Goal: Task Accomplishment & Management: Use online tool/utility

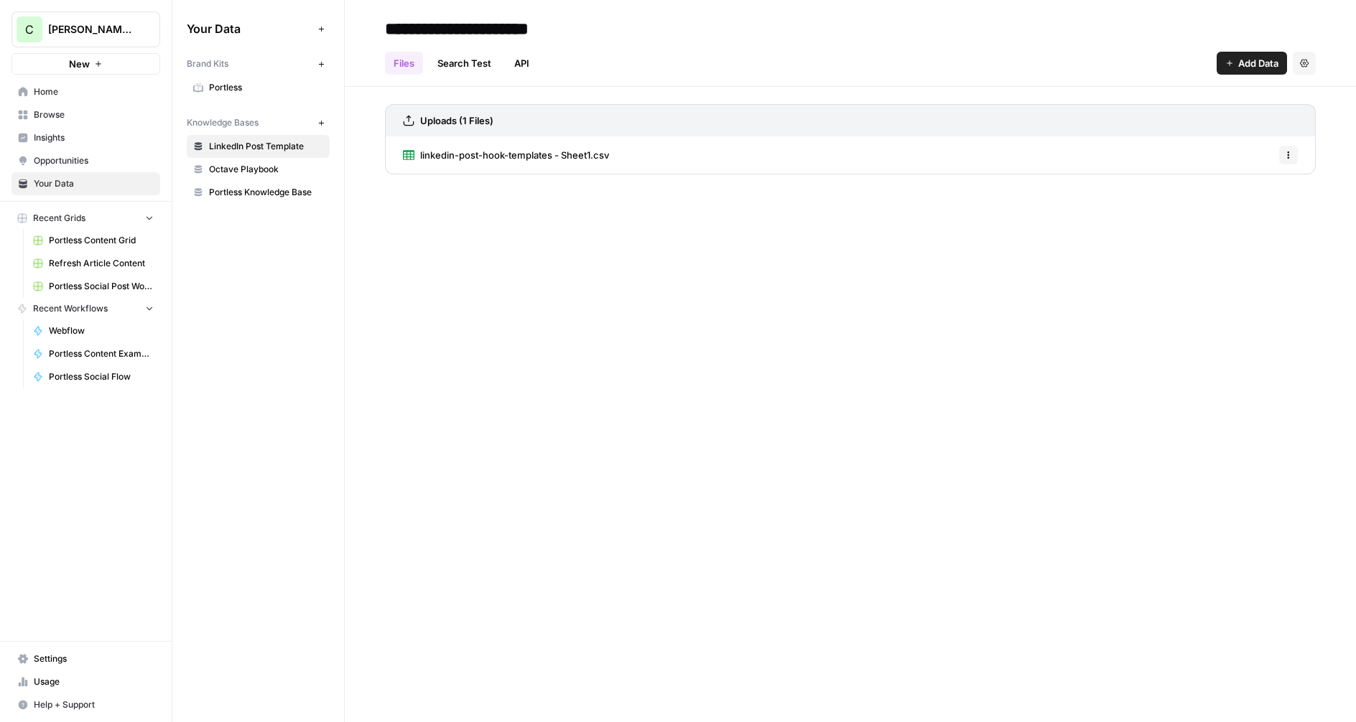
scroll to position [2157, 0]
click at [57, 117] on span "Browse" at bounding box center [94, 114] width 120 height 13
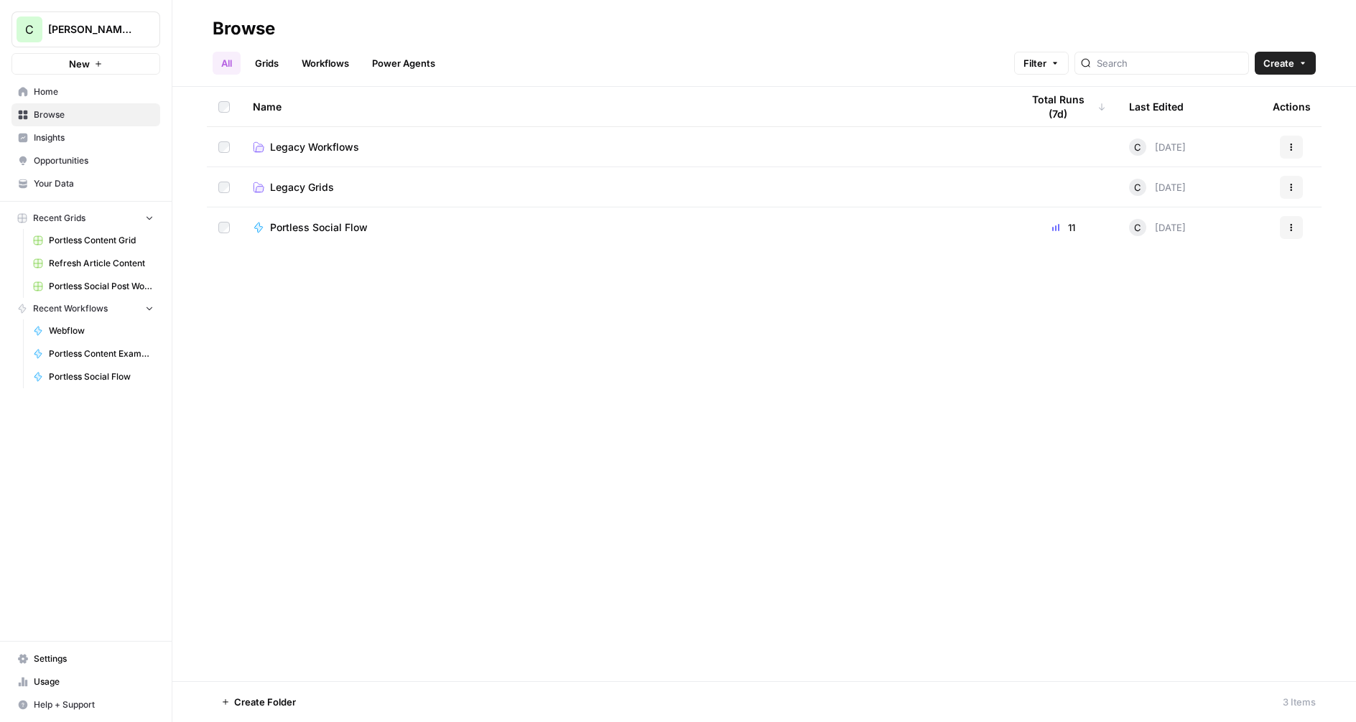
click at [1296, 65] on button "Create" at bounding box center [1285, 63] width 61 height 23
click at [1235, 140] on span "Workflow" at bounding box center [1257, 137] width 80 height 14
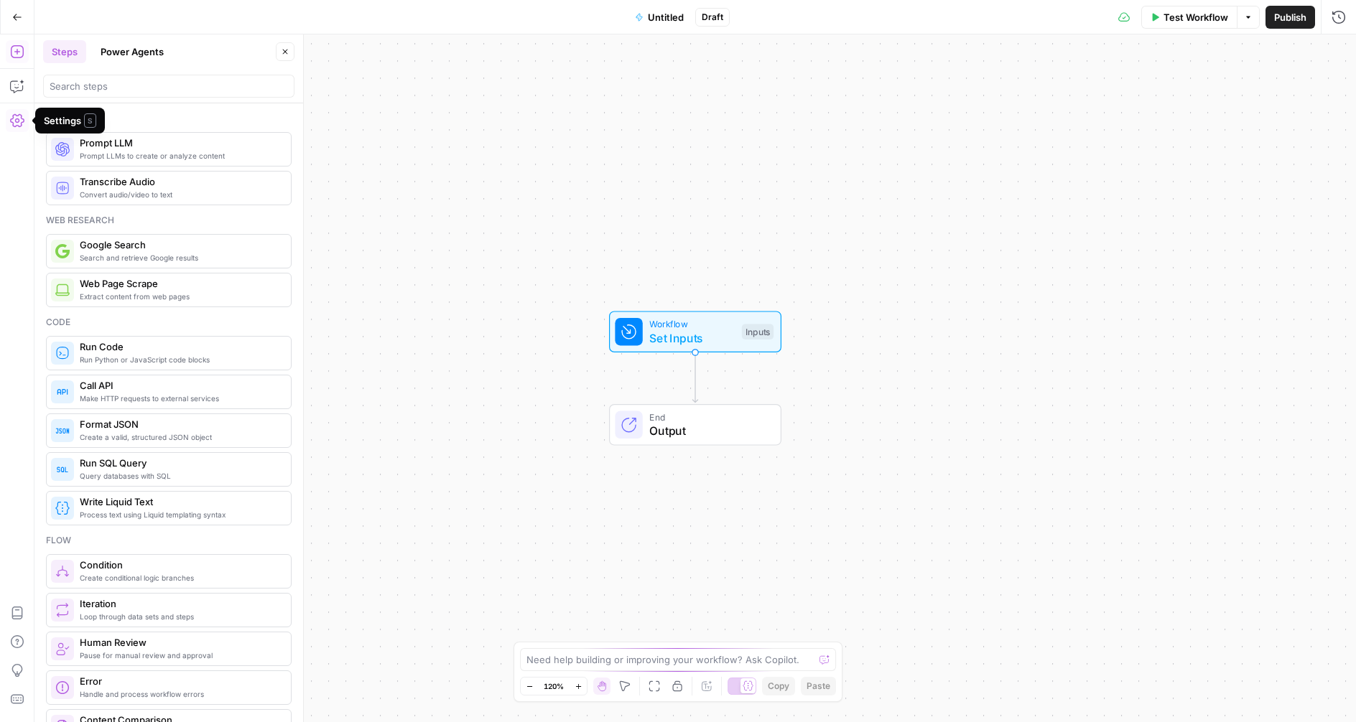
click at [9, 11] on button "Go Back" at bounding box center [17, 17] width 26 height 26
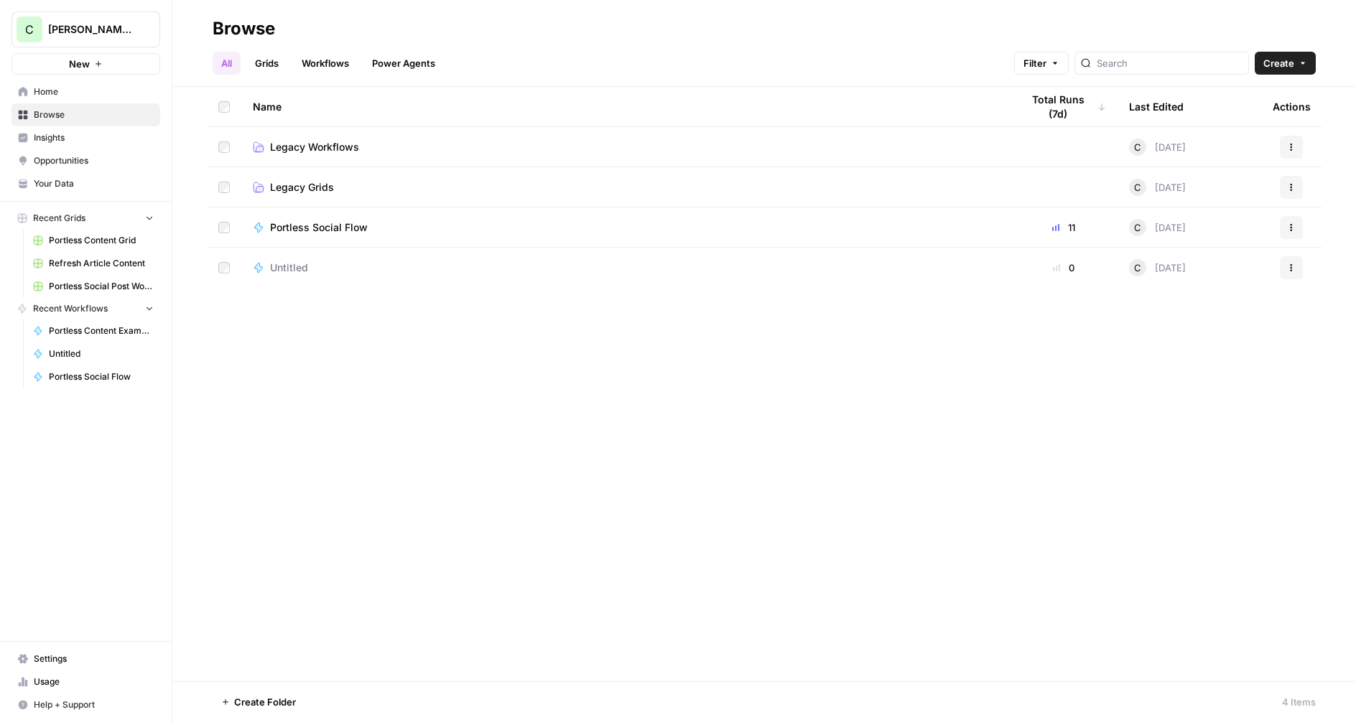
click at [429, 360] on div "Name Total Runs (7d) Last Edited Actions Legacy Workflows C 2 days ago Actions …" at bounding box center [764, 384] width 1184 height 595
click at [295, 265] on span "Untitled" at bounding box center [289, 268] width 38 height 14
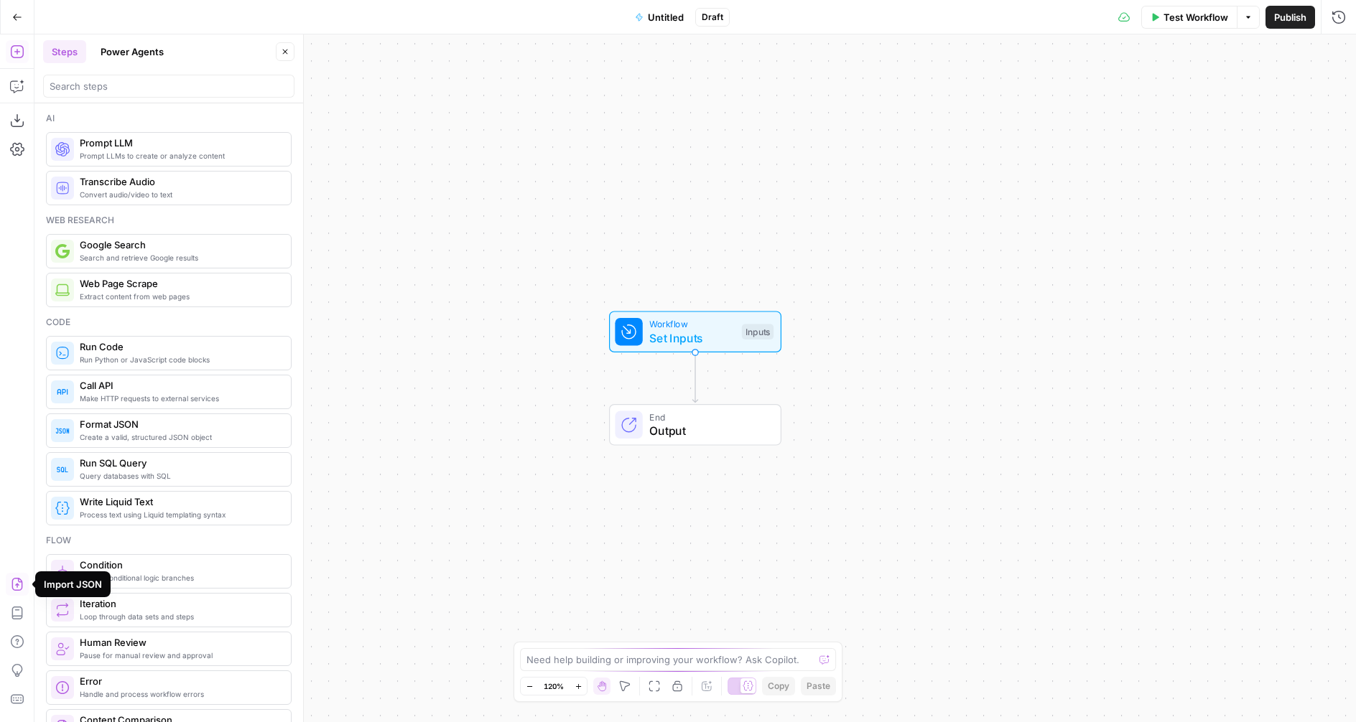
click at [22, 585] on icon "button" at bounding box center [16, 584] width 11 height 13
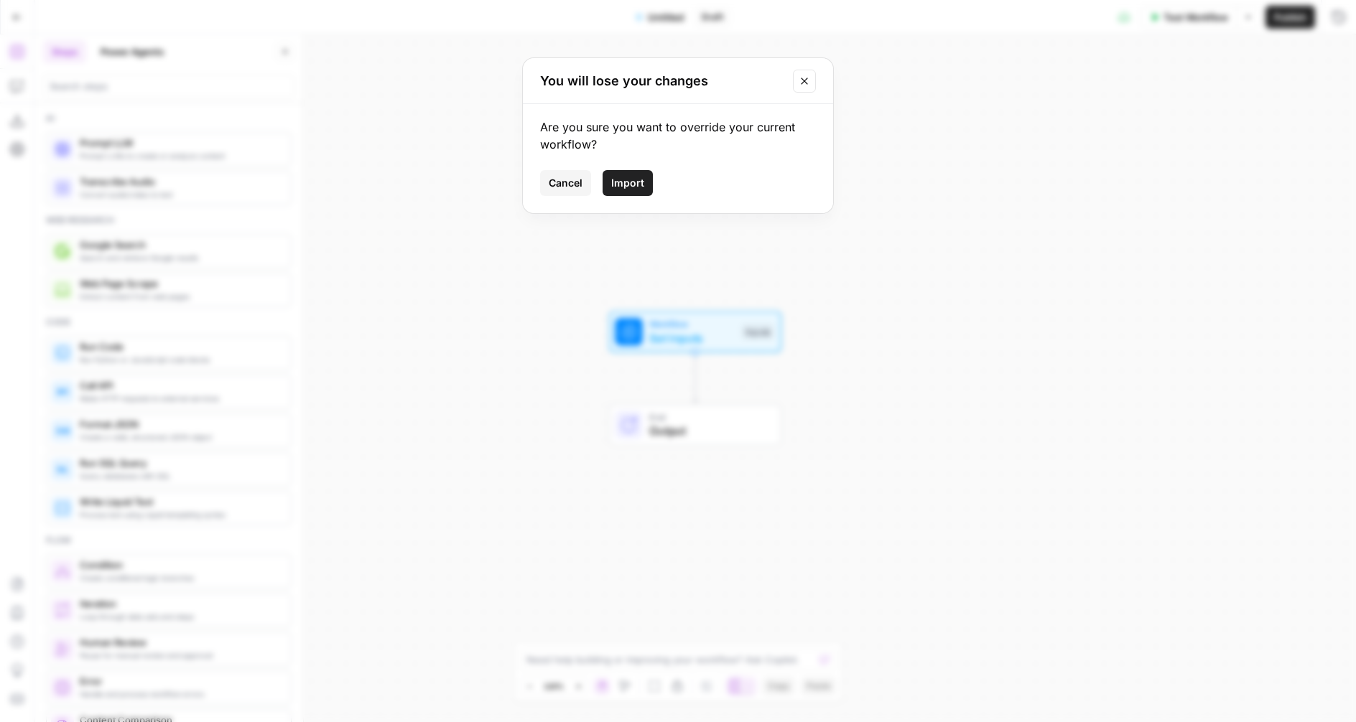
click at [627, 186] on span "Import" at bounding box center [627, 183] width 33 height 14
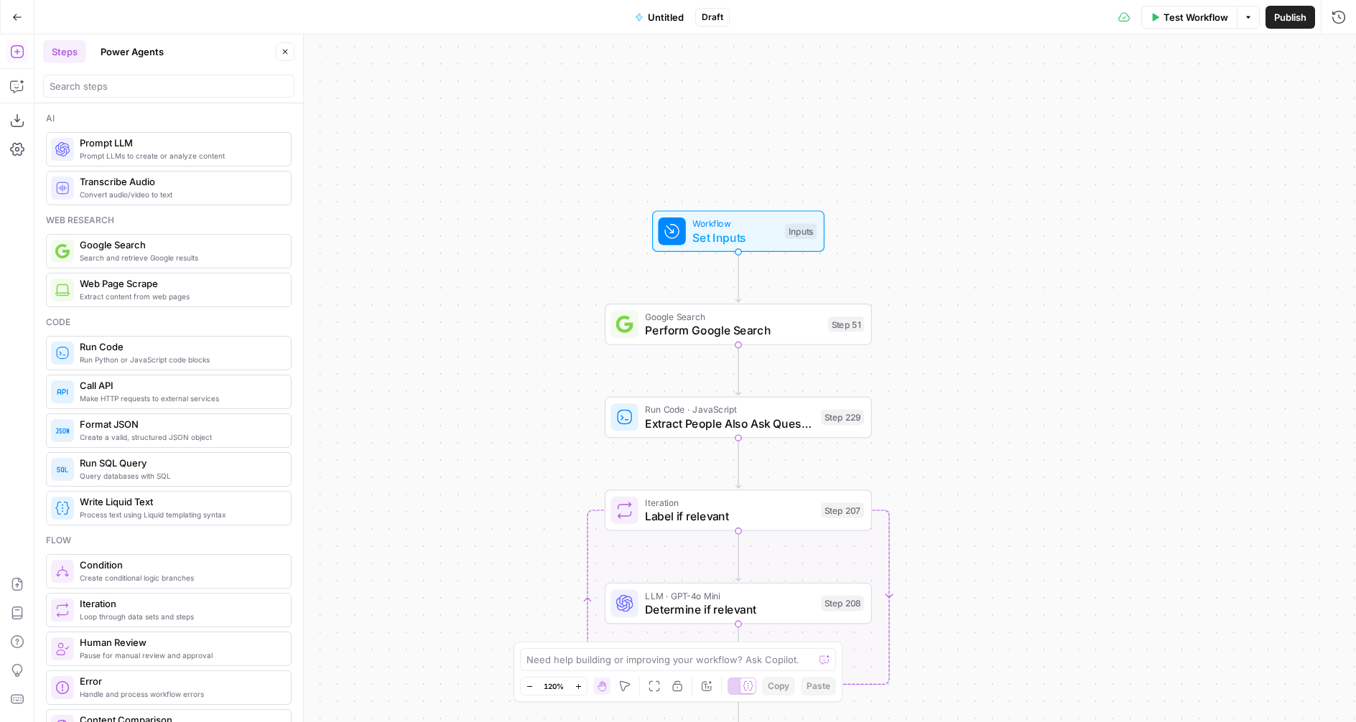
drag, startPoint x: 475, startPoint y: 396, endPoint x: 556, endPoint y: 230, distance: 185.0
click at [556, 230] on div "Workflow Set Inputs Inputs Google Search Perform Google Search Step 51 Run Code…" at bounding box center [694, 378] width 1321 height 688
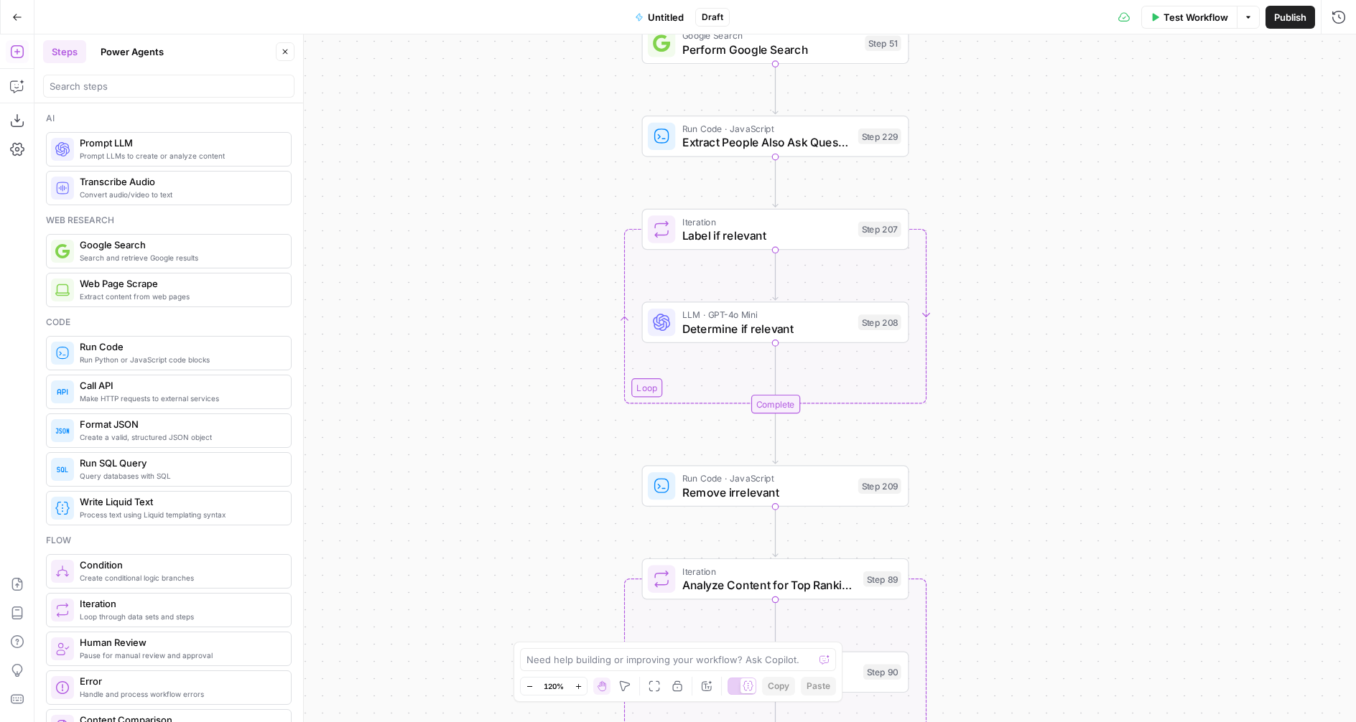
drag, startPoint x: 509, startPoint y: 378, endPoint x: 508, endPoint y: 159, distance: 219.0
click at [508, 158] on div "Workflow Set Inputs Inputs Google Search Perform Google Search Step 51 Run Code…" at bounding box center [694, 378] width 1321 height 688
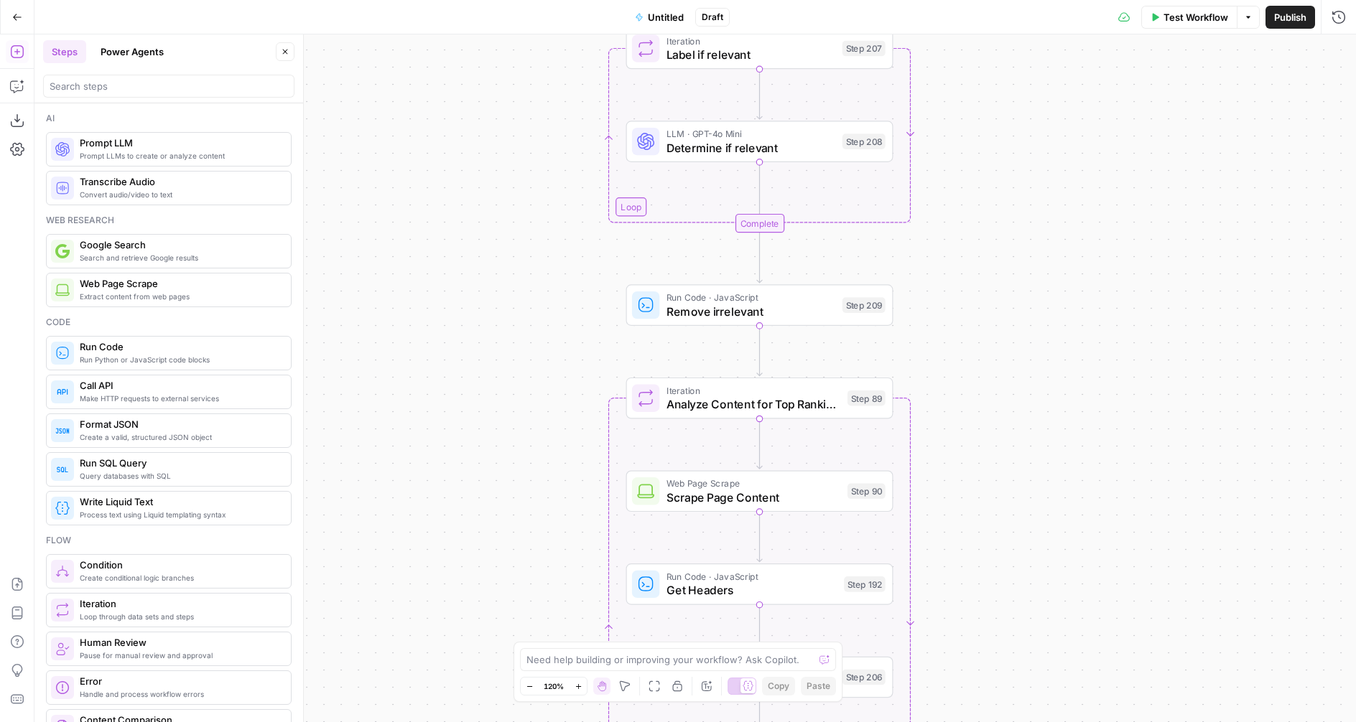
drag, startPoint x: 510, startPoint y: 406, endPoint x: 489, endPoint y: 171, distance: 235.8
click at [489, 171] on div "Workflow Set Inputs Inputs Google Search Perform Google Search Step 51 Run Code…" at bounding box center [694, 378] width 1321 height 688
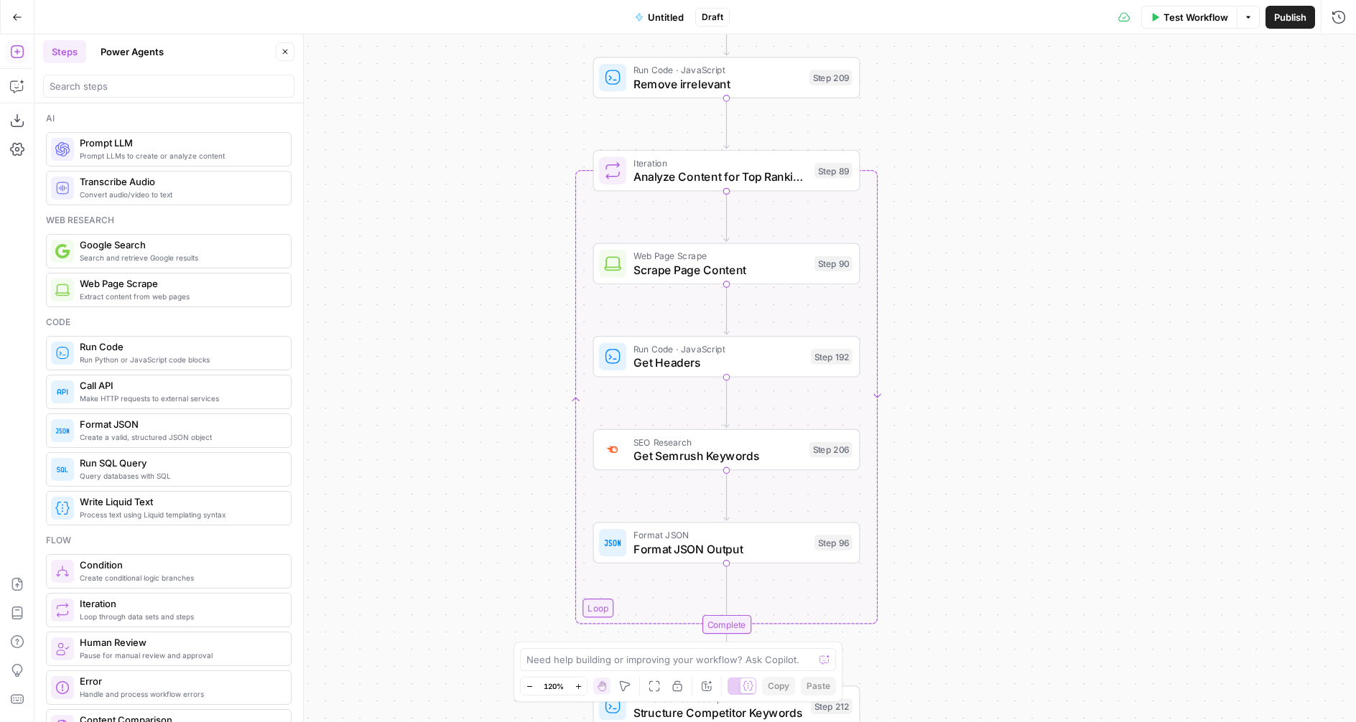
click at [465, 0] on html "C Chris's Workspace New Home Browse Insights Opportunities Your Data Recent Gri…" at bounding box center [678, 361] width 1356 height 722
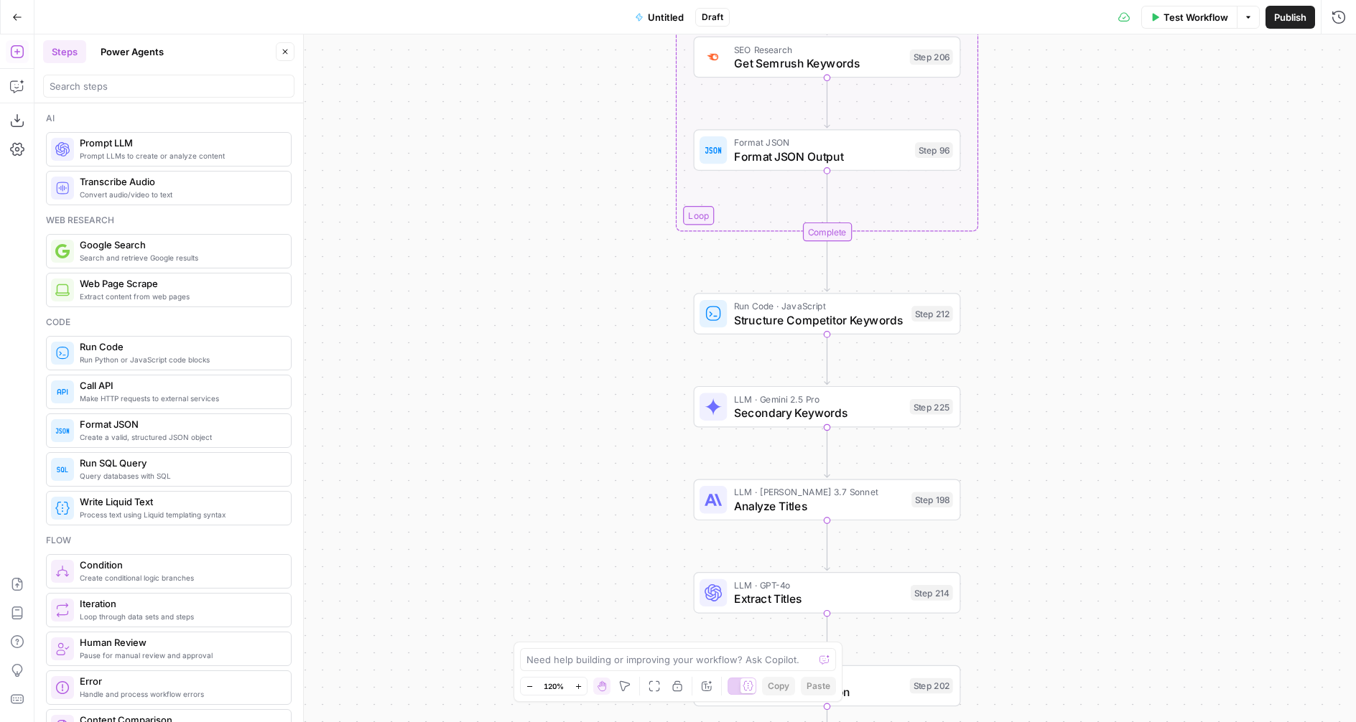
drag, startPoint x: 459, startPoint y: 529, endPoint x: 564, endPoint y: 168, distance: 376.1
click at [557, 146] on div "Workflow Set Inputs Inputs Google Search Perform Google Search Step 51 Run Code…" at bounding box center [694, 378] width 1321 height 688
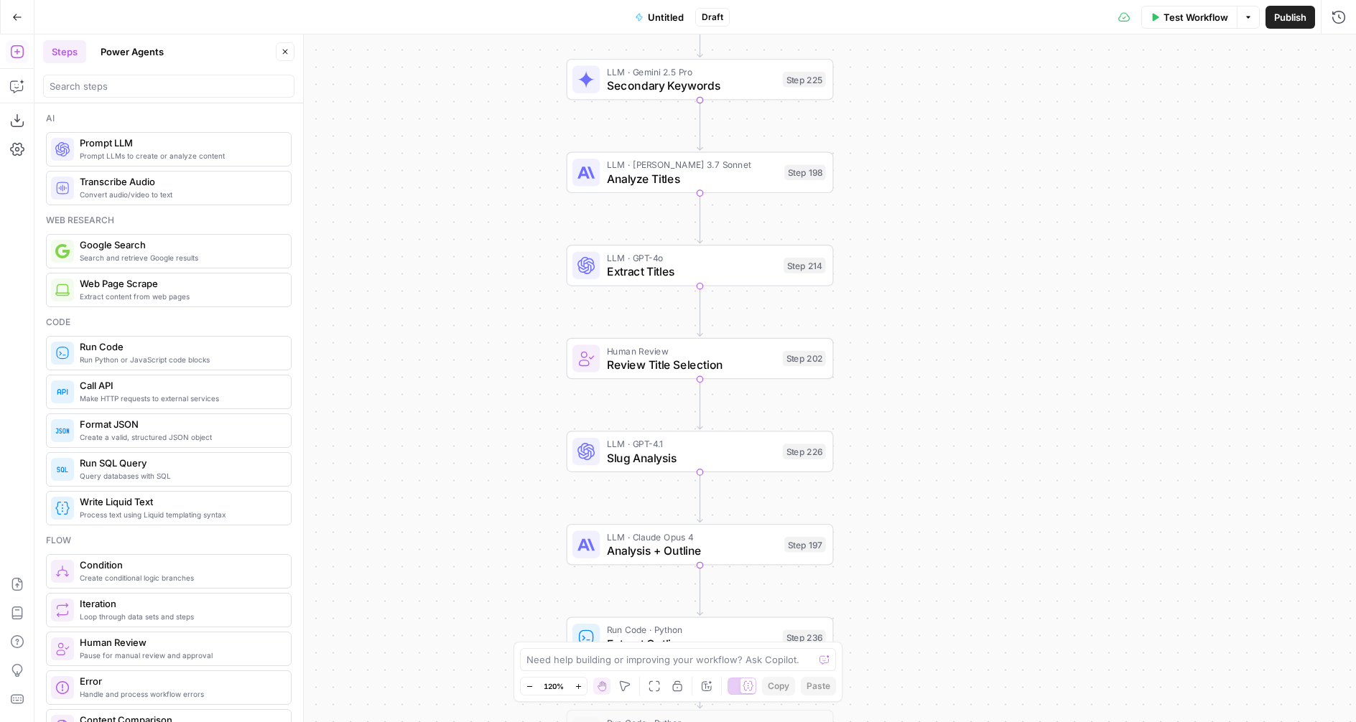
drag, startPoint x: 543, startPoint y: 513, endPoint x: 419, endPoint y: 184, distance: 351.6
click at [419, 184] on div "Workflow Set Inputs Inputs Google Search Perform Google Search Step 51 Run Code…" at bounding box center [694, 378] width 1321 height 688
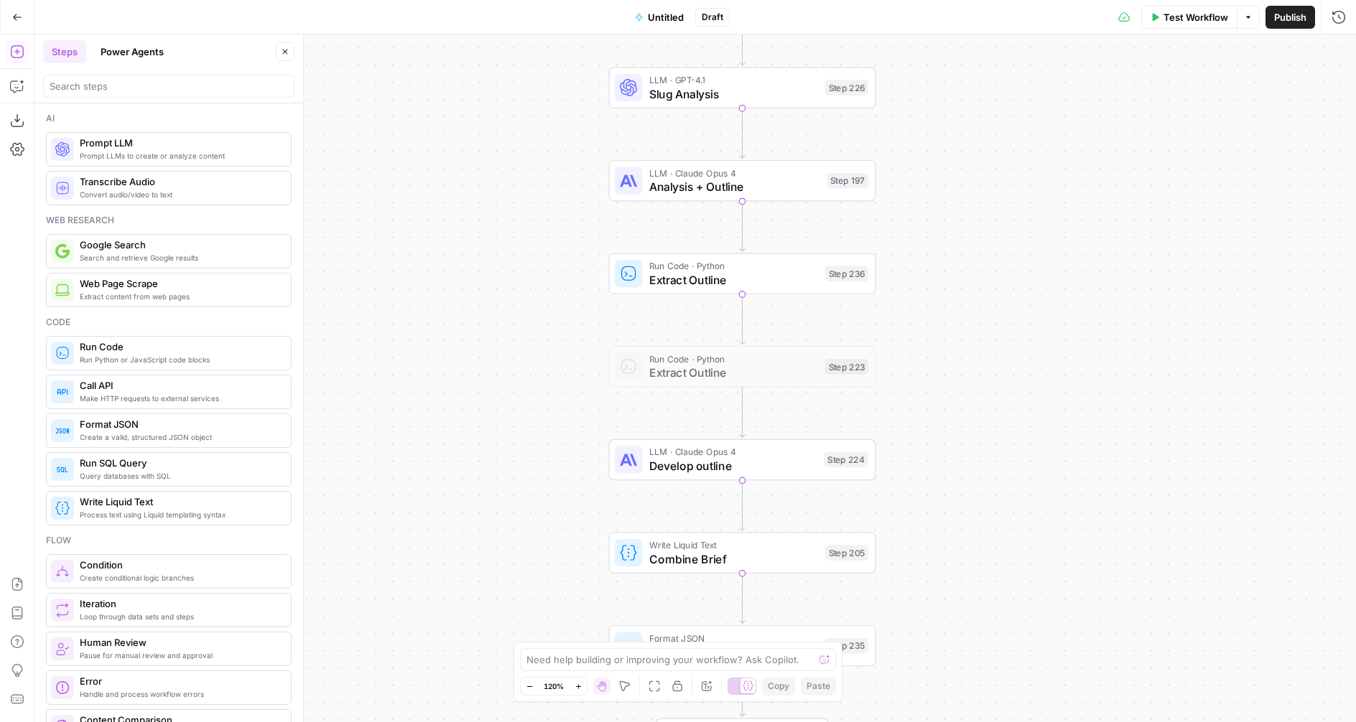
drag, startPoint x: 473, startPoint y: 263, endPoint x: 487, endPoint y: 187, distance: 76.8
click at [483, 184] on div "Workflow Set Inputs Inputs Google Search Perform Google Search Step 51 Run Code…" at bounding box center [694, 378] width 1321 height 688
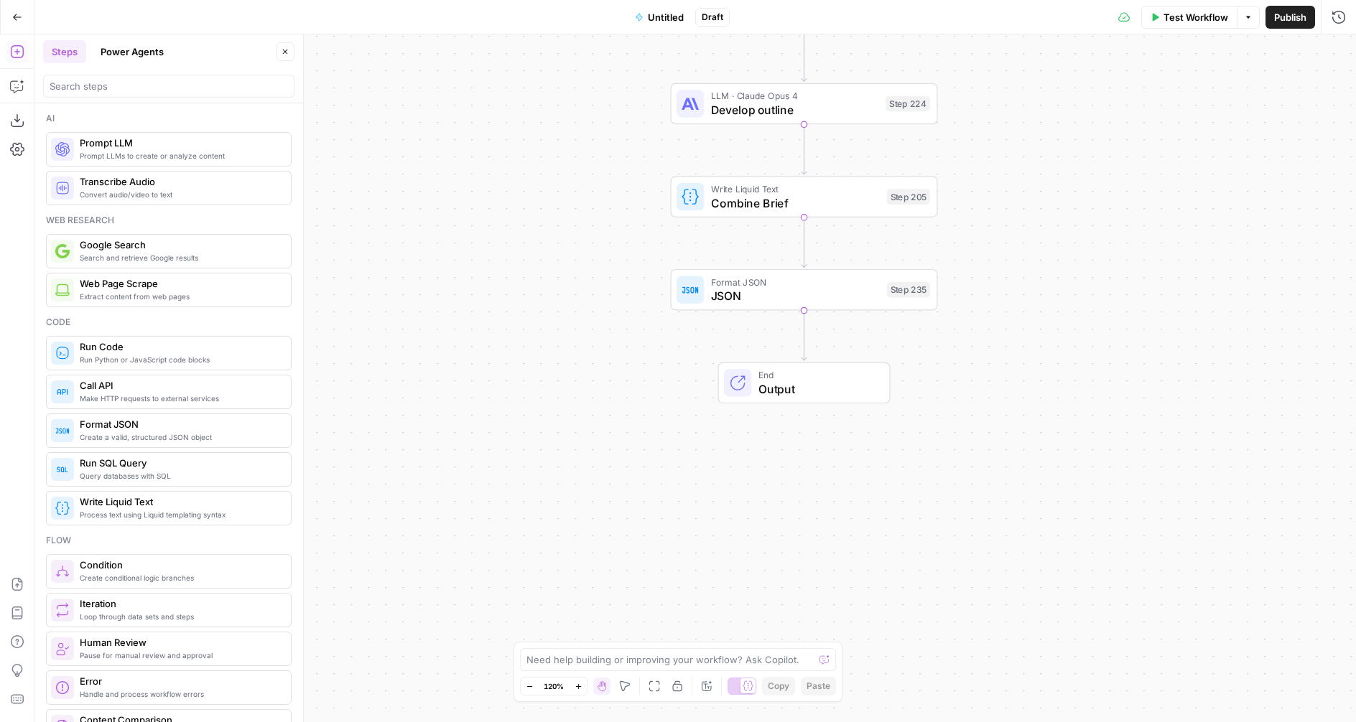
drag, startPoint x: 447, startPoint y: 564, endPoint x: 508, endPoint y: 222, distance: 347.1
click at [508, 222] on div "Workflow Set Inputs Inputs Google Search Perform Google Search Step 51 Run Code…" at bounding box center [694, 378] width 1321 height 688
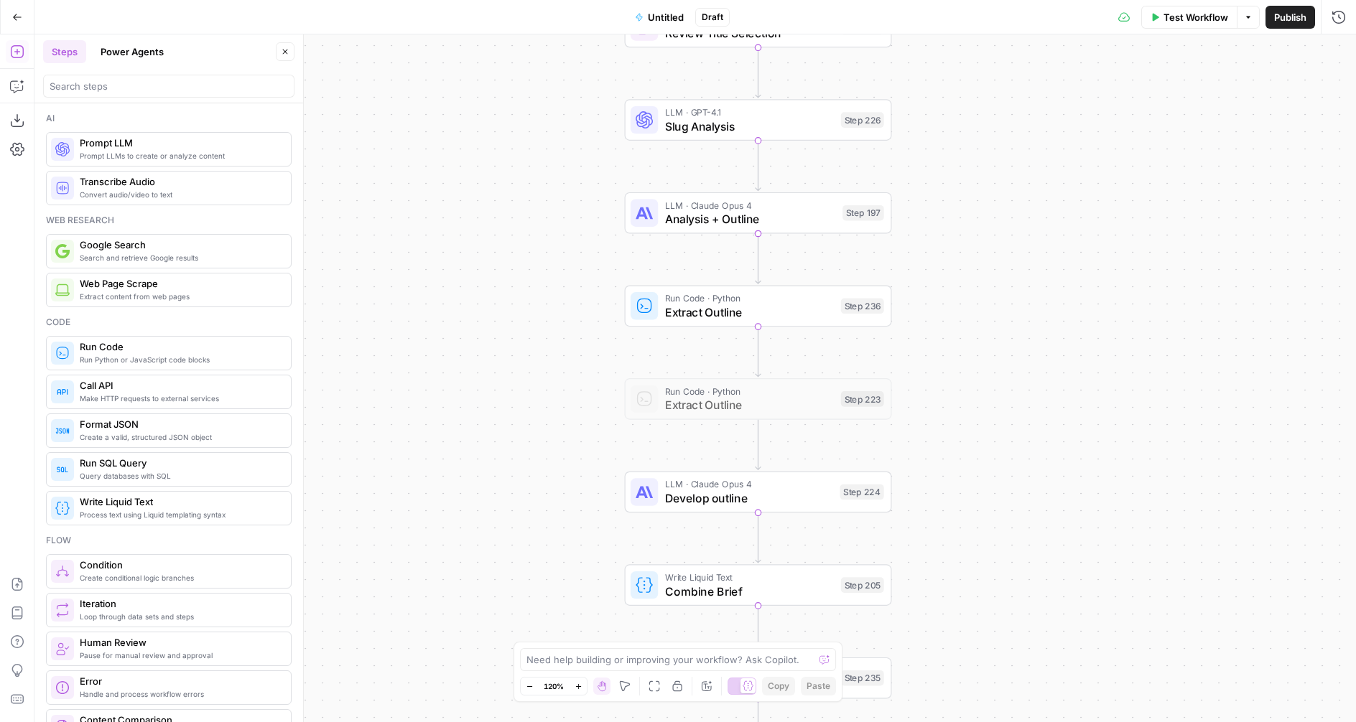
drag, startPoint x: 525, startPoint y: 454, endPoint x: 515, endPoint y: 582, distance: 128.2
click at [514, 584] on div "Workflow Set Inputs Inputs Google Search Perform Google Search Step 51 Run Code…" at bounding box center [694, 378] width 1321 height 688
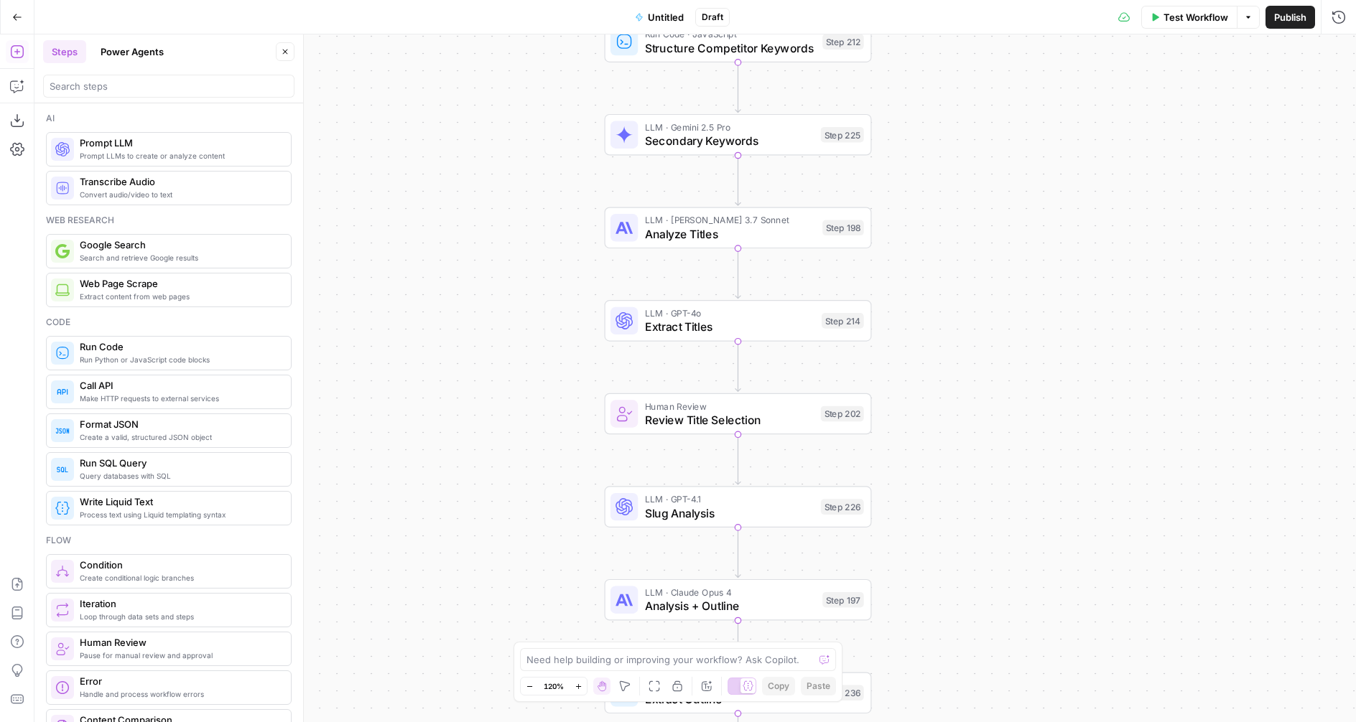
drag, startPoint x: 587, startPoint y: 152, endPoint x: 694, endPoint y: 88, distance: 125.0
click at [577, 481] on div "Workflow Set Inputs Inputs Google Search Perform Google Search Step 51 Run Code…" at bounding box center [694, 378] width 1321 height 688
click at [666, 16] on span "Untitled" at bounding box center [666, 17] width 36 height 14
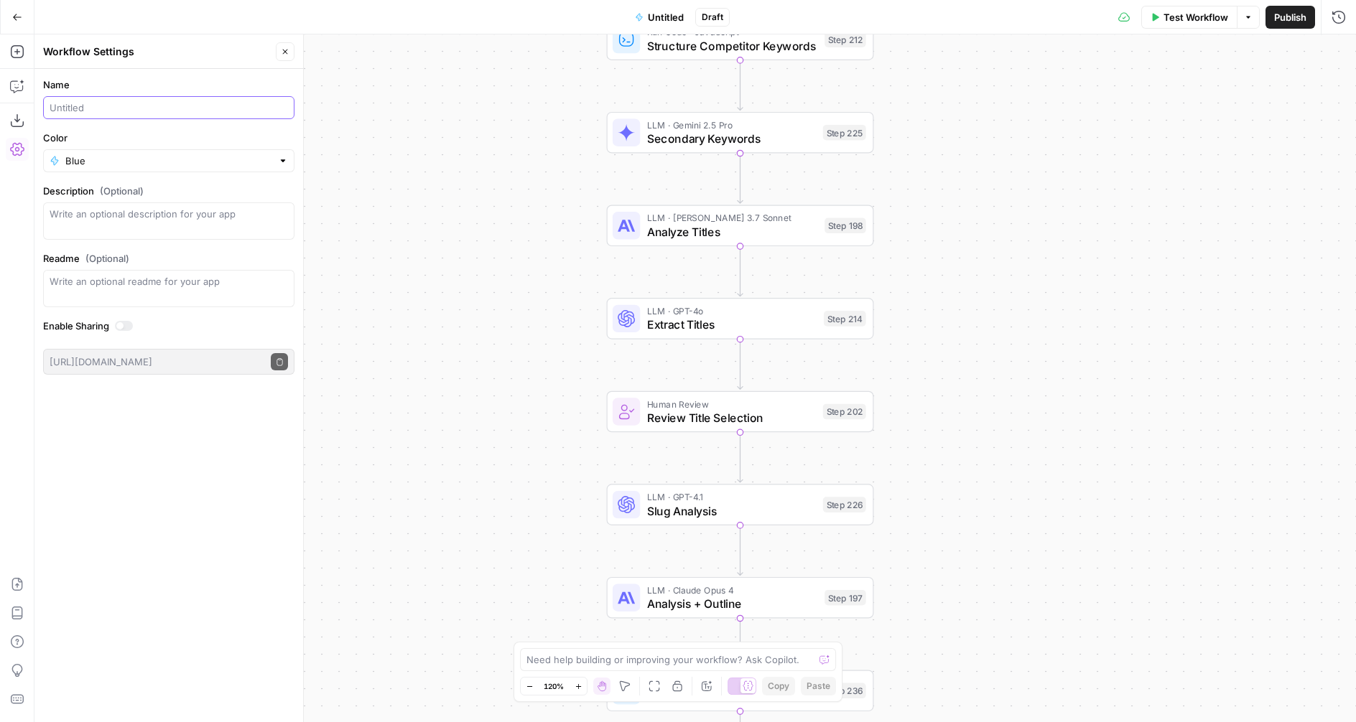
click at [100, 108] on input "Name" at bounding box center [169, 108] width 238 height 14
type input "Content Brief from Keyword"
click at [153, 222] on textarea "Description (Optional)" at bounding box center [169, 221] width 238 height 29
type textarea "Creates a content brief based on a target keyword"
click at [455, 178] on div "Workflow Set Inputs Inputs Google Search Perform Google Search Step 51 Run Code…" at bounding box center [694, 378] width 1321 height 688
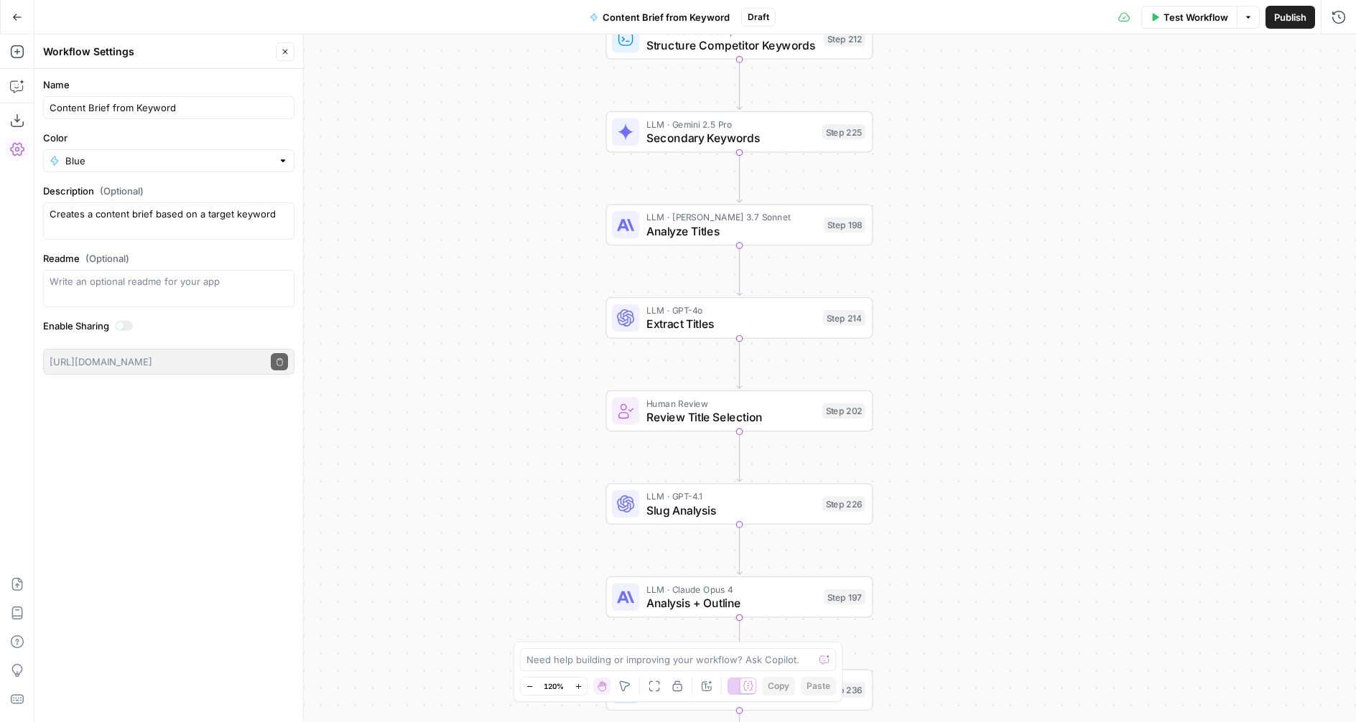
click at [288, 51] on icon "button" at bounding box center [285, 51] width 9 height 9
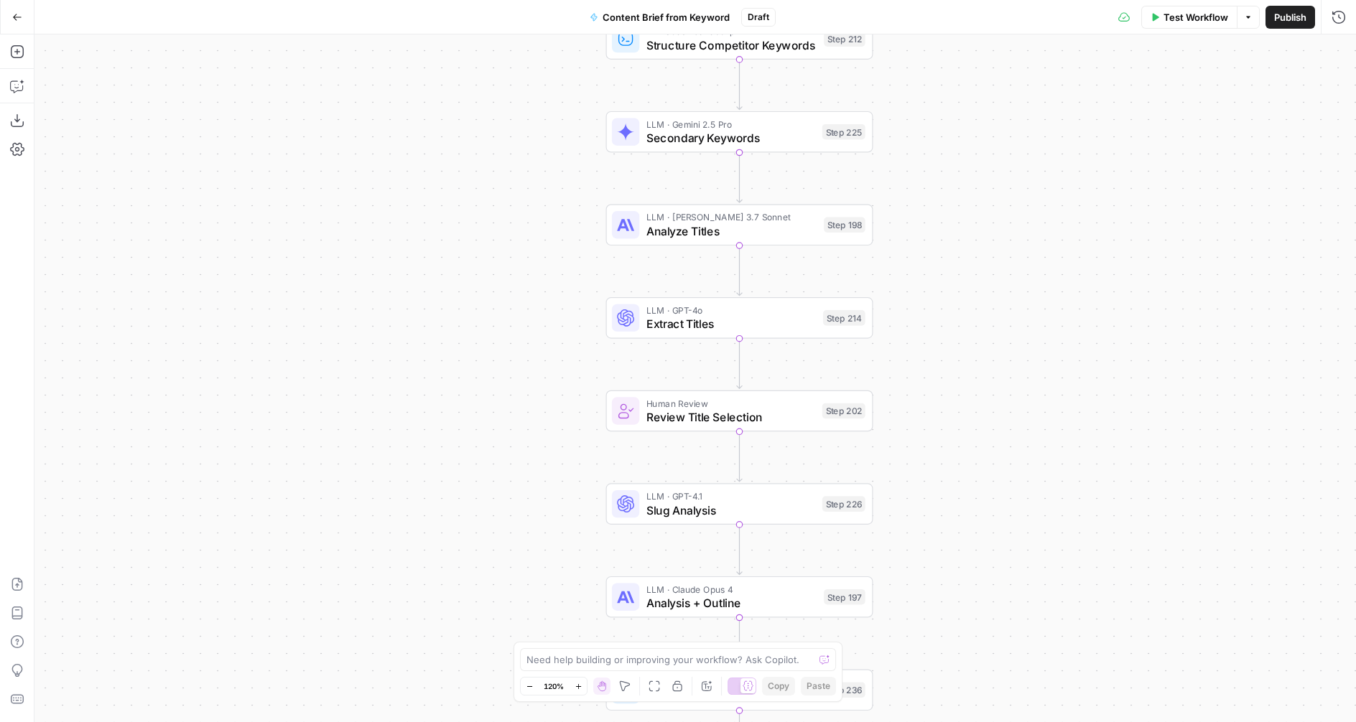
click at [17, 13] on icon "button" at bounding box center [17, 17] width 10 height 10
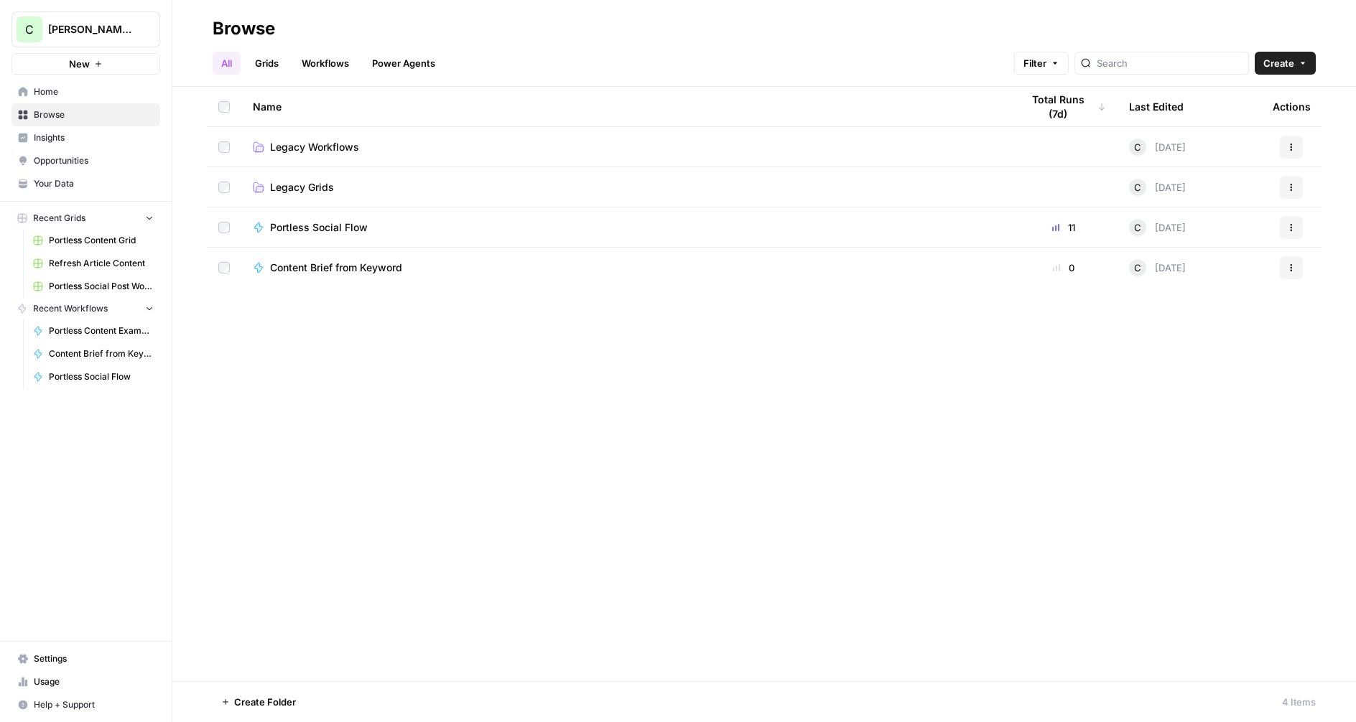
click at [1303, 61] on icon "button" at bounding box center [1302, 63] width 9 height 9
click at [1244, 139] on span "Workflow" at bounding box center [1257, 137] width 80 height 14
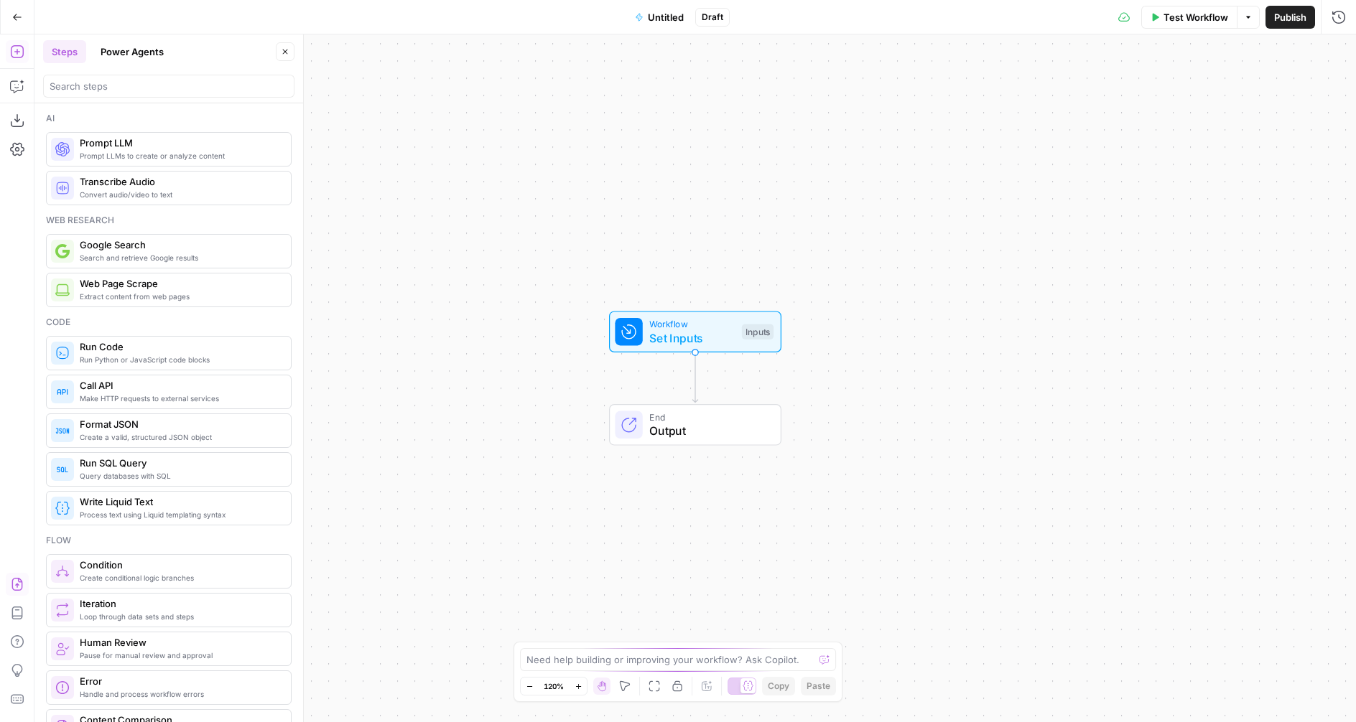
click at [14, 583] on icon "button" at bounding box center [17, 584] width 14 height 14
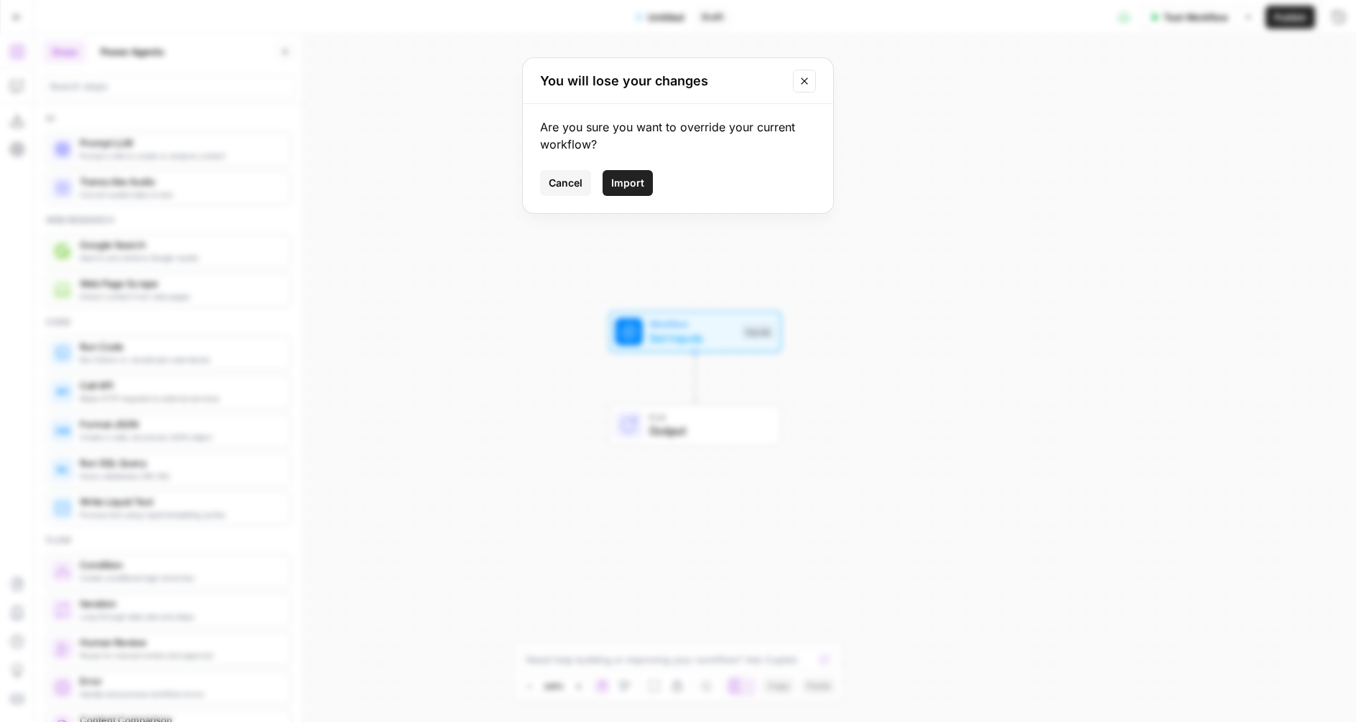
drag, startPoint x: 632, startPoint y: 183, endPoint x: 636, endPoint y: 176, distance: 8.0
click at [632, 183] on span "Import" at bounding box center [627, 183] width 33 height 14
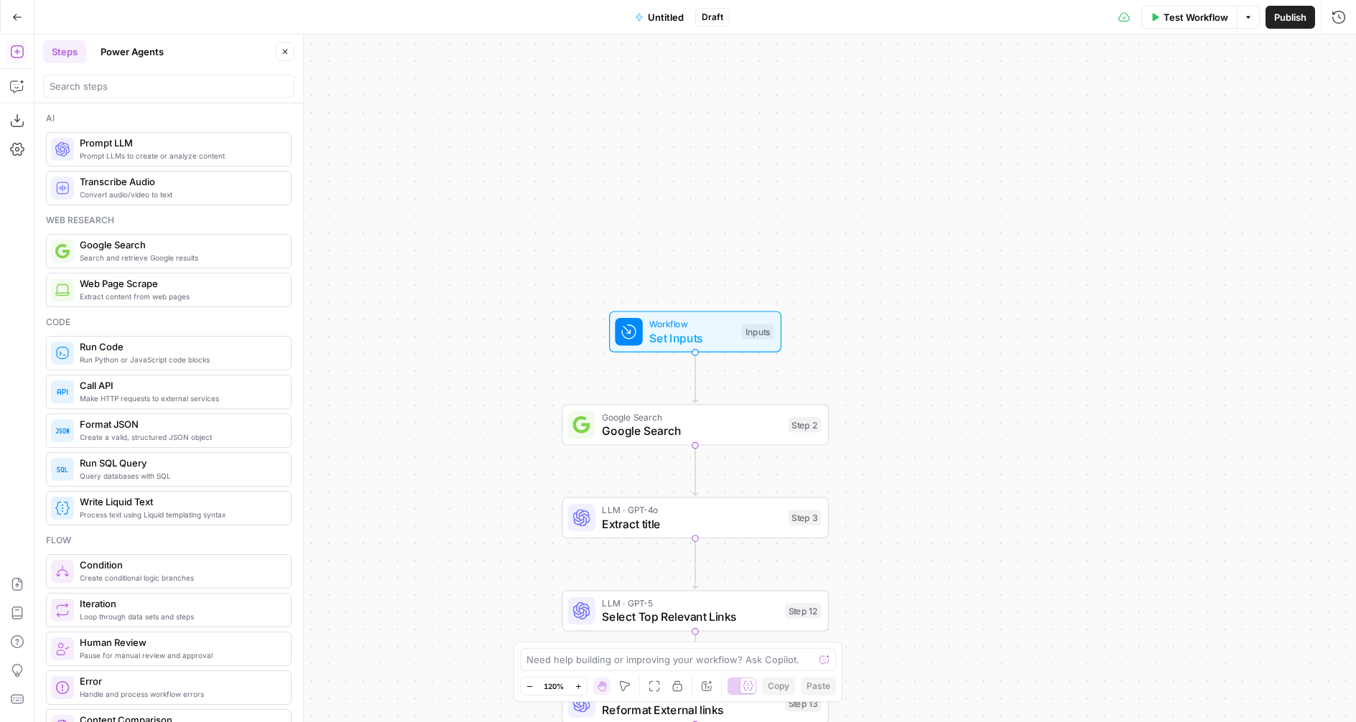
click at [664, 18] on span "Untitled" at bounding box center [666, 17] width 36 height 14
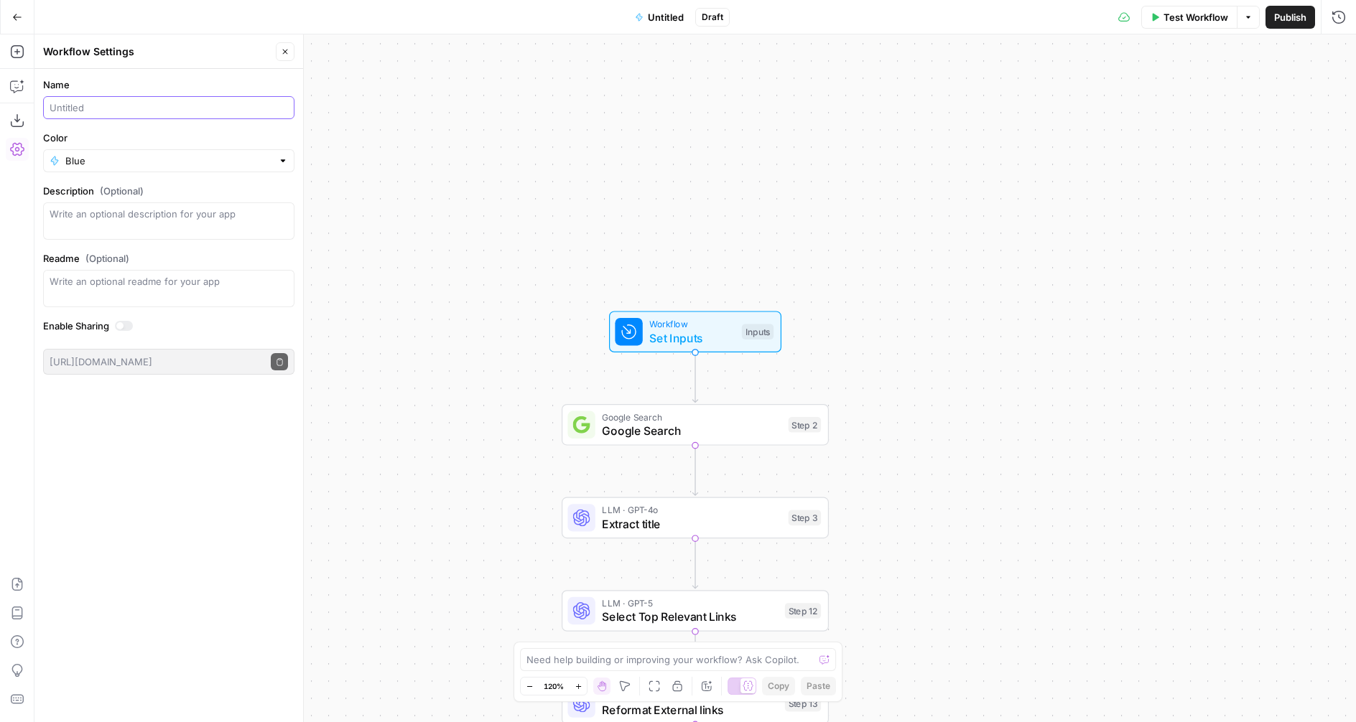
click at [83, 105] on input "Name" at bounding box center [169, 108] width 238 height 14
type input "Outline to article workflow"
click at [124, 216] on textarea "Description (Optional)" at bounding box center [169, 221] width 238 height 29
click at [100, 212] on textarea "Creates an article based on an outline." at bounding box center [169, 221] width 238 height 29
type textarea "Creates a full article based on an outline."
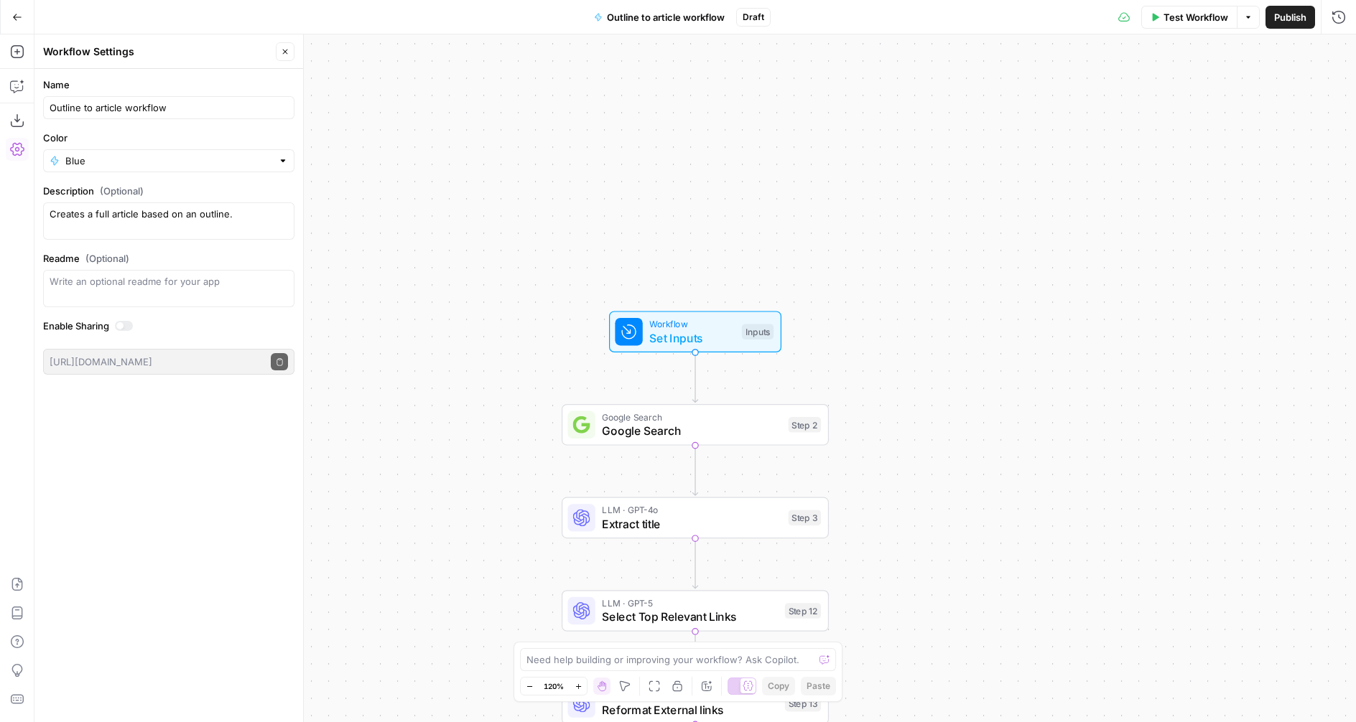
click at [403, 143] on div "Workflow Set Inputs Inputs Google Search Google Search Step 2 LLM · GPT-4o Extr…" at bounding box center [694, 378] width 1321 height 688
click at [72, 163] on input "Color" at bounding box center [168, 161] width 207 height 14
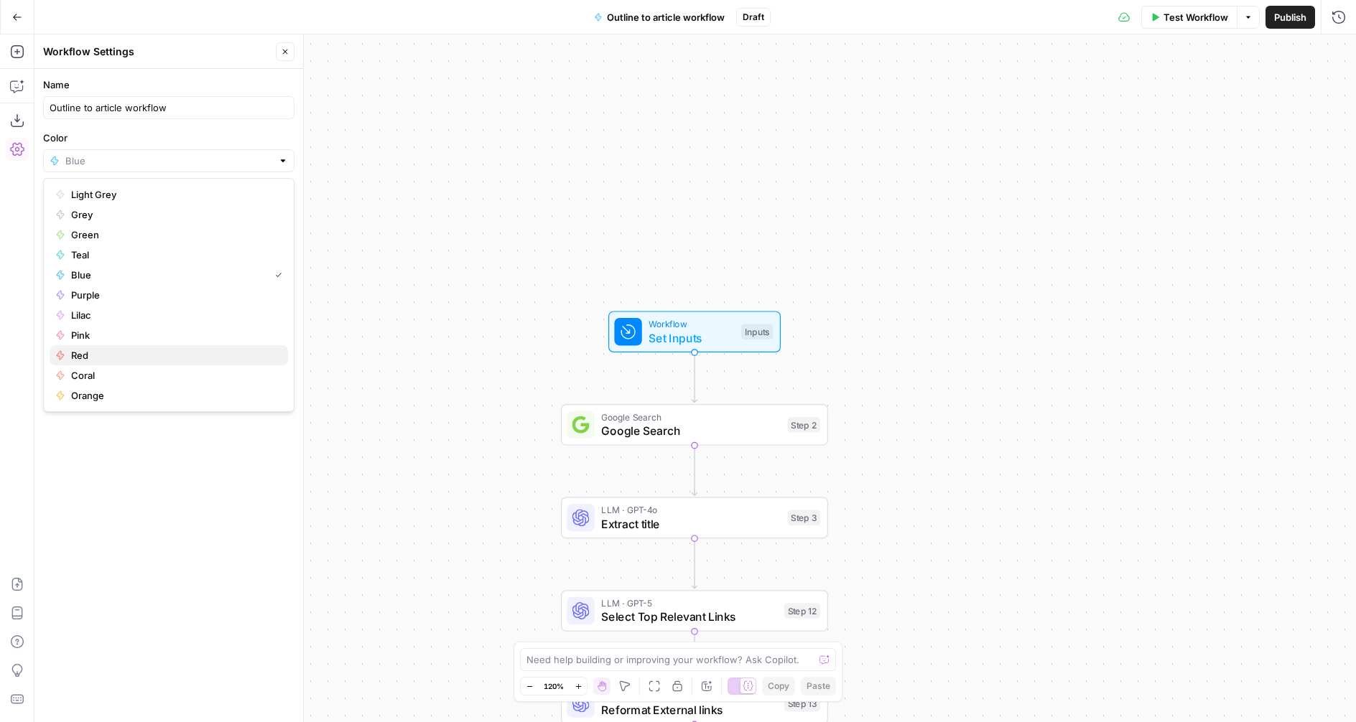
drag, startPoint x: 90, startPoint y: 358, endPoint x: 98, endPoint y: 340, distance: 20.3
click at [90, 358] on span "Red" at bounding box center [173, 355] width 205 height 14
type input "Red"
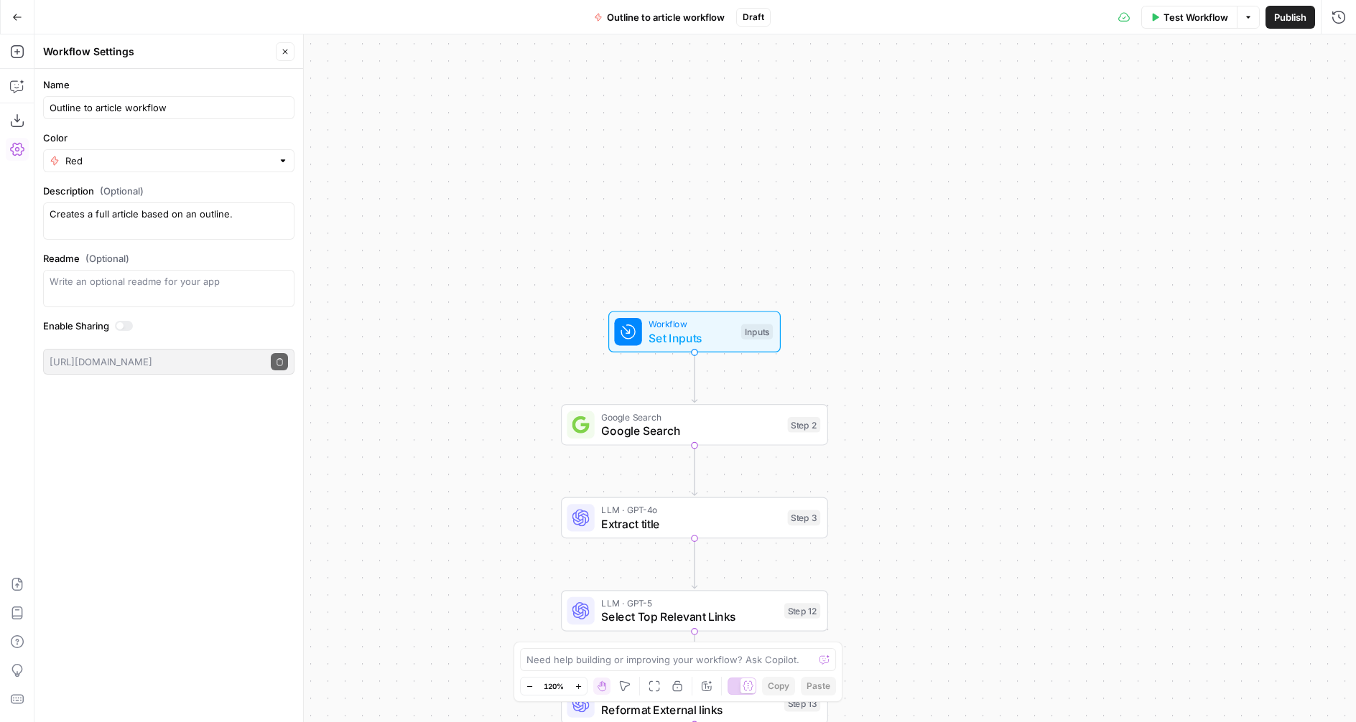
click at [16, 11] on button "Go Back" at bounding box center [17, 17] width 26 height 26
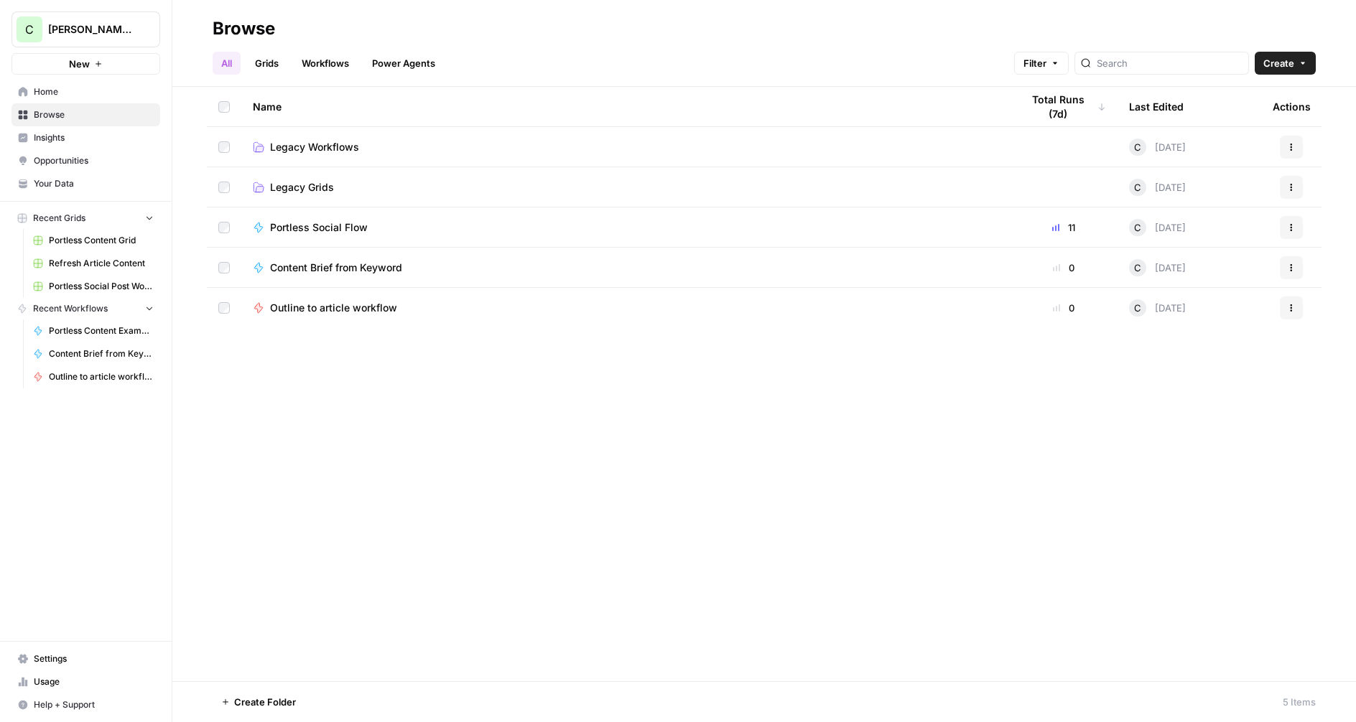
click at [1290, 66] on span "Create" at bounding box center [1278, 63] width 31 height 14
click at [1236, 138] on span "Workflow" at bounding box center [1257, 137] width 80 height 14
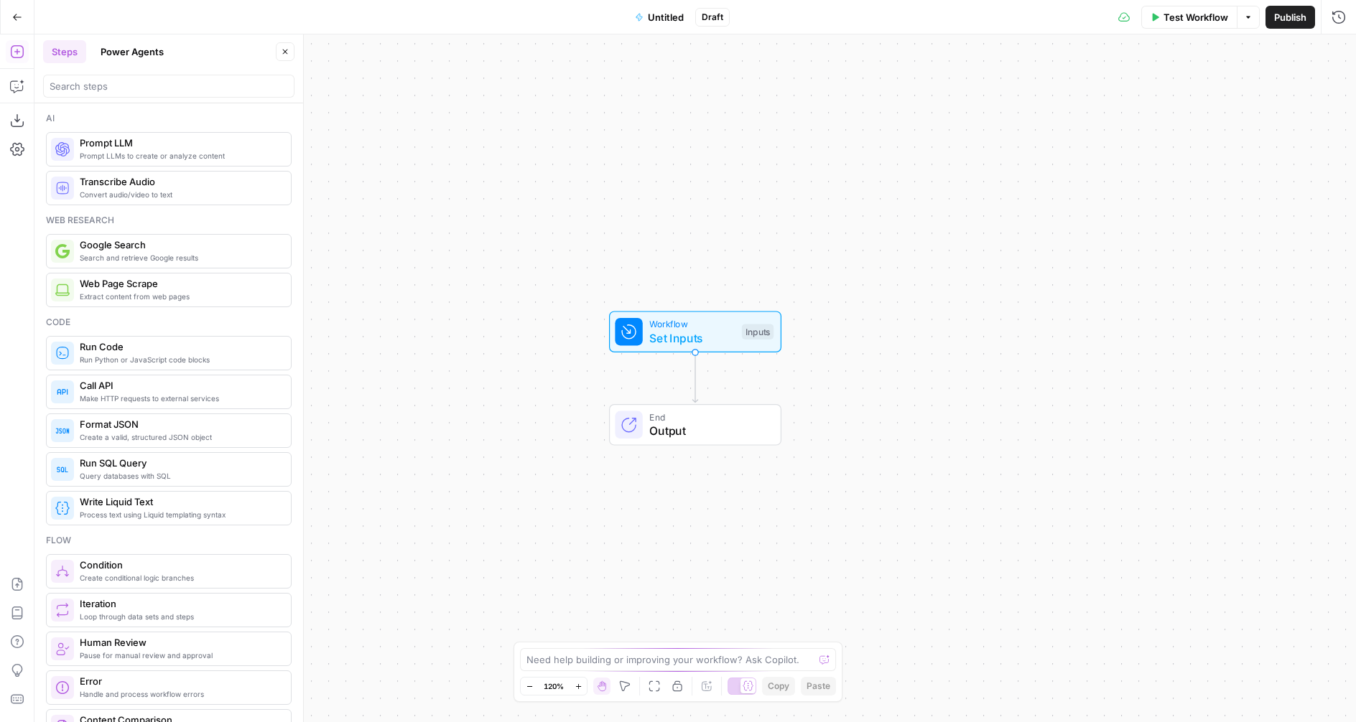
scroll to position [4, 0]
click at [15, 585] on icon "button" at bounding box center [16, 584] width 11 height 13
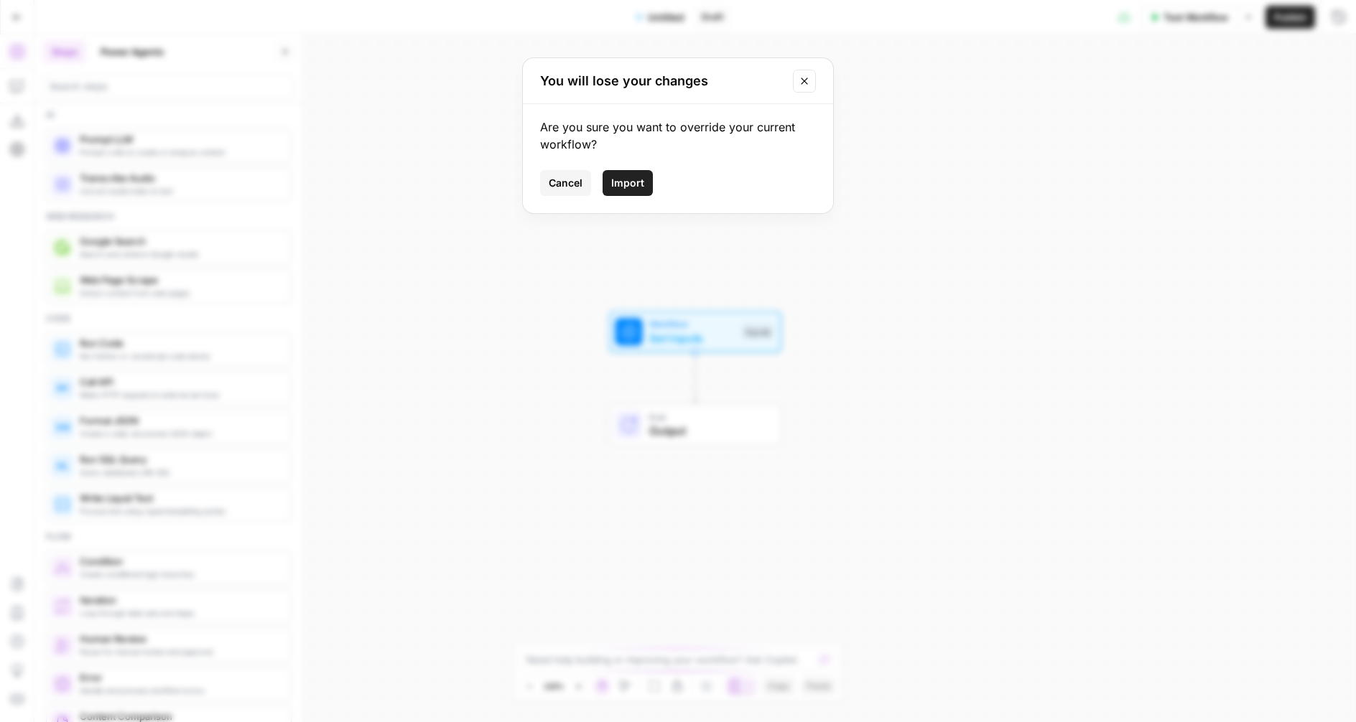
click at [635, 184] on span "Import" at bounding box center [627, 183] width 33 height 14
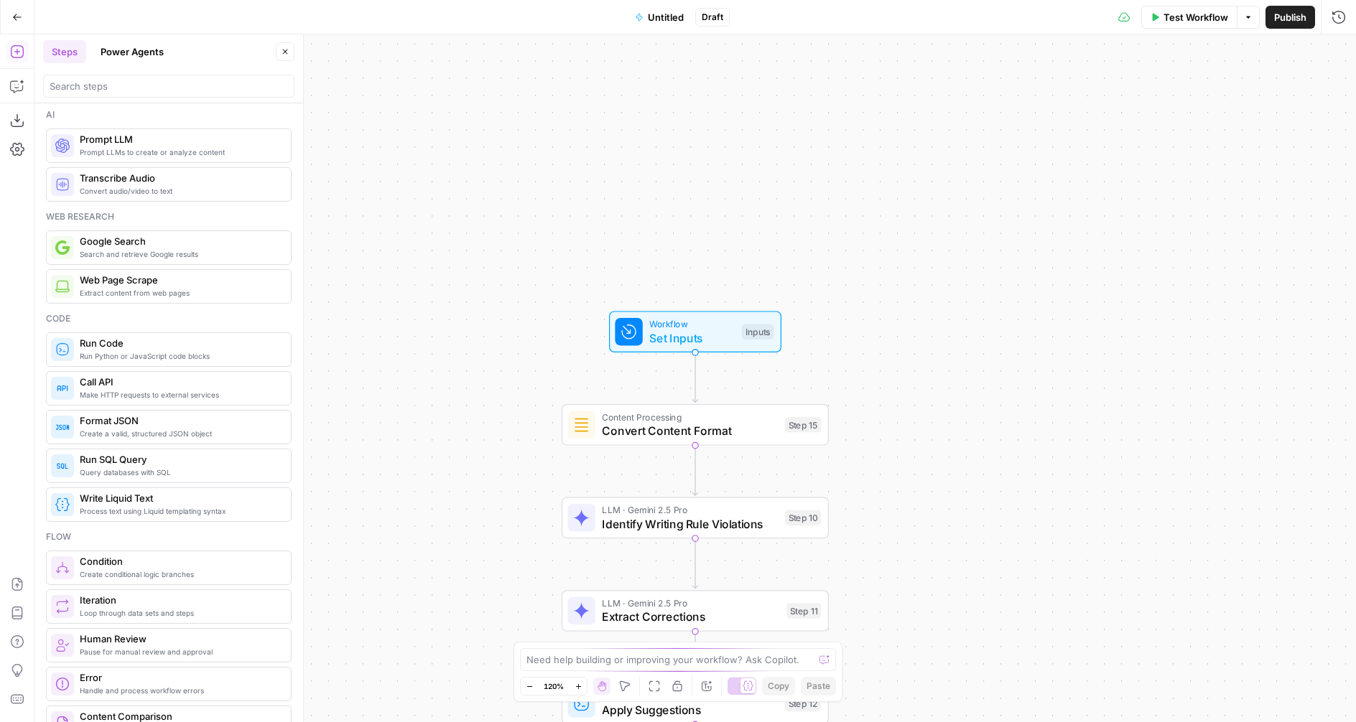
click at [677, 15] on span "Untitled" at bounding box center [666, 17] width 36 height 14
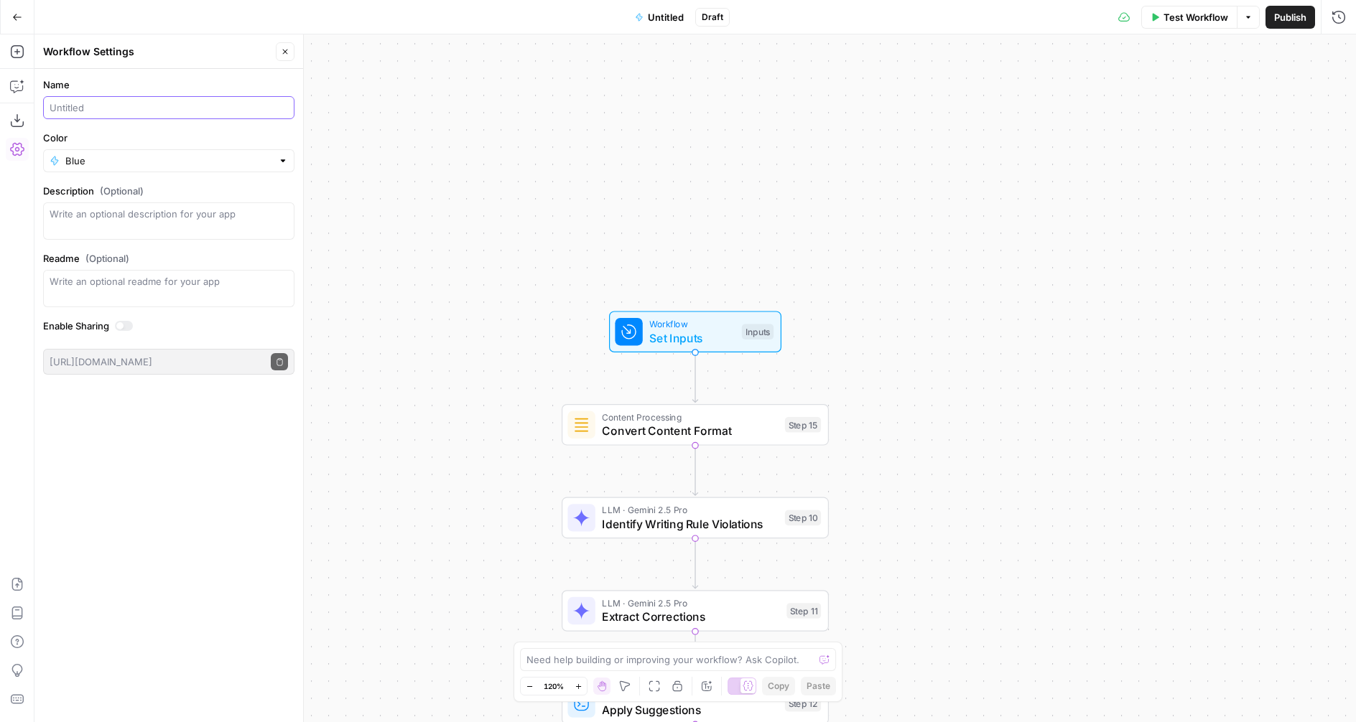
click at [90, 107] on input "Name" at bounding box center [169, 108] width 238 height 14
type input "Writing Rules Enforcer 🔨"
click at [86, 214] on textarea "Description (Optional)" at bounding box center [169, 221] width 238 height 29
type textarea "Enforces writing rules on a written article"
click at [387, 205] on div "Workflow Set Inputs Inputs Content Processing Convert Content Format Step 15 LL…" at bounding box center [694, 378] width 1321 height 688
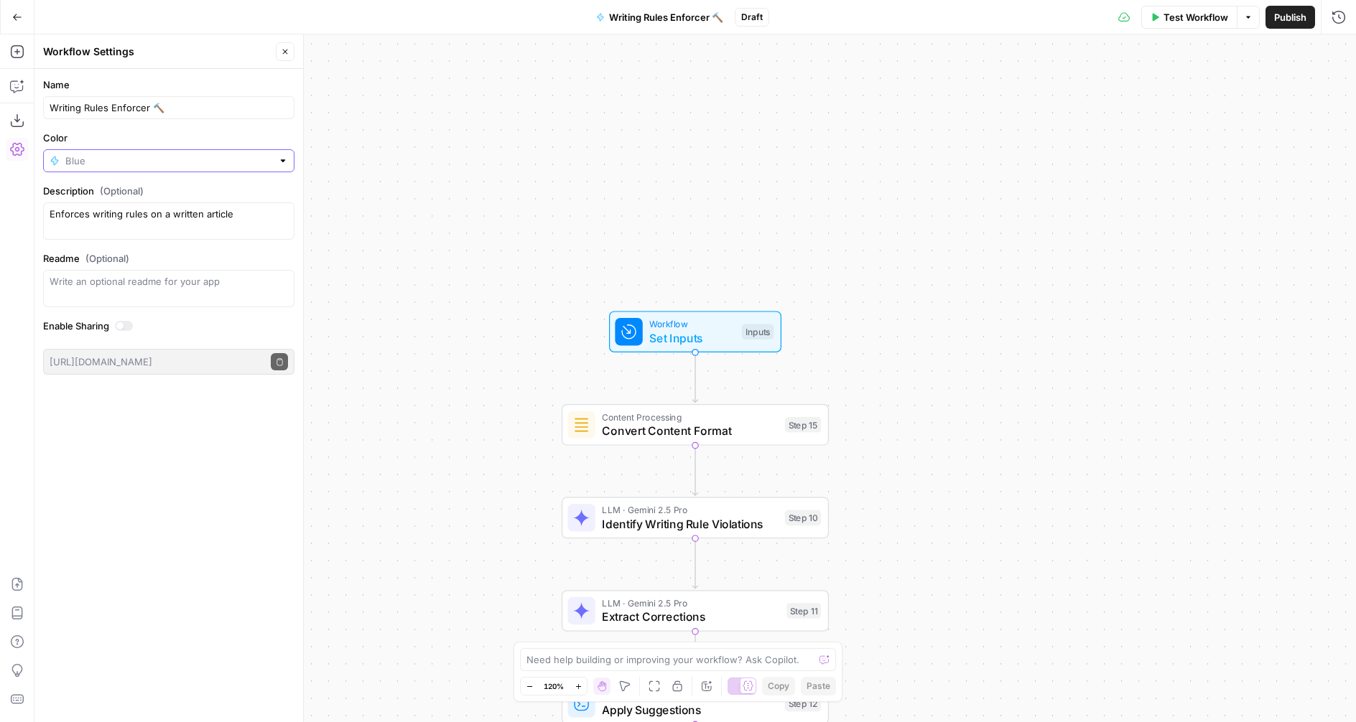
click at [90, 155] on input "Color" at bounding box center [168, 161] width 207 height 14
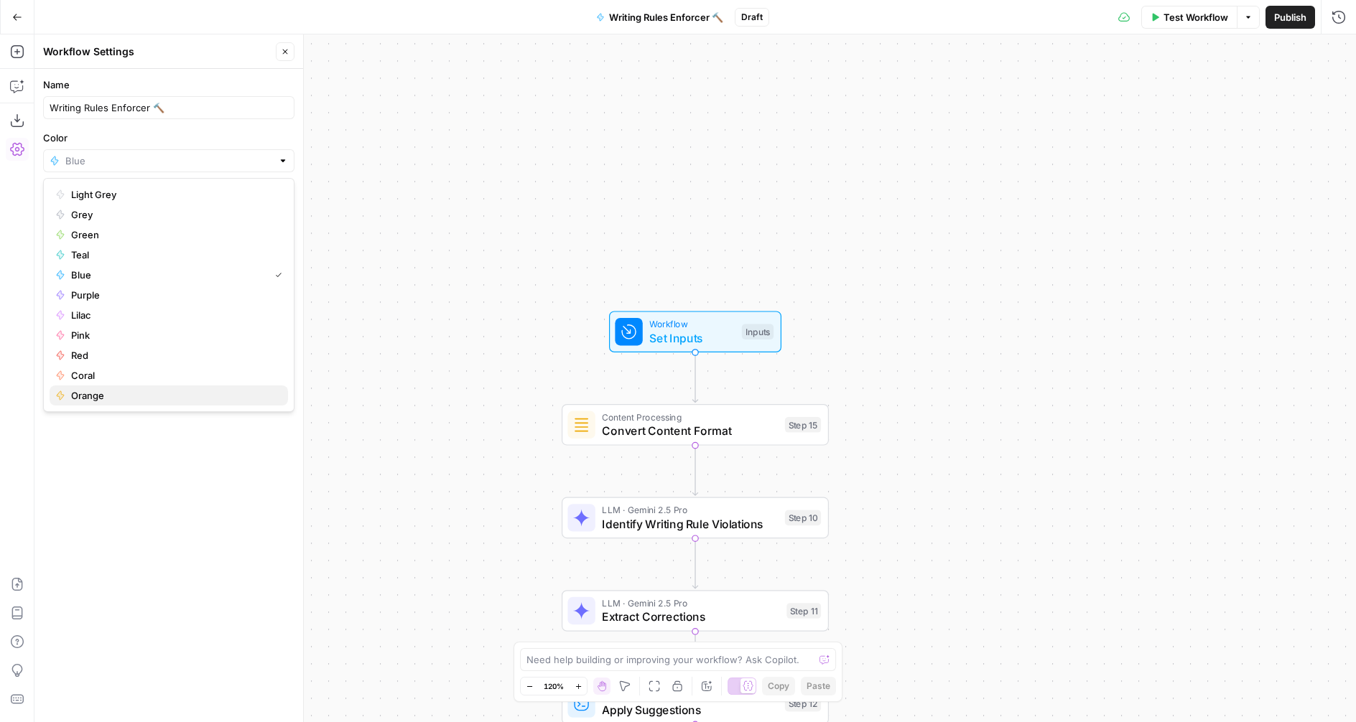
drag, startPoint x: 82, startPoint y: 401, endPoint x: 103, endPoint y: 387, distance: 25.5
click at [82, 401] on span "Orange" at bounding box center [173, 396] width 205 height 14
type input "Orange"
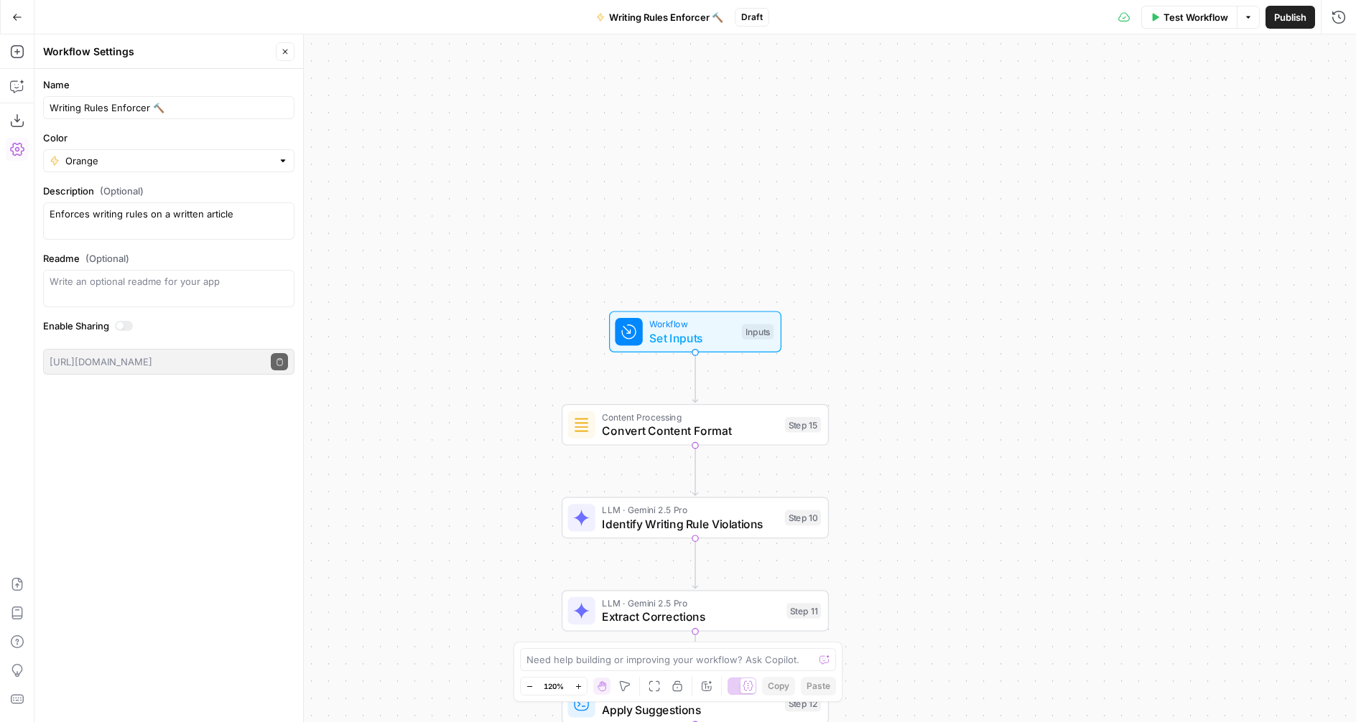
click at [17, 18] on icon "button" at bounding box center [17, 17] width 10 height 10
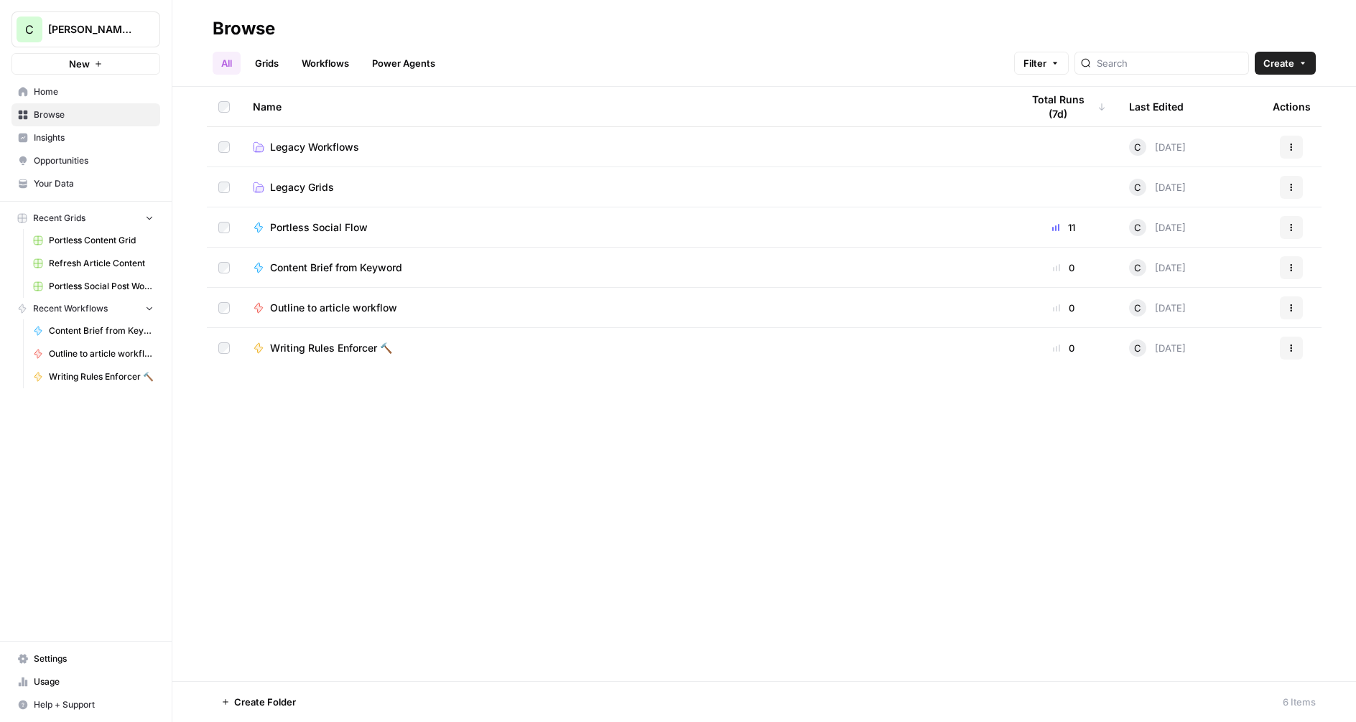
click at [386, 301] on span "Outline to article workflow" at bounding box center [333, 308] width 127 height 14
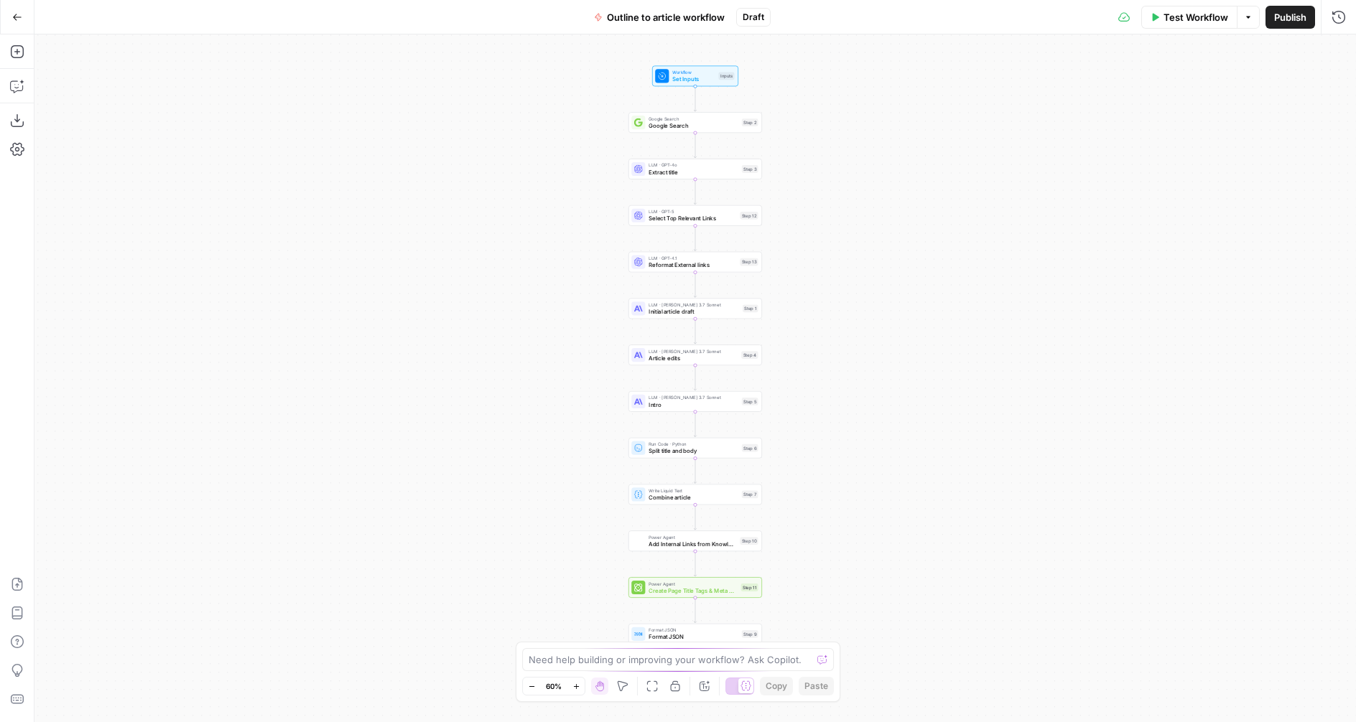
click at [650, 17] on span "Outline to article workflow" at bounding box center [666, 17] width 118 height 14
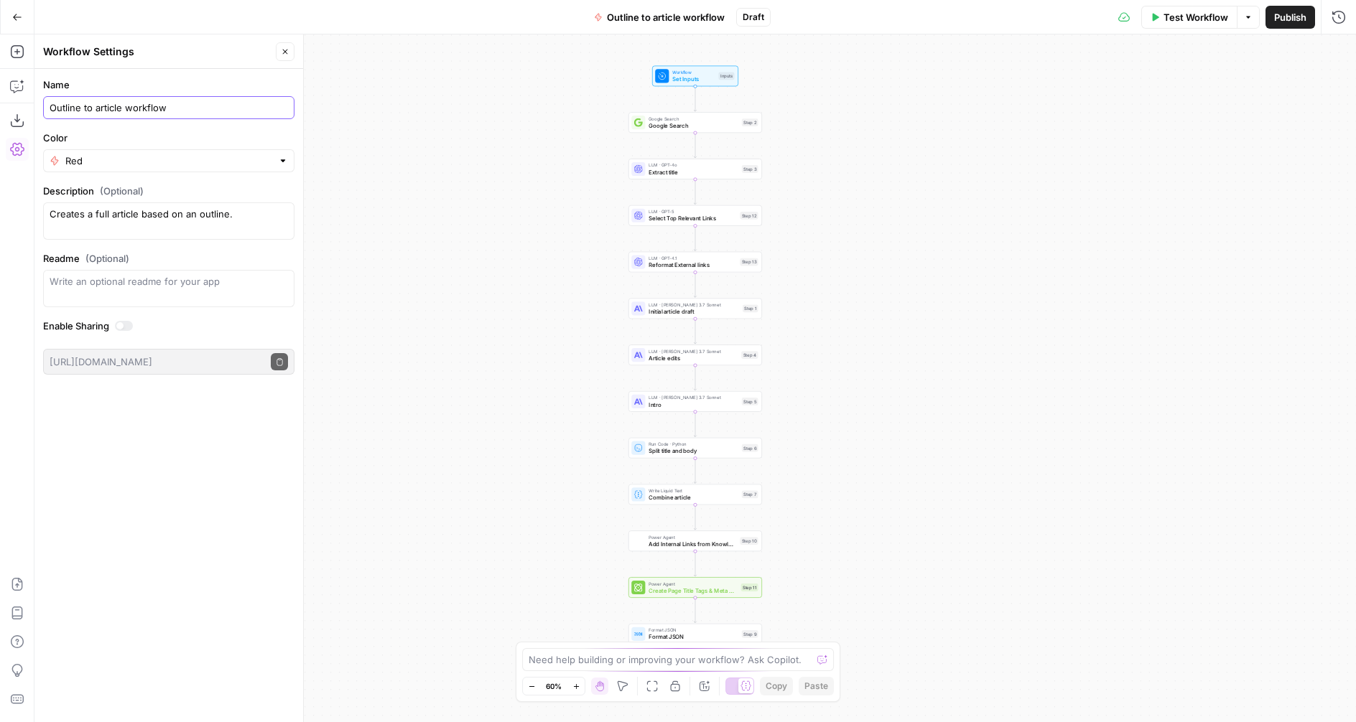
click at [195, 111] on input "Outline to article workflow" at bounding box center [169, 108] width 238 height 14
type input "Outline to article workflow ⭐️"
click at [6, 15] on button "Go Back" at bounding box center [17, 17] width 26 height 26
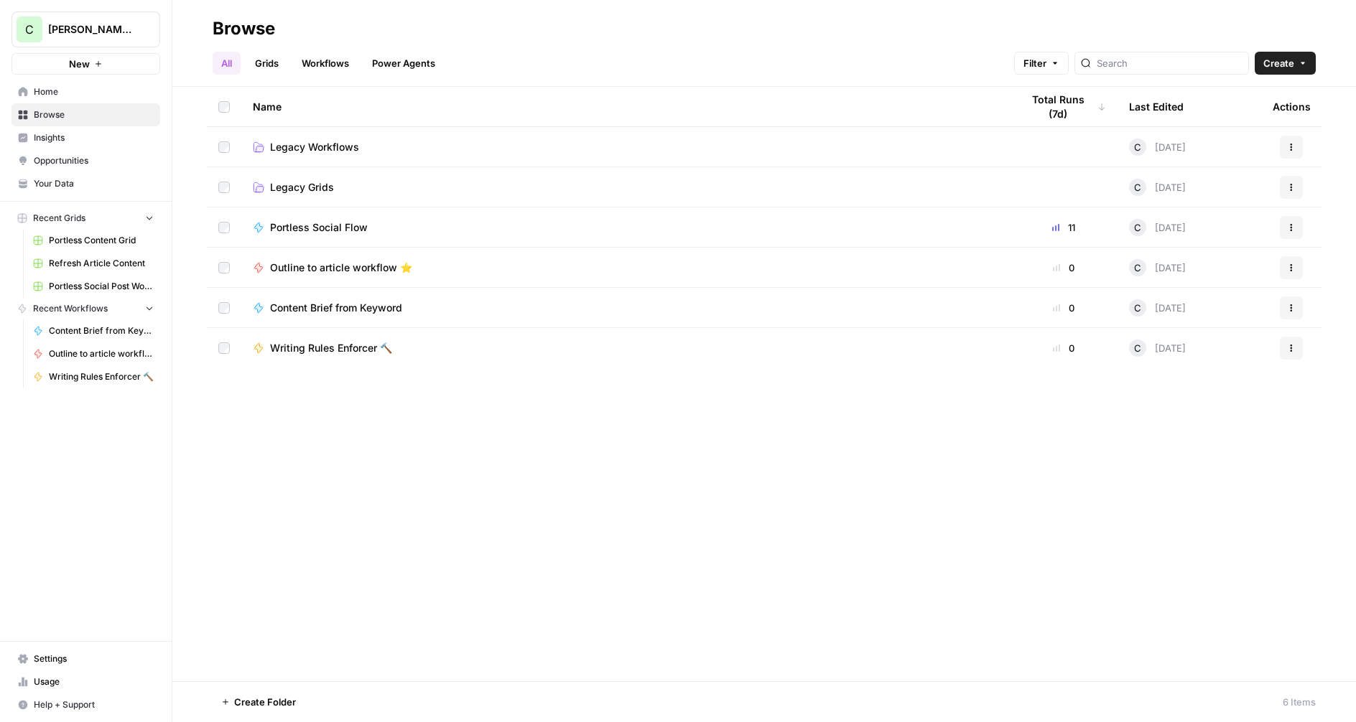
click at [350, 307] on span "Content Brief from Keyword" at bounding box center [336, 308] width 132 height 14
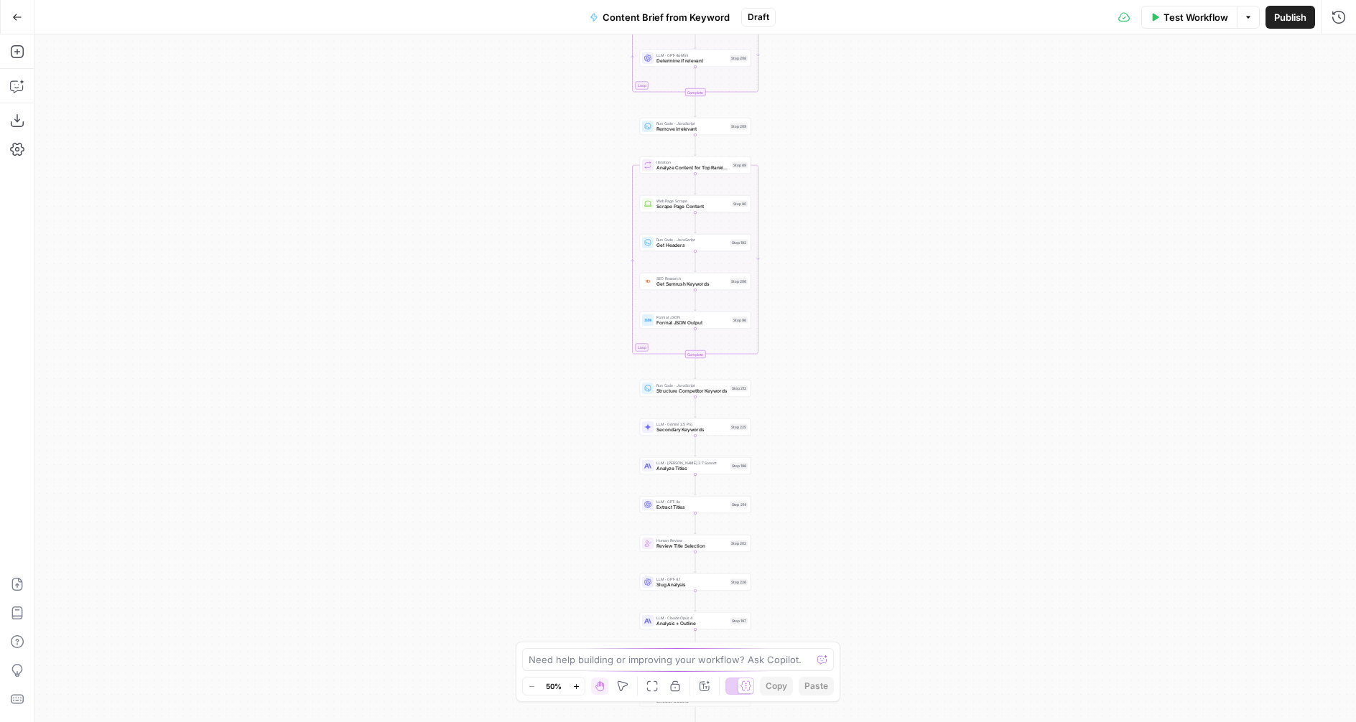
click at [638, 10] on span "Content Brief from Keyword" at bounding box center [666, 17] width 127 height 14
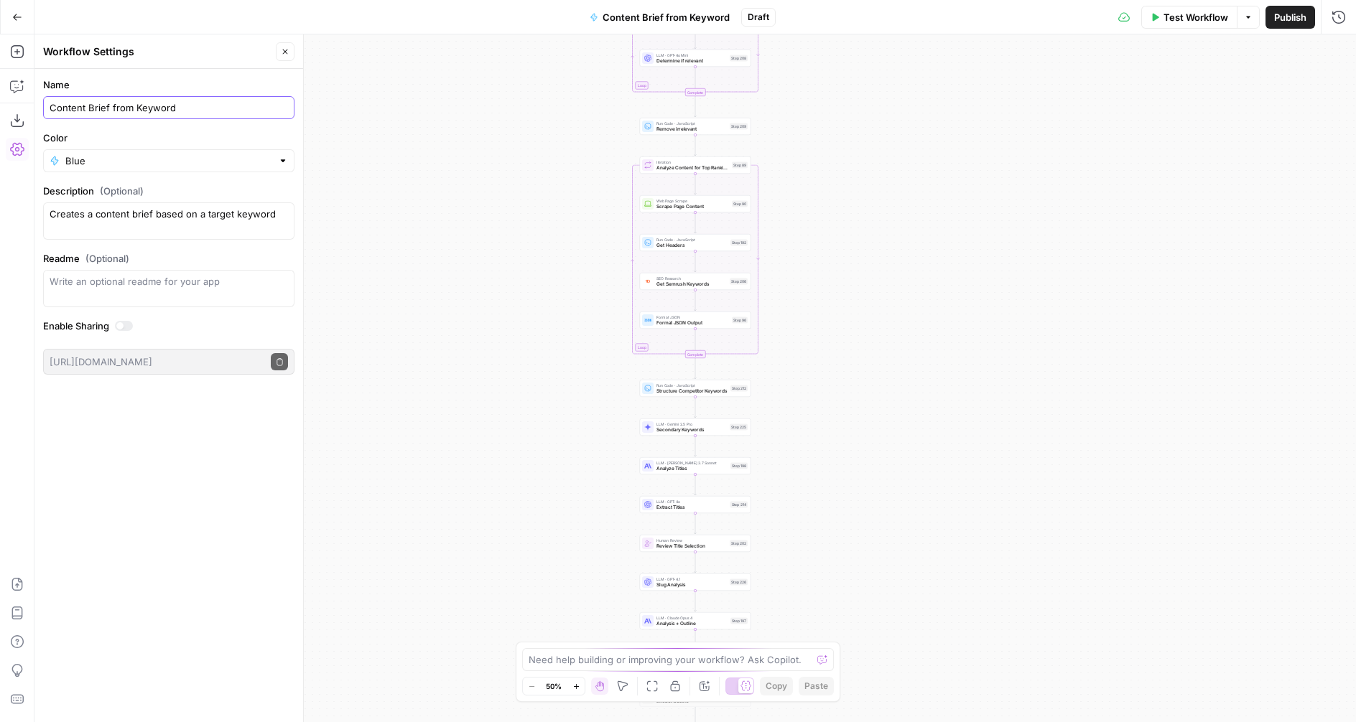
click at [190, 105] on input "Content Brief from Keyword" at bounding box center [169, 108] width 238 height 14
type input "Content Brief from Keyword 🔲"
click at [20, 10] on button "Go Back" at bounding box center [17, 17] width 26 height 26
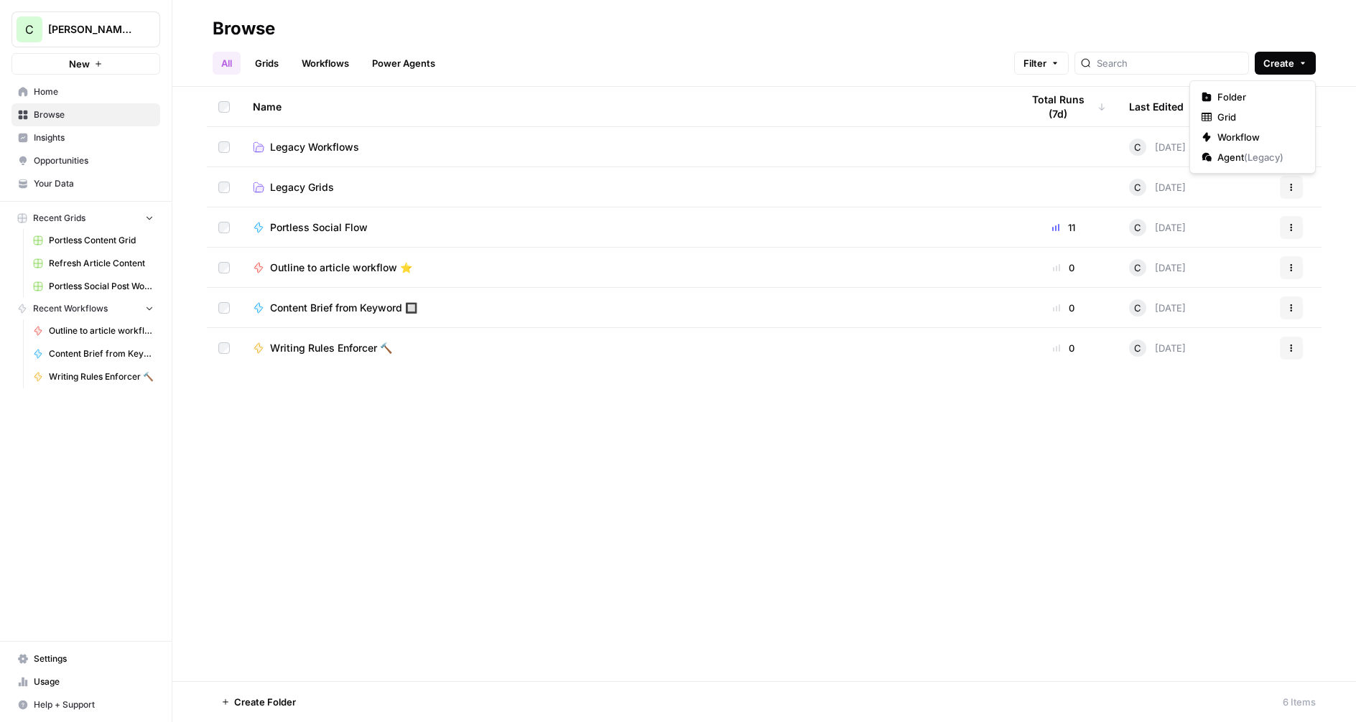
click at [1269, 65] on span "Create" at bounding box center [1278, 63] width 31 height 14
click at [1247, 136] on span "Workflow" at bounding box center [1257, 137] width 80 height 14
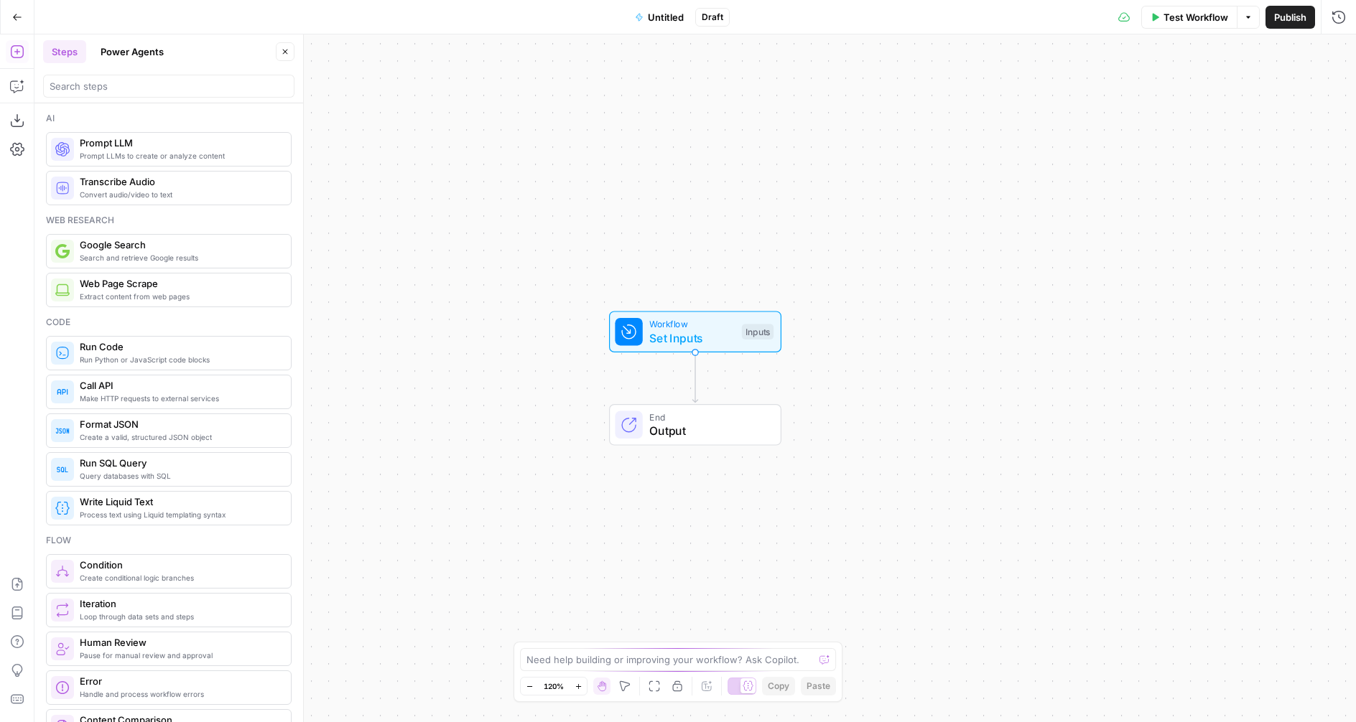
click at [17, 571] on div "Add Steps Copilot Download as JSON Settings Import JSON AirOps Academy Help Giv…" at bounding box center [17, 378] width 34 height 688
click at [16, 581] on icon "button" at bounding box center [17, 584] width 14 height 14
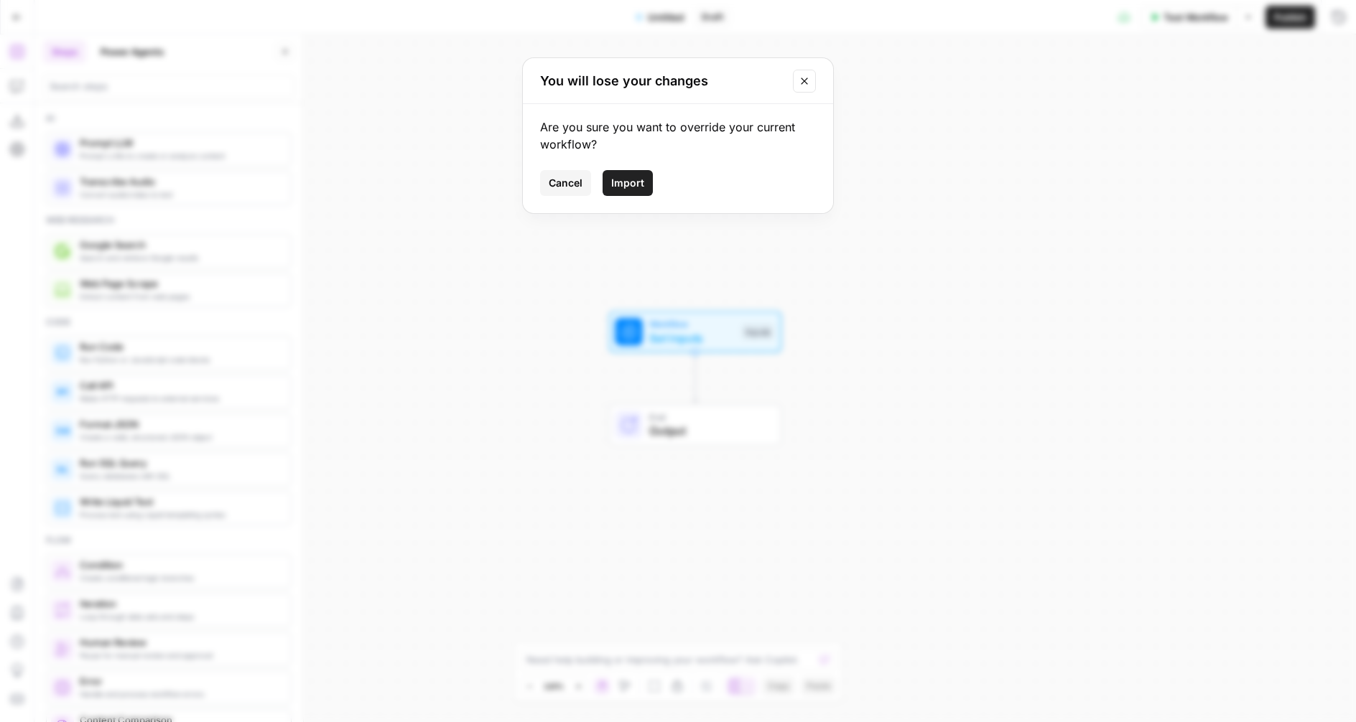
click at [632, 190] on span "Import" at bounding box center [627, 183] width 33 height 14
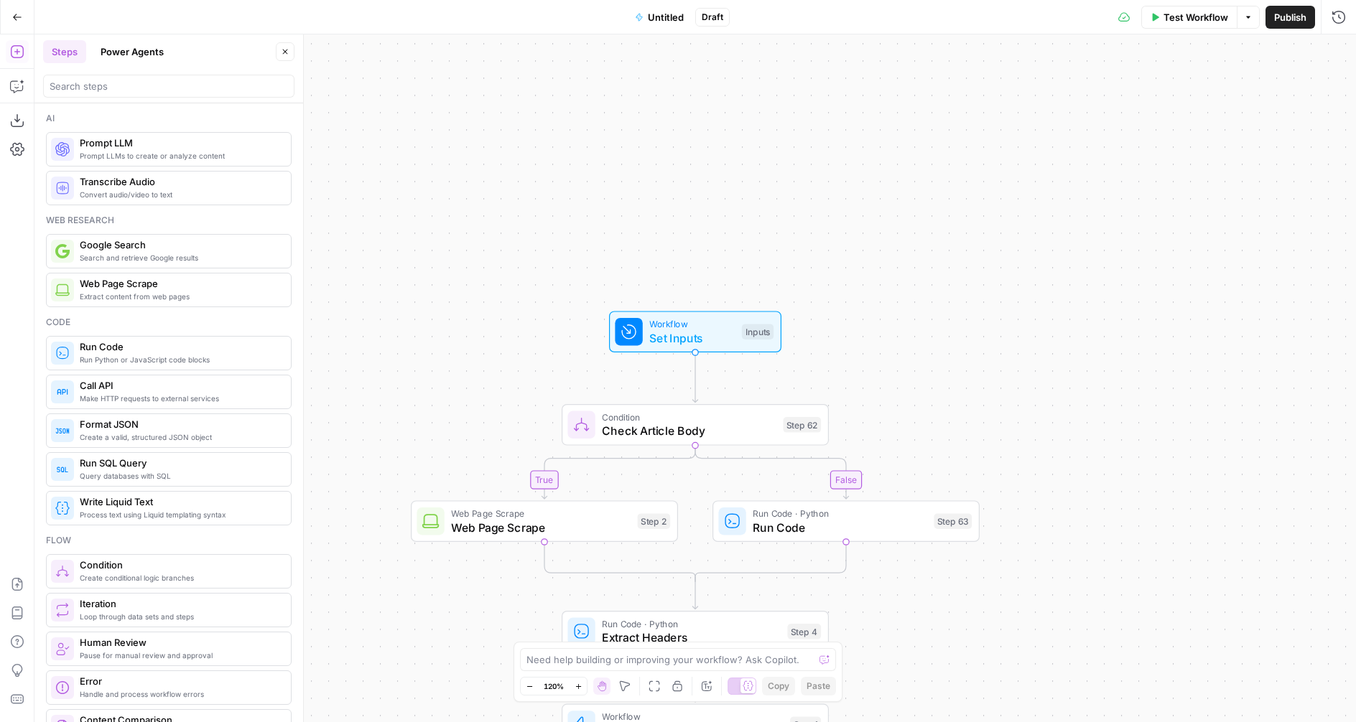
click at [663, 21] on span "Untitled" at bounding box center [666, 17] width 36 height 14
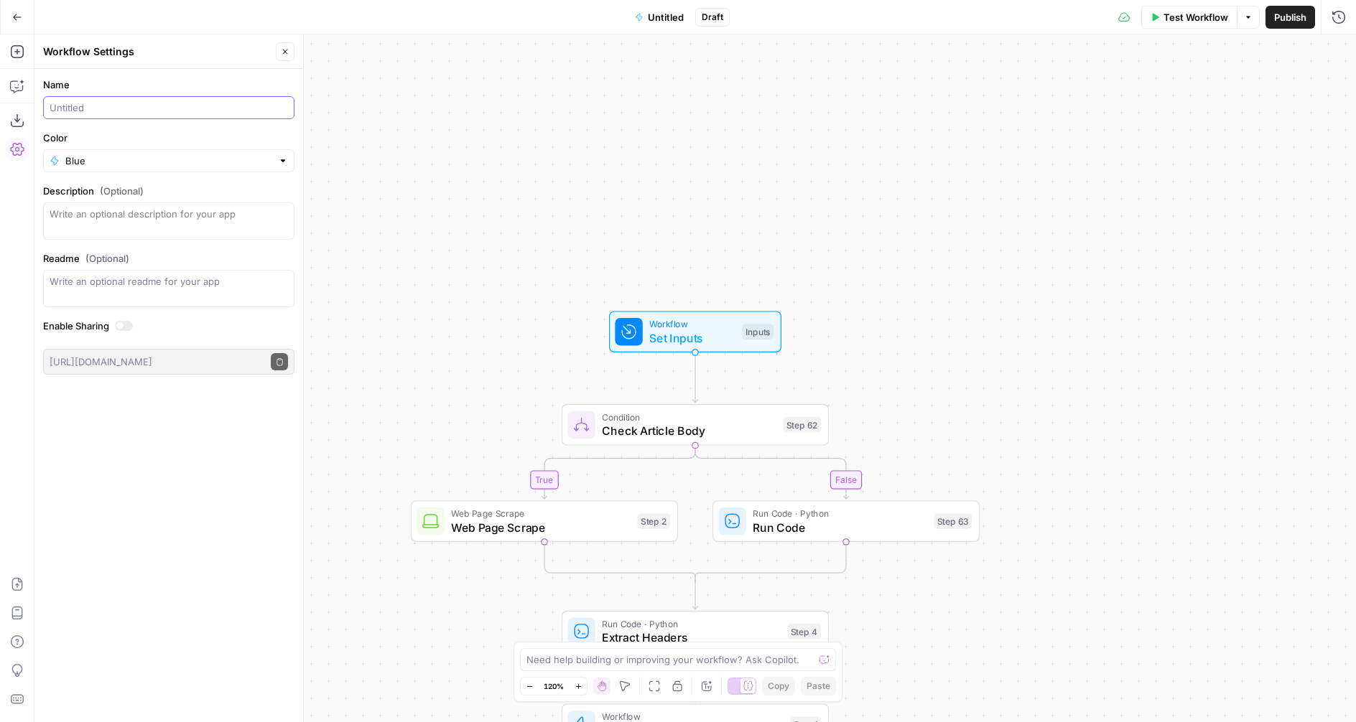
click at [101, 108] on input "Name" at bounding box center [169, 108] width 238 height 14
type input "Content Refresh Gap Analysis 🔀"
click at [120, 168] on div "Blue" at bounding box center [168, 160] width 251 height 23
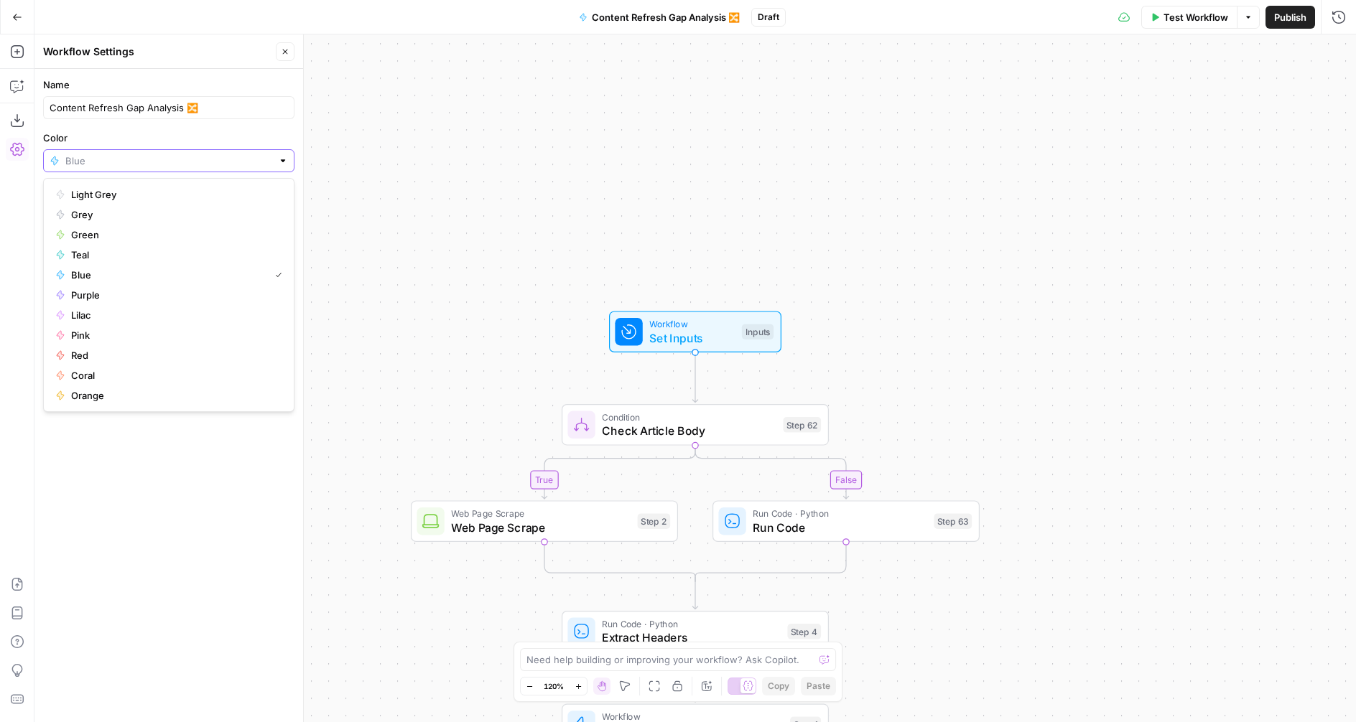
click at [115, 165] on input "Color" at bounding box center [168, 161] width 207 height 14
click at [85, 291] on span "Purple" at bounding box center [173, 295] width 205 height 14
type input "Purple"
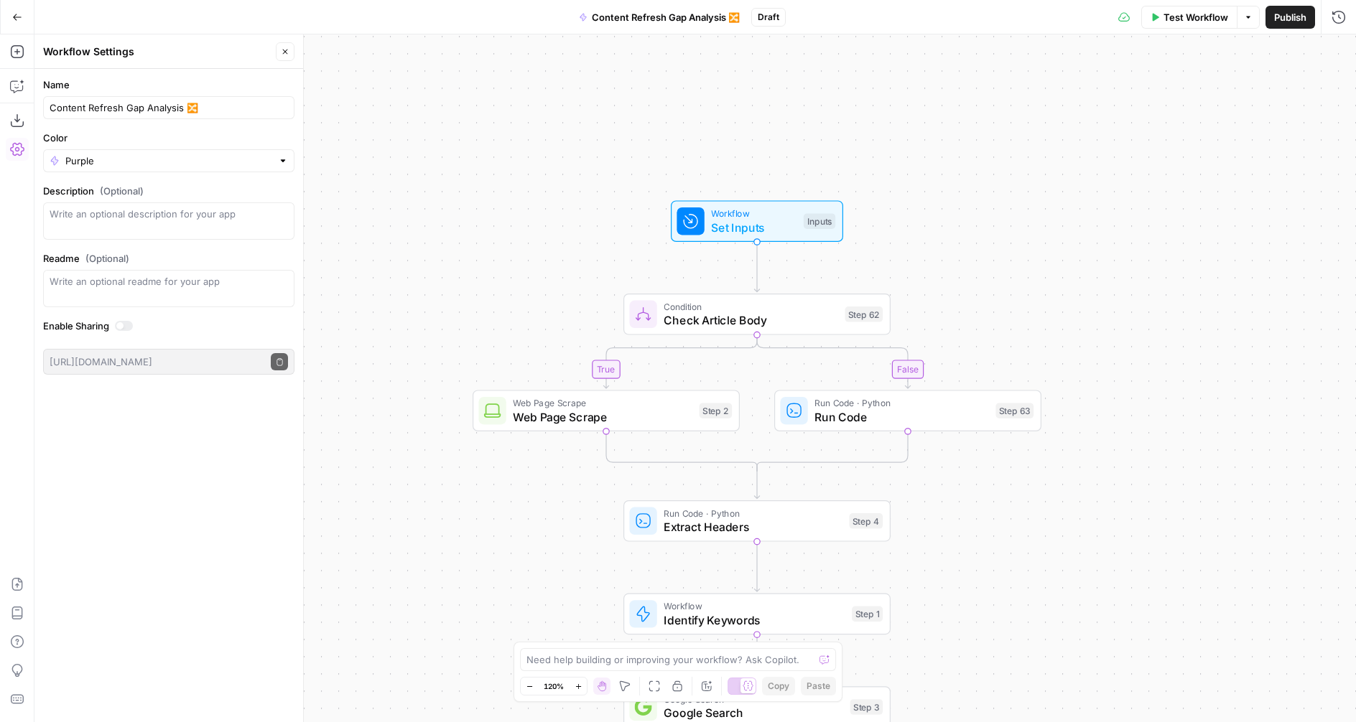
drag, startPoint x: 425, startPoint y: 222, endPoint x: 488, endPoint y: 110, distance: 128.3
click at [488, 110] on div "true false true false Workflow Set Inputs Inputs Condition Check Article Body S…" at bounding box center [694, 378] width 1321 height 688
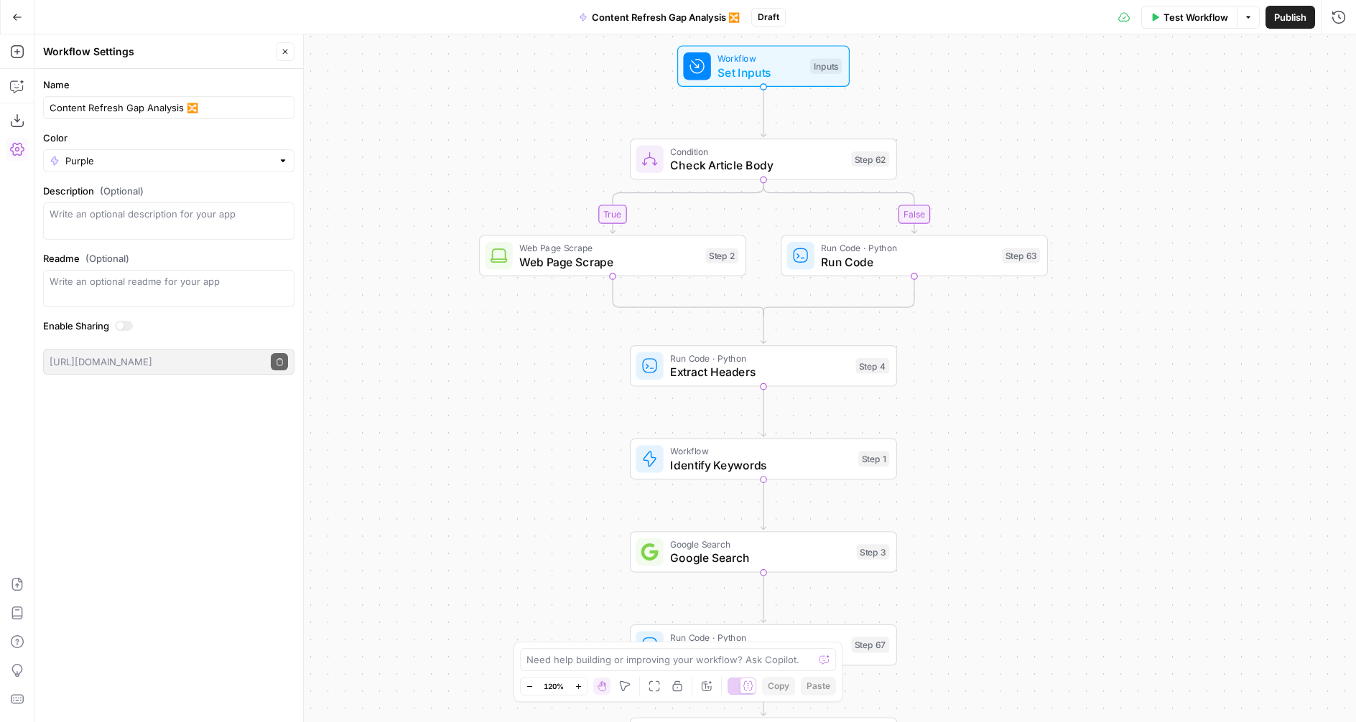
drag, startPoint x: 443, startPoint y: 361, endPoint x: 456, endPoint y: 187, distance: 175.0
click at [457, 185] on div "true false true false Workflow Set Inputs Inputs Condition Check Article Body S…" at bounding box center [694, 378] width 1321 height 688
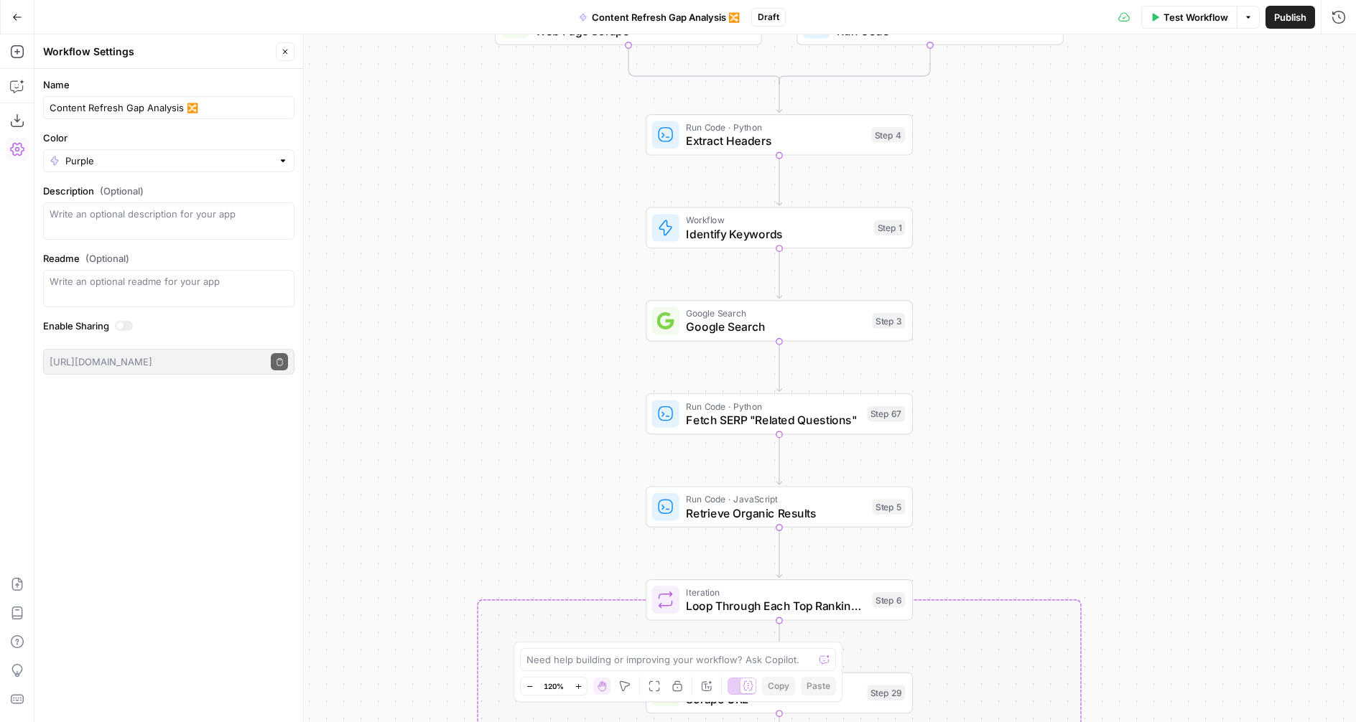
drag, startPoint x: 400, startPoint y: 410, endPoint x: 406, endPoint y: 231, distance: 178.9
click at [408, 199] on div "true false true false Workflow Set Inputs Inputs Condition Check Article Body S…" at bounding box center [694, 378] width 1321 height 688
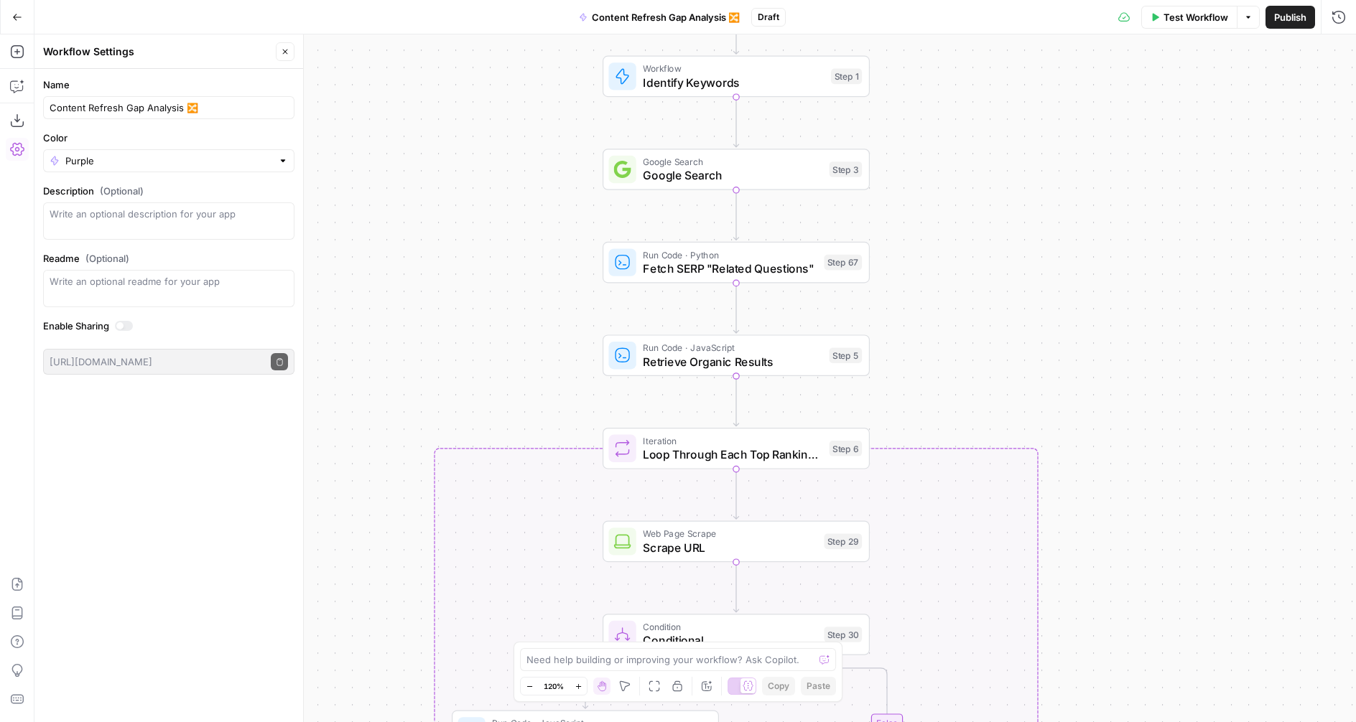
drag, startPoint x: 387, startPoint y: 269, endPoint x: 385, endPoint y: 216, distance: 52.5
click at [385, 216] on div "true false true false Workflow Set Inputs Inputs Condition Check Article Body S…" at bounding box center [694, 378] width 1321 height 688
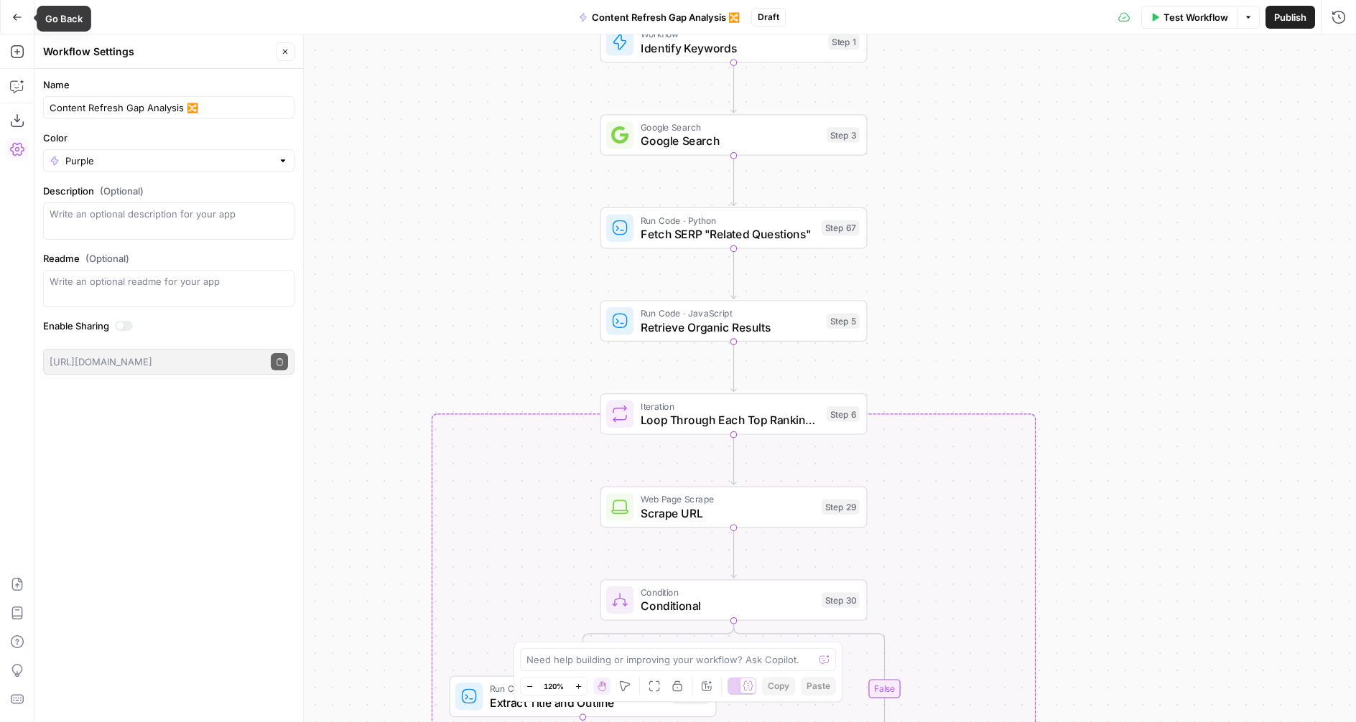
click at [26, 18] on button "Go Back" at bounding box center [17, 17] width 26 height 26
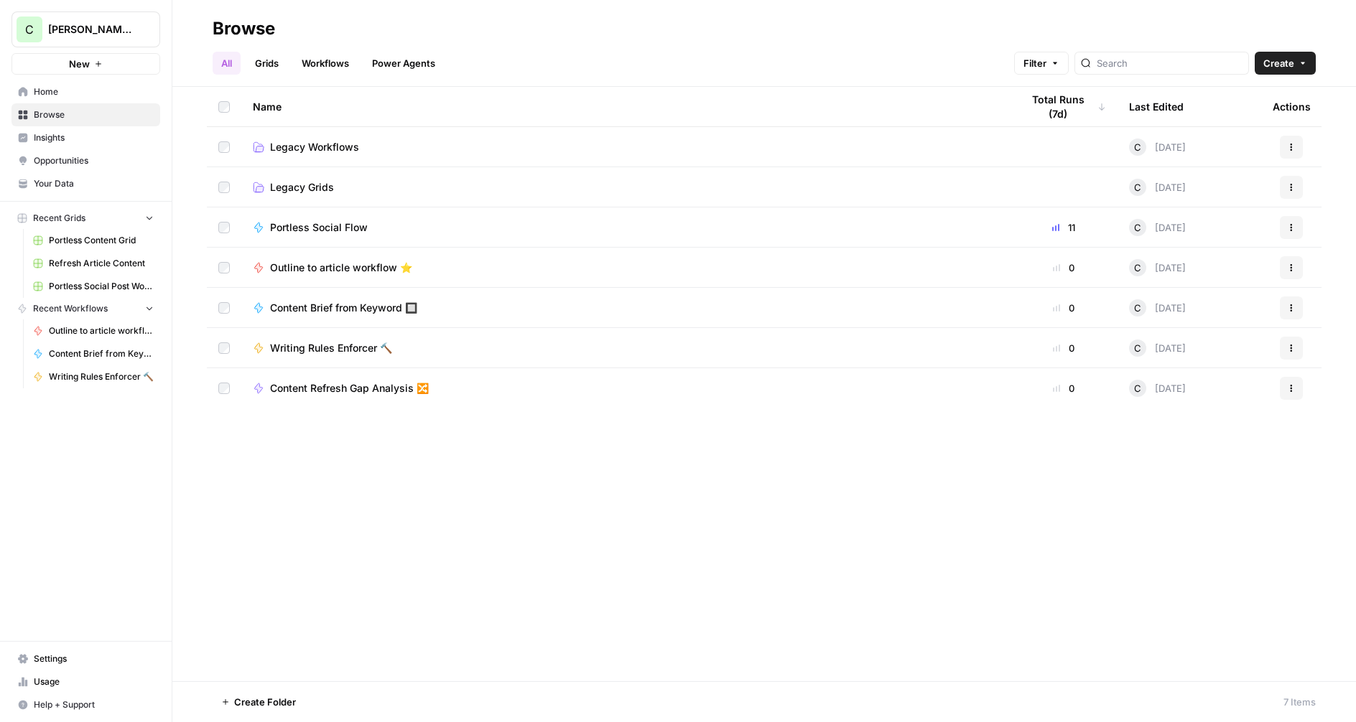
click at [1282, 64] on span "Create" at bounding box center [1278, 63] width 31 height 14
click at [1230, 141] on span "Workflow" at bounding box center [1257, 137] width 80 height 14
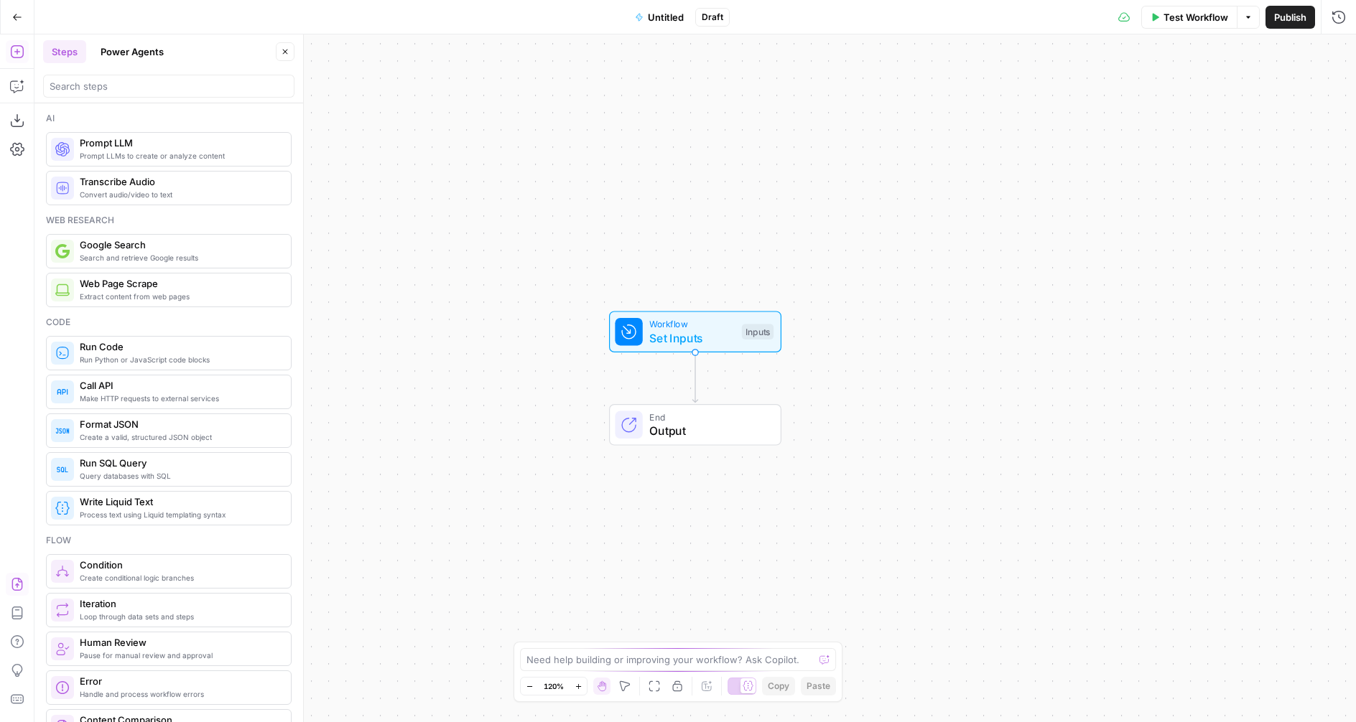
click at [12, 582] on icon "button" at bounding box center [16, 584] width 11 height 13
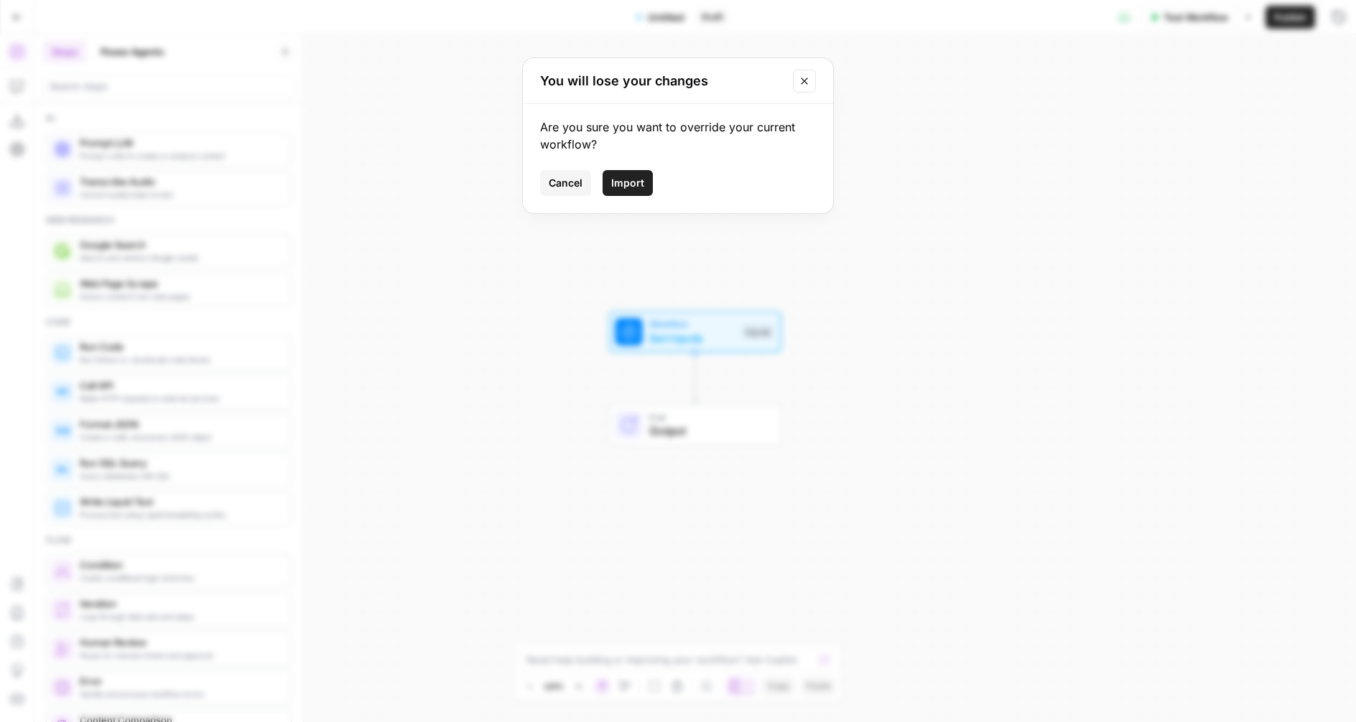
click at [630, 175] on button "Import" at bounding box center [628, 183] width 50 height 26
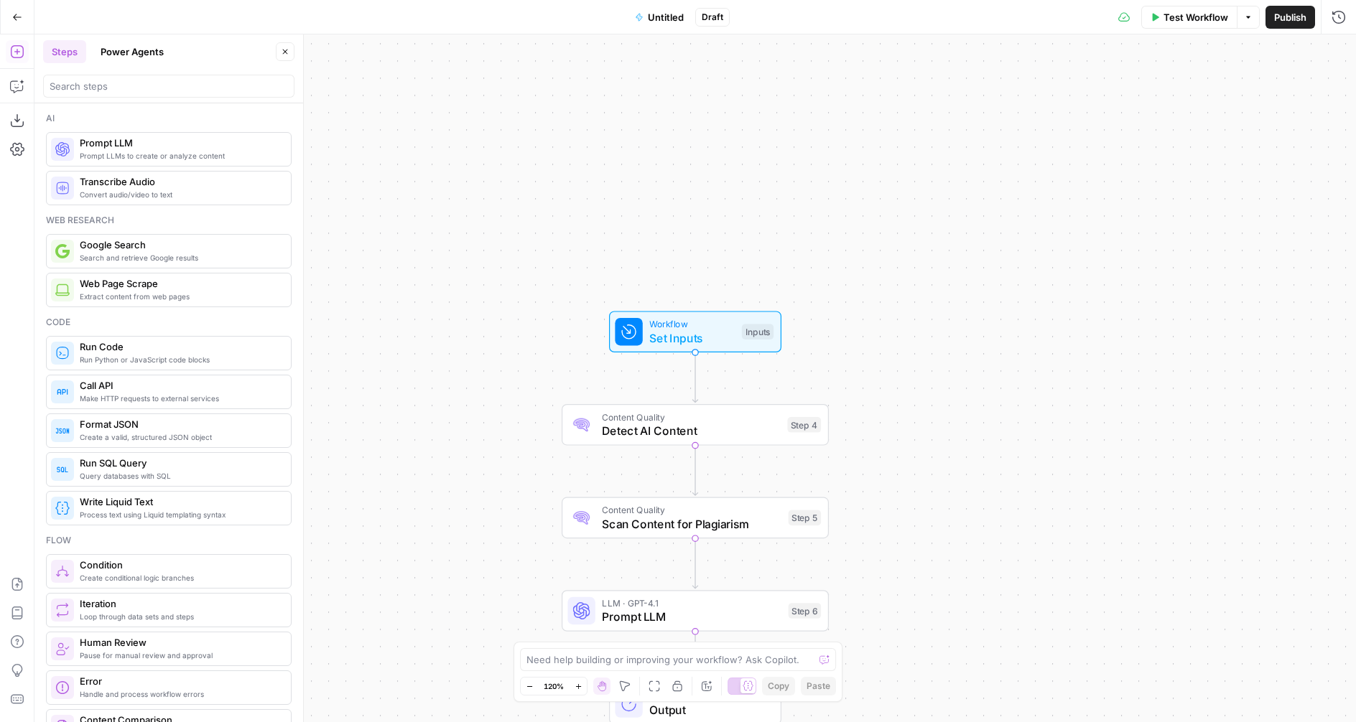
click at [664, 17] on span "Untitled" at bounding box center [666, 17] width 36 height 14
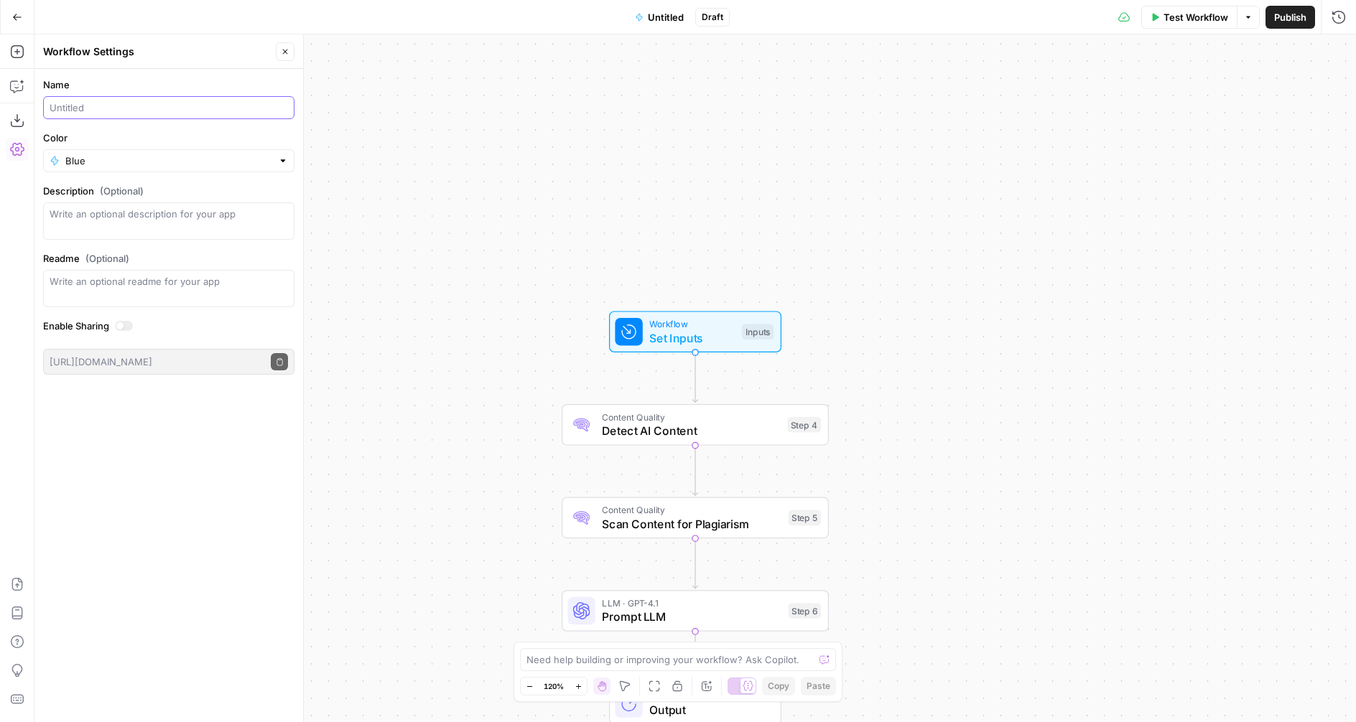
click at [88, 106] on input "Name" at bounding box center [169, 108] width 238 height 14
click at [177, 108] on input "AI Plagiarism Detector" at bounding box center [169, 108] width 238 height 14
type input "AI Plagiarism Detector ⛔️"
click at [126, 165] on input "Color" at bounding box center [168, 161] width 207 height 14
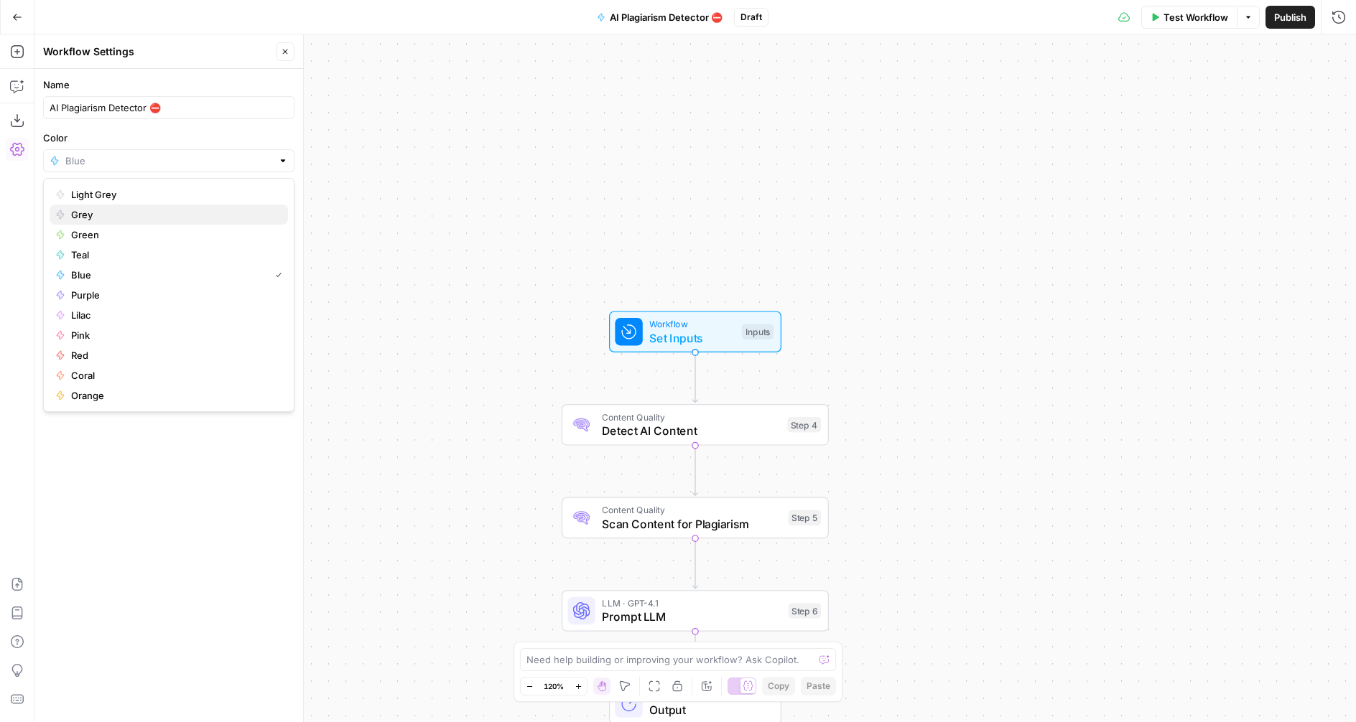
click at [101, 213] on span "Grey" at bounding box center [173, 215] width 205 height 14
type input "Grey"
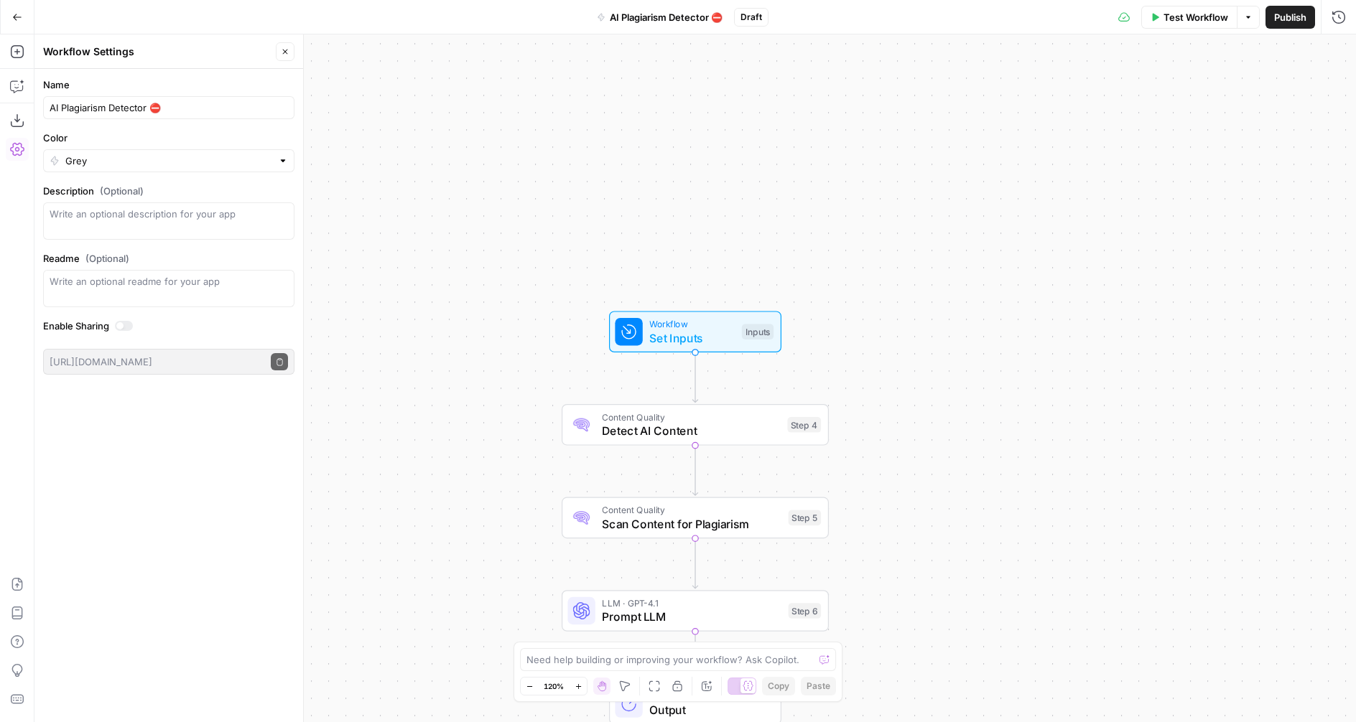
click at [460, 182] on div "Workflow Set Inputs Inputs Content Quality Detect AI Content Step 4 Content Qua…" at bounding box center [694, 378] width 1321 height 688
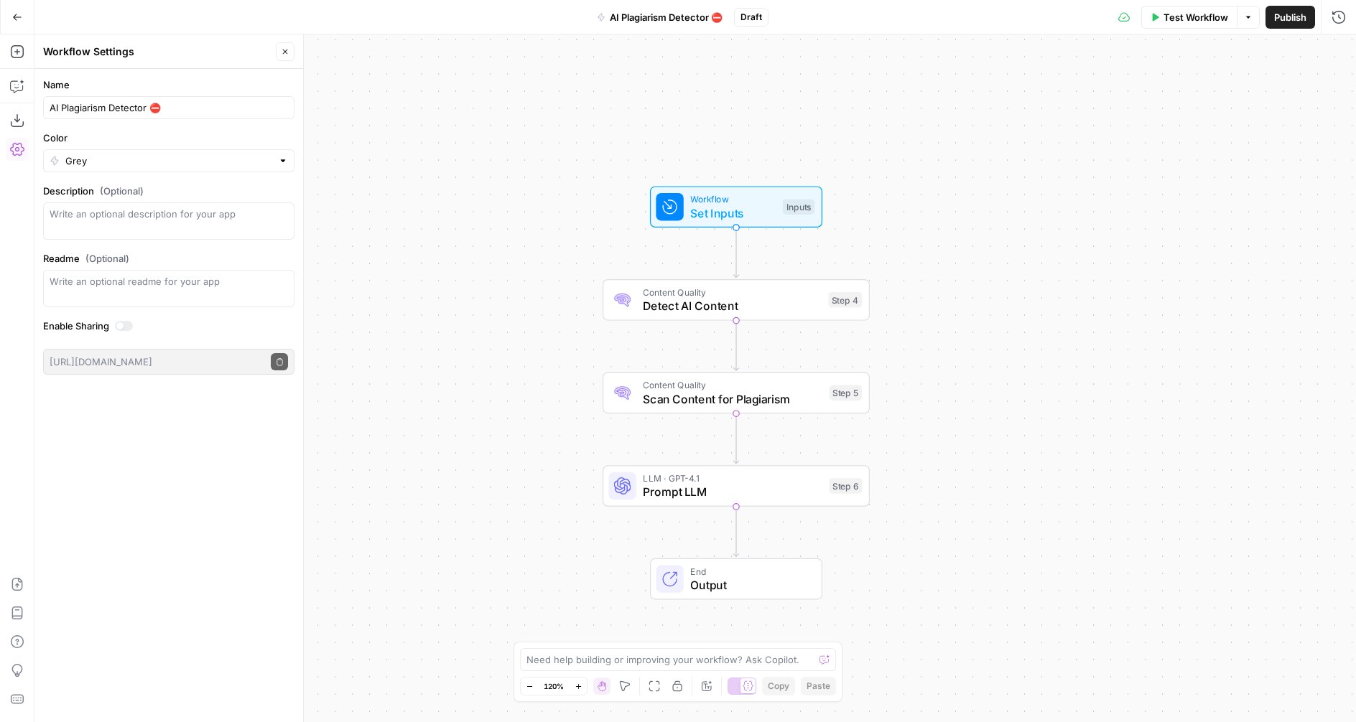
drag, startPoint x: 496, startPoint y: 291, endPoint x: 538, endPoint y: 152, distance: 145.4
click at [539, 144] on div "Workflow Set Inputs Inputs Content Quality Detect AI Content Step 4 Content Qua…" at bounding box center [694, 378] width 1321 height 688
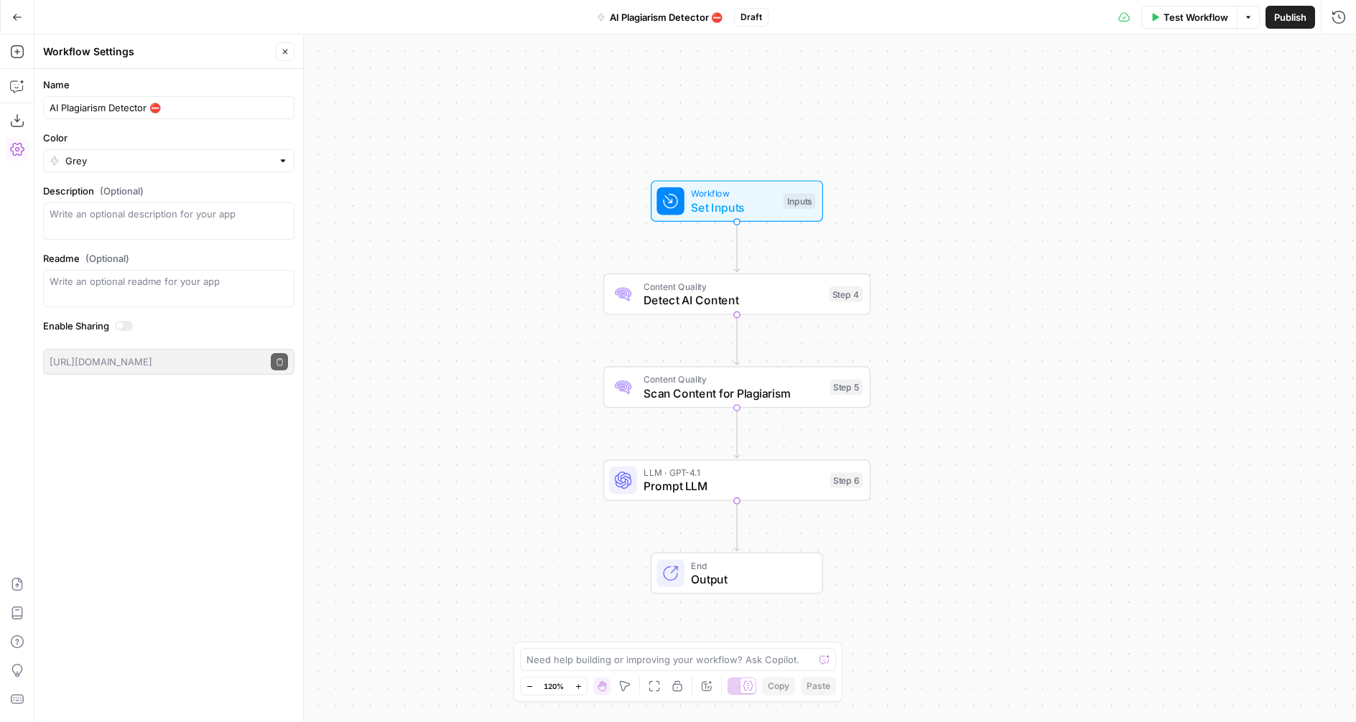
drag, startPoint x: 520, startPoint y: 219, endPoint x: 509, endPoint y: 291, distance: 72.6
click at [516, 319] on div "Workflow Set Inputs Inputs Content Quality Detect AI Content Step 4 Content Qua…" at bounding box center [694, 378] width 1321 height 688
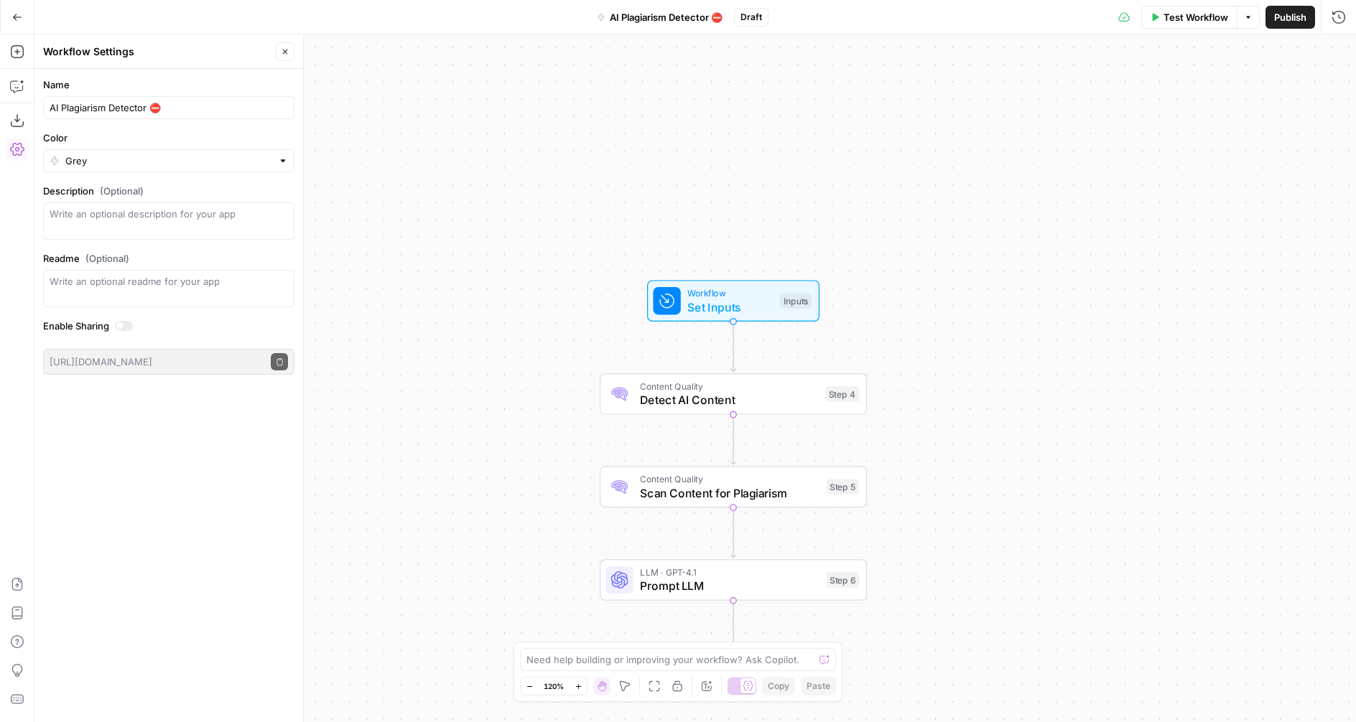
click at [17, 12] on icon "button" at bounding box center [17, 17] width 10 height 10
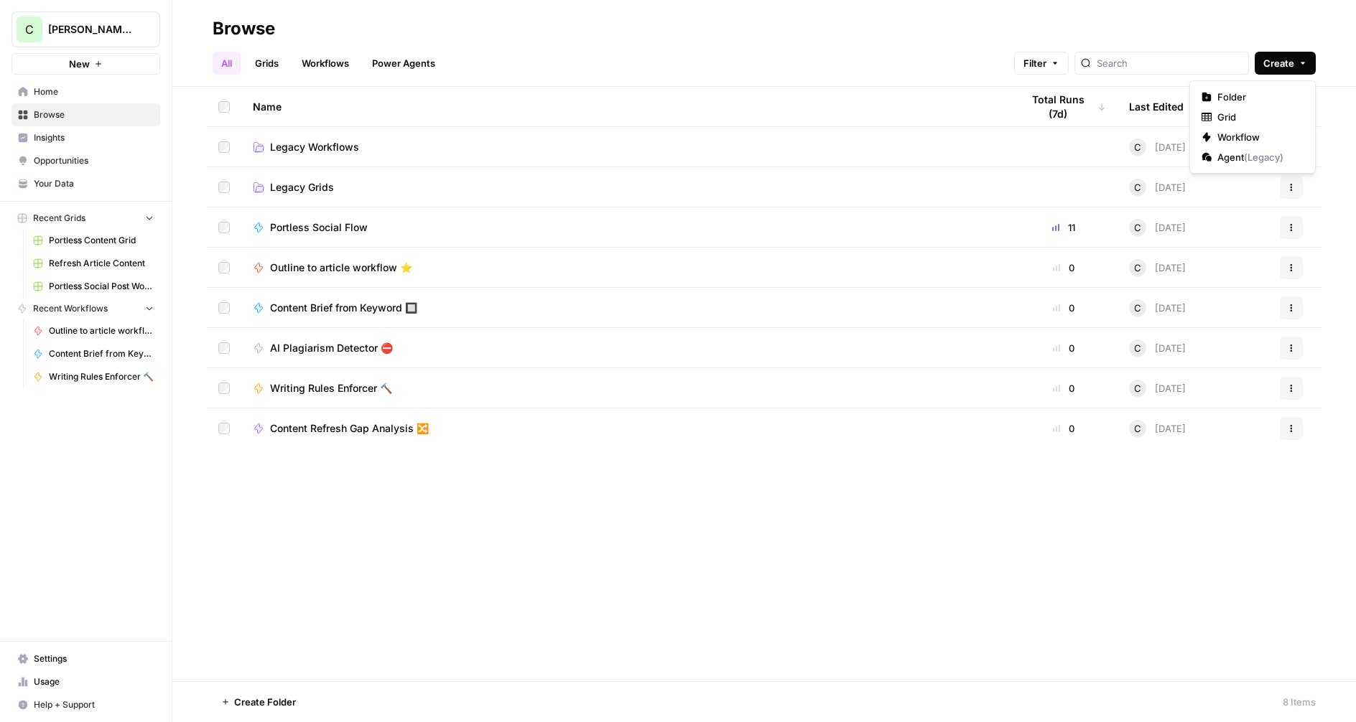
click at [1279, 70] on button "Create" at bounding box center [1285, 63] width 61 height 23
click at [1236, 135] on span "Workflow" at bounding box center [1257, 137] width 80 height 14
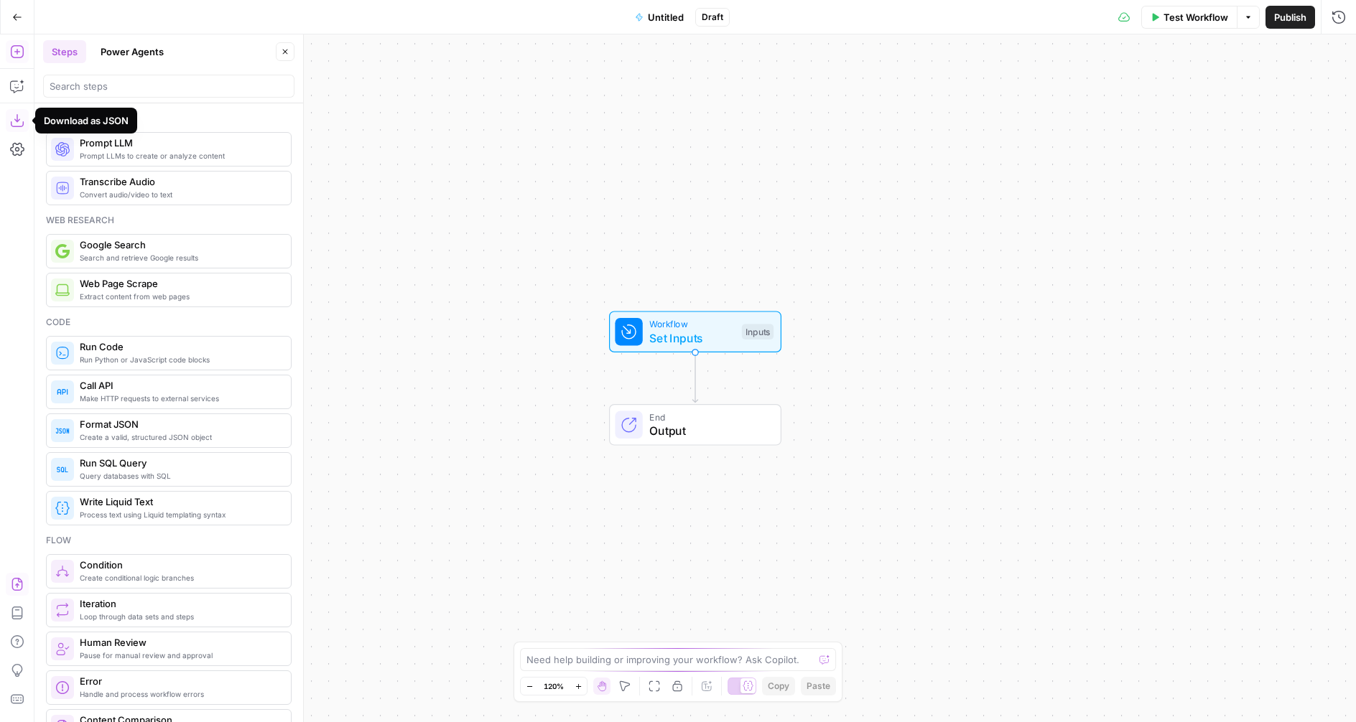
click at [18, 585] on icon "button" at bounding box center [16, 584] width 11 height 13
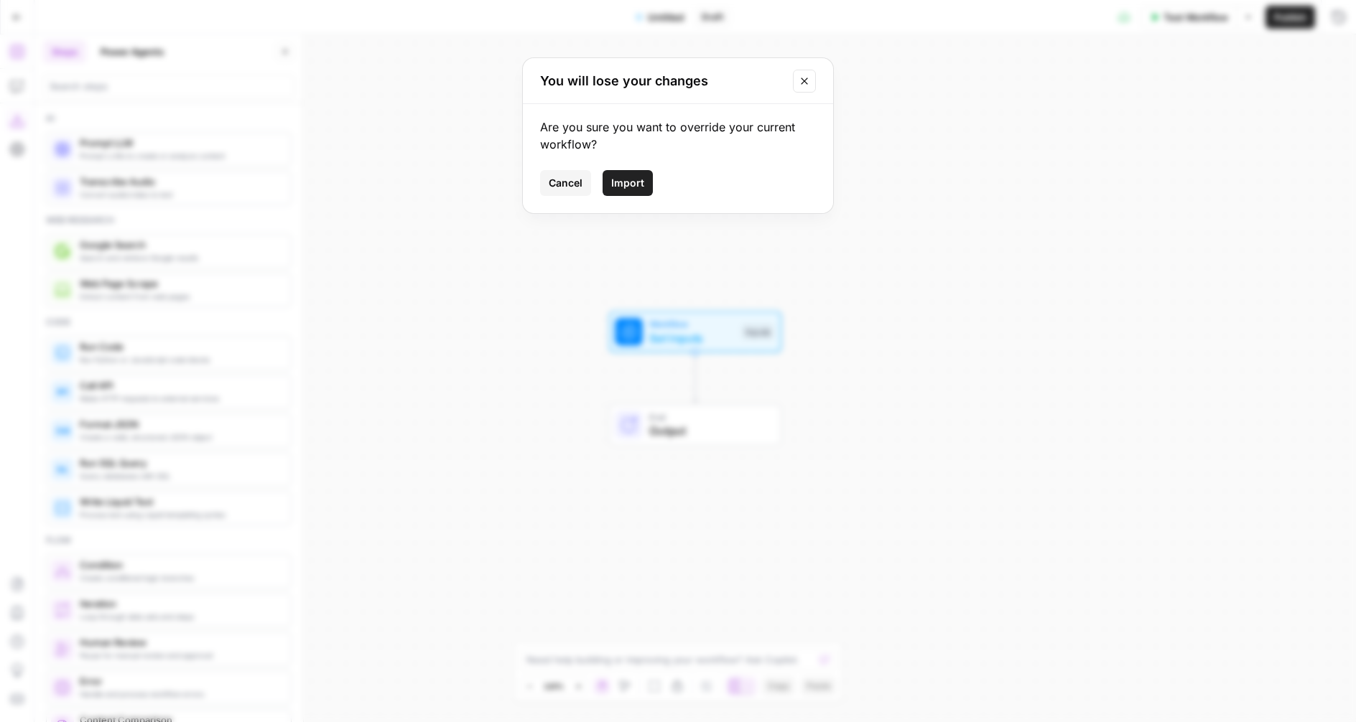
click at [615, 177] on span "Import" at bounding box center [627, 183] width 33 height 14
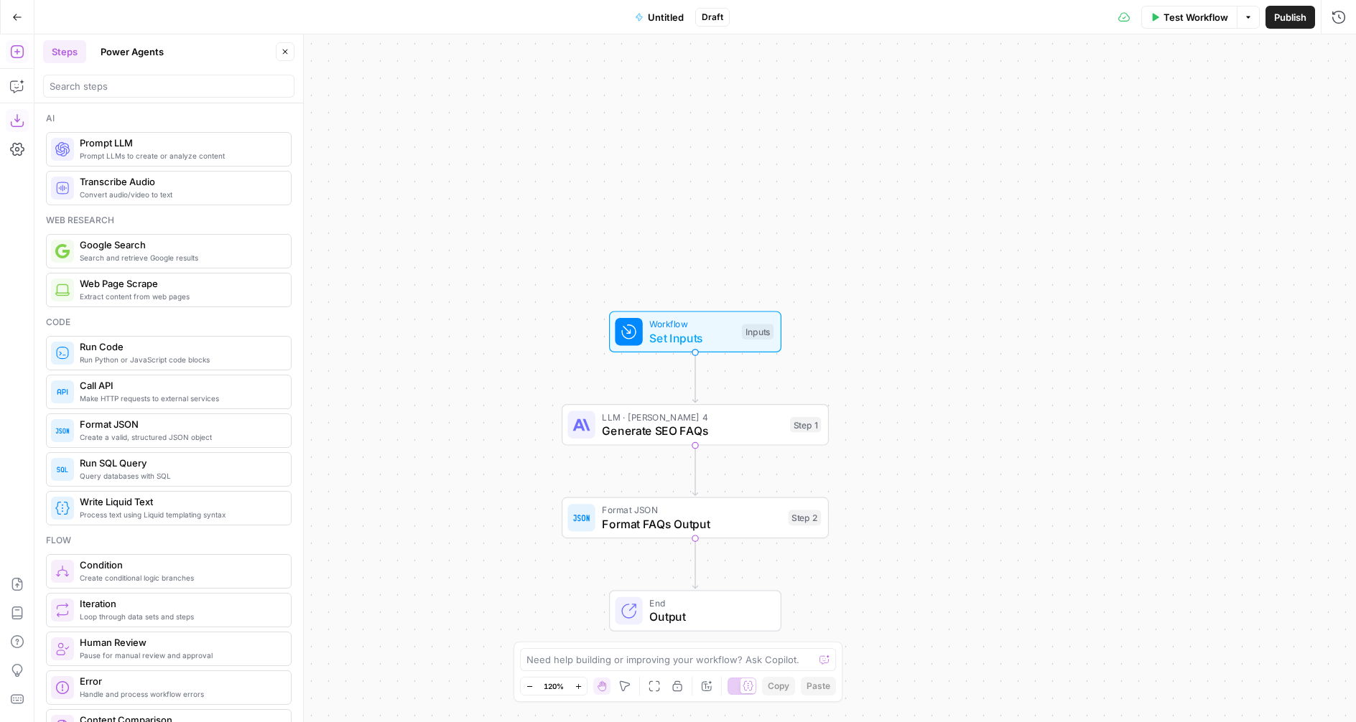
click at [656, 22] on span "Untitled" at bounding box center [666, 17] width 36 height 14
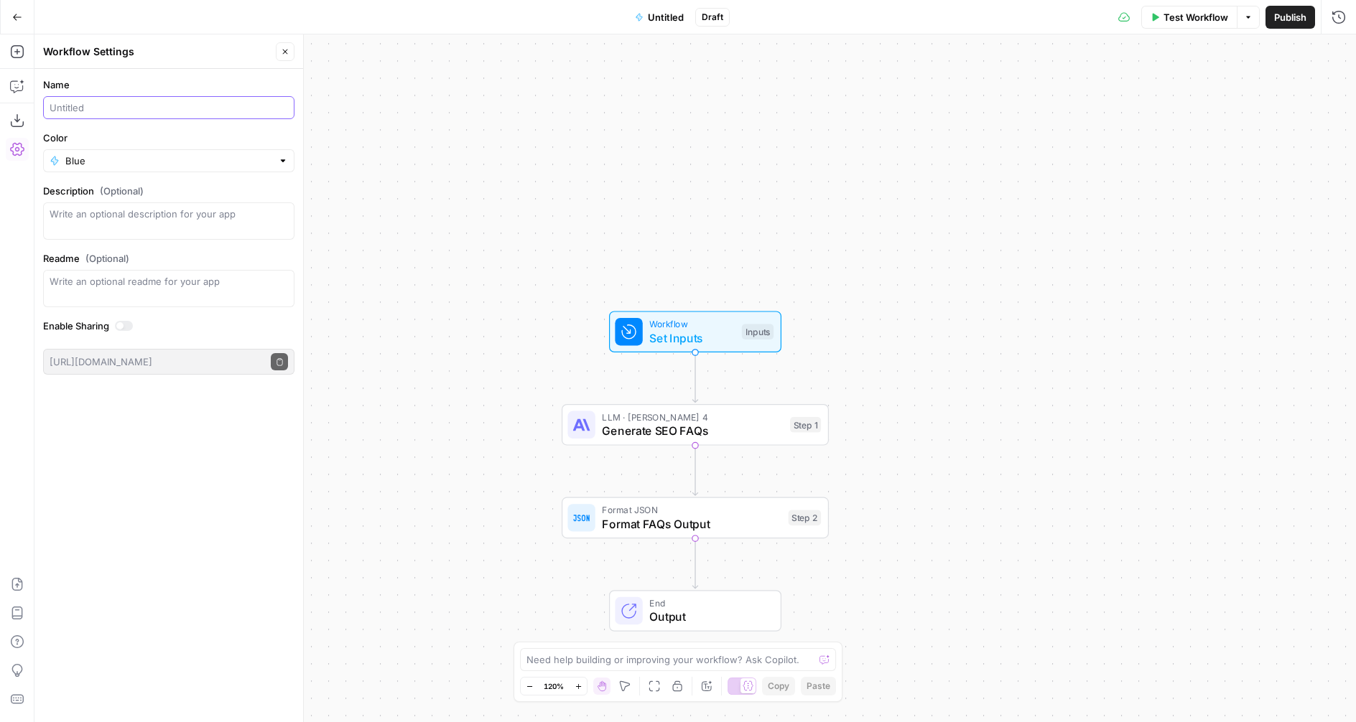
click at [80, 108] on input "Name" at bounding box center [169, 108] width 238 height 14
type input "Branded FAQ Generator ❓"
click at [68, 146] on div "Color Blue" at bounding box center [168, 152] width 251 height 42
click at [73, 163] on input "Color" at bounding box center [168, 161] width 207 height 14
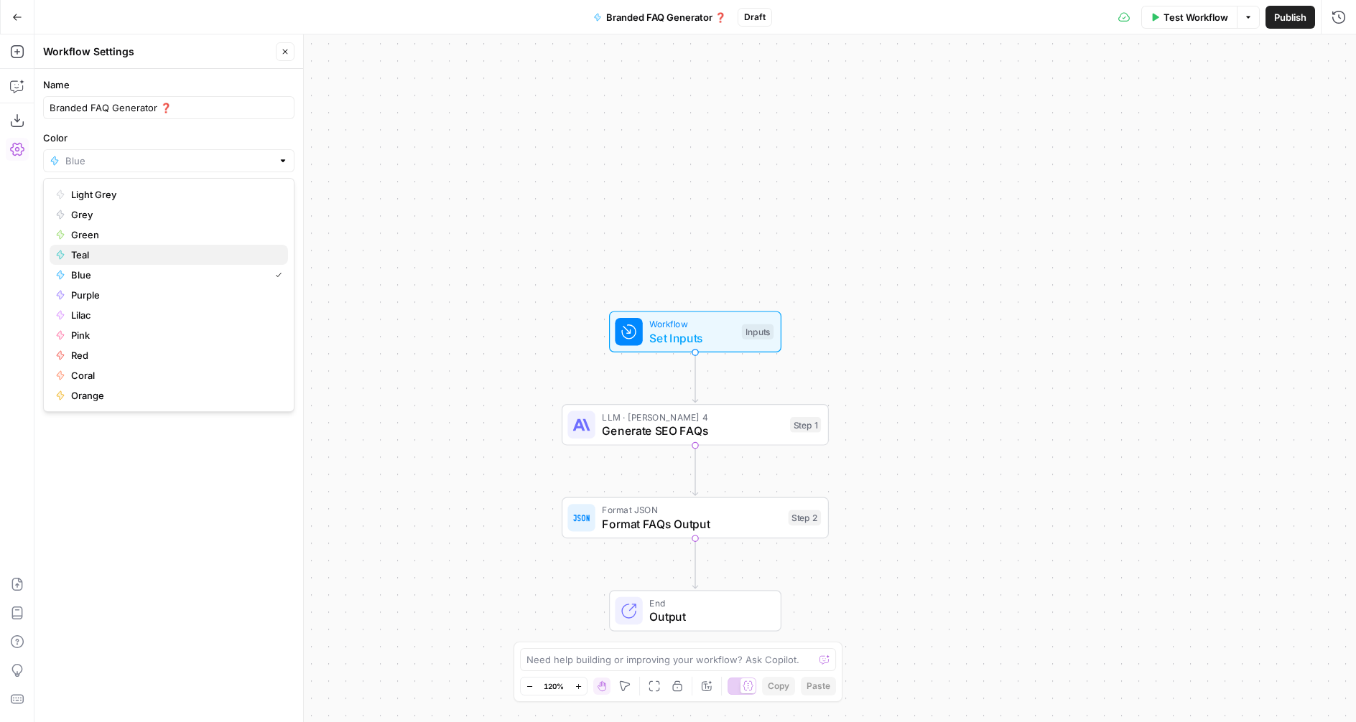
click at [94, 255] on span "Teal" at bounding box center [173, 255] width 205 height 14
type input "Teal"
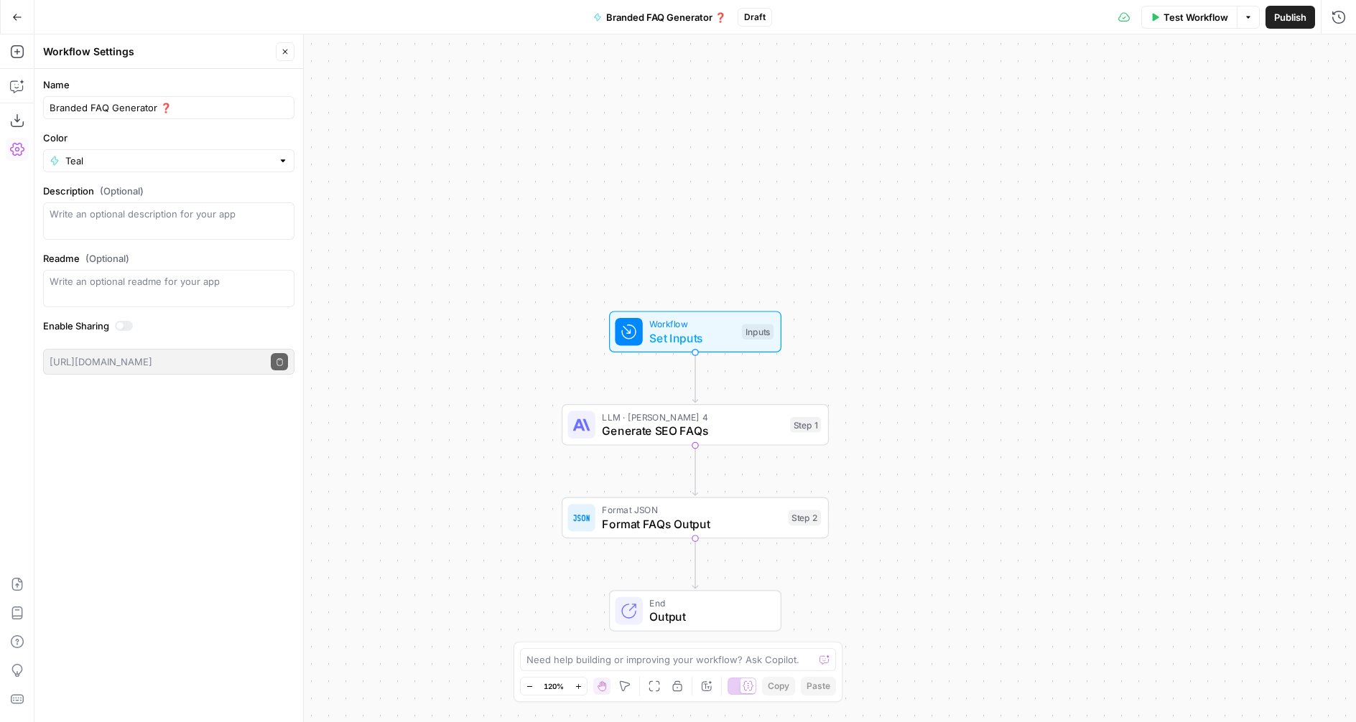
click at [18, 13] on icon "button" at bounding box center [17, 17] width 10 height 10
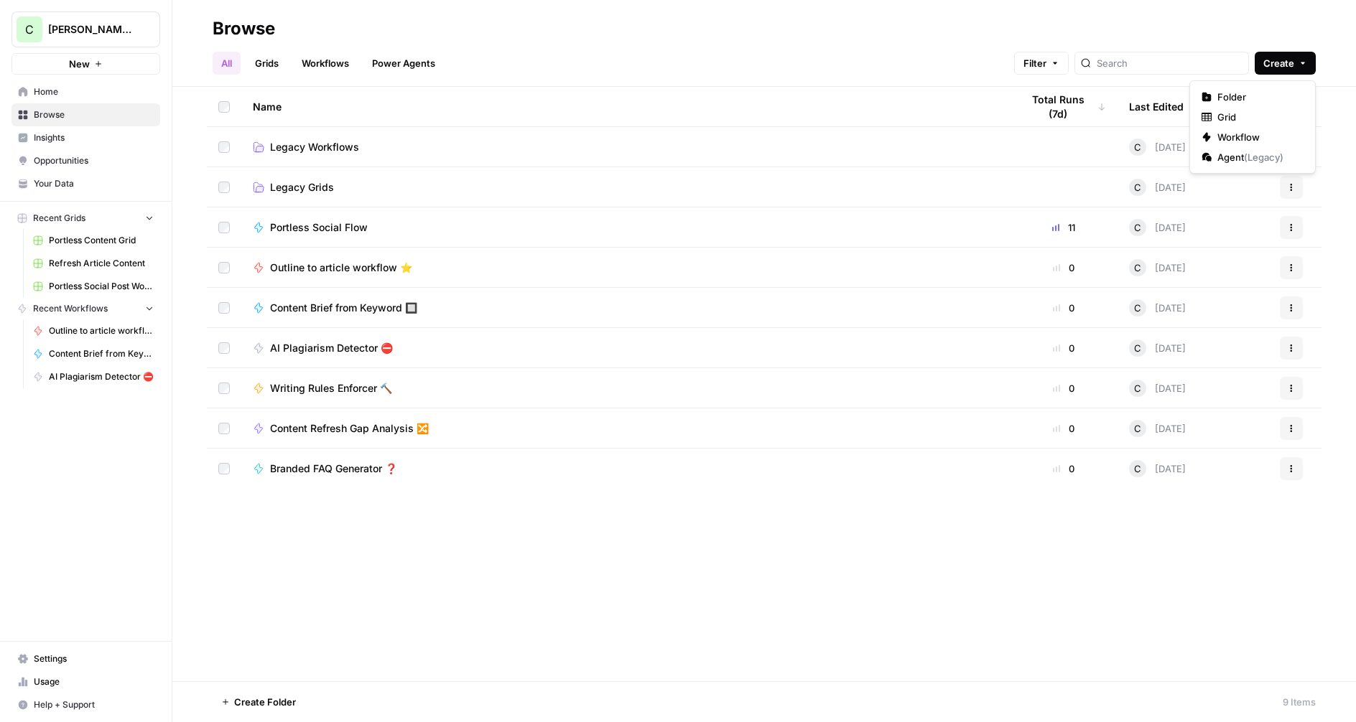
click at [1279, 61] on span "Create" at bounding box center [1278, 63] width 31 height 14
click at [1229, 141] on span "Workflow" at bounding box center [1257, 137] width 80 height 14
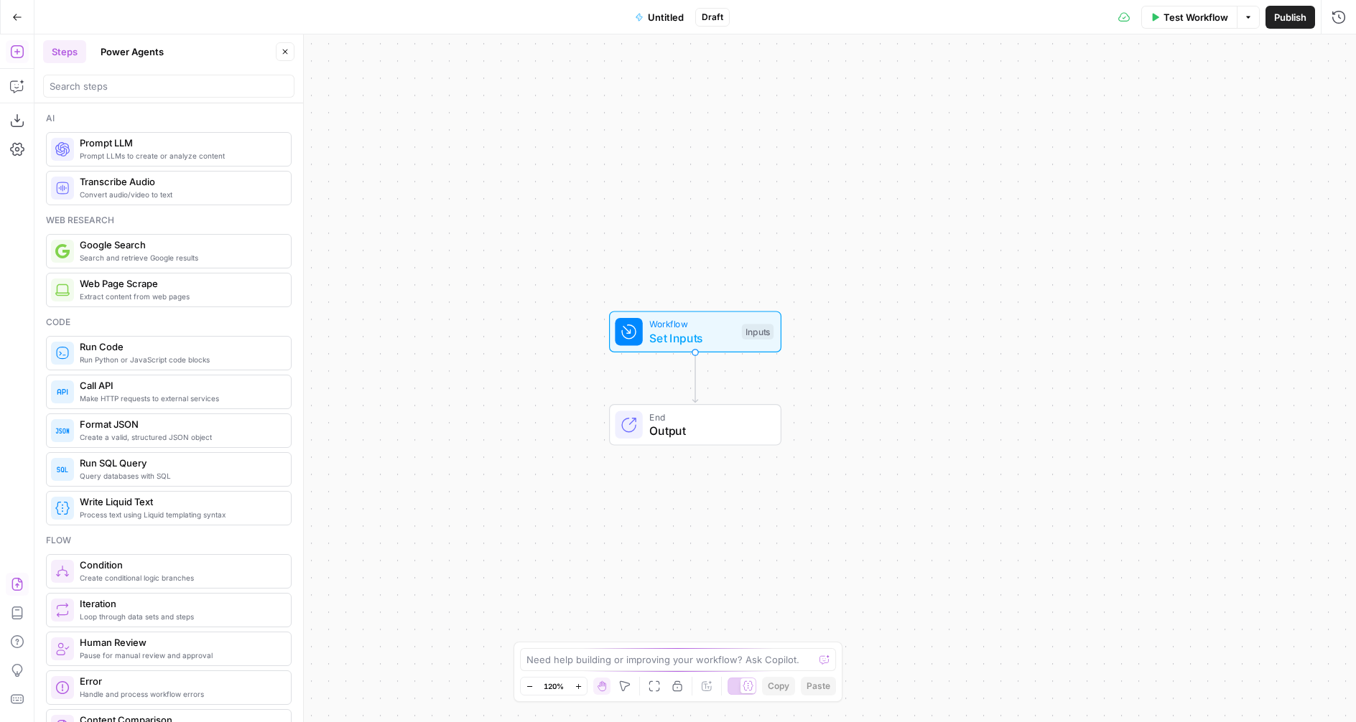
click at [14, 580] on icon "button" at bounding box center [17, 584] width 14 height 14
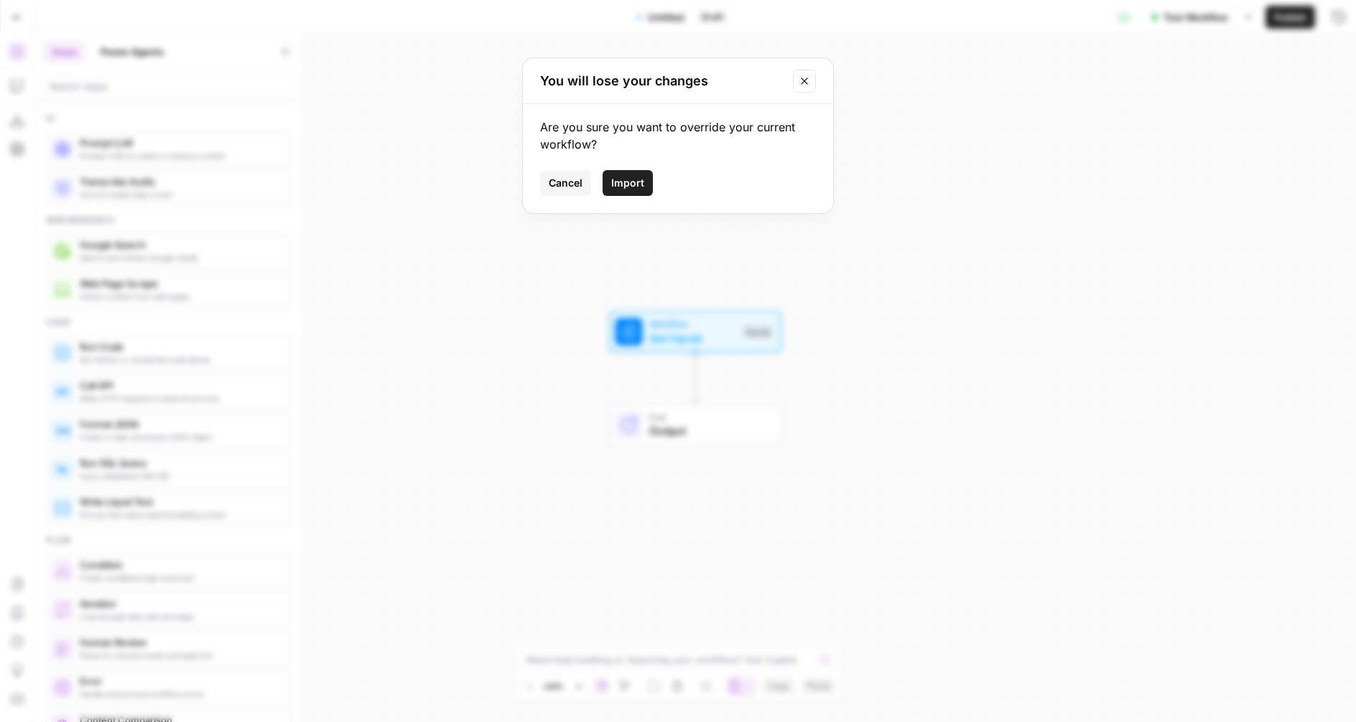
click at [611, 180] on span "Import" at bounding box center [627, 183] width 33 height 14
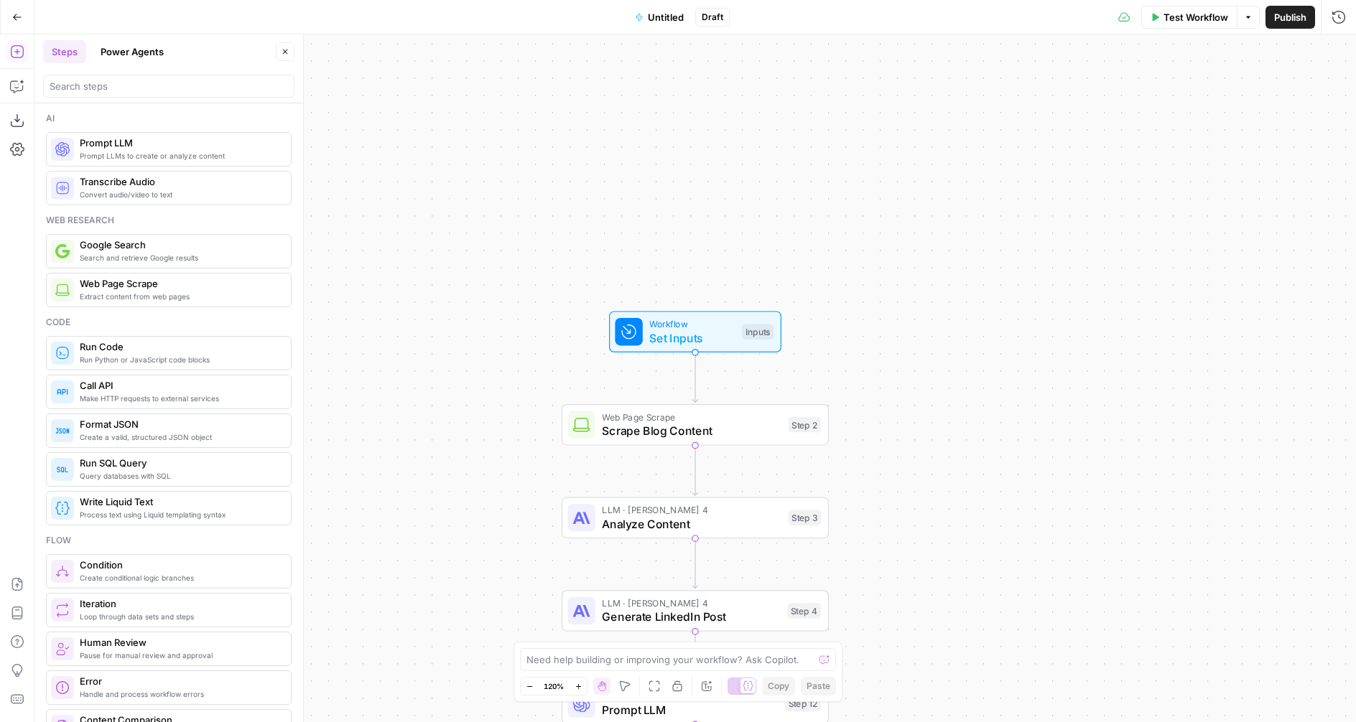
click at [677, 22] on span "Untitled" at bounding box center [666, 17] width 36 height 14
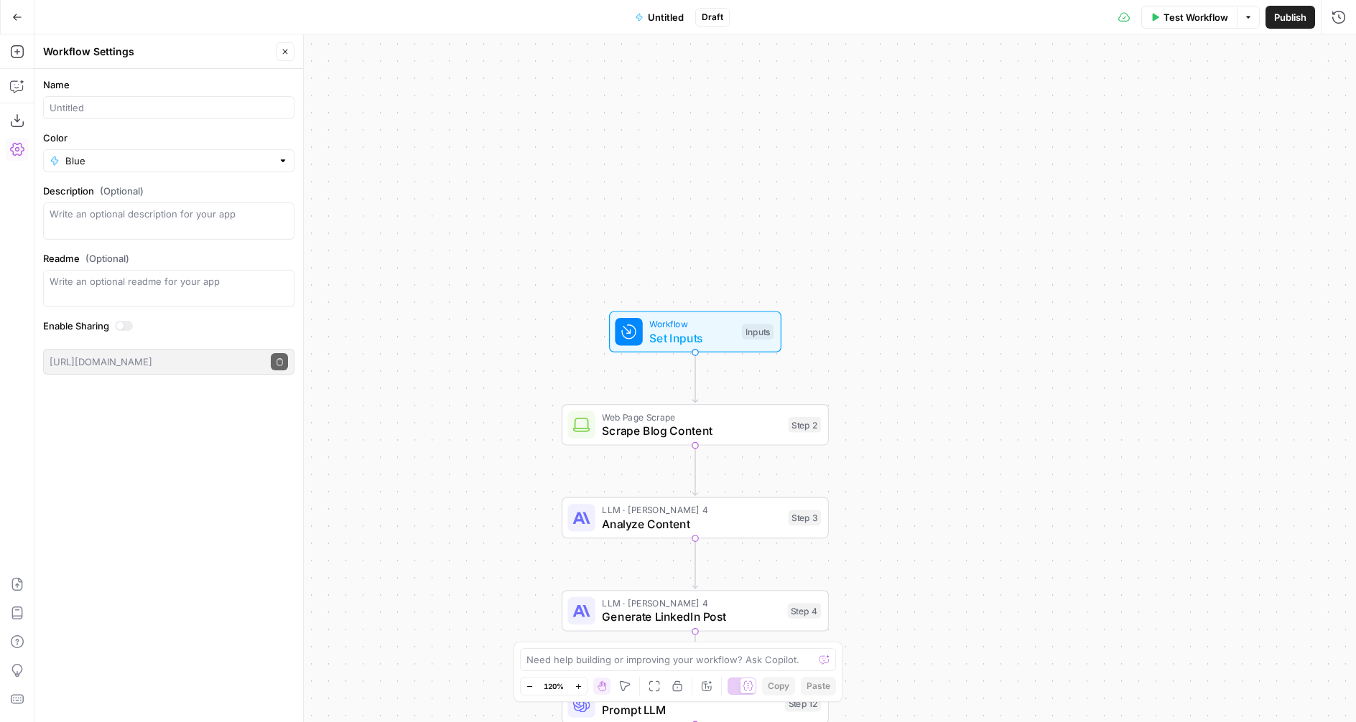
click at [118, 96] on div "Name" at bounding box center [168, 99] width 251 height 42
click at [118, 114] on input "Name" at bounding box center [169, 108] width 238 height 14
type input "Content Repurposing Engine 🚒"
click at [130, 158] on input "Color" at bounding box center [168, 161] width 207 height 14
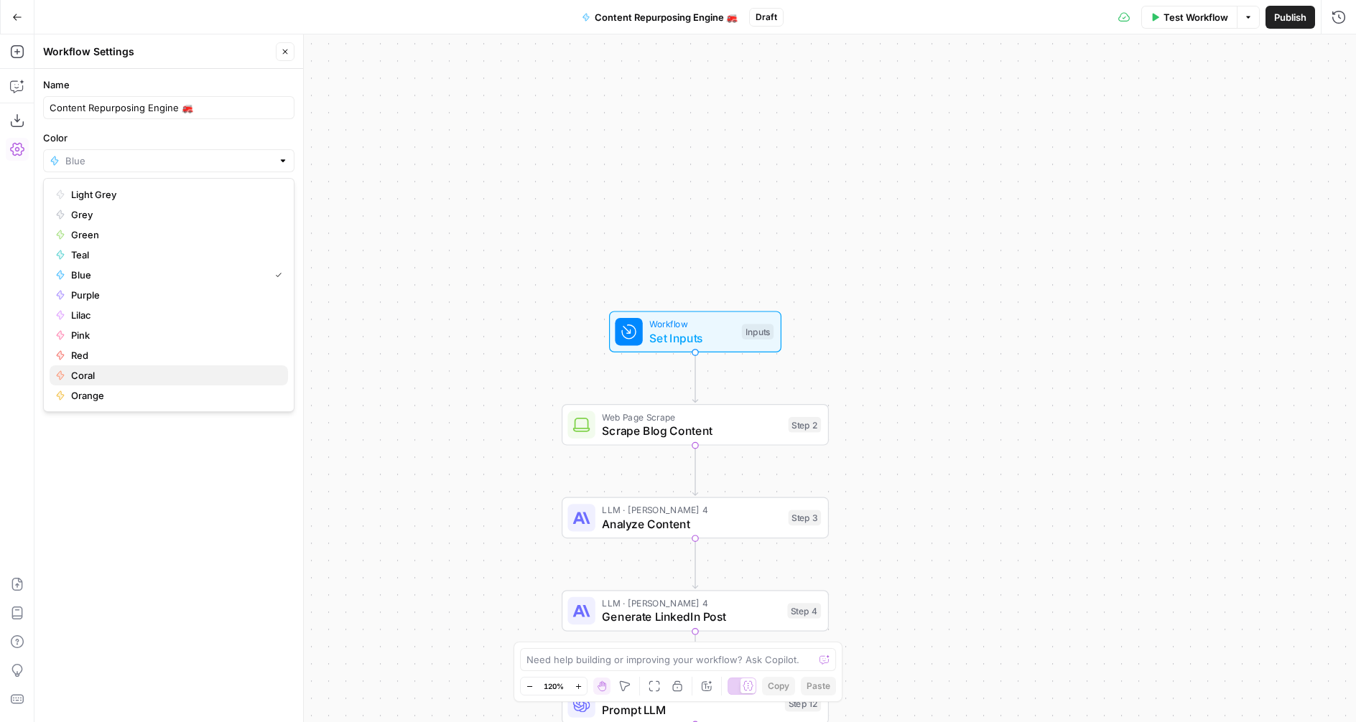
click at [96, 376] on span "Coral" at bounding box center [173, 375] width 205 height 14
type input "Coral"
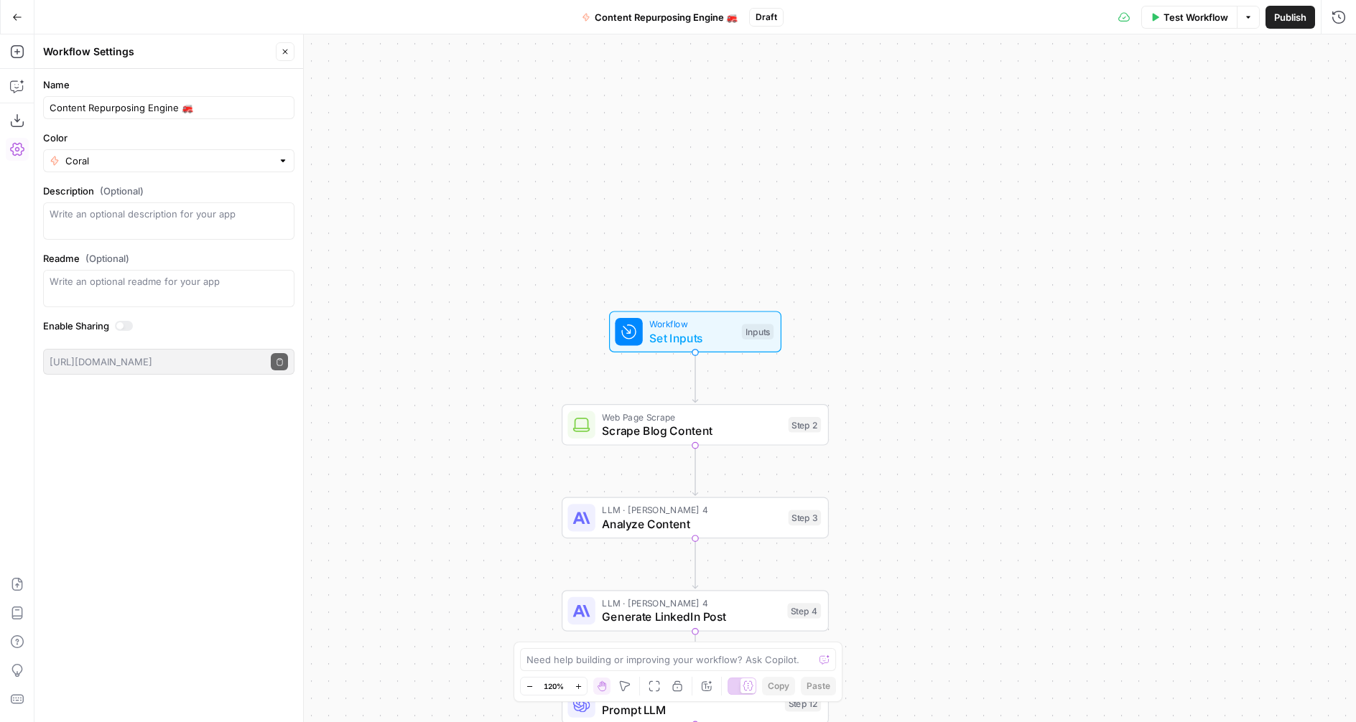
click at [15, 21] on icon "button" at bounding box center [17, 17] width 10 height 10
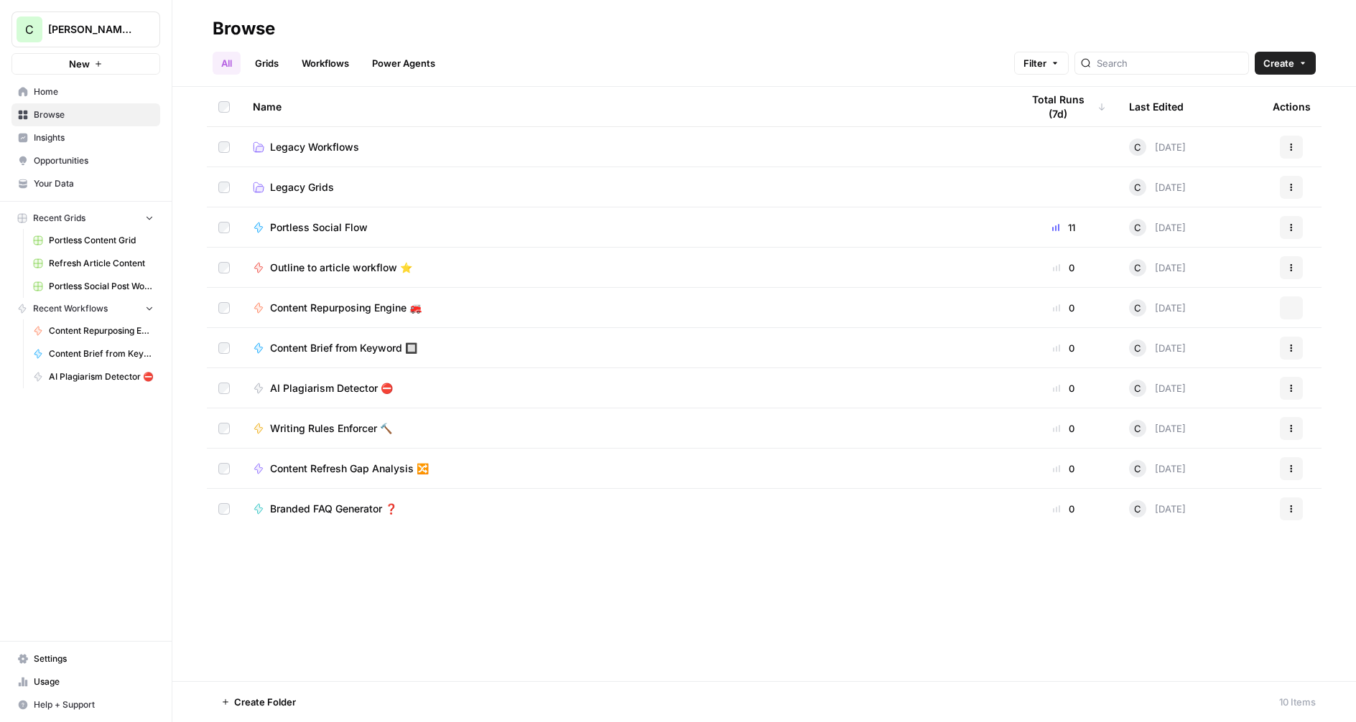
click at [1278, 65] on span "Create" at bounding box center [1278, 63] width 31 height 14
click at [1232, 134] on span "Workflow" at bounding box center [1257, 137] width 80 height 14
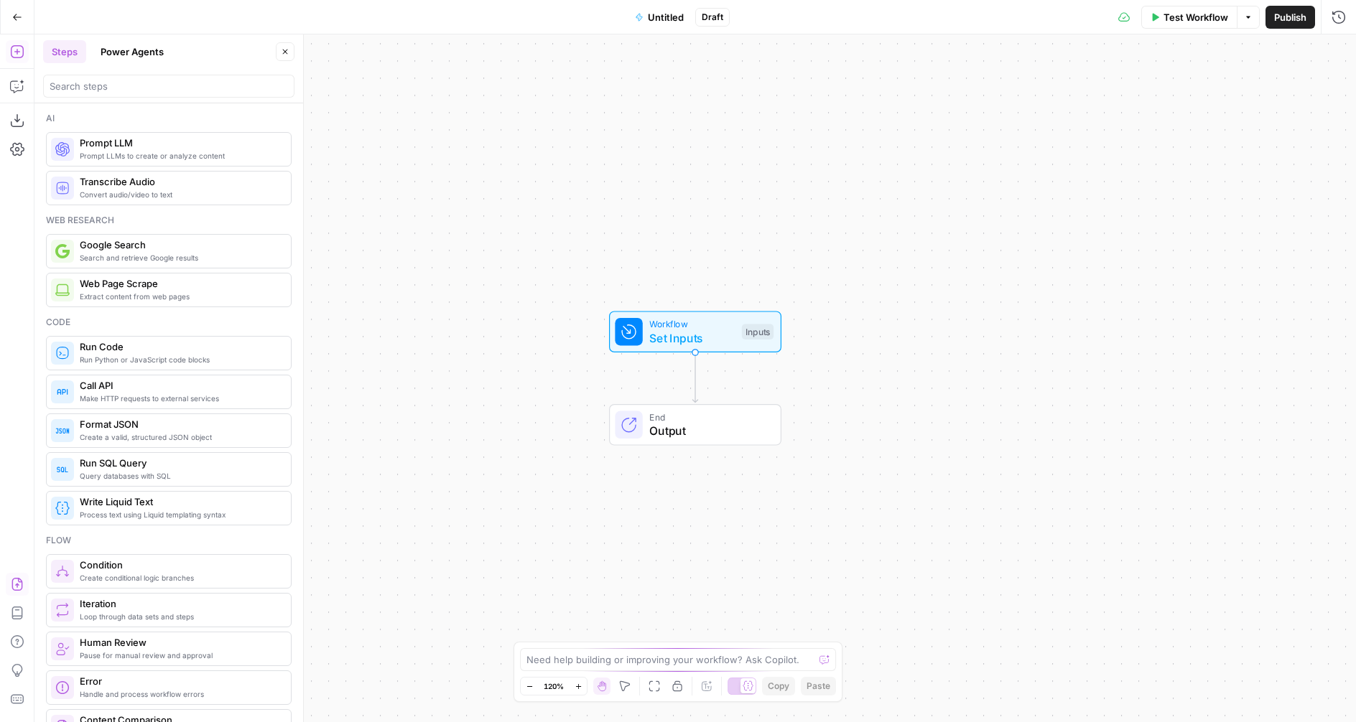
click at [19, 592] on button "Import JSON" at bounding box center [17, 584] width 23 height 23
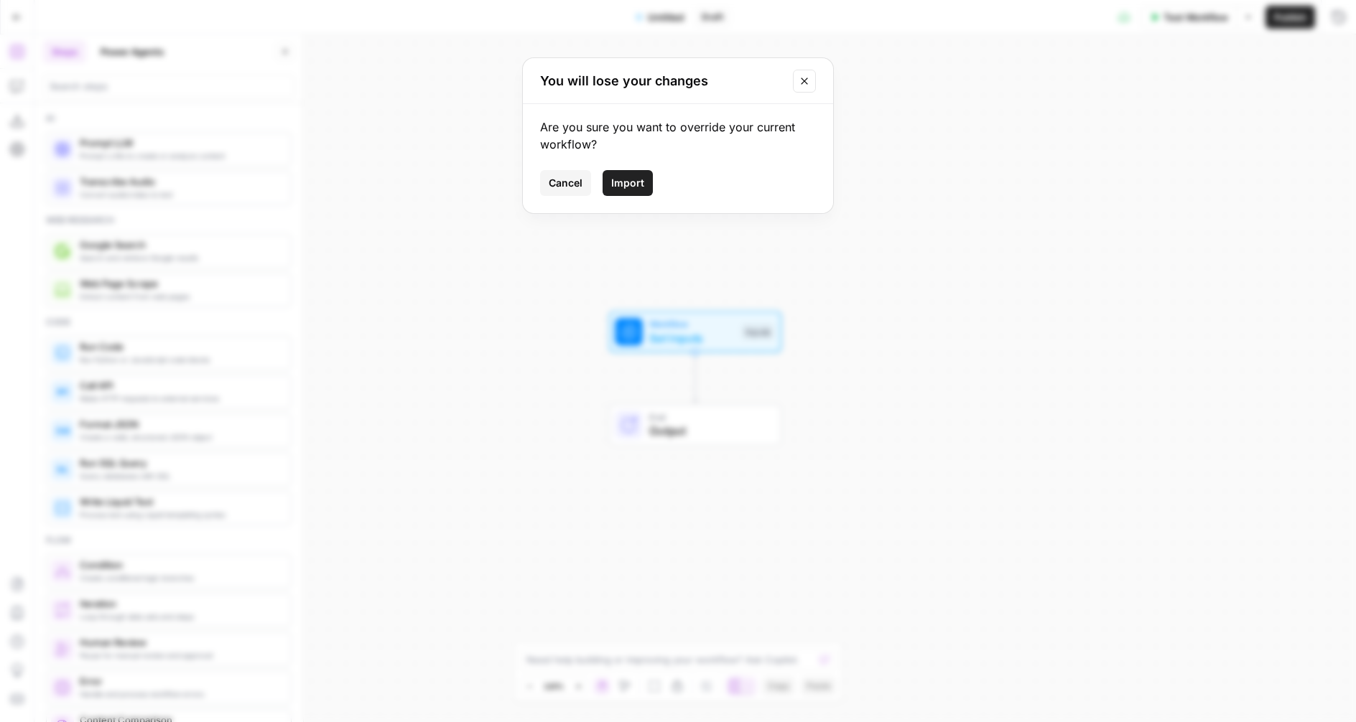
click at [633, 177] on span "Import" at bounding box center [627, 183] width 33 height 14
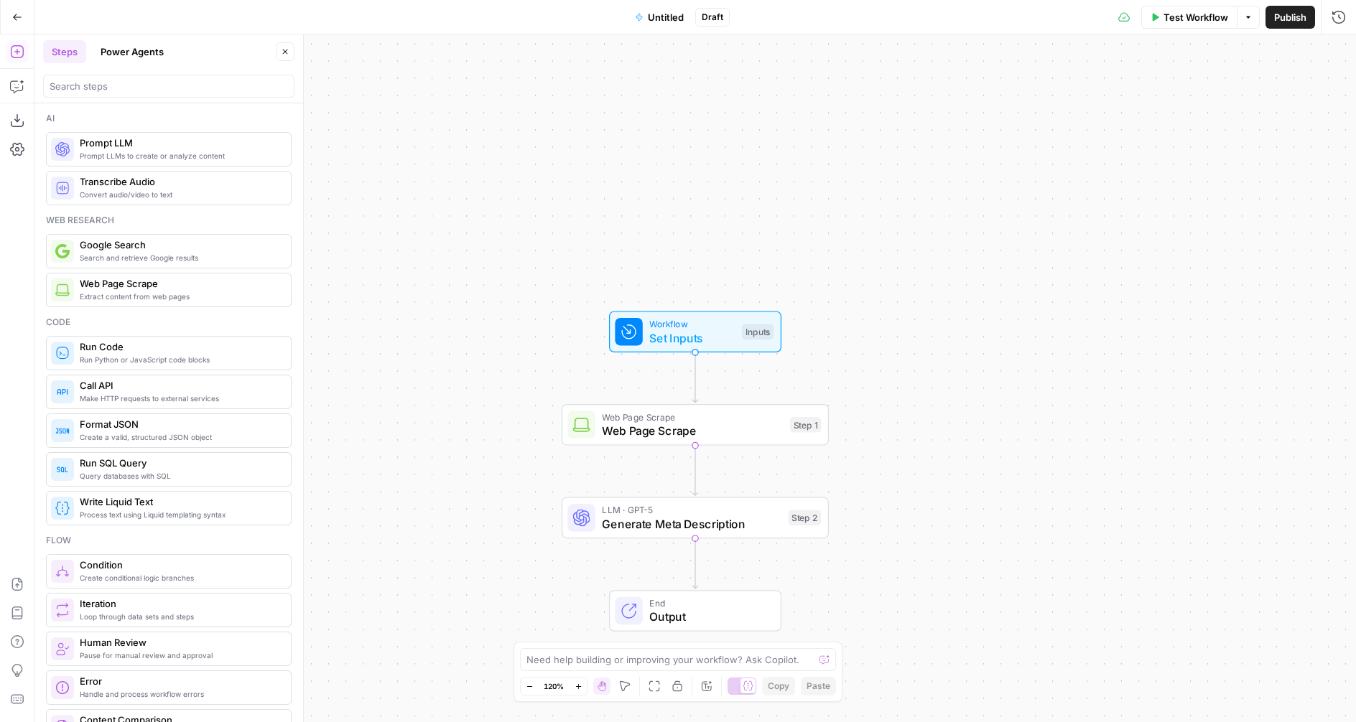
drag, startPoint x: 669, startPoint y: 15, endPoint x: 656, endPoint y: 16, distance: 12.2
click at [669, 15] on span "Untitled" at bounding box center [666, 17] width 36 height 14
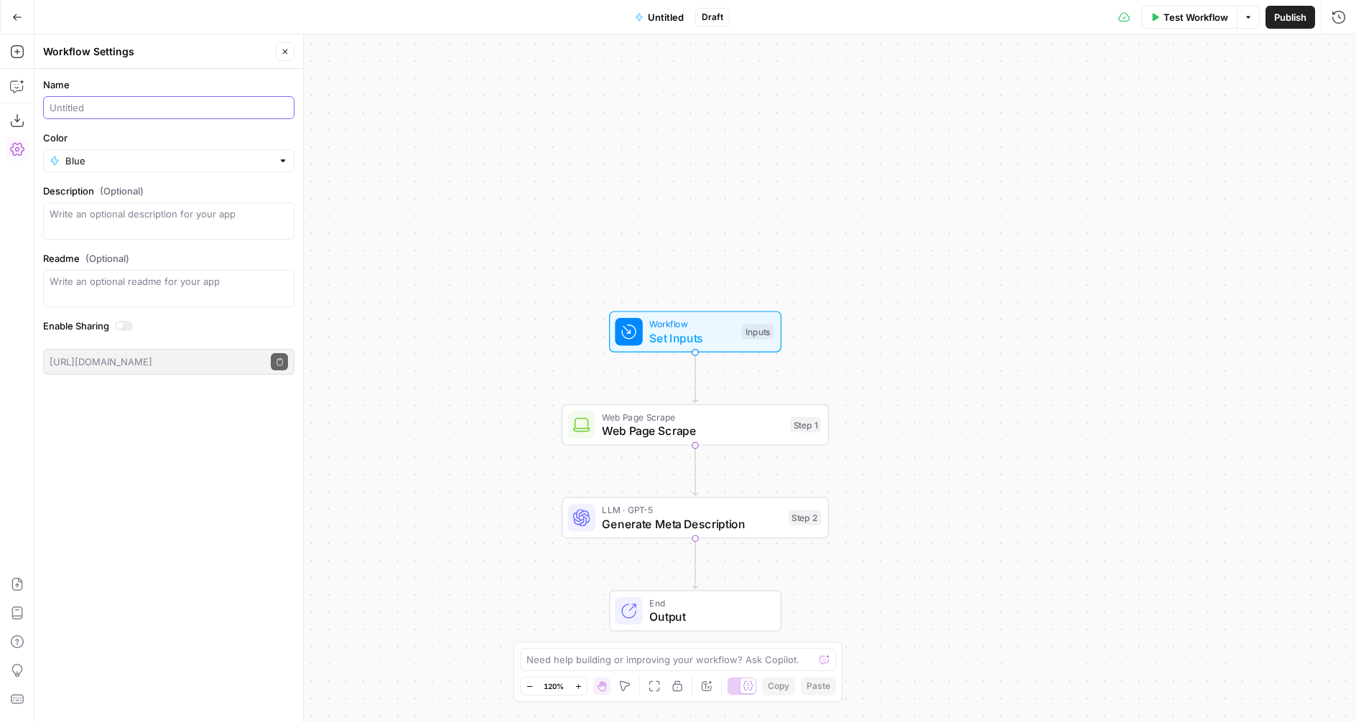
drag, startPoint x: 125, startPoint y: 108, endPoint x: 138, endPoint y: 101, distance: 14.8
click at [125, 108] on input "Name" at bounding box center [169, 108] width 238 height 14
type input "Meta Description Generator"
click at [102, 163] on input "Color" at bounding box center [168, 161] width 207 height 14
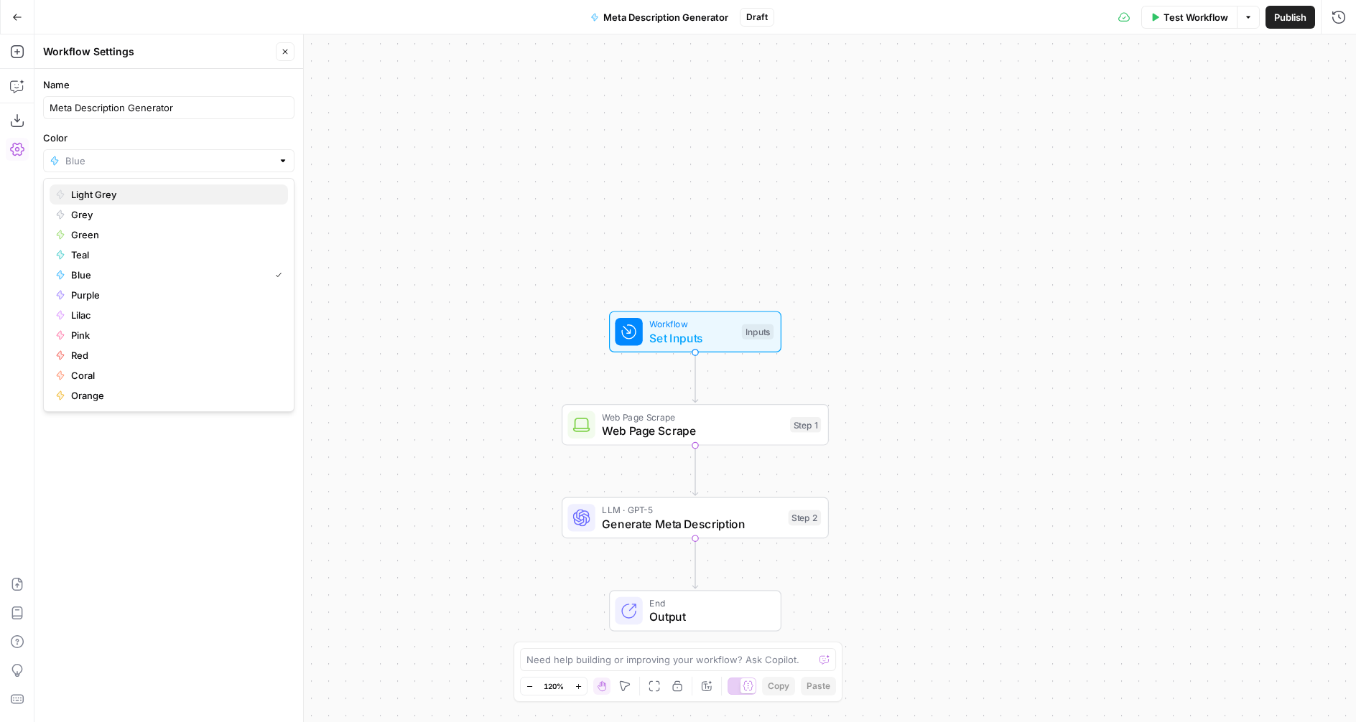
click at [99, 197] on span "Light Grey" at bounding box center [173, 194] width 205 height 14
type input "Light Grey"
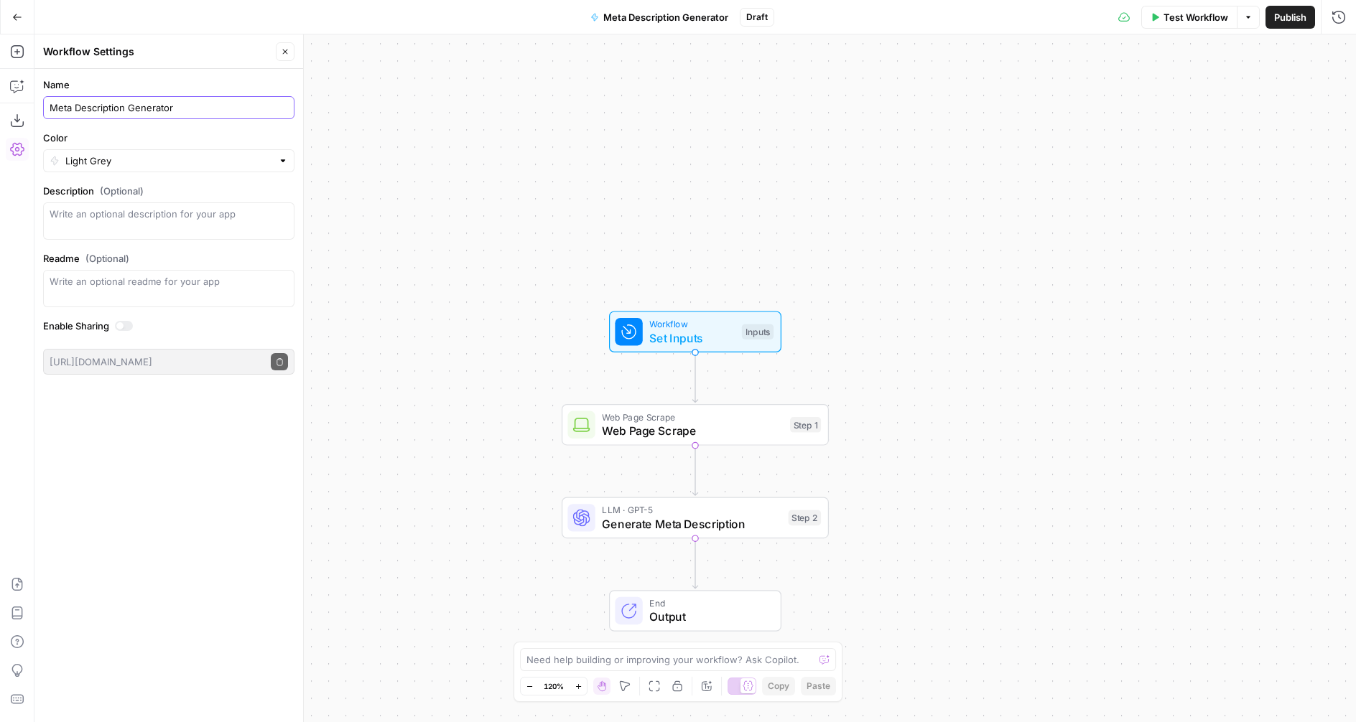
click at [196, 101] on input "Meta Description Generator" at bounding box center [169, 108] width 238 height 14
type input "Meta Description Generator 👾"
click at [120, 152] on div "Light Grey" at bounding box center [168, 160] width 251 height 23
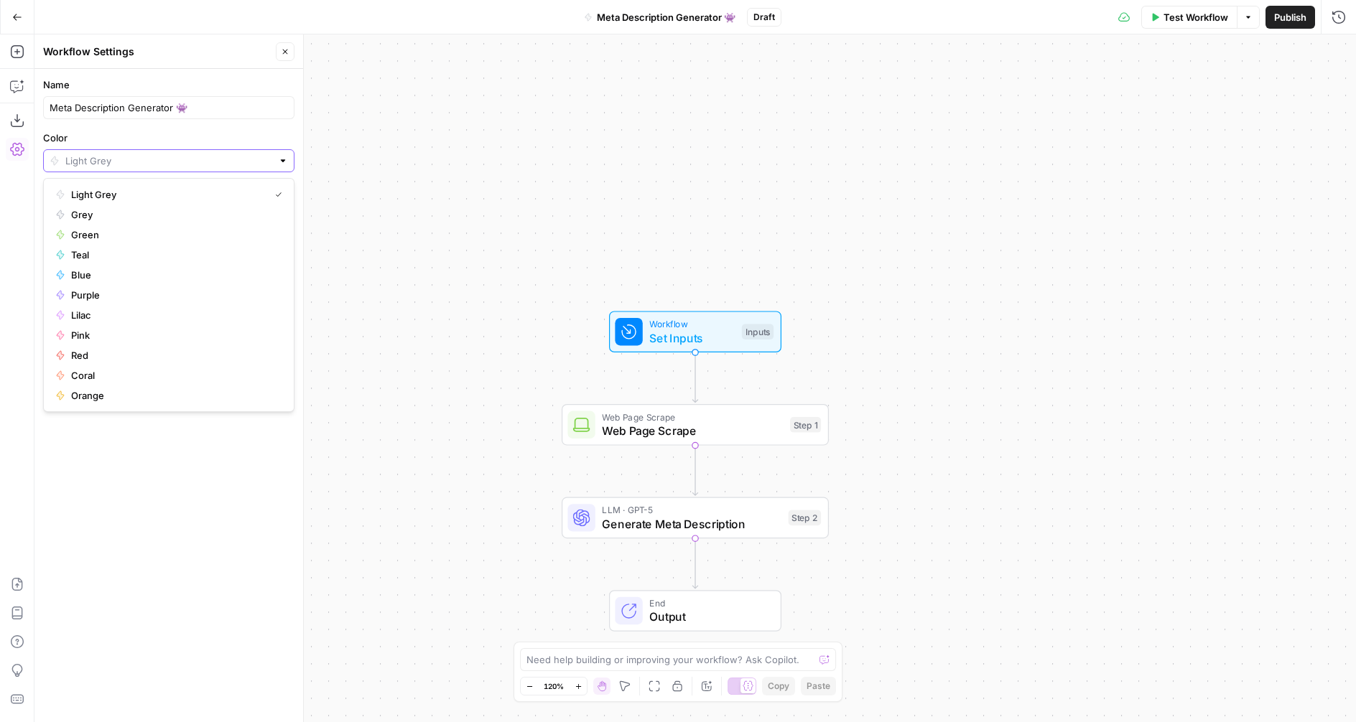
click at [119, 155] on input "Color" at bounding box center [168, 161] width 207 height 14
click at [80, 299] on span "Purple" at bounding box center [173, 295] width 205 height 14
type input "Purple"
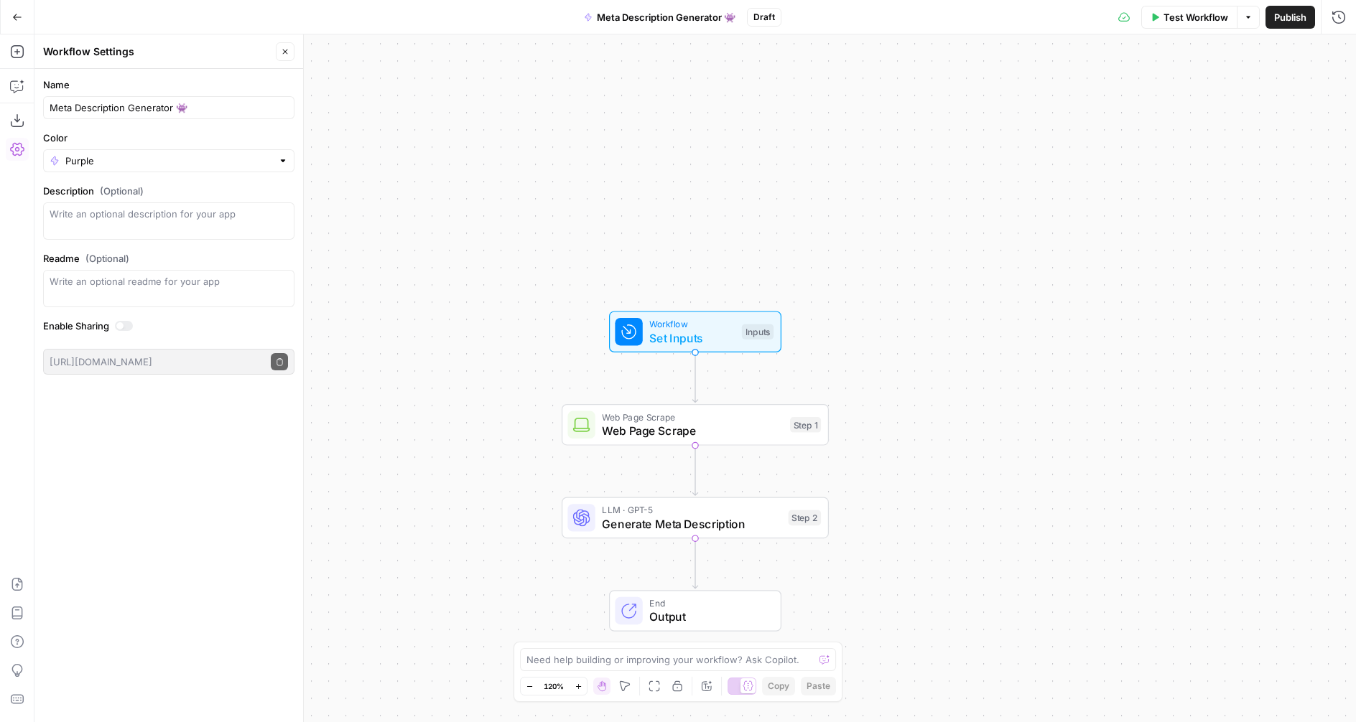
click at [13, 7] on button "Go Back" at bounding box center [17, 17] width 26 height 26
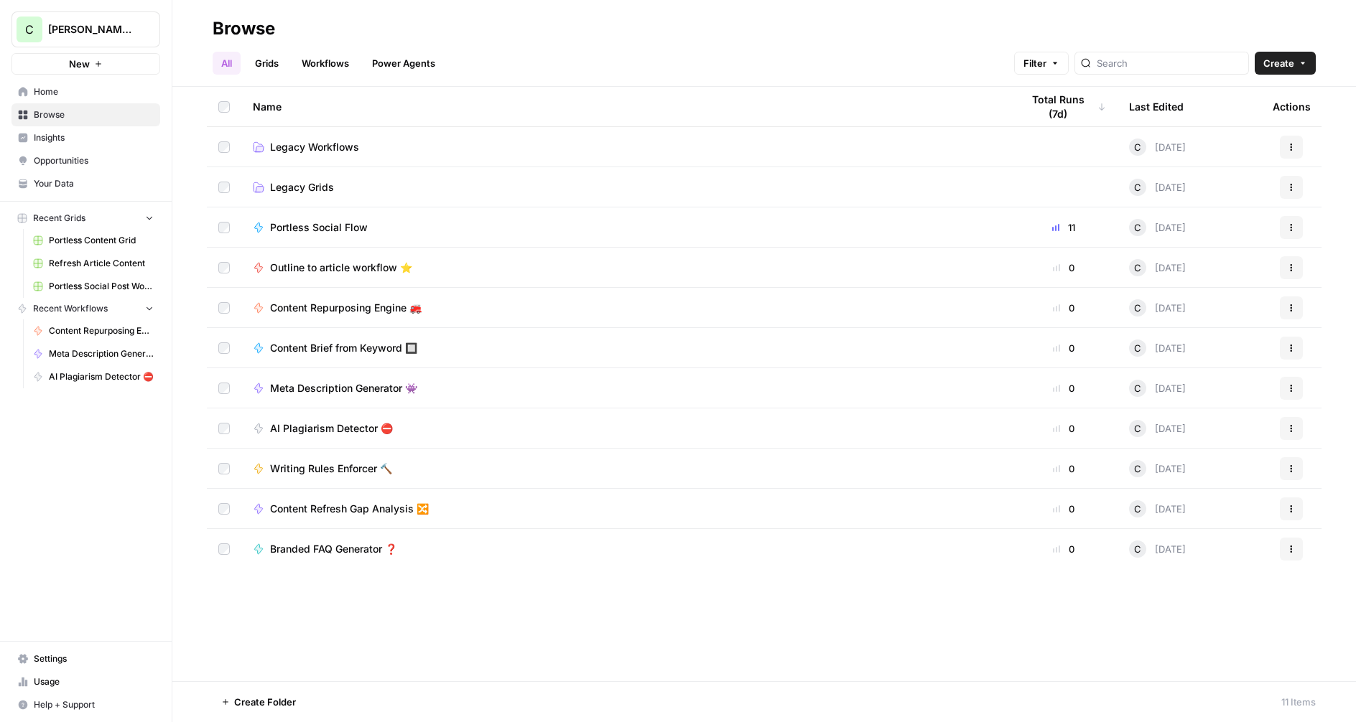
click at [1294, 68] on button "Create" at bounding box center [1285, 63] width 61 height 23
click at [1243, 135] on span "Workflow" at bounding box center [1257, 137] width 80 height 14
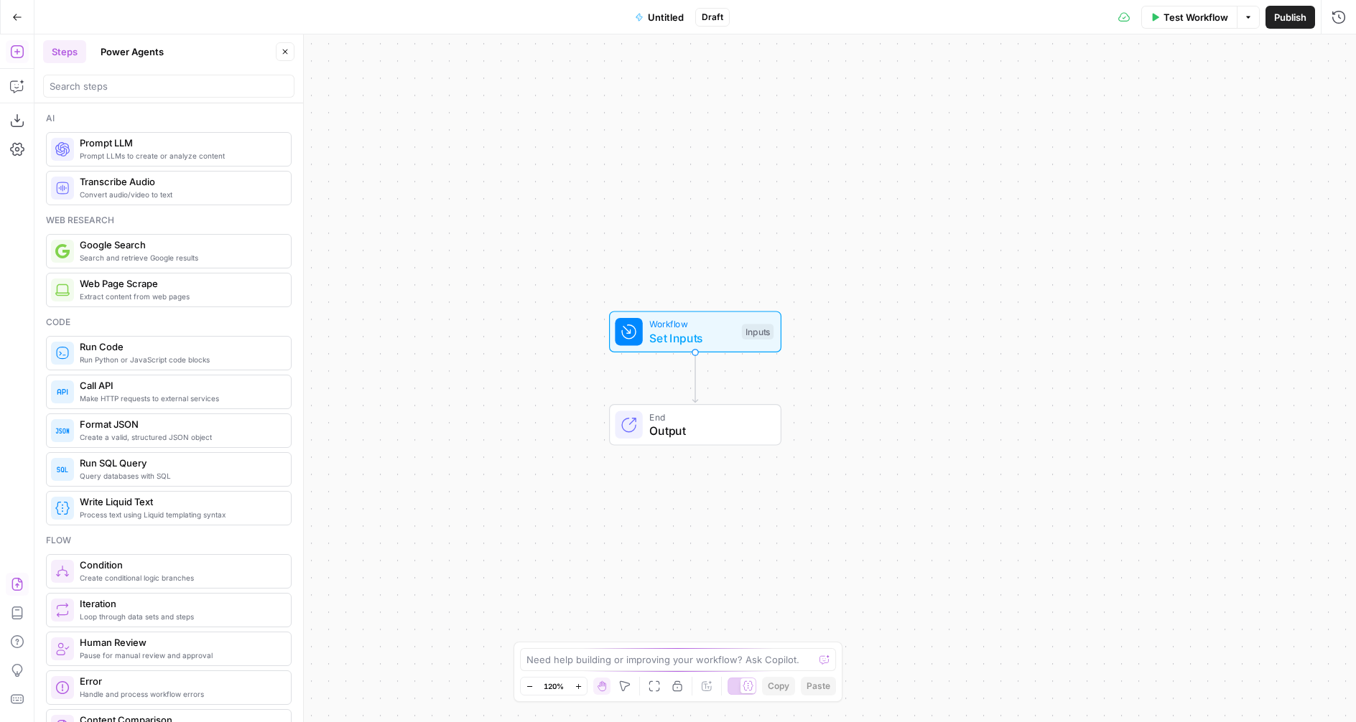
click at [11, 586] on icon "button" at bounding box center [17, 584] width 14 height 14
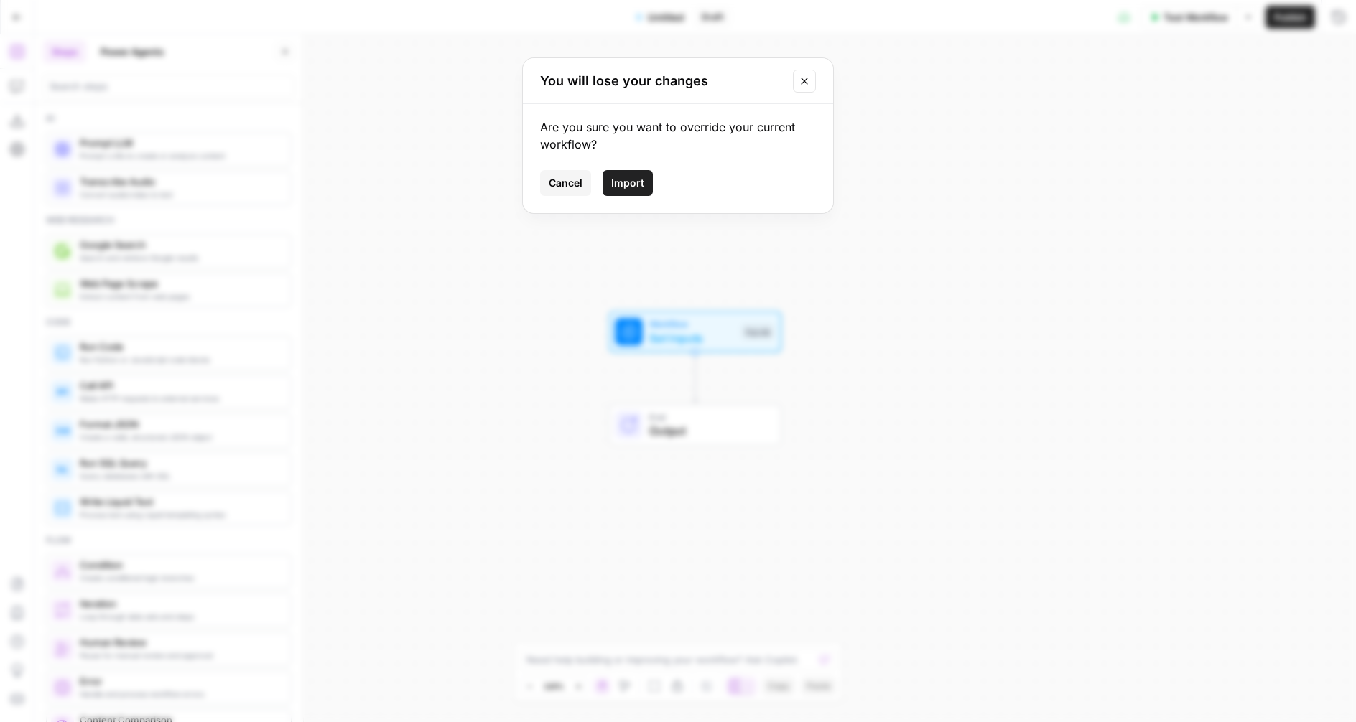
click at [636, 184] on span "Import" at bounding box center [627, 183] width 33 height 14
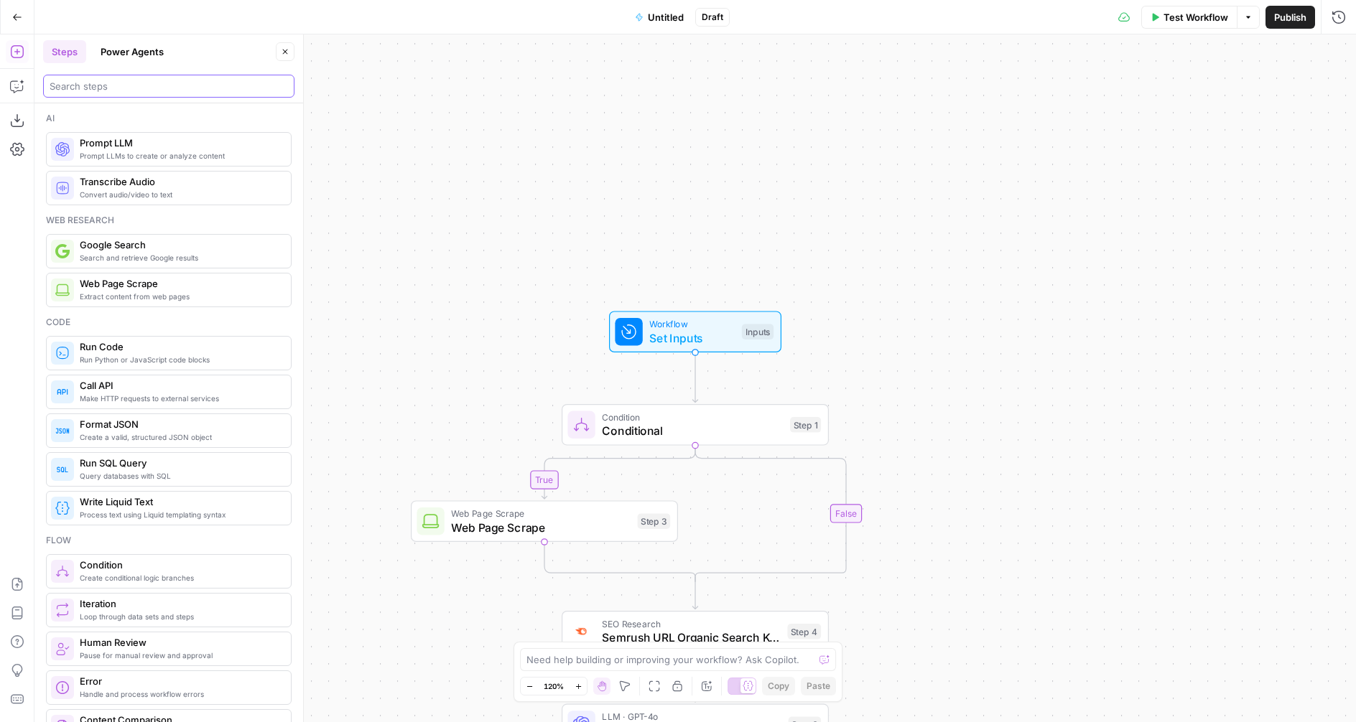
click at [103, 86] on input "search" at bounding box center [169, 86] width 238 height 14
click at [656, 16] on span "Untitled" at bounding box center [666, 17] width 36 height 14
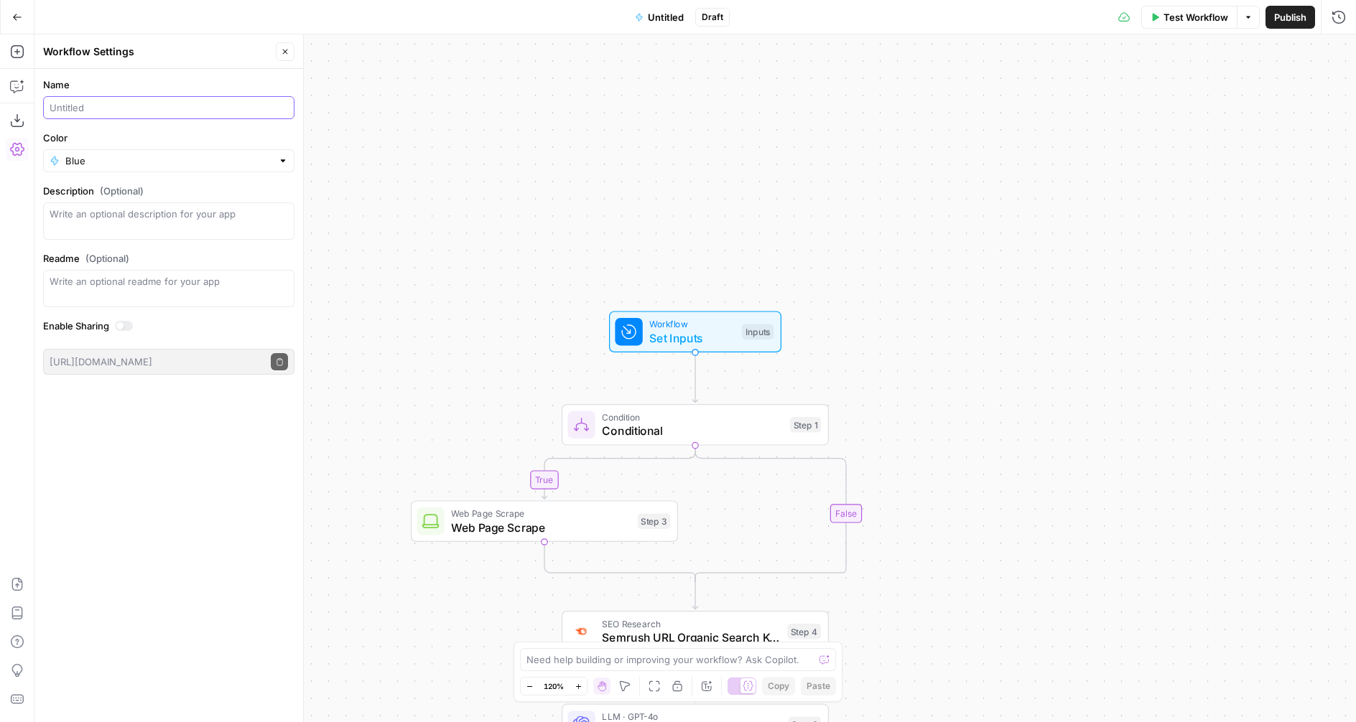
click at [97, 103] on input "Name" at bounding box center [169, 108] width 238 height 14
type input "ID Primary Keyword"
click at [83, 162] on input "Color" at bounding box center [168, 161] width 207 height 14
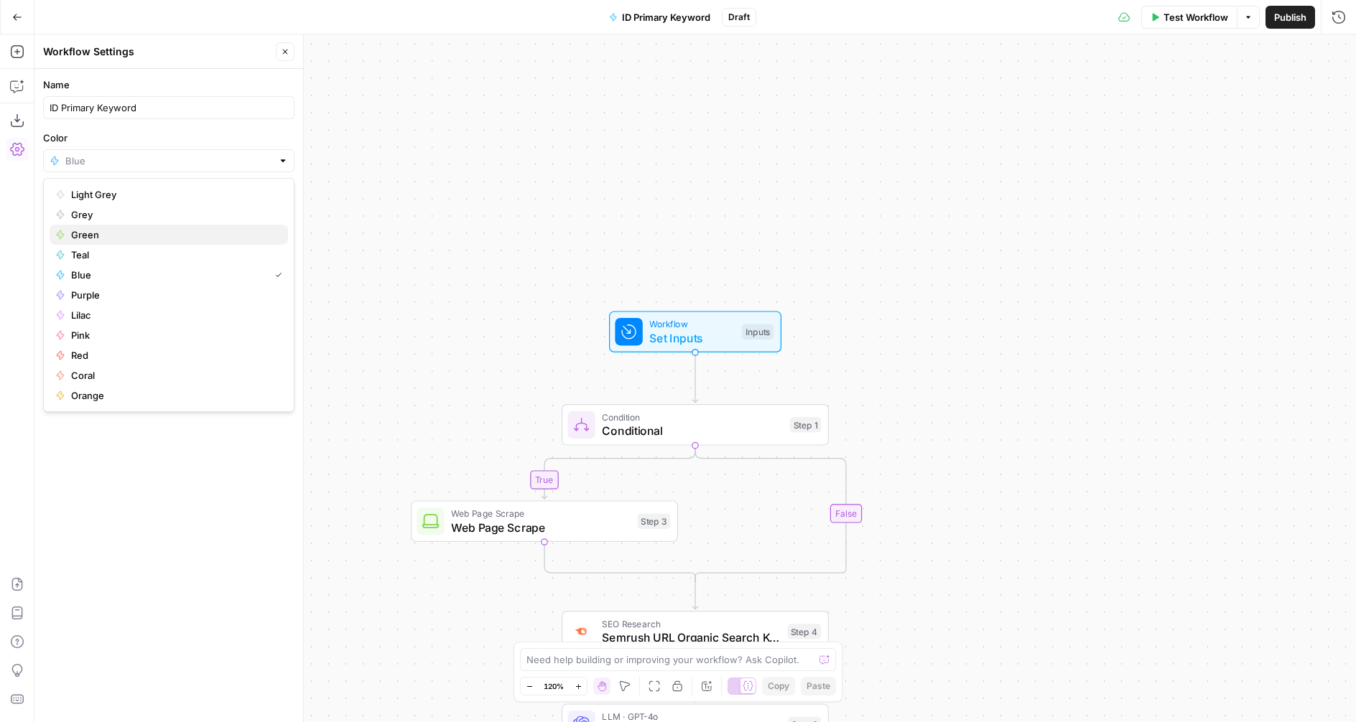
click at [90, 238] on span "Green" at bounding box center [173, 235] width 205 height 14
type input "Green"
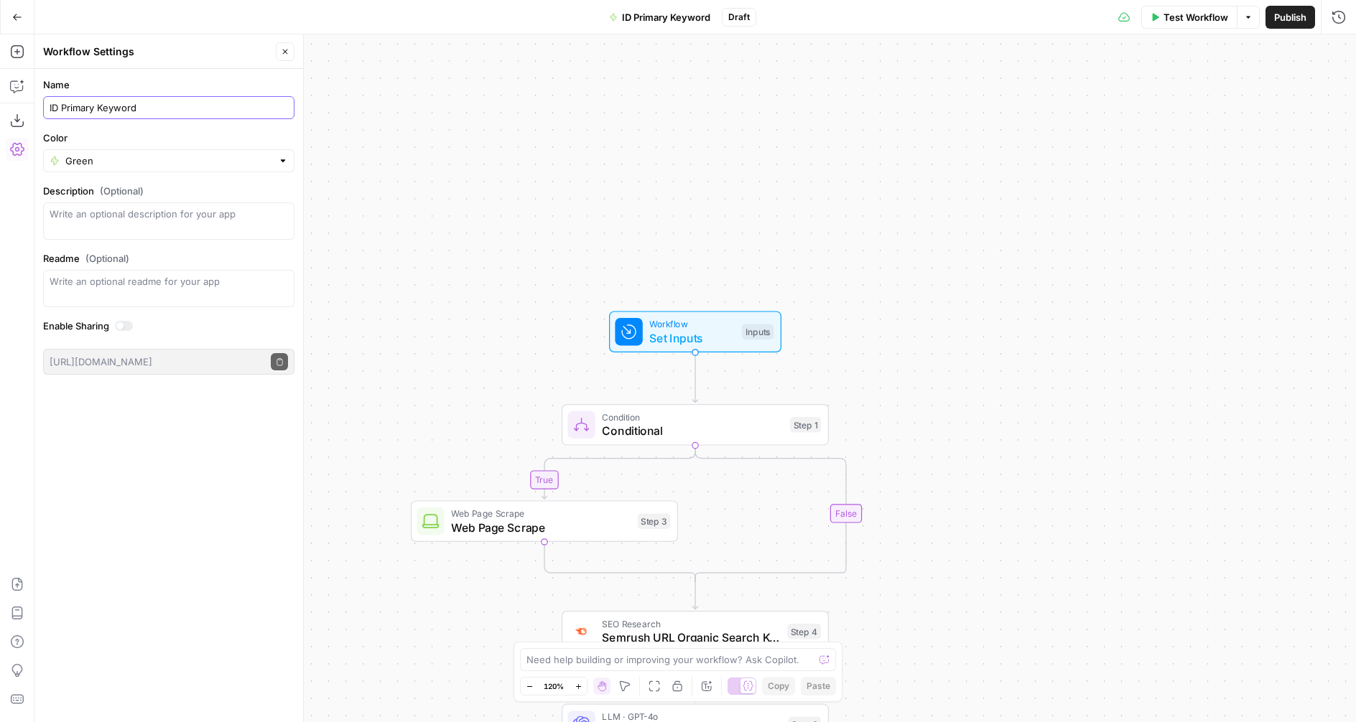
click at [158, 109] on input "ID Primary Keyword" at bounding box center [169, 108] width 238 height 14
type input "ID Primary Keyword 🔑"
click at [394, 161] on div "true false Workflow Set Inputs Inputs Condition Conditional Step 1 Web Page Scr…" at bounding box center [694, 378] width 1321 height 688
click at [14, 10] on button "Go Back" at bounding box center [17, 17] width 26 height 26
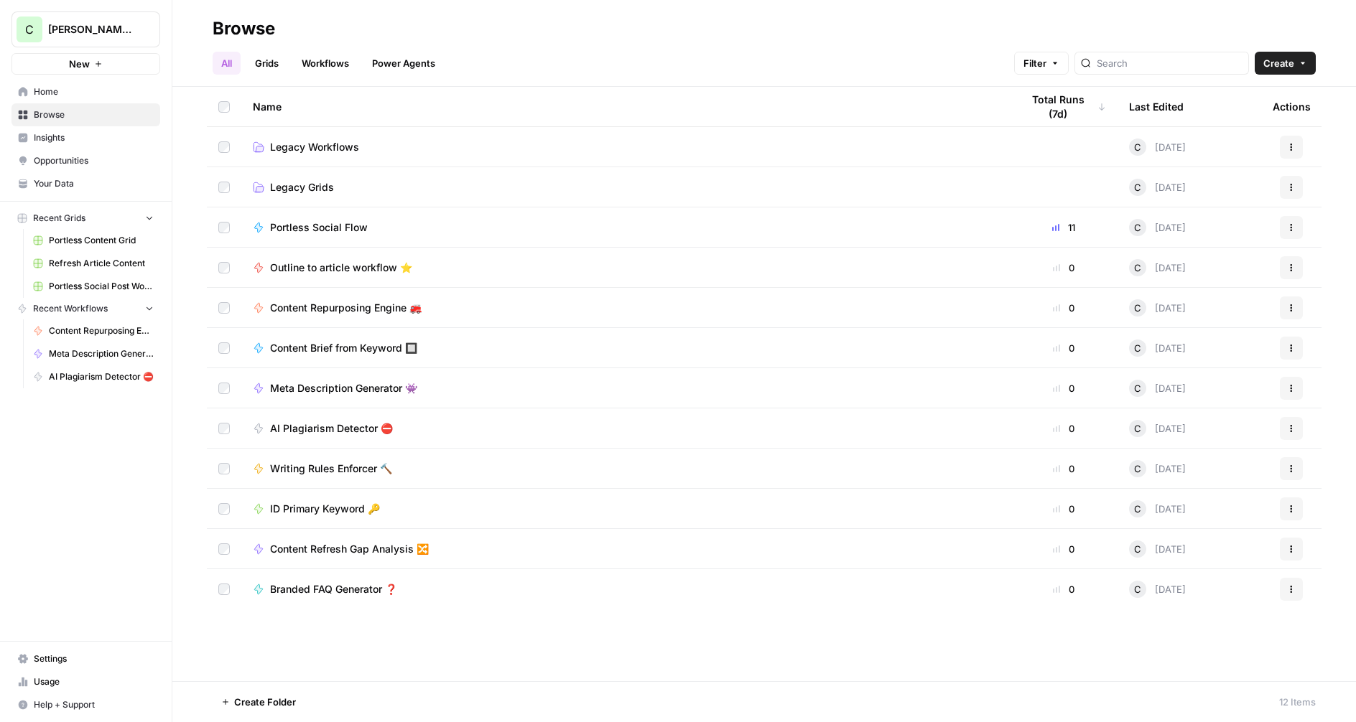
click at [330, 224] on span "Portless Social Flow" at bounding box center [319, 227] width 98 height 14
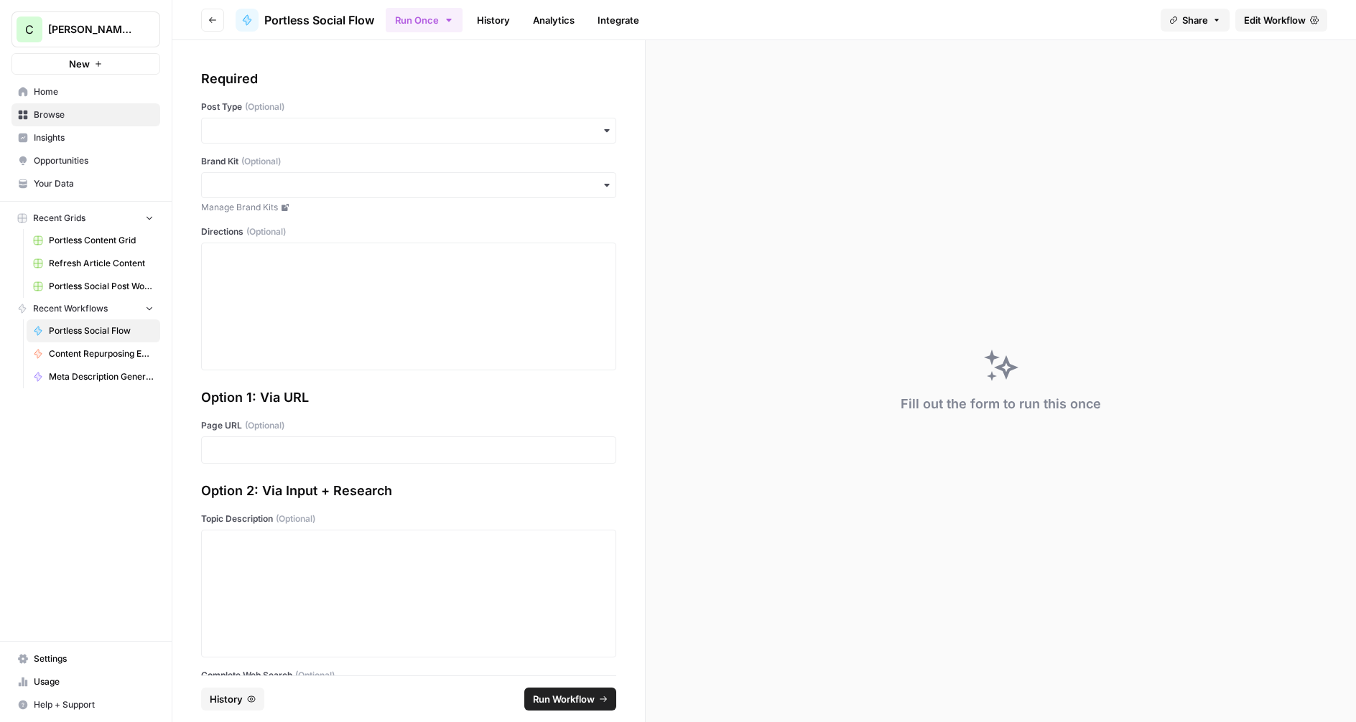
click at [1278, 24] on span "Edit Workflow" at bounding box center [1275, 20] width 62 height 14
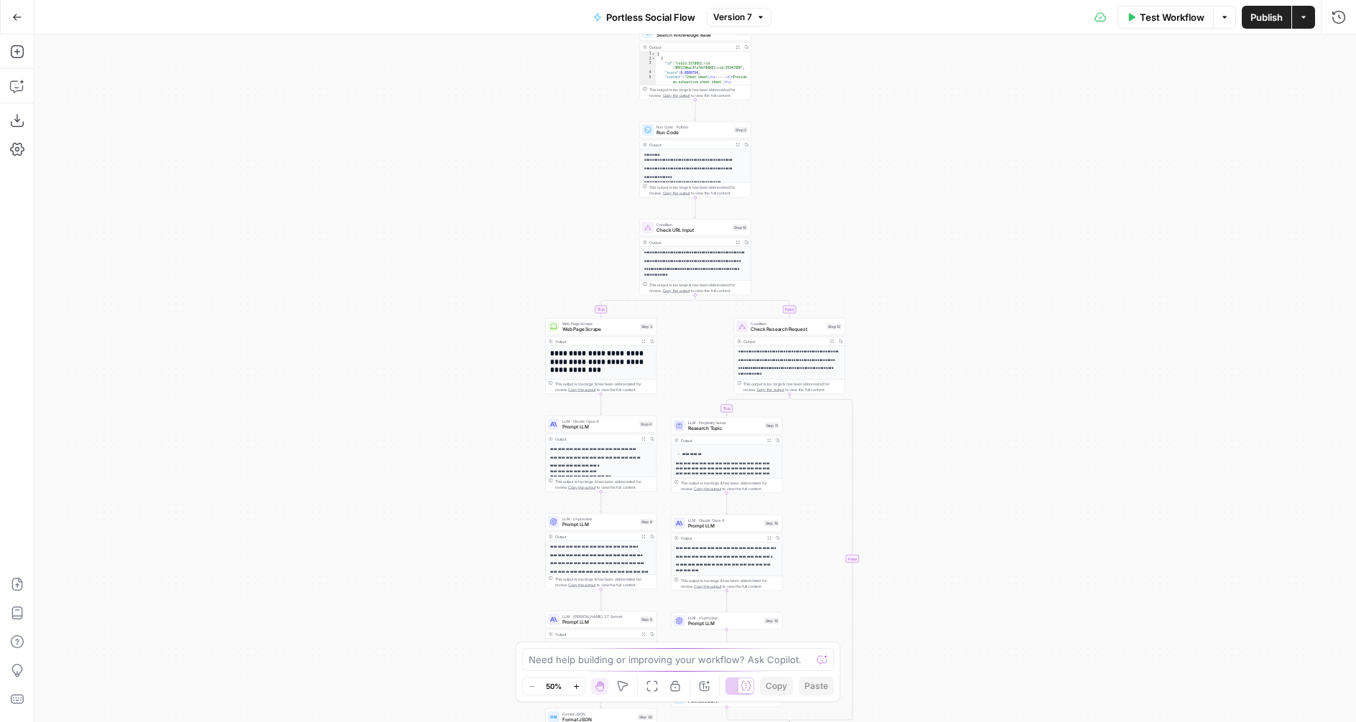
click at [666, 17] on span "Portless Social Flow" at bounding box center [650, 17] width 89 height 14
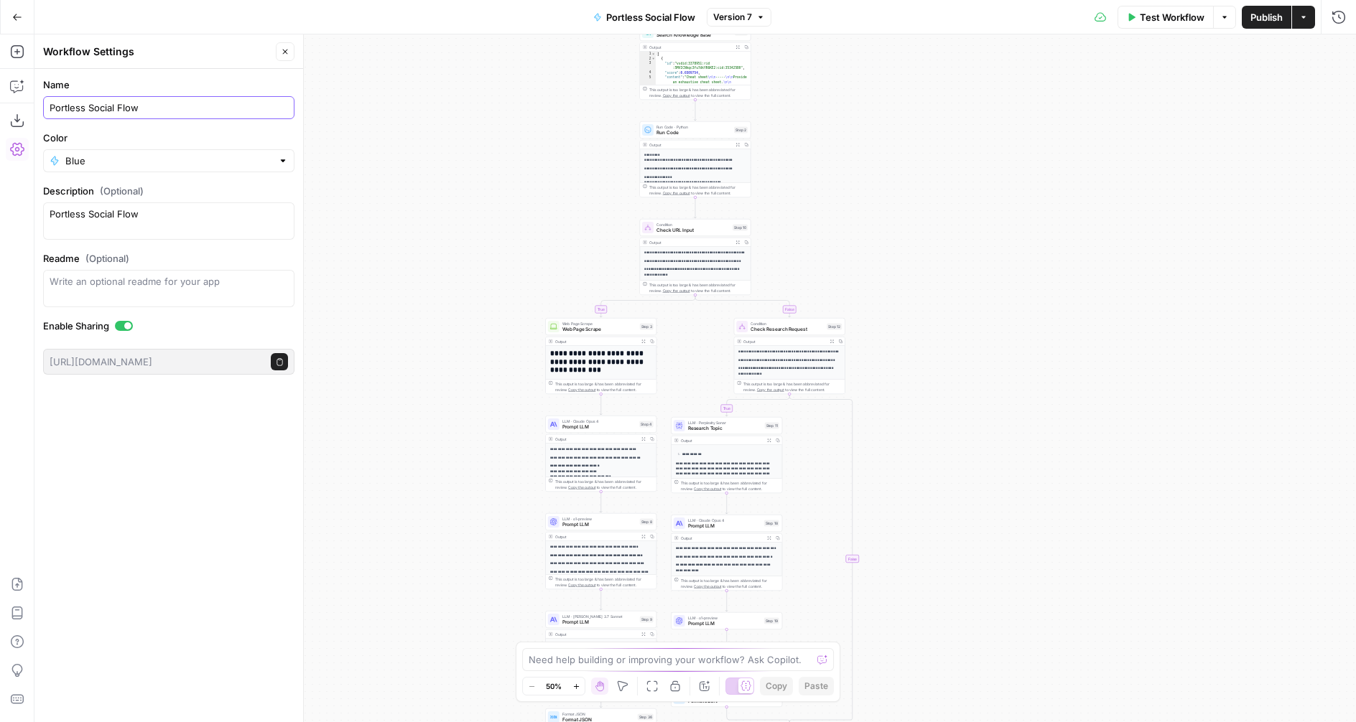
click at [157, 106] on input "Portless Social Flow" at bounding box center [169, 108] width 238 height 14
type input "Portless Social Flow 📲"
click at [468, 134] on div "true true false false Workflow Set Inputs Inputs Search Knowledge Base Search K…" at bounding box center [694, 378] width 1321 height 688
click at [1262, 20] on span "Publish" at bounding box center [1266, 17] width 32 height 14
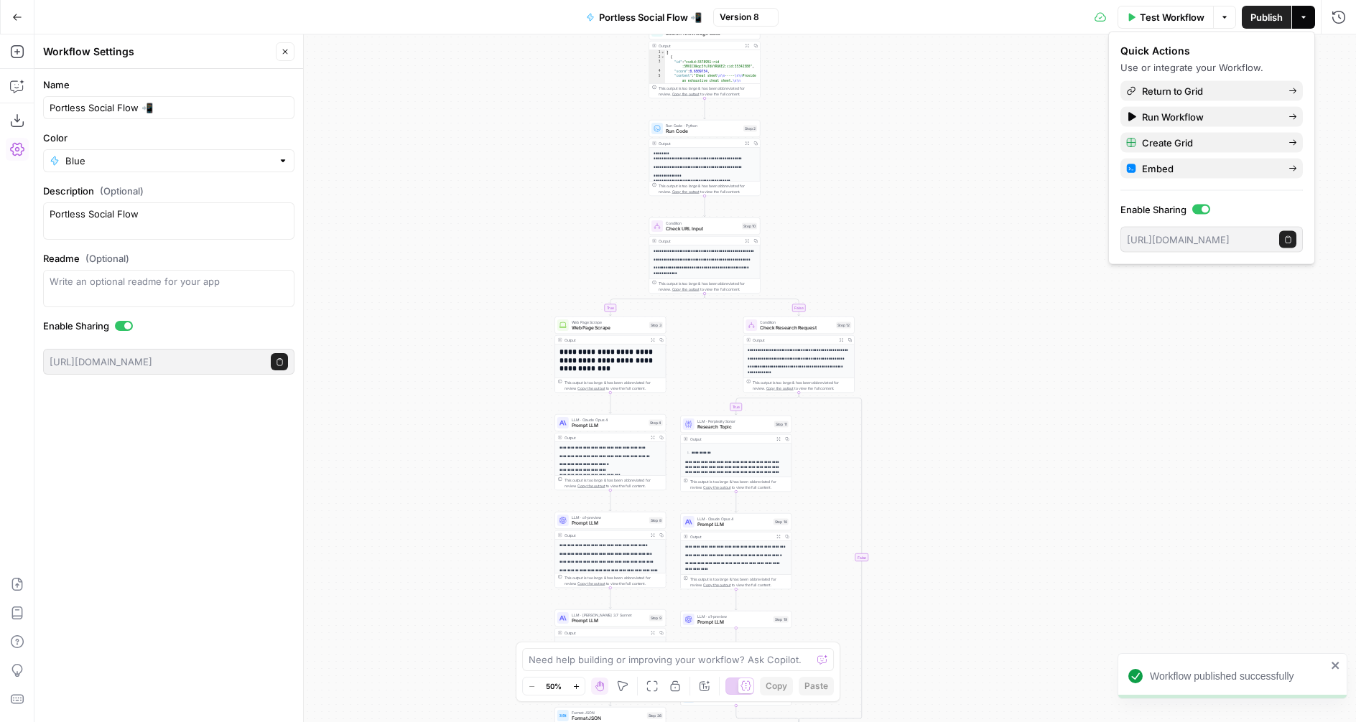
click at [7, 18] on button "Go Back" at bounding box center [17, 17] width 26 height 26
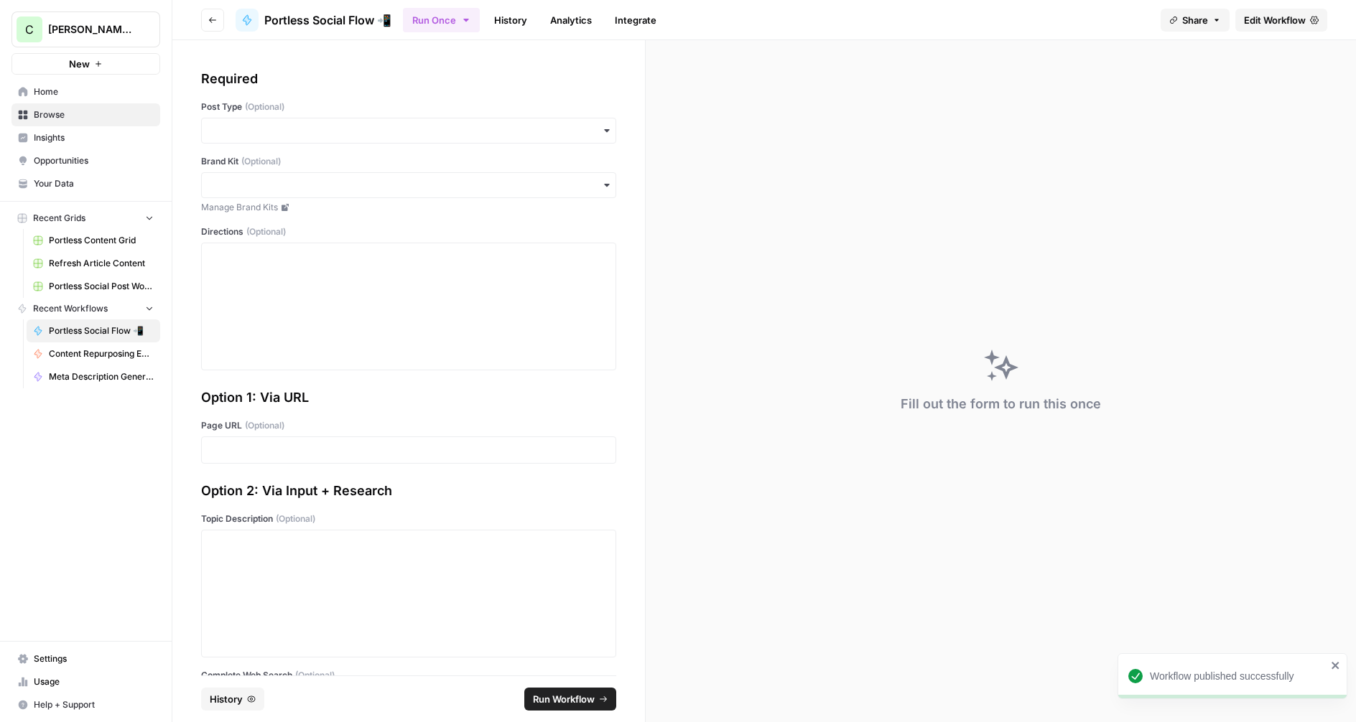
click at [209, 24] on button "Go back" at bounding box center [212, 20] width 23 height 23
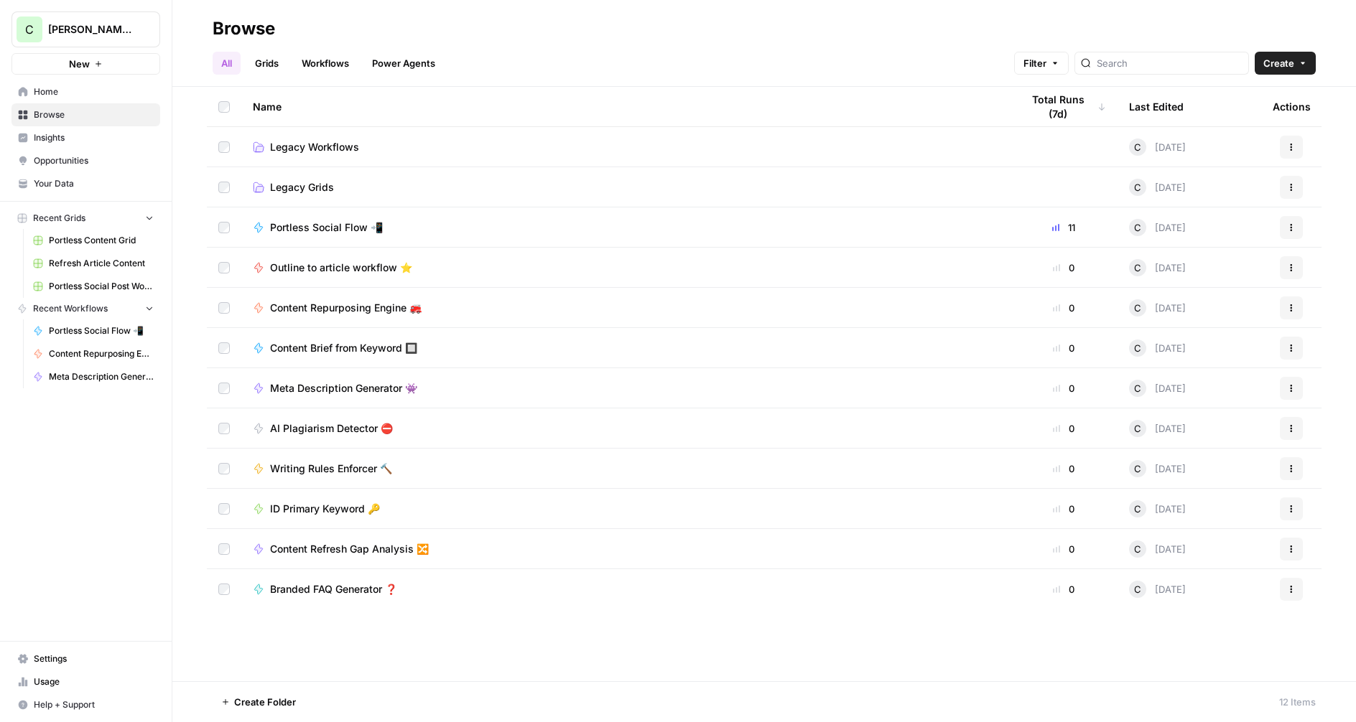
click at [88, 22] on button "C Chris's Workspace" at bounding box center [85, 29] width 149 height 36
drag, startPoint x: 77, startPoint y: 134, endPoint x: 88, endPoint y: 132, distance: 11.0
click at [77, 134] on span "Cohort 5" at bounding box center [139, 131] width 190 height 14
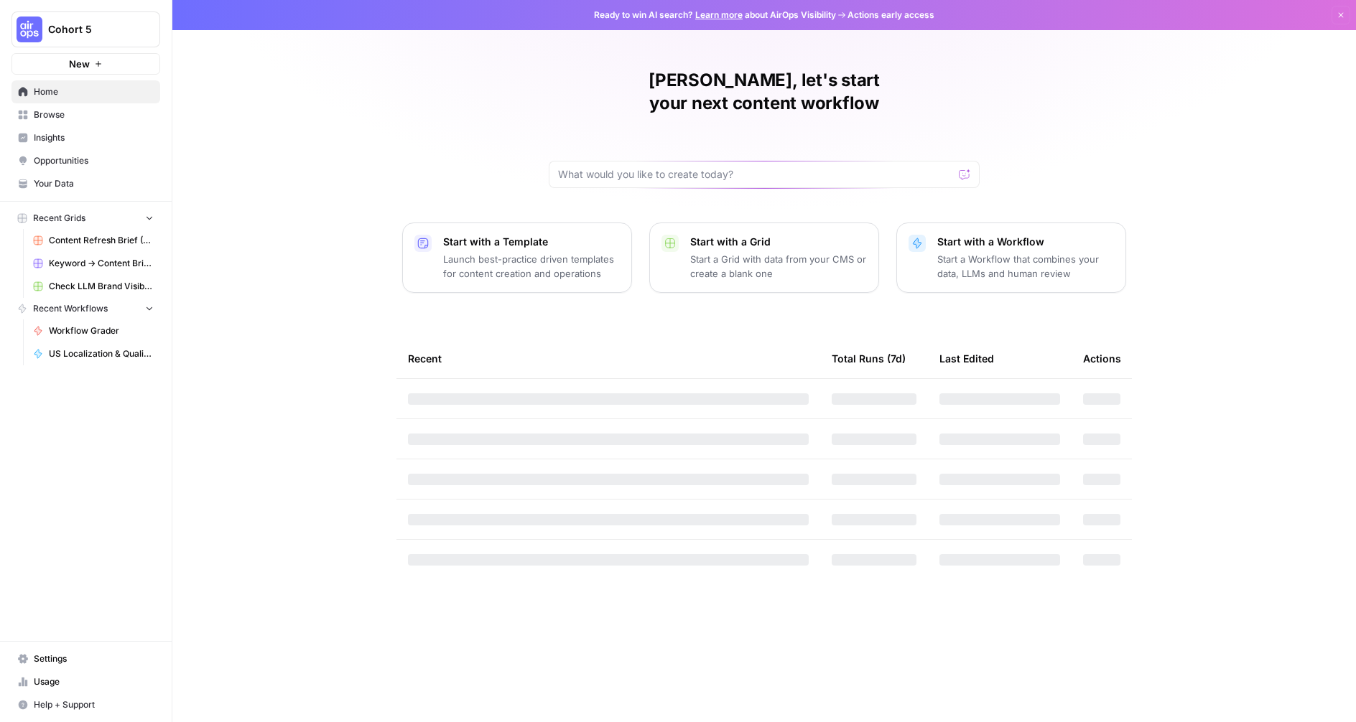
click at [65, 109] on span "Browse" at bounding box center [94, 114] width 120 height 13
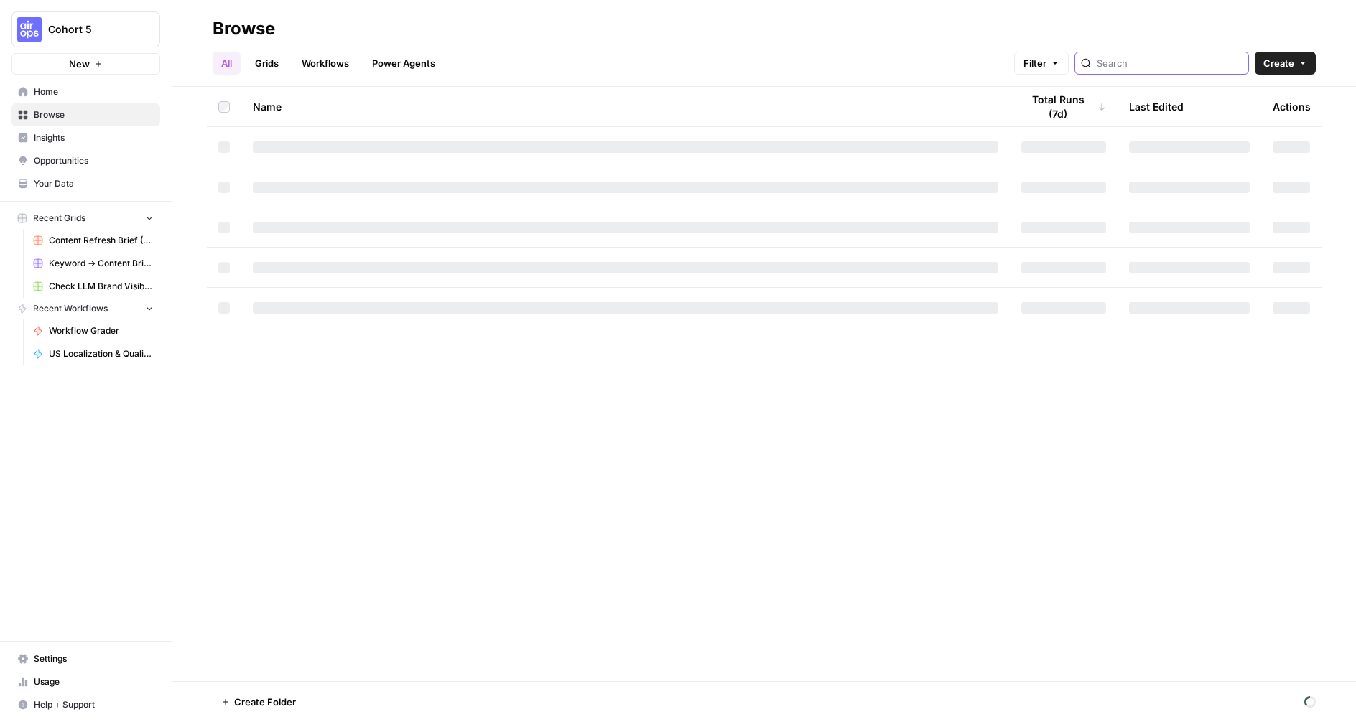
click at [1183, 62] on input "search" at bounding box center [1170, 63] width 146 height 14
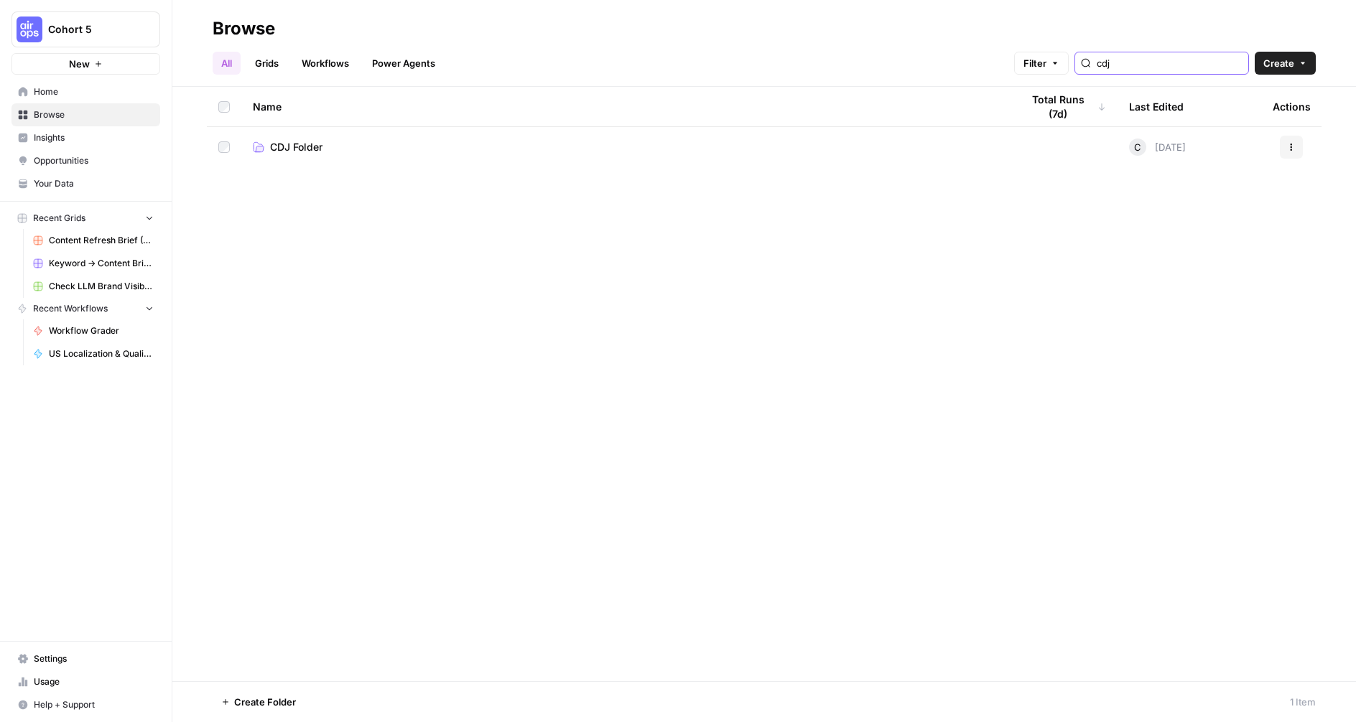
type input "cdj"
click at [310, 139] on td "CDJ Folder" at bounding box center [625, 147] width 768 height 40
click at [310, 153] on span "CDJ Folder" at bounding box center [296, 147] width 52 height 14
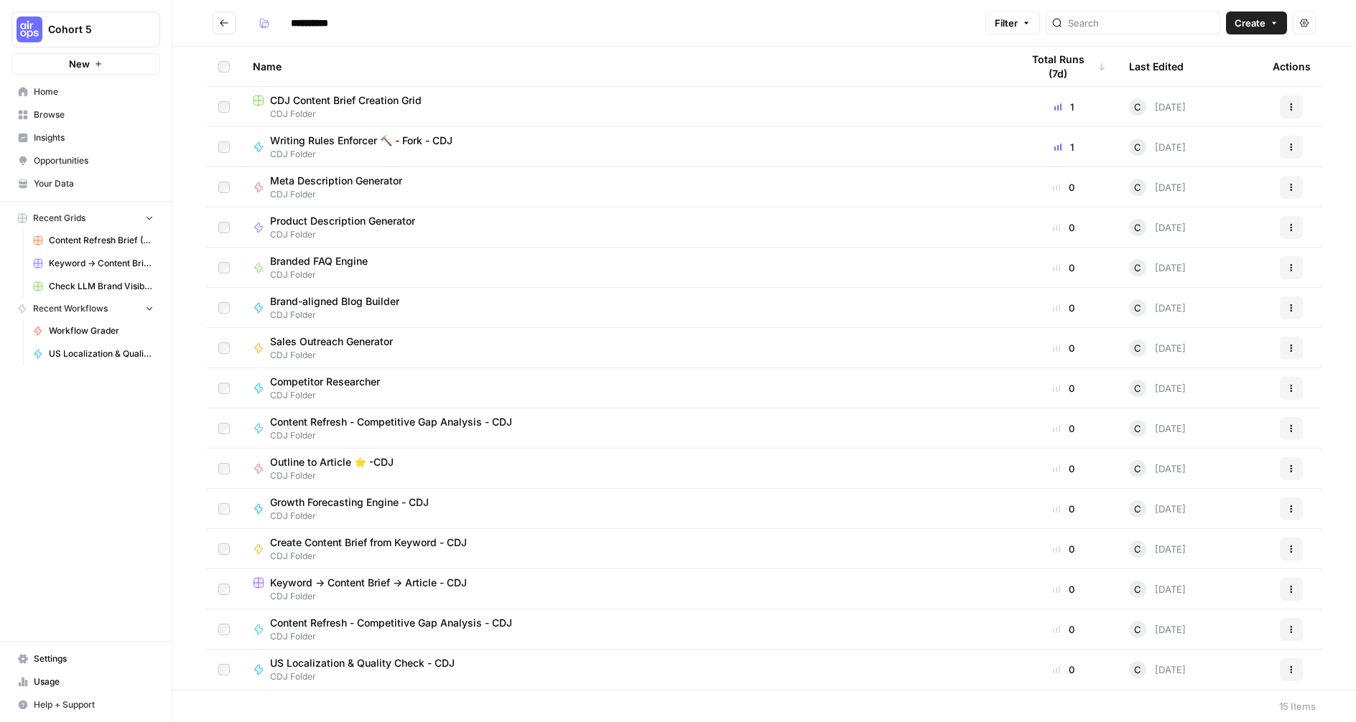
click at [361, 100] on span "CDJ Content Brief Creation Grid" at bounding box center [346, 100] width 152 height 14
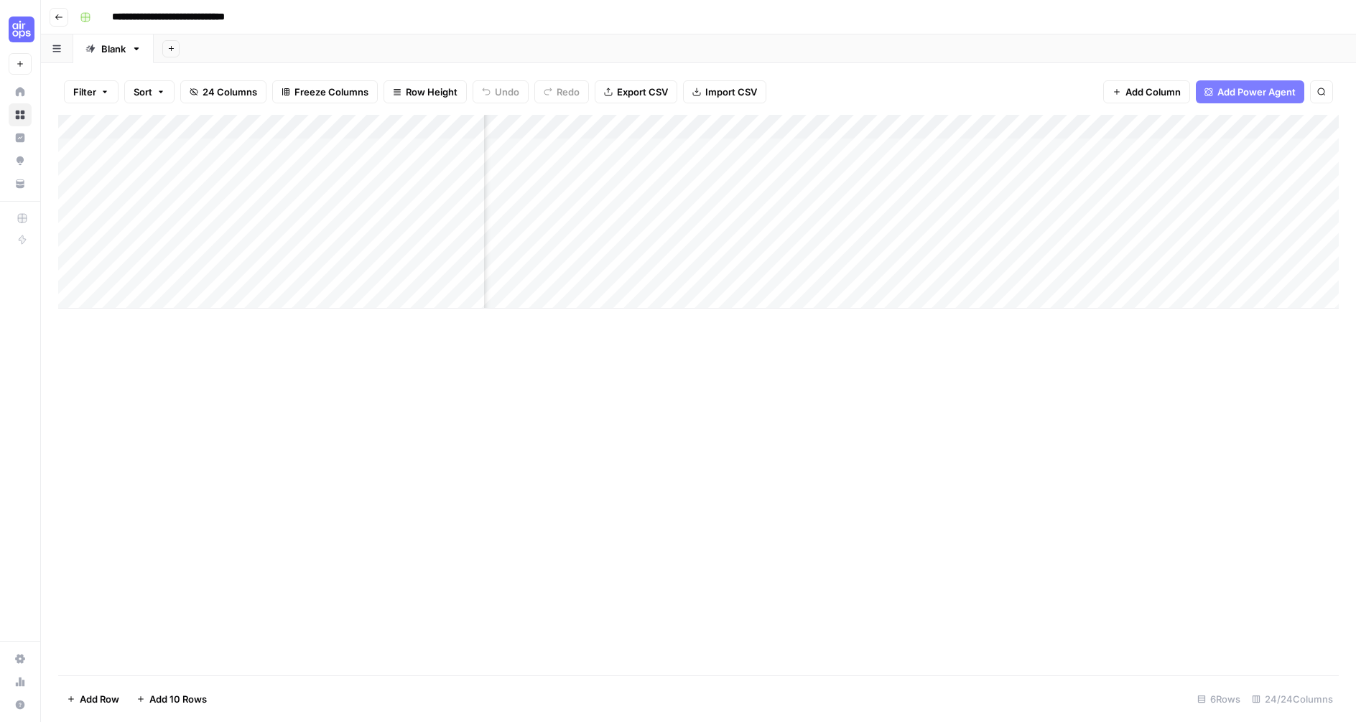
scroll to position [0, 480]
click at [850, 128] on div "Add Column" at bounding box center [698, 212] width 1280 height 194
drag, startPoint x: 832, startPoint y: 373, endPoint x: 827, endPoint y: 340, distance: 34.0
click at [832, 373] on div "Add Column" at bounding box center [698, 395] width 1280 height 561
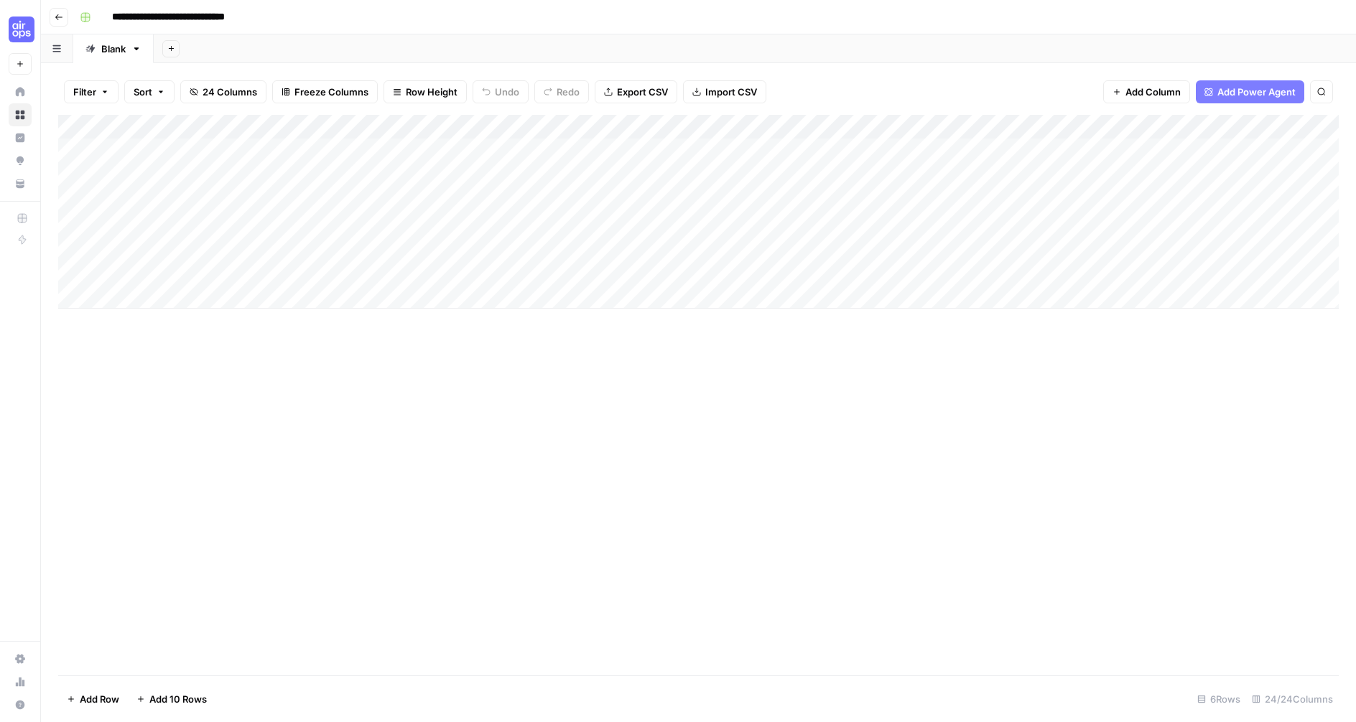
click at [59, 14] on icon "button" at bounding box center [59, 17] width 9 height 9
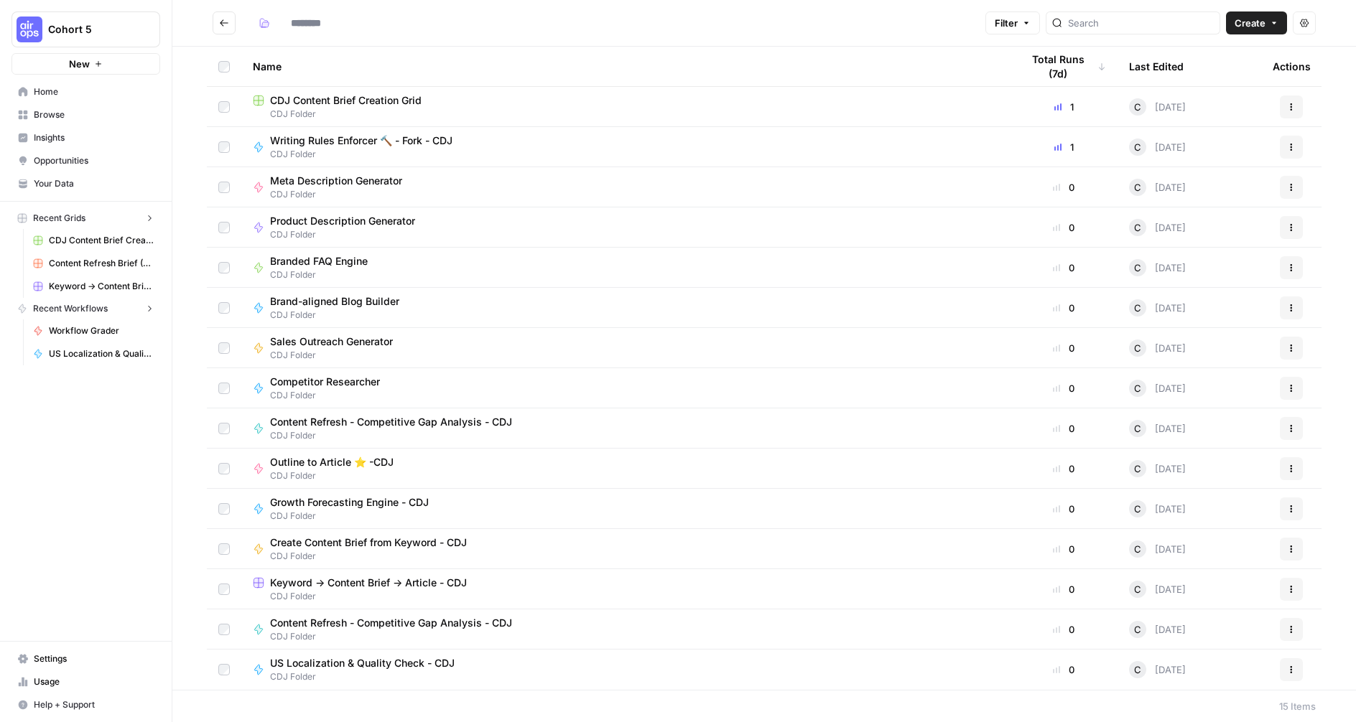
type input "**********"
click at [389, 582] on span "Keyword -> Content Brief -> Article - CDJ" at bounding box center [368, 583] width 197 height 14
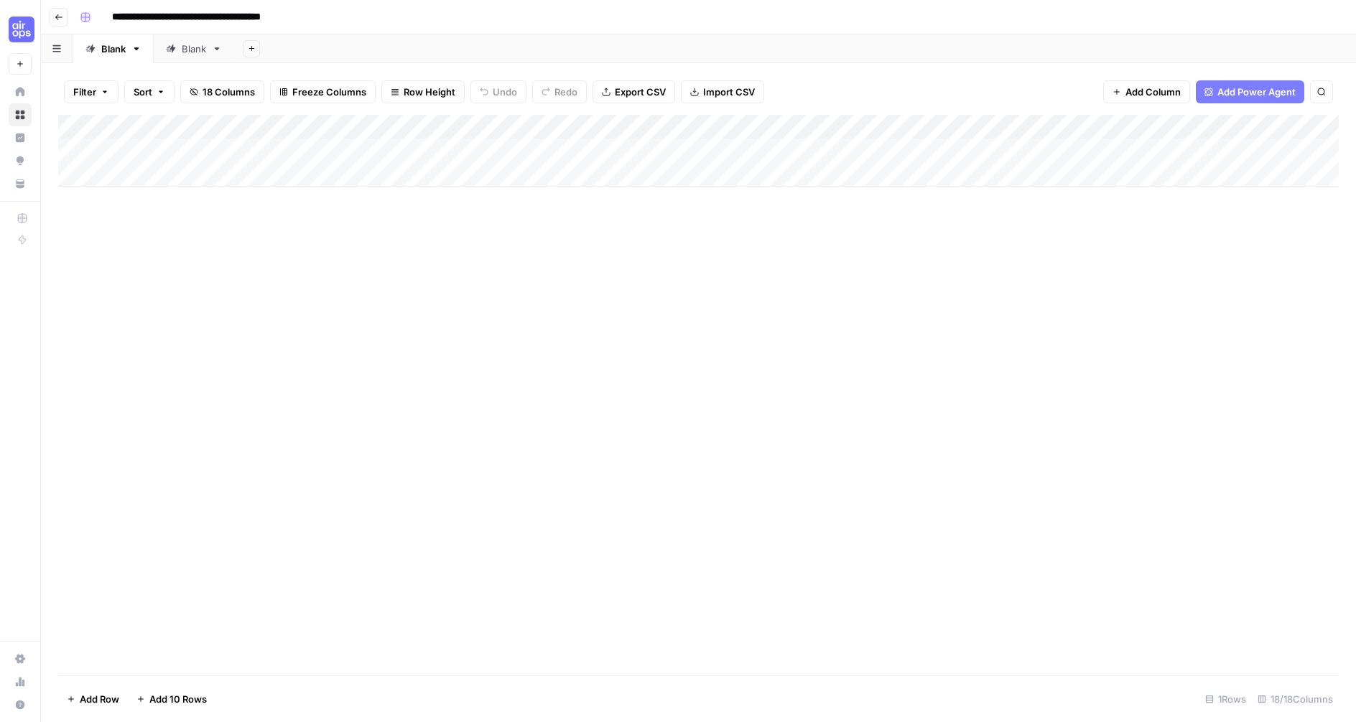
click at [57, 15] on icon "button" at bounding box center [58, 17] width 7 height 6
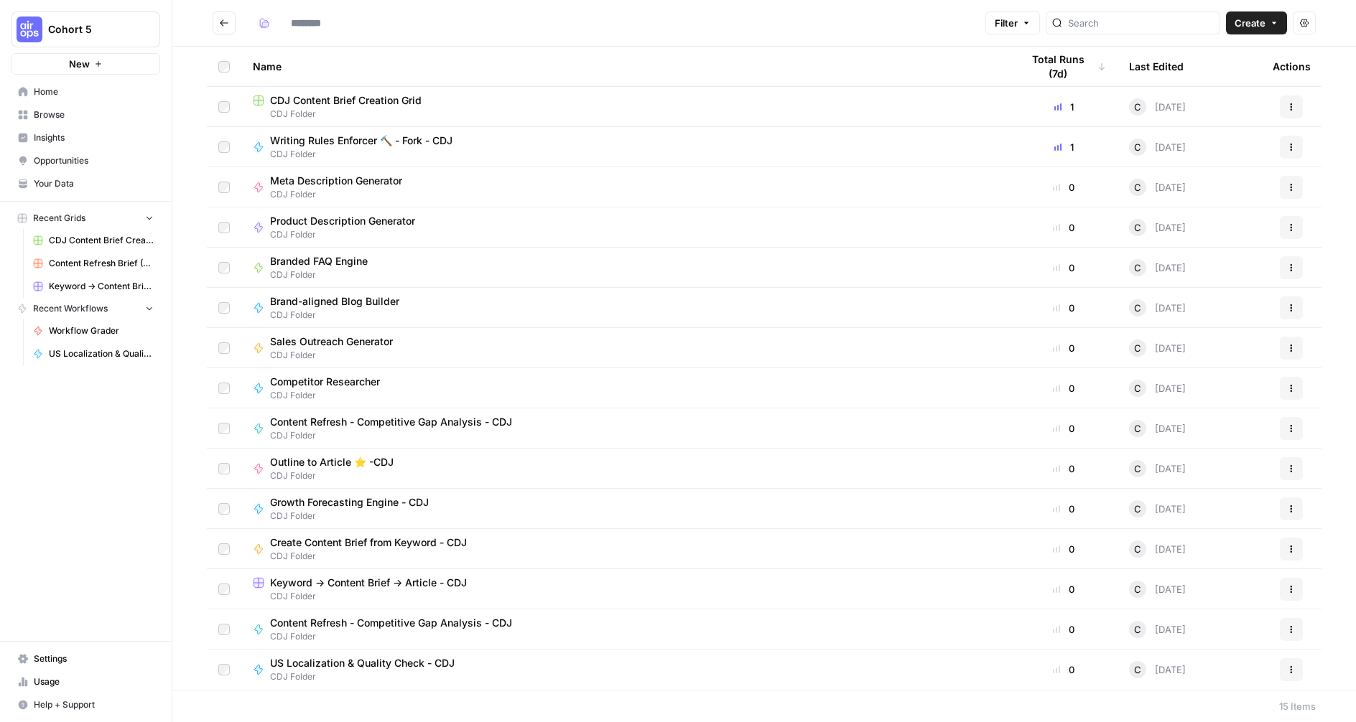
type input "**********"
click at [342, 96] on span "CDJ Content Brief Creation Grid" at bounding box center [346, 100] width 152 height 14
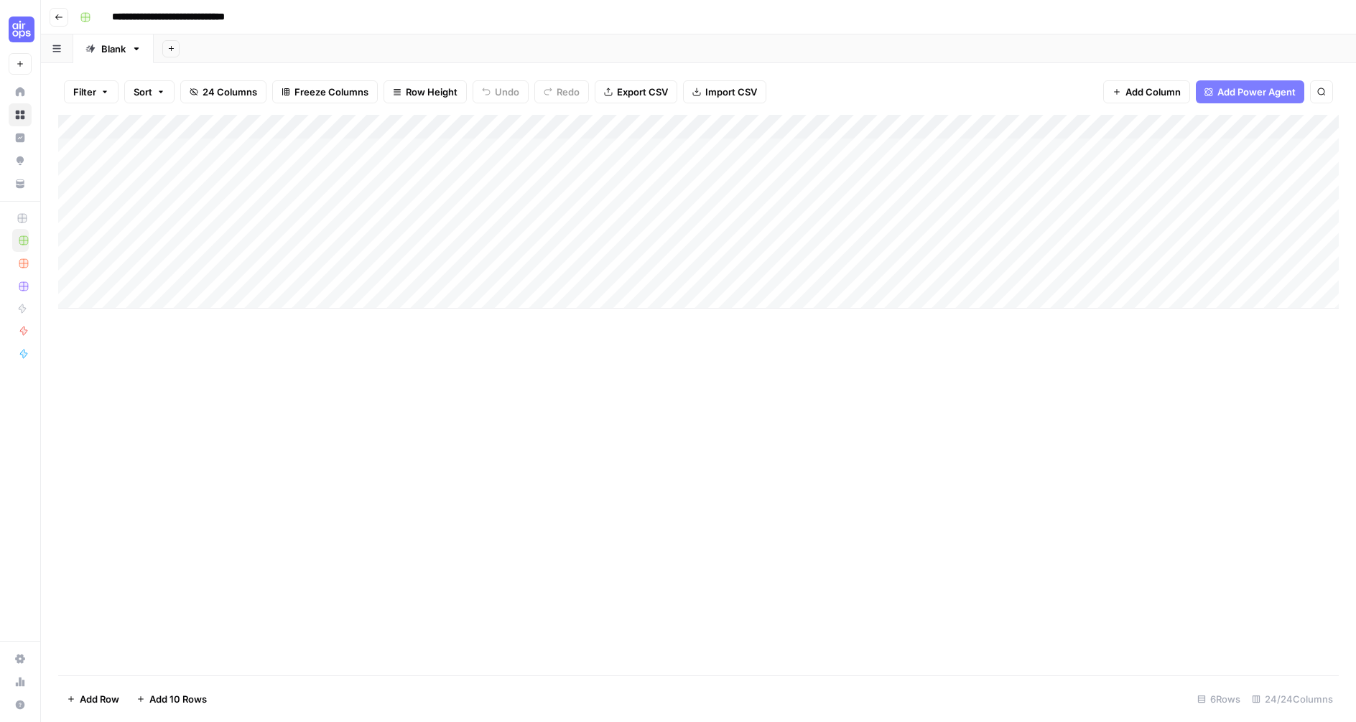
click at [340, 127] on div "Add Column" at bounding box center [698, 212] width 1280 height 194
click at [175, 210] on div "Add Column" at bounding box center [698, 212] width 1280 height 194
click at [434, 150] on div "Add Column" at bounding box center [698, 212] width 1280 height 194
click at [424, 152] on div "Add Column" at bounding box center [698, 212] width 1280 height 194
click at [656, 171] on div "Add Column" at bounding box center [698, 212] width 1280 height 194
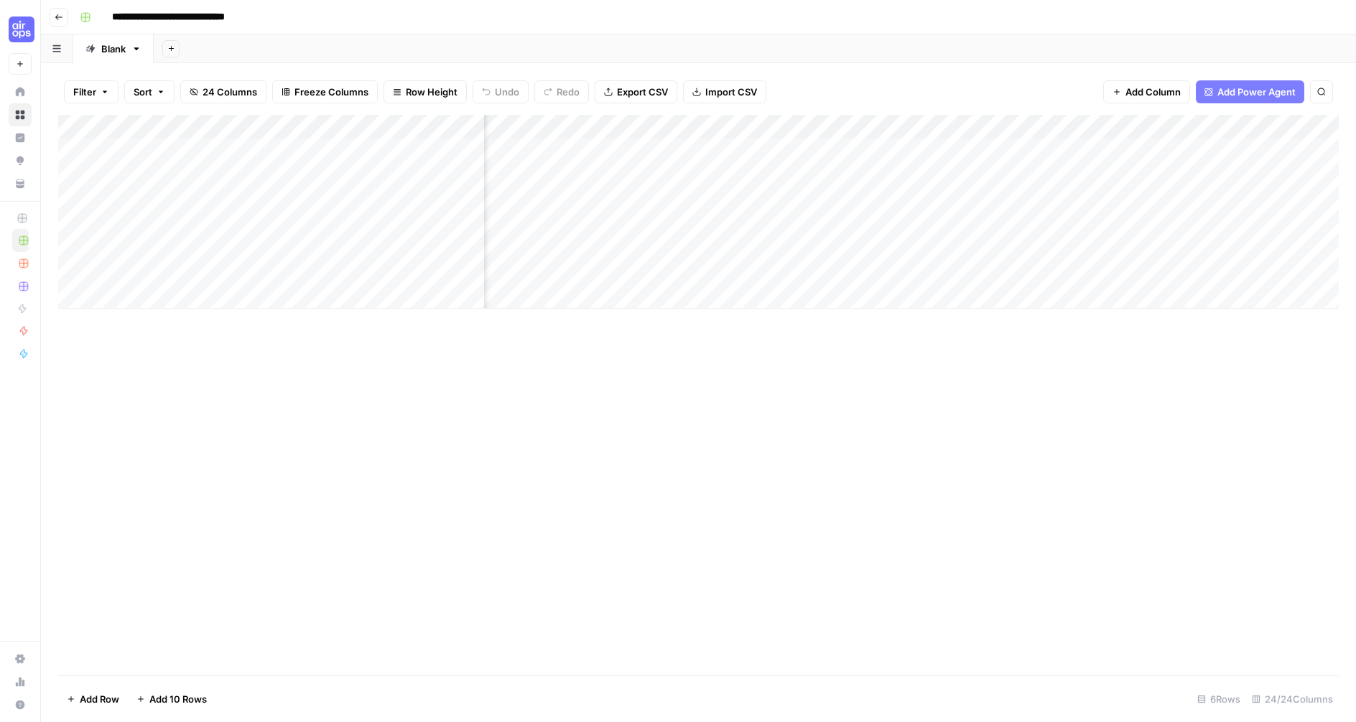
scroll to position [0, 2468]
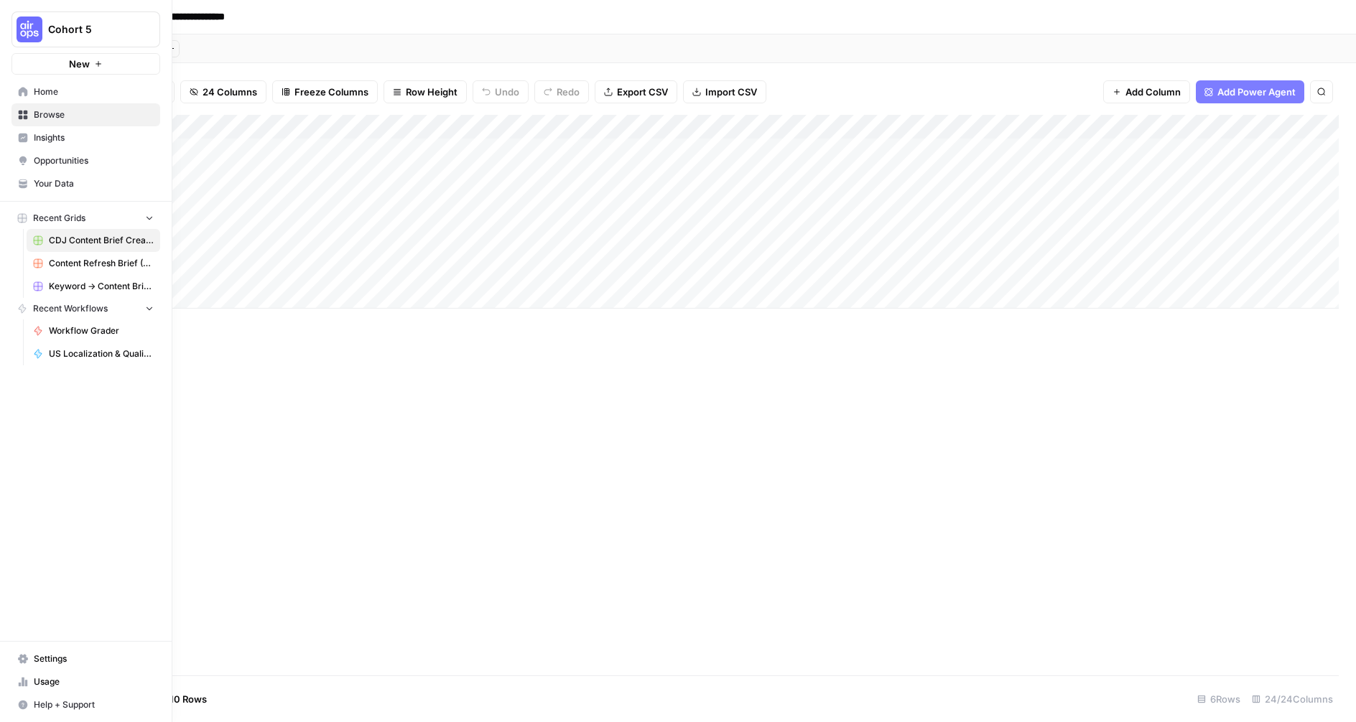
click at [30, 31] on img "Workspace: Cohort 5" at bounding box center [30, 30] width 26 height 26
click at [49, 124] on span "[PERSON_NAME]'s Workspace" at bounding box center [139, 131] width 190 height 14
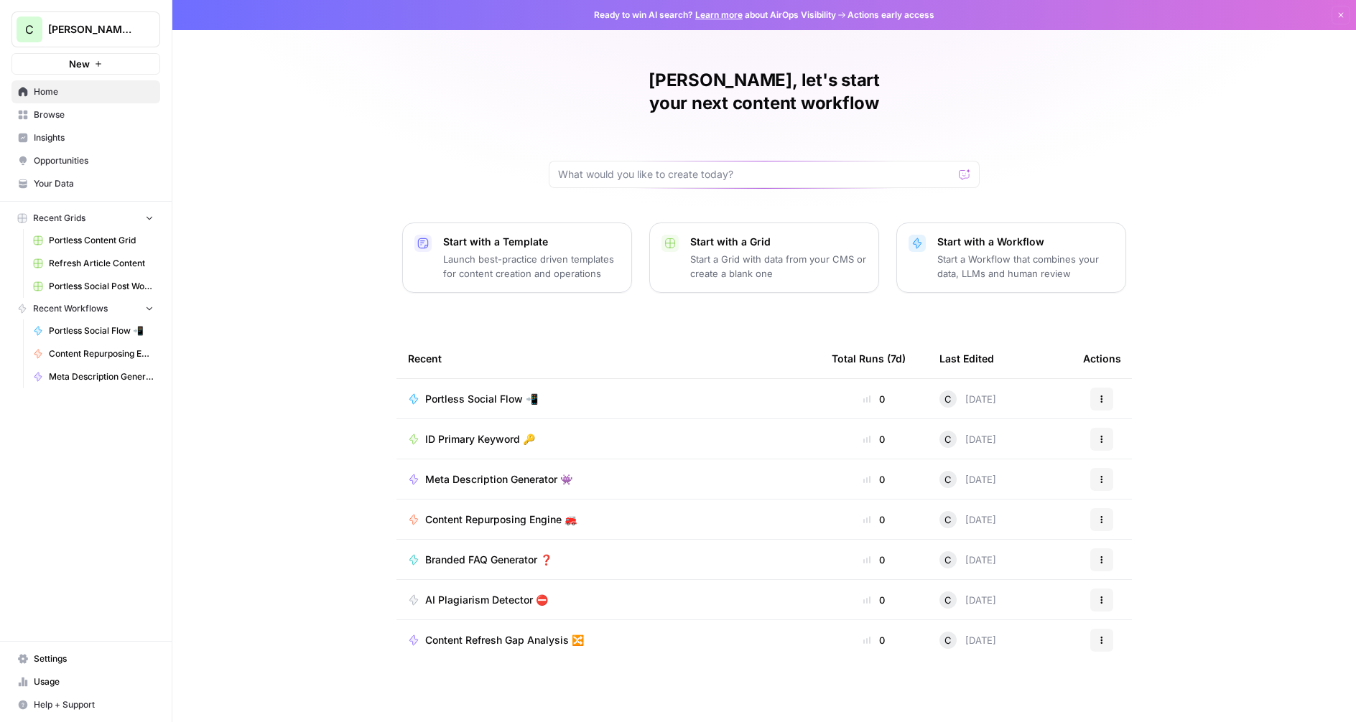
click at [55, 115] on span "Browse" at bounding box center [94, 114] width 120 height 13
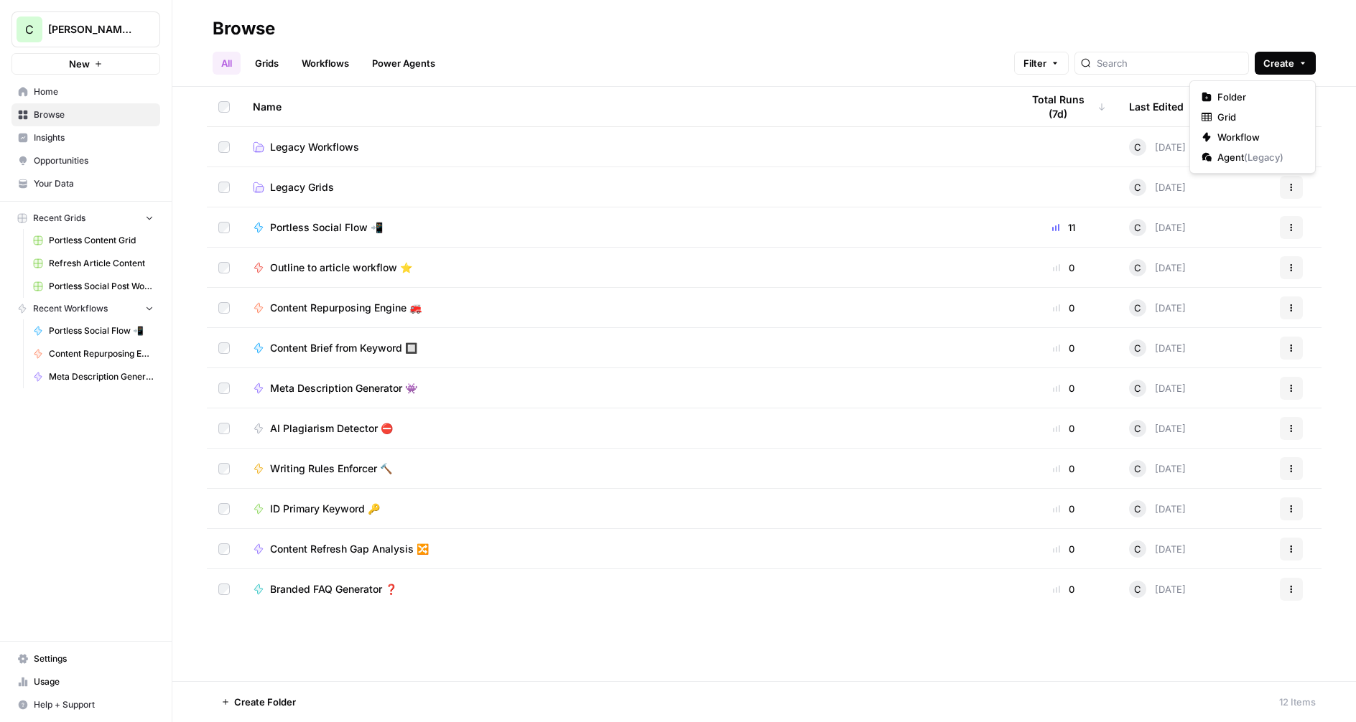
click at [1291, 67] on span "Create" at bounding box center [1278, 63] width 31 height 14
click at [1261, 120] on span "Grid" at bounding box center [1257, 117] width 80 height 14
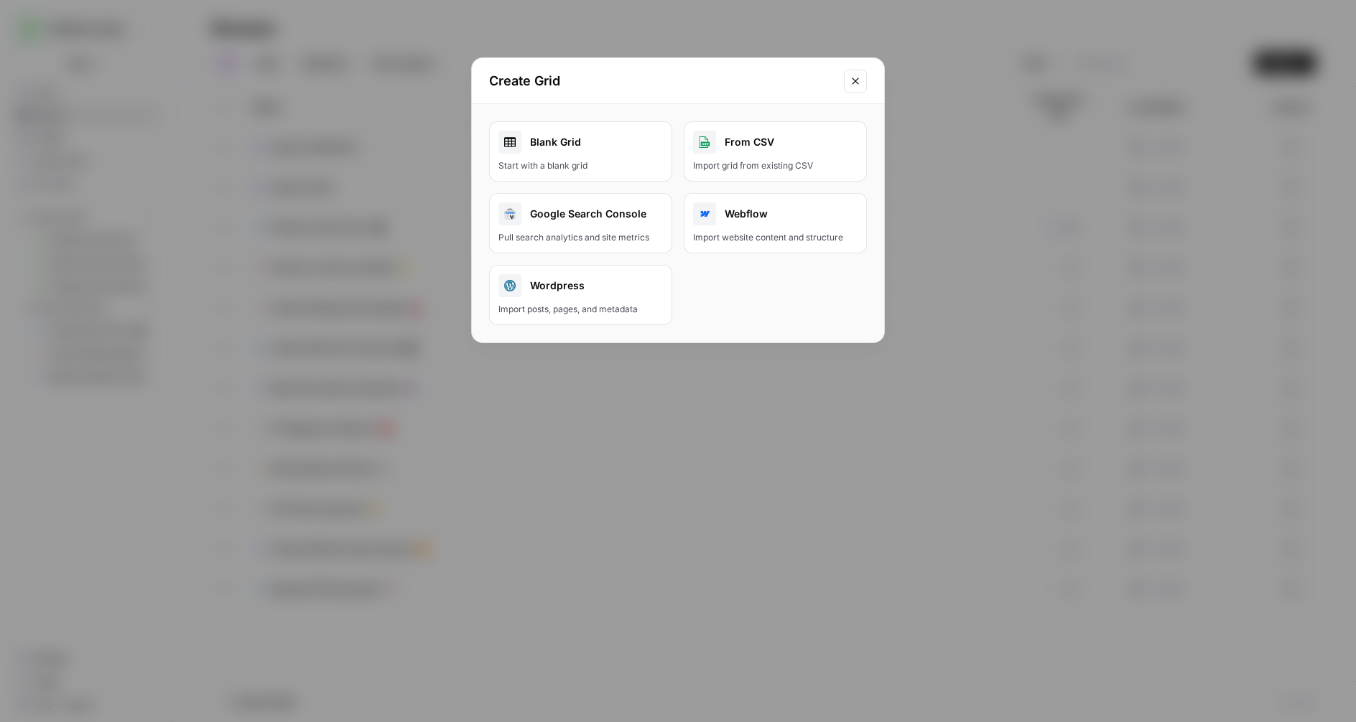
click at [592, 151] on div "Blank Grid" at bounding box center [580, 142] width 164 height 23
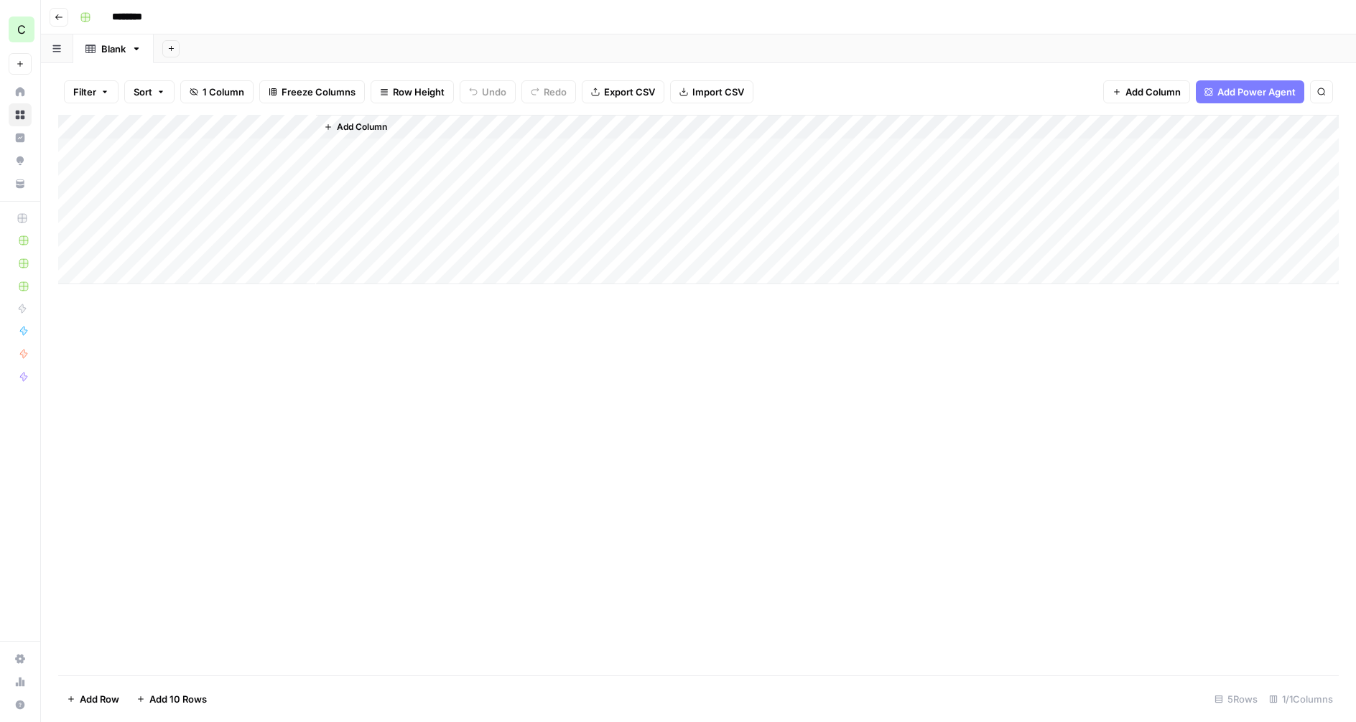
click at [109, 11] on input "********" at bounding box center [146, 17] width 80 height 23
click at [131, 15] on input "********" at bounding box center [146, 17] width 80 height 23
click at [222, 19] on input "**********" at bounding box center [173, 17] width 134 height 23
click at [116, 17] on input "**********" at bounding box center [173, 17] width 134 height 23
click at [114, 17] on input "**********" at bounding box center [173, 17] width 134 height 23
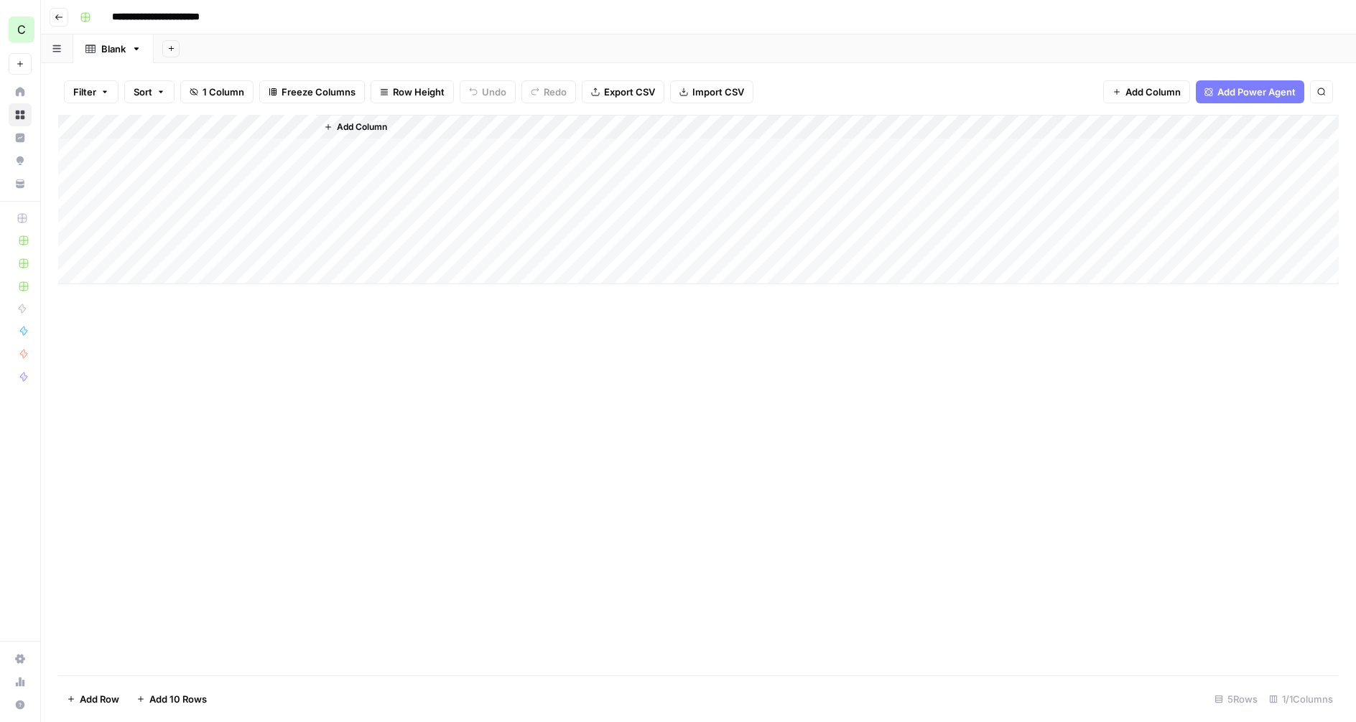
paste input "**"
type input "**********"
click at [1141, 98] on span "Add Column" at bounding box center [1152, 92] width 55 height 14
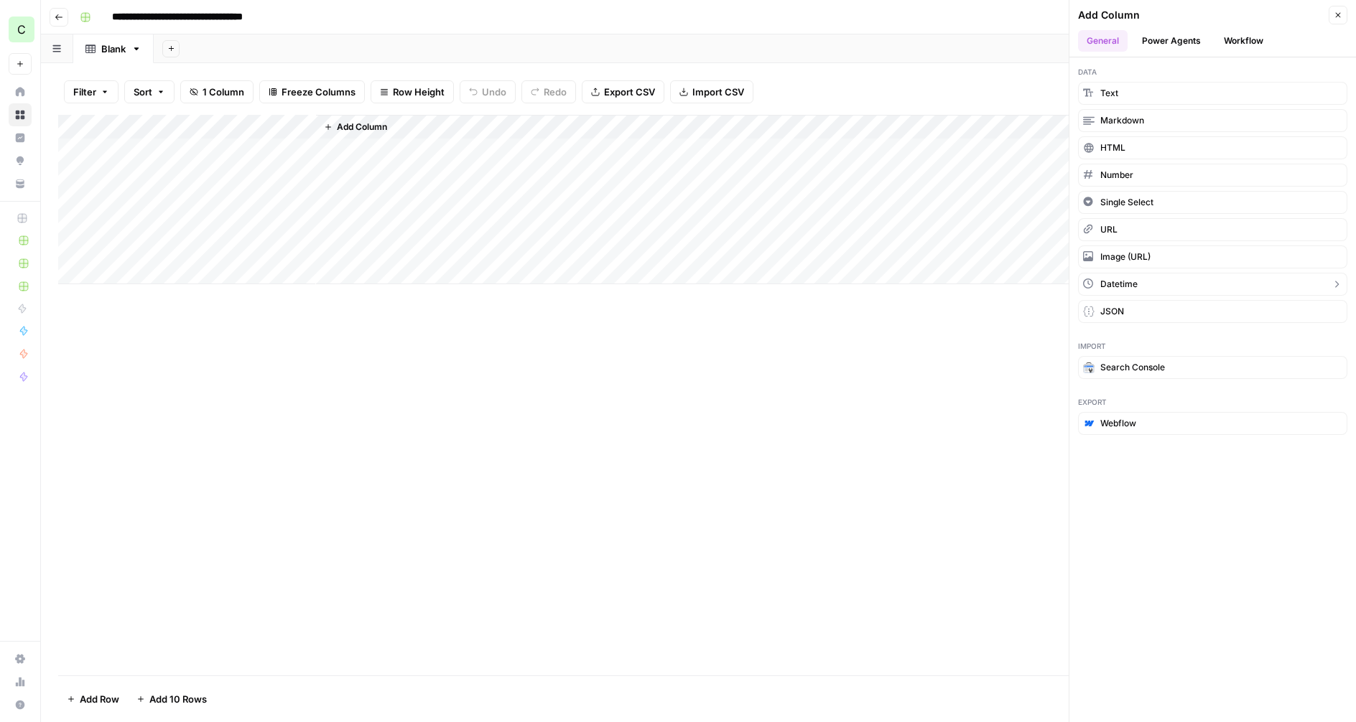
click at [1114, 286] on span "Datetime" at bounding box center [1118, 284] width 37 height 13
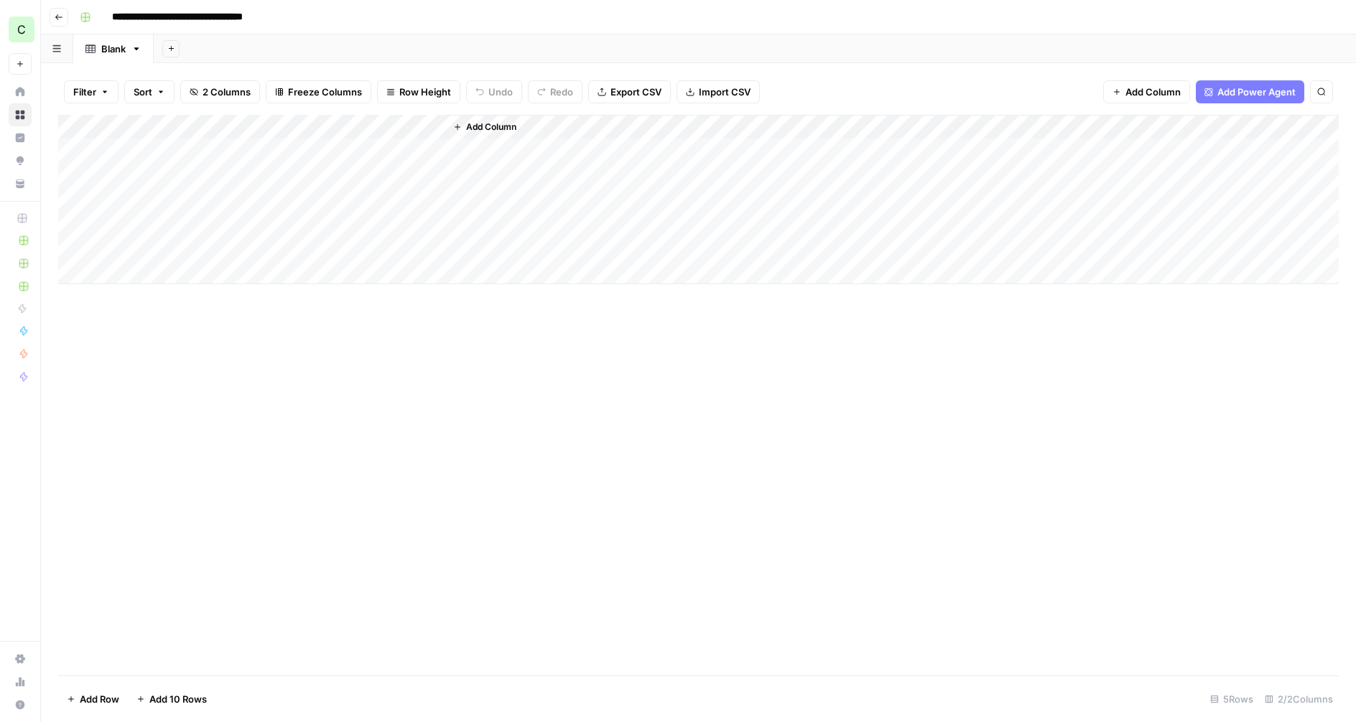
drag, startPoint x: 381, startPoint y: 126, endPoint x: 216, endPoint y: 123, distance: 165.2
click at [216, 123] on div "Add Column" at bounding box center [698, 199] width 1280 height 169
click at [225, 125] on div "Add Column" at bounding box center [698, 199] width 1280 height 169
click at [166, 161] on input "New Column" at bounding box center [194, 161] width 146 height 14
type input "Create date"
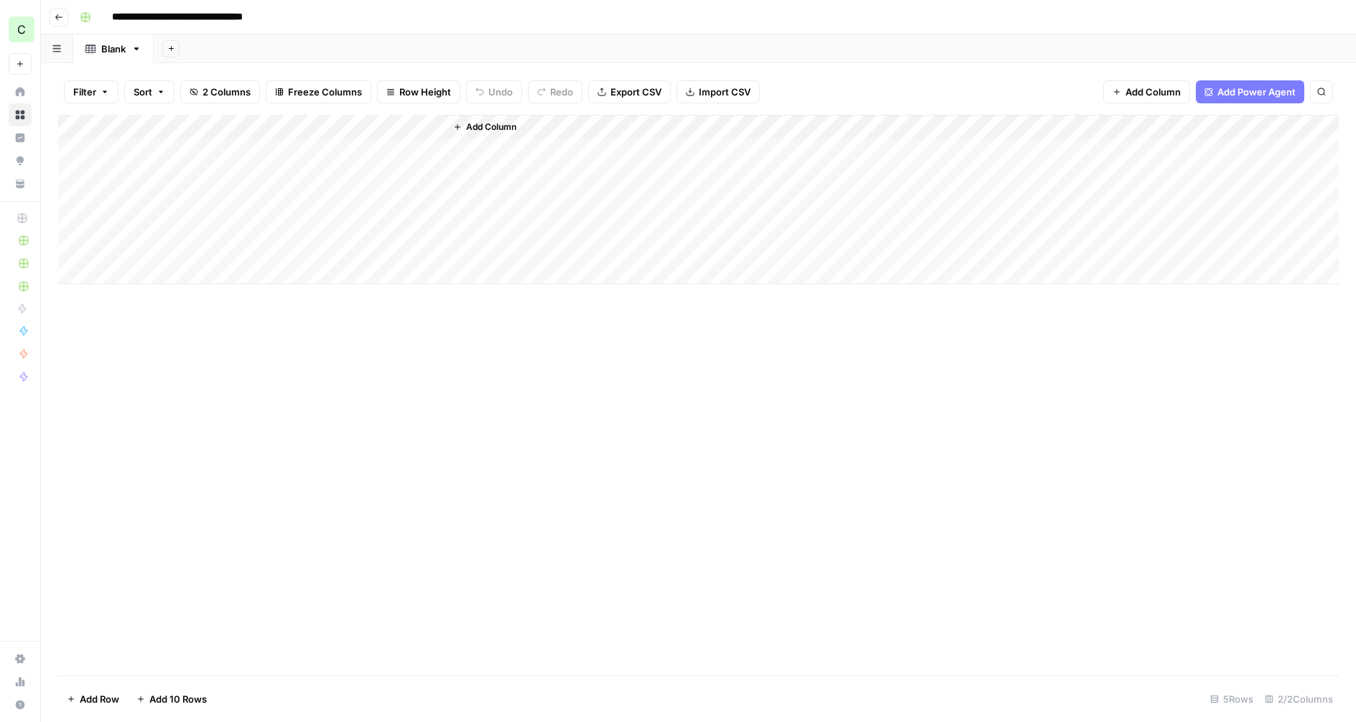
click at [175, 129] on div "Add Column" at bounding box center [698, 199] width 1280 height 169
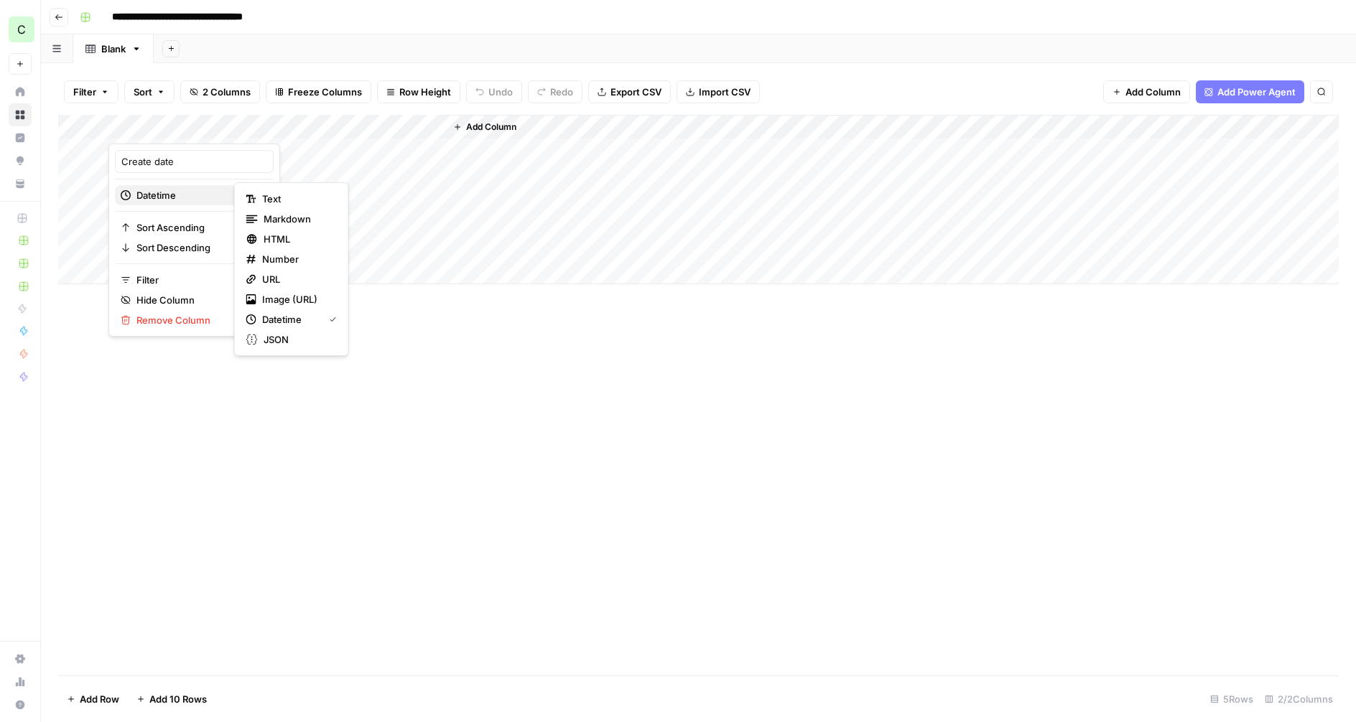
click at [195, 195] on span "Datetime" at bounding box center [191, 195] width 111 height 14
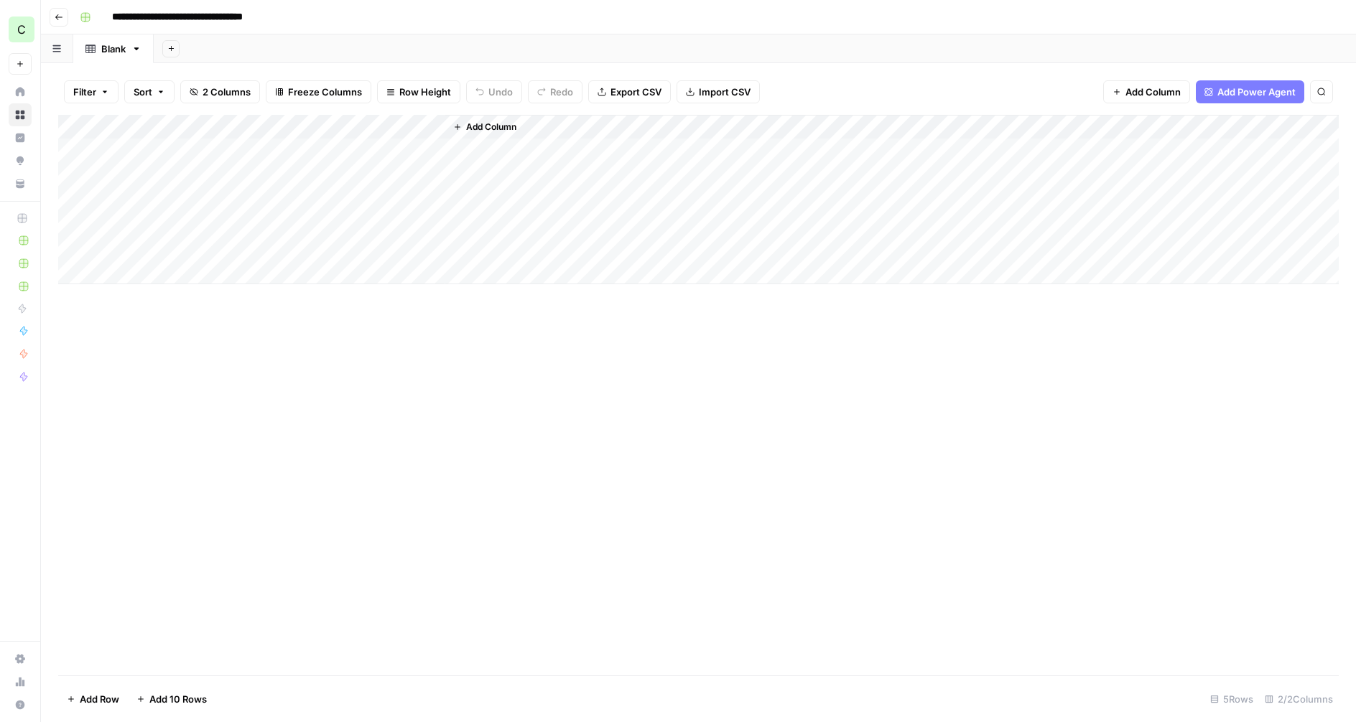
drag, startPoint x: 240, startPoint y: 404, endPoint x: 260, endPoint y: 262, distance: 143.6
click at [238, 403] on div "Add Column" at bounding box center [698, 395] width 1280 height 561
click at [279, 128] on div "Add Column" at bounding box center [698, 199] width 1280 height 169
click at [277, 162] on input "Title" at bounding box center [324, 161] width 146 height 14
type input "Topic"
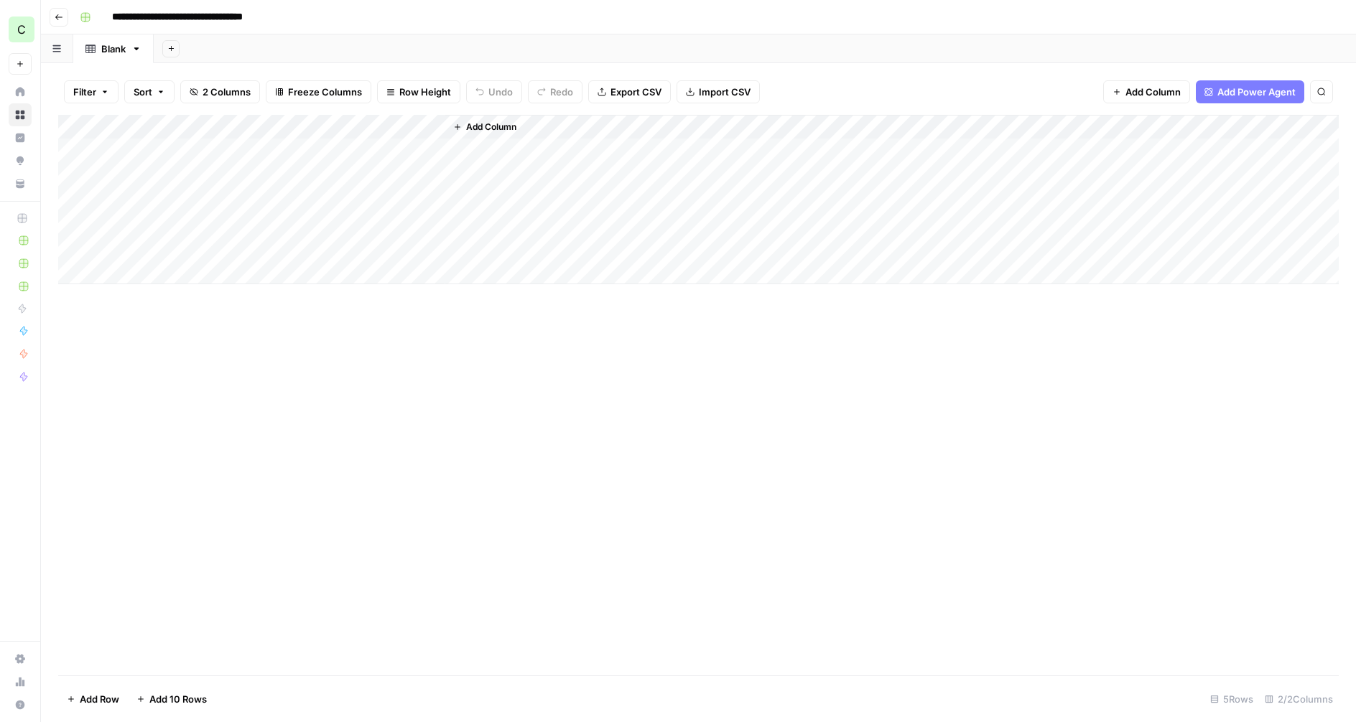
click at [462, 130] on button "Add Column" at bounding box center [484, 127] width 75 height 19
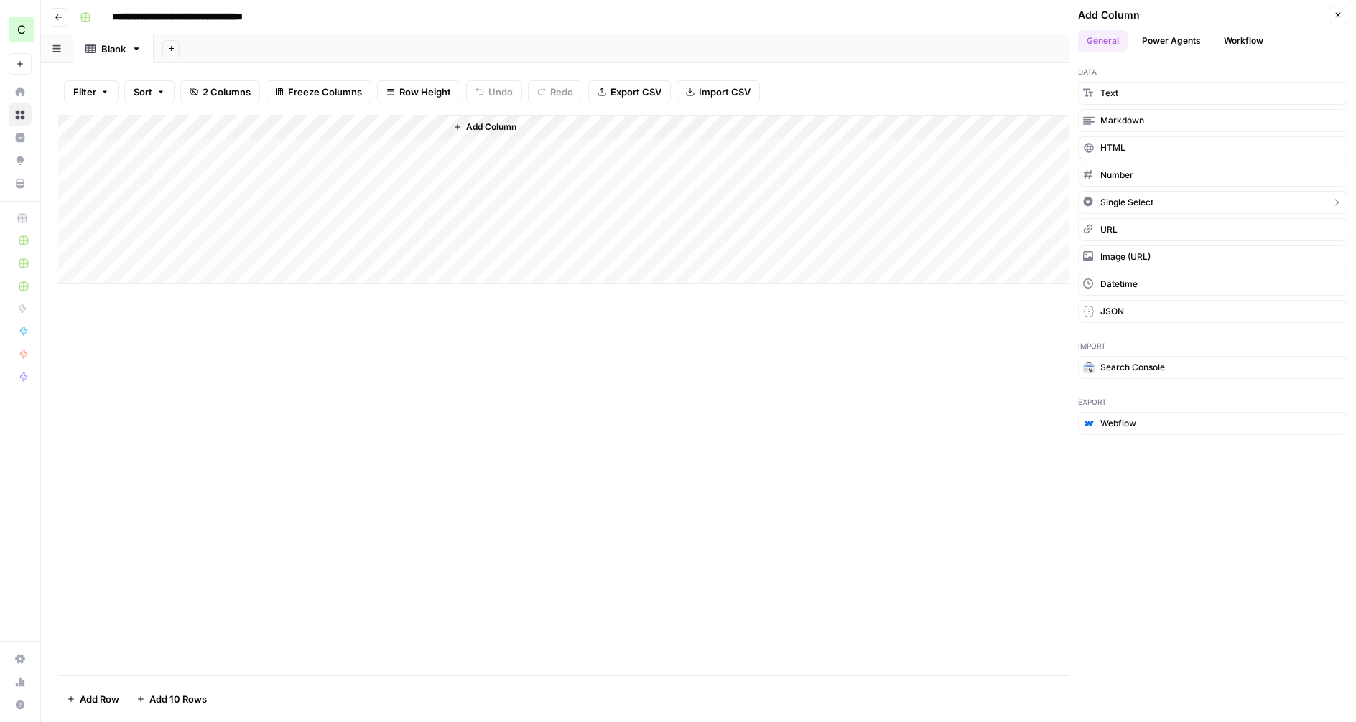
click at [1127, 199] on span "Single Select" at bounding box center [1126, 202] width 53 height 13
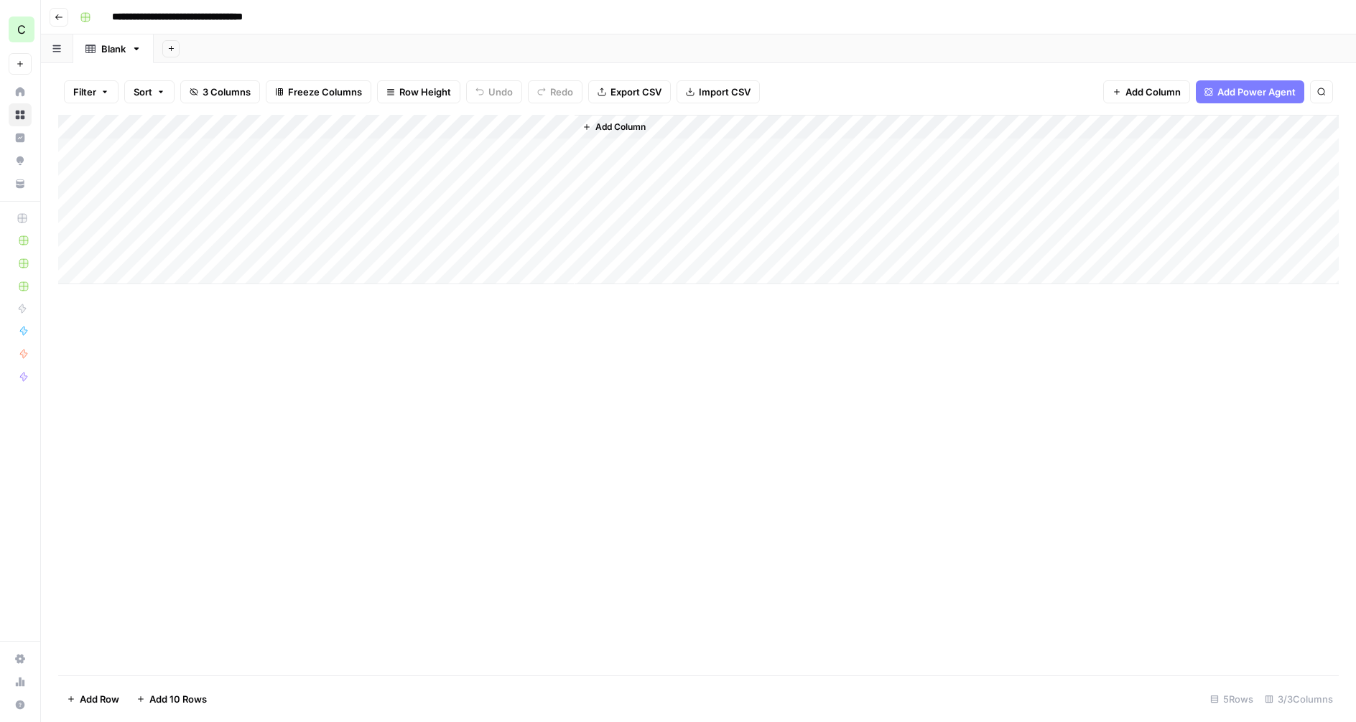
click at [497, 122] on div "Add Column" at bounding box center [698, 199] width 1280 height 169
click at [493, 164] on input "New Column" at bounding box center [544, 161] width 175 height 14
type input "Content Status"
click at [529, 144] on div "Add Column" at bounding box center [698, 199] width 1280 height 169
click at [523, 150] on div "Add Column" at bounding box center [698, 199] width 1280 height 169
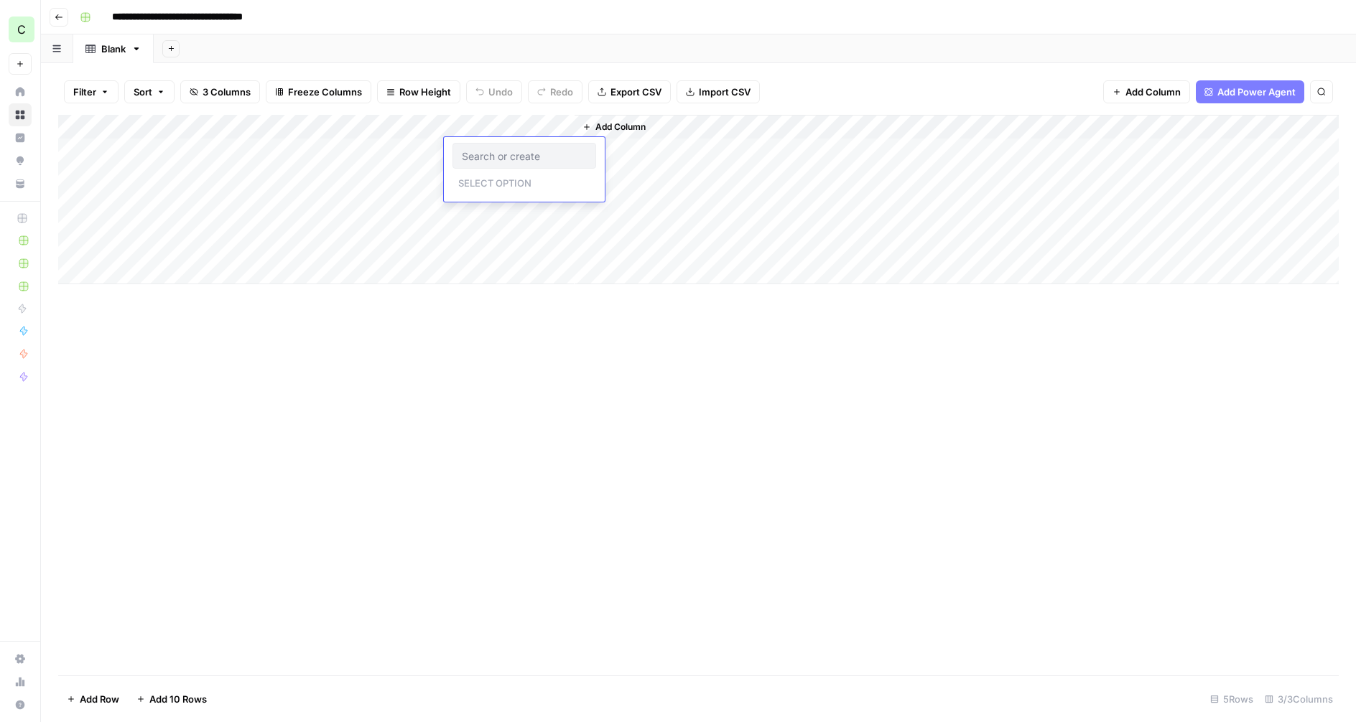
click at [529, 129] on div "Add Column" at bounding box center [698, 199] width 1280 height 169
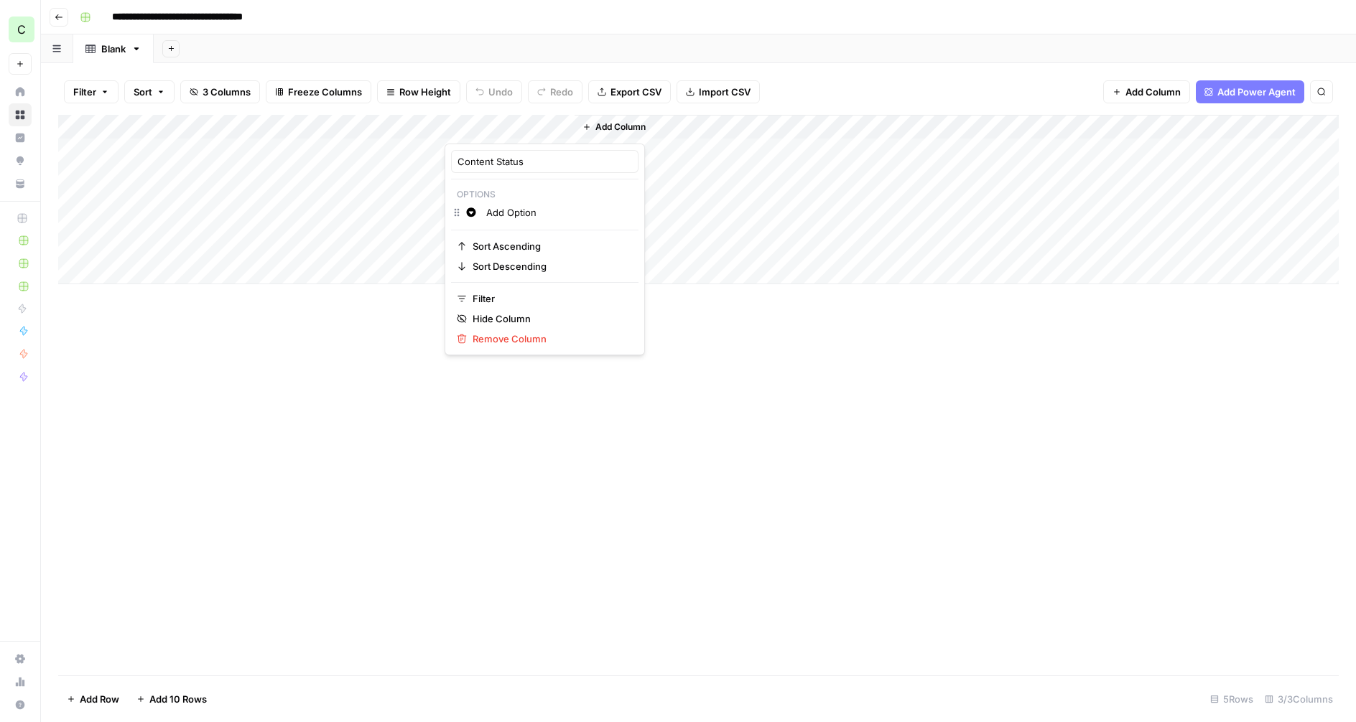
click at [511, 208] on input "Add Option" at bounding box center [559, 212] width 146 height 14
type input "Published"
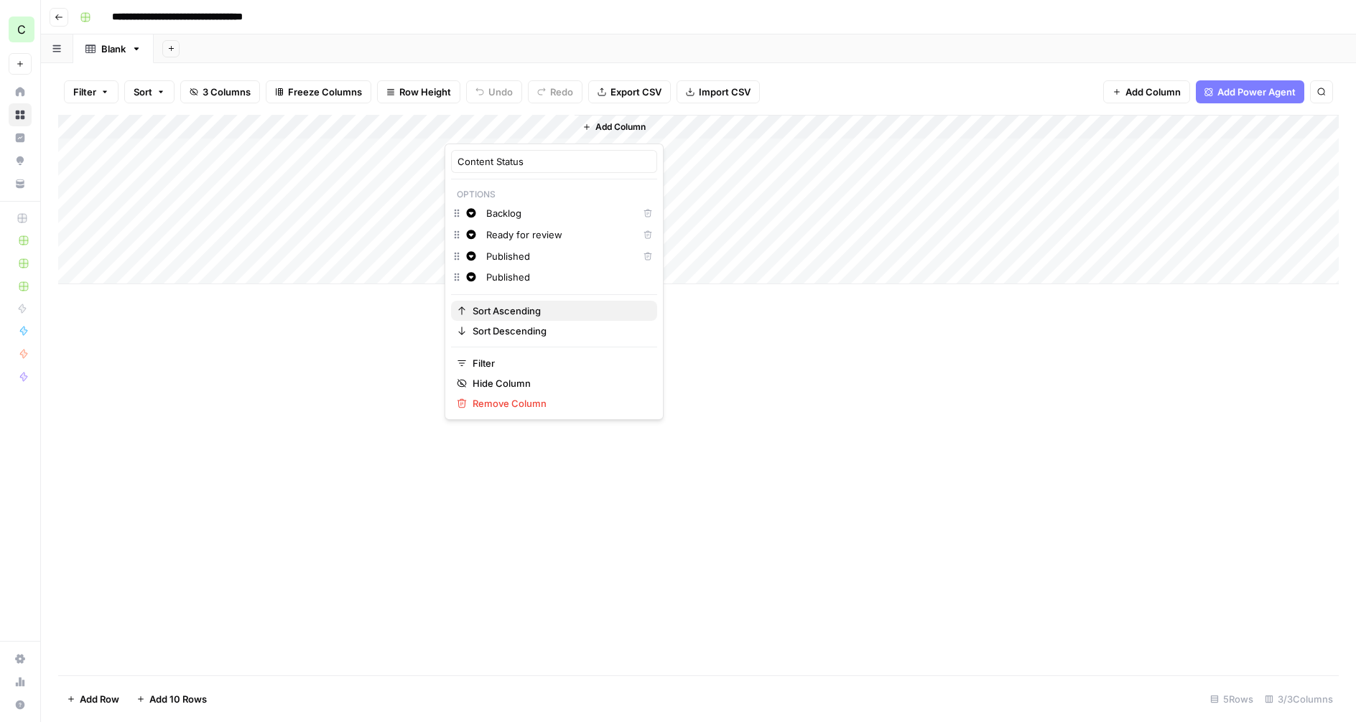
click at [590, 302] on button "Sort Ascending" at bounding box center [554, 311] width 206 height 20
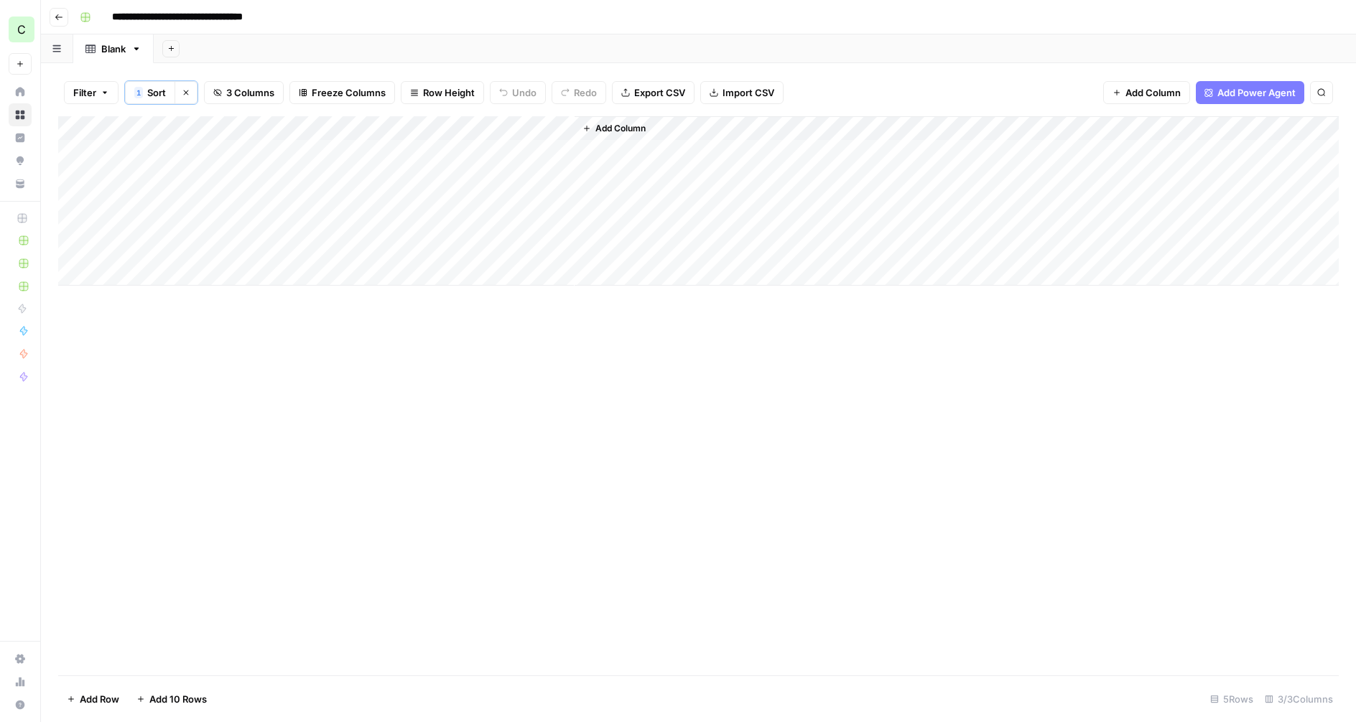
click at [530, 125] on div "Add Column" at bounding box center [698, 200] width 1280 height 169
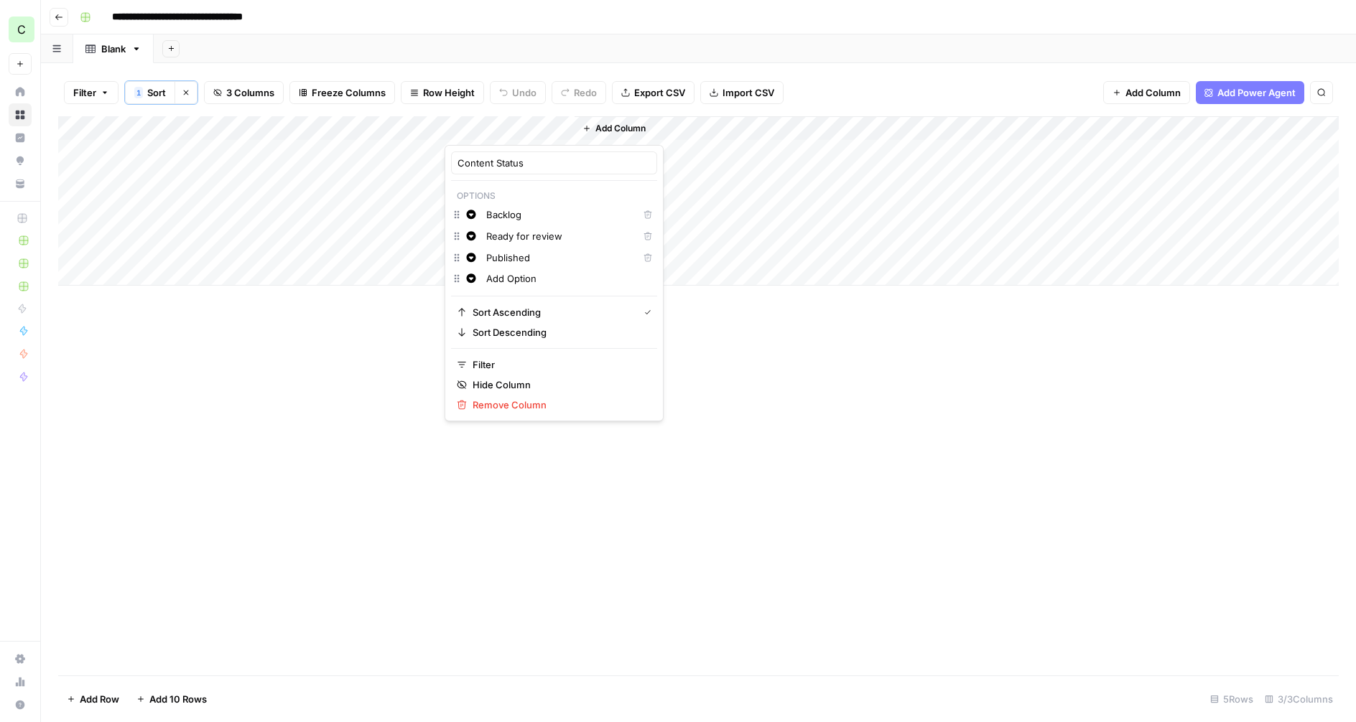
click at [498, 271] on div "Add Option" at bounding box center [569, 279] width 172 height 16
click at [474, 215] on icon "button" at bounding box center [471, 214] width 9 height 9
click at [527, 348] on button "Orange" at bounding box center [548, 339] width 125 height 20
click at [506, 354] on span "Grey" at bounding box center [552, 359] width 93 height 14
click at [473, 240] on icon "button" at bounding box center [471, 236] width 10 height 10
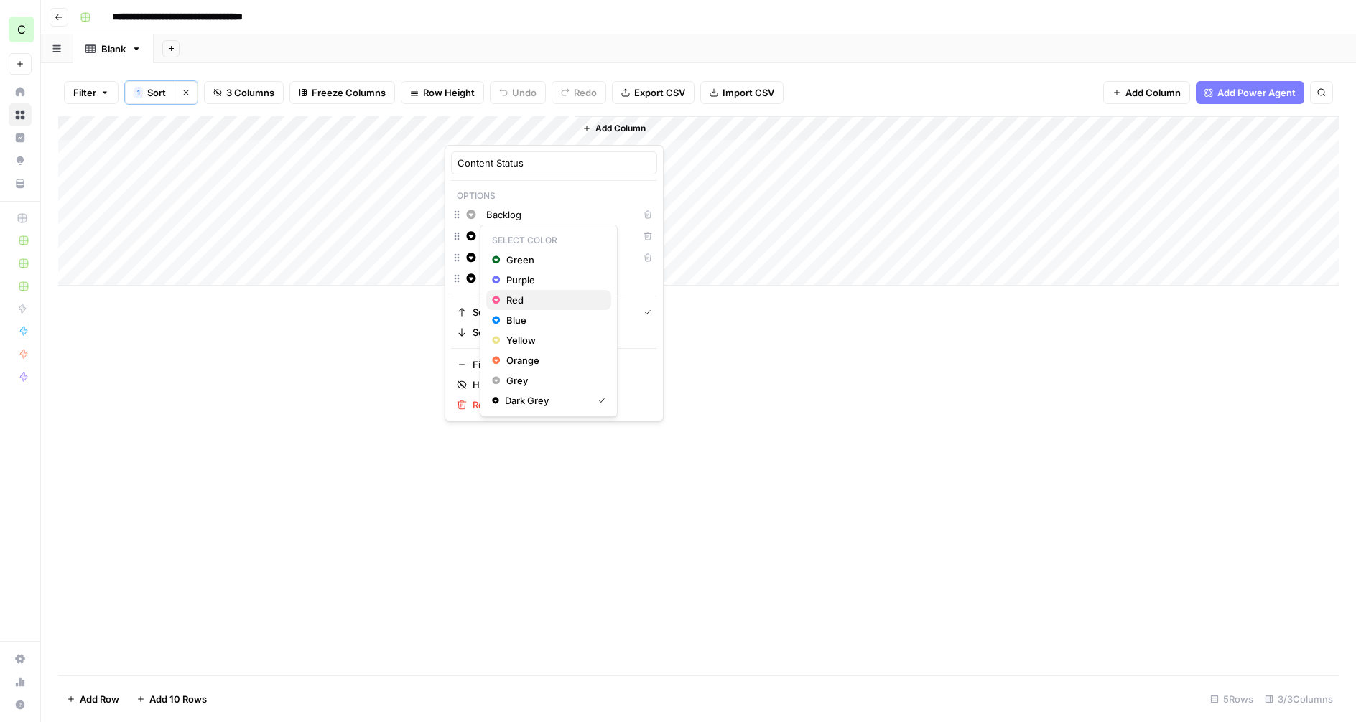
click at [509, 293] on span "Red" at bounding box center [552, 300] width 93 height 14
click at [469, 255] on icon "button" at bounding box center [471, 257] width 9 height 9
click at [503, 276] on div "Green" at bounding box center [548, 281] width 113 height 14
click at [696, 335] on div "Add Column" at bounding box center [698, 395] width 1280 height 559
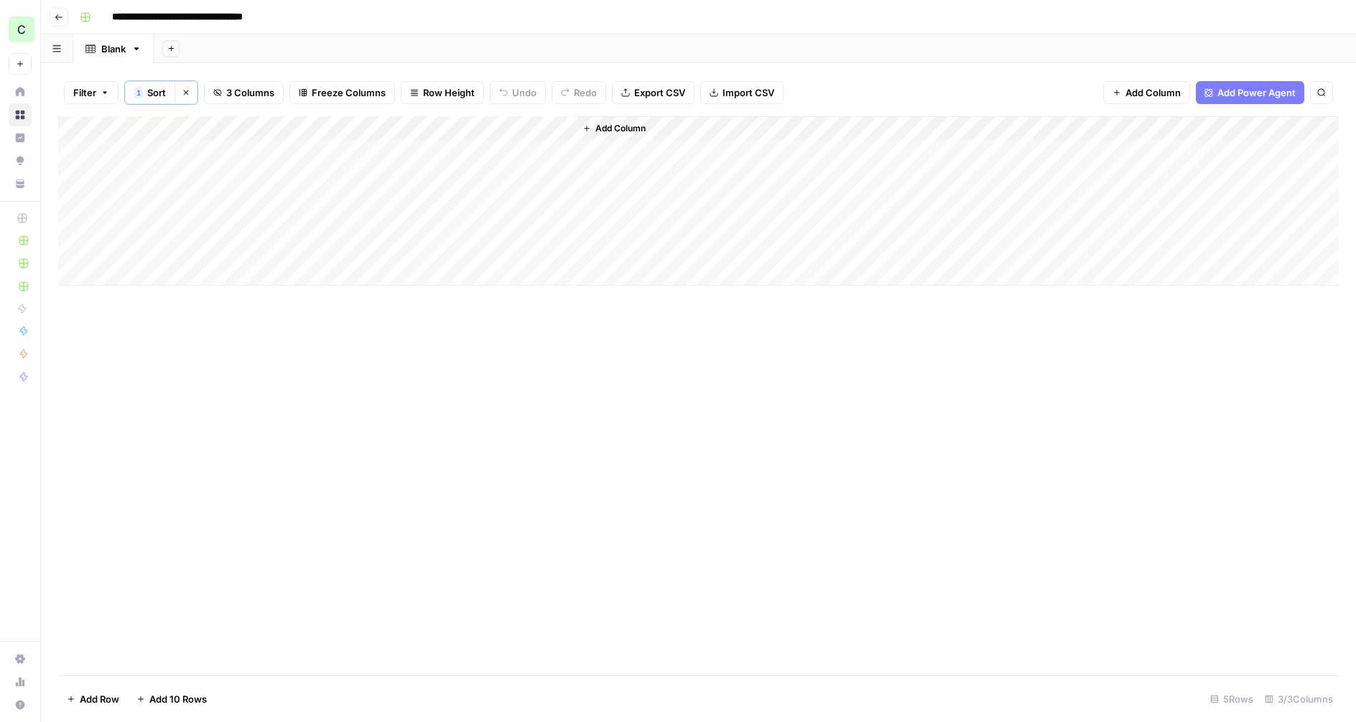
click at [503, 156] on div "Add Column" at bounding box center [698, 200] width 1280 height 169
click at [502, 155] on div "Add Column" at bounding box center [698, 200] width 1280 height 169
drag, startPoint x: 639, startPoint y: 364, endPoint x: 628, endPoint y: 313, distance: 52.3
click at [638, 364] on div "Add Column" at bounding box center [698, 395] width 1280 height 559
click at [500, 124] on div "Add Column" at bounding box center [698, 200] width 1280 height 169
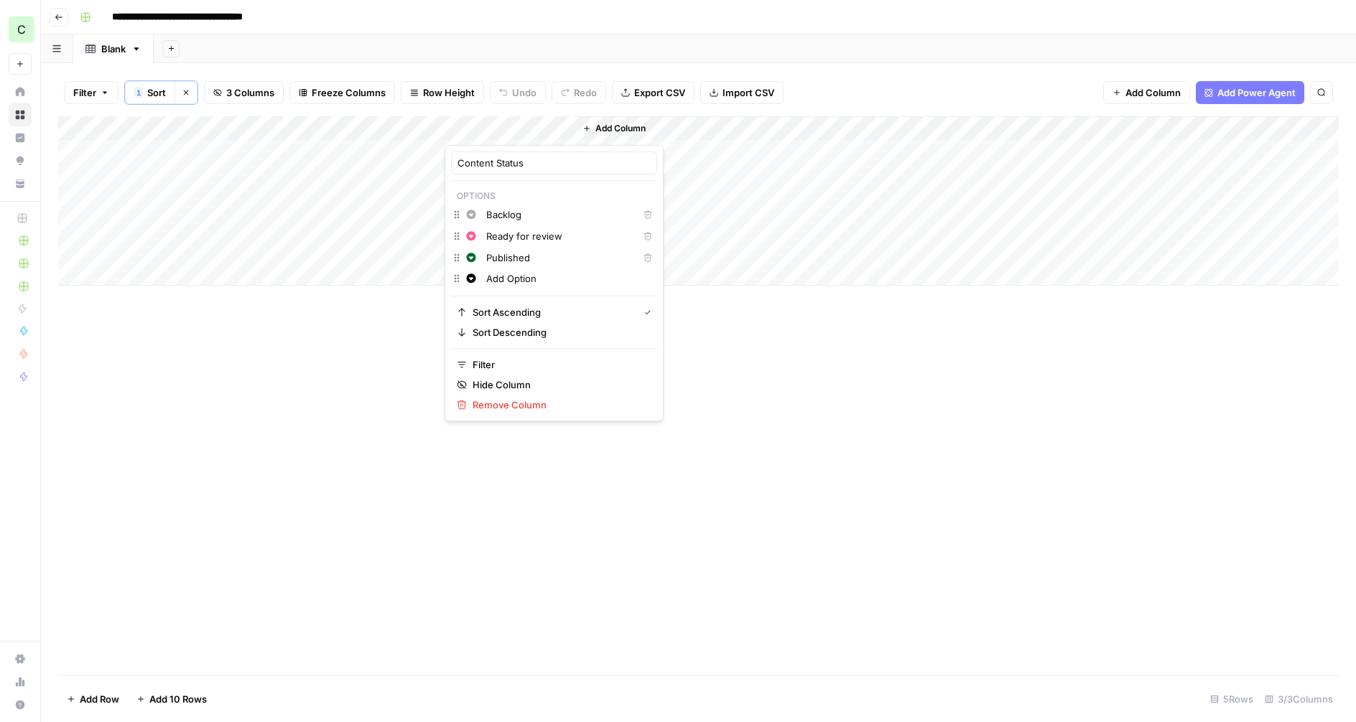
click at [187, 121] on div "Add Column" at bounding box center [698, 200] width 1280 height 169
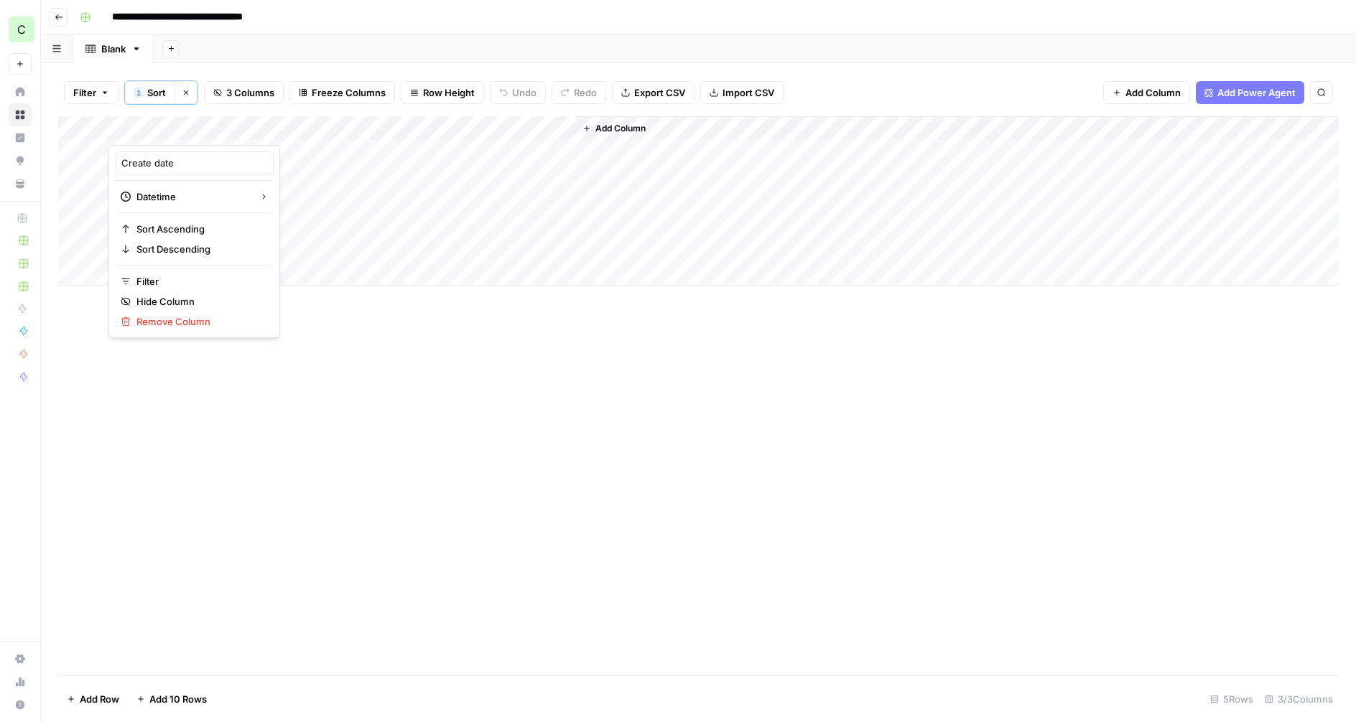
click at [357, 88] on span "Freeze Columns" at bounding box center [349, 92] width 74 height 14
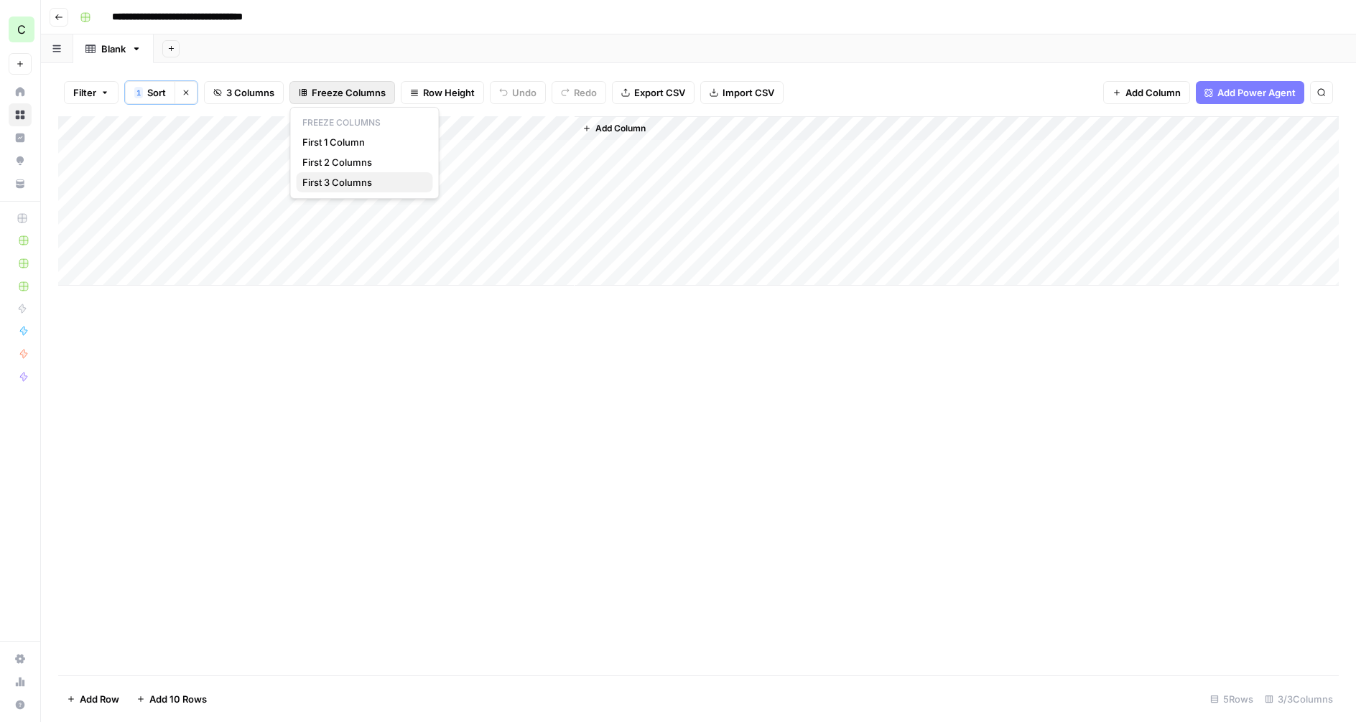
click at [340, 182] on span "First 3 Columns" at bounding box center [361, 182] width 119 height 14
click at [622, 129] on span "Add Column" at bounding box center [620, 128] width 50 height 13
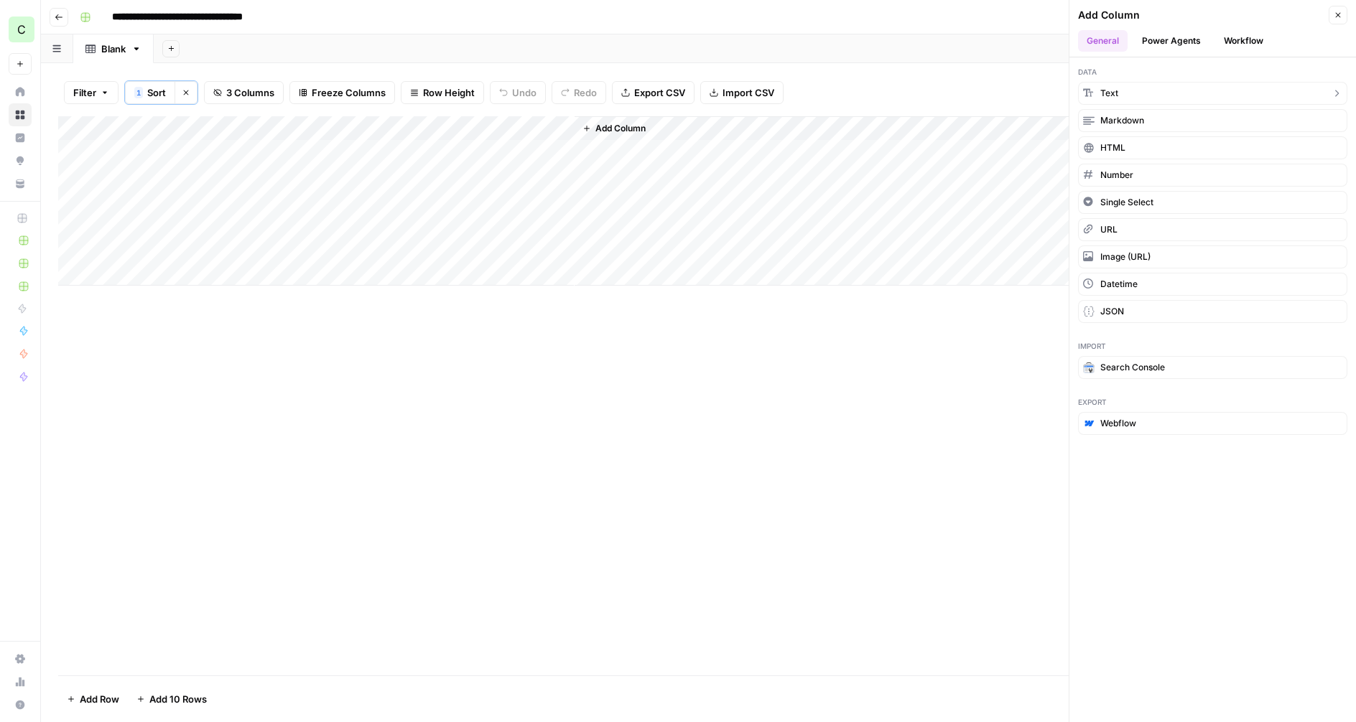
click at [1158, 85] on button "Text" at bounding box center [1212, 93] width 269 height 23
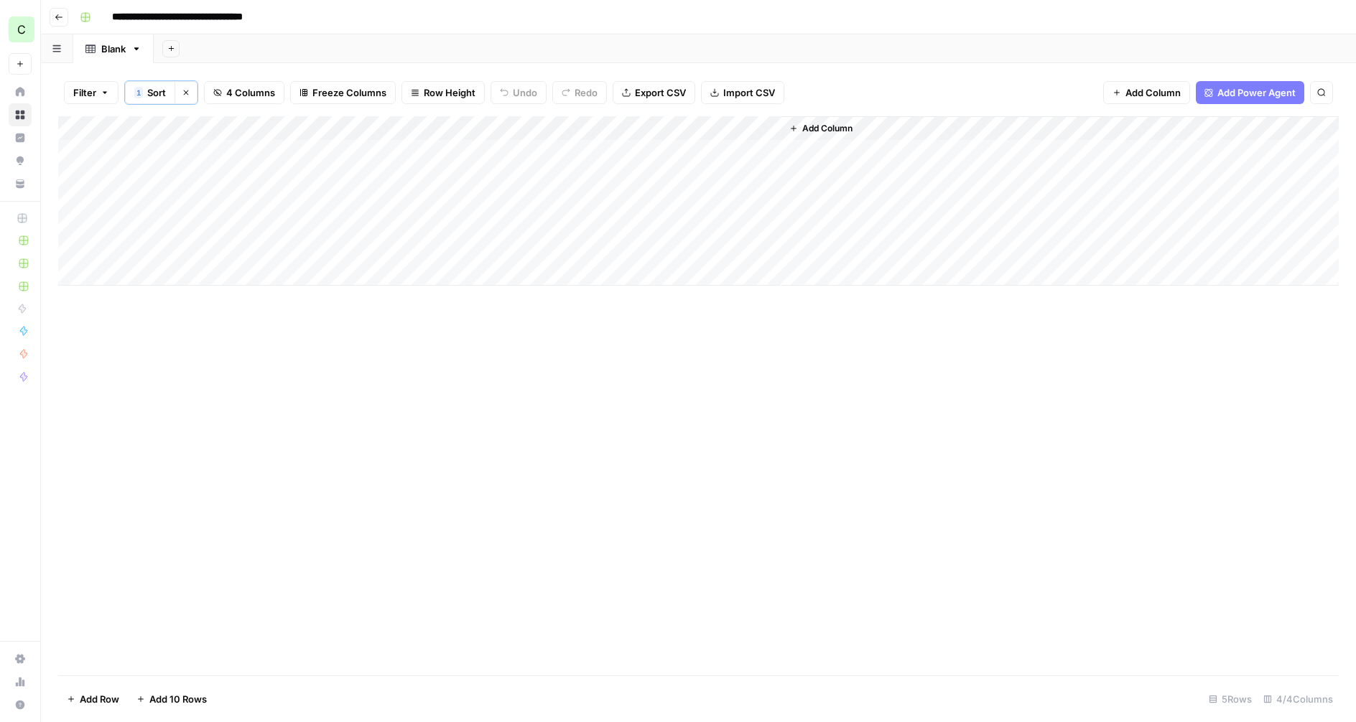
click at [630, 124] on div "Add Column" at bounding box center [698, 200] width 1280 height 169
click at [615, 156] on input "New Column" at bounding box center [660, 163] width 146 height 14
type input "Keyword"
click at [612, 129] on div "Add Column" at bounding box center [698, 200] width 1280 height 169
click at [902, 281] on div "Add Column" at bounding box center [1059, 200] width 557 height 169
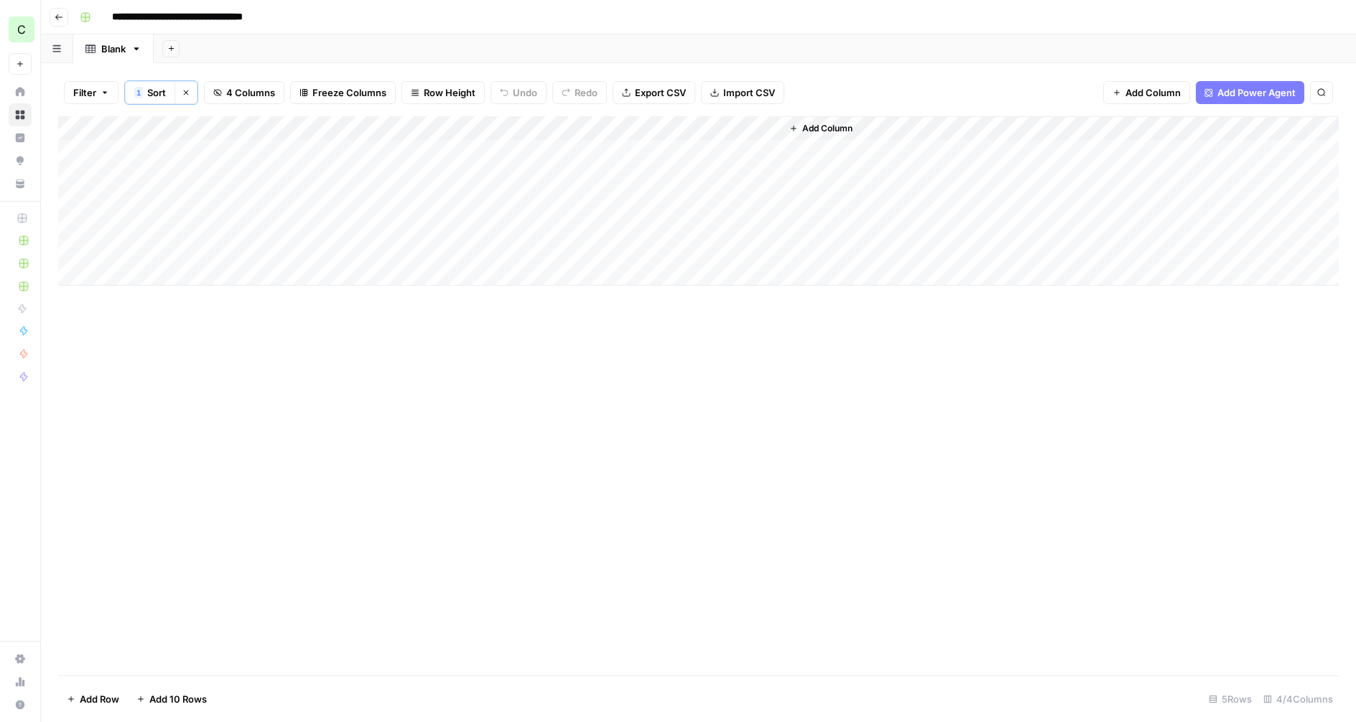
click at [613, 124] on div "Add Column" at bounding box center [698, 200] width 1280 height 169
click at [590, 160] on input "Keyword" at bounding box center [660, 163] width 146 height 14
type input "Focus Keyword"
click at [1226, 92] on span "Add Power Agent" at bounding box center [1256, 92] width 78 height 14
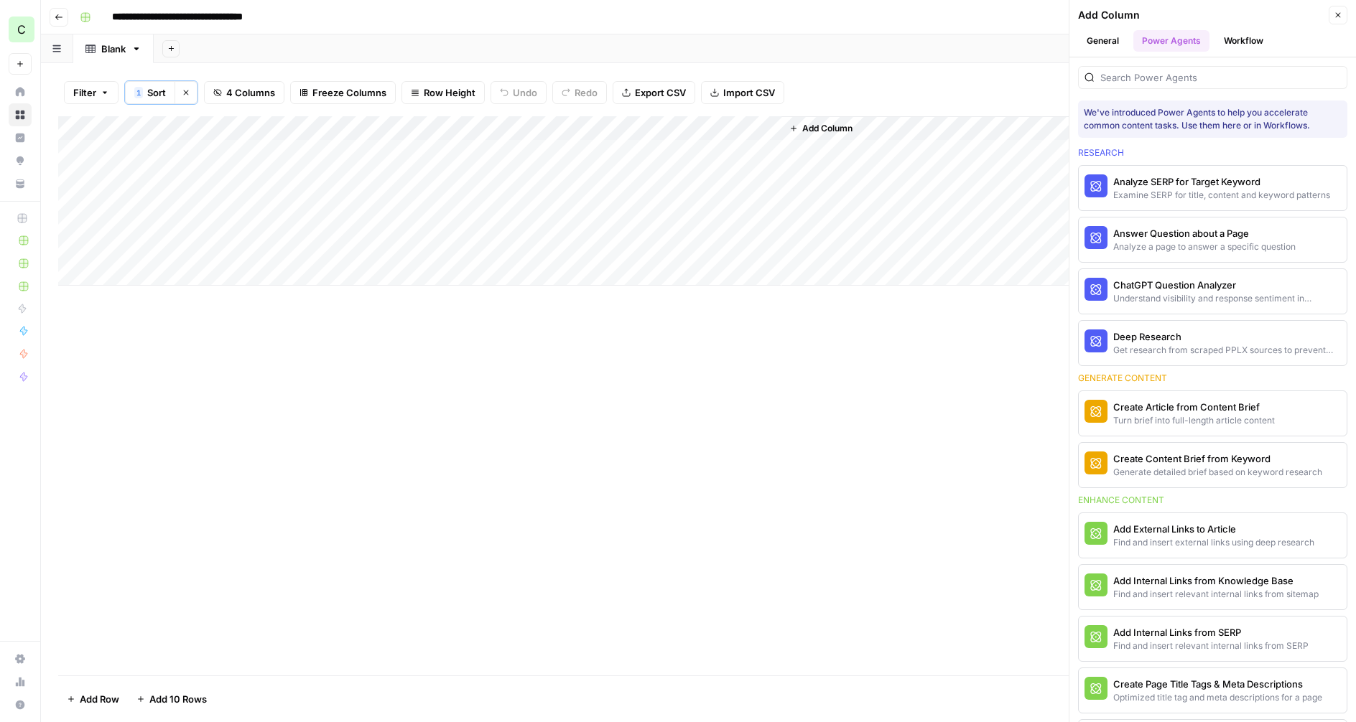
click at [1236, 39] on button "Workflow" at bounding box center [1243, 41] width 57 height 22
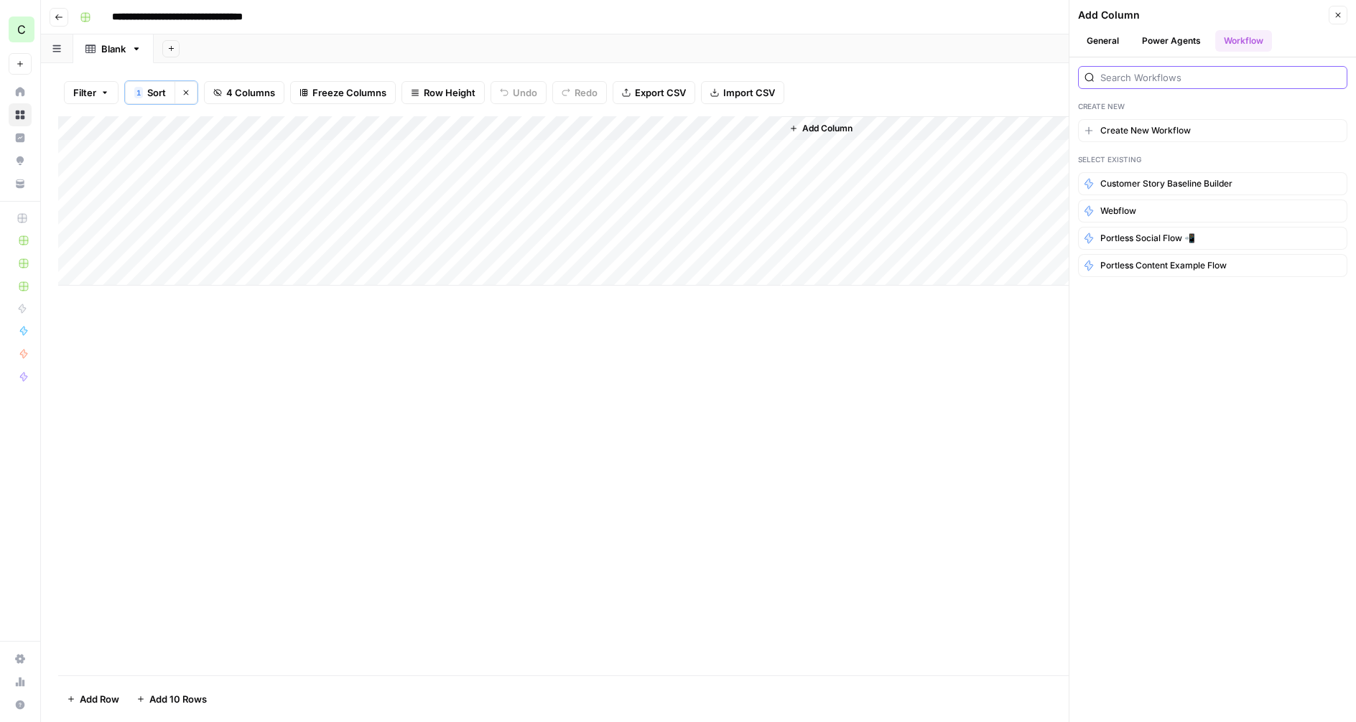
click at [1151, 78] on input "search" at bounding box center [1220, 77] width 241 height 14
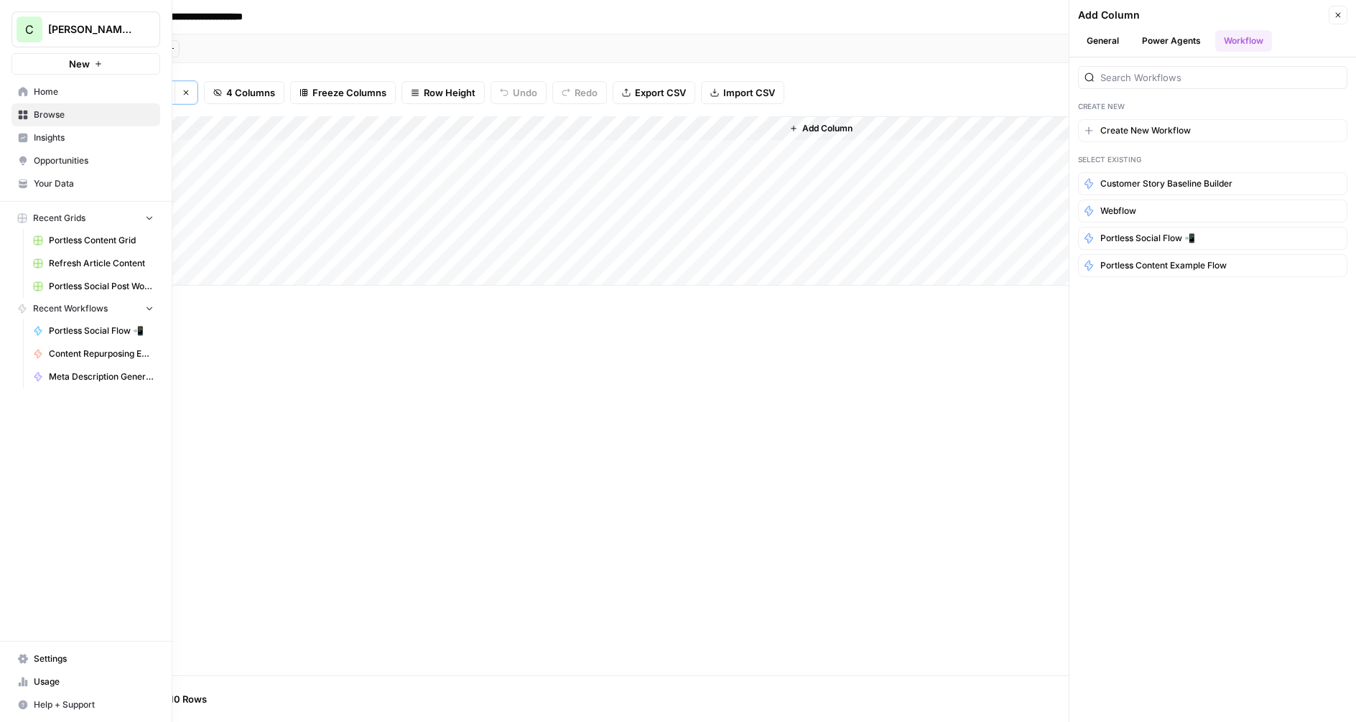
click at [24, 116] on icon at bounding box center [23, 115] width 9 height 9
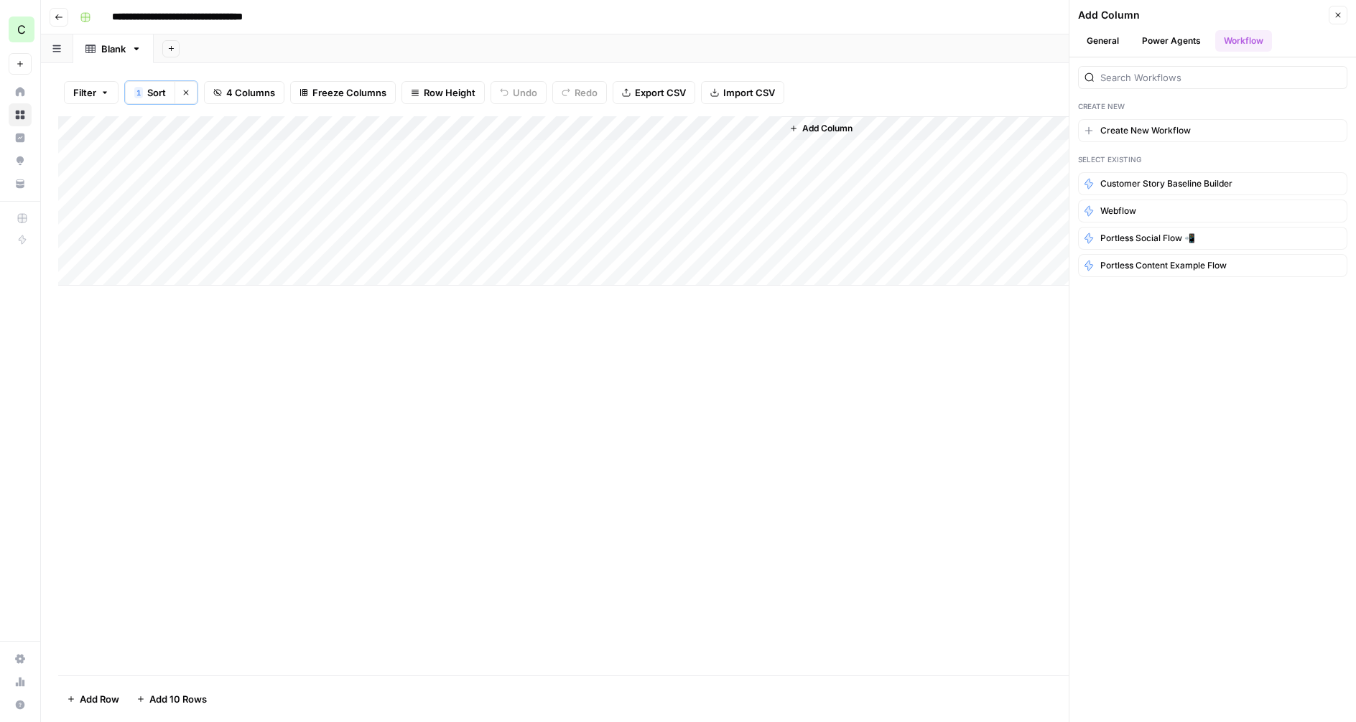
click at [708, 330] on div "Add Column" at bounding box center [698, 395] width 1280 height 559
click at [819, 122] on span "Add Column" at bounding box center [827, 128] width 50 height 13
click at [1187, 36] on button "Power Agents" at bounding box center [1171, 41] width 76 height 22
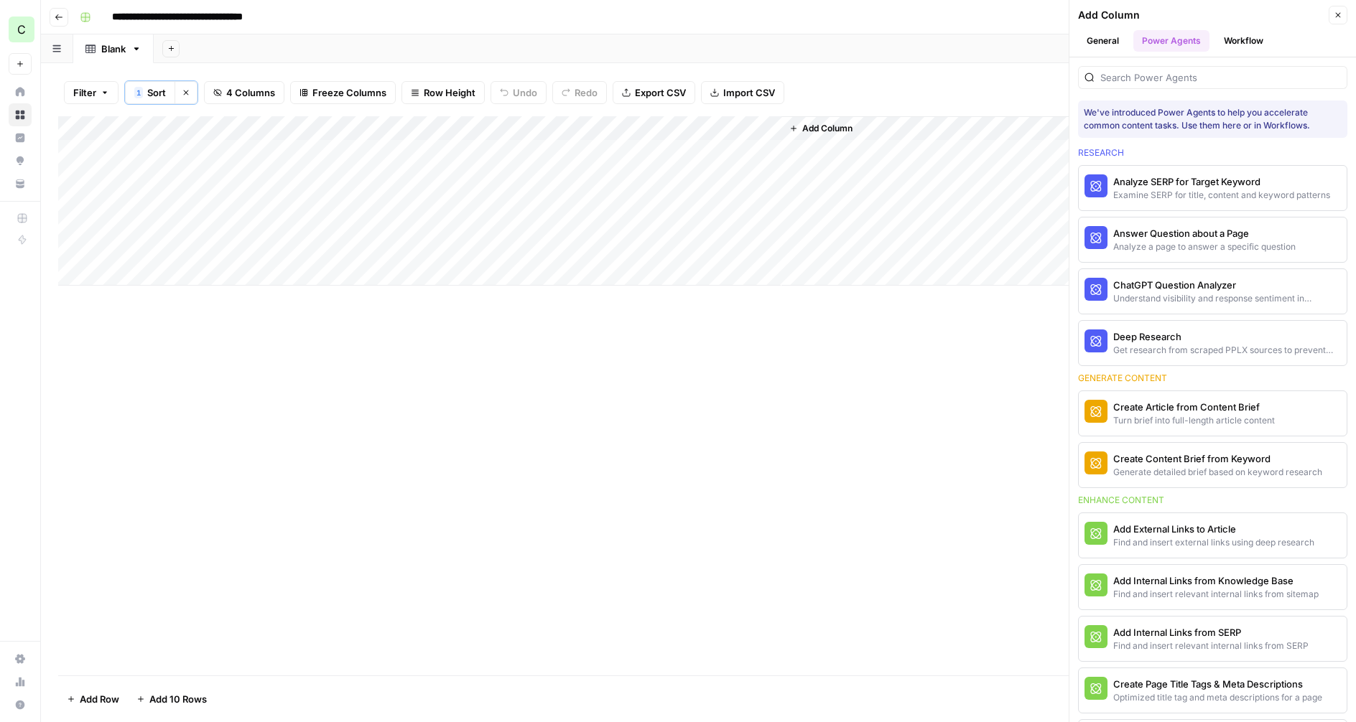
click at [1236, 44] on button "Workflow" at bounding box center [1243, 41] width 57 height 22
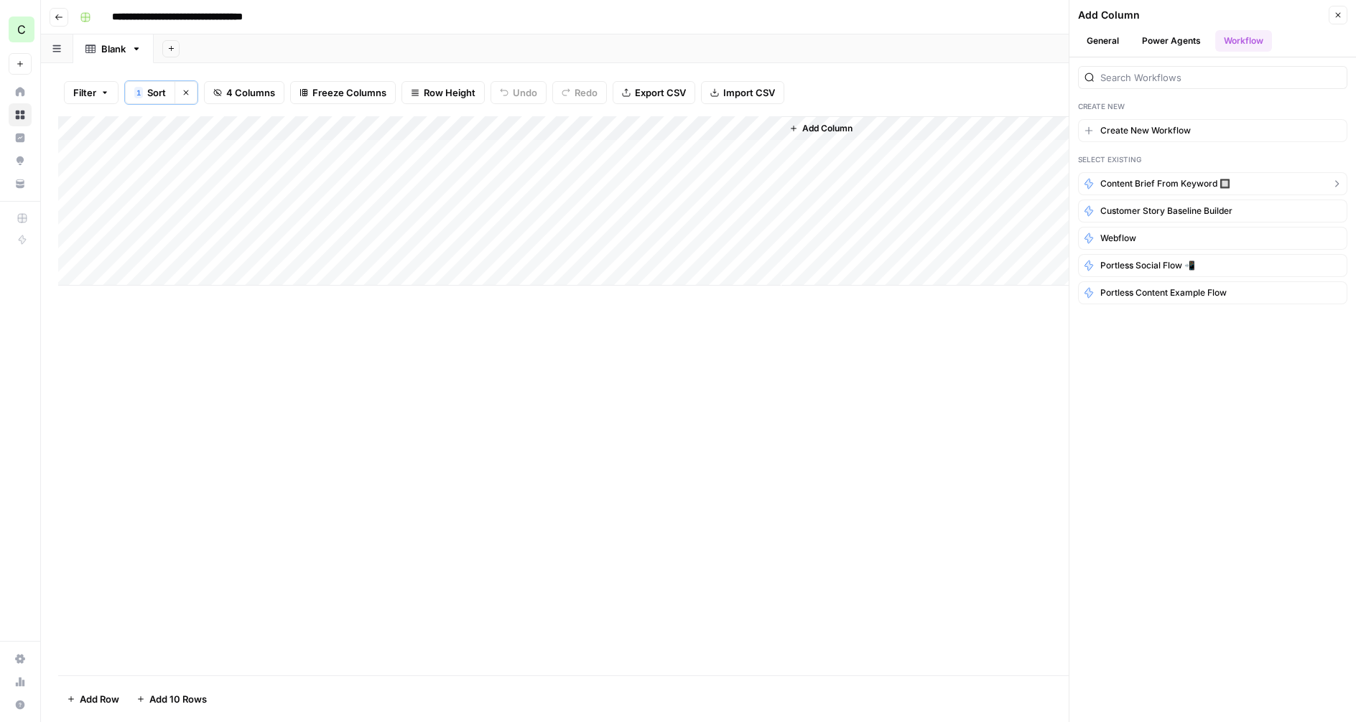
click at [1167, 185] on span "Content Brief from Keyword 🔲" at bounding box center [1165, 183] width 130 height 13
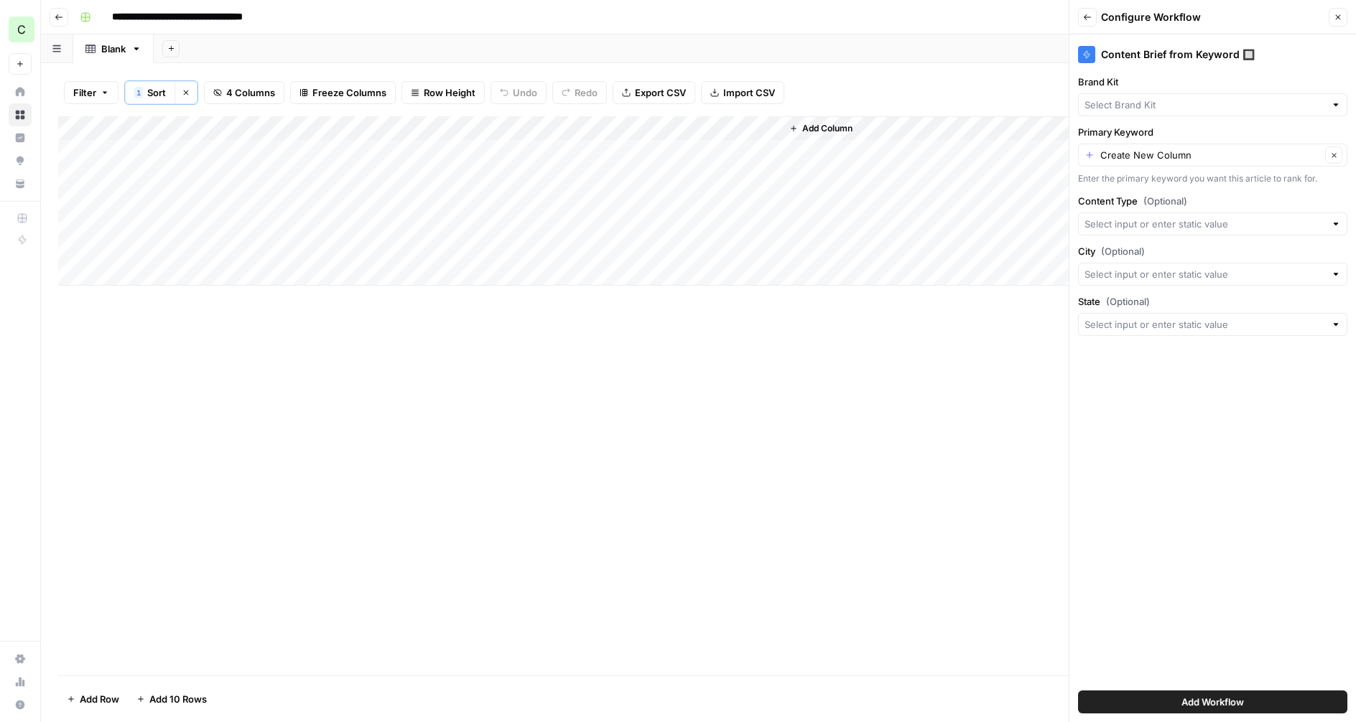
type input "Portless"
click at [1190, 156] on input "Primary Keyword" at bounding box center [1210, 155] width 220 height 14
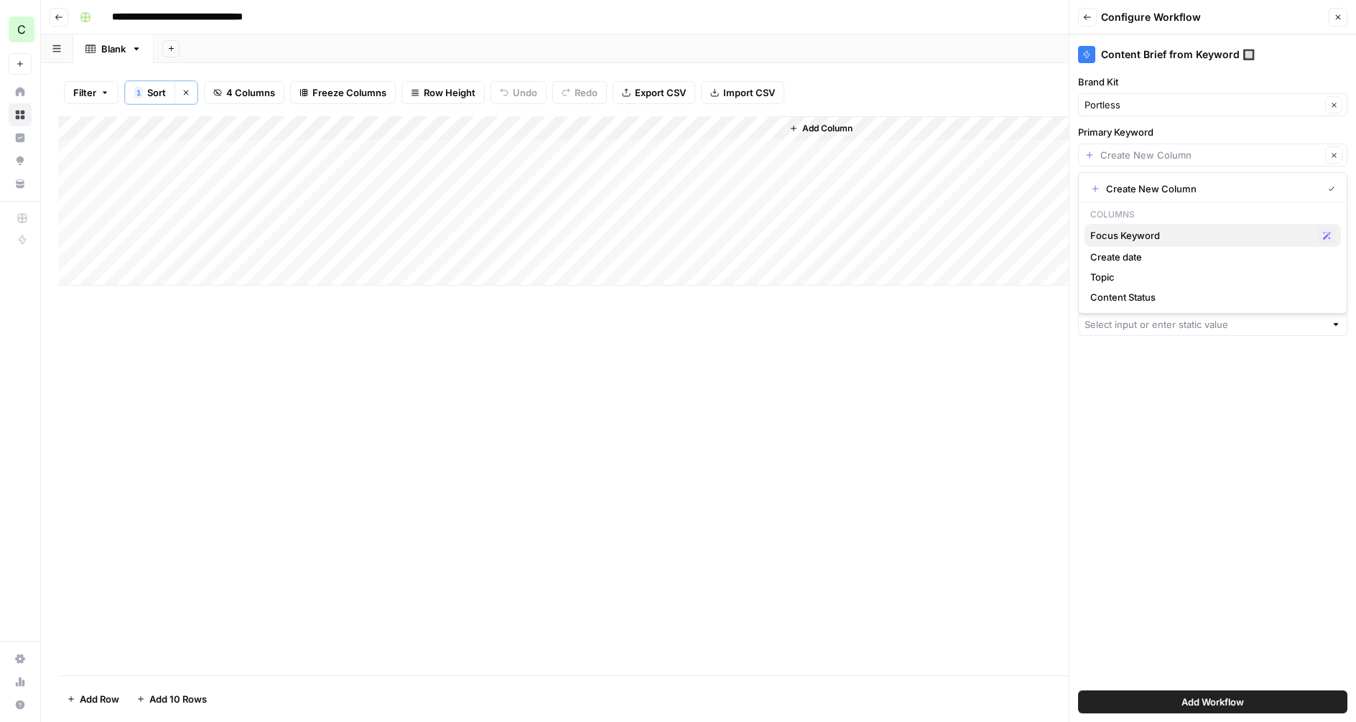
click at [1133, 236] on span "Focus Keyword" at bounding box center [1201, 235] width 222 height 14
type input "Focus Keyword"
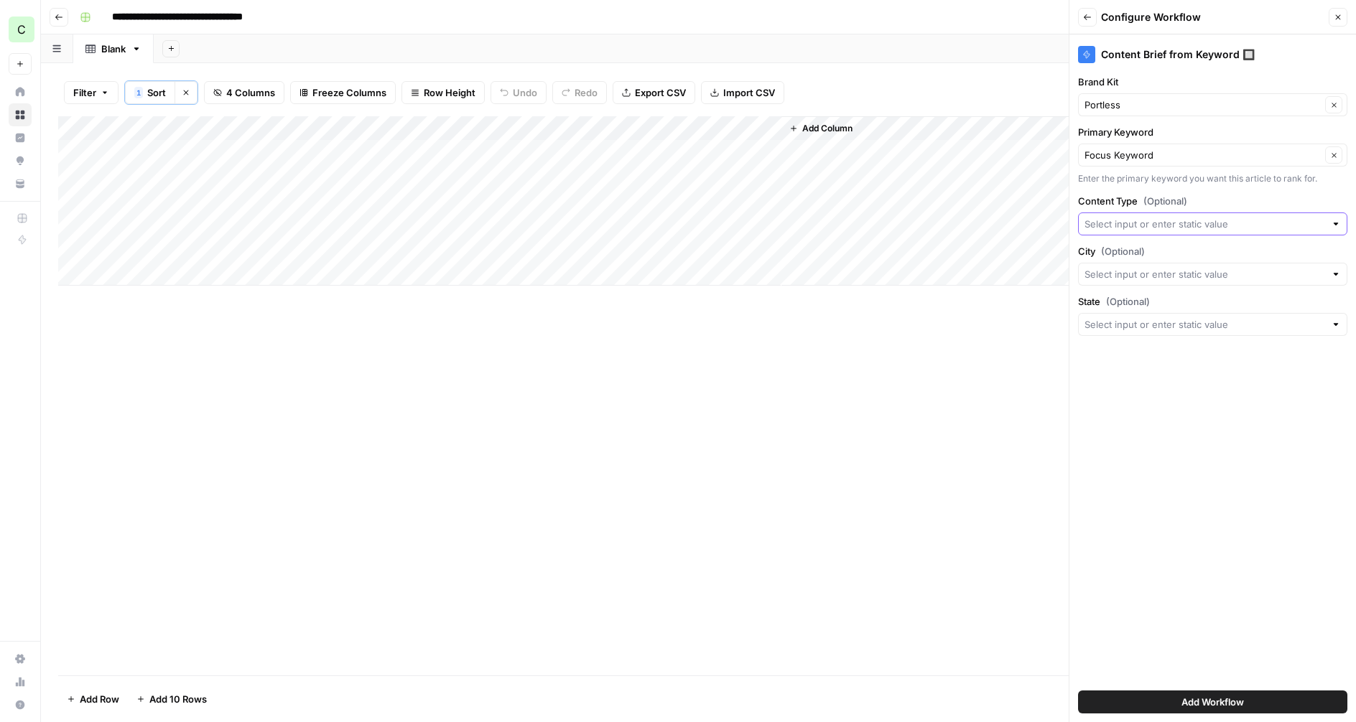
click at [1122, 222] on input "Content Type (Optional)" at bounding box center [1204, 224] width 241 height 14
click at [1107, 322] on span "blog" at bounding box center [1209, 323] width 239 height 14
type input "blog"
click at [1122, 275] on input "City (Optional)" at bounding box center [1204, 274] width 241 height 14
click at [1131, 313] on span "Create New Column" at bounding box center [1217, 308] width 223 height 14
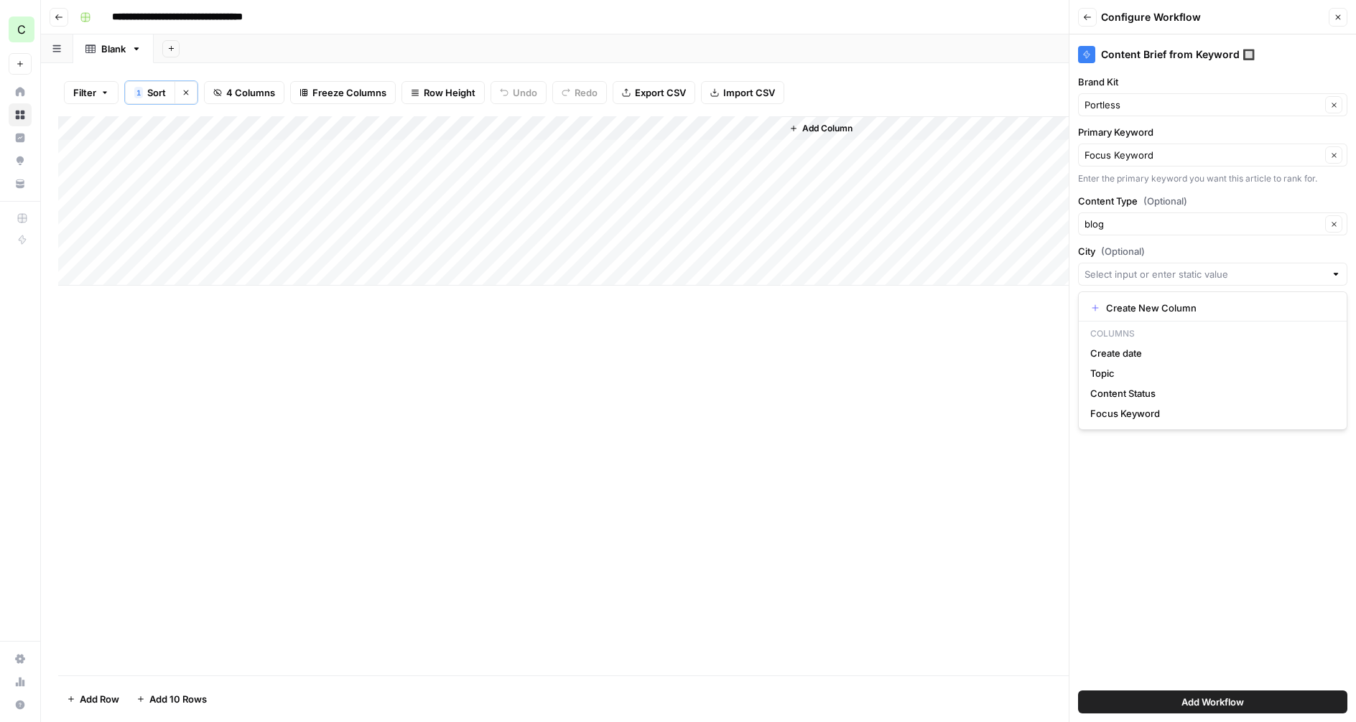
type input "Create New Column"
click at [1129, 329] on input "State (Optional)" at bounding box center [1204, 324] width 241 height 14
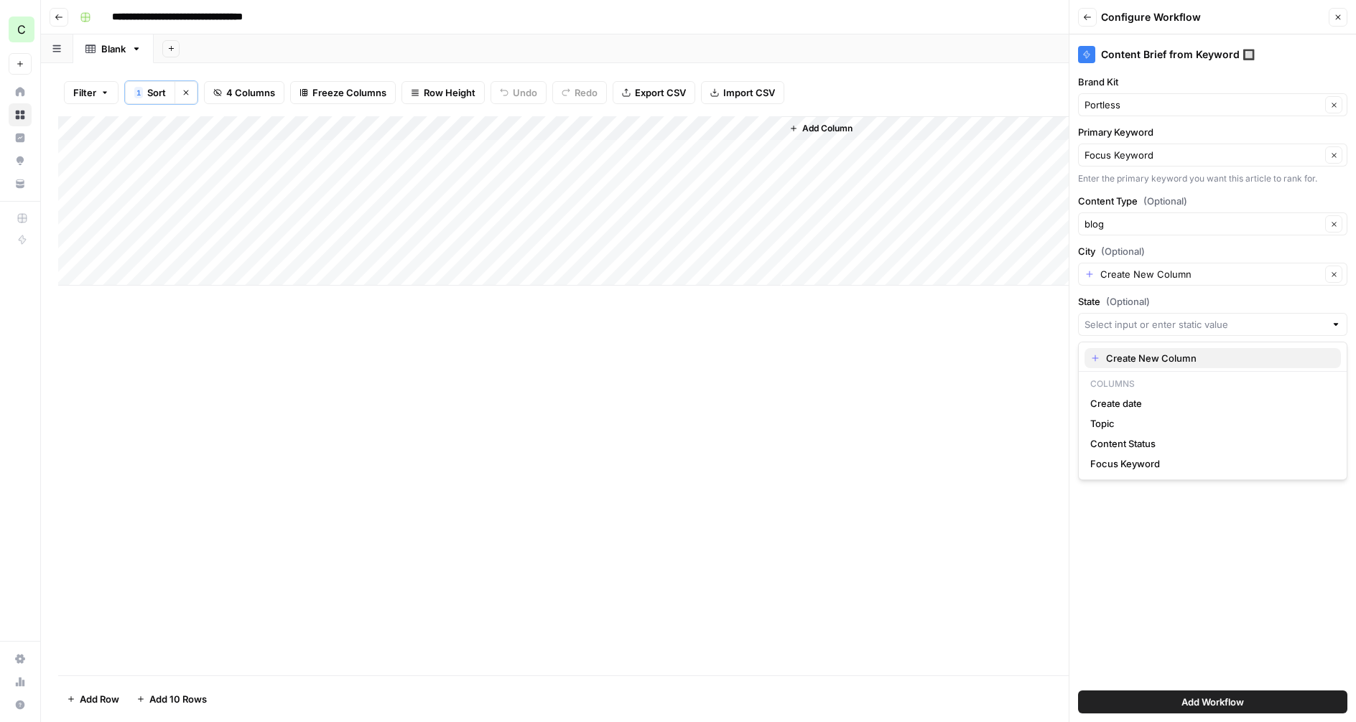
click at [1128, 359] on span "Create New Column" at bounding box center [1217, 358] width 223 height 14
type input "Create New Column"
click at [803, 131] on span "Add Column" at bounding box center [827, 128] width 50 height 13
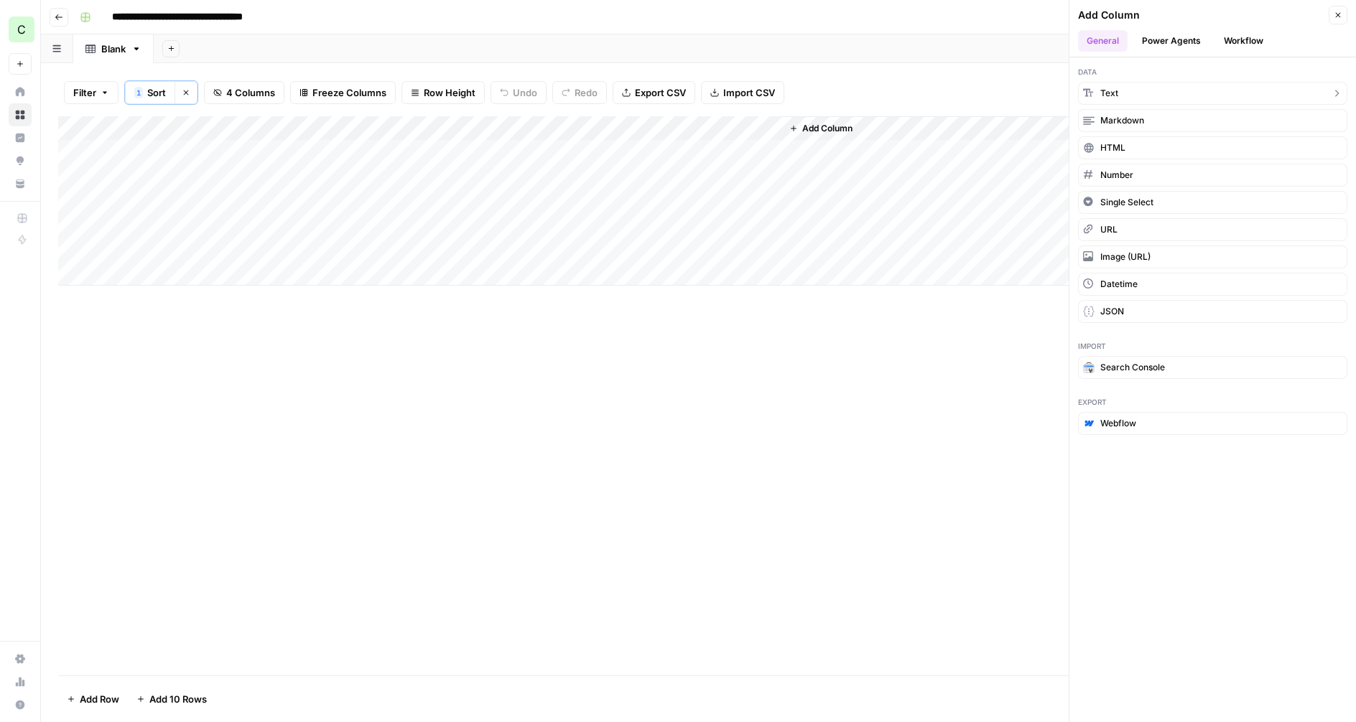
click at [1117, 91] on span "Text" at bounding box center [1109, 93] width 18 height 13
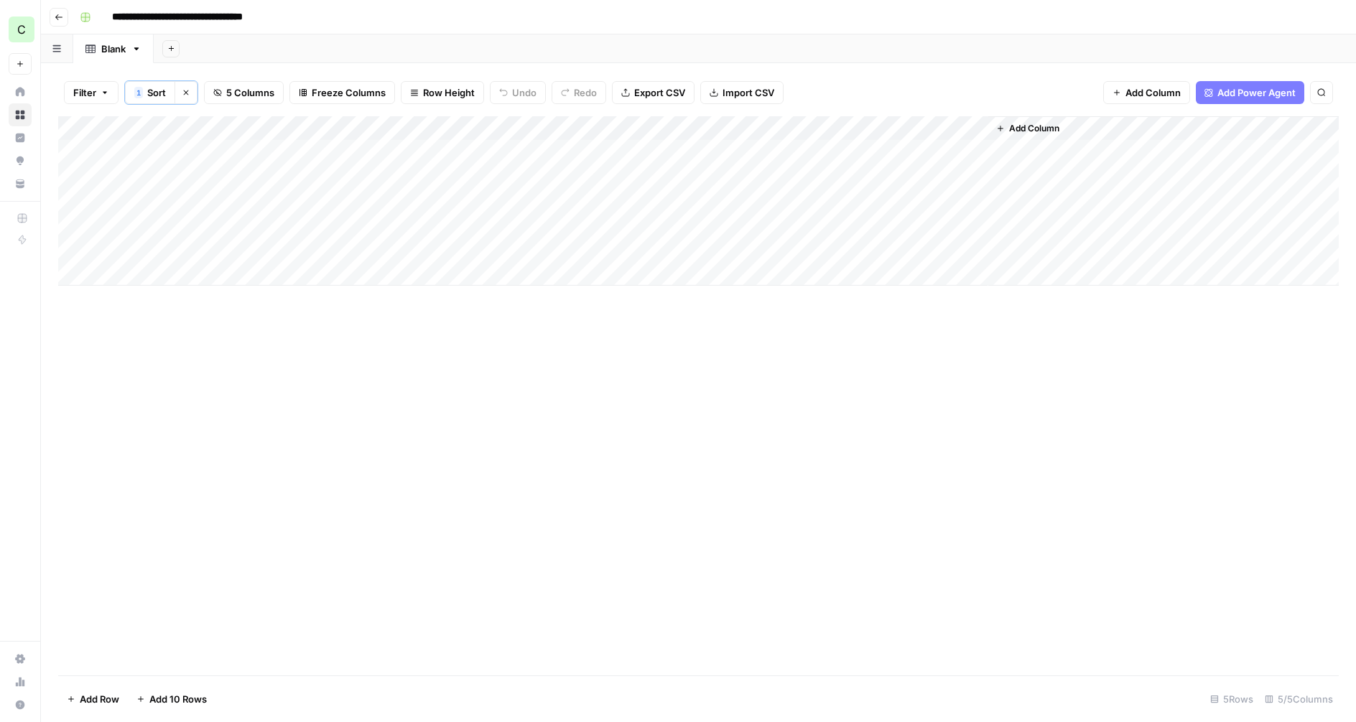
click at [814, 128] on div "Add Column" at bounding box center [698, 200] width 1280 height 169
click at [809, 160] on input "New Column" at bounding box center [867, 163] width 146 height 14
type input "City"
click at [1039, 124] on span "Add Column" at bounding box center [1034, 128] width 50 height 13
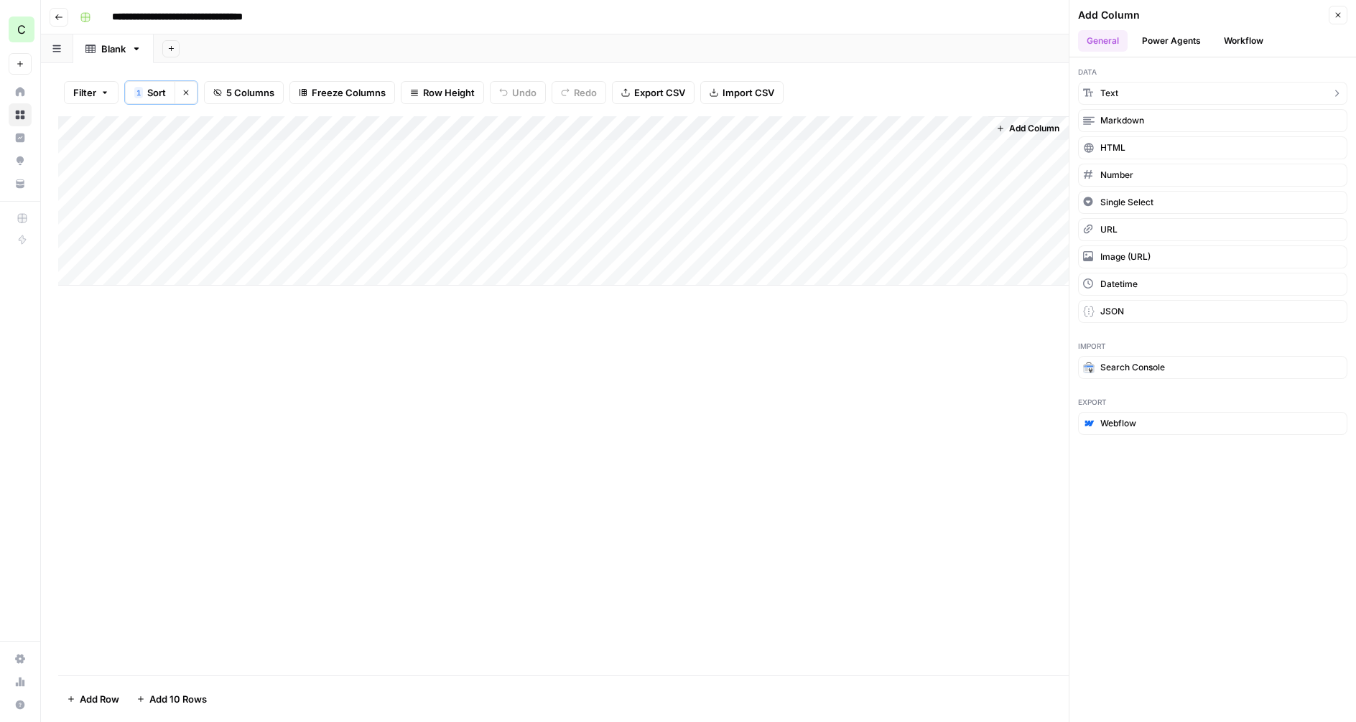
click at [1112, 90] on span "Text" at bounding box center [1109, 93] width 18 height 13
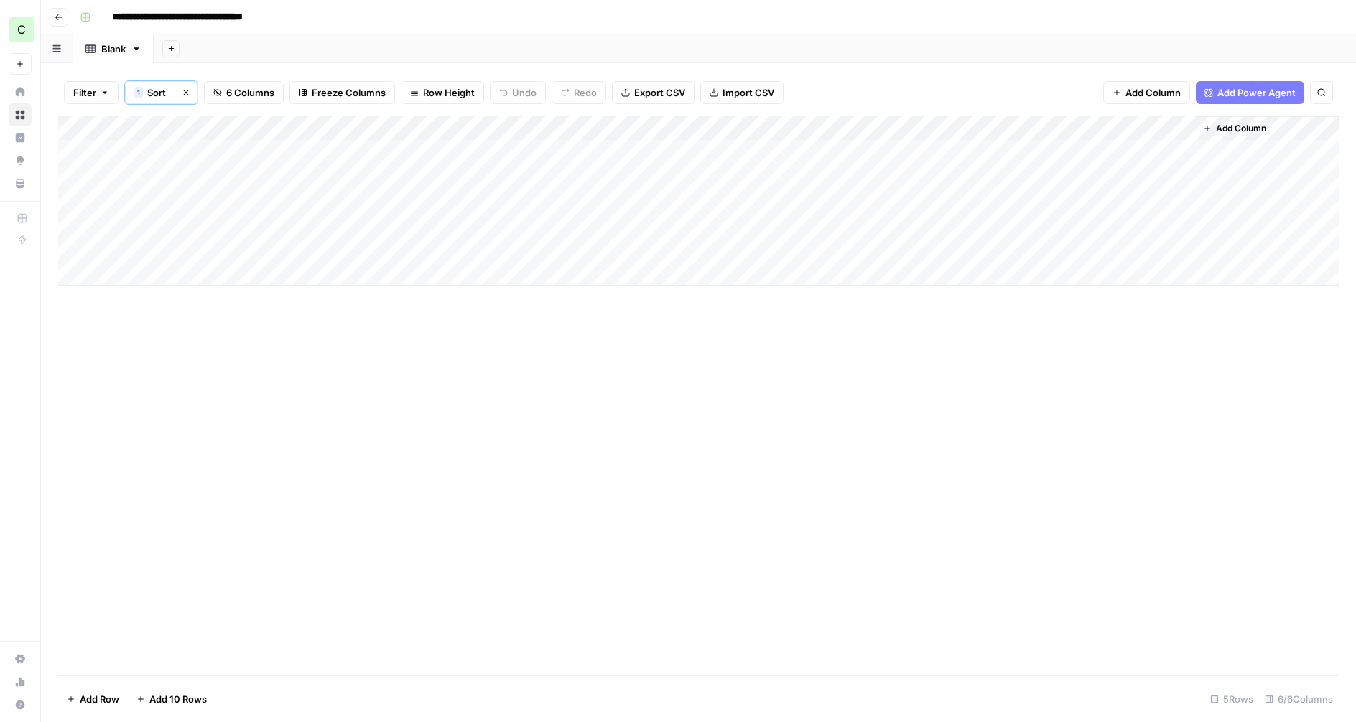
click at [1005, 129] on div "Add Column" at bounding box center [698, 200] width 1280 height 169
click at [1009, 157] on input "New Column" at bounding box center [1073, 163] width 146 height 14
type input "State"
click at [1255, 92] on span "Add Power Agent" at bounding box center [1256, 92] width 78 height 14
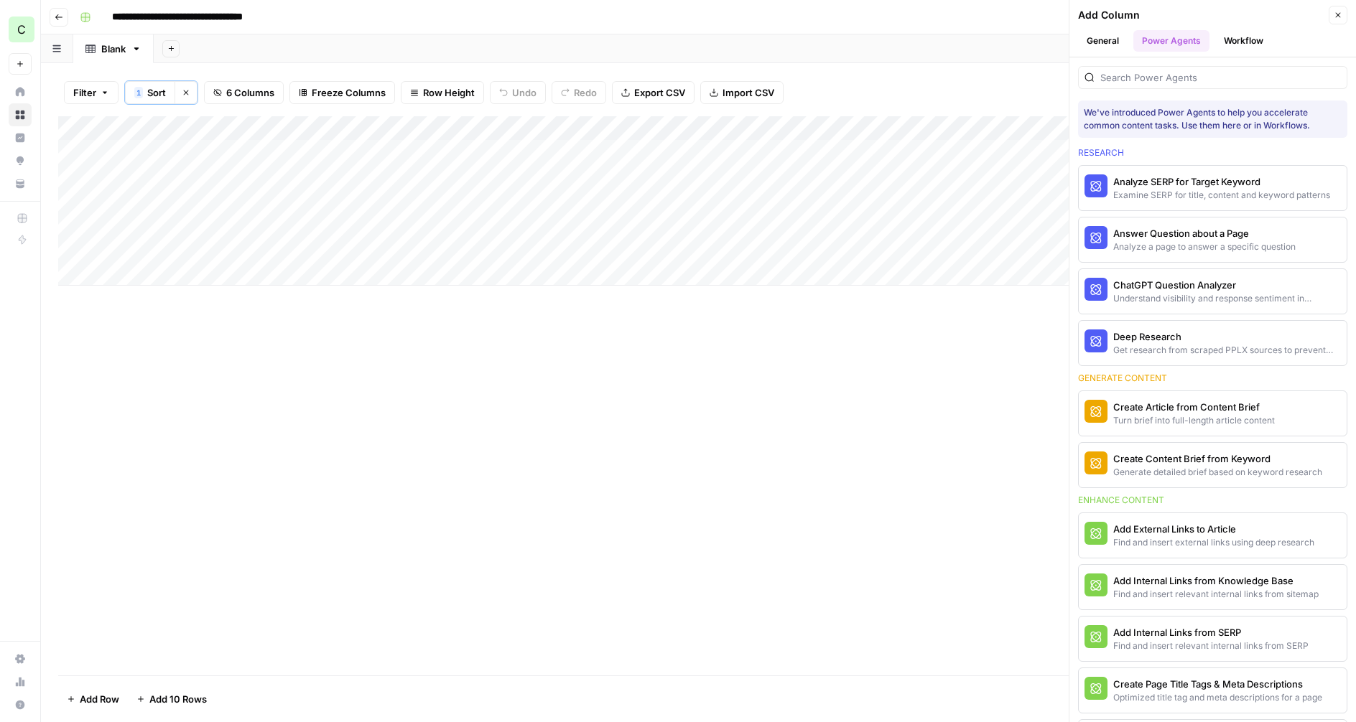
click at [1232, 38] on button "Workflow" at bounding box center [1243, 41] width 57 height 22
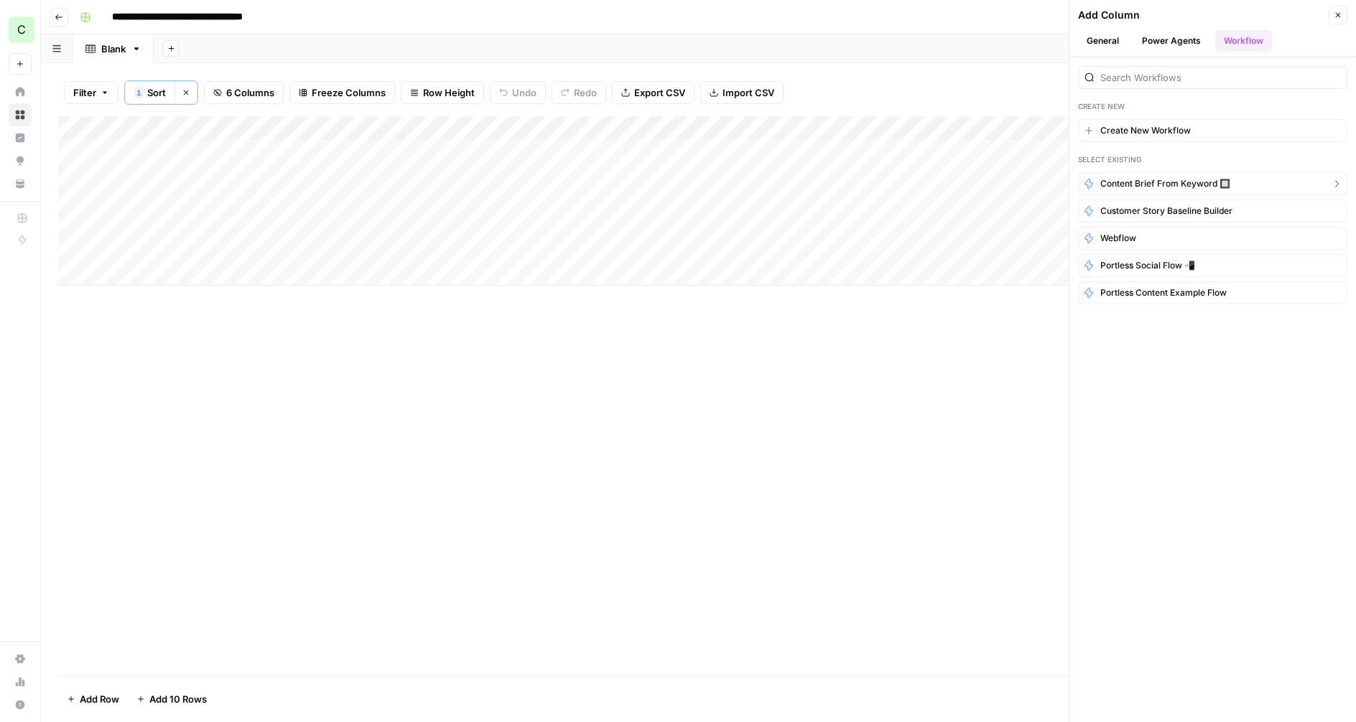
click at [1179, 182] on span "Content Brief from Keyword 🔲" at bounding box center [1165, 183] width 130 height 13
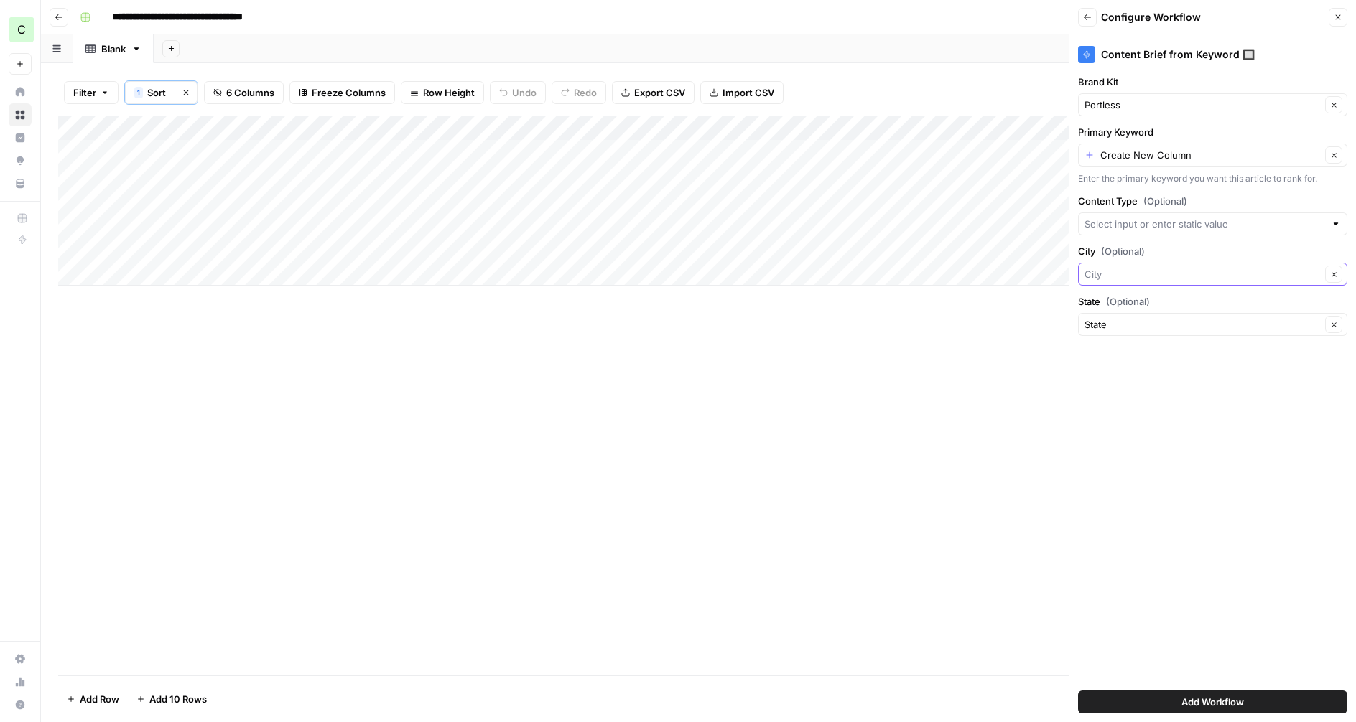
click at [1128, 280] on input "City (Optional)" at bounding box center [1202, 274] width 236 height 14
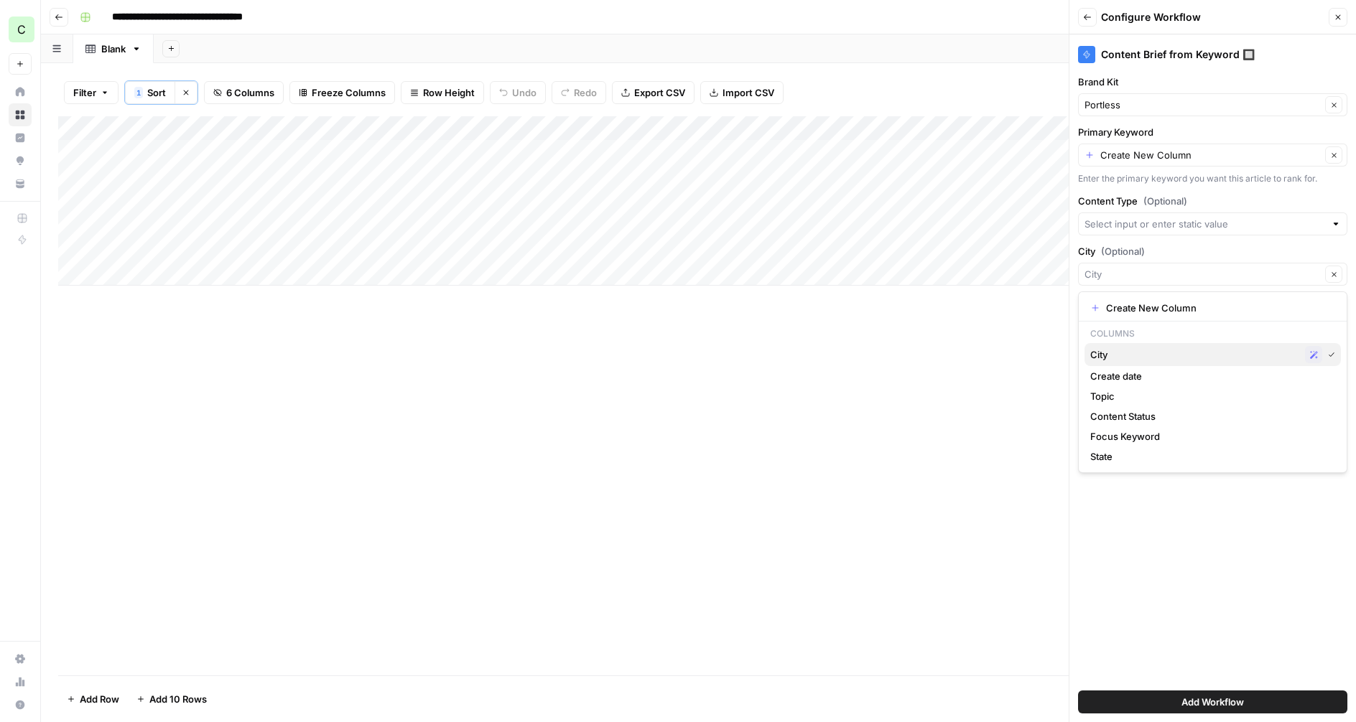
click at [1121, 359] on span "City" at bounding box center [1194, 355] width 209 height 14
type input "City"
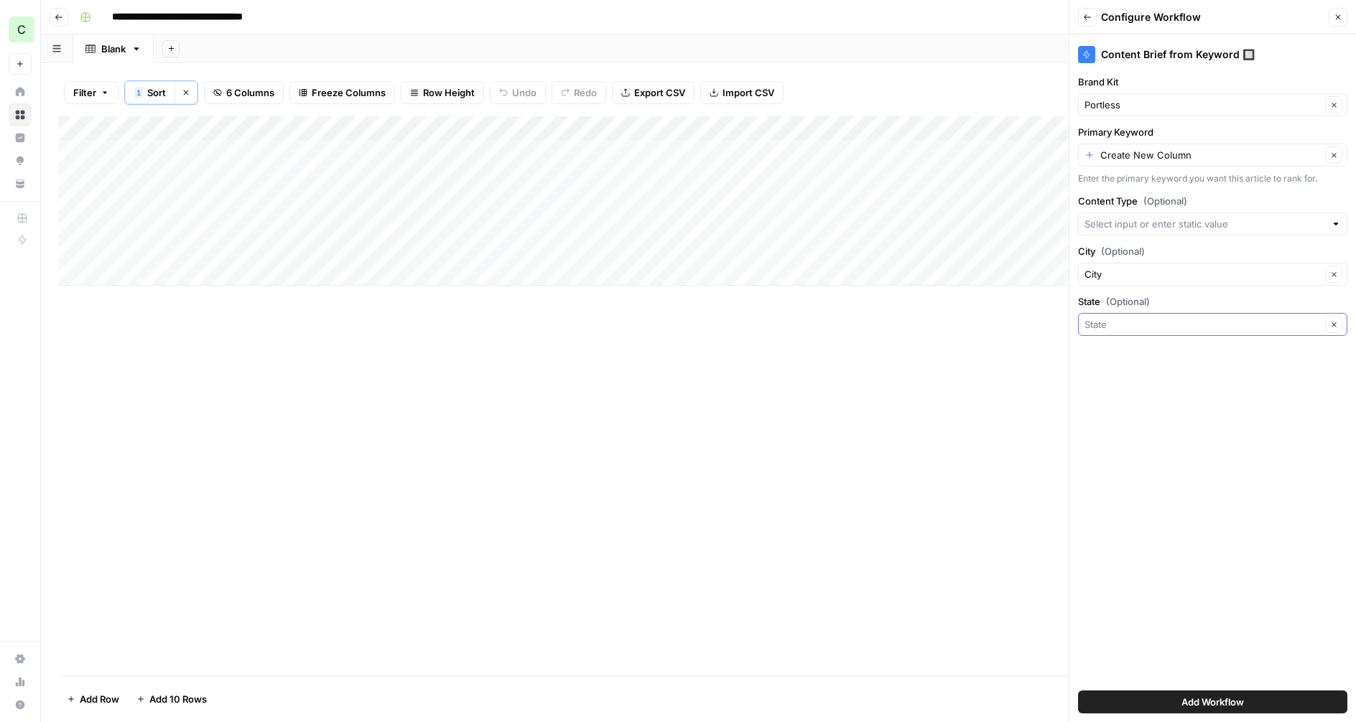
click at [1128, 328] on input "State (Optional)" at bounding box center [1202, 324] width 236 height 14
click at [1108, 401] on span "State" at bounding box center [1194, 405] width 209 height 14
type input "State"
click at [1132, 218] on input "Content Type (Optional)" at bounding box center [1204, 224] width 241 height 14
click at [1125, 259] on span "Create New Column" at bounding box center [1217, 258] width 223 height 14
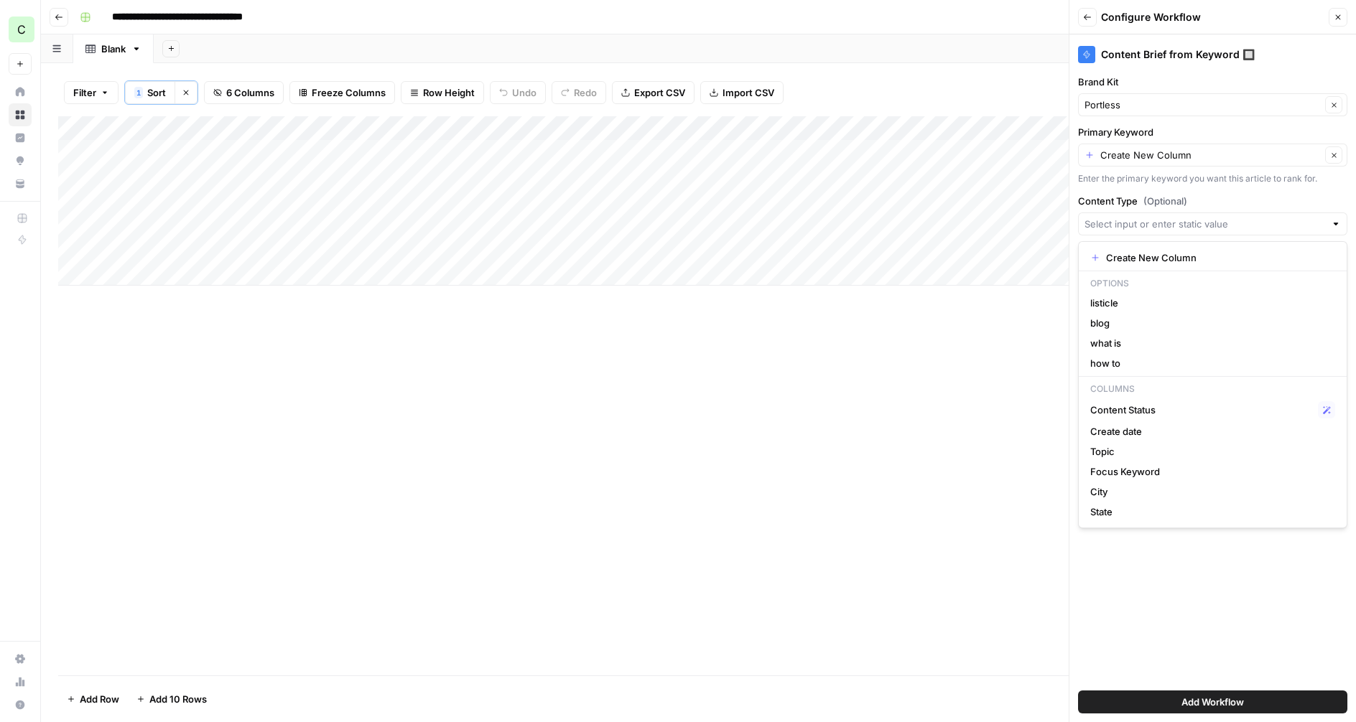
type input "Create New Column"
click at [1209, 702] on span "Add Workflow" at bounding box center [1212, 702] width 62 height 14
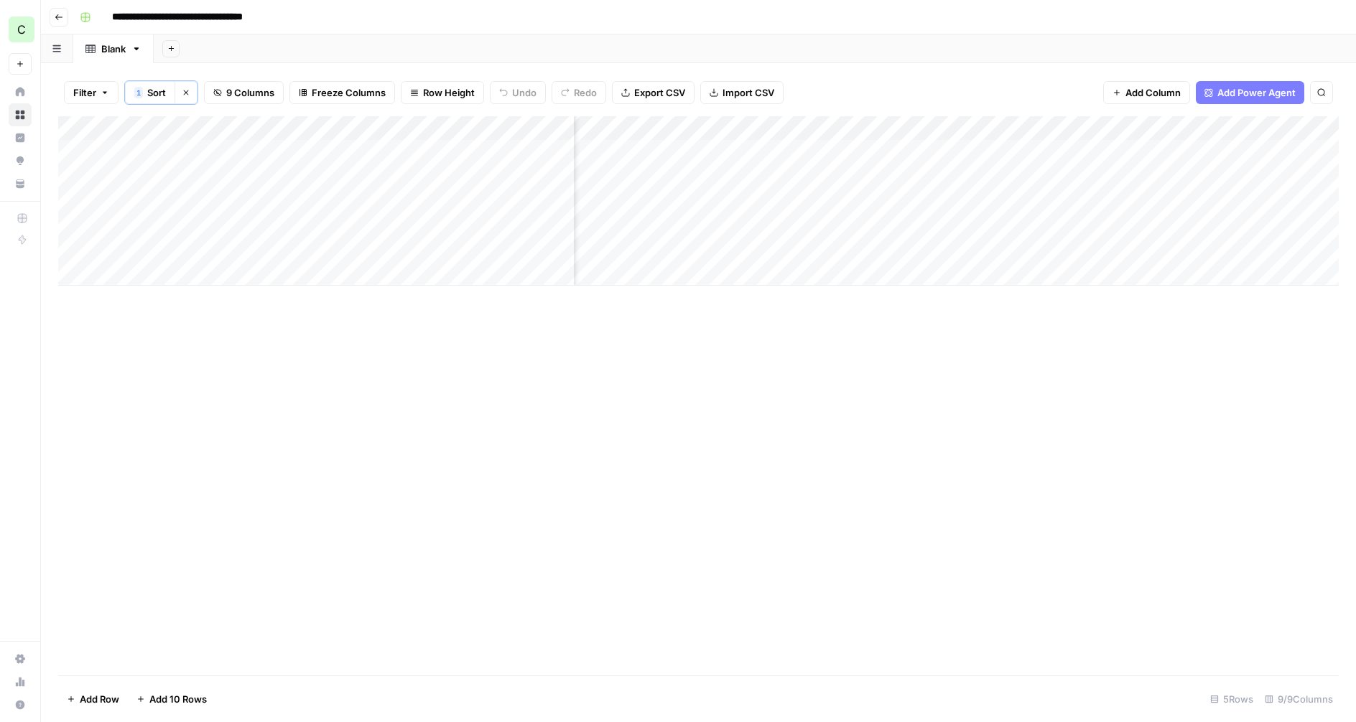
scroll to position [0, 478]
click at [1235, 125] on div "Add Column" at bounding box center [698, 200] width 1280 height 169
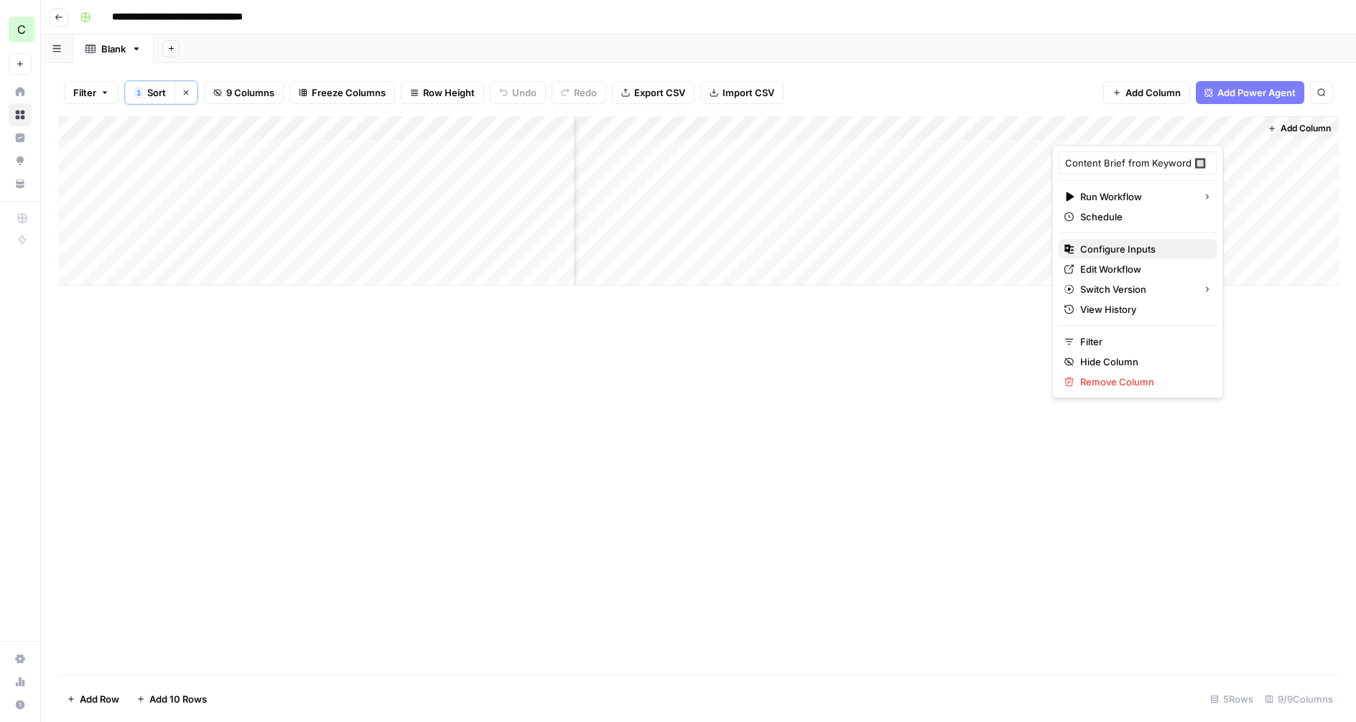
click at [1097, 247] on span "Configure Inputs" at bounding box center [1143, 249] width 126 height 14
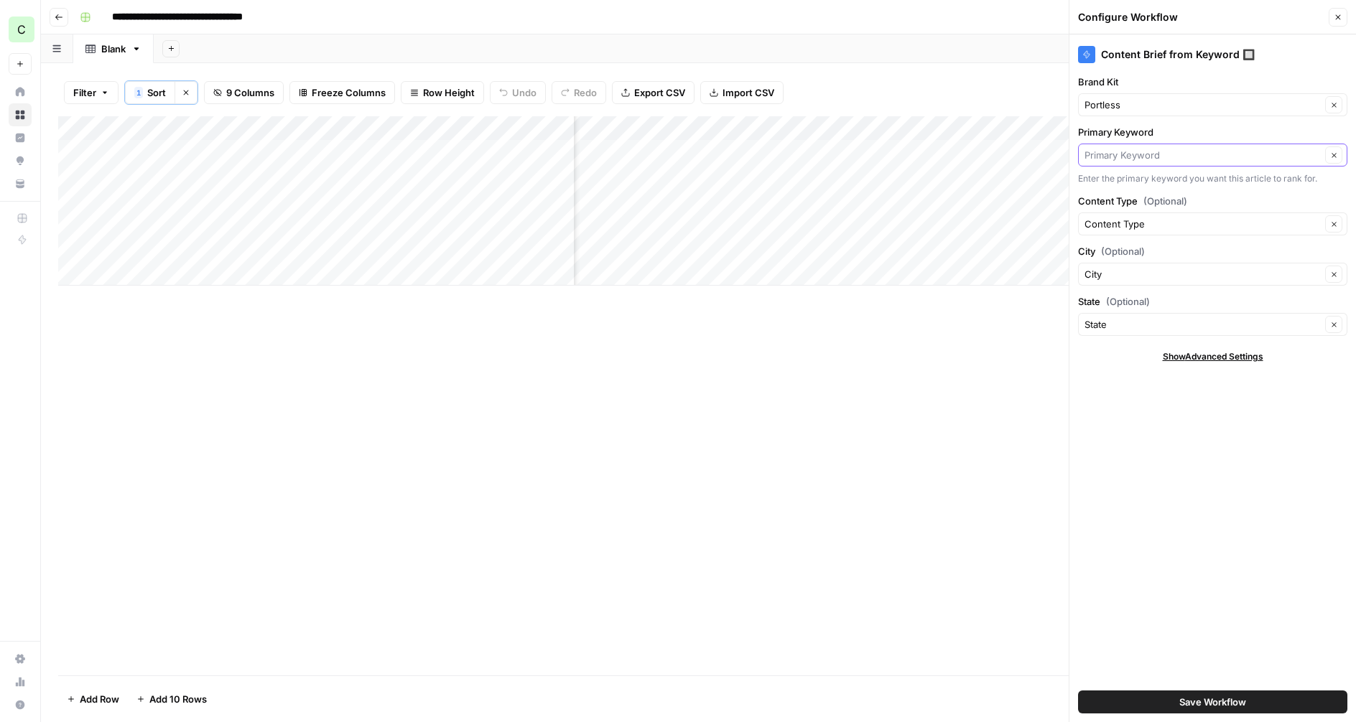
click at [1151, 154] on input "Primary Keyword" at bounding box center [1202, 155] width 236 height 14
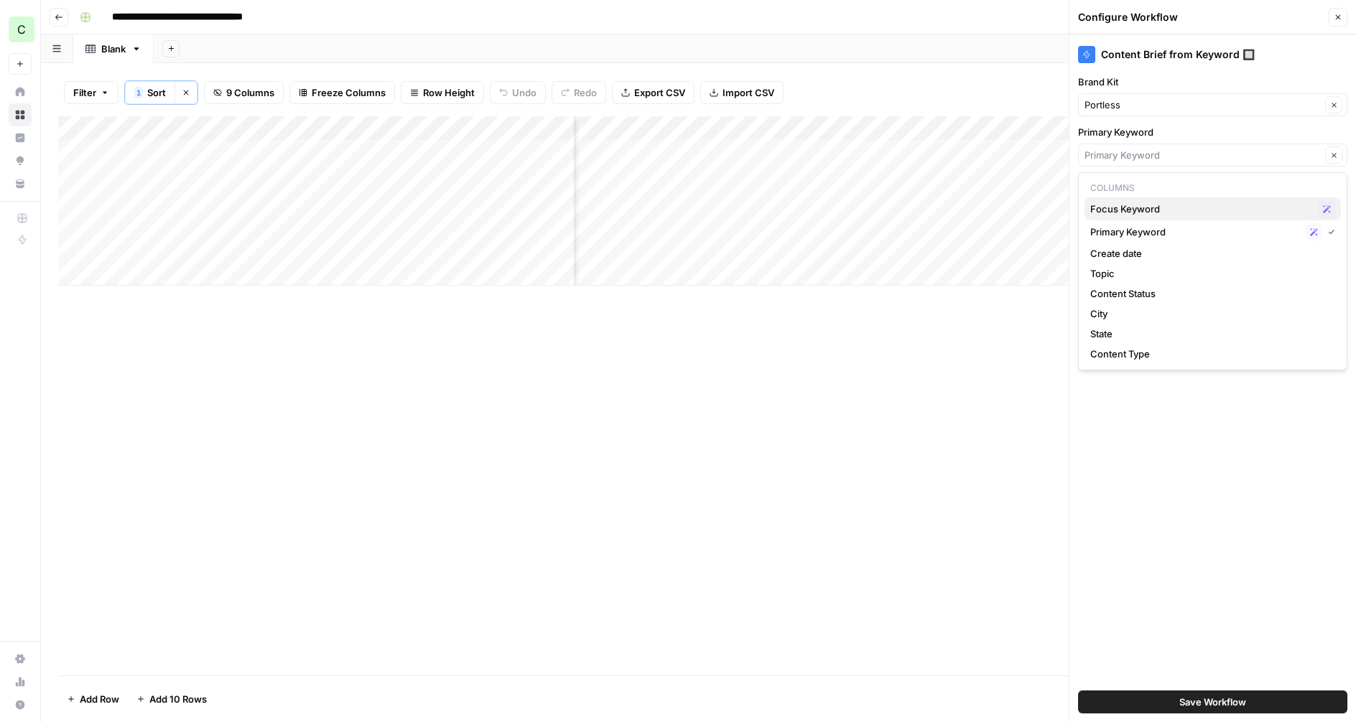
click at [1140, 209] on span "Focus Keyword" at bounding box center [1201, 209] width 222 height 14
type input "Focus Keyword"
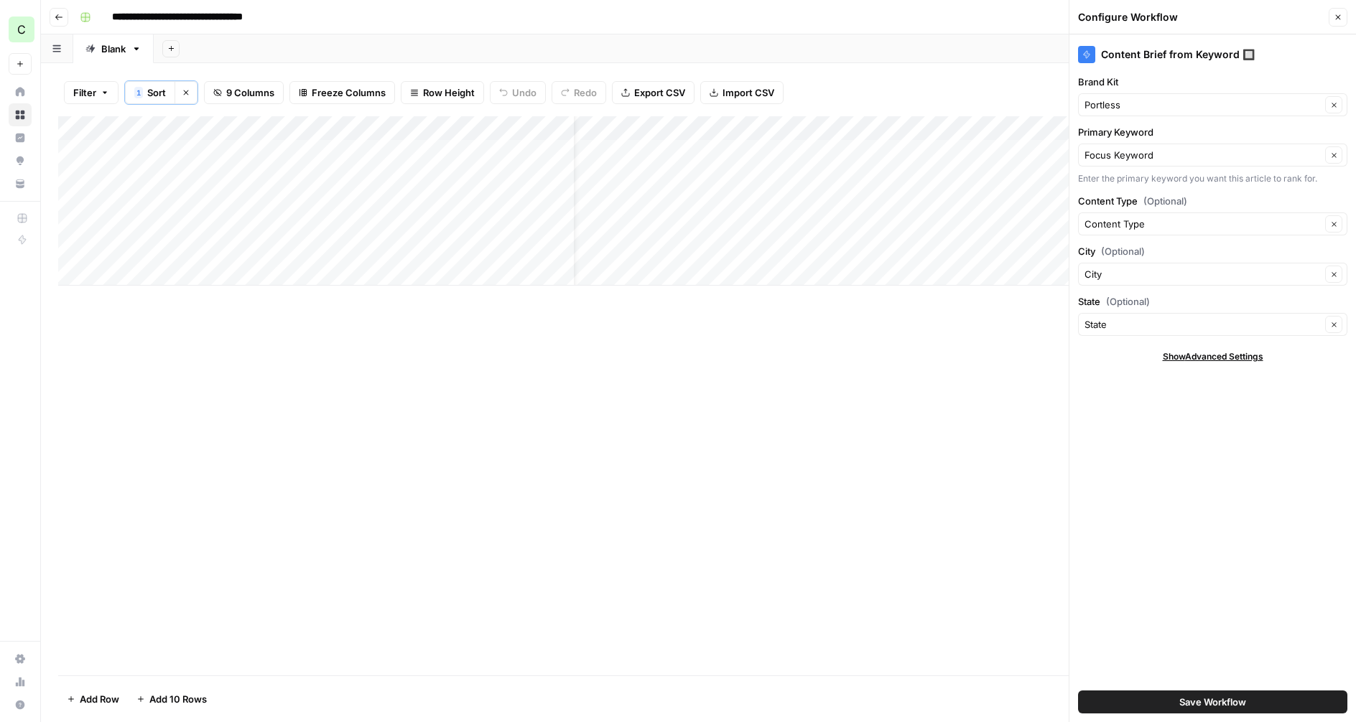
scroll to position [0, 0]
click at [941, 312] on div "Add Column" at bounding box center [698, 395] width 1280 height 559
click at [1339, 15] on icon "button" at bounding box center [1338, 17] width 9 height 9
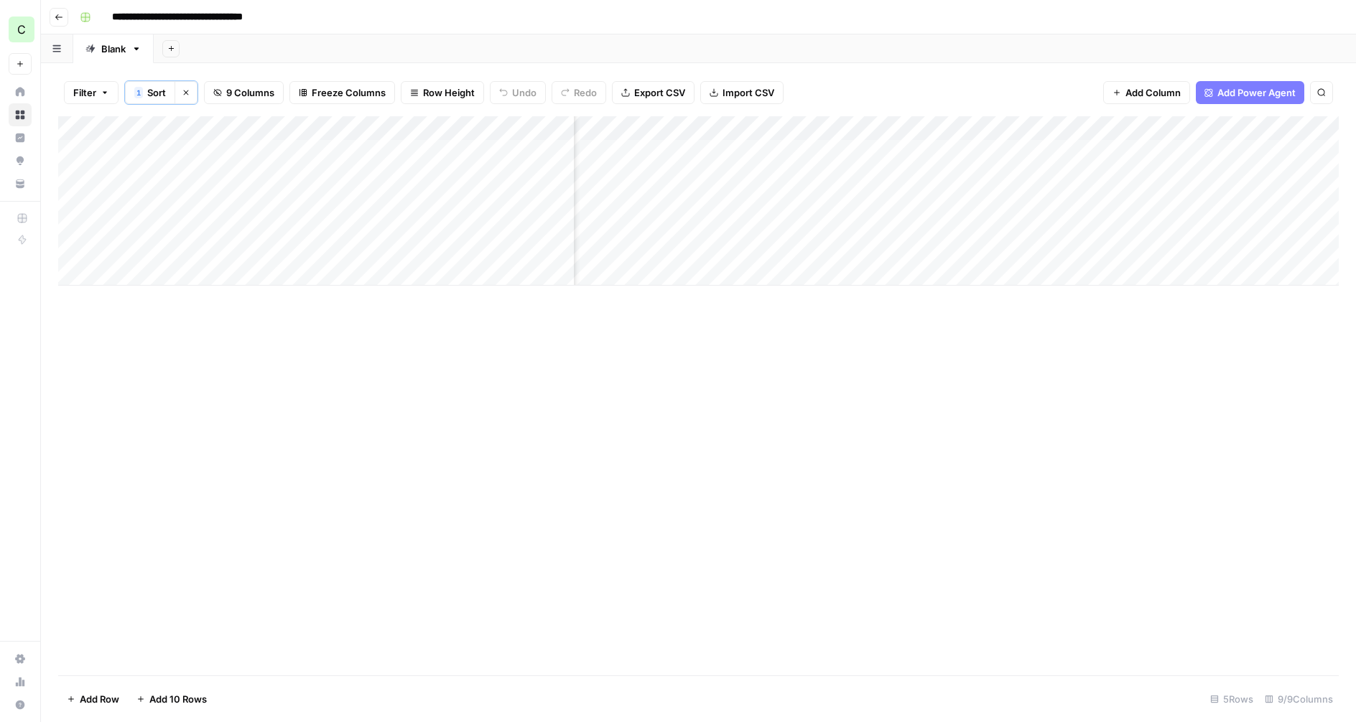
scroll to position [0, 214]
click at [1170, 129] on div "Add Column" at bounding box center [698, 200] width 1280 height 169
click at [1035, 318] on span "Remove Column" at bounding box center [1071, 322] width 126 height 14
drag, startPoint x: 624, startPoint y: 170, endPoint x: 675, endPoint y: 169, distance: 51.0
click at [624, 170] on span "Delete" at bounding box center [626, 174] width 31 height 14
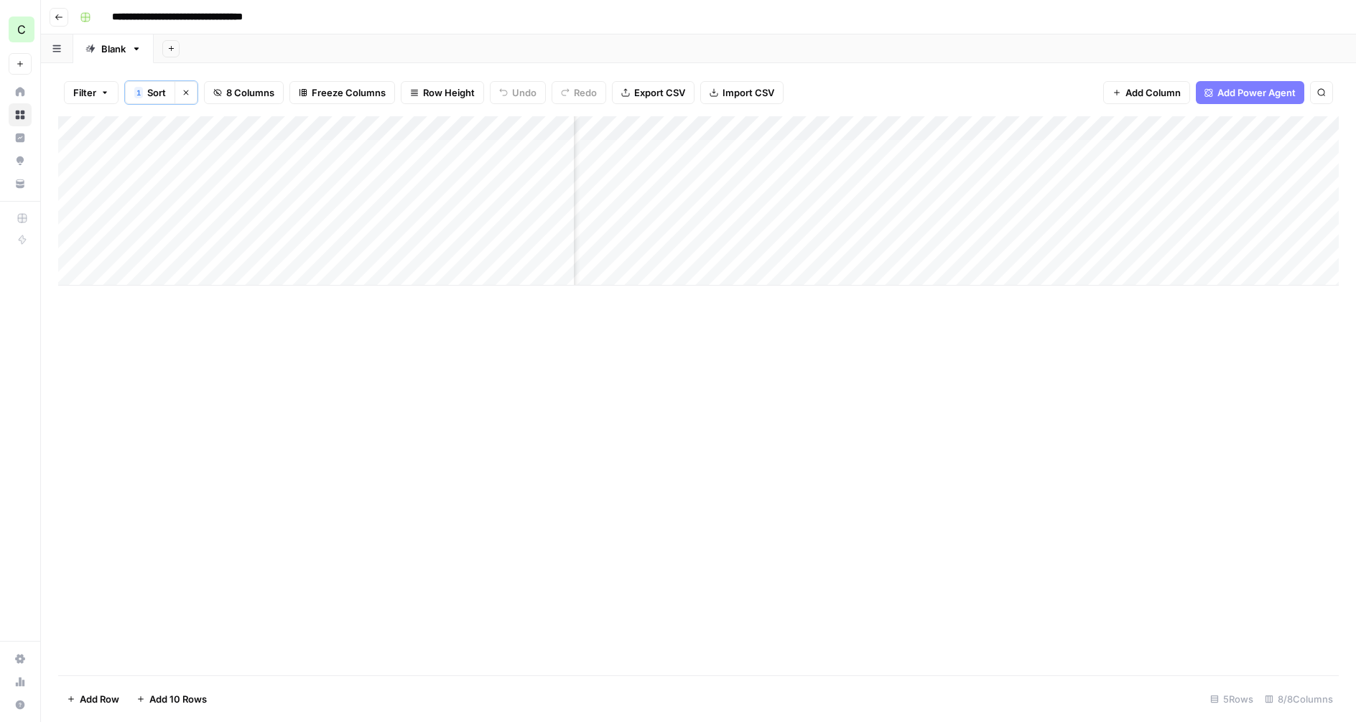
scroll to position [0, 159]
click at [1081, 146] on div "Add Column" at bounding box center [698, 200] width 1280 height 169
click at [1089, 153] on div "Add Column" at bounding box center [698, 200] width 1280 height 169
click at [1089, 153] on input "text" at bounding box center [1114, 157] width 125 height 13
click at [1079, 129] on div "Add Column" at bounding box center [698, 200] width 1280 height 169
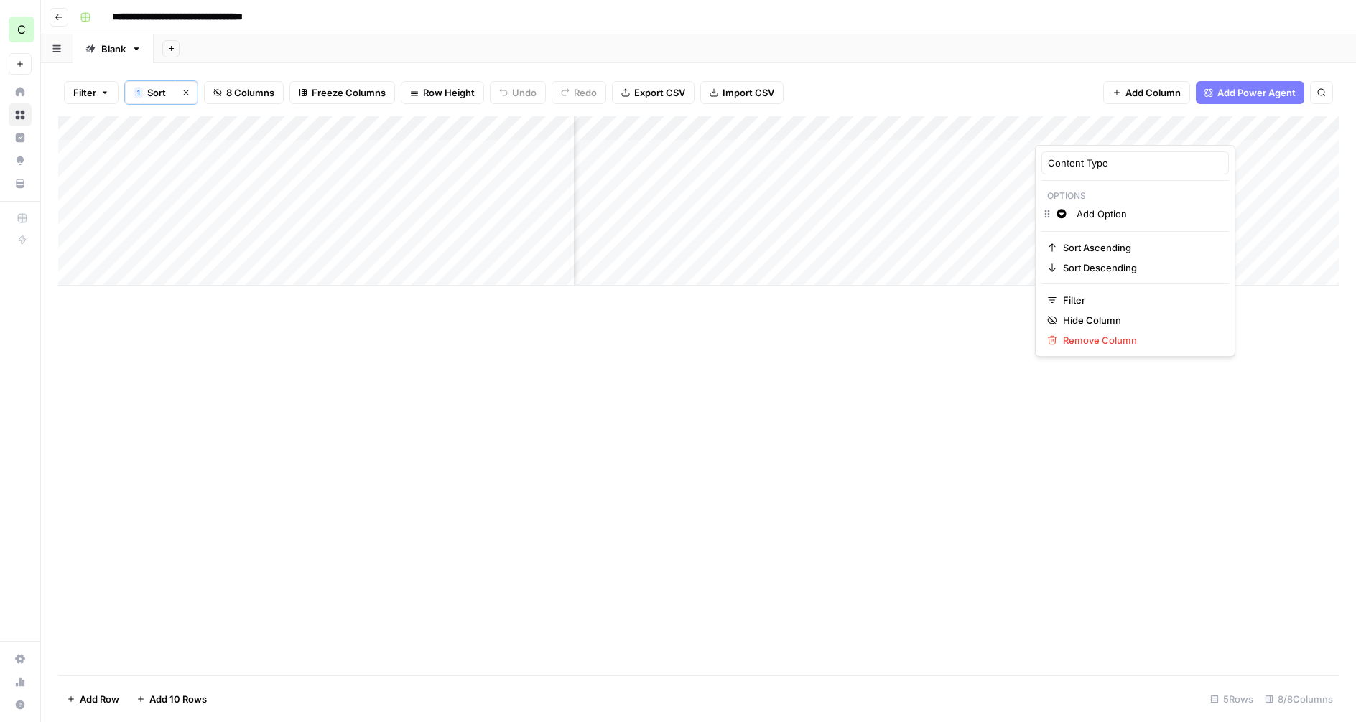
drag, startPoint x: 1056, startPoint y: 84, endPoint x: 1070, endPoint y: 85, distance: 13.7
click at [1059, 84] on div "Filter 1 Sort Clear sorts 8 Columns Freeze Columns Row Height Undo Redo Export …" at bounding box center [698, 92] width 1280 height 47
click at [1261, 124] on div "Add Column" at bounding box center [698, 200] width 1280 height 169
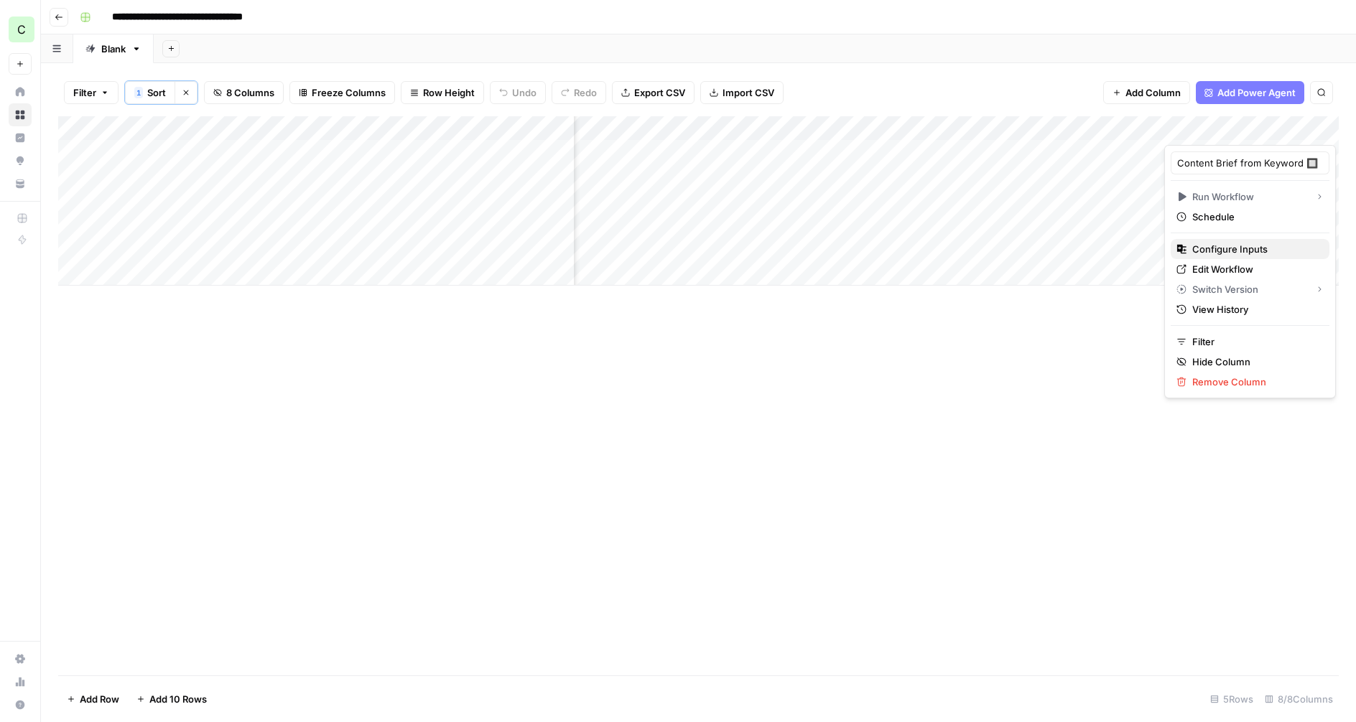
click at [1205, 250] on span "Configure Inputs" at bounding box center [1255, 249] width 126 height 14
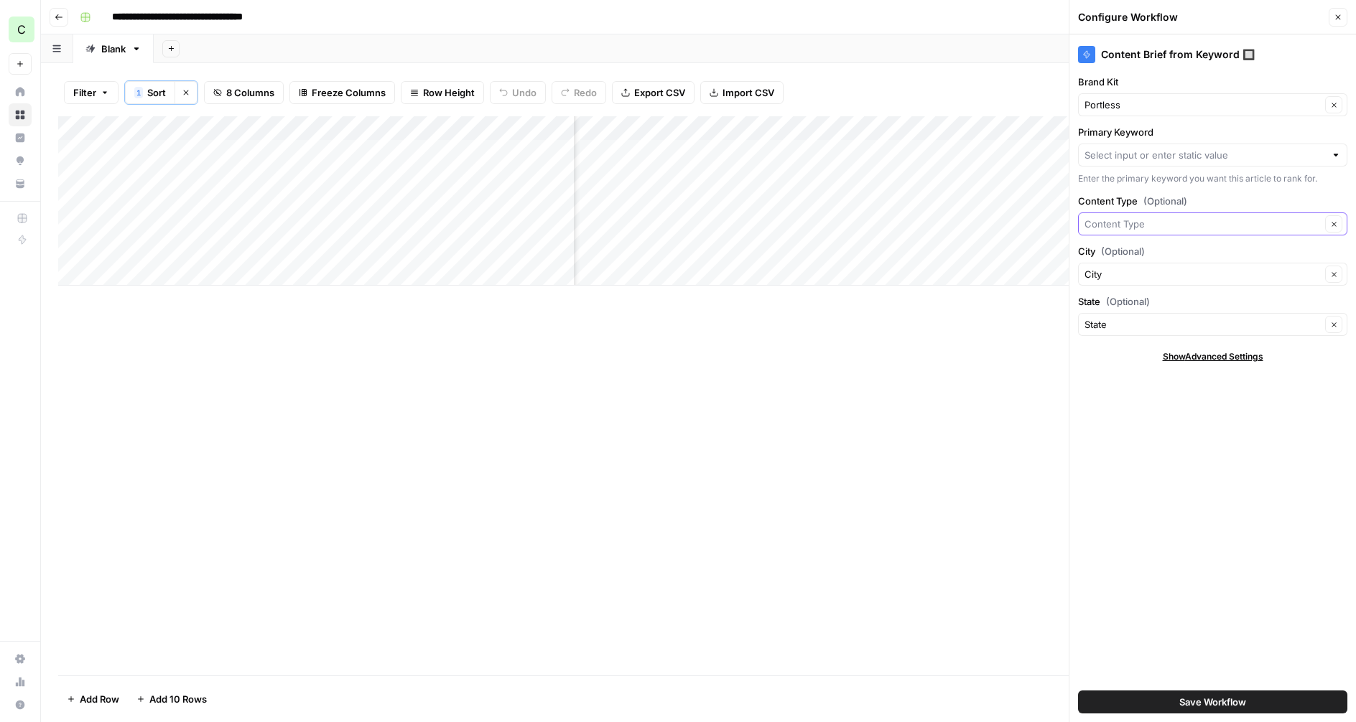
click at [1173, 227] on input "Content Type (Optional)" at bounding box center [1202, 224] width 236 height 14
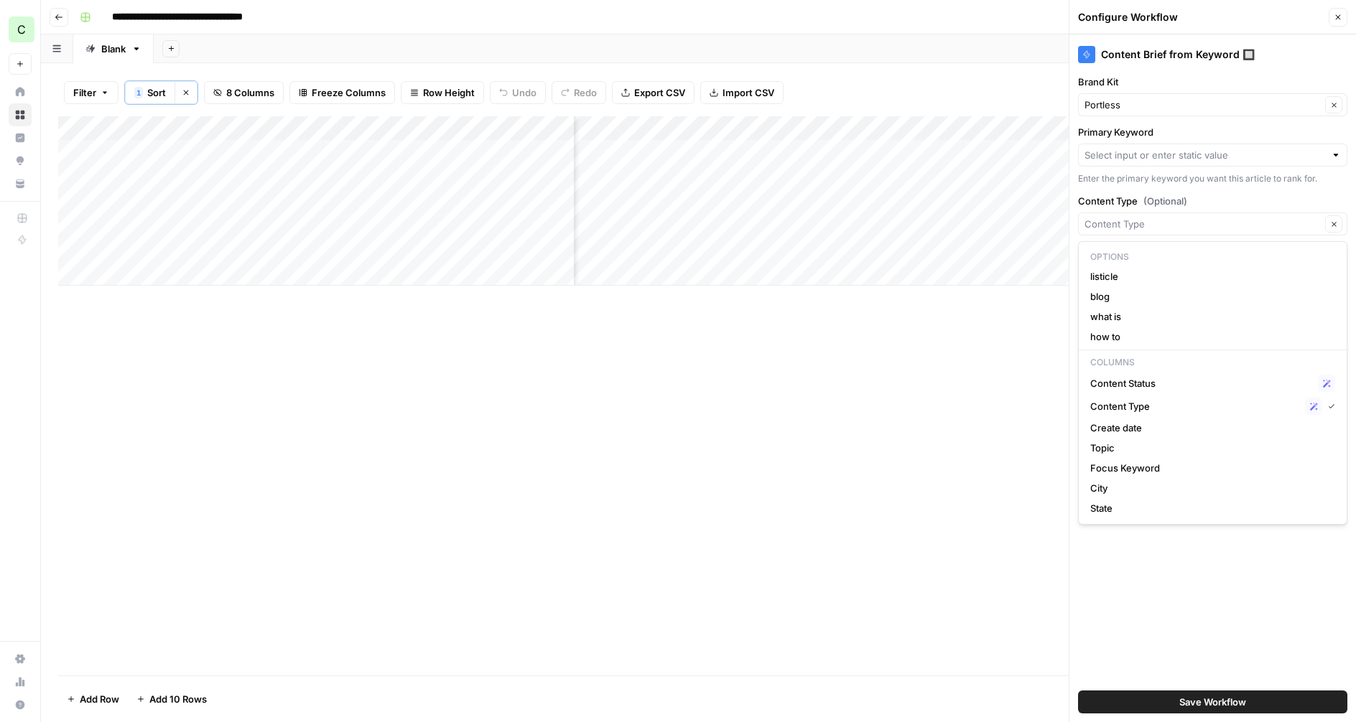
type input "Content Type"
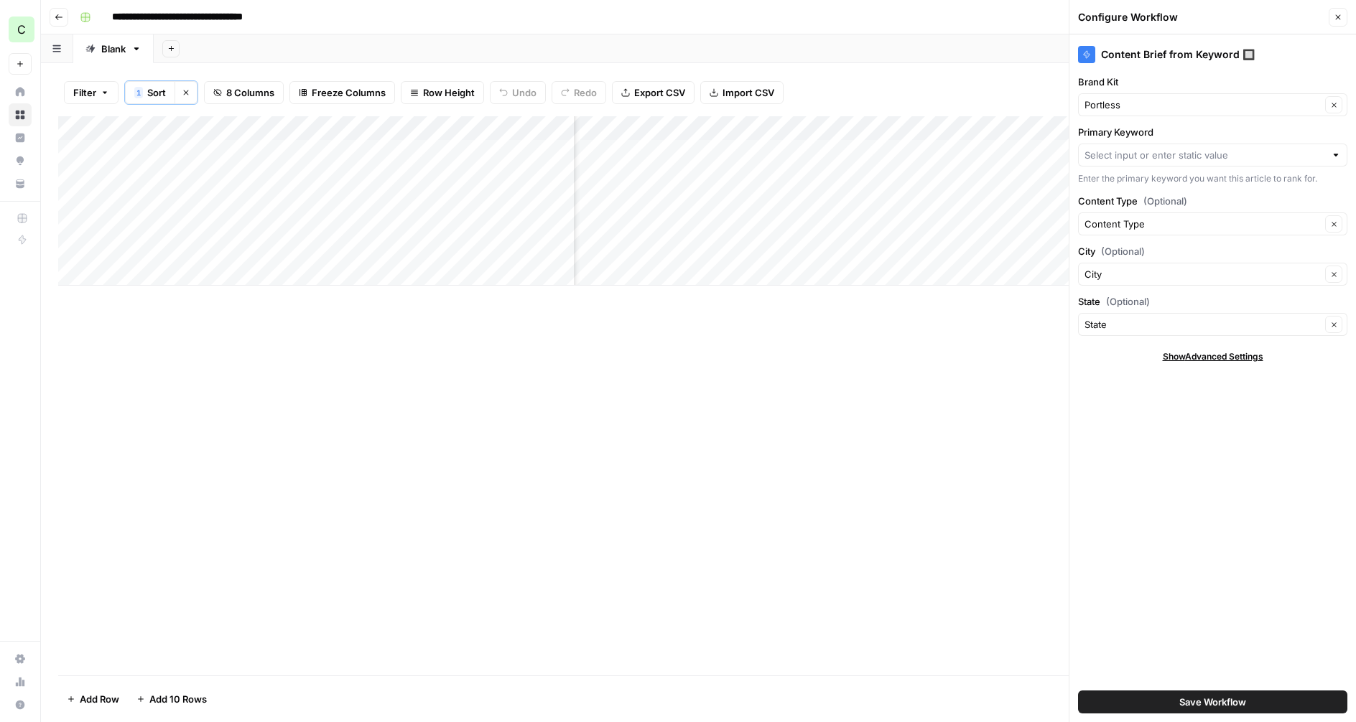
drag, startPoint x: 924, startPoint y: 368, endPoint x: 921, endPoint y: 295, distance: 72.6
click at [921, 368] on div "Add Column" at bounding box center [698, 395] width 1280 height 559
click at [970, 141] on div "Add Column" at bounding box center [698, 200] width 1280 height 169
click at [845, 147] on div "Add Column" at bounding box center [698, 200] width 1280 height 169
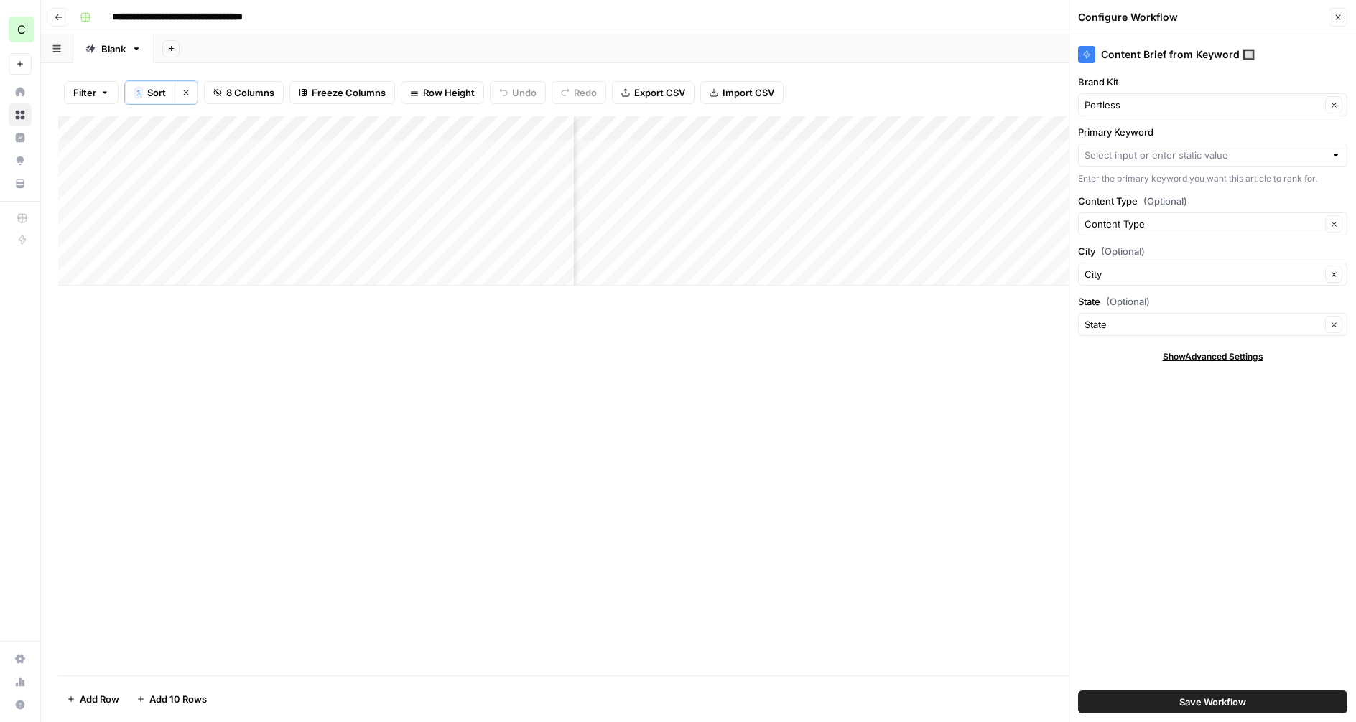
click at [832, 127] on div "Add Column" at bounding box center [698, 200] width 1280 height 169
click at [819, 213] on input "Add Option" at bounding box center [880, 214] width 146 height 14
type input "listicle"
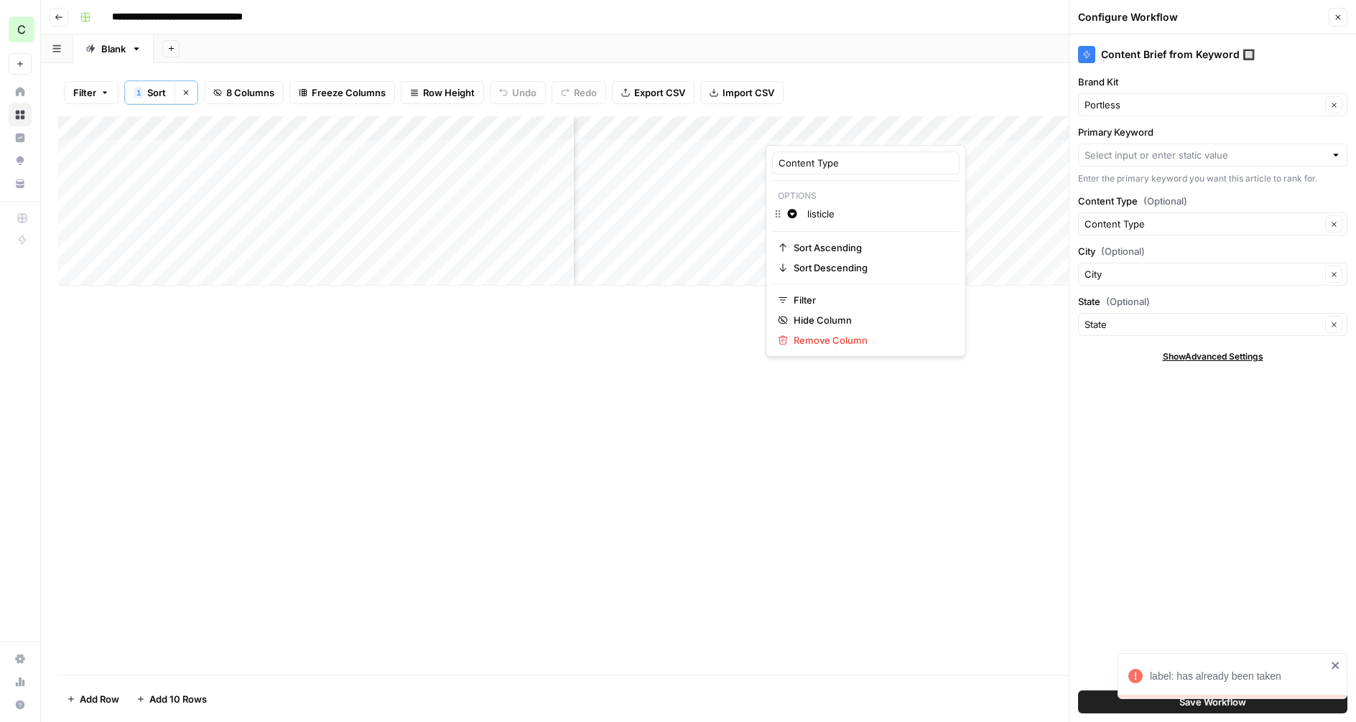
click at [860, 213] on input "listicle" at bounding box center [880, 214] width 146 height 14
click at [646, 340] on div "Add Column" at bounding box center [698, 395] width 1280 height 559
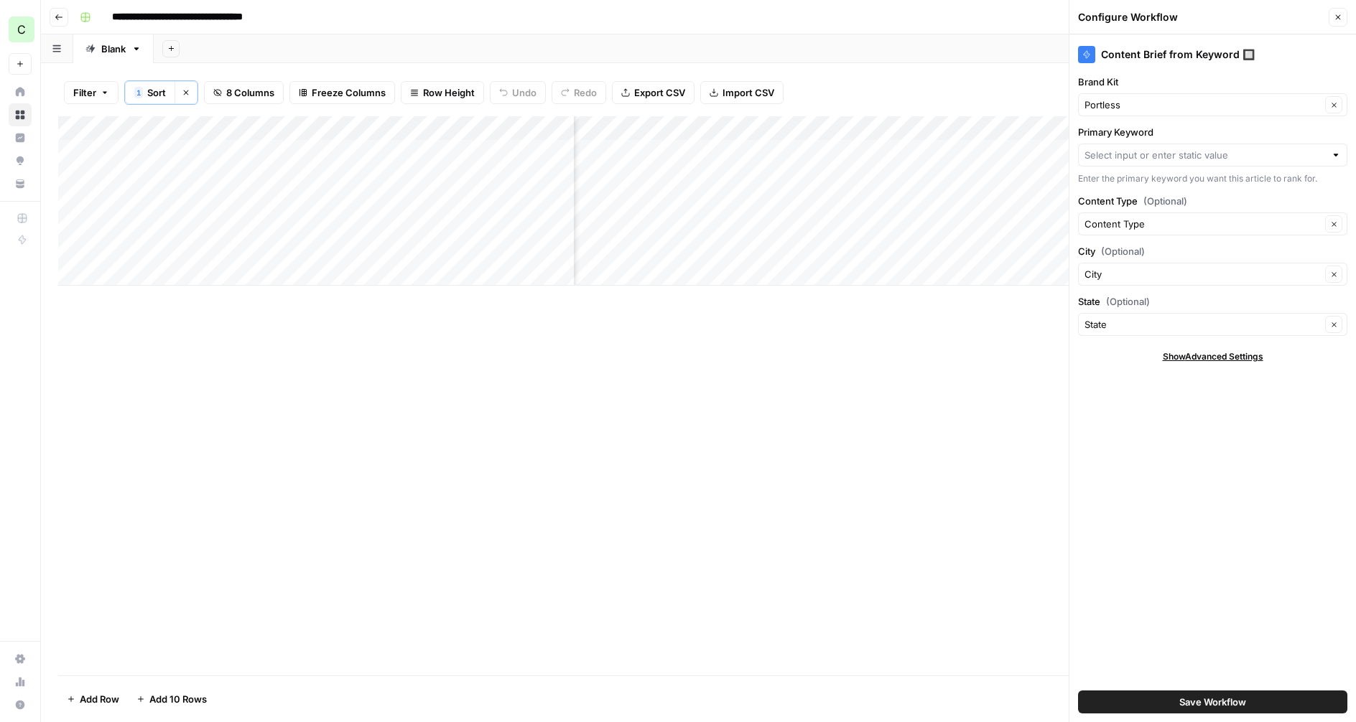
drag, startPoint x: 1341, startPoint y: 17, endPoint x: 1227, endPoint y: 29, distance: 114.8
click at [1341, 17] on icon "button" at bounding box center [1338, 17] width 9 height 9
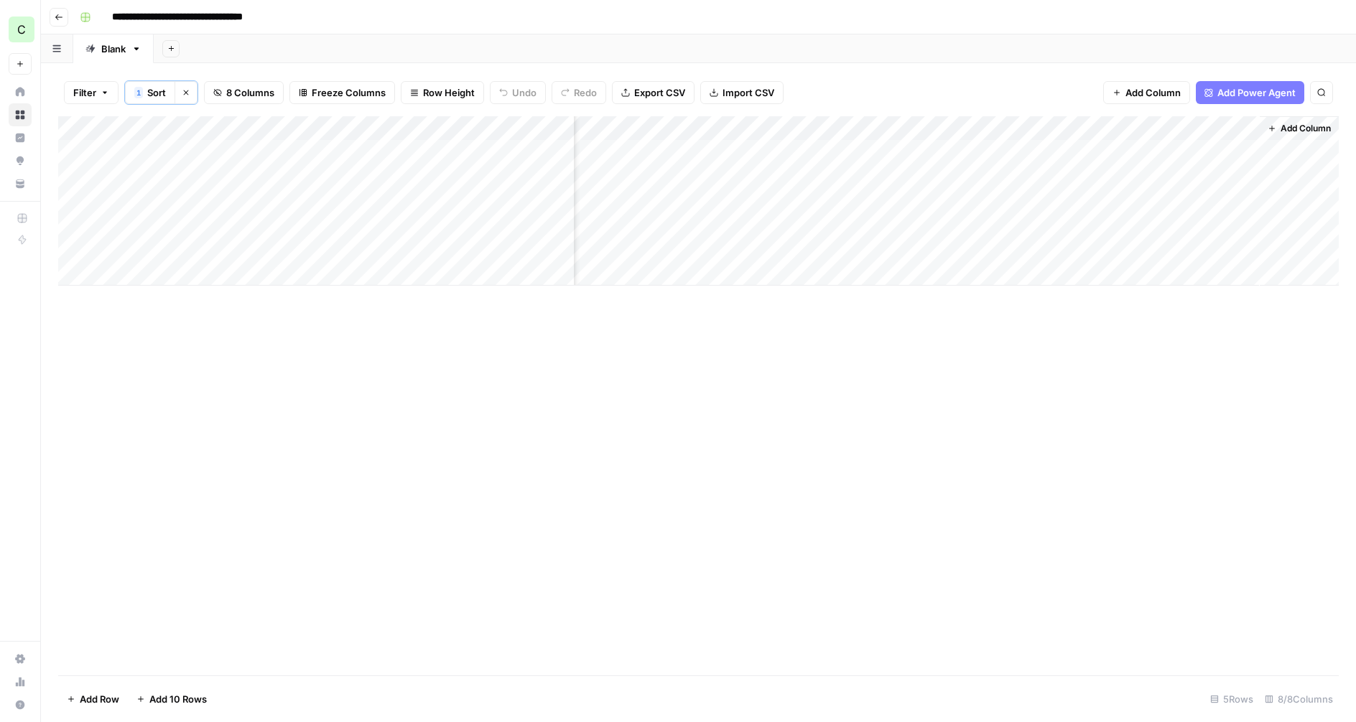
click at [987, 129] on div "Add Column" at bounding box center [698, 200] width 1280 height 169
click at [974, 213] on input "Add Option" at bounding box center [1037, 214] width 146 height 14
type input "Listicle"
click at [718, 398] on div "Add Column" at bounding box center [698, 395] width 1280 height 559
click at [1226, 126] on div "Add Column" at bounding box center [698, 200] width 1280 height 169
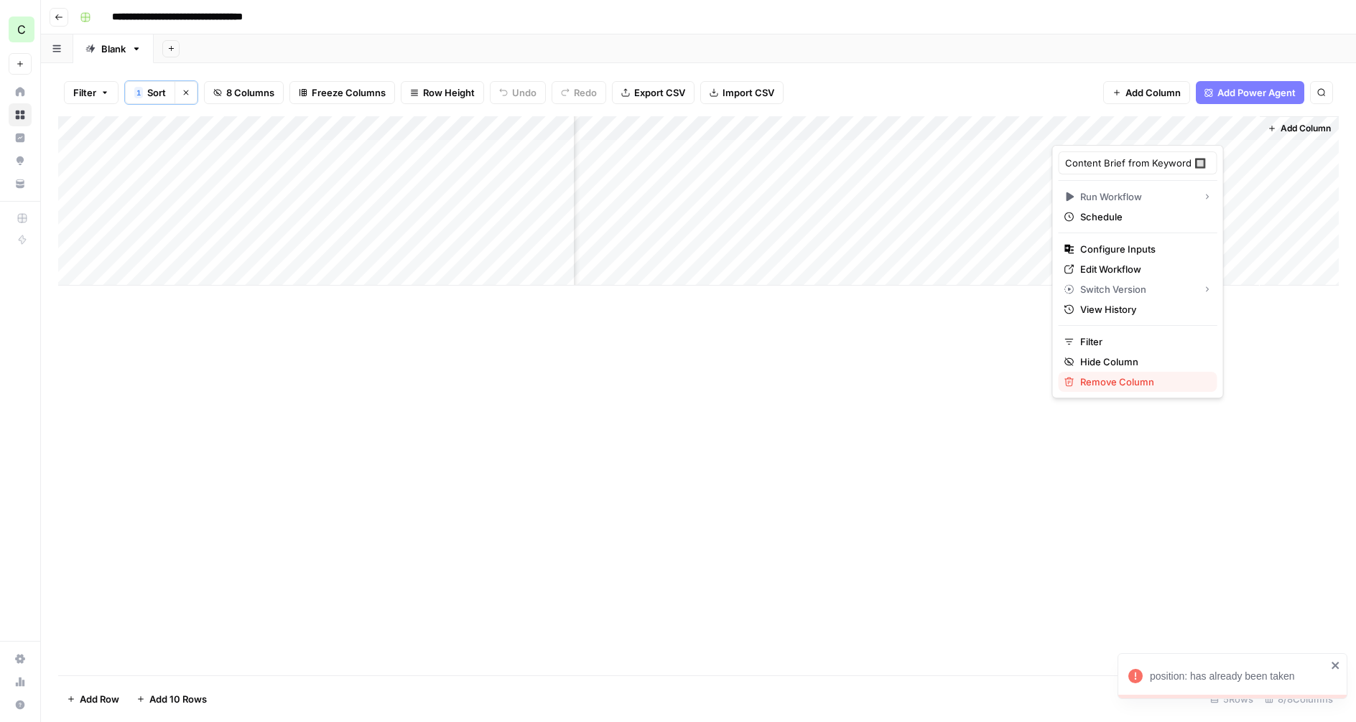
click at [1080, 386] on span "Remove Column" at bounding box center [1143, 382] width 126 height 14
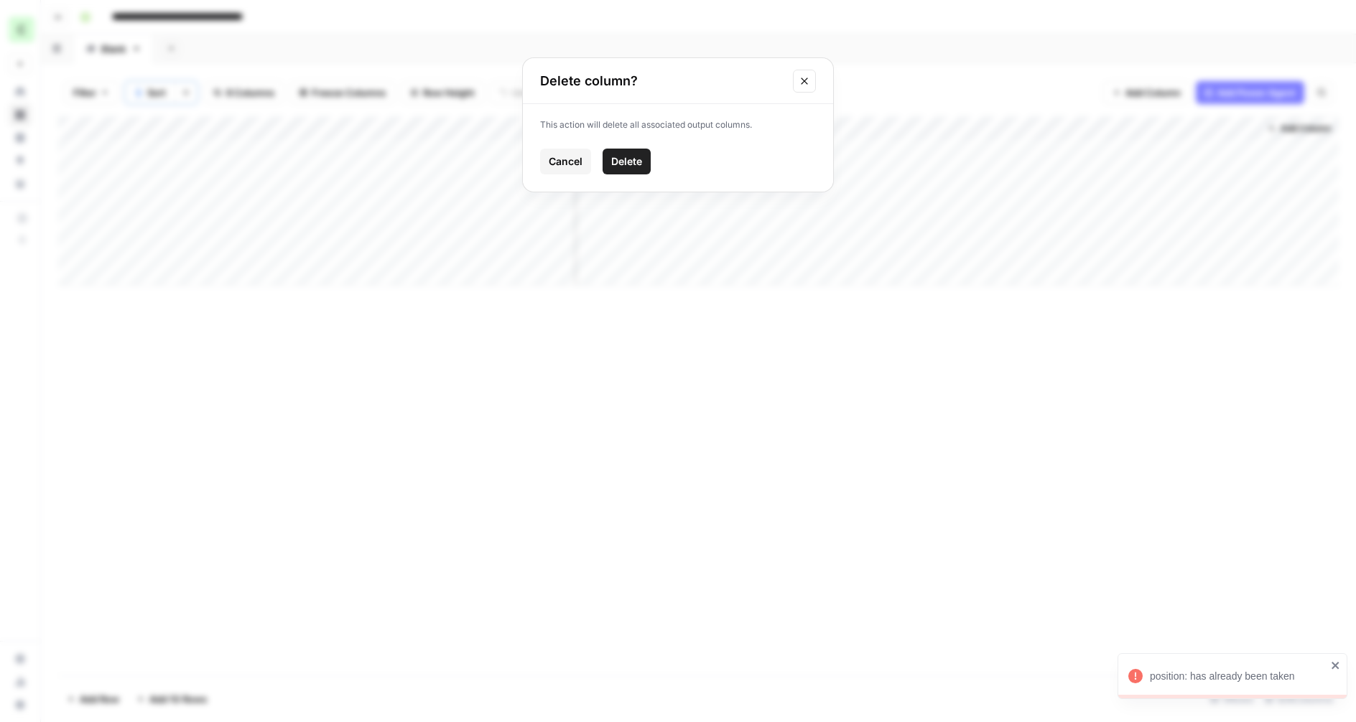
click at [628, 158] on span "Delete" at bounding box center [626, 161] width 31 height 14
click at [1165, 152] on div "Add Column" at bounding box center [698, 200] width 1280 height 169
click at [1161, 133] on div "Add Column" at bounding box center [698, 200] width 1280 height 169
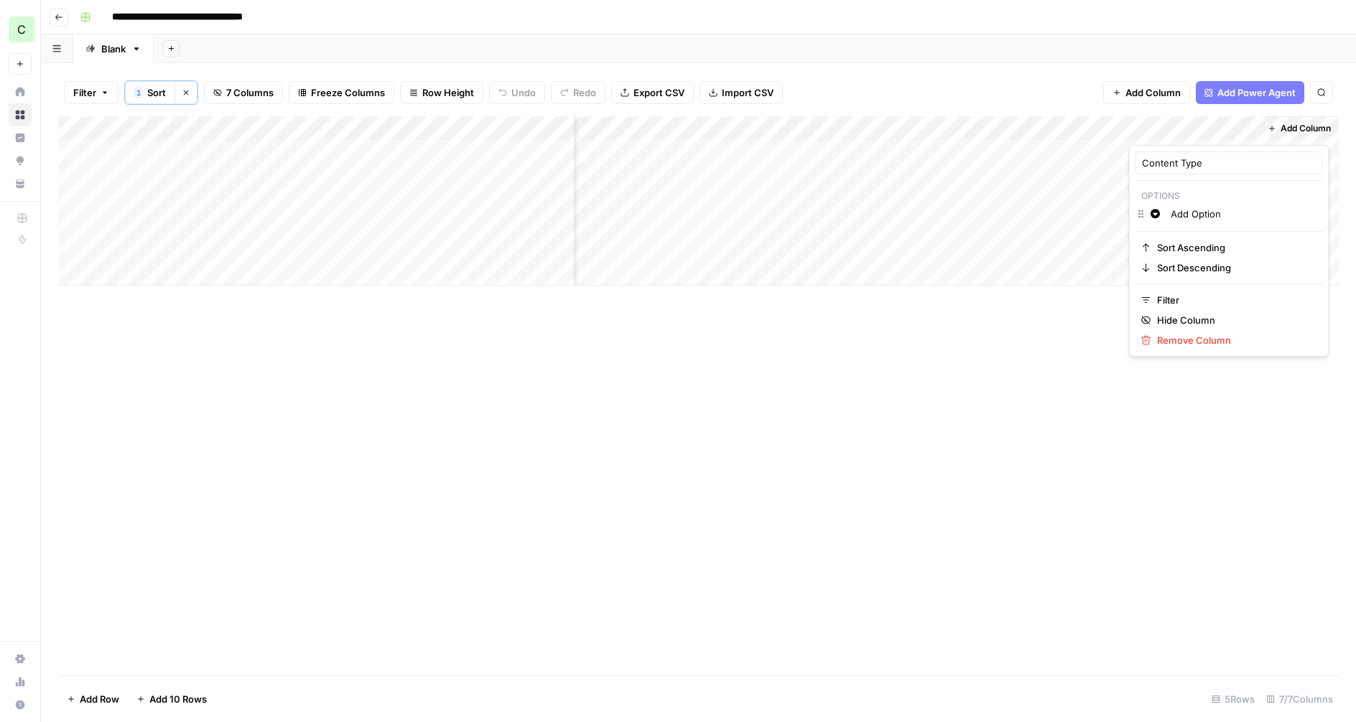
click at [1171, 215] on input "Add Option" at bounding box center [1244, 214] width 146 height 14
type input "Listicle"
click at [957, 380] on div "Add Column" at bounding box center [698, 395] width 1280 height 559
click at [1245, 126] on div "Add Column" at bounding box center [698, 200] width 1280 height 169
click at [1153, 333] on div "Remove Column" at bounding box center [1229, 340] width 176 height 14
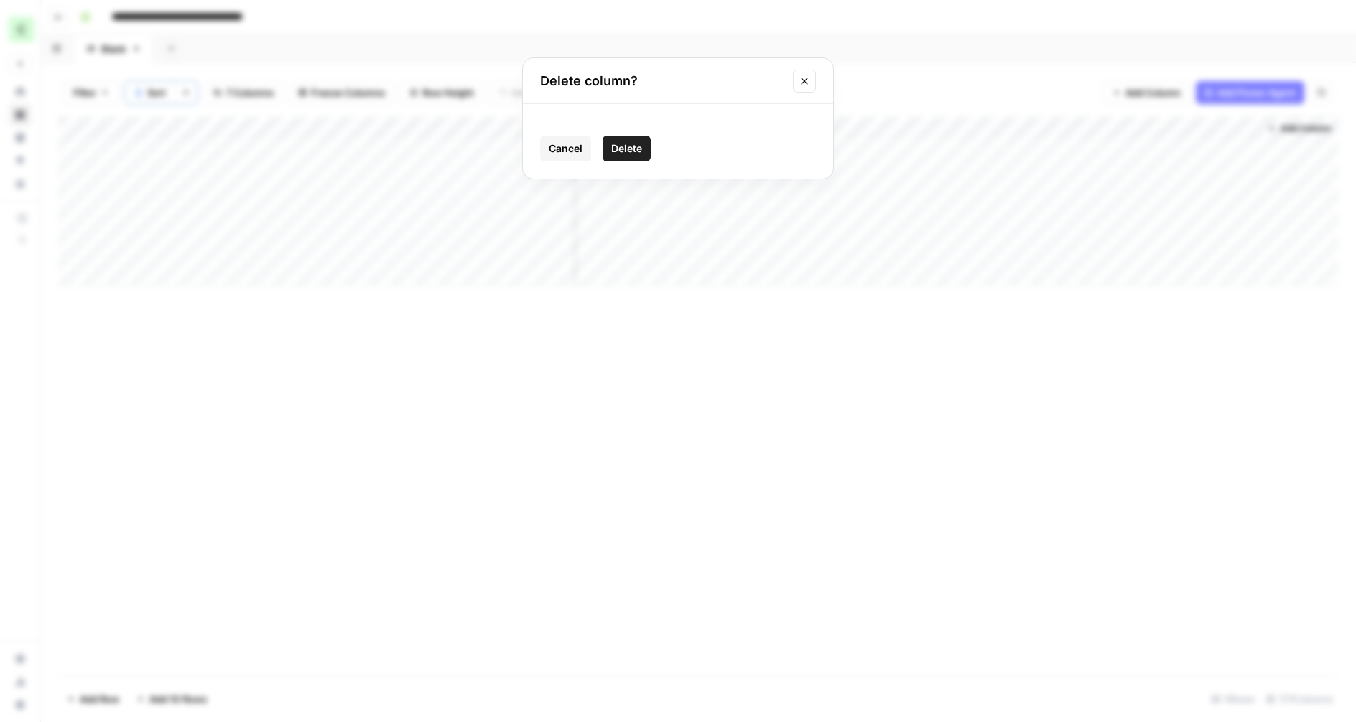
drag, startPoint x: 620, startPoint y: 150, endPoint x: 637, endPoint y: 154, distance: 16.9
click at [620, 150] on span "Delete" at bounding box center [626, 148] width 31 height 14
click at [1235, 126] on span "Add Column" at bounding box center [1241, 128] width 50 height 13
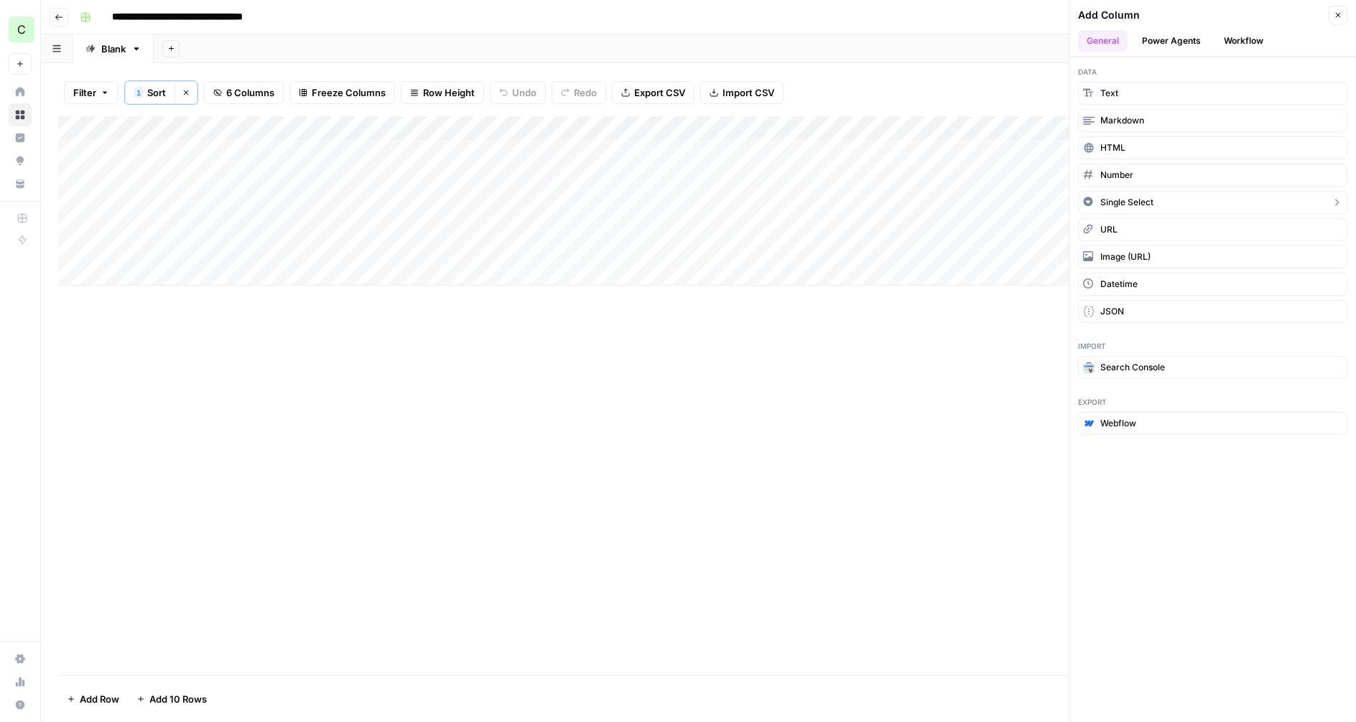
click at [1125, 203] on span "Single Select" at bounding box center [1126, 202] width 53 height 13
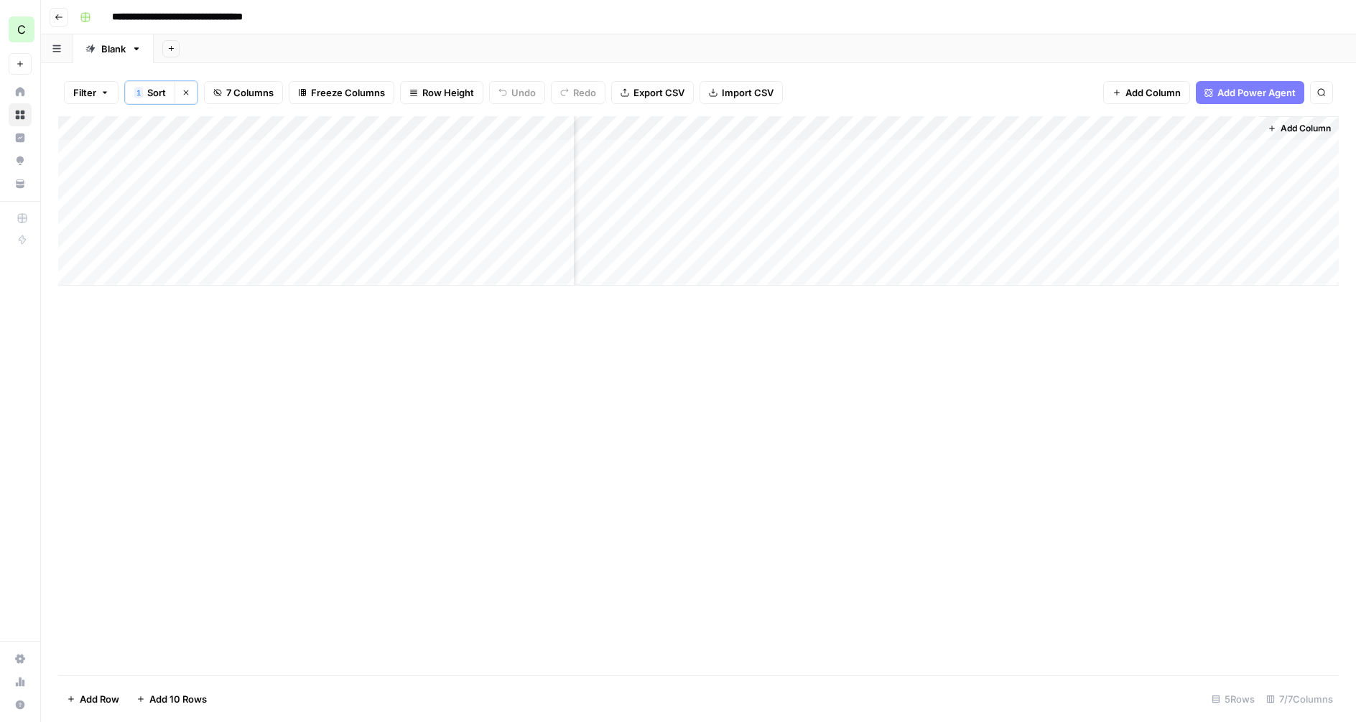
scroll to position [0, 65]
click at [1184, 132] on div "Add Column" at bounding box center [698, 200] width 1280 height 169
click at [1171, 212] on input "Add Option" at bounding box center [1244, 214] width 146 height 14
type input "how to"
click at [1045, 333] on div "Add Column" at bounding box center [698, 395] width 1280 height 559
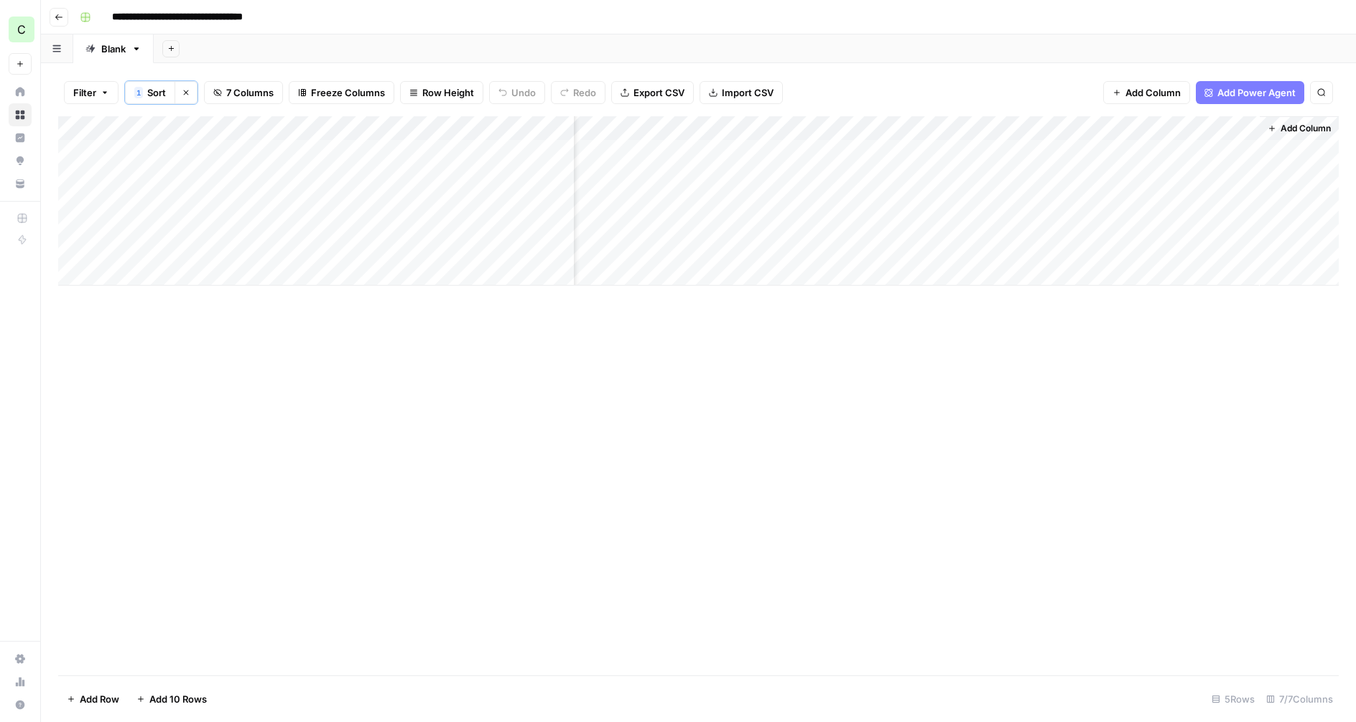
click at [1168, 122] on div "Add Column" at bounding box center [698, 200] width 1280 height 169
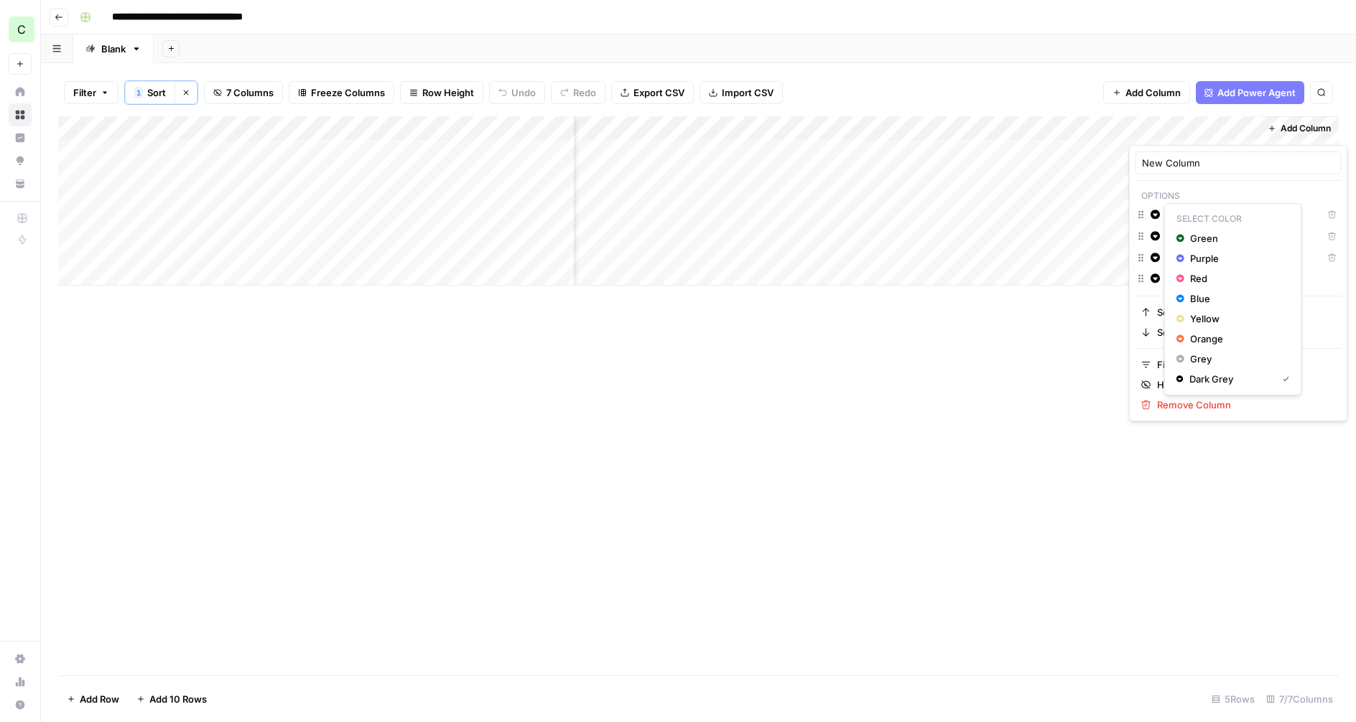
click at [1154, 212] on icon "button" at bounding box center [1155, 214] width 9 height 9
click at [1194, 298] on span "Blue" at bounding box center [1236, 299] width 93 height 14
click at [1156, 238] on icon "button" at bounding box center [1155, 235] width 9 height 9
drag, startPoint x: 1188, startPoint y: 341, endPoint x: 1168, endPoint y: 315, distance: 32.3
click at [1187, 341] on div "Yellow" at bounding box center [1232, 340] width 113 height 14
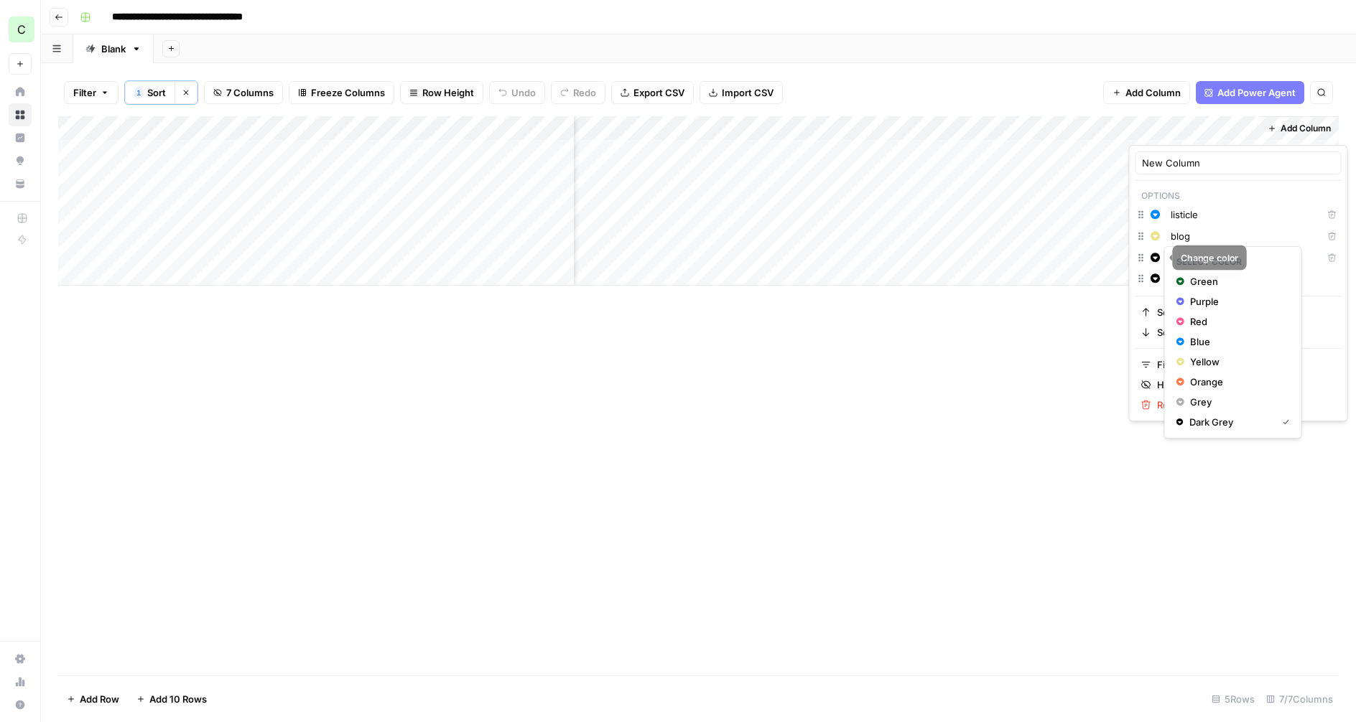
click at [1155, 255] on icon "button" at bounding box center [1155, 257] width 9 height 9
click at [1188, 300] on div "Purple" at bounding box center [1232, 301] width 113 height 14
click at [1156, 282] on icon "button" at bounding box center [1155, 278] width 9 height 9
drag, startPoint x: 1191, startPoint y: 400, endPoint x: 1183, endPoint y: 400, distance: 8.6
click at [1191, 400] on span "Orange" at bounding box center [1236, 403] width 93 height 14
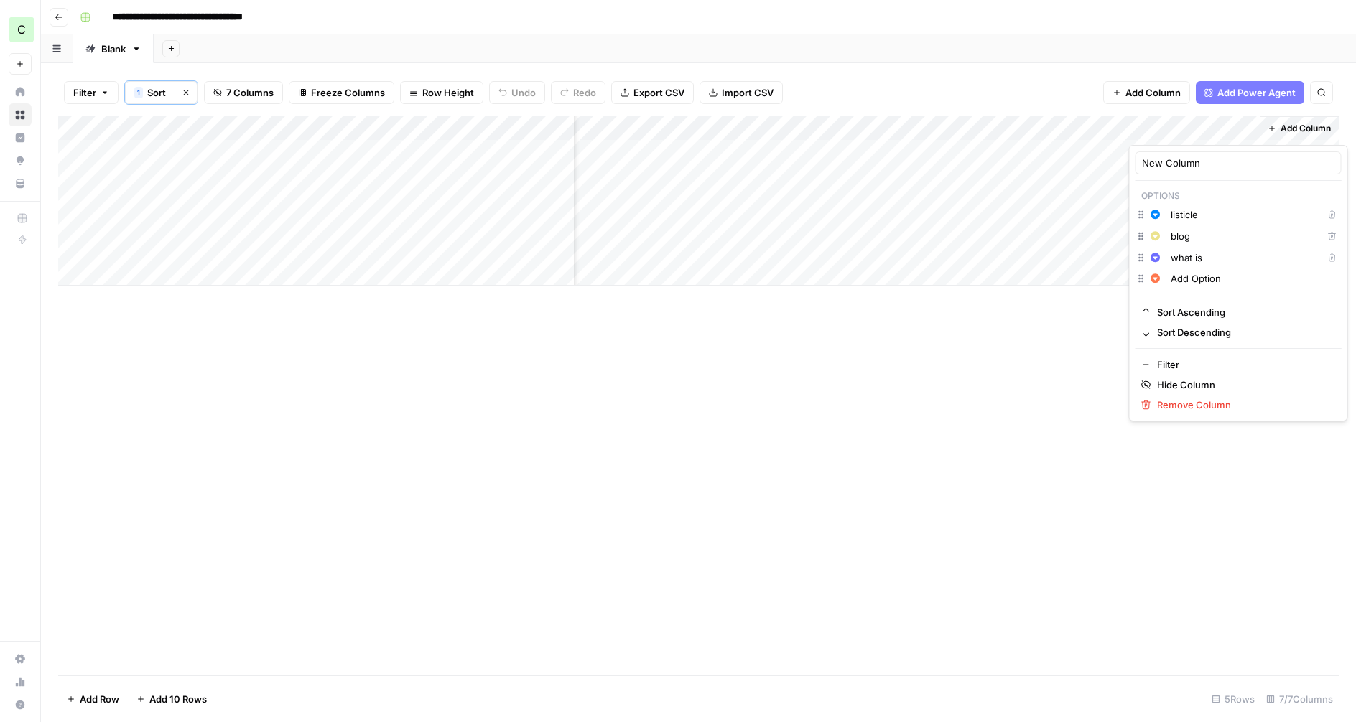
click at [1191, 278] on input "Add Option" at bounding box center [1253, 278] width 164 height 14
type input "how to"
click at [1072, 348] on div "Add Column" at bounding box center [698, 395] width 1280 height 559
click at [1165, 127] on div "Add Column" at bounding box center [698, 200] width 1280 height 169
drag, startPoint x: 1008, startPoint y: 378, endPoint x: 1023, endPoint y: 361, distance: 23.9
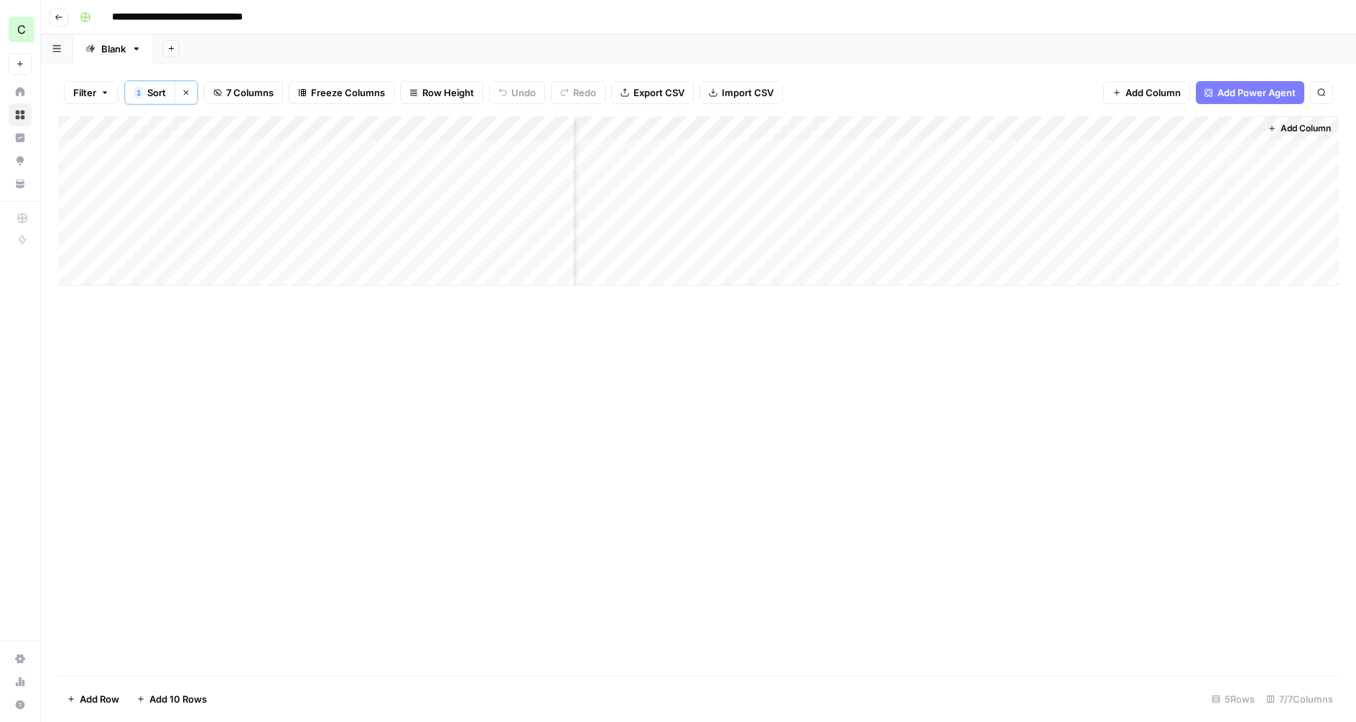
click at [1007, 378] on div "Add Column" at bounding box center [698, 395] width 1280 height 559
click at [1192, 127] on div "Add Column" at bounding box center [698, 200] width 1280 height 169
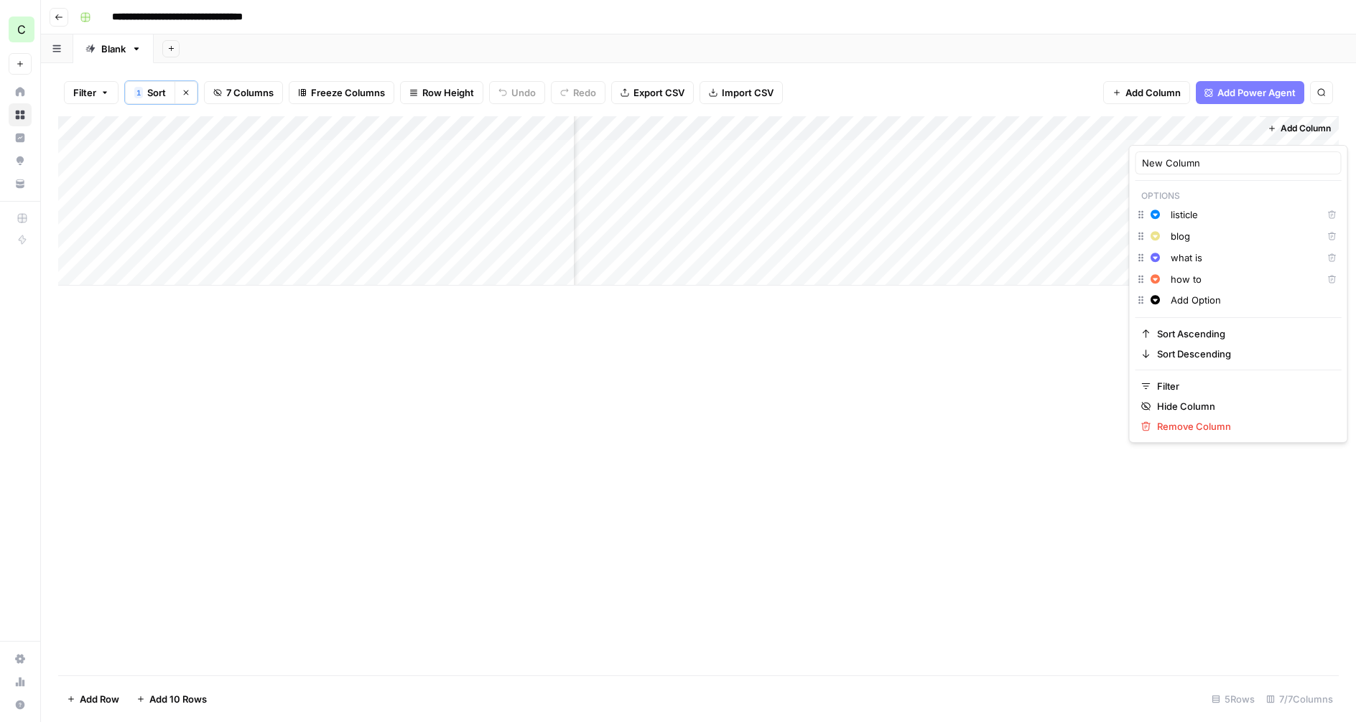
click at [1179, 154] on div "New Column" at bounding box center [1238, 163] width 206 height 23
type input "Content type"
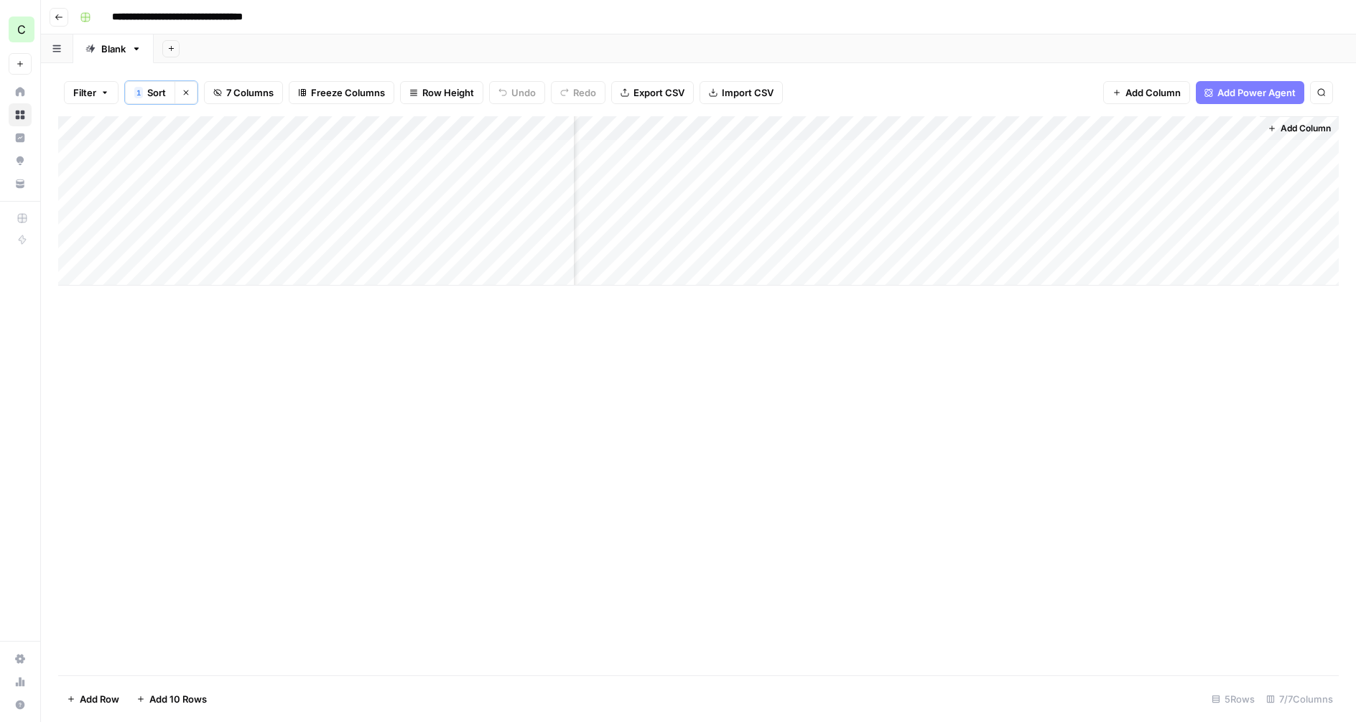
click at [1155, 355] on div "Add Column" at bounding box center [698, 395] width 1280 height 559
click at [1235, 87] on span "Add Power Agent" at bounding box center [1256, 92] width 78 height 14
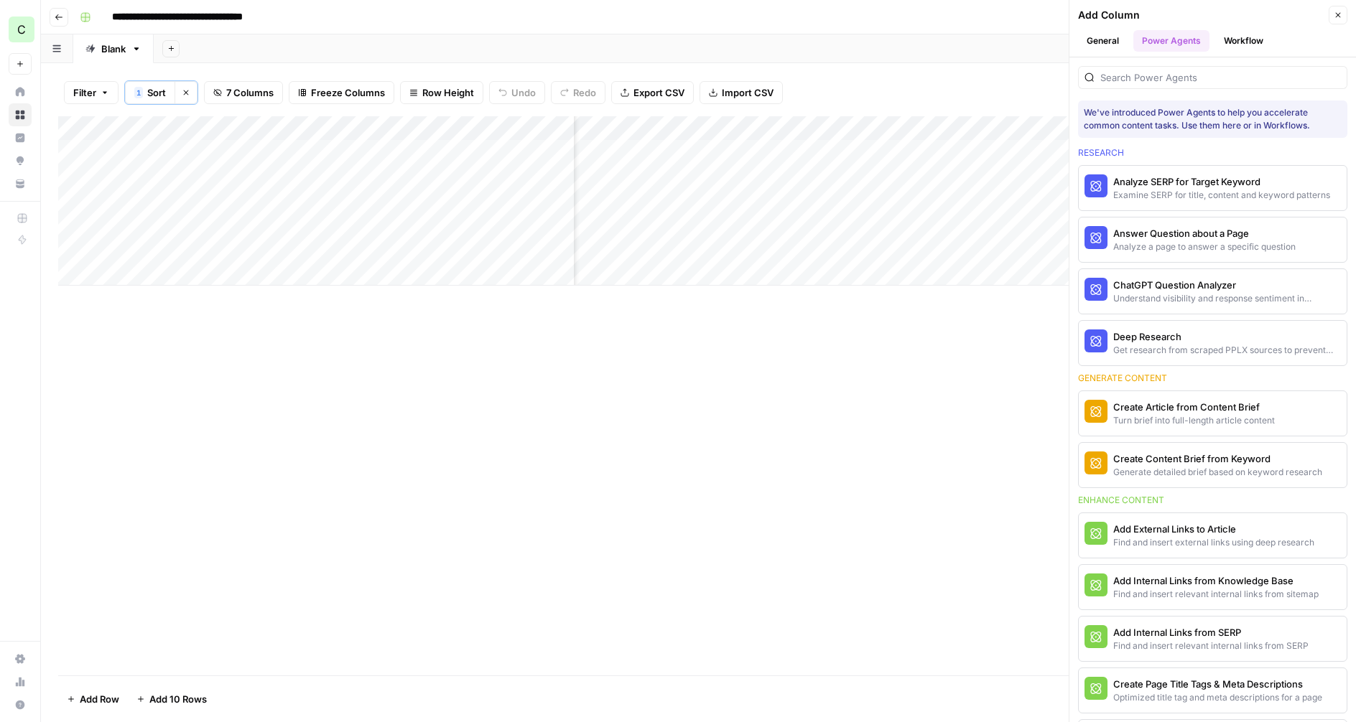
click at [1242, 45] on button "Workflow" at bounding box center [1243, 41] width 57 height 22
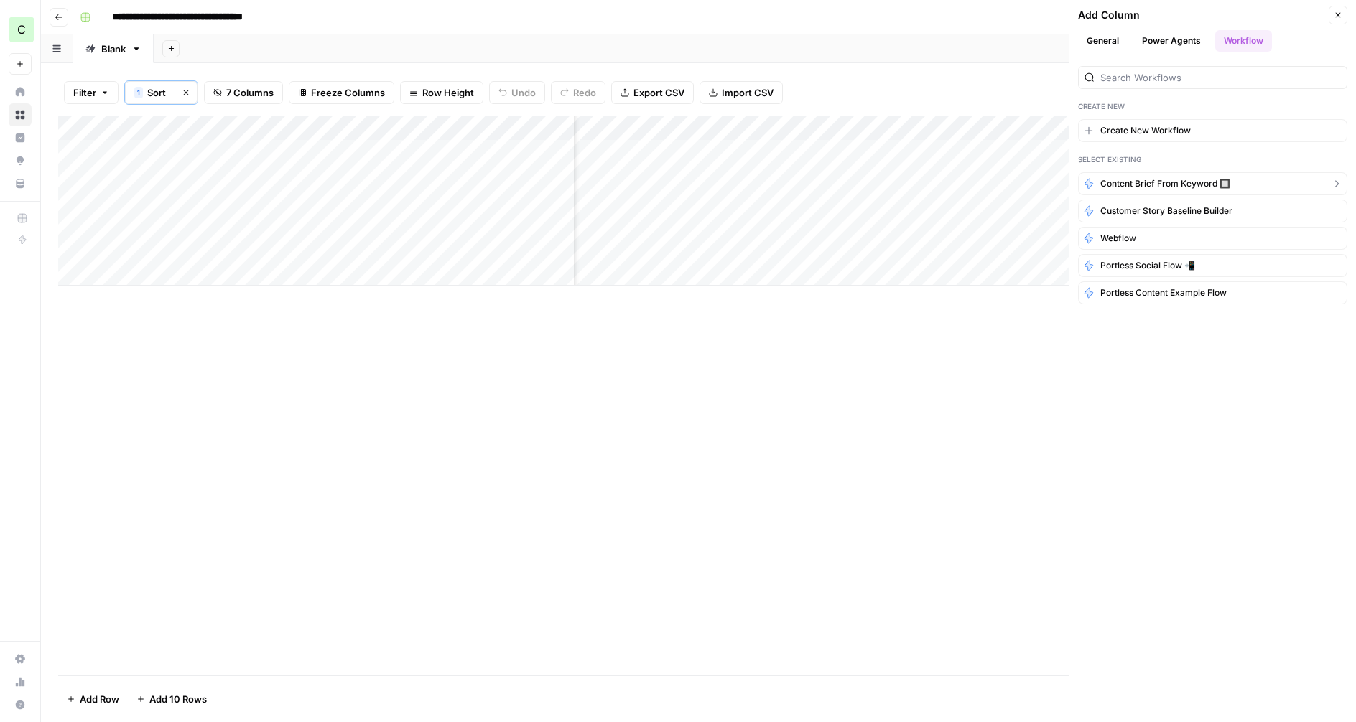
click at [1195, 187] on span "Content Brief from Keyword 🔲" at bounding box center [1165, 183] width 130 height 13
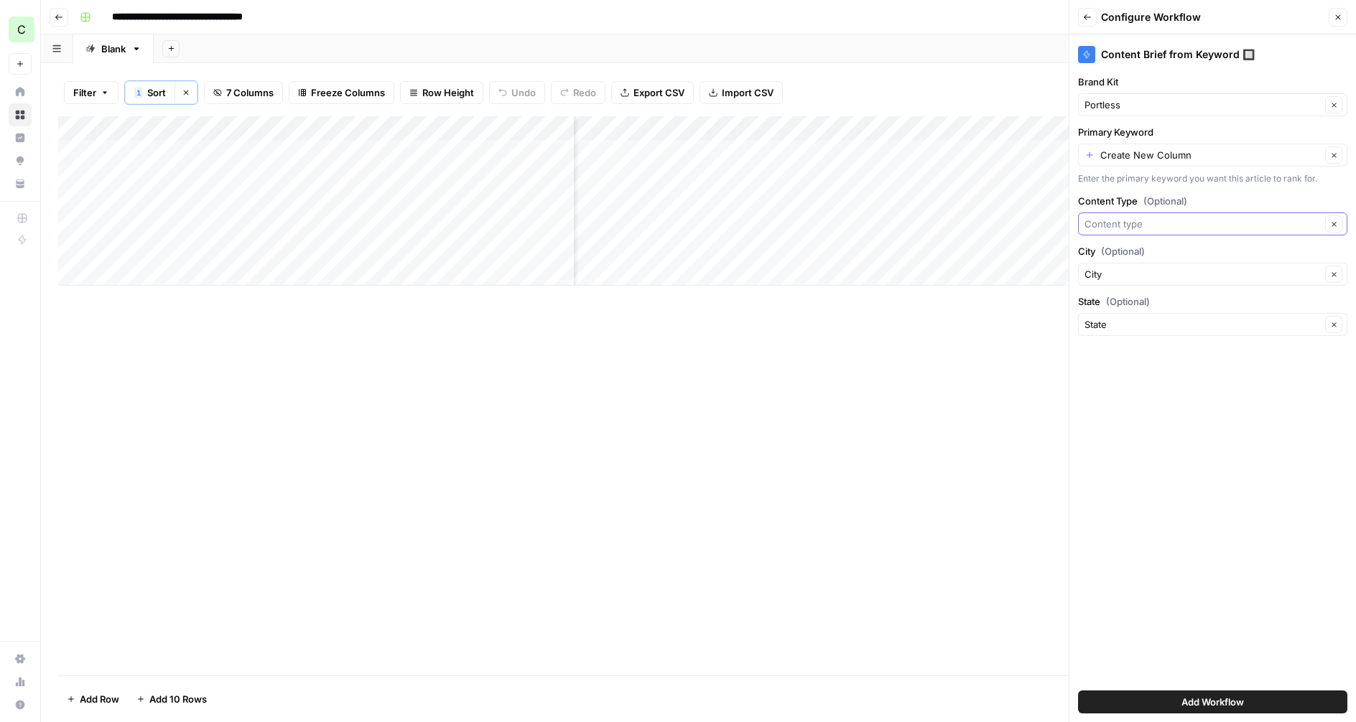
click at [1151, 223] on input "Content Type (Optional)" at bounding box center [1202, 224] width 236 height 14
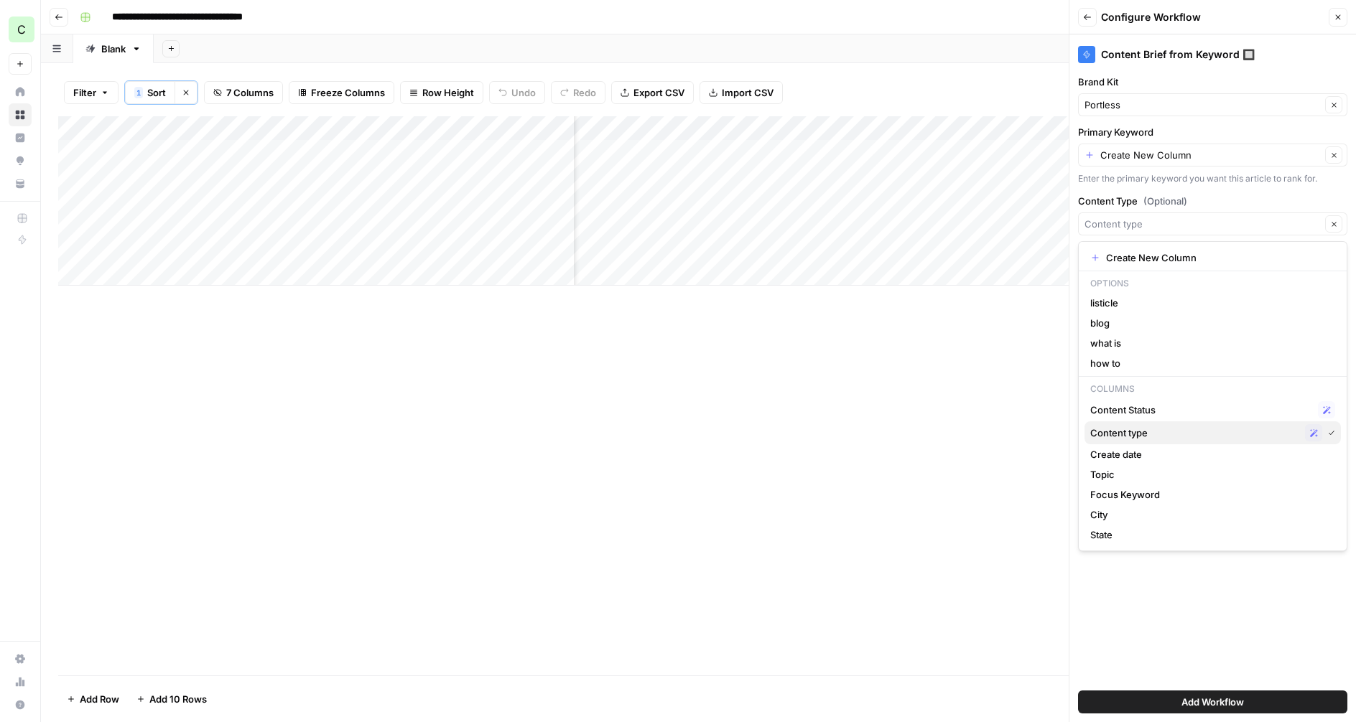
click at [1154, 428] on span "Content type" at bounding box center [1194, 433] width 209 height 14
type input "Content type"
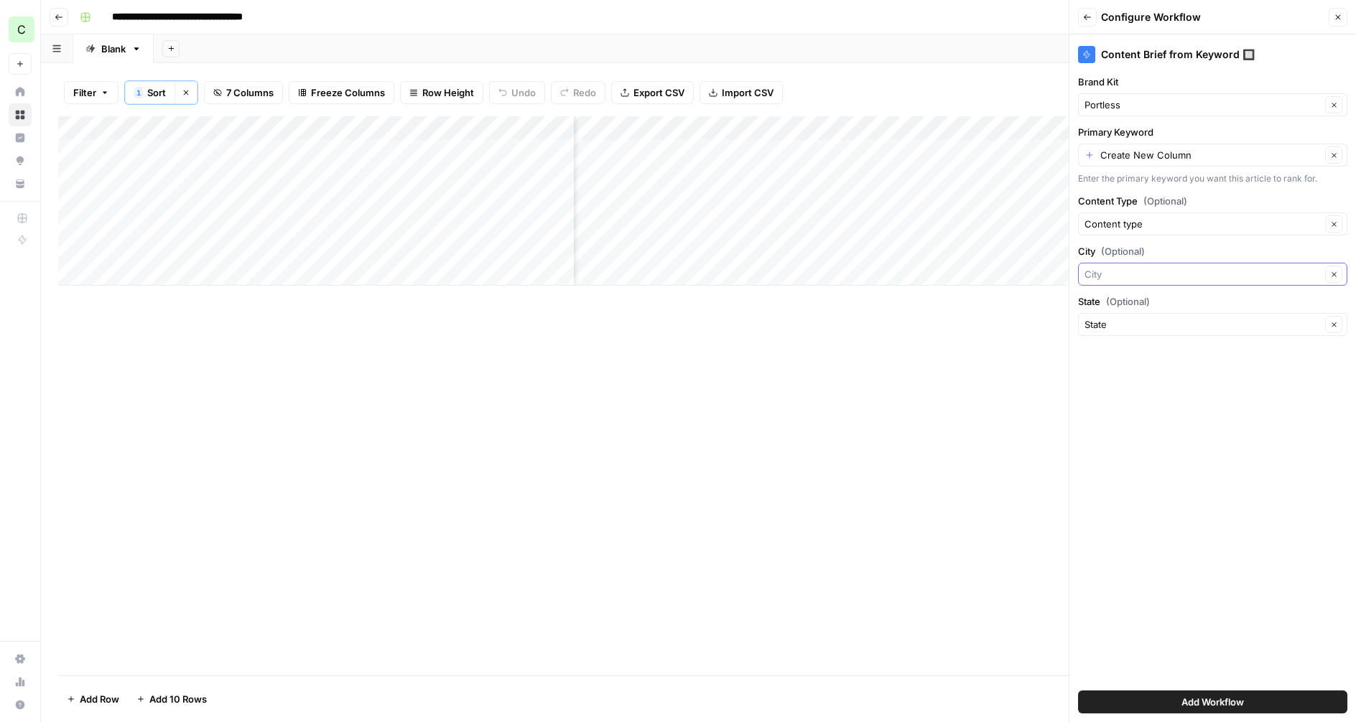
click at [1130, 273] on input "City (Optional)" at bounding box center [1202, 274] width 236 height 14
type input "City"
click at [1011, 376] on div "Add Column" at bounding box center [698, 395] width 1280 height 559
click at [1148, 149] on input "Primary Keyword" at bounding box center [1210, 155] width 220 height 14
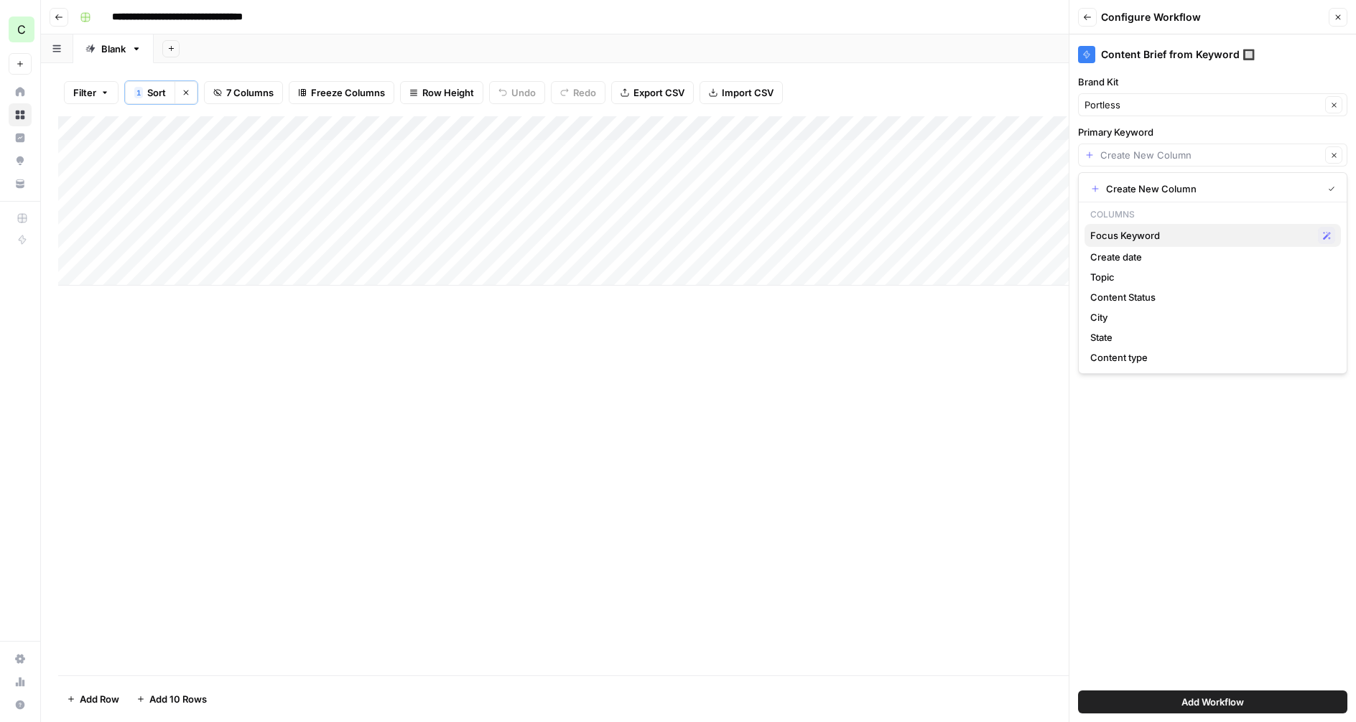
click at [1130, 242] on span "Focus Keyword" at bounding box center [1201, 235] width 222 height 14
type input "Focus Keyword"
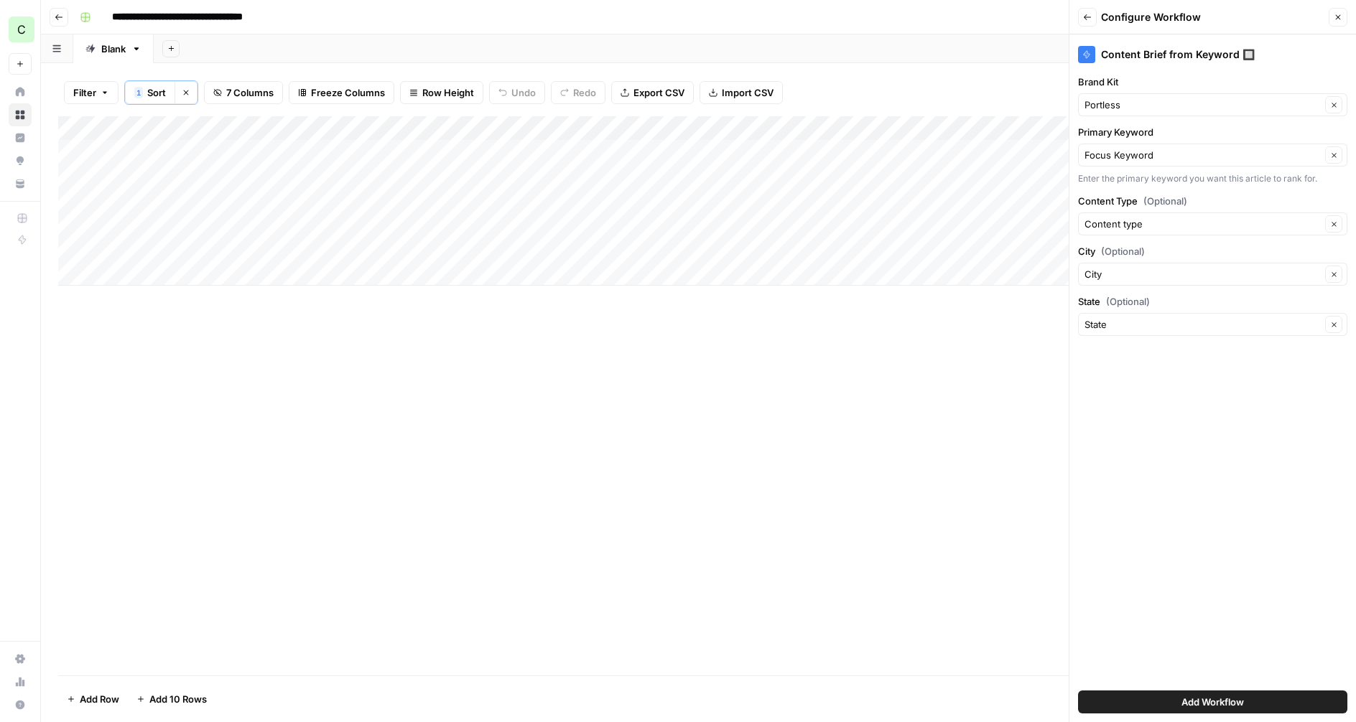
click at [1207, 701] on span "Add Workflow" at bounding box center [1212, 702] width 62 height 14
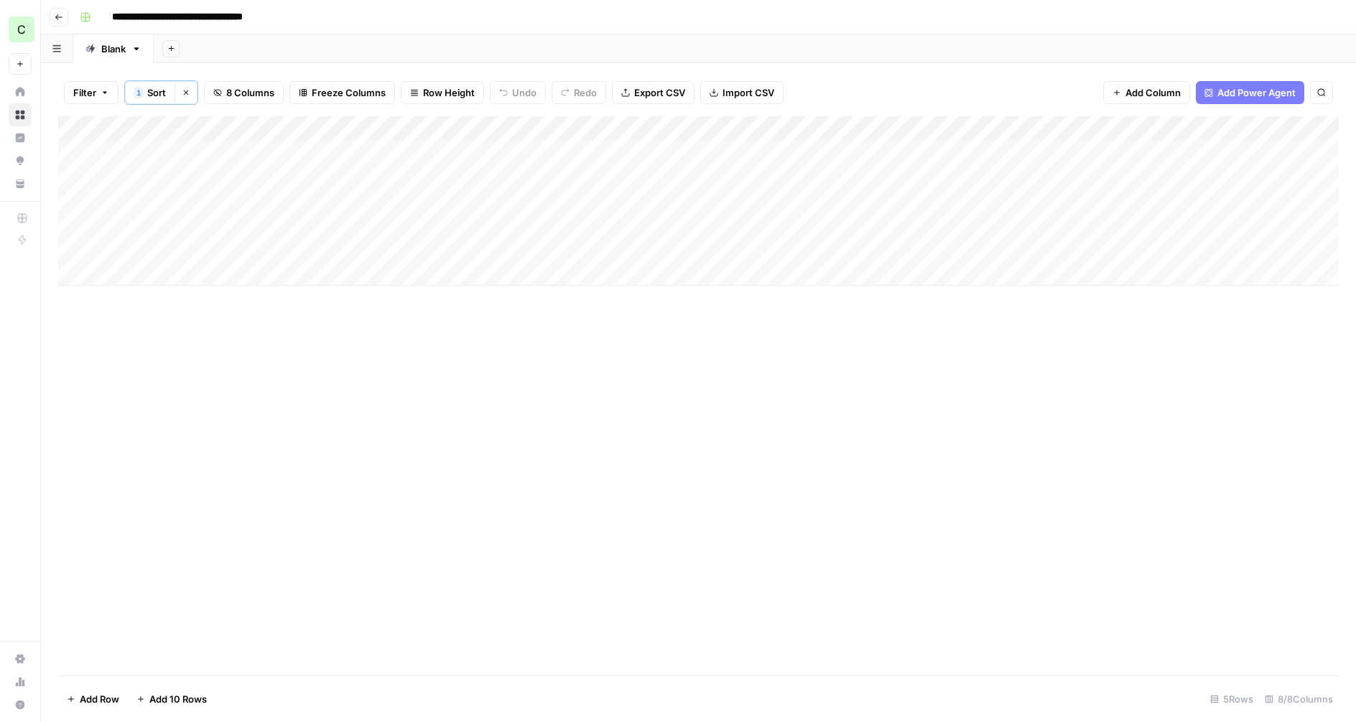
click at [1221, 158] on div "Add Column" at bounding box center [698, 200] width 1280 height 169
click at [1223, 153] on div "Add Column" at bounding box center [698, 200] width 1280 height 169
drag, startPoint x: 1113, startPoint y: 409, endPoint x: 1112, endPoint y: 394, distance: 15.1
click at [1113, 409] on div "Add Column" at bounding box center [698, 395] width 1280 height 559
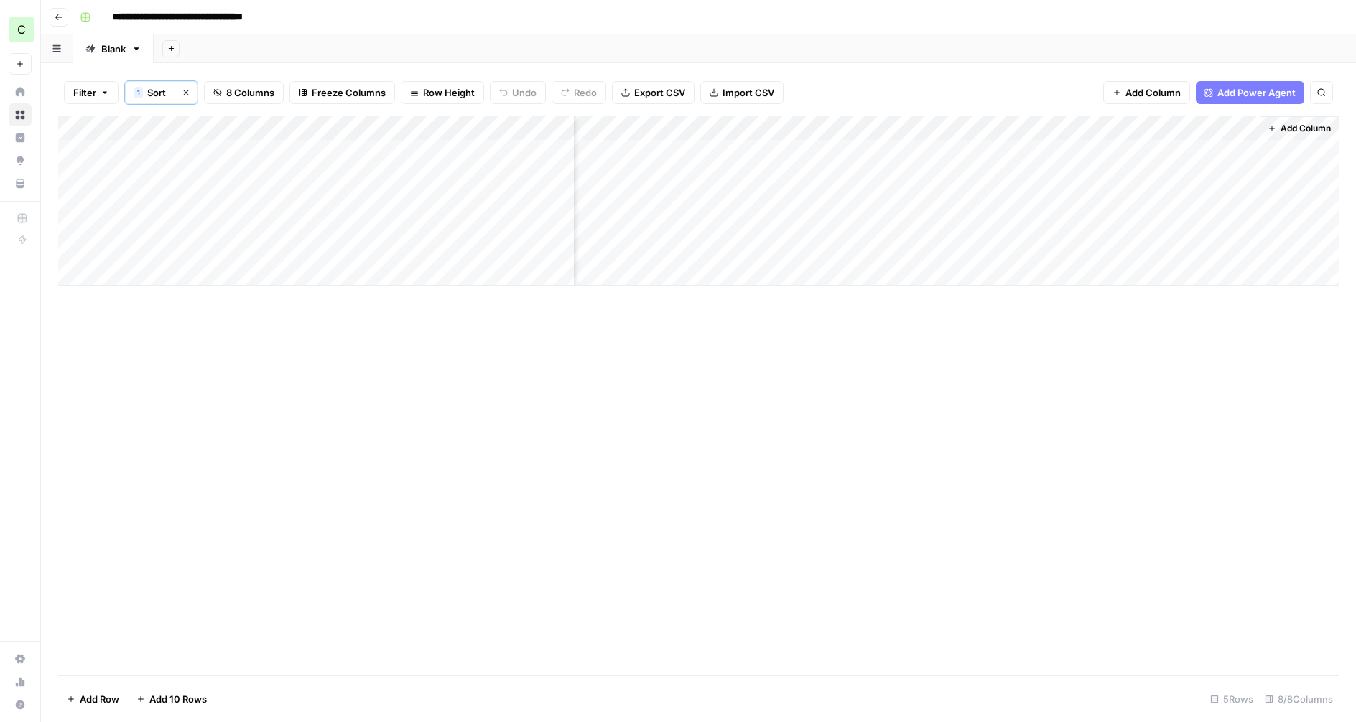
drag, startPoint x: 934, startPoint y: 226, endPoint x: 892, endPoint y: 225, distance: 41.7
click at [931, 226] on div "Add Column" at bounding box center [698, 200] width 1280 height 169
click at [198, 149] on div "Add Column" at bounding box center [698, 200] width 1280 height 169
click at [166, 149] on div "Add Column" at bounding box center [698, 200] width 1280 height 169
click at [166, 149] on span "Date" at bounding box center [170, 152] width 115 height 13
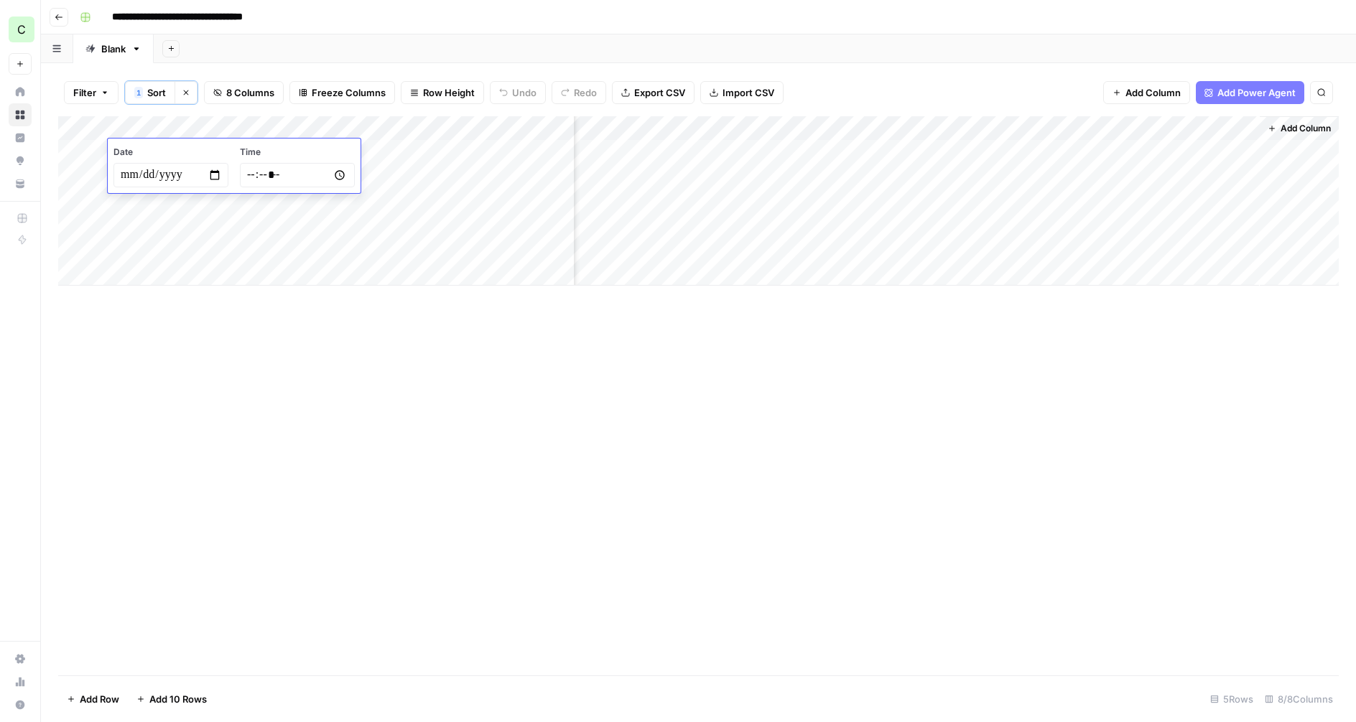
click at [166, 174] on input "date" at bounding box center [170, 175] width 115 height 24
click at [128, 180] on input "date" at bounding box center [170, 175] width 115 height 24
click at [212, 177] on input "date" at bounding box center [170, 175] width 115 height 24
type input "**********"
click at [255, 184] on input "time" at bounding box center [297, 175] width 115 height 24
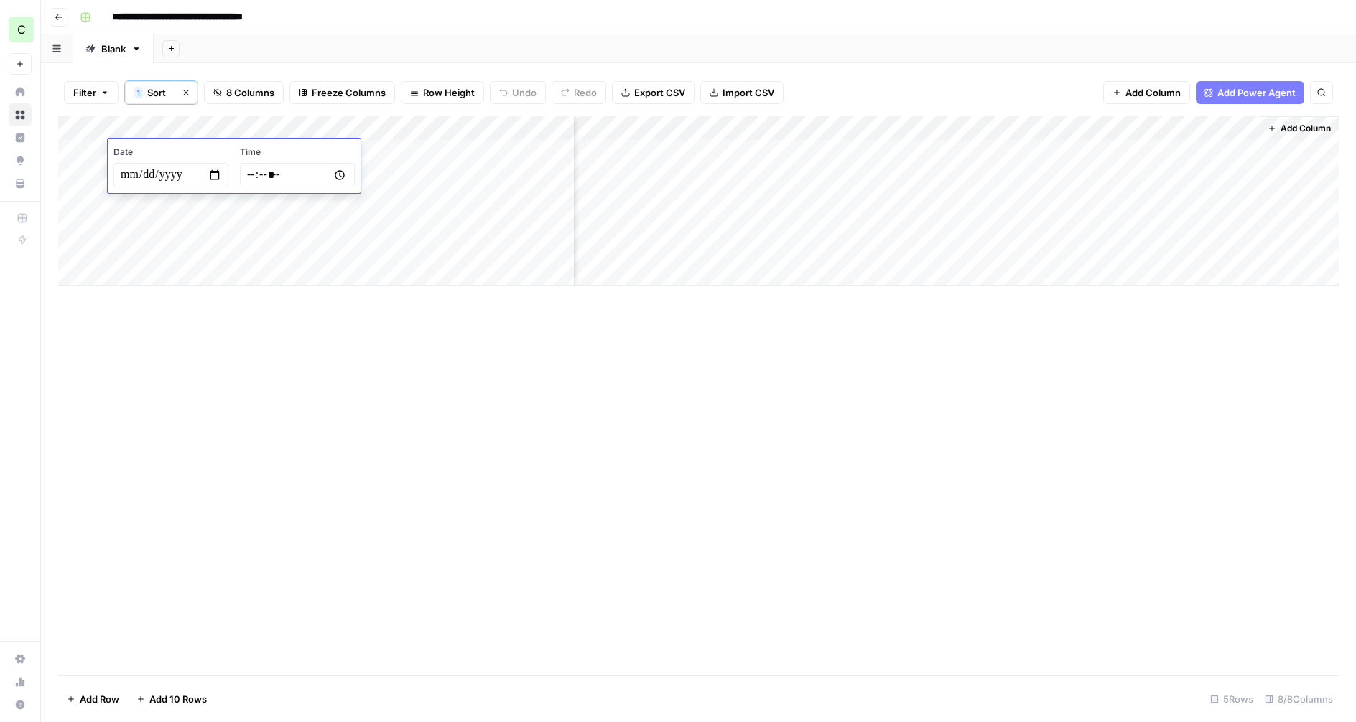
click at [252, 175] on input "time" at bounding box center [297, 175] width 115 height 24
click at [347, 180] on input "time" at bounding box center [297, 175] width 115 height 24
type input "*****"
drag, startPoint x: 177, startPoint y: 398, endPoint x: 189, endPoint y: 378, distance: 23.2
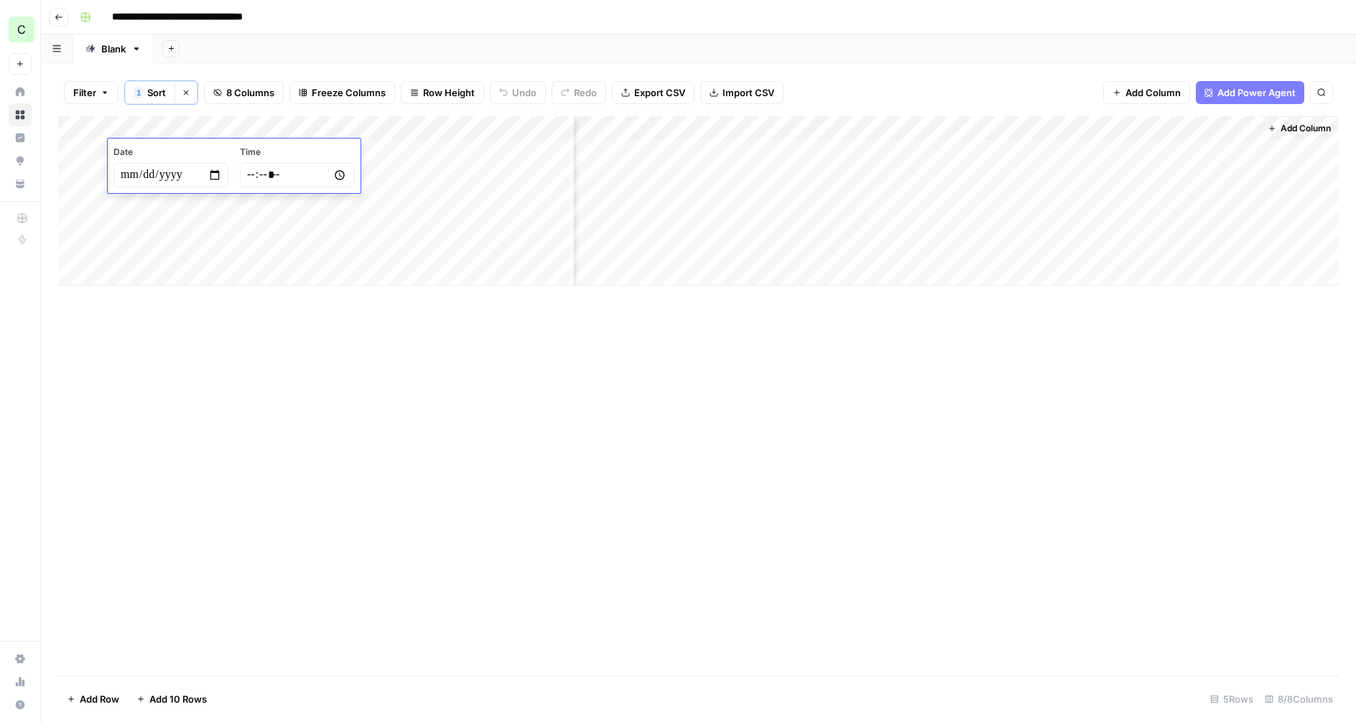
click at [177, 397] on div "Add Column" at bounding box center [698, 395] width 1280 height 559
click at [315, 154] on div "Add Column" at bounding box center [698, 200] width 1280 height 169
click at [342, 152] on div "Add Column" at bounding box center [698, 200] width 1280 height 169
click at [342, 152] on textarea at bounding box center [352, 153] width 230 height 20
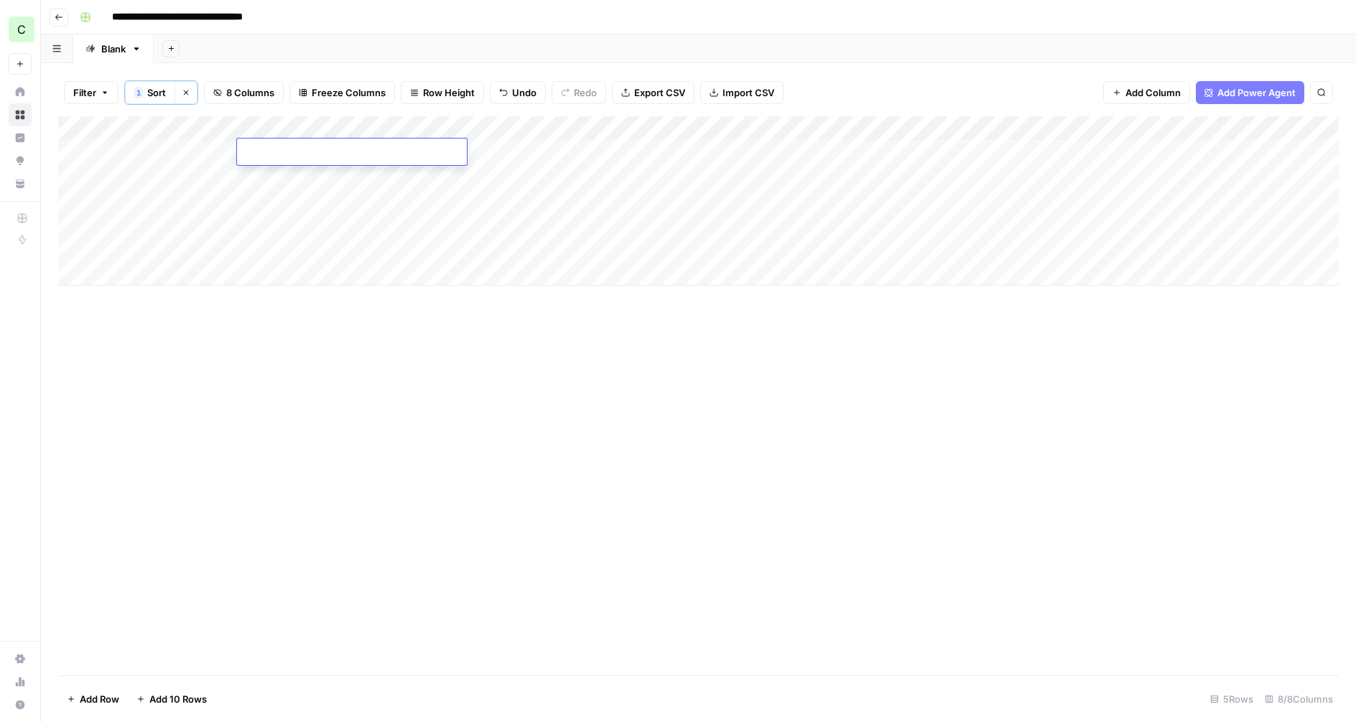
type textarea "**********"
click at [325, 203] on div "Add Column" at bounding box center [698, 200] width 1280 height 169
click at [465, 153] on div "Add Column" at bounding box center [698, 200] width 1280 height 169
click at [512, 232] on button "Ready for review" at bounding box center [510, 233] width 86 height 17
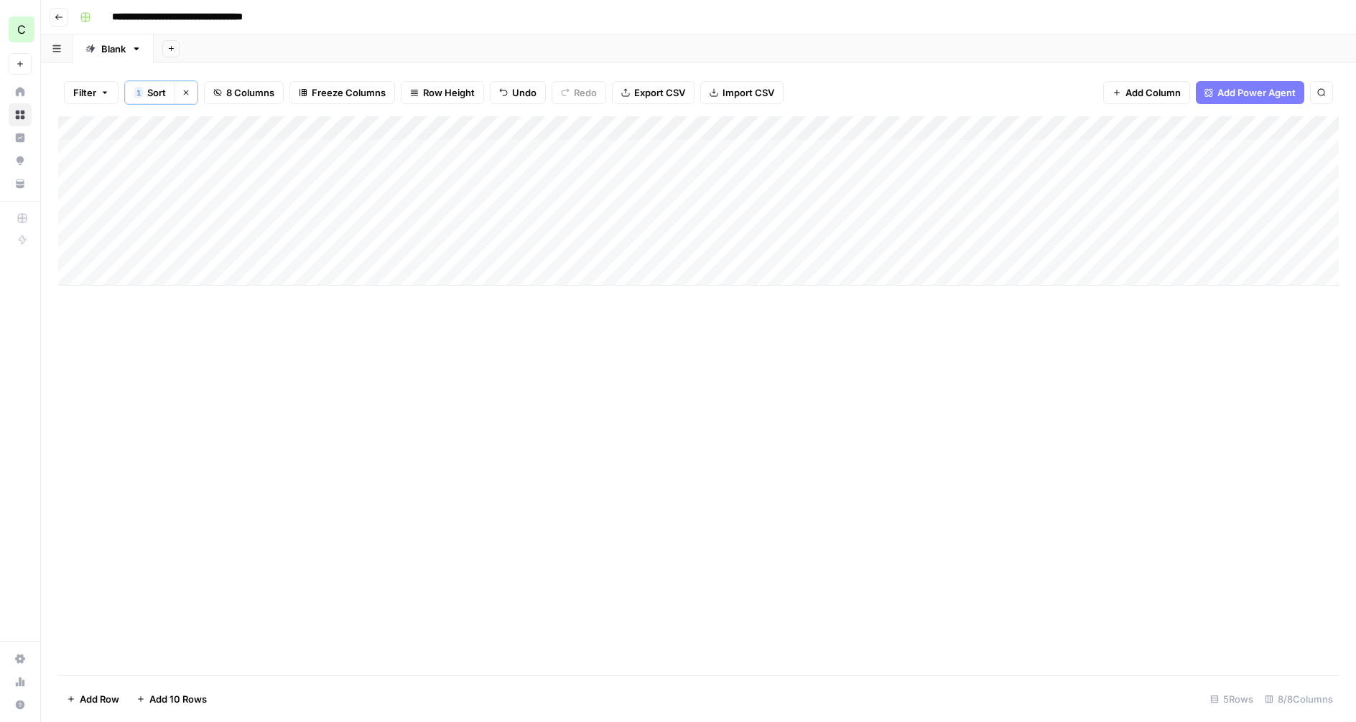
click at [524, 150] on div "Add Column" at bounding box center [698, 200] width 1280 height 169
click at [519, 210] on div "Backlog" at bounding box center [524, 209] width 144 height 26
click at [525, 213] on div "Backlog" at bounding box center [524, 209] width 144 height 26
click at [526, 212] on div "Backlog" at bounding box center [524, 209] width 144 height 26
drag, startPoint x: 301, startPoint y: 231, endPoint x: 343, endPoint y: 221, distance: 42.7
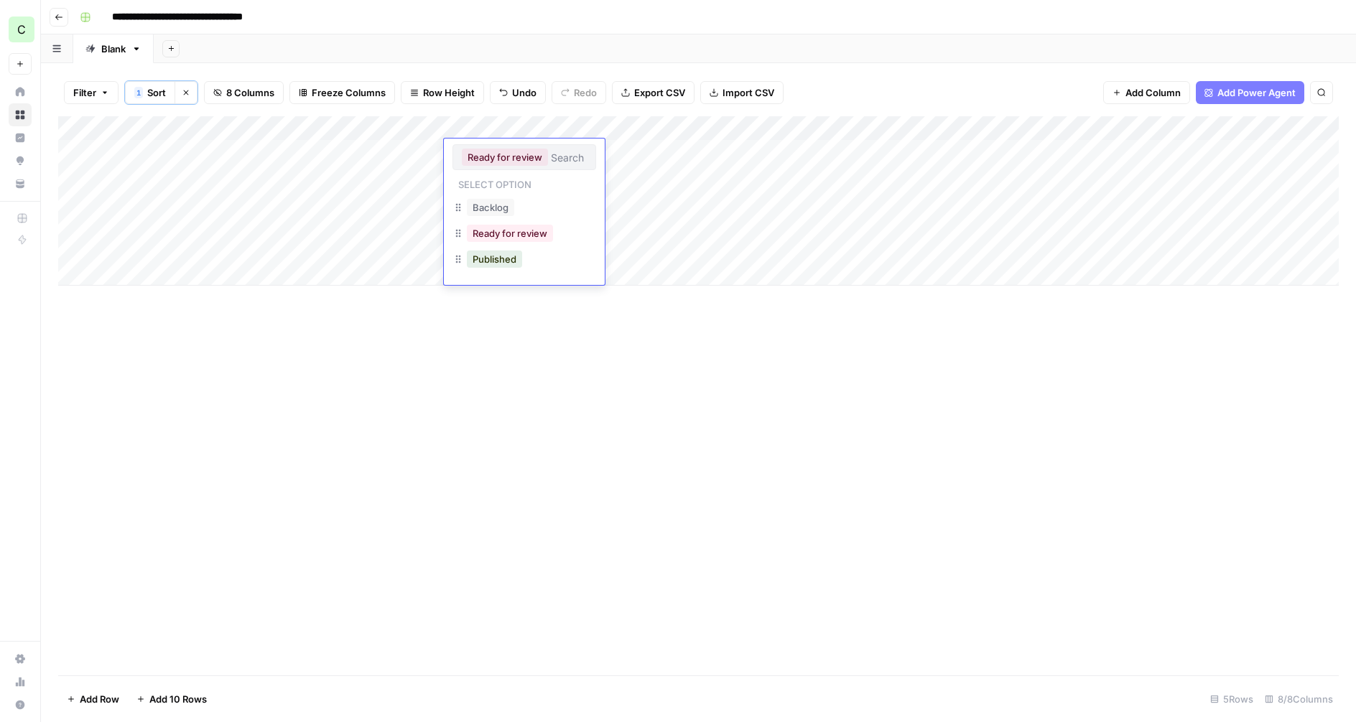
click at [305, 230] on div "Add Column" at bounding box center [698, 200] width 1280 height 169
click at [468, 154] on div "Add Column" at bounding box center [698, 200] width 1280 height 169
click at [501, 149] on div "Add Column" at bounding box center [698, 200] width 1280 height 169
click at [501, 149] on button "Ready for review" at bounding box center [505, 157] width 86 height 17
click at [492, 214] on button "Backlog" at bounding box center [490, 207] width 47 height 17
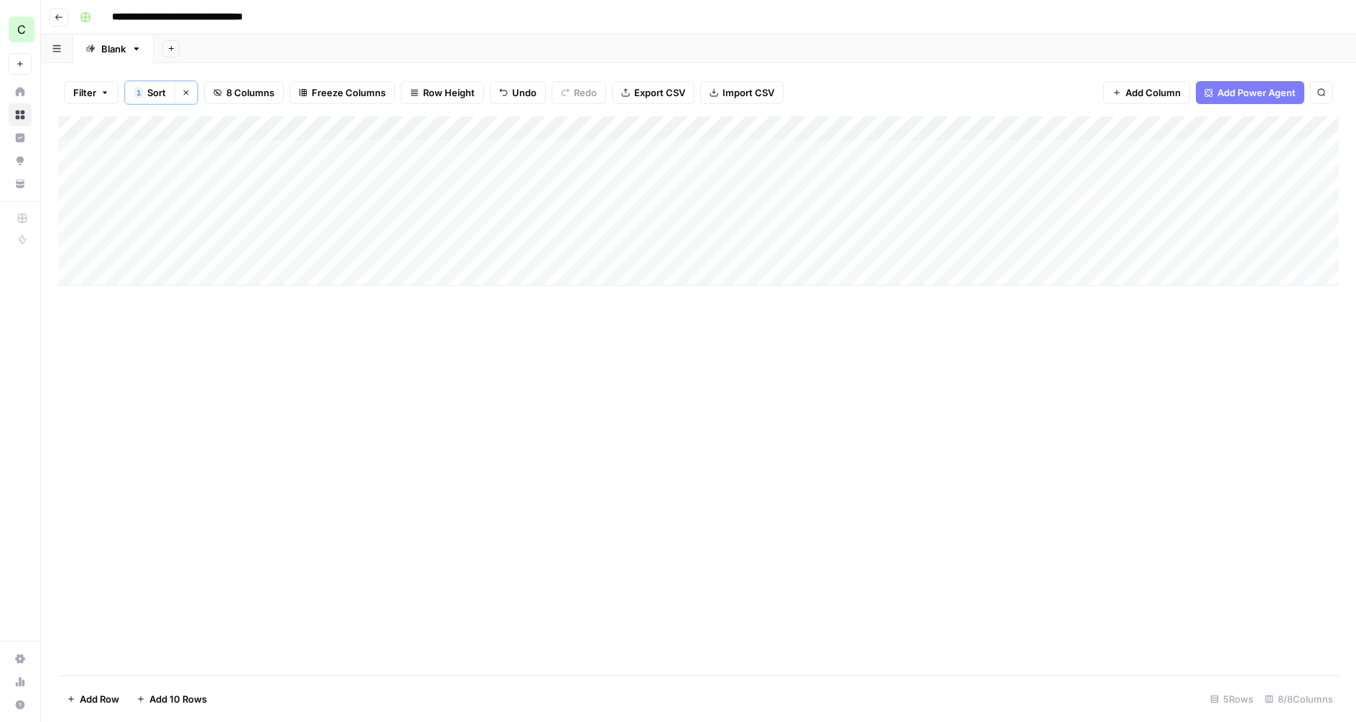
click at [651, 164] on div "Add Column" at bounding box center [698, 200] width 1280 height 169
click at [643, 154] on div "Add Column" at bounding box center [698, 200] width 1280 height 169
click at [646, 205] on div "Add Column" at bounding box center [698, 200] width 1280 height 169
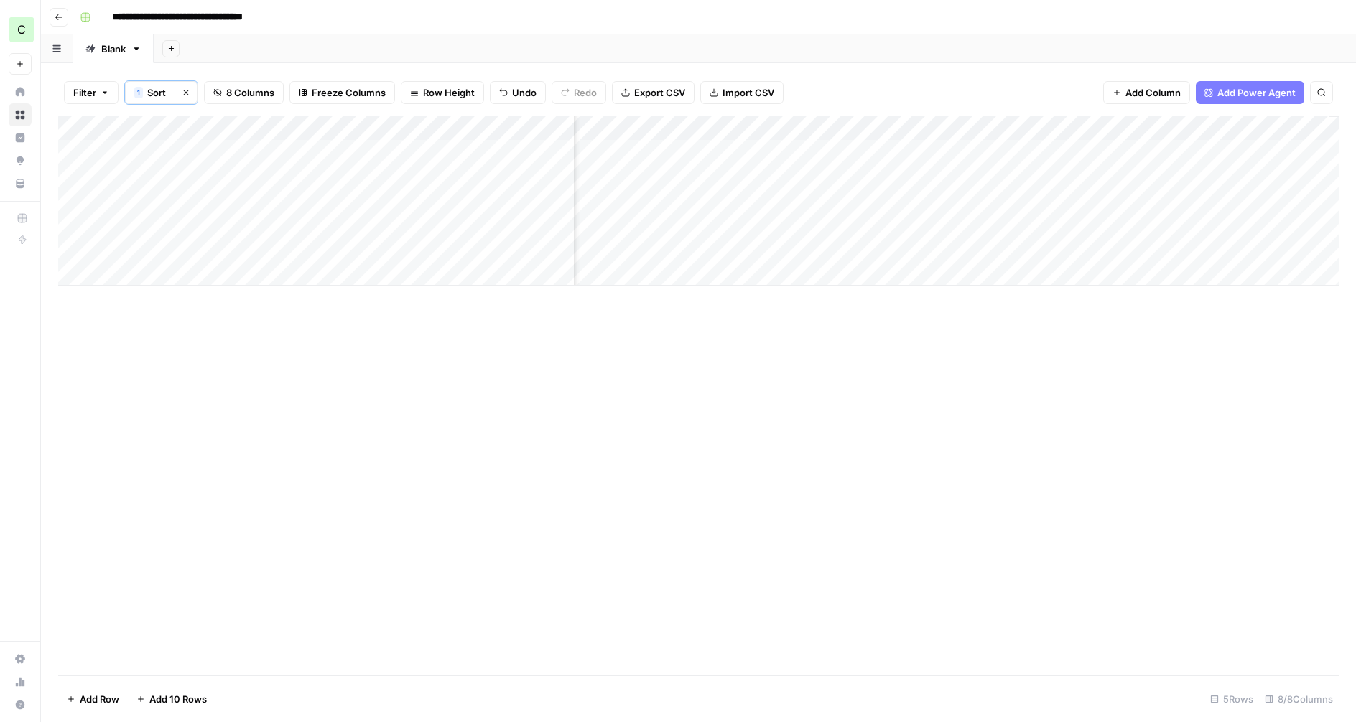
click at [1057, 157] on div "Add Column" at bounding box center [698, 200] width 1280 height 169
click at [1051, 154] on div "Add Column" at bounding box center [698, 200] width 1280 height 169
click at [1045, 265] on button "what is" at bounding box center [1036, 259] width 42 height 17
click at [1158, 152] on div "Add Column" at bounding box center [698, 200] width 1280 height 169
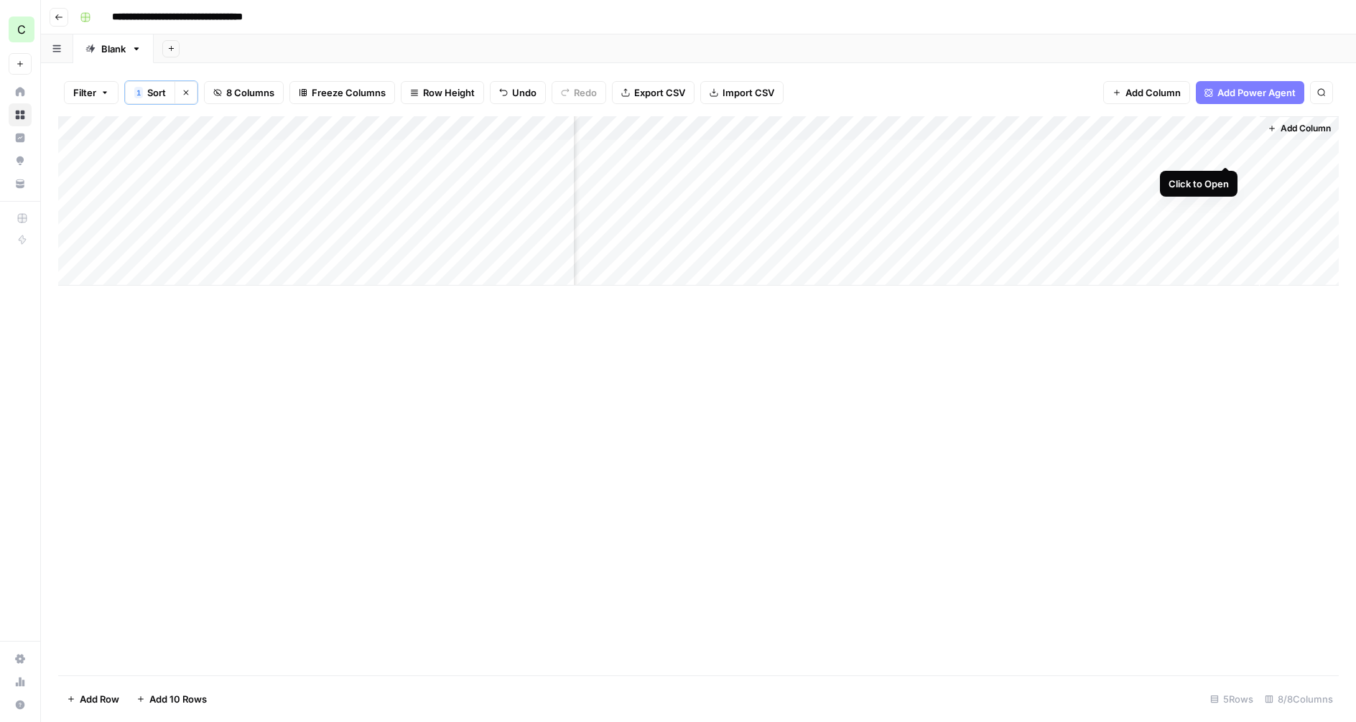
click at [1221, 150] on div "Add Column" at bounding box center [698, 200] width 1280 height 169
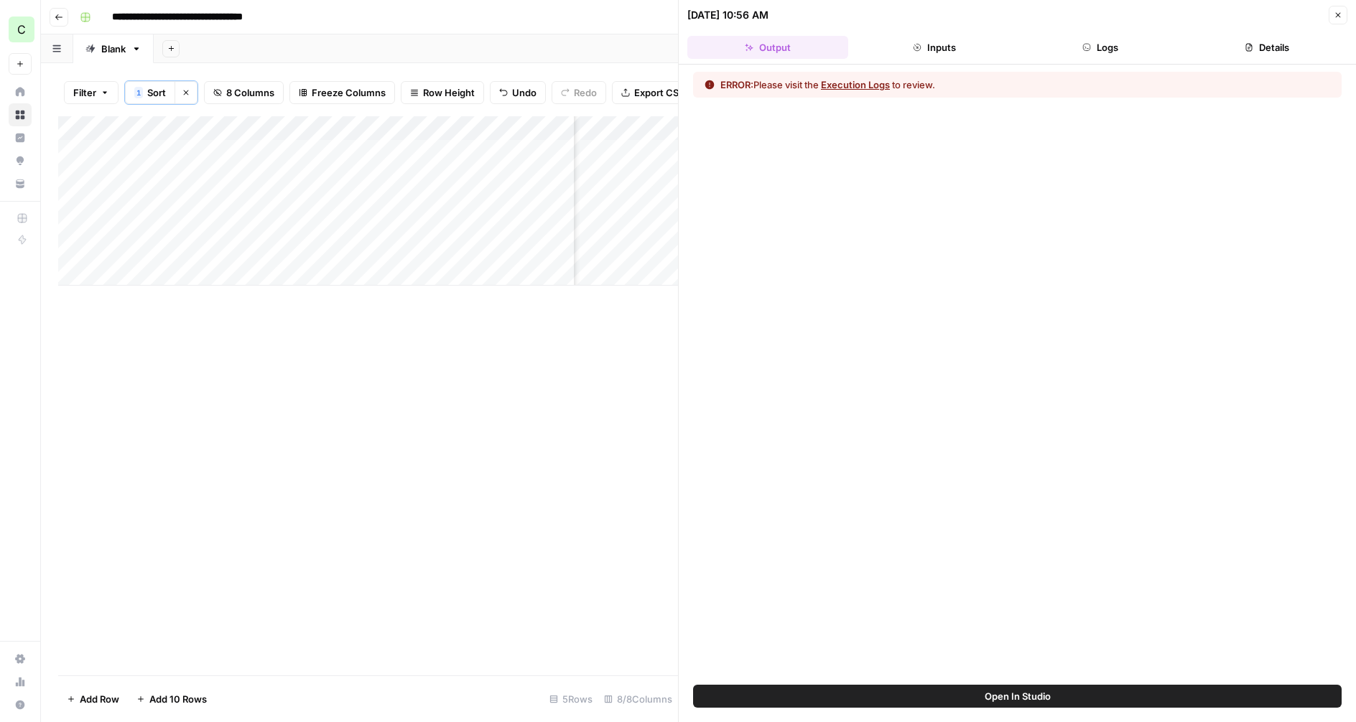
click at [1242, 45] on button "Details" at bounding box center [1266, 47] width 161 height 23
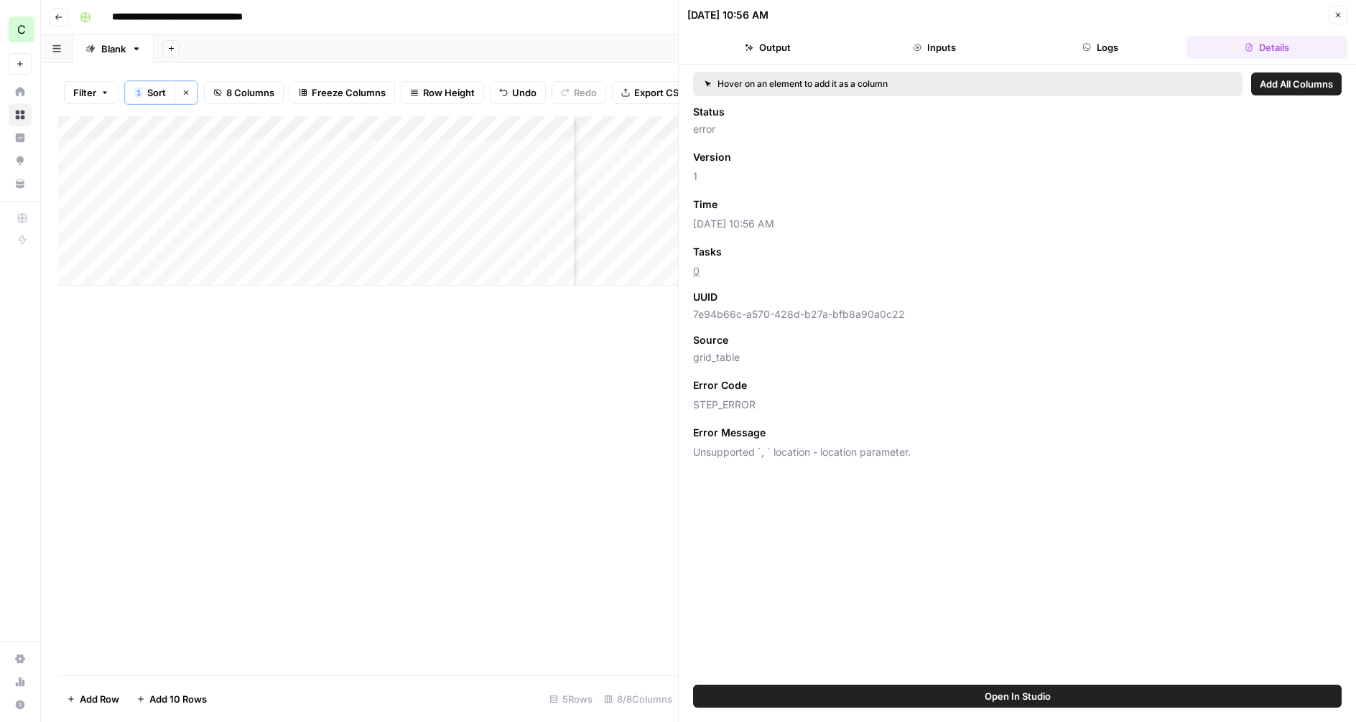
click at [1098, 39] on button "Logs" at bounding box center [1101, 47] width 161 height 23
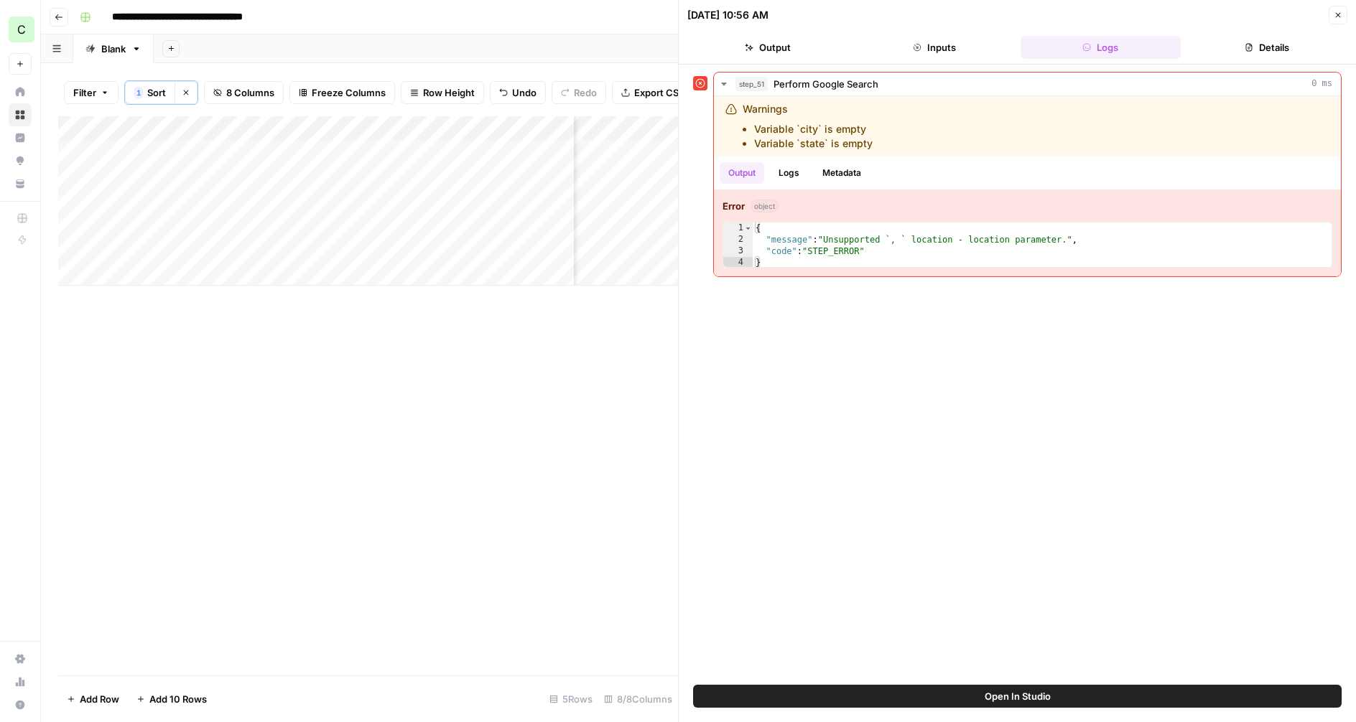
click at [596, 394] on div "Add Column" at bounding box center [368, 395] width 620 height 559
click at [1334, 10] on button "Close" at bounding box center [1338, 15] width 19 height 19
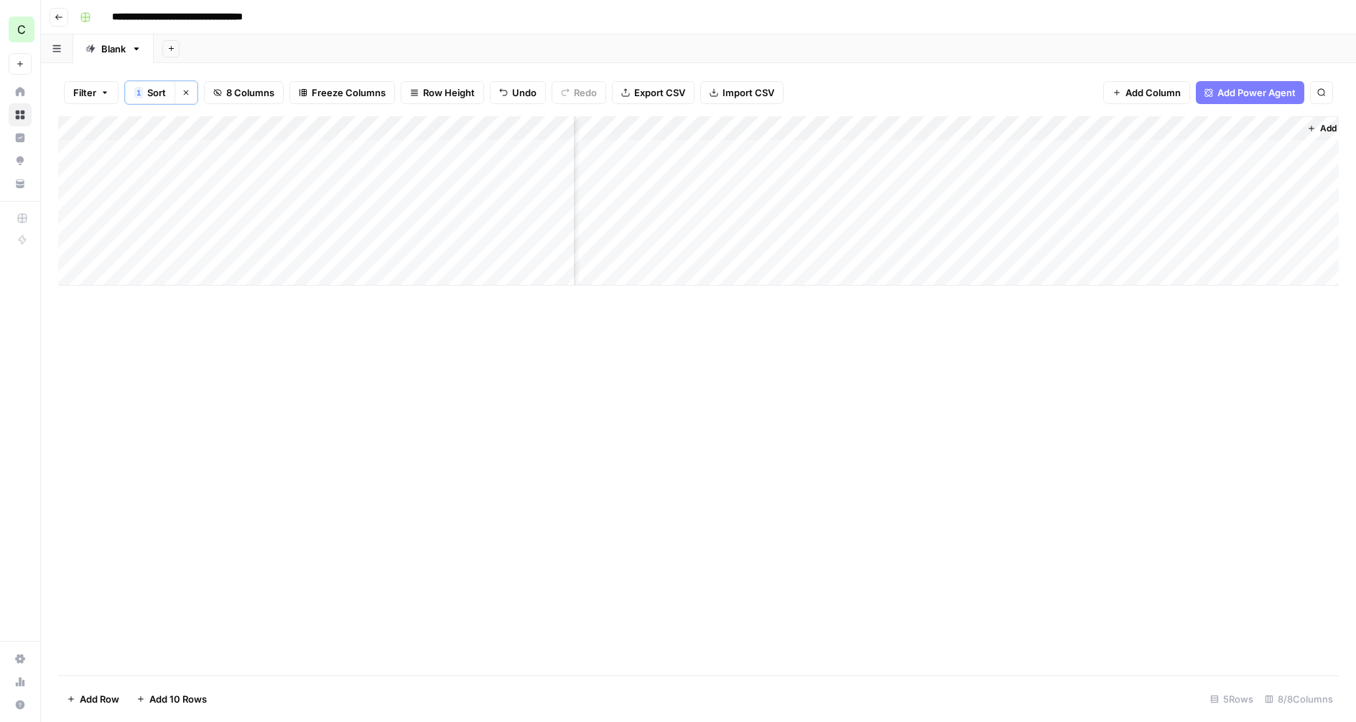
scroll to position [0, 218]
click at [1282, 129] on div "Add Column" at bounding box center [698, 200] width 1280 height 169
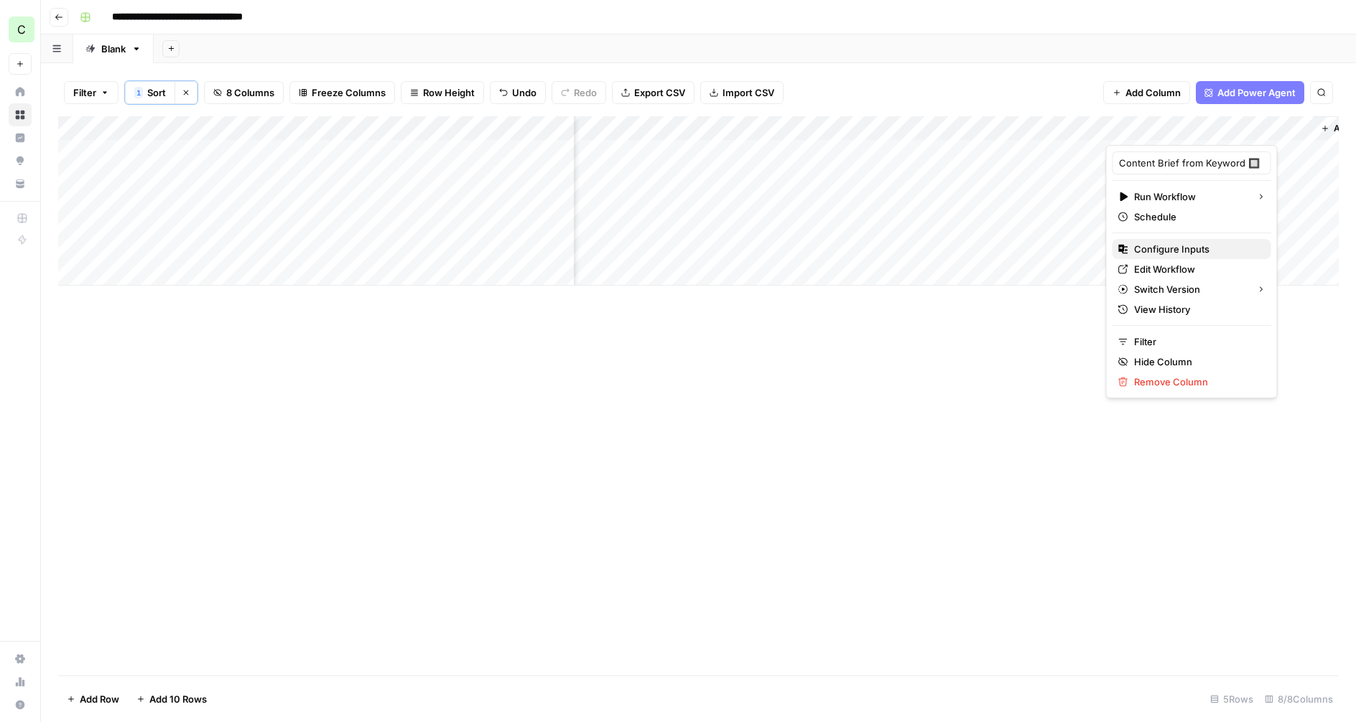
click at [1163, 250] on span "Configure Inputs" at bounding box center [1197, 249] width 126 height 14
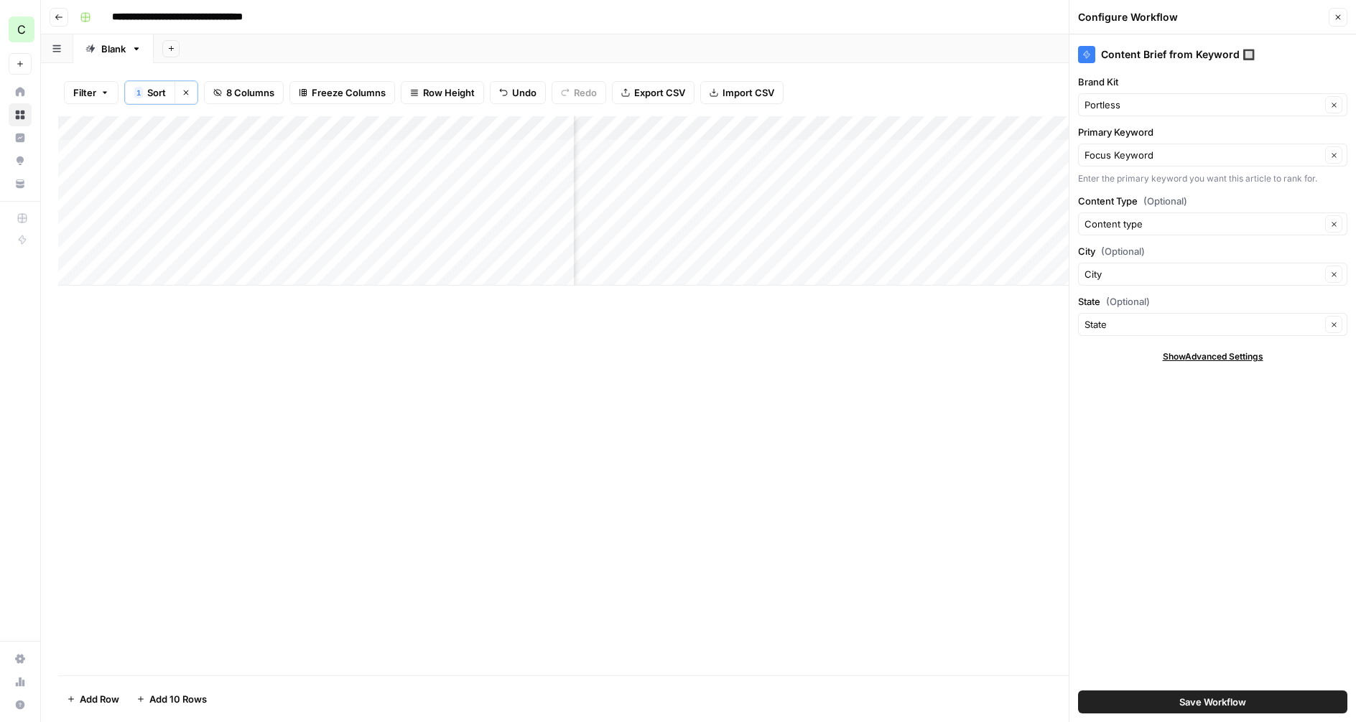
click at [1200, 360] on span "Show Advanced Settings" at bounding box center [1213, 356] width 101 height 13
click at [1336, 19] on icon "button" at bounding box center [1338, 17] width 5 height 5
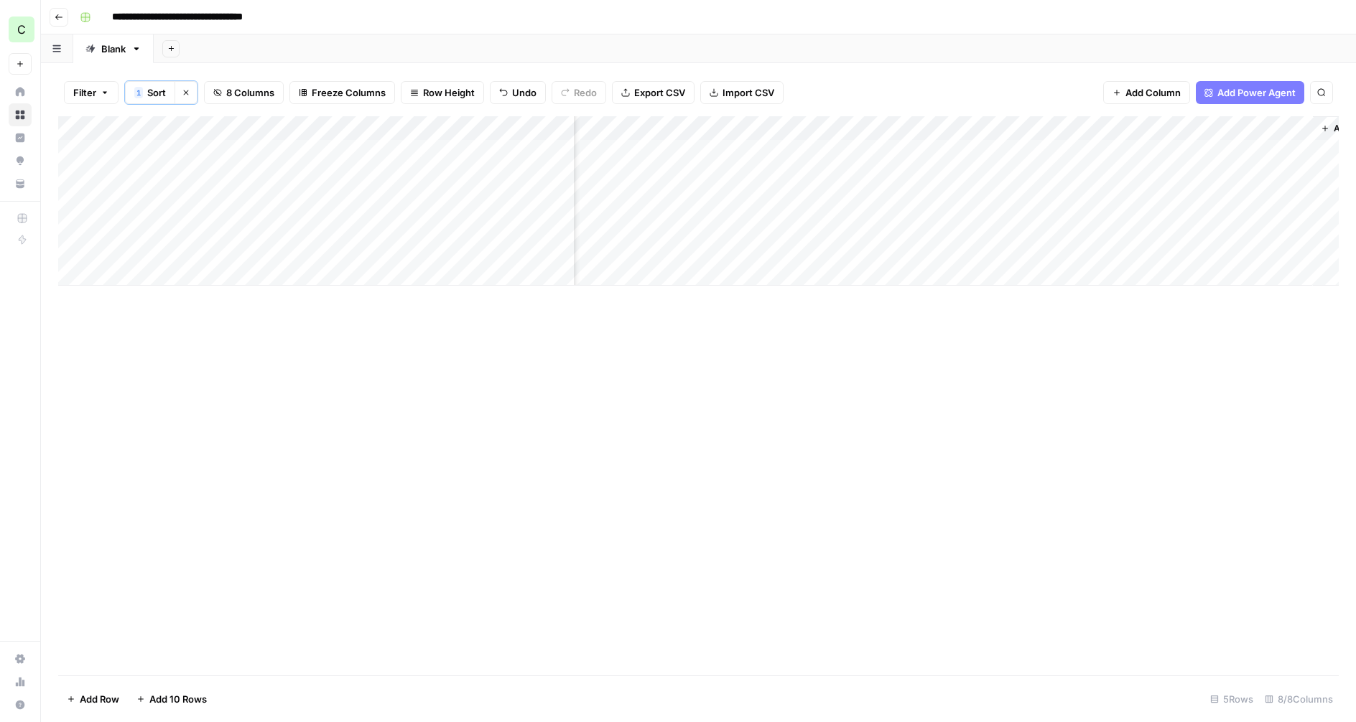
scroll to position [0, 271]
click at [1227, 122] on div "Add Column" at bounding box center [698, 200] width 1280 height 169
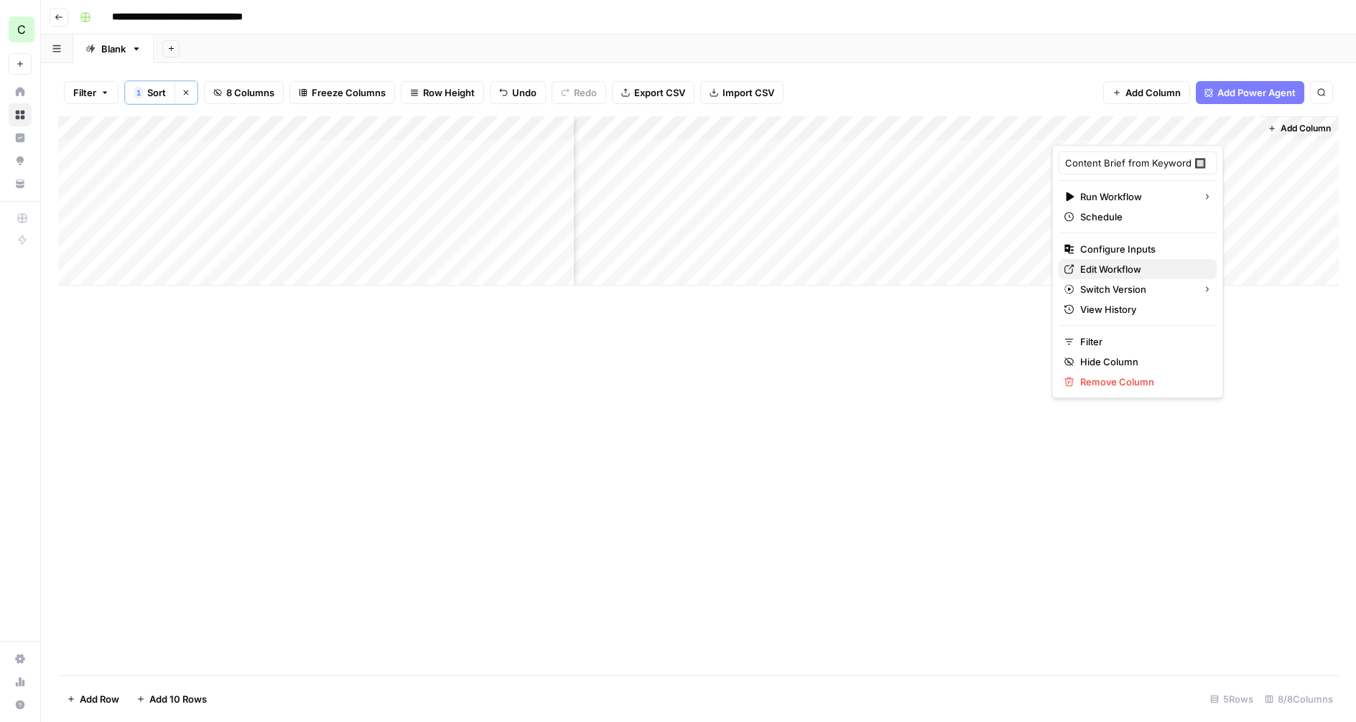
click at [1102, 271] on span "Edit Workflow" at bounding box center [1143, 269] width 126 height 14
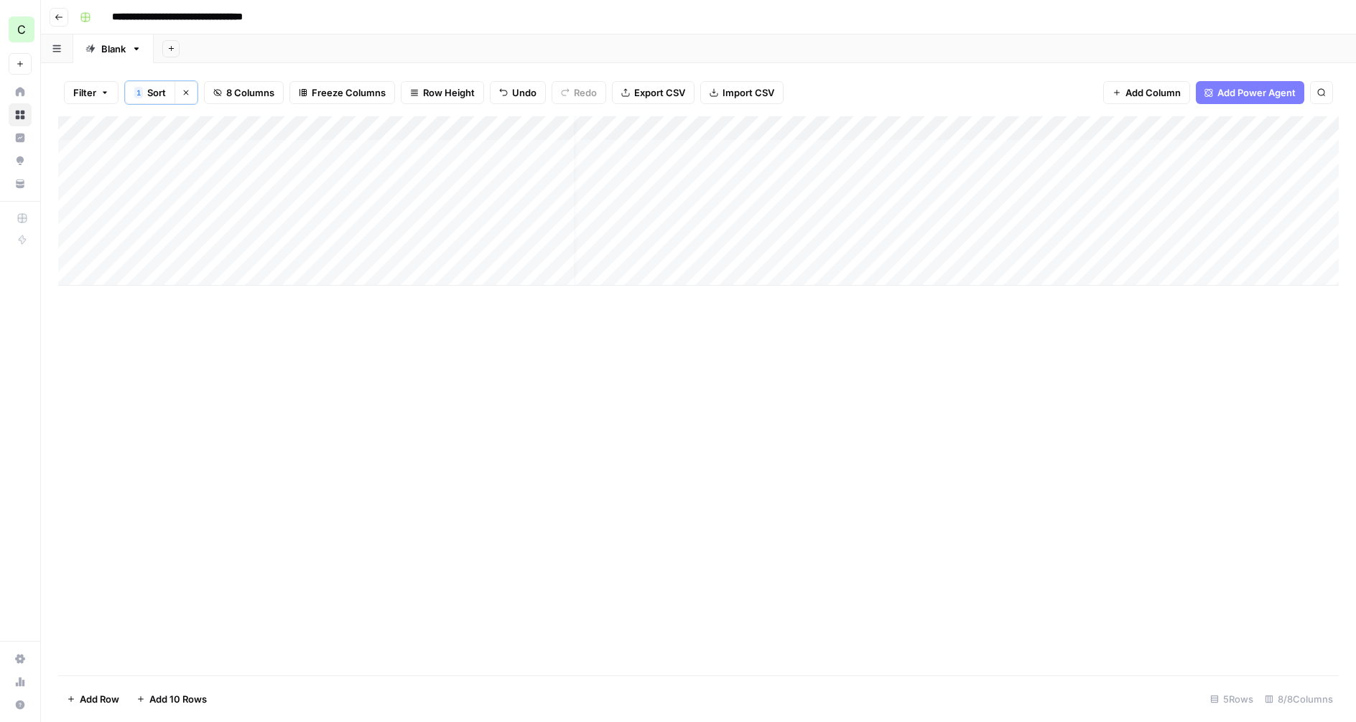
scroll to position [0, 0]
click at [973, 127] on div "Add Column" at bounding box center [698, 200] width 1280 height 169
click at [855, 321] on span "Remove Column" at bounding box center [872, 322] width 126 height 14
click at [627, 178] on span "Delete" at bounding box center [626, 174] width 31 height 14
click at [977, 128] on div "Add Column" at bounding box center [698, 200] width 1280 height 169
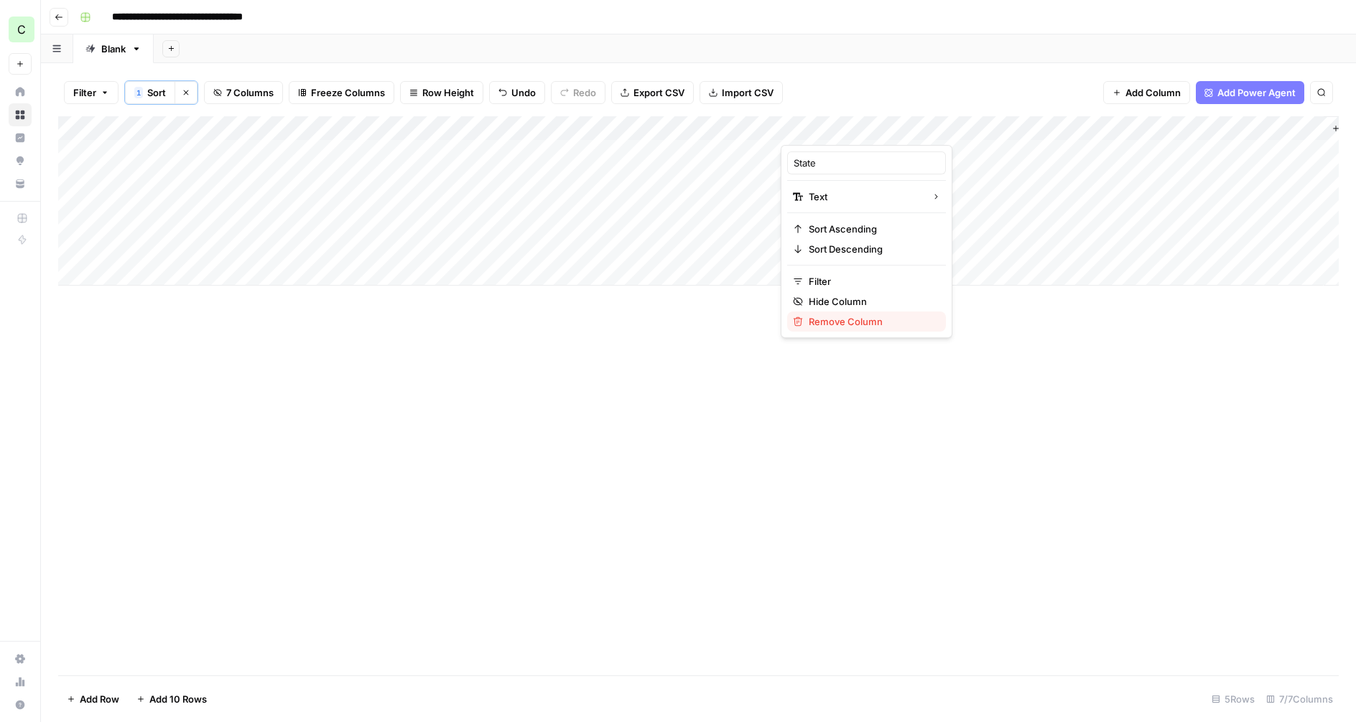
click at [818, 321] on span "Remove Column" at bounding box center [872, 322] width 126 height 14
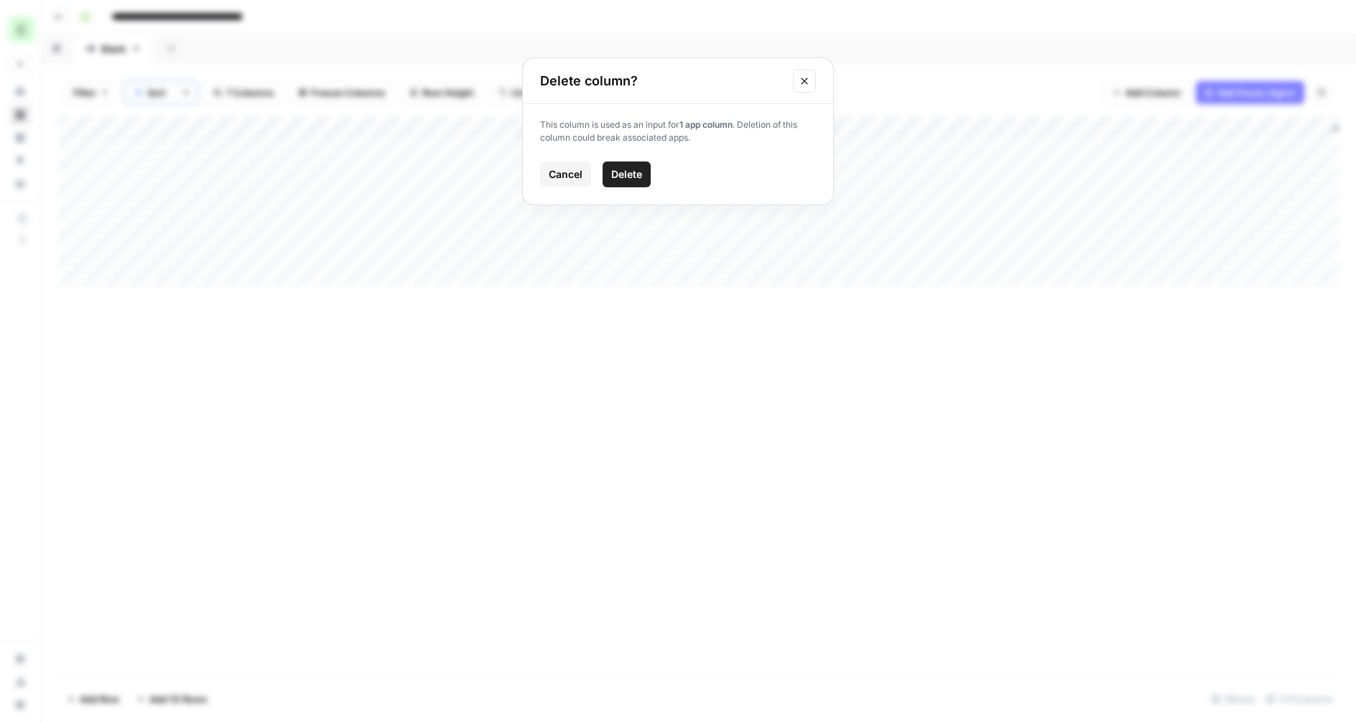
click at [632, 172] on span "Delete" at bounding box center [626, 174] width 31 height 14
click at [1040, 154] on div "Add Column" at bounding box center [698, 200] width 1280 height 169
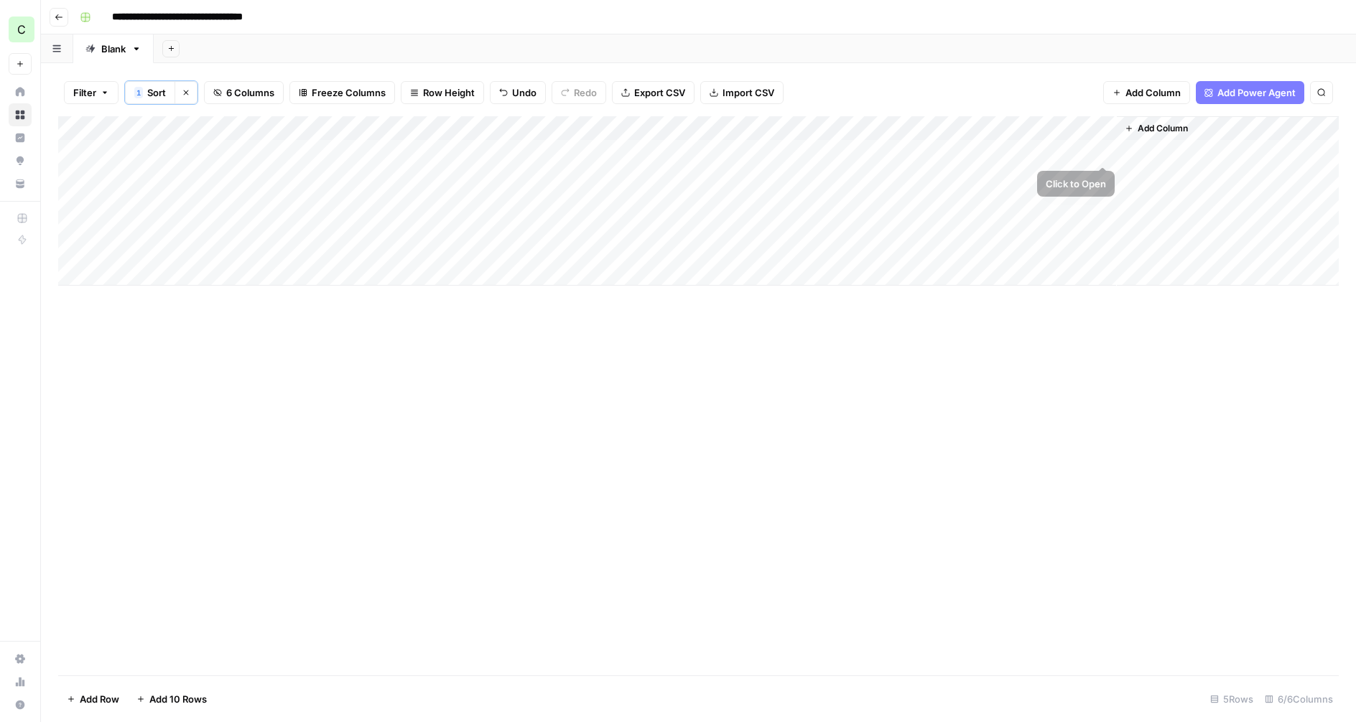
click at [1101, 152] on div "Add Column" at bounding box center [698, 200] width 1280 height 169
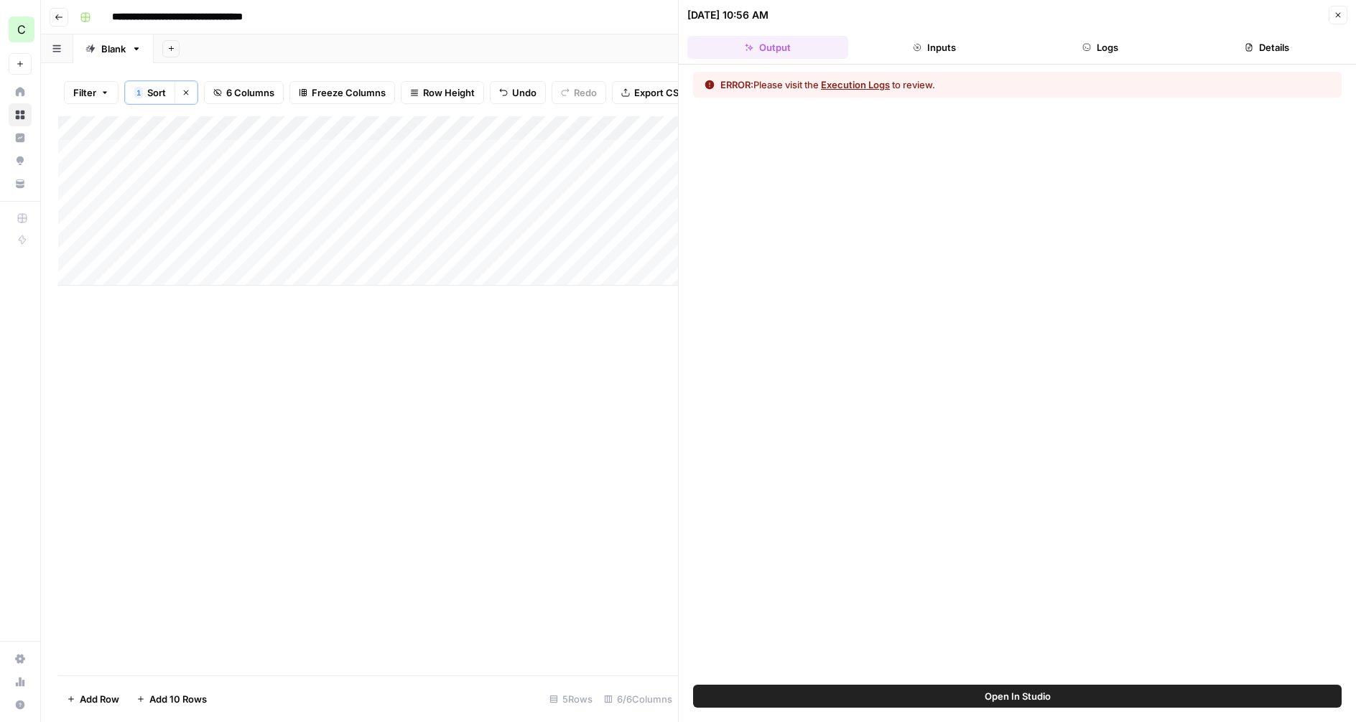
click at [940, 58] on button "Inputs" at bounding box center [934, 47] width 161 height 23
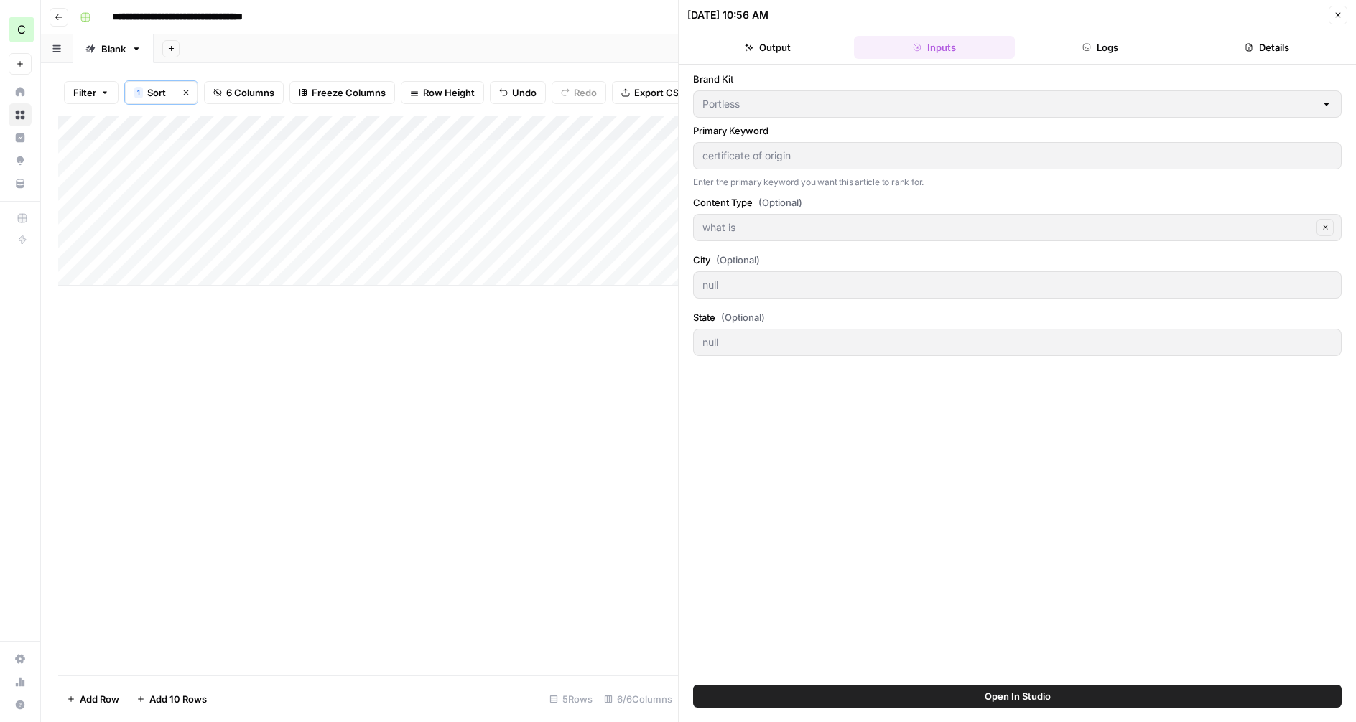
drag, startPoint x: 1128, startPoint y: 47, endPoint x: 1141, endPoint y: 48, distance: 13.0
click at [1128, 47] on button "Logs" at bounding box center [1101, 47] width 161 height 23
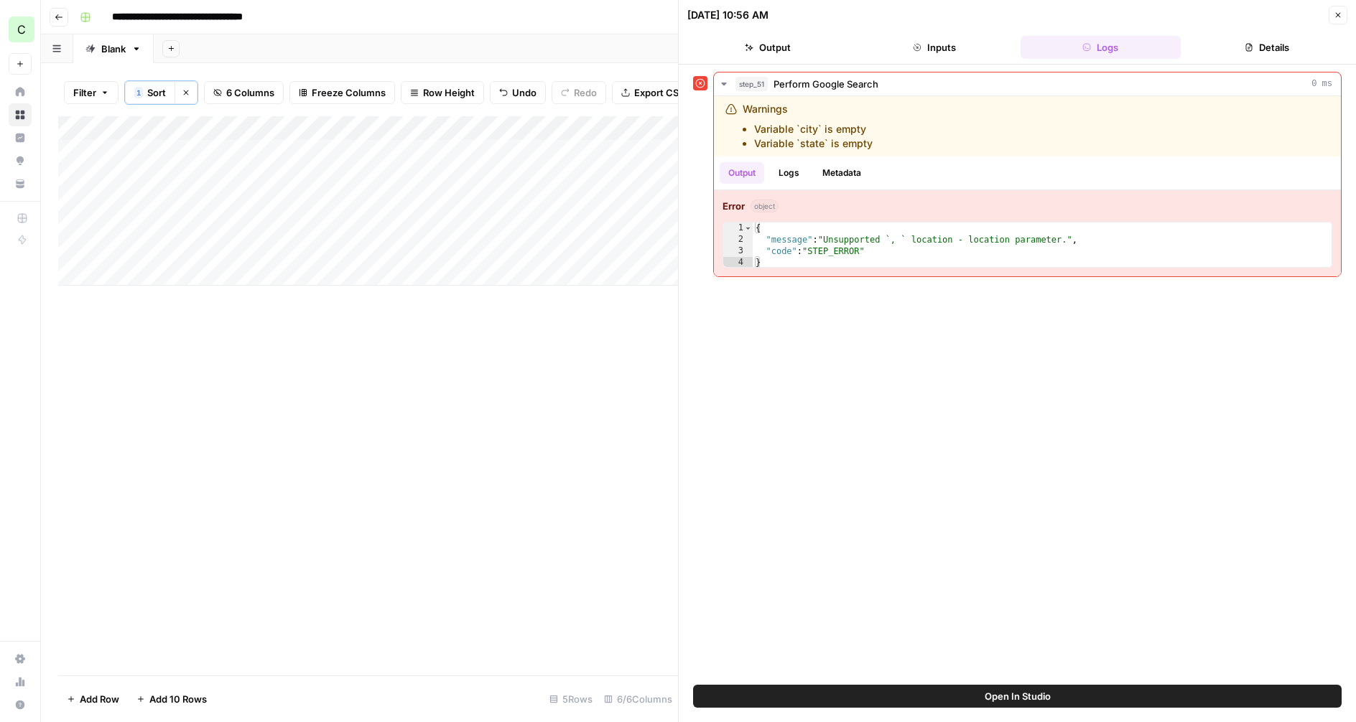
click at [1245, 45] on icon "button" at bounding box center [1249, 47] width 9 height 9
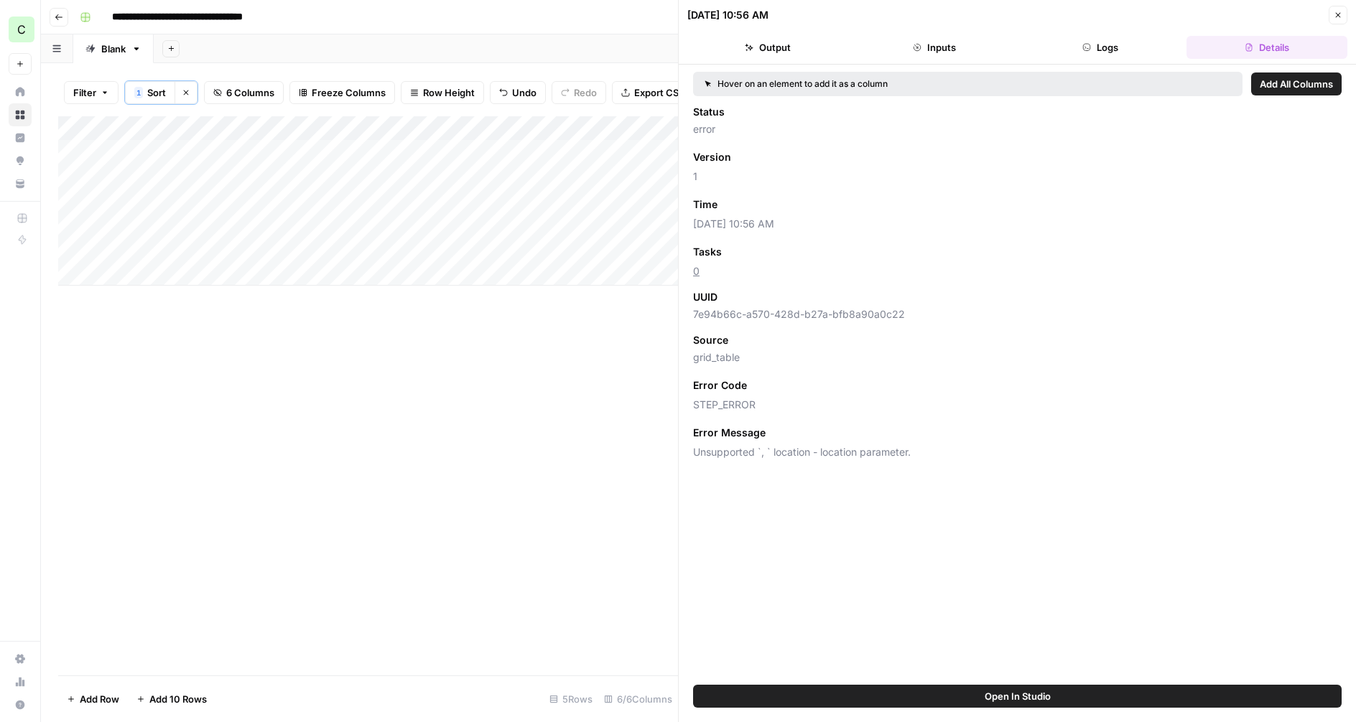
click at [1341, 11] on icon "button" at bounding box center [1338, 15] width 9 height 9
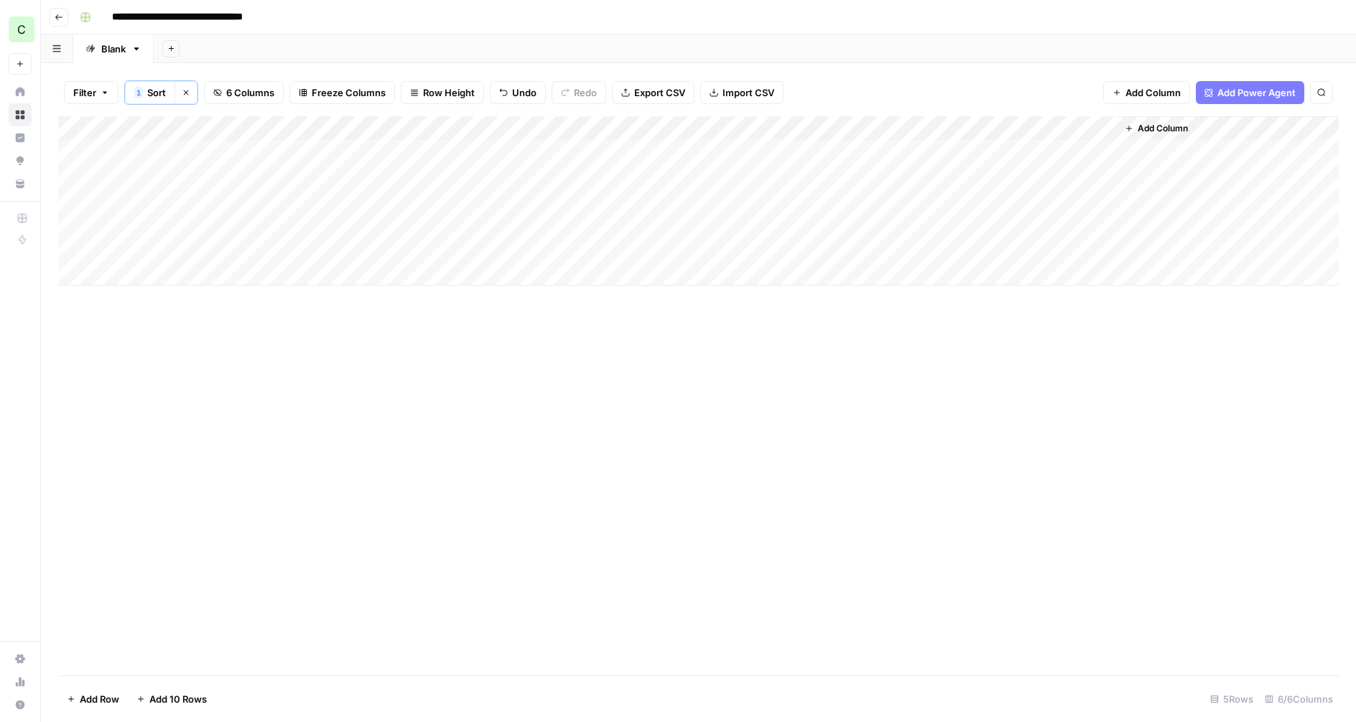
click at [1002, 154] on div "Add Column" at bounding box center [698, 200] width 1280 height 169
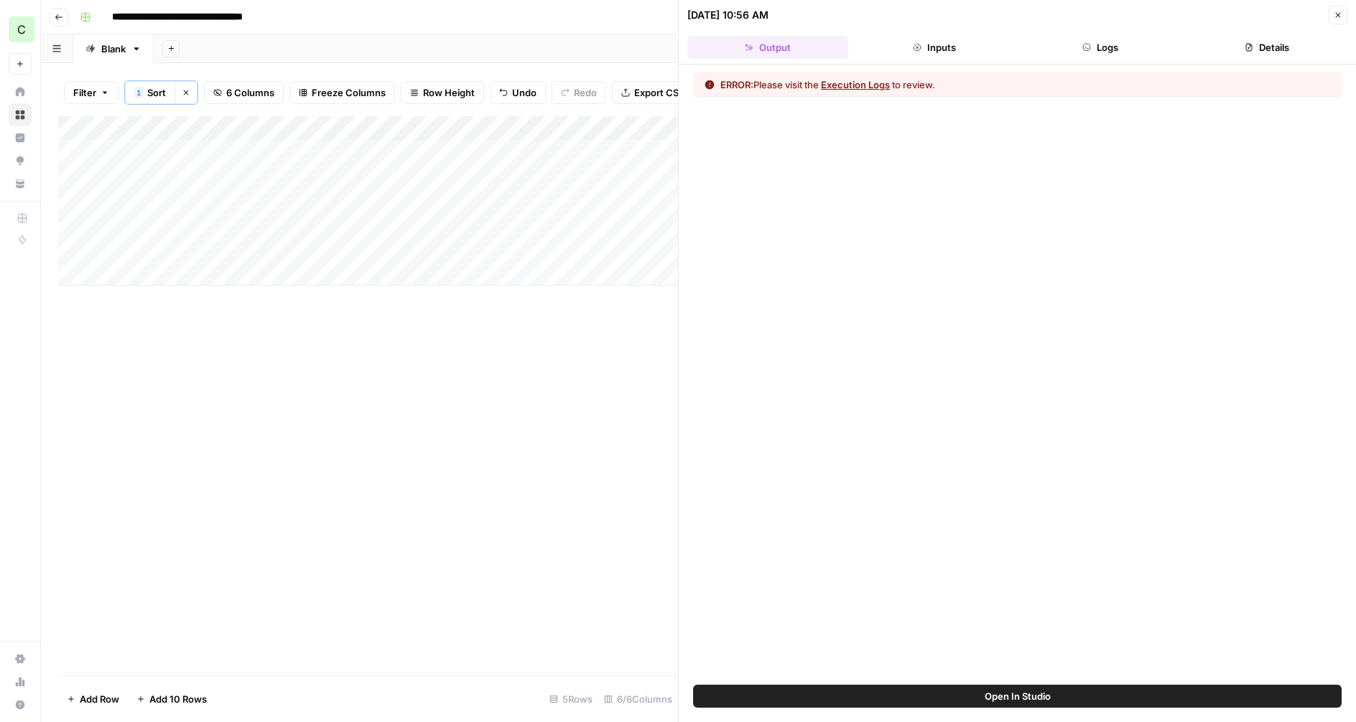
click at [1000, 708] on div "Open In Studio" at bounding box center [1017, 703] width 677 height 37
click at [1003, 702] on span "Open In Studio" at bounding box center [1018, 696] width 66 height 14
click at [1341, 12] on icon "button" at bounding box center [1338, 15] width 9 height 9
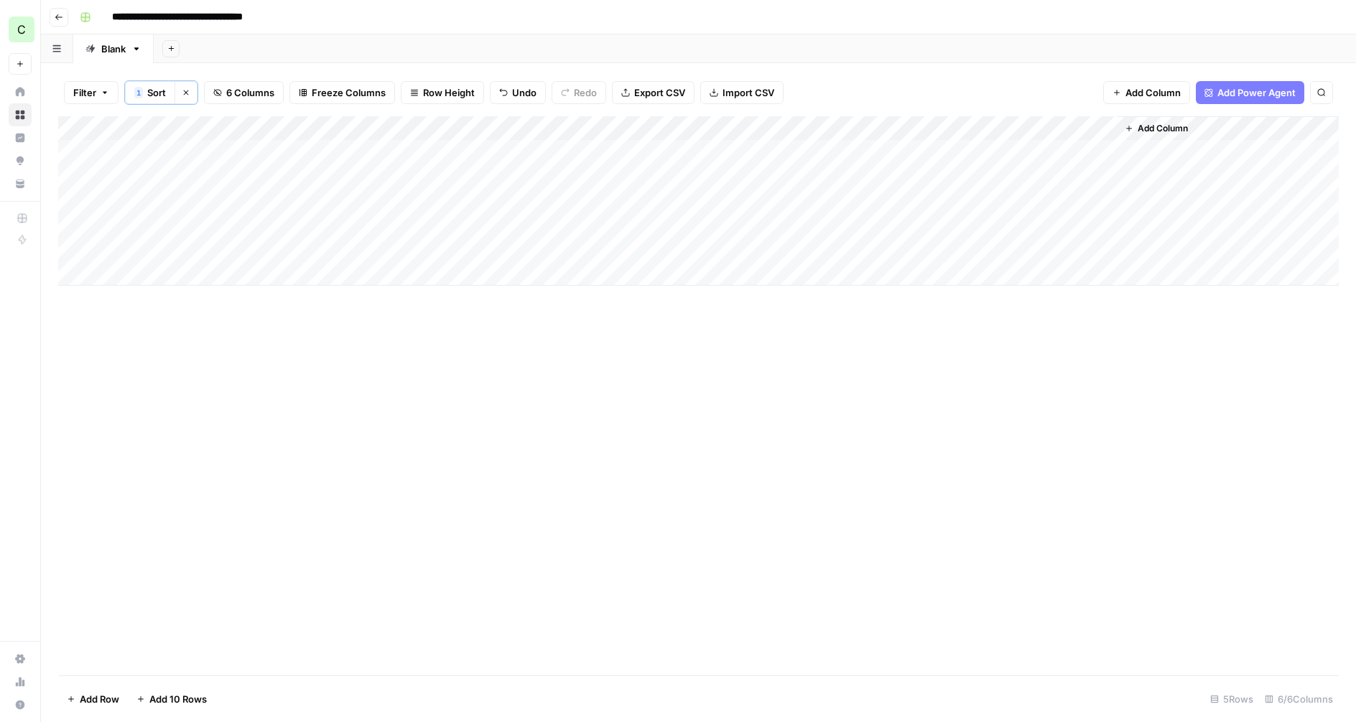
click at [1036, 126] on div "Add Column" at bounding box center [698, 200] width 1280 height 169
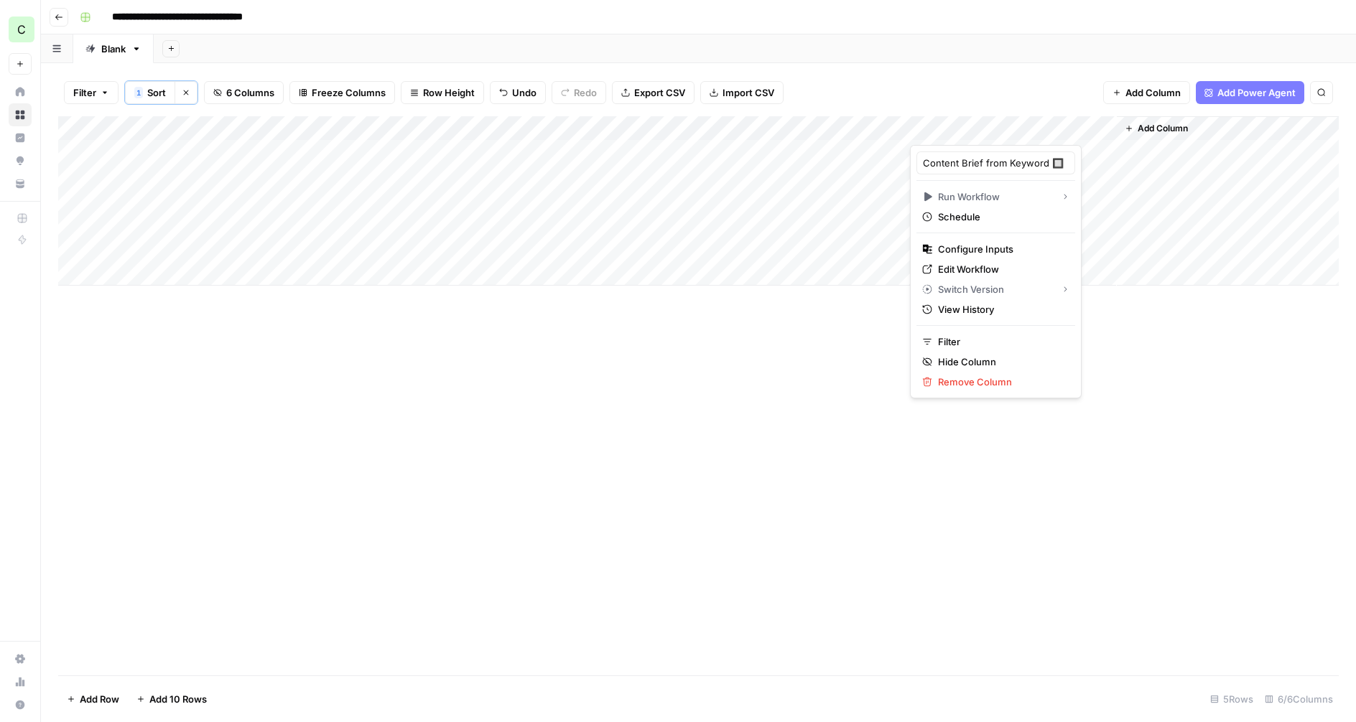
click at [919, 131] on div at bounding box center [1013, 130] width 207 height 29
click at [922, 130] on div at bounding box center [1013, 130] width 207 height 29
click at [733, 365] on div "Add Column" at bounding box center [698, 395] width 1280 height 559
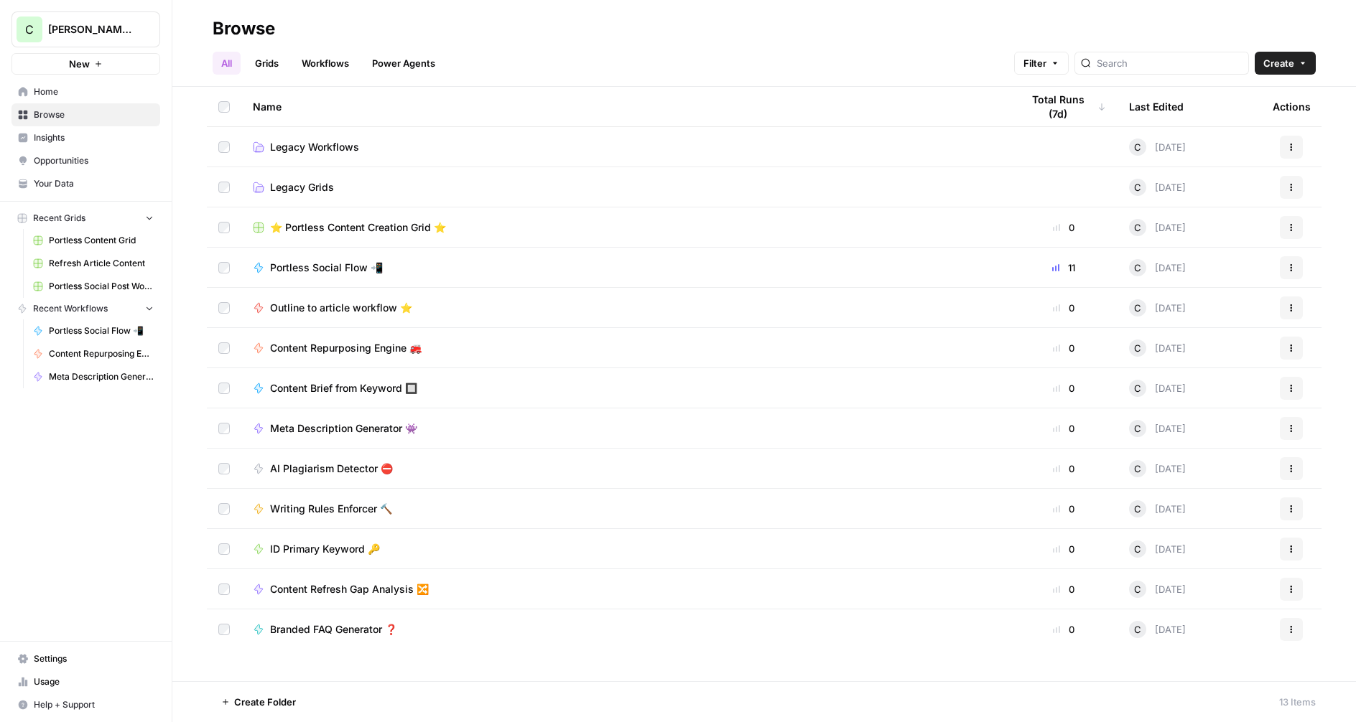
click at [531, 392] on div "Content Brief from Keyword 🔲" at bounding box center [625, 388] width 745 height 14
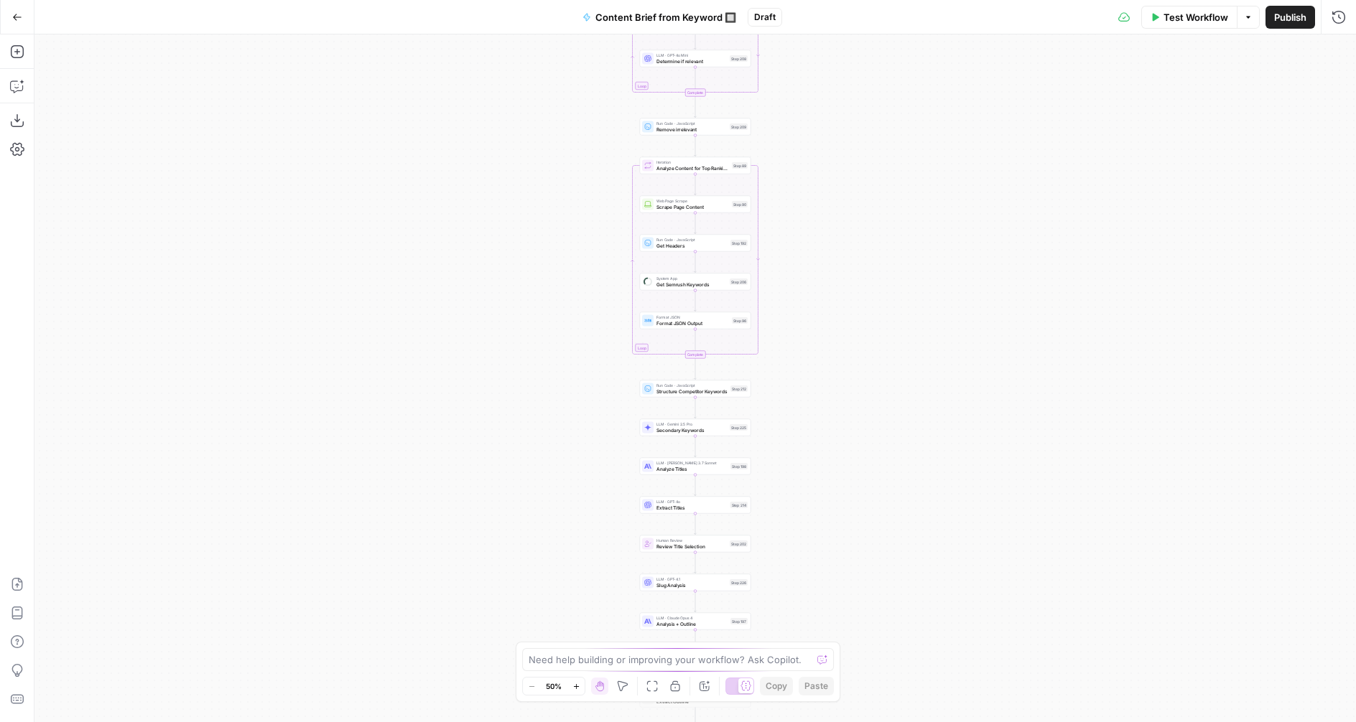
click at [1296, 20] on span "Publish" at bounding box center [1290, 17] width 32 height 14
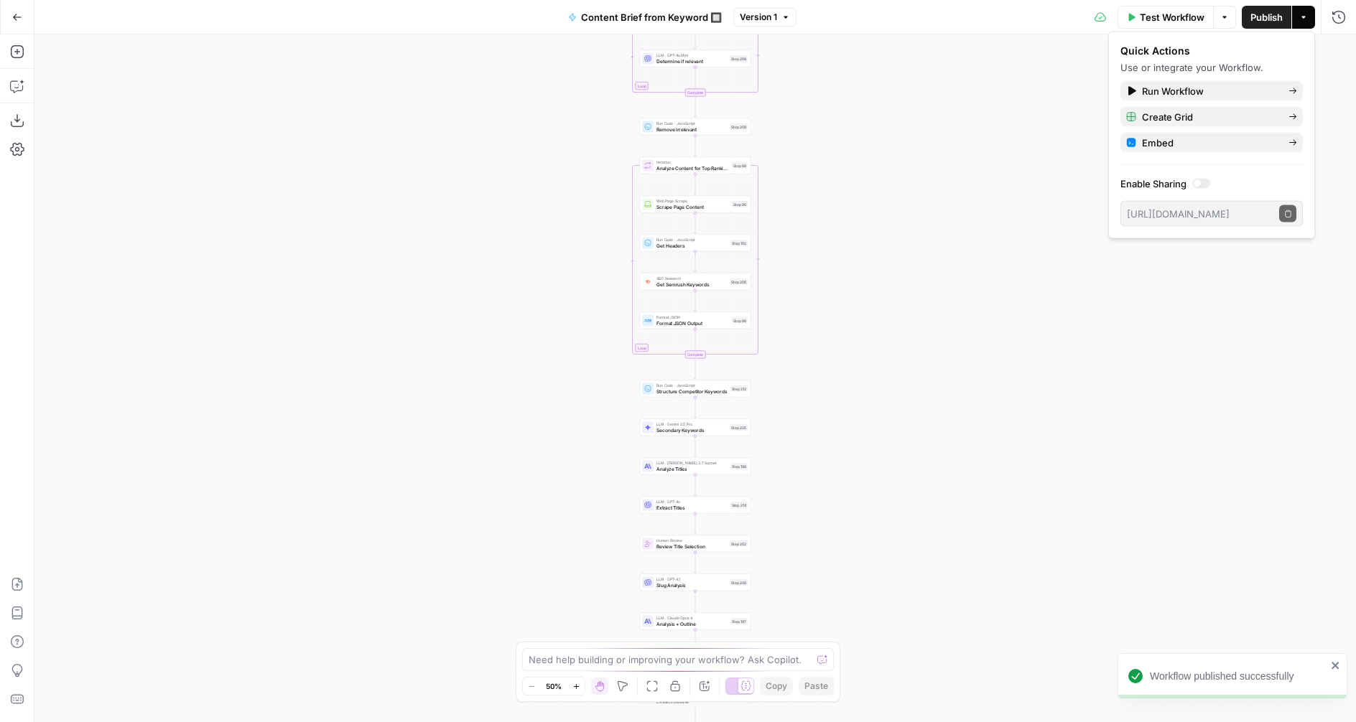
click at [27, 19] on button "Go Back" at bounding box center [17, 17] width 26 height 26
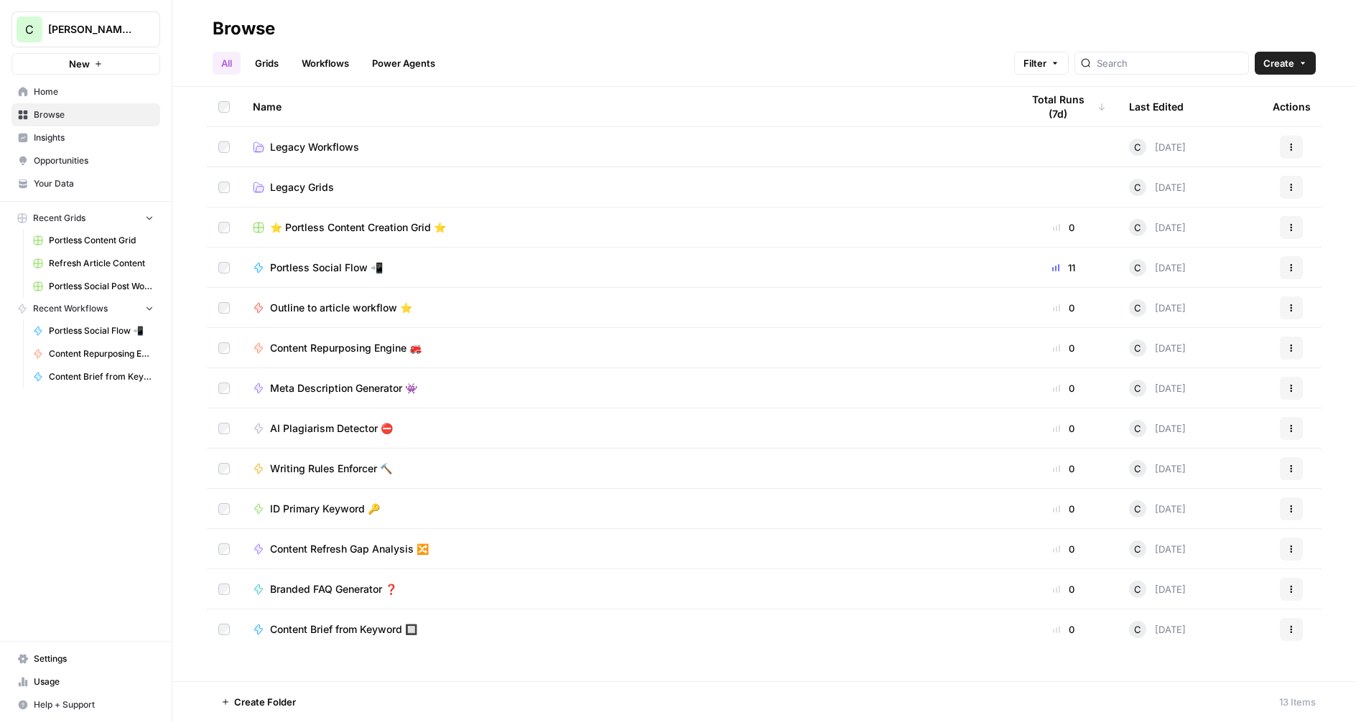
click at [342, 308] on span "Outline to article workflow ⭐️" at bounding box center [341, 308] width 142 height 14
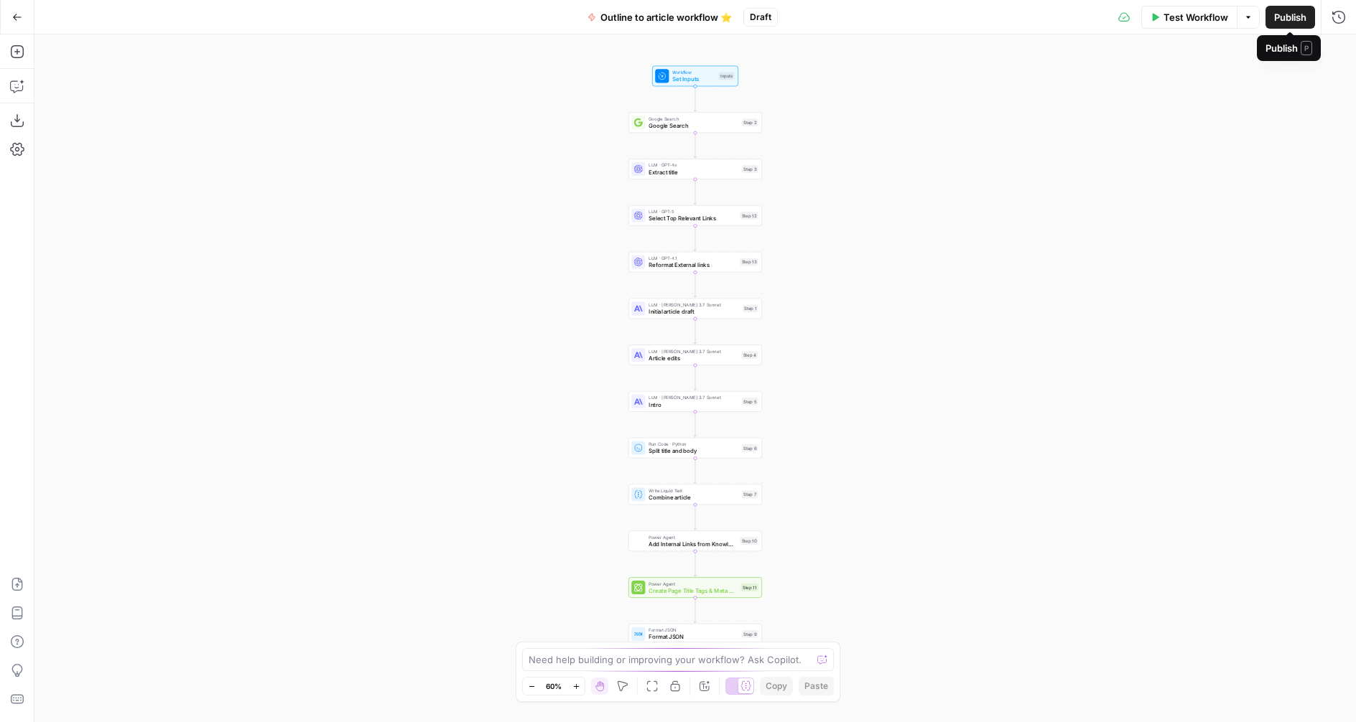
click at [1291, 17] on span "Publish" at bounding box center [1290, 17] width 32 height 14
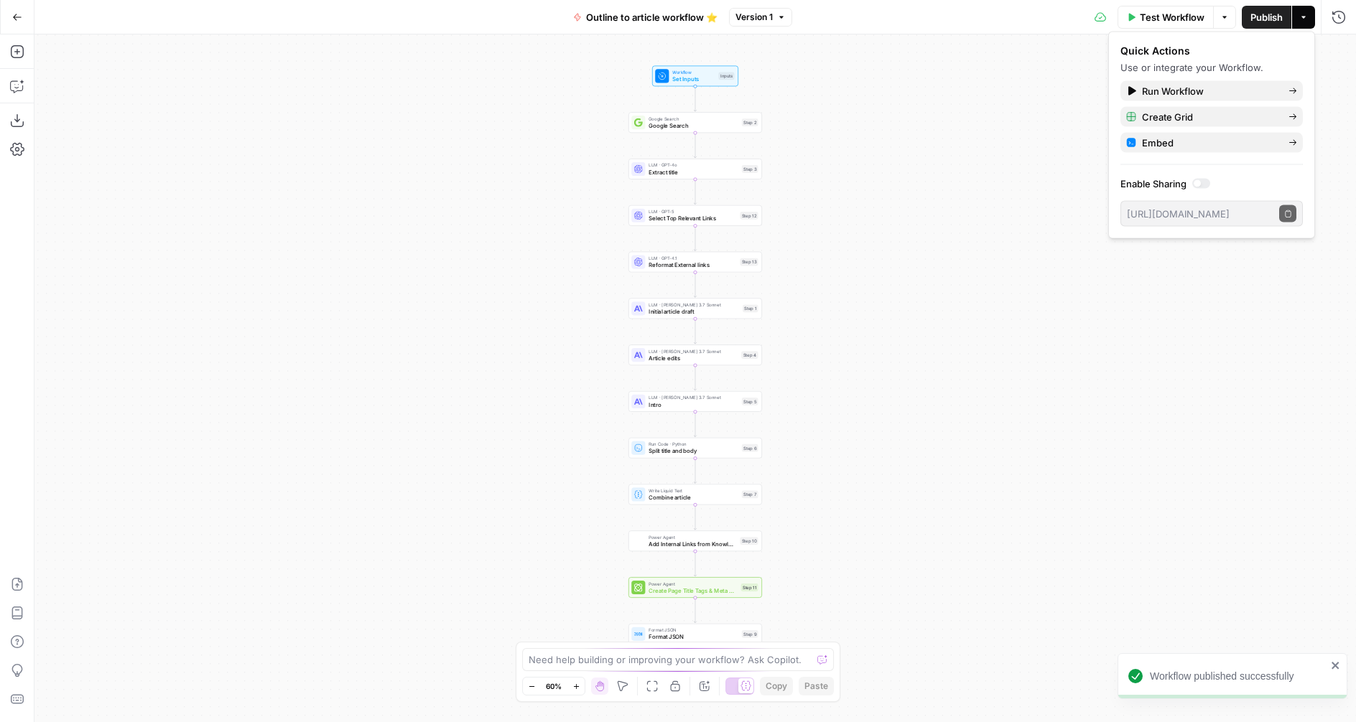
click at [20, 14] on icon "button" at bounding box center [17, 17] width 10 height 10
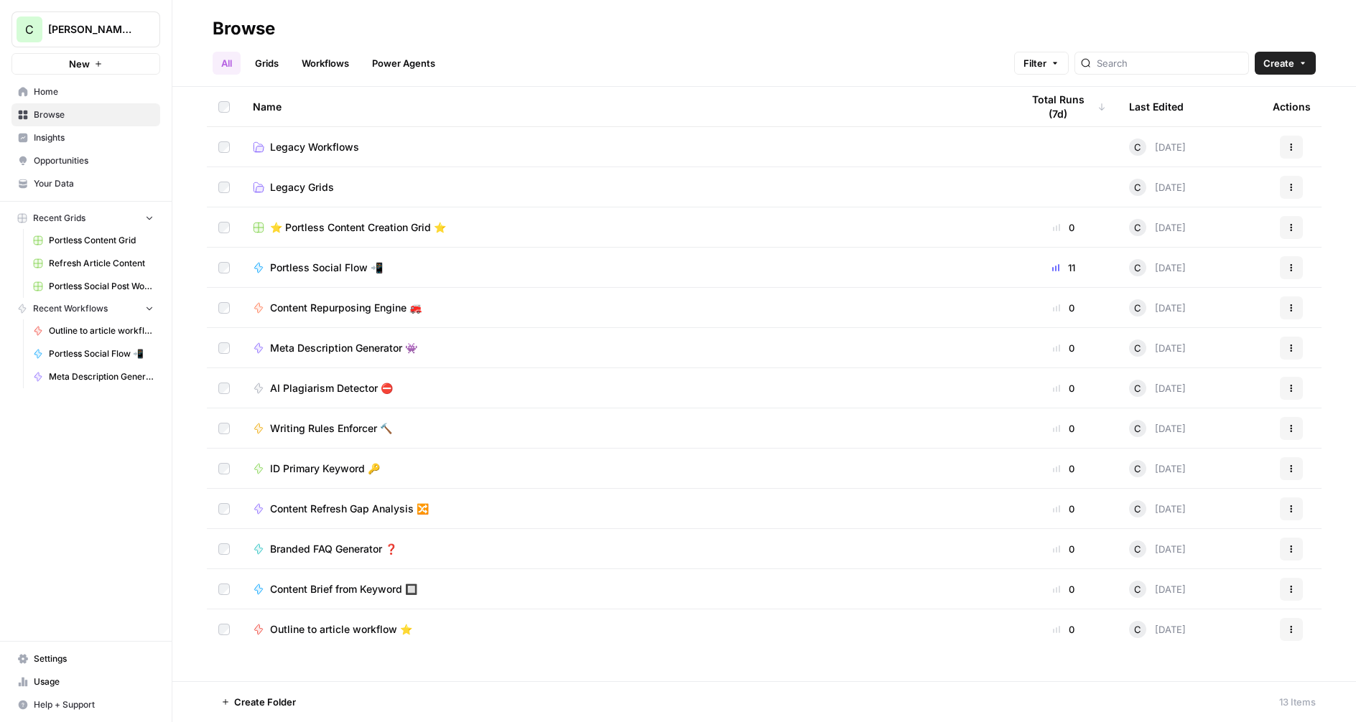
click at [299, 431] on span "Writing Rules Enforcer 🔨" at bounding box center [331, 429] width 122 height 14
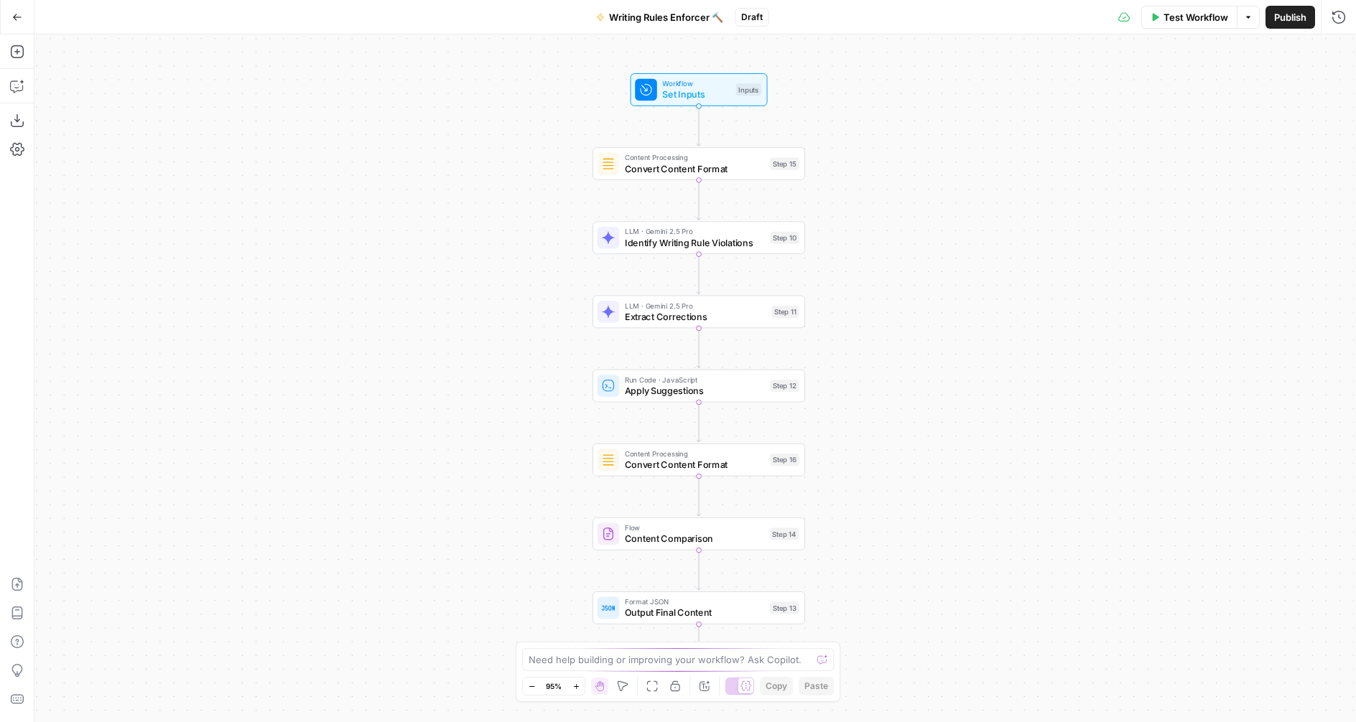
click at [1287, 24] on button "Publish" at bounding box center [1290, 17] width 50 height 23
click at [9, 15] on button "Go Back" at bounding box center [17, 17] width 26 height 26
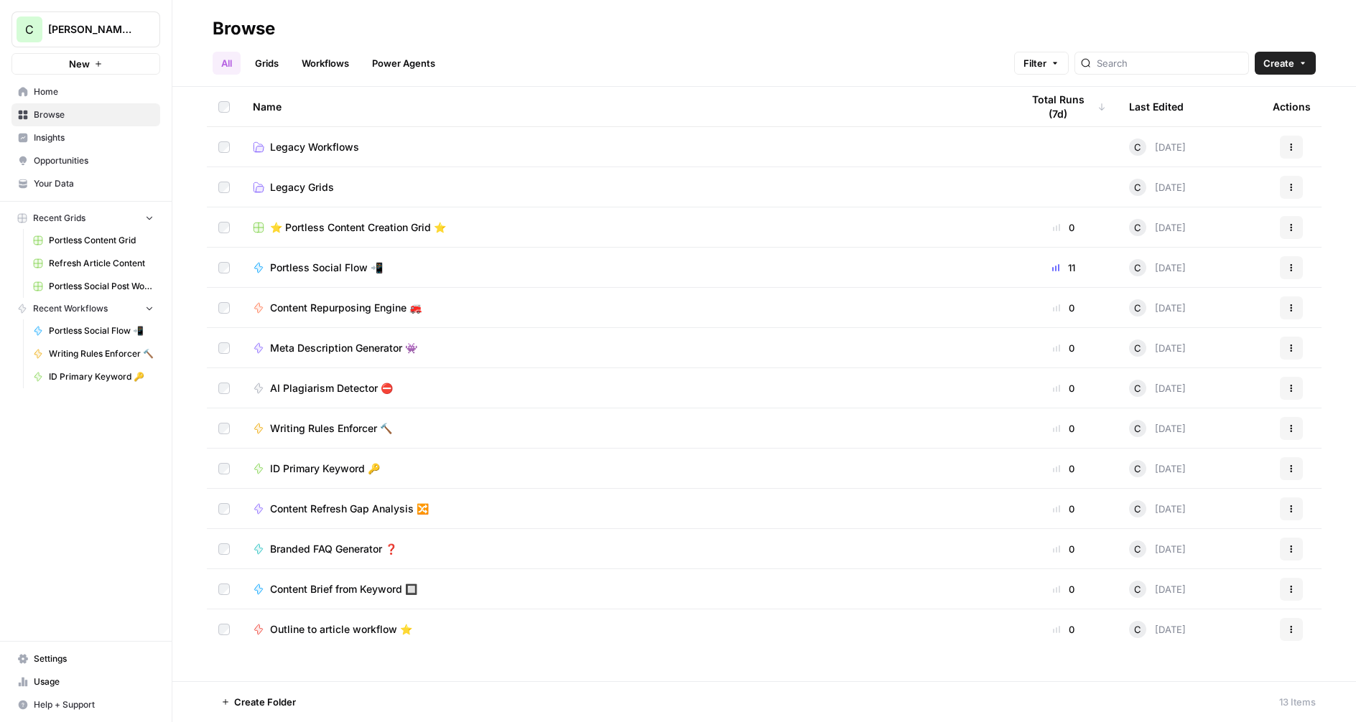
click at [65, 183] on span "Your Data" at bounding box center [94, 183] width 120 height 13
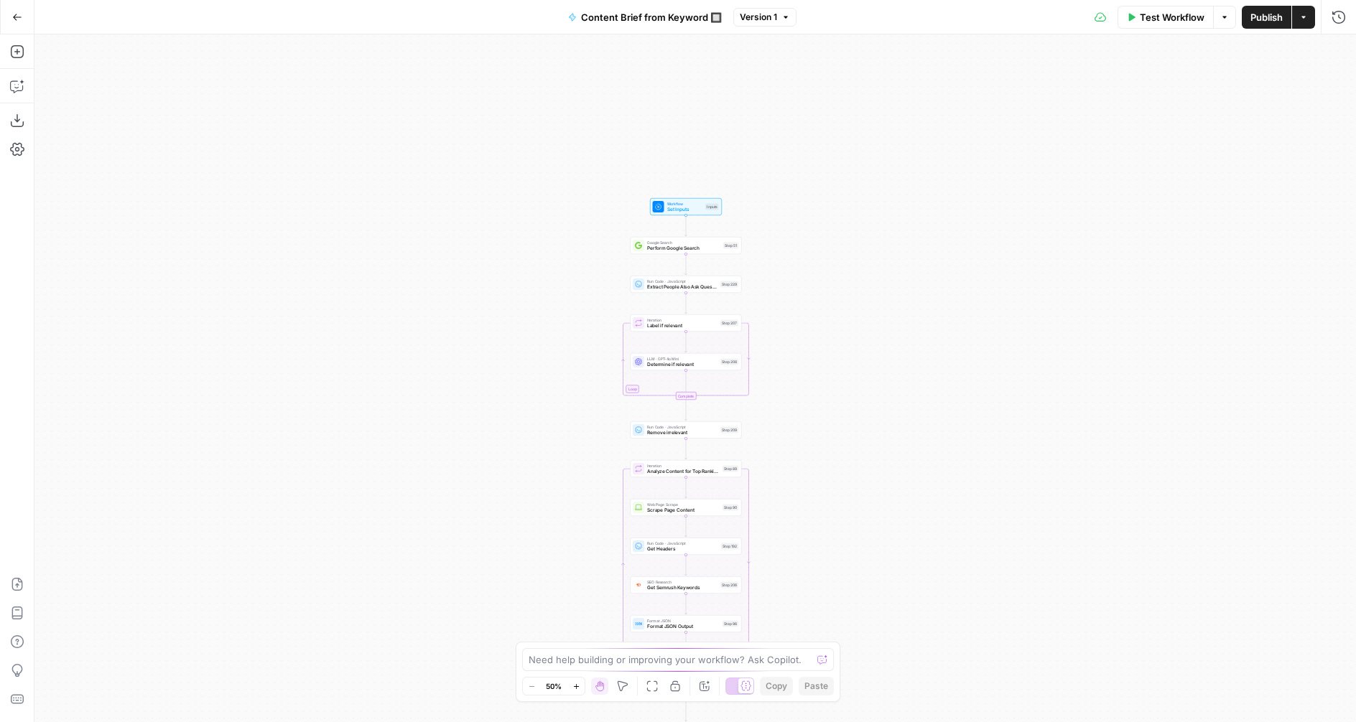
drag, startPoint x: 907, startPoint y: 126, endPoint x: 871, endPoint y: 405, distance: 281.0
click at [897, 427] on div "Workflow Set Inputs Inputs Google Search Perform Google Search Step 51 Run Code…" at bounding box center [694, 378] width 1321 height 688
click at [677, 208] on span "Set Inputs" at bounding box center [683, 209] width 36 height 7
click at [1334, 319] on icon "button" at bounding box center [1336, 321] width 8 height 8
click at [1334, 320] on icon "button" at bounding box center [1336, 321] width 8 height 8
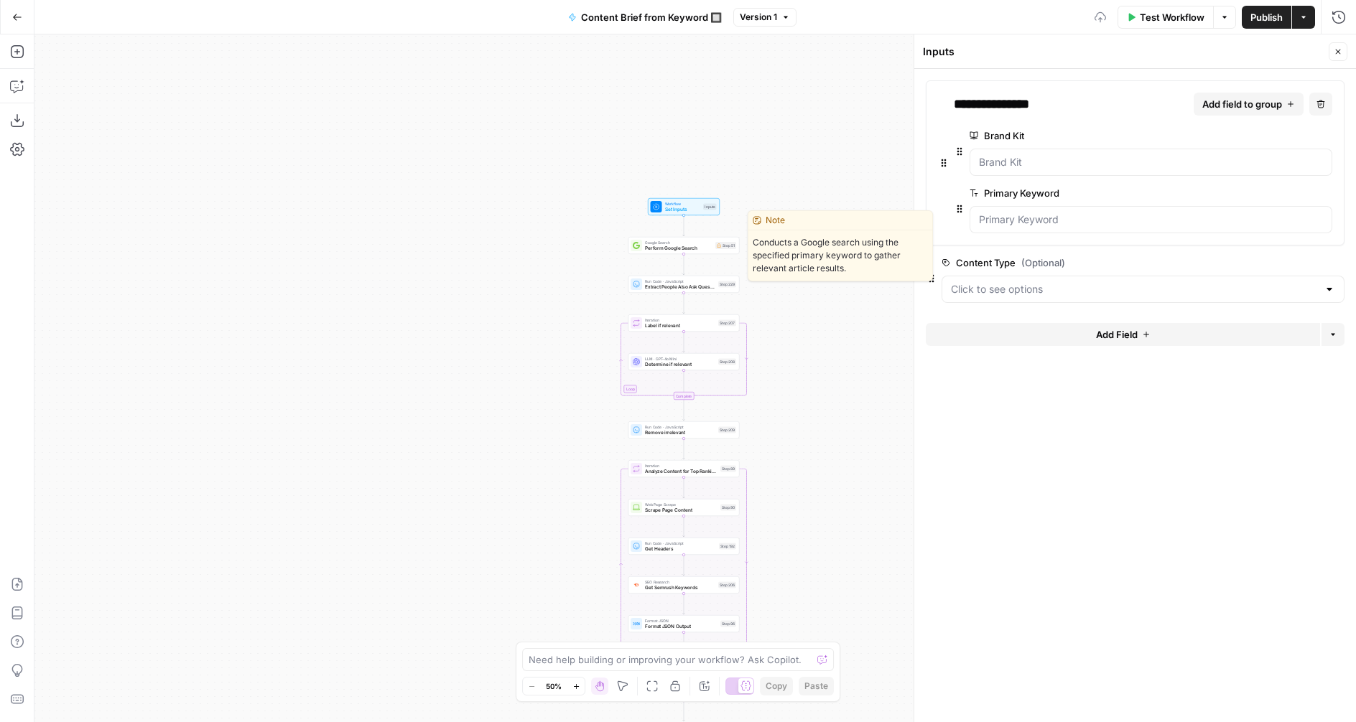
click at [661, 251] on span "Perform Google Search" at bounding box center [679, 248] width 68 height 7
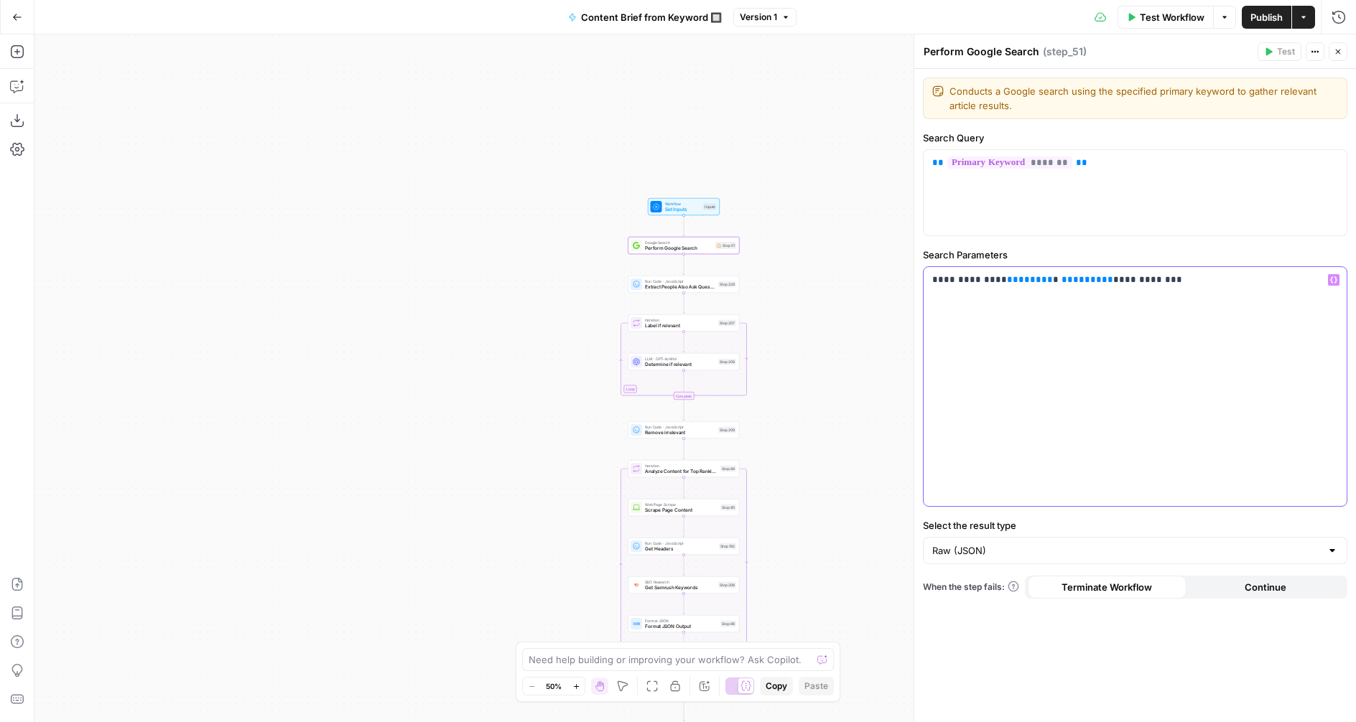
drag, startPoint x: 1073, startPoint y: 280, endPoint x: 936, endPoint y: 283, distance: 136.5
click at [936, 283] on p "**********" at bounding box center [1135, 280] width 406 height 14
click at [653, 286] on span "Extract People Also Ask Questions" at bounding box center [680, 287] width 70 height 7
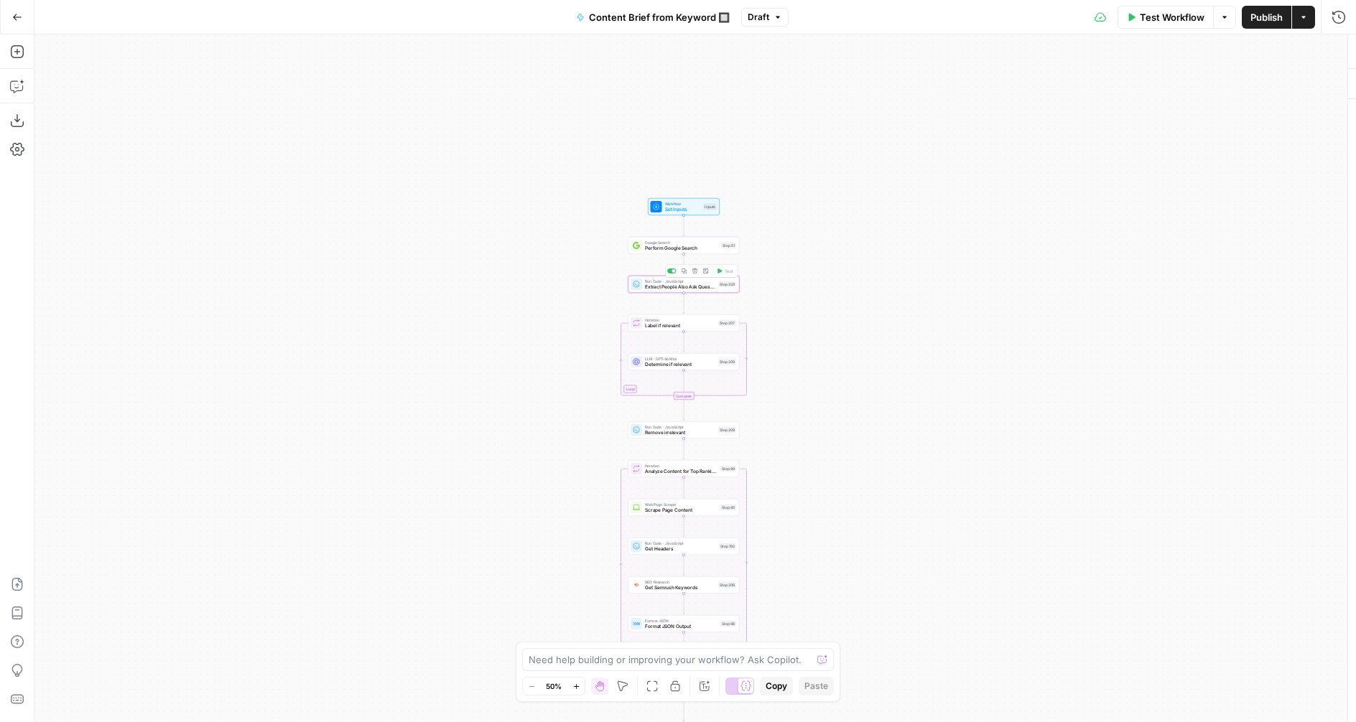
type textarea "Extract People Also Ask Questions"
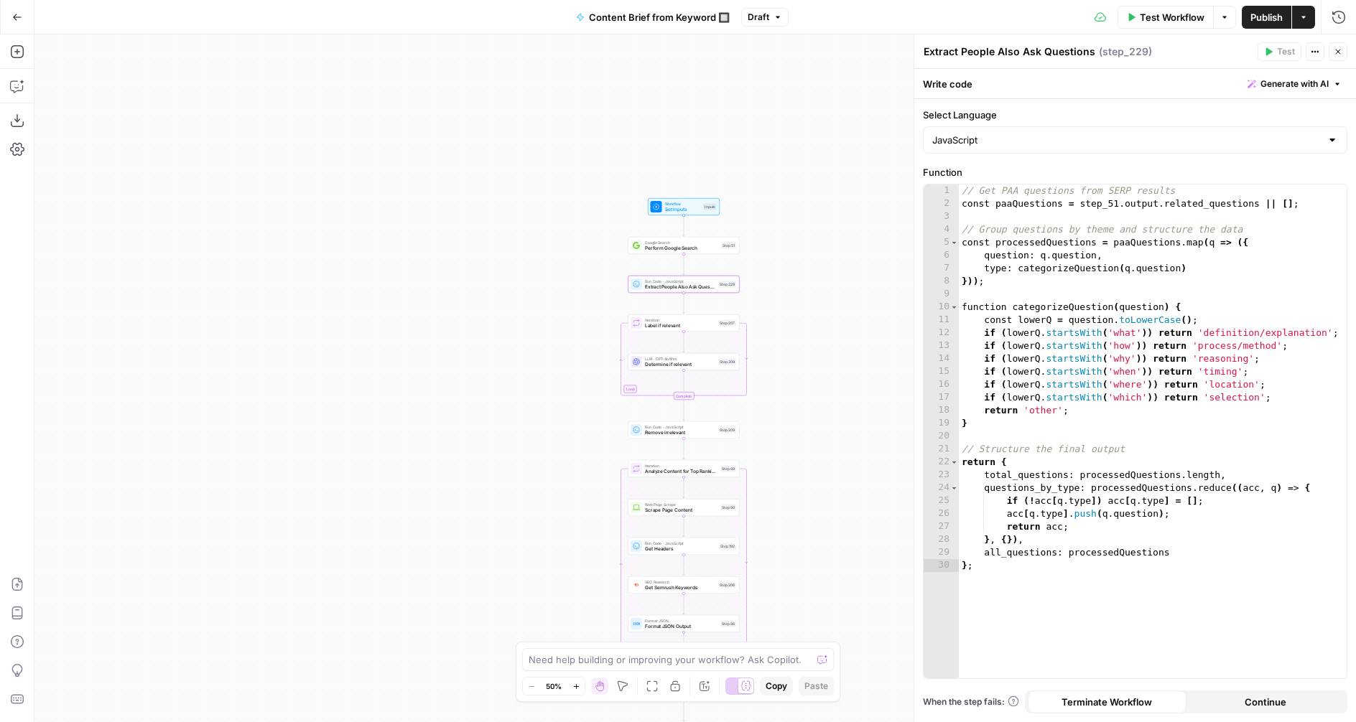
click at [661, 327] on span "Label if relevant" at bounding box center [680, 325] width 70 height 7
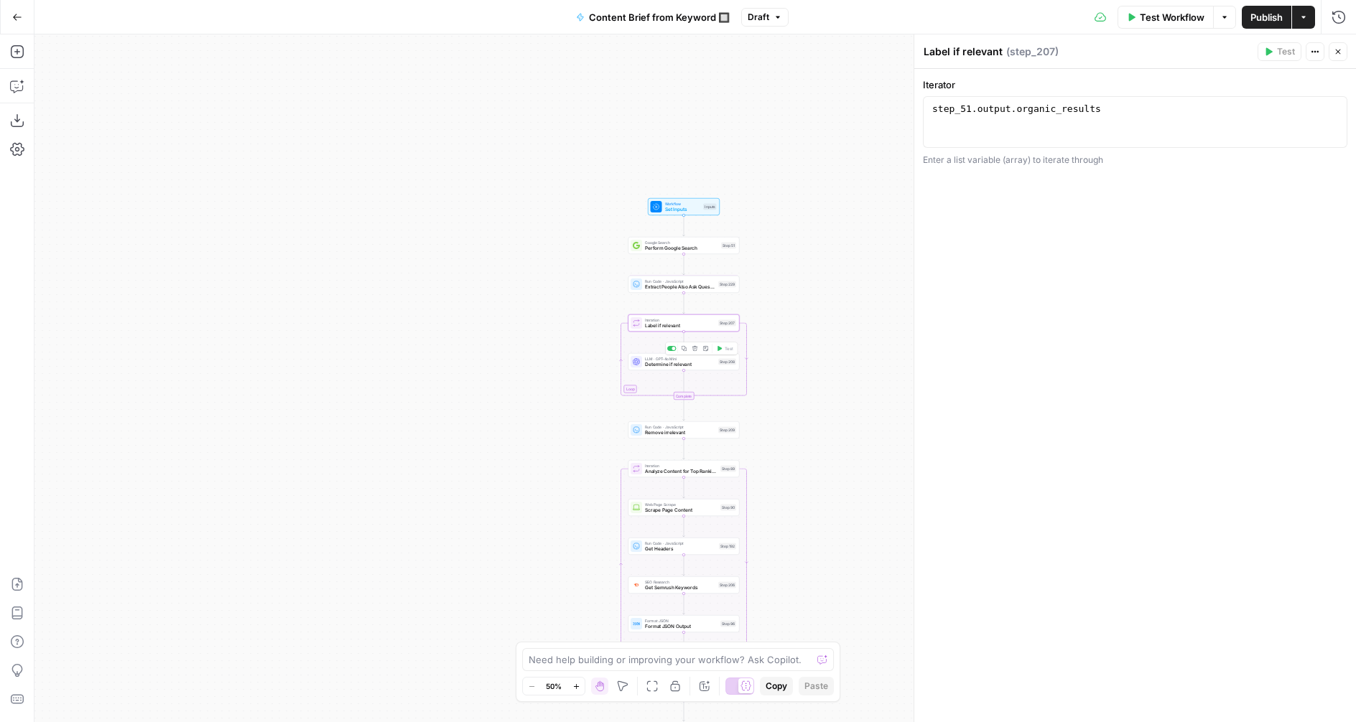
click at [654, 361] on span "Determine if relevant" at bounding box center [680, 364] width 70 height 7
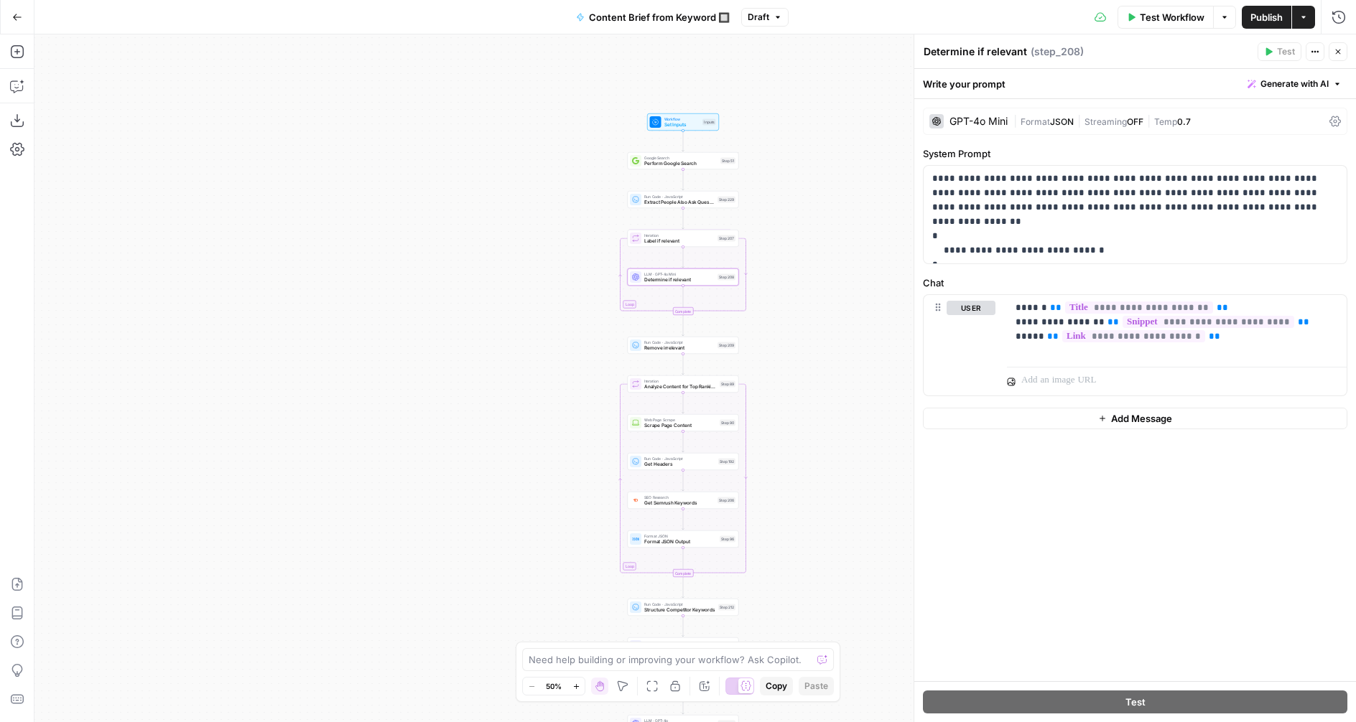
click at [651, 345] on span "Remove irrelevant" at bounding box center [679, 348] width 70 height 7
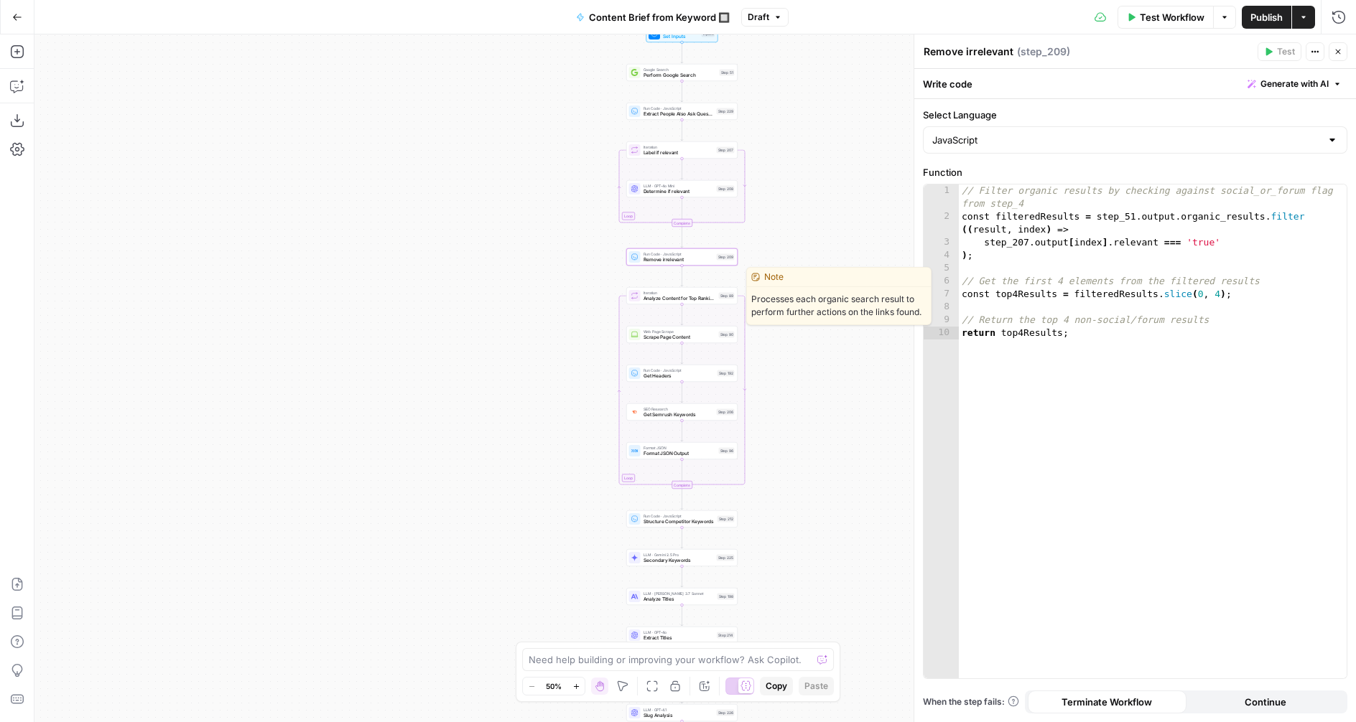
click at [663, 295] on span "Analyze Content for Top Ranking Pages" at bounding box center [679, 298] width 73 height 7
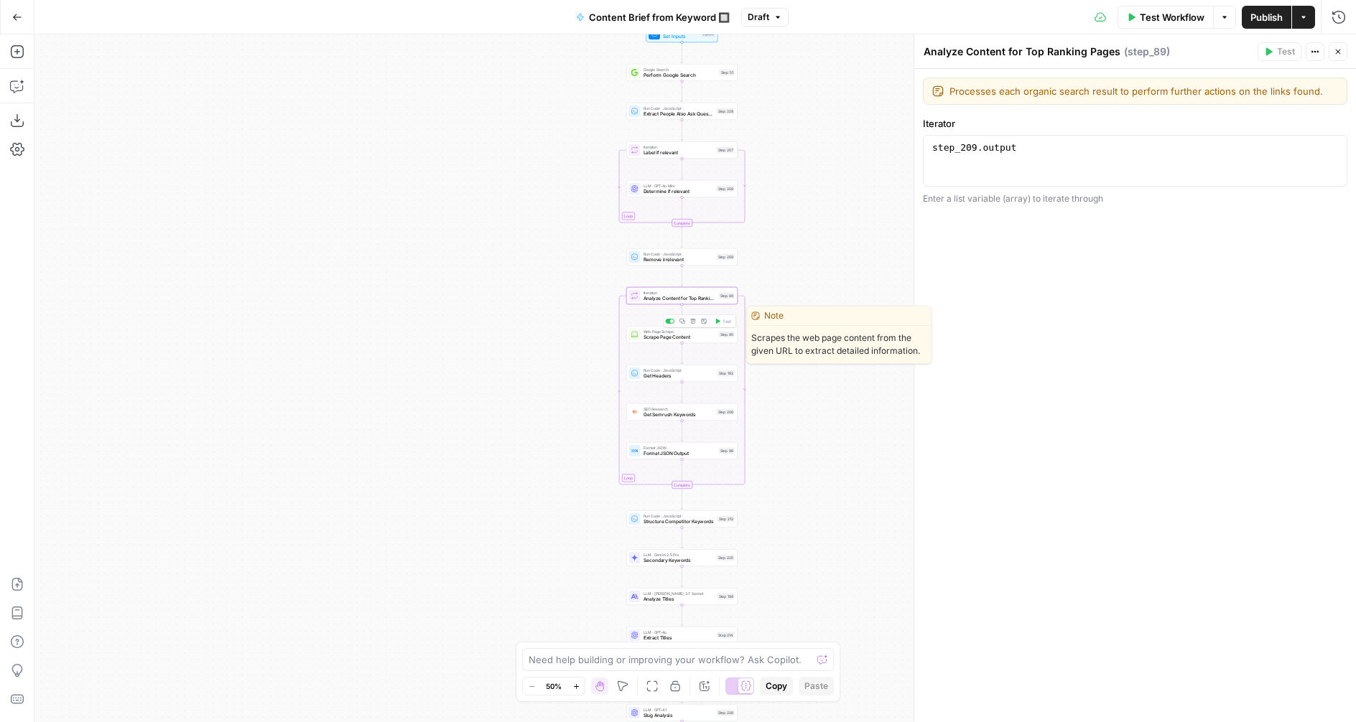
click at [649, 336] on span "Scrape Page Content" at bounding box center [679, 337] width 73 height 7
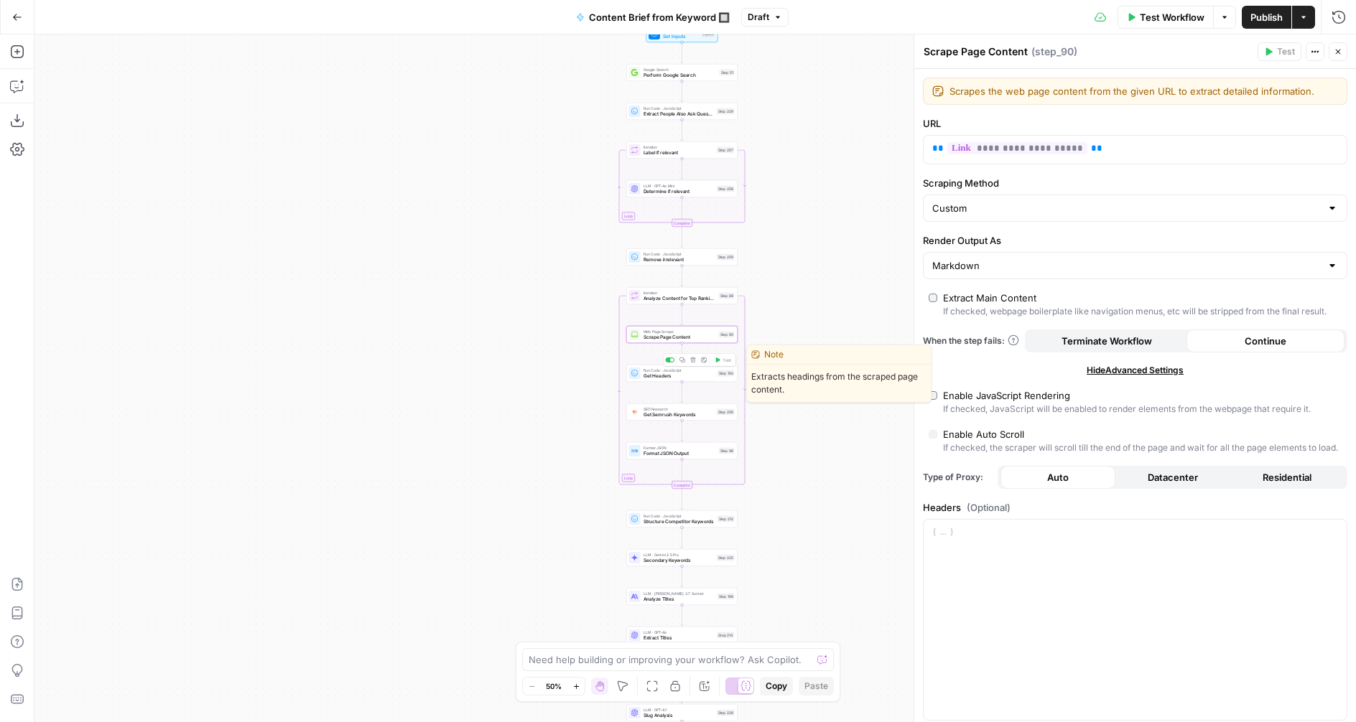
click at [655, 373] on span "Get Headers" at bounding box center [678, 376] width 71 height 7
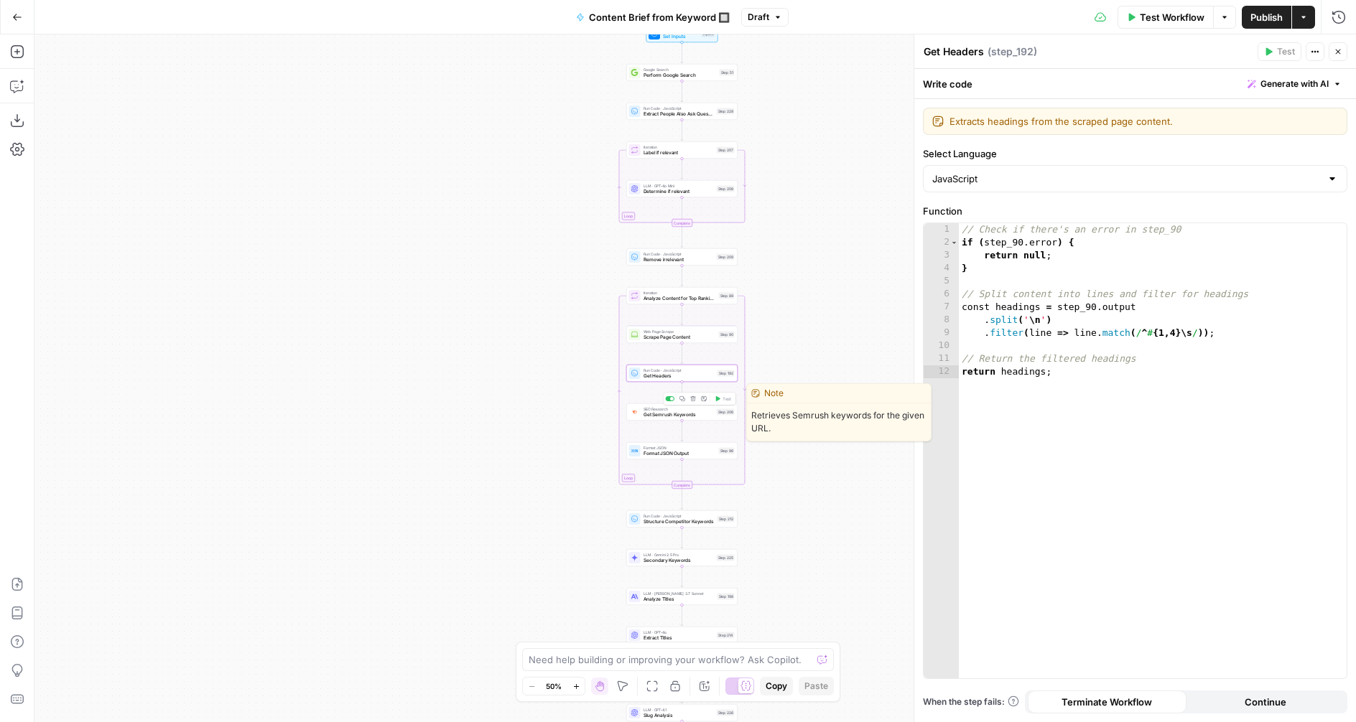
click at [659, 413] on span "Get Semrush Keywords" at bounding box center [678, 415] width 70 height 7
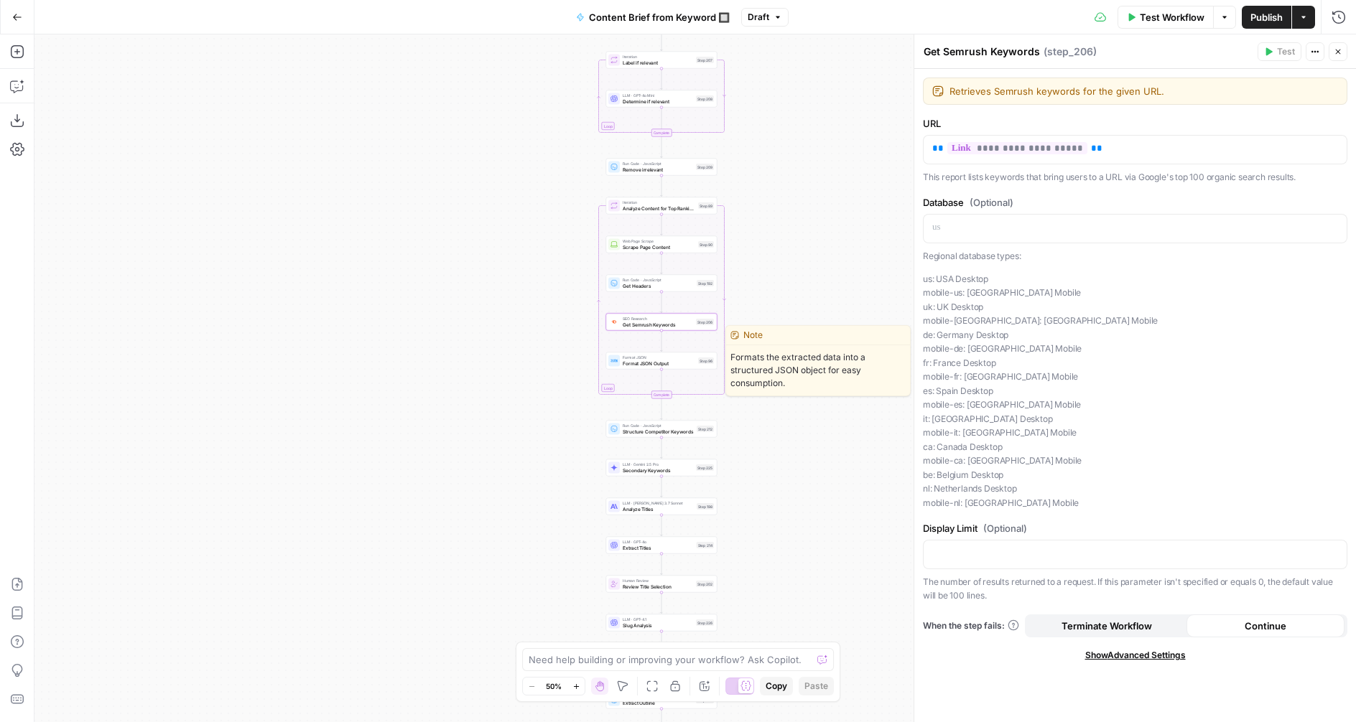
click at [625, 357] on span "Format JSON" at bounding box center [659, 358] width 73 height 6
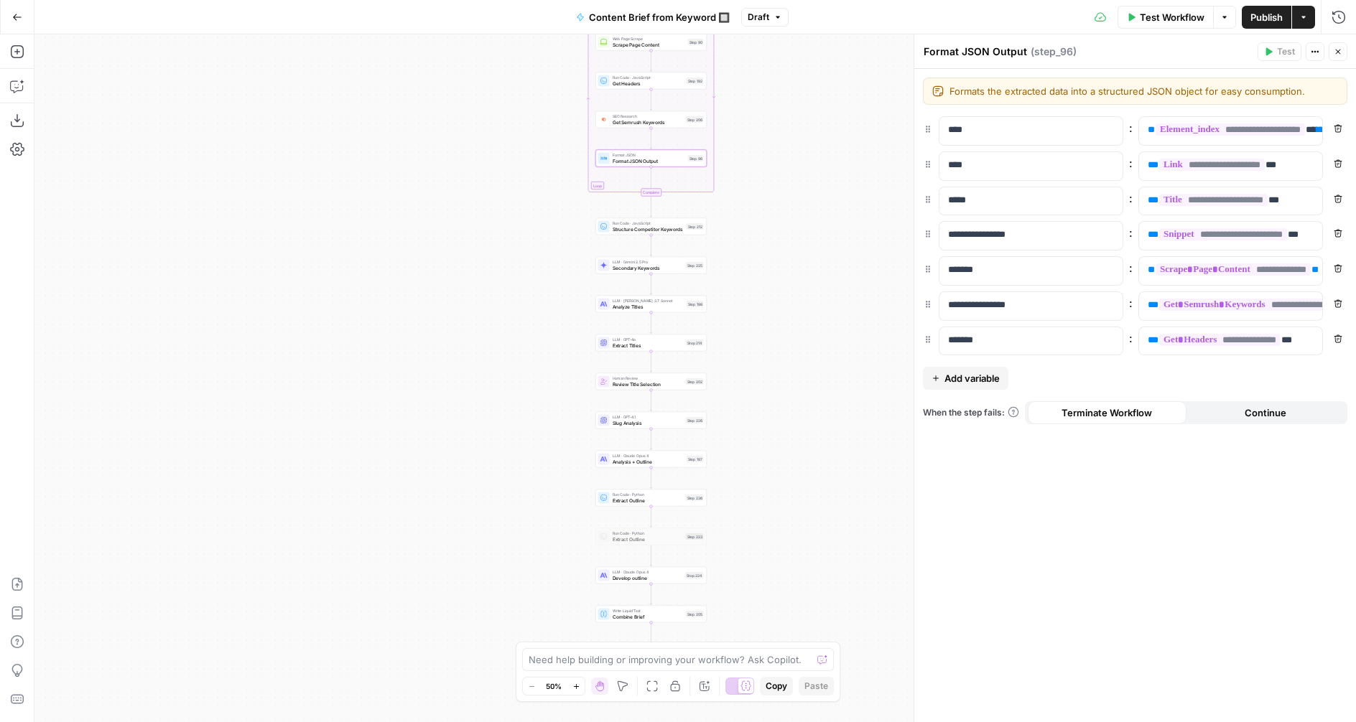
click at [613, 226] on span "Structure Competitor Keywords" at bounding box center [648, 229] width 71 height 7
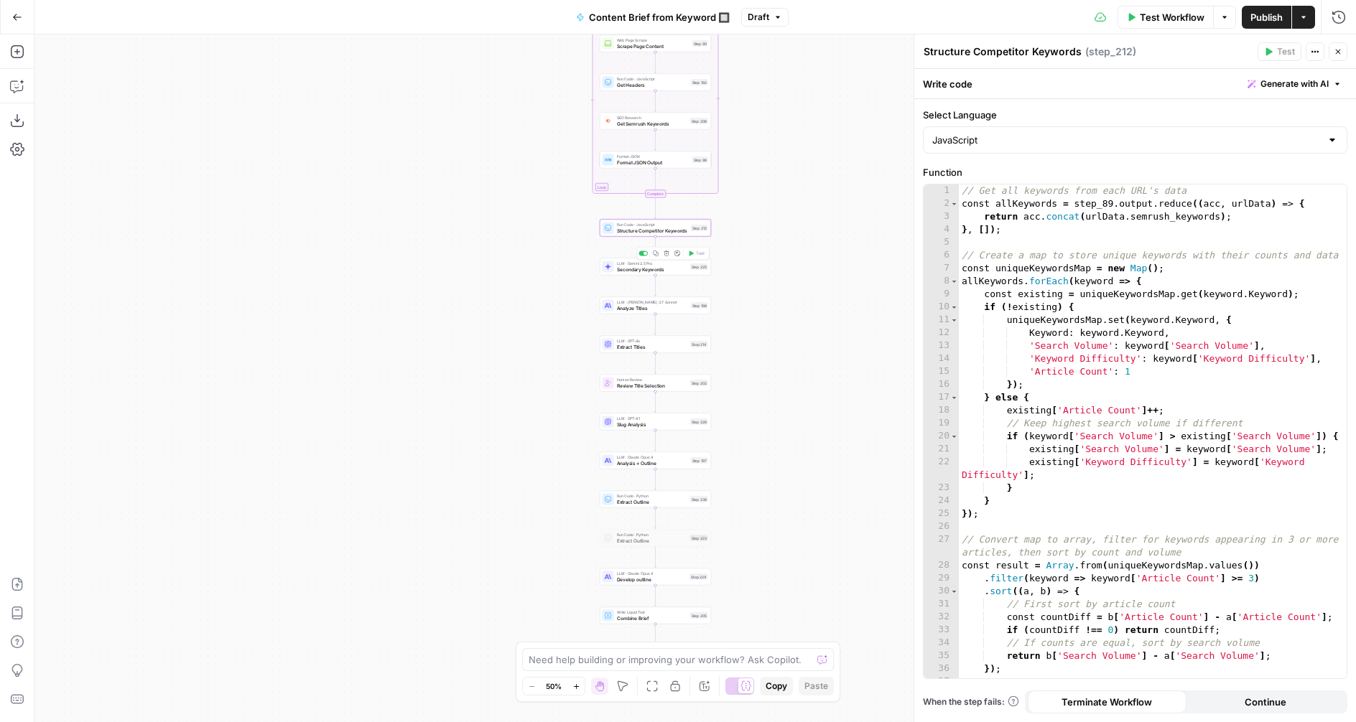
click at [618, 268] on span "Secondary Keywords" at bounding box center [652, 269] width 70 height 7
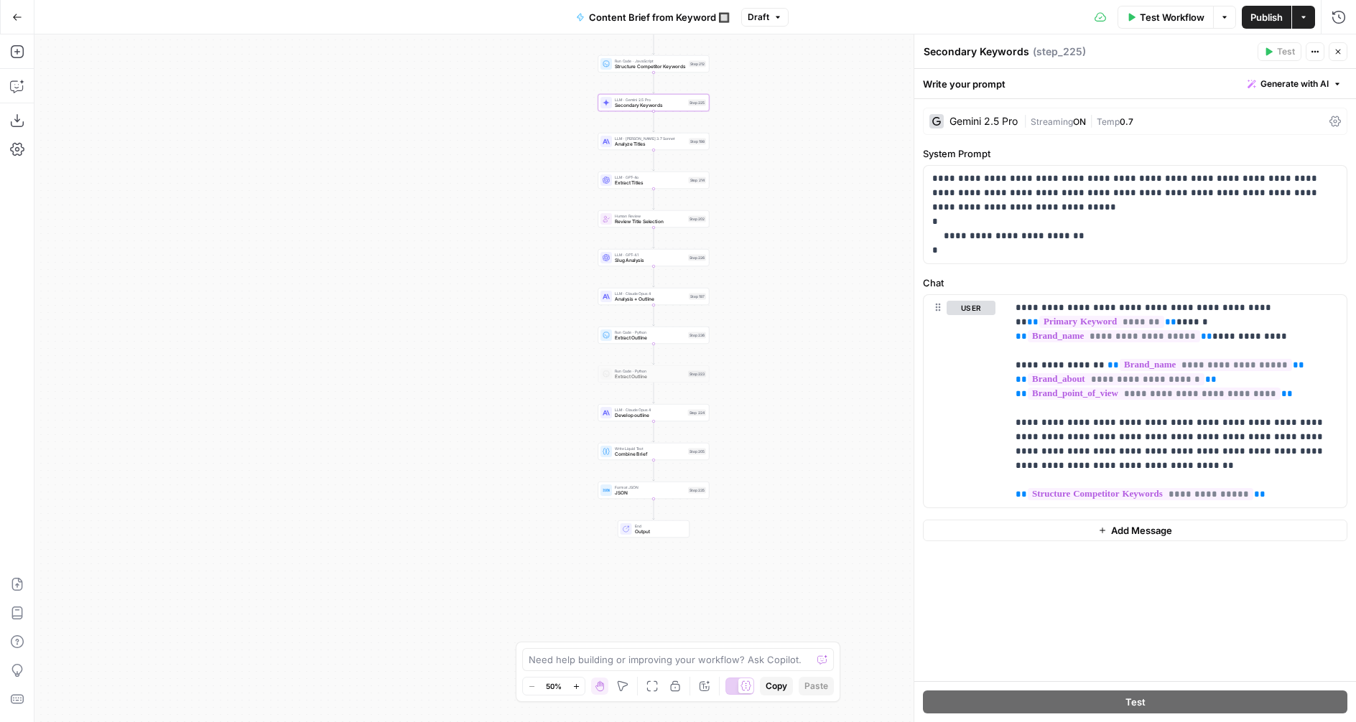
click at [619, 410] on span "LLM · Claude Opus 4" at bounding box center [650, 410] width 70 height 6
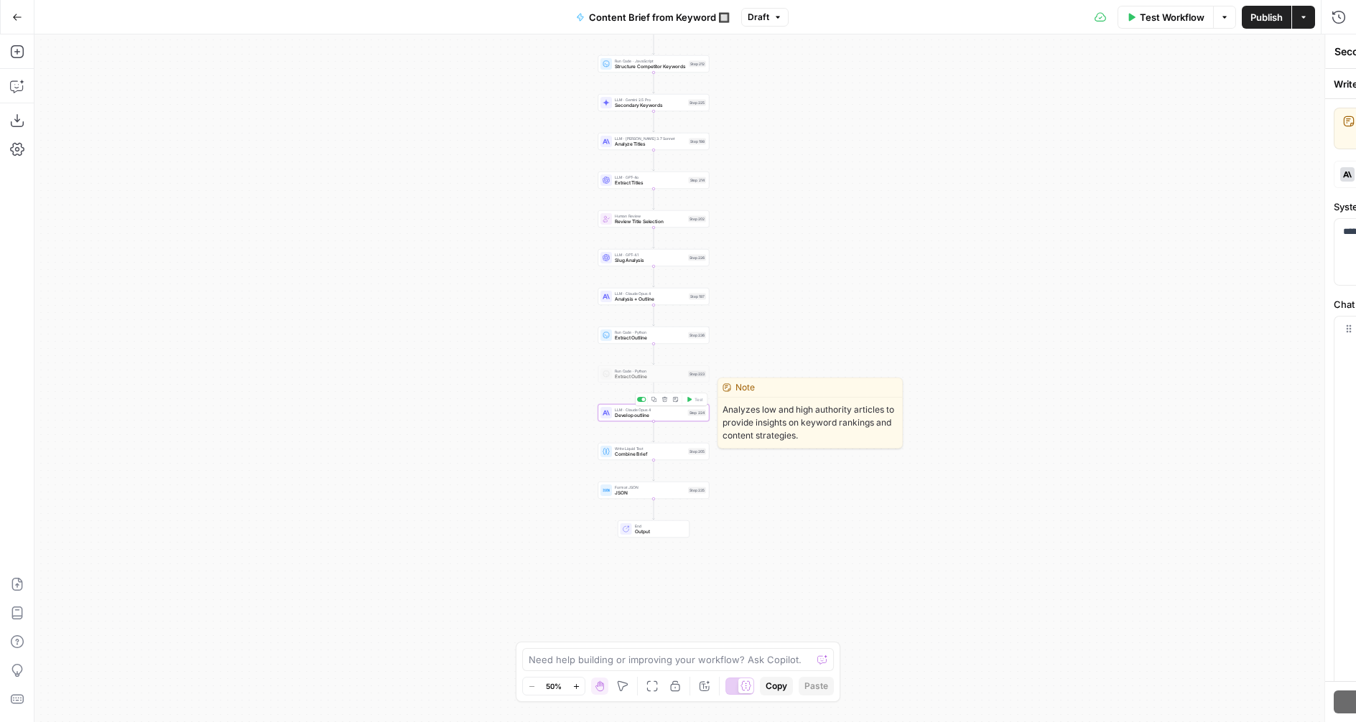
type textarea "Develop outline"
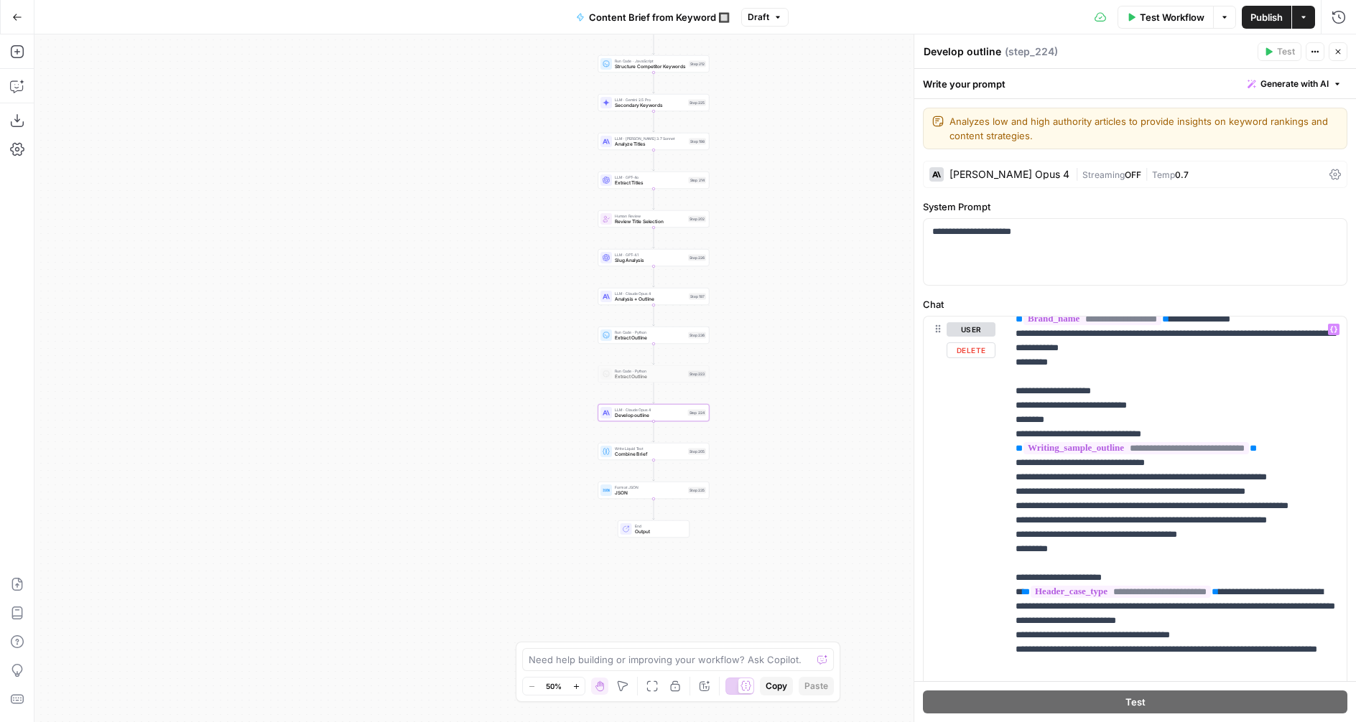
scroll to position [1839, 0]
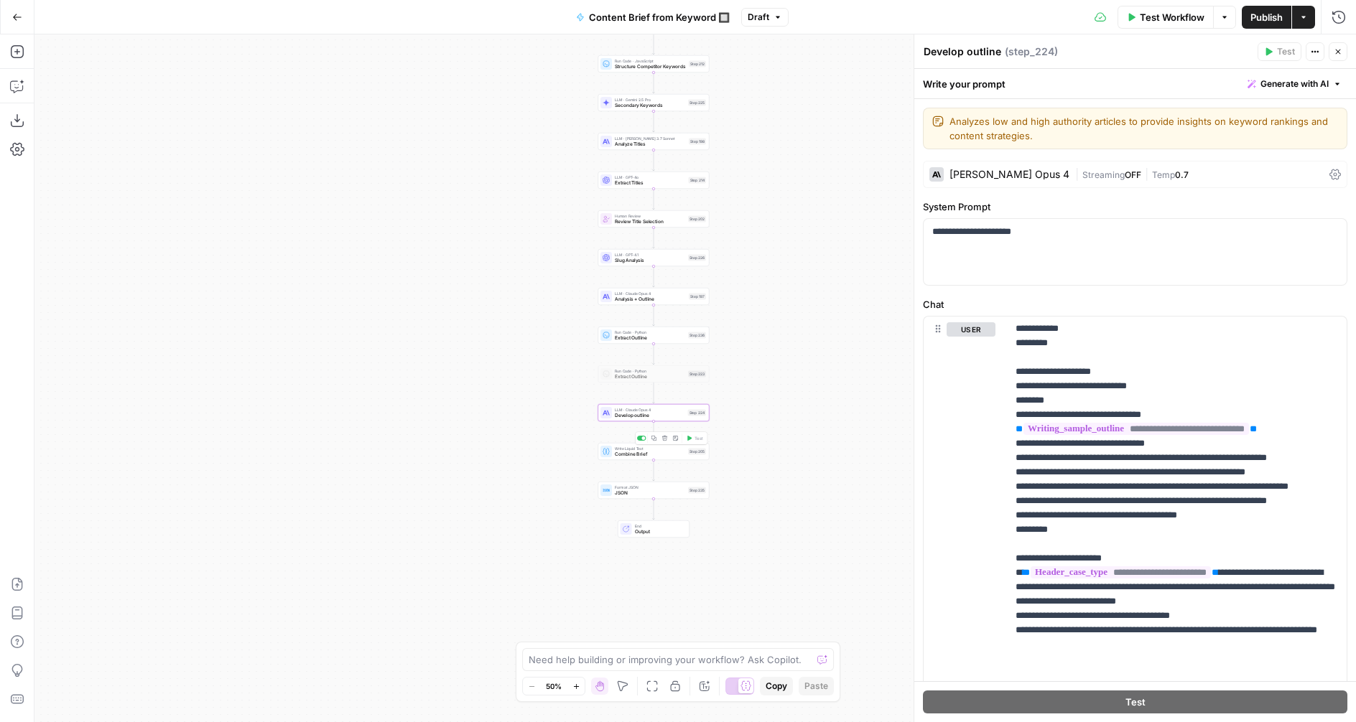
click at [627, 455] on span "Combine Brief" at bounding box center [650, 454] width 70 height 7
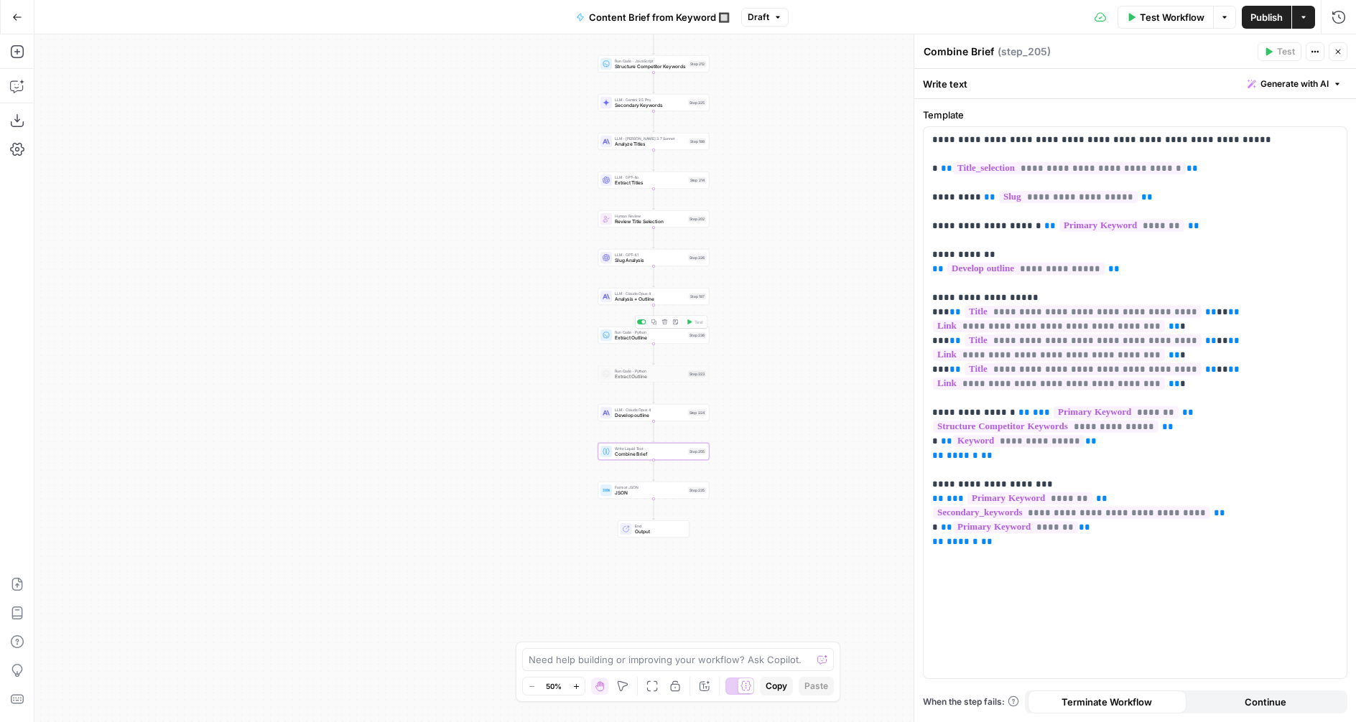
click at [620, 338] on span "Extract Outline" at bounding box center [650, 338] width 70 height 7
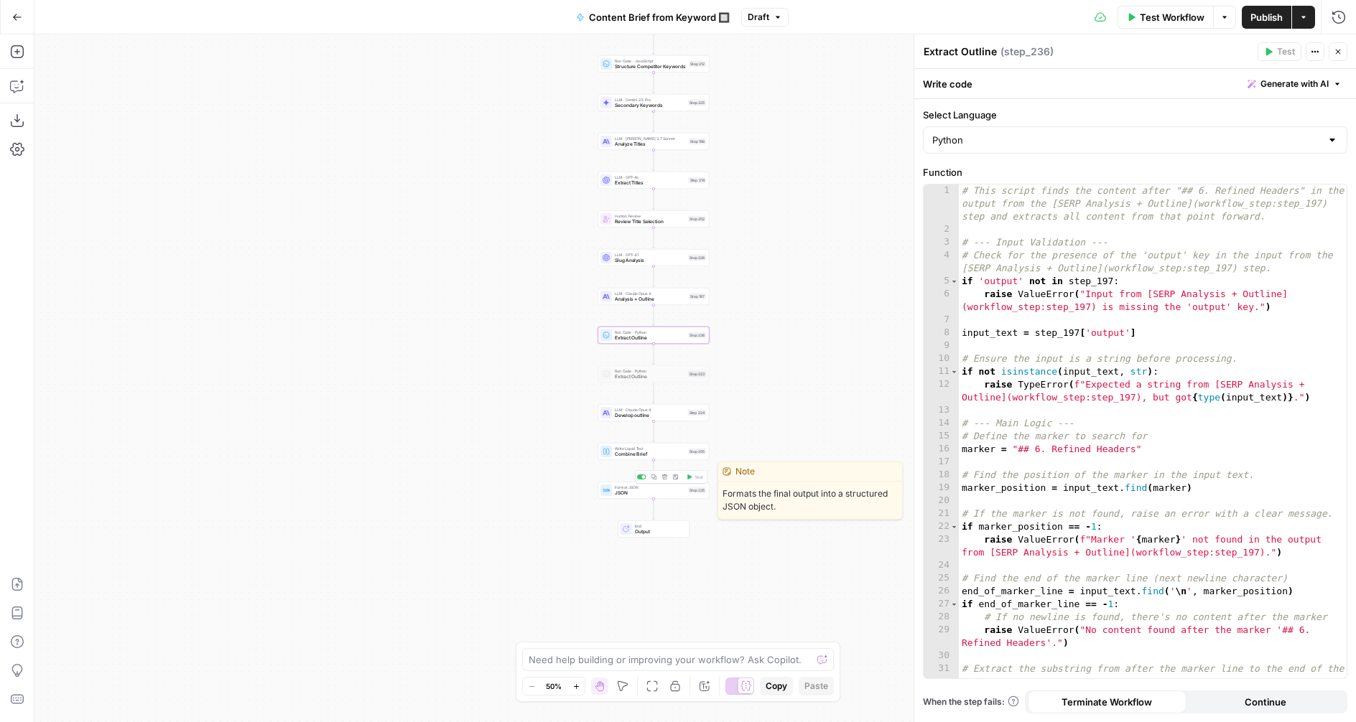
click at [615, 496] on span "JSON" at bounding box center [650, 493] width 70 height 7
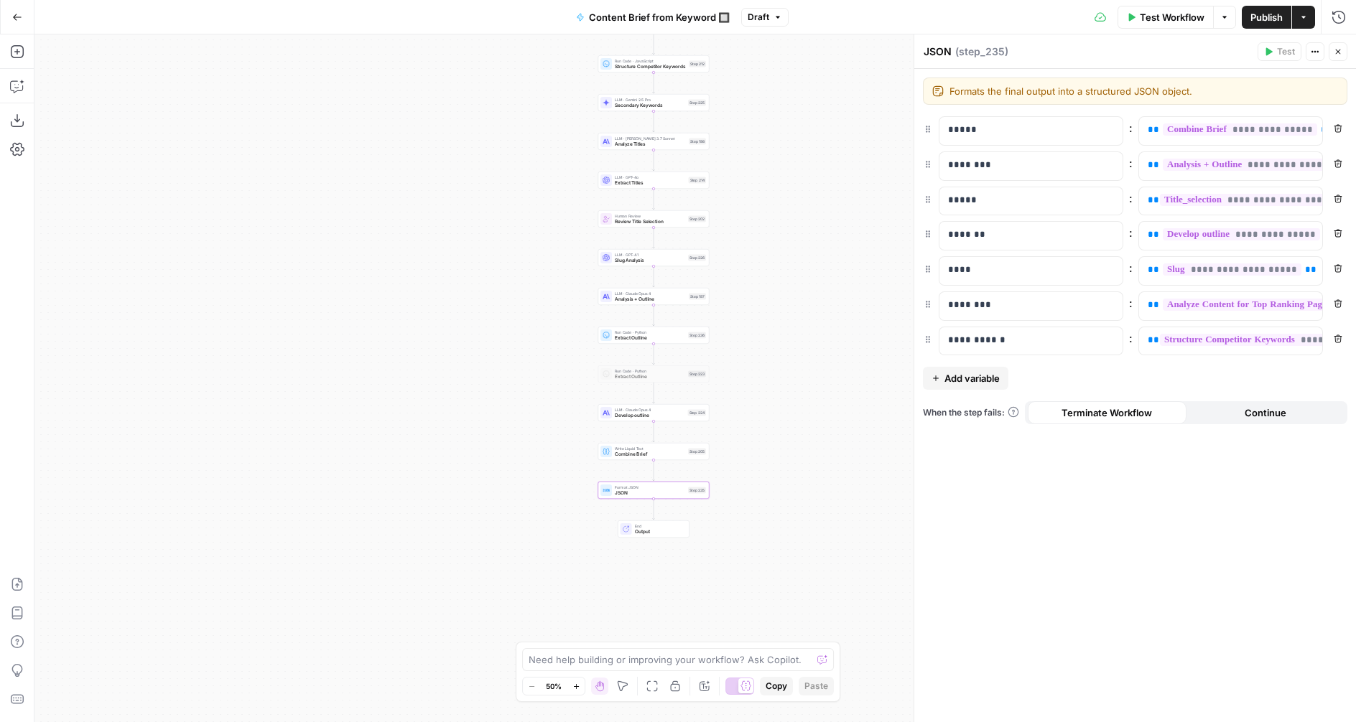
click at [1337, 55] on icon "button" at bounding box center [1338, 51] width 9 height 9
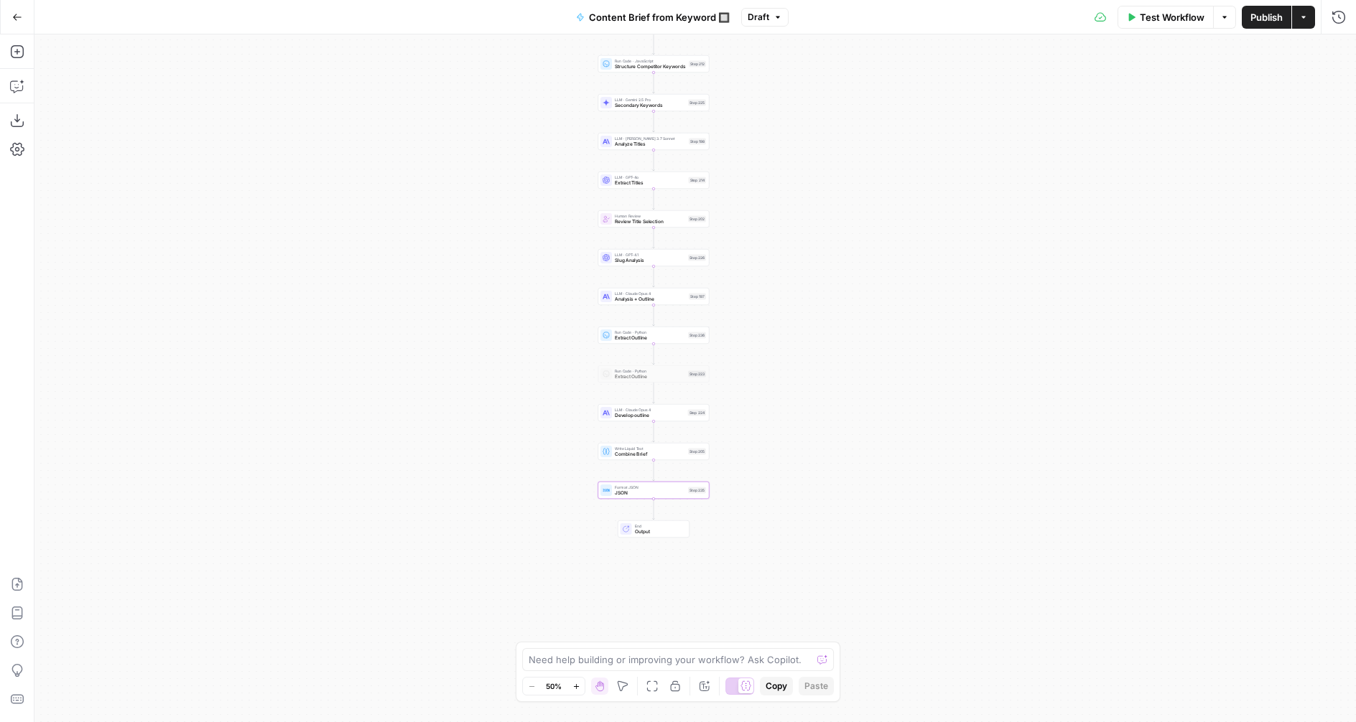
click at [1165, 14] on span "Test Workflow" at bounding box center [1172, 17] width 65 height 14
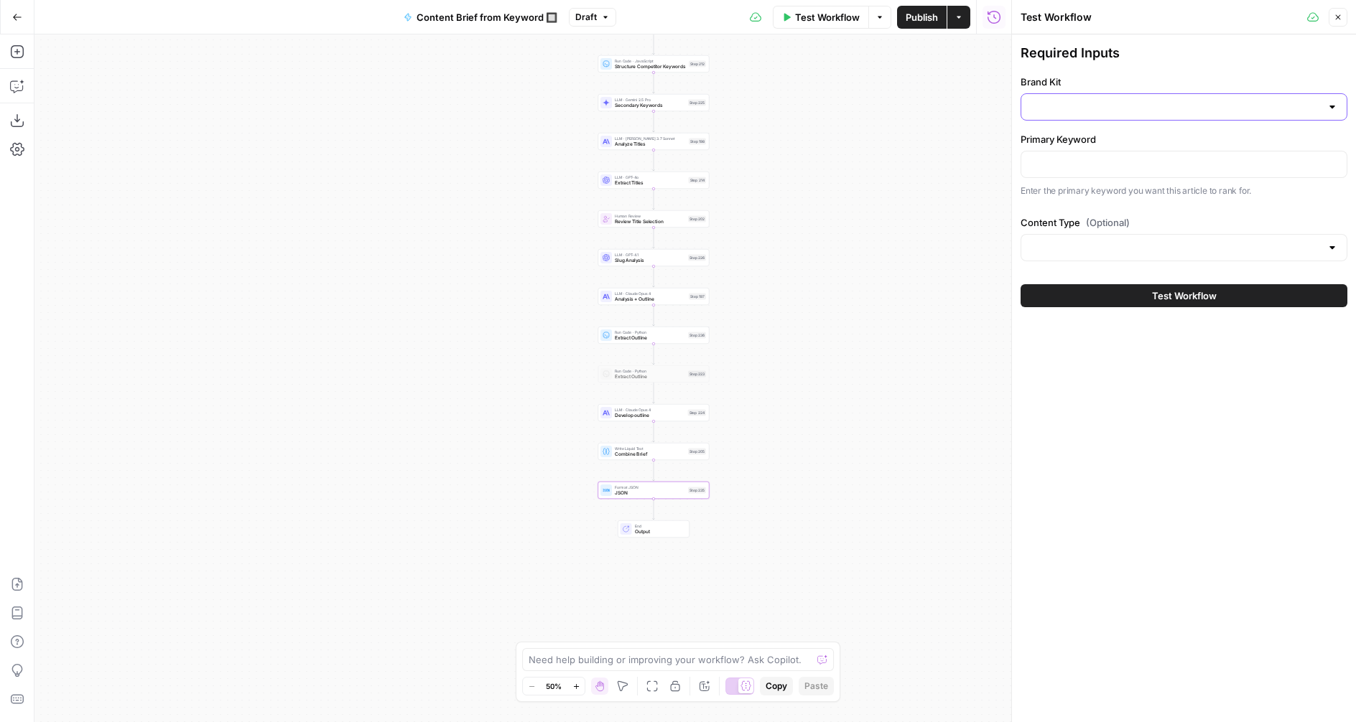
click at [1085, 102] on input "Brand Kit" at bounding box center [1175, 107] width 291 height 14
click at [1061, 151] on div "ID: 6378" at bounding box center [1184, 156] width 302 height 13
type input "Portless"
click at [1061, 161] on input "Primary Keyword" at bounding box center [1184, 164] width 308 height 14
type input "certificate of origin"
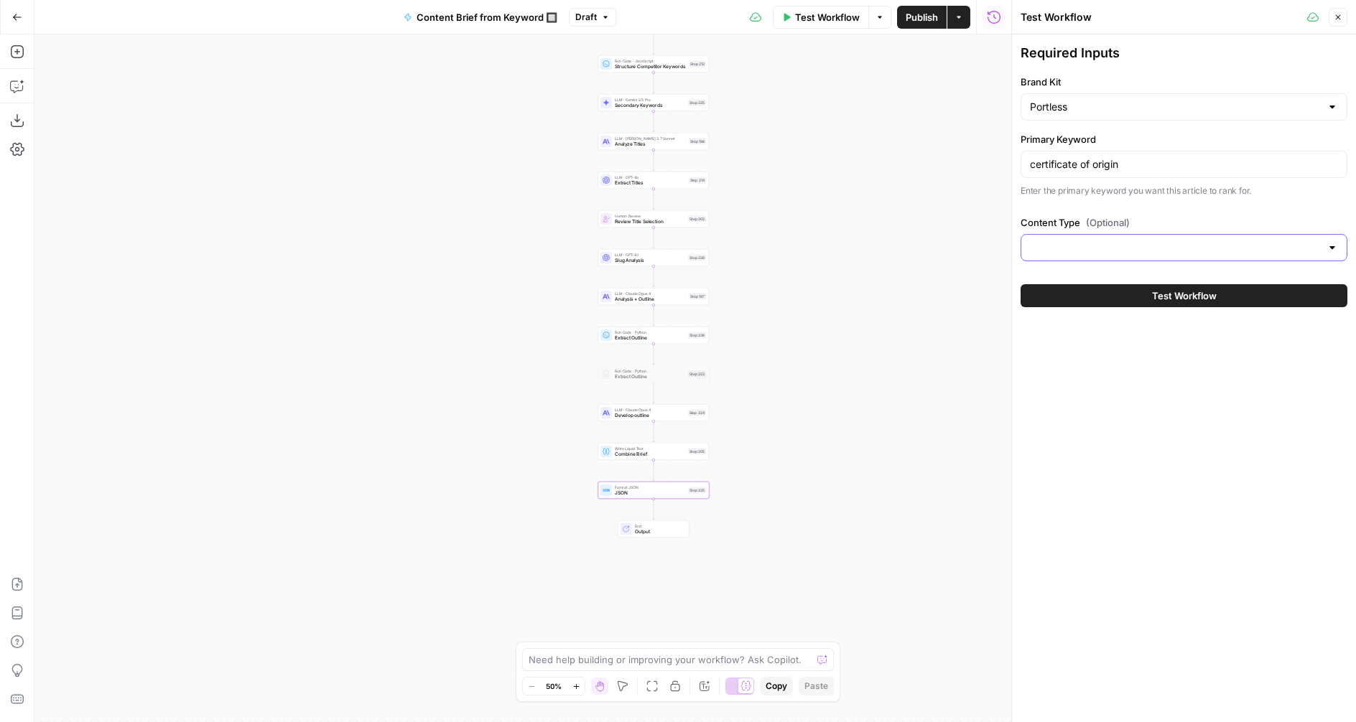
click at [1053, 251] on input "Content Type (Optional)" at bounding box center [1175, 248] width 291 height 14
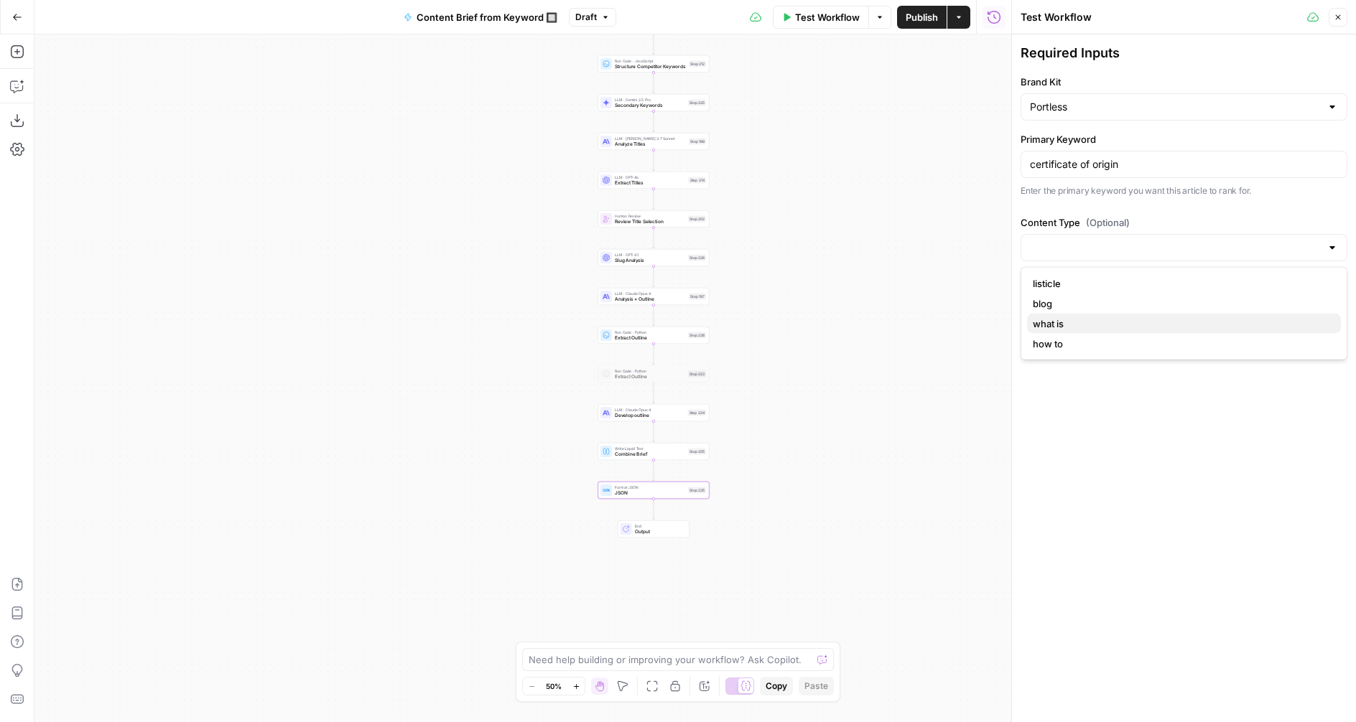
click at [1059, 328] on span "what is" at bounding box center [1181, 324] width 297 height 14
type input "what is"
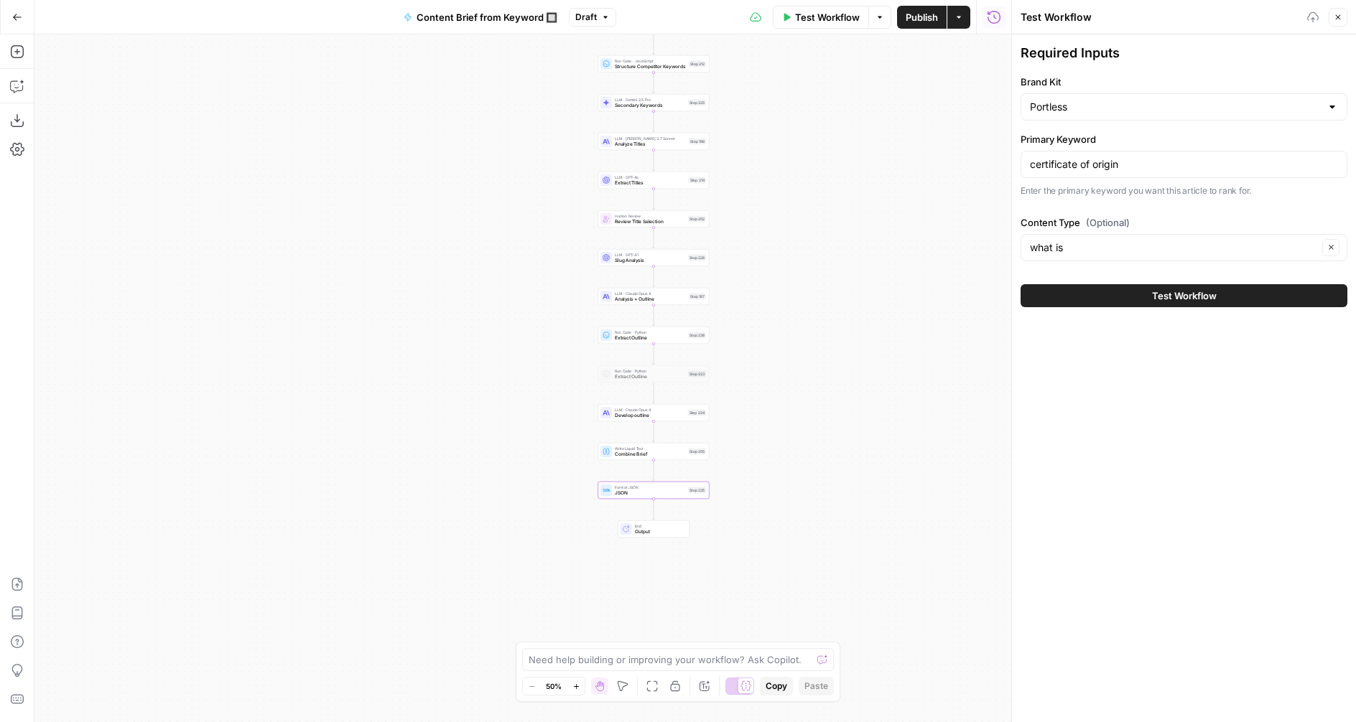
click at [1166, 301] on span "Test Workflow" at bounding box center [1184, 296] width 65 height 14
click at [1173, 297] on span "Test Workflow" at bounding box center [1184, 296] width 65 height 14
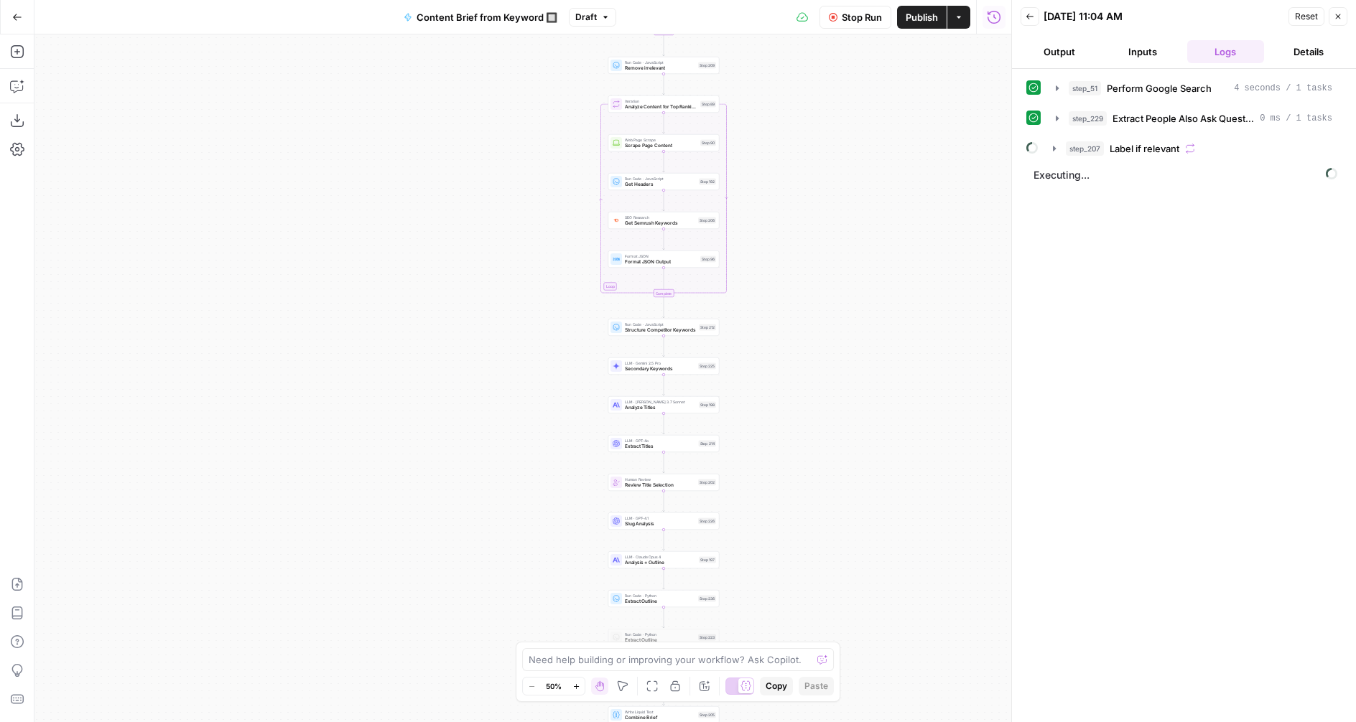
drag, startPoint x: 801, startPoint y: 84, endPoint x: 812, endPoint y: 371, distance: 286.8
click at [812, 371] on div "Workflow Set Inputs Inputs Google Search Perform Google Search Step 51 Output E…" at bounding box center [522, 378] width 977 height 688
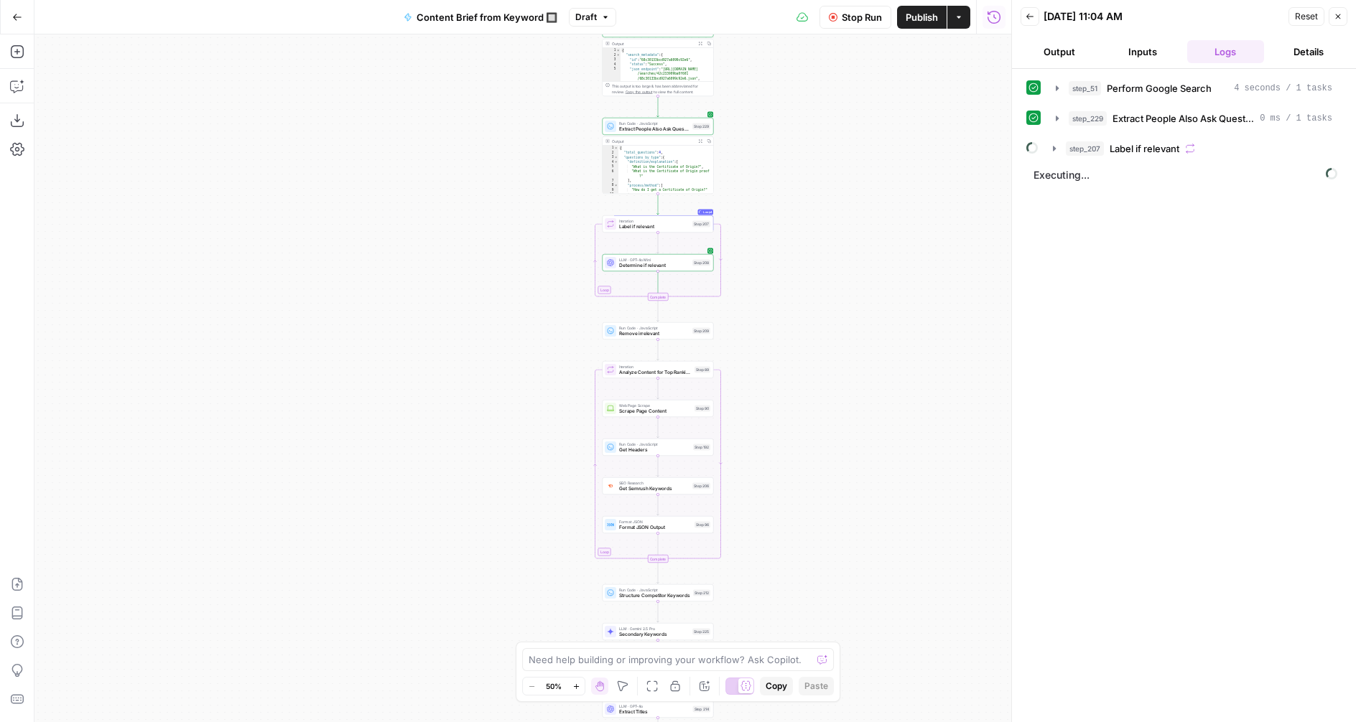
drag, startPoint x: 829, startPoint y: 108, endPoint x: 823, endPoint y: 350, distance: 242.1
click at [823, 350] on div "Workflow Set Inputs Inputs Google Search Perform Google Search Step 51 Output E…" at bounding box center [522, 378] width 977 height 688
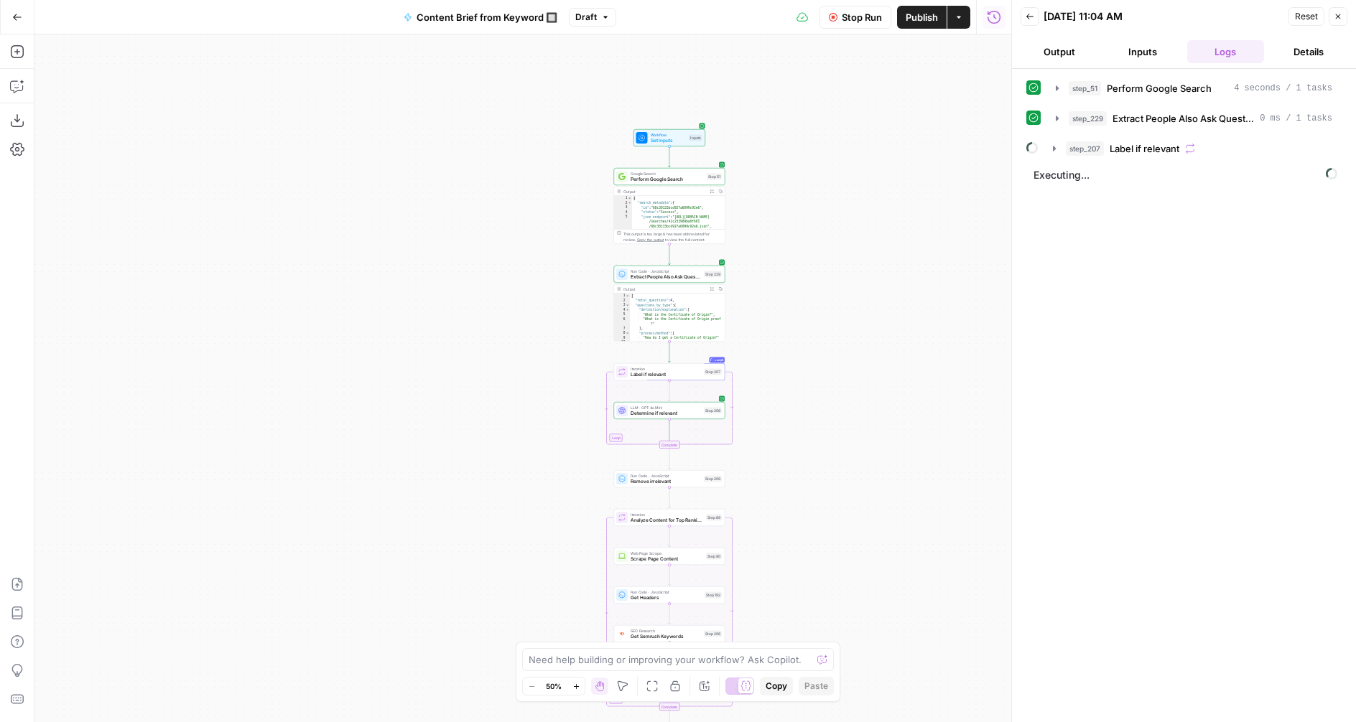
drag, startPoint x: 801, startPoint y: 136, endPoint x: 811, endPoint y: 290, distance: 154.0
click at [811, 290] on div "Workflow Set Inputs Inputs Google Search Perform Google Search Step 51 Output E…" at bounding box center [522, 378] width 977 height 688
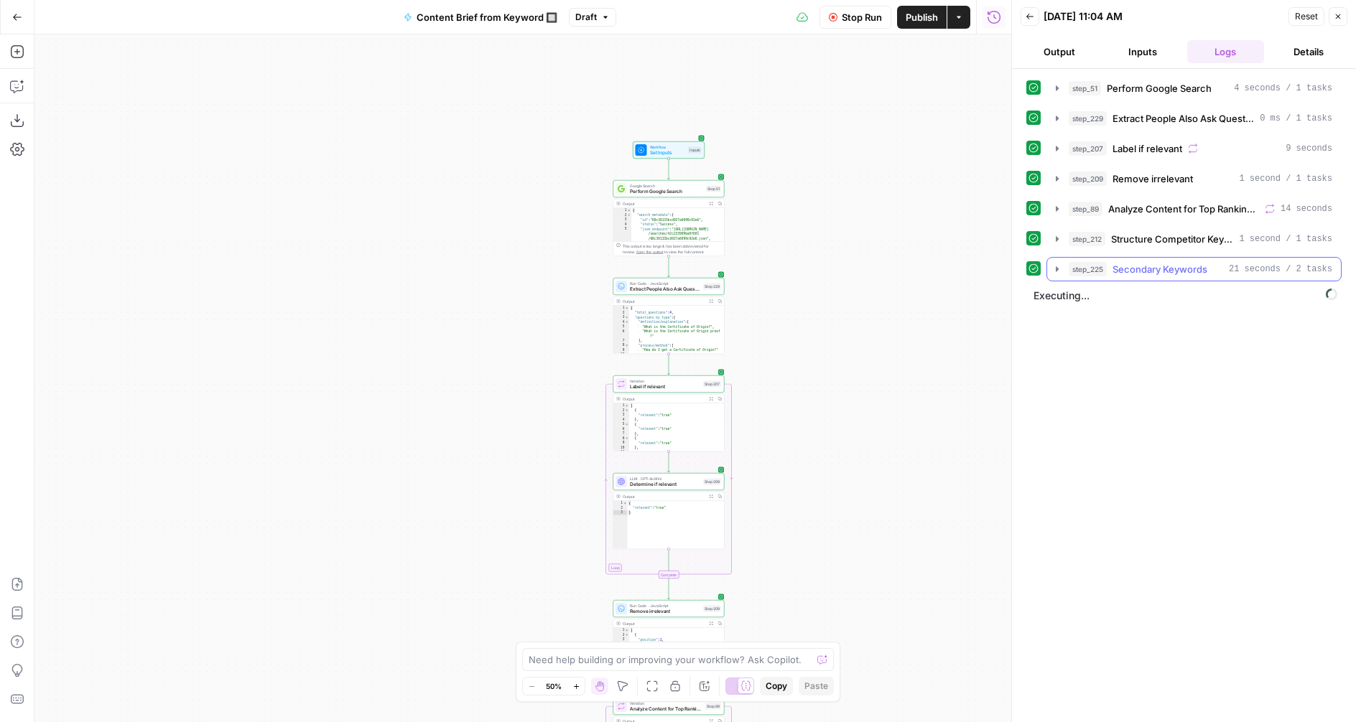
click at [1054, 273] on icon "button" at bounding box center [1056, 269] width 11 height 11
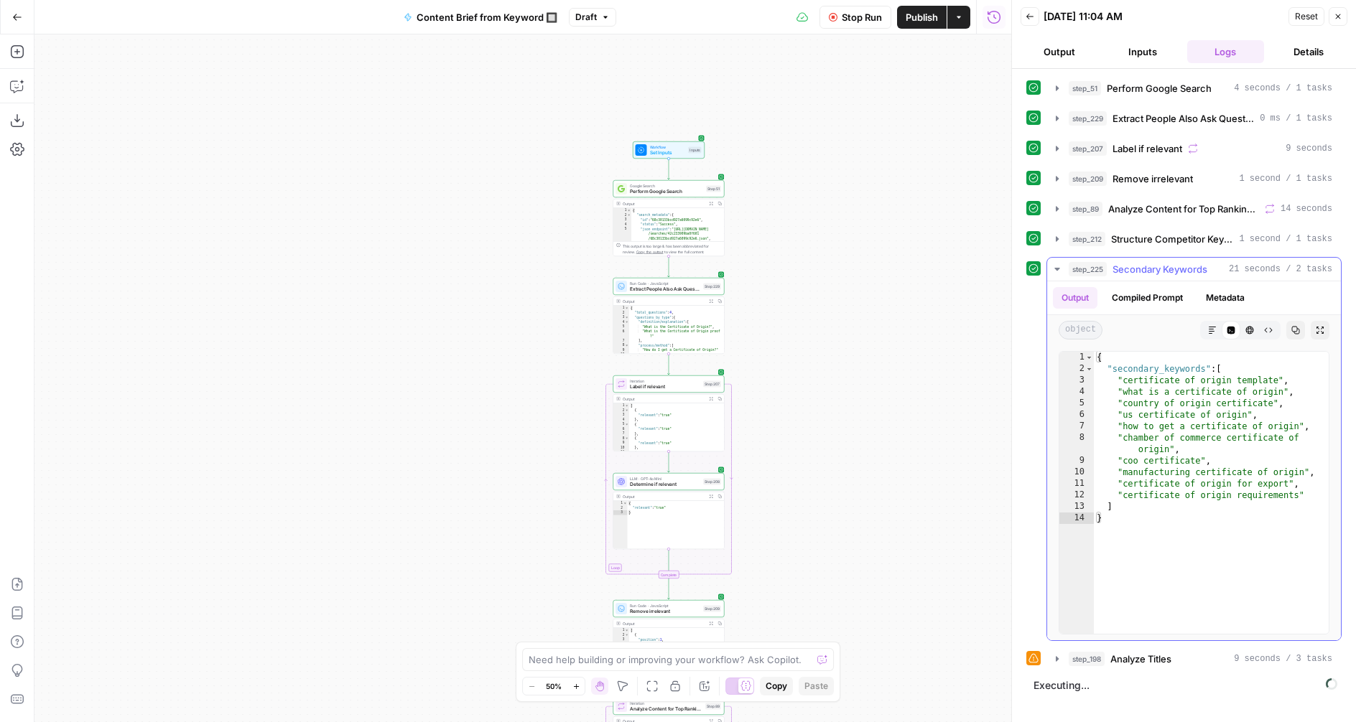
click at [1055, 271] on icon "button" at bounding box center [1056, 269] width 11 height 11
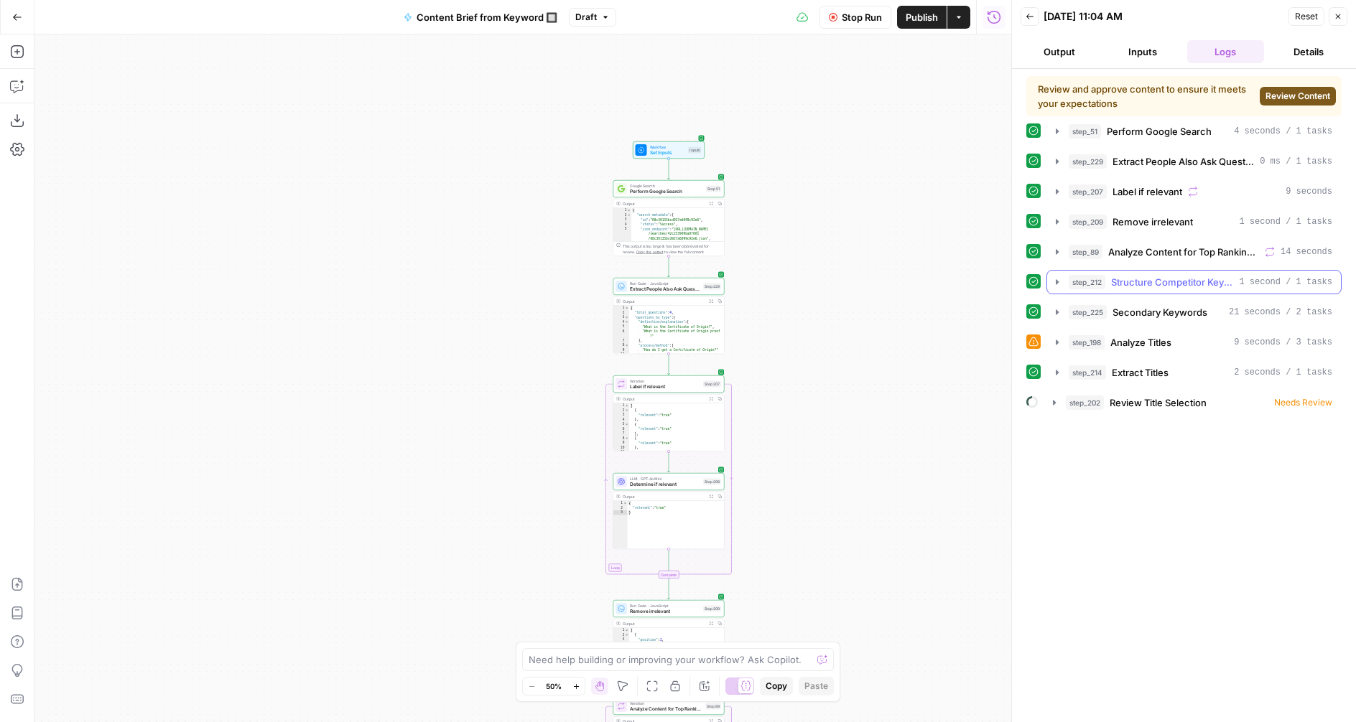
click at [1054, 293] on button "step_212 Structure Competitor Keywords 1 second / 1 tasks" at bounding box center [1194, 282] width 294 height 23
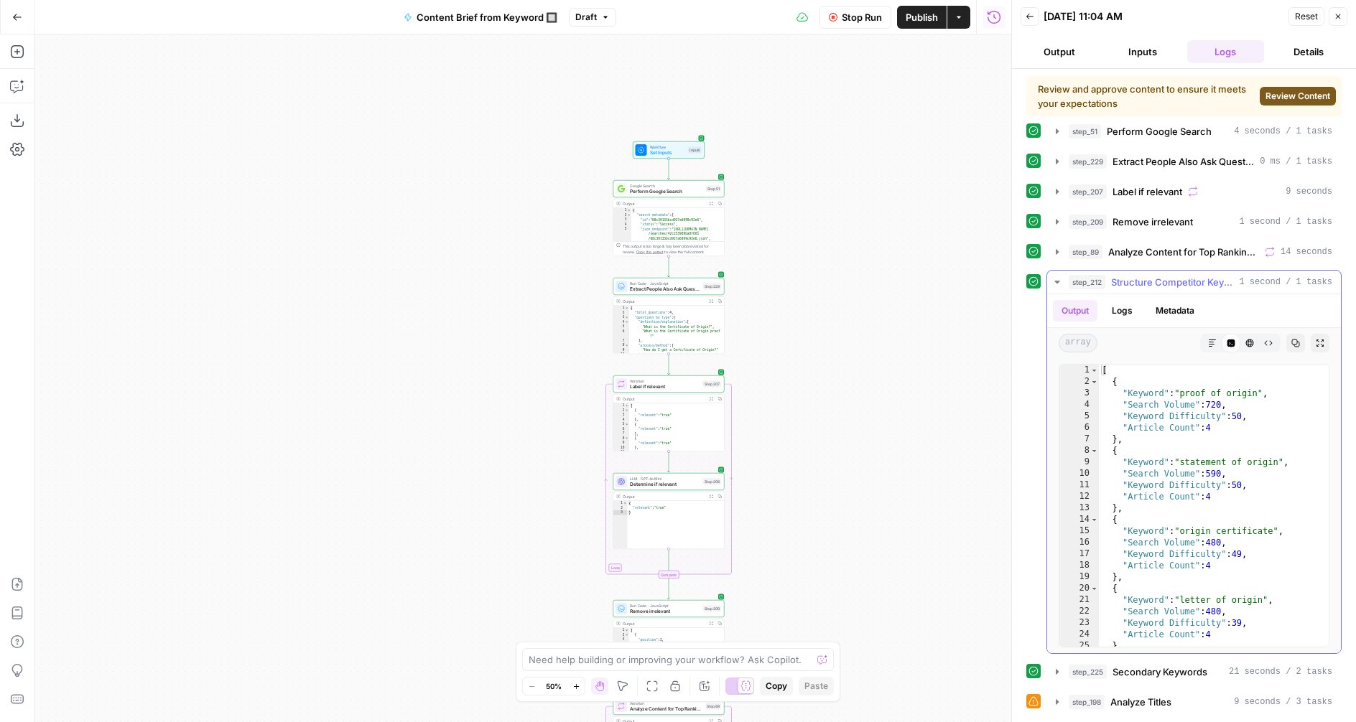
click at [1055, 284] on icon "button" at bounding box center [1056, 281] width 11 height 11
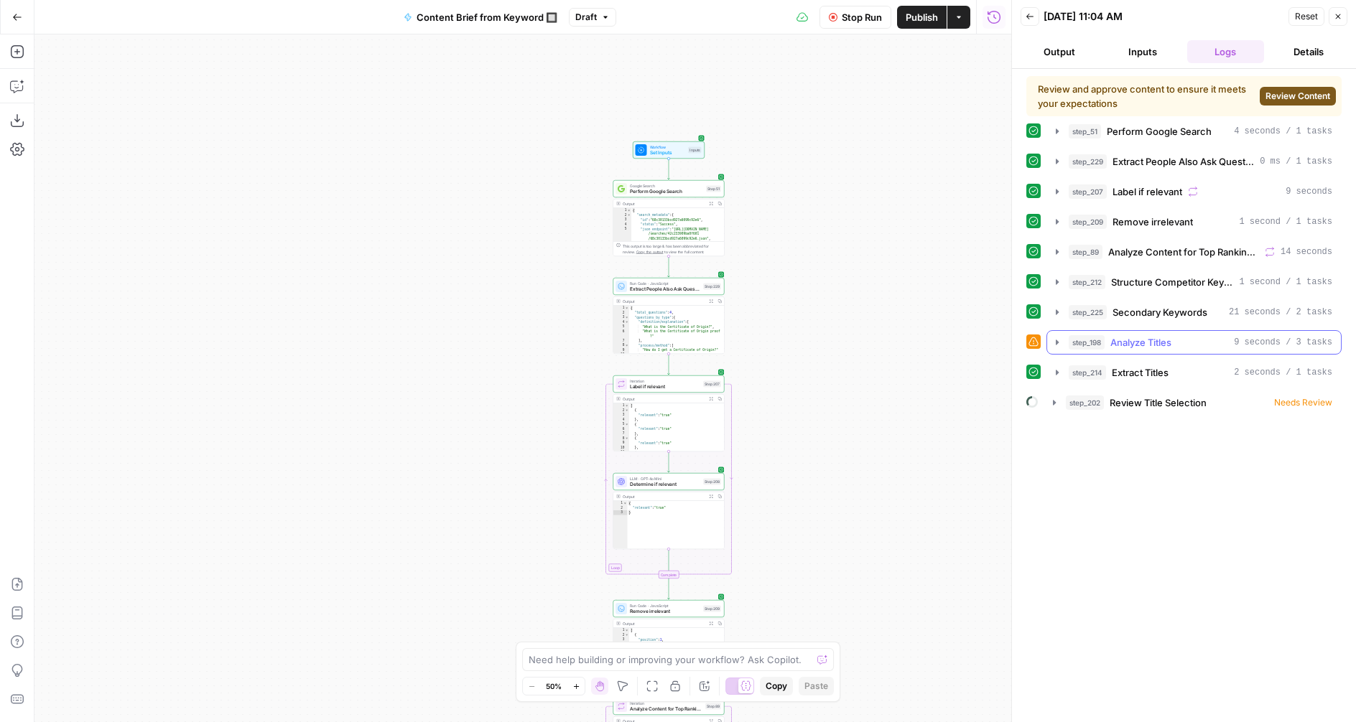
click at [1056, 342] on icon "button" at bounding box center [1057, 342] width 3 height 5
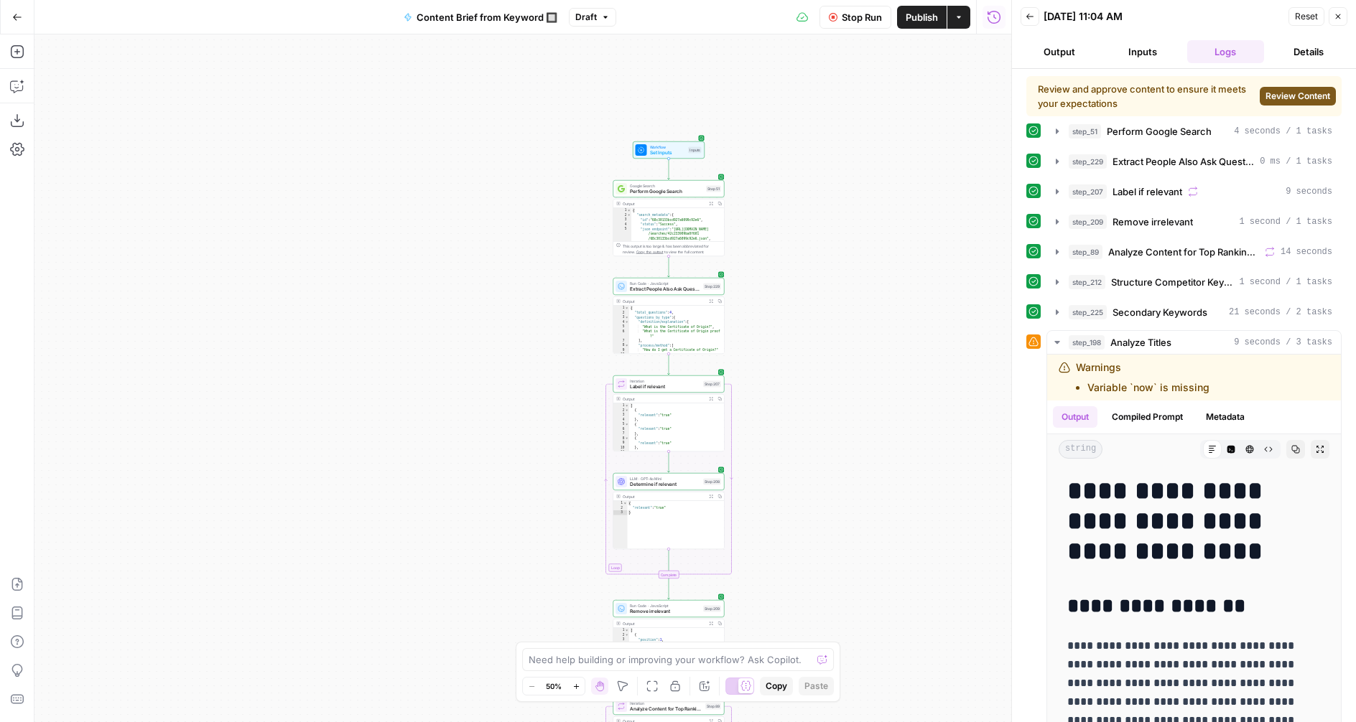
click at [1283, 93] on span "Review Content" at bounding box center [1297, 96] width 65 height 13
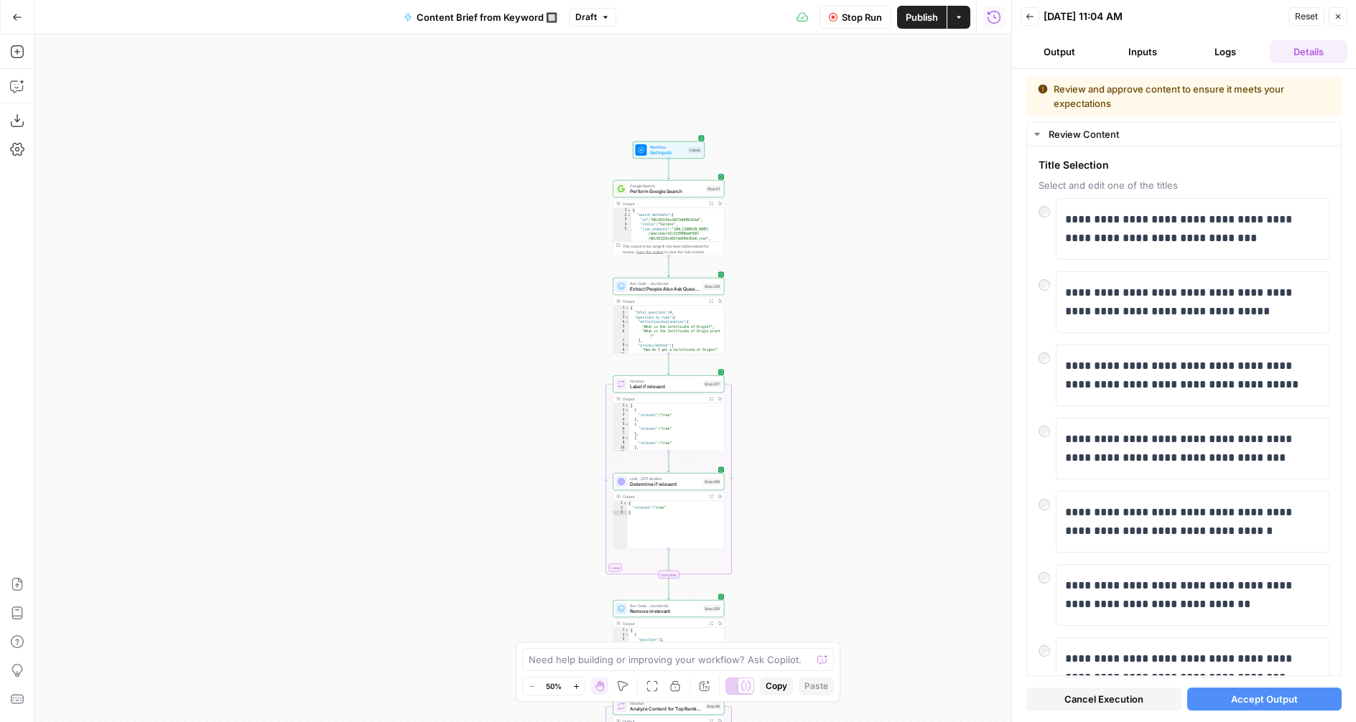
click at [1246, 701] on span "Accept Output" at bounding box center [1264, 699] width 67 height 14
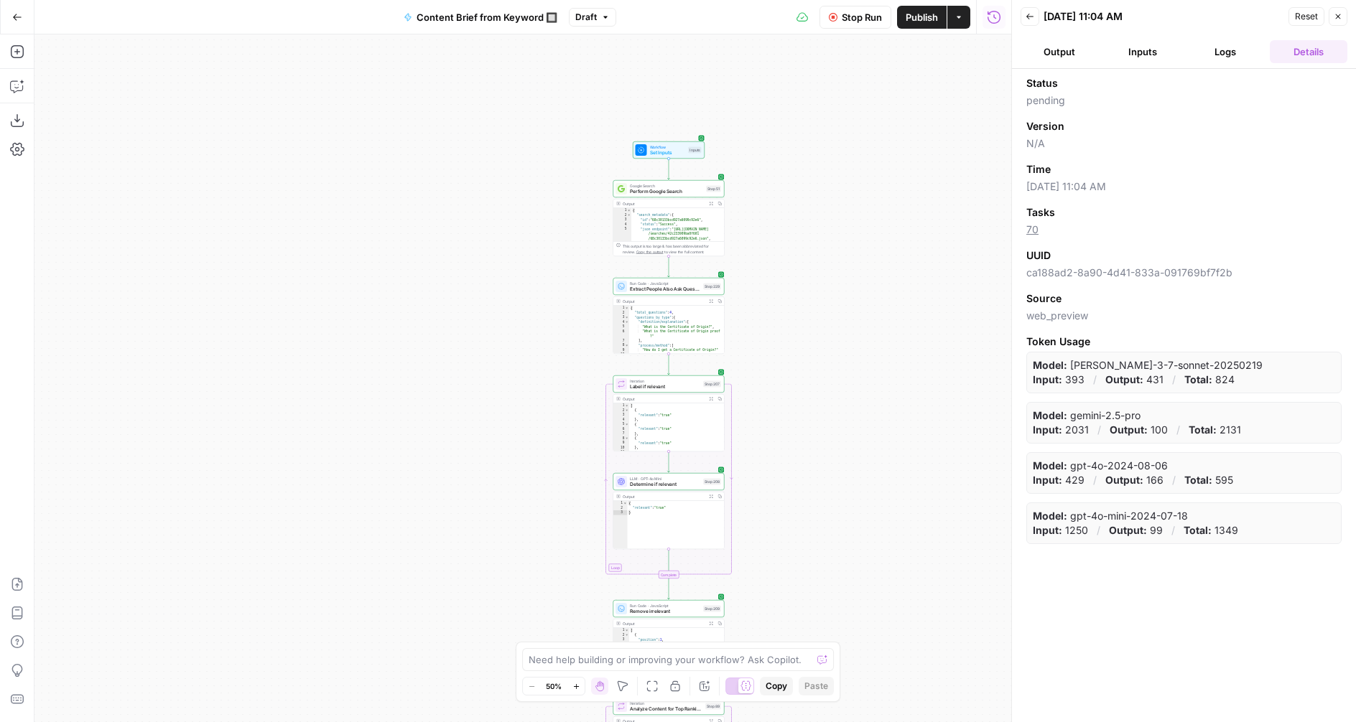
click at [1220, 34] on header "Back 09/11/25 at 11:04 AM Reset Close Output Inputs Logs Details" at bounding box center [1184, 34] width 344 height 69
click at [1214, 45] on button "Logs" at bounding box center [1226, 51] width 78 height 23
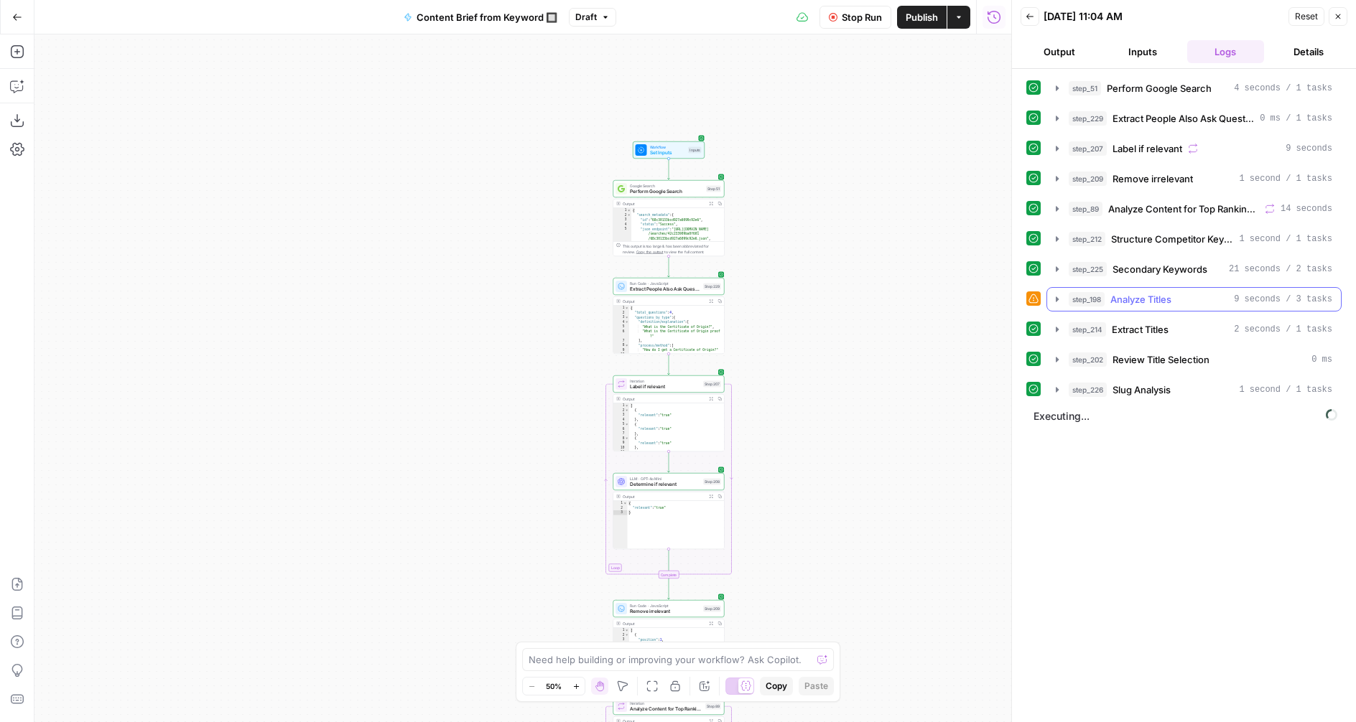
click at [1057, 297] on icon "button" at bounding box center [1056, 299] width 11 height 11
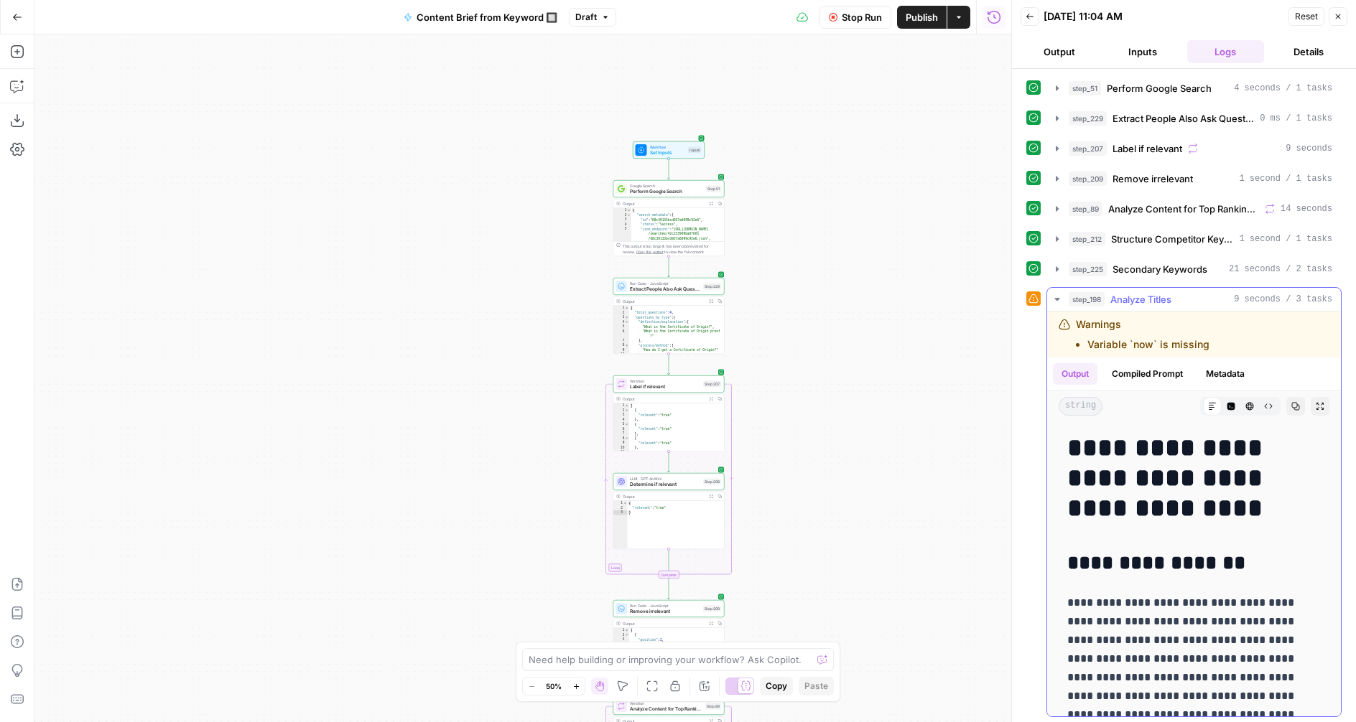
scroll to position [118, 0]
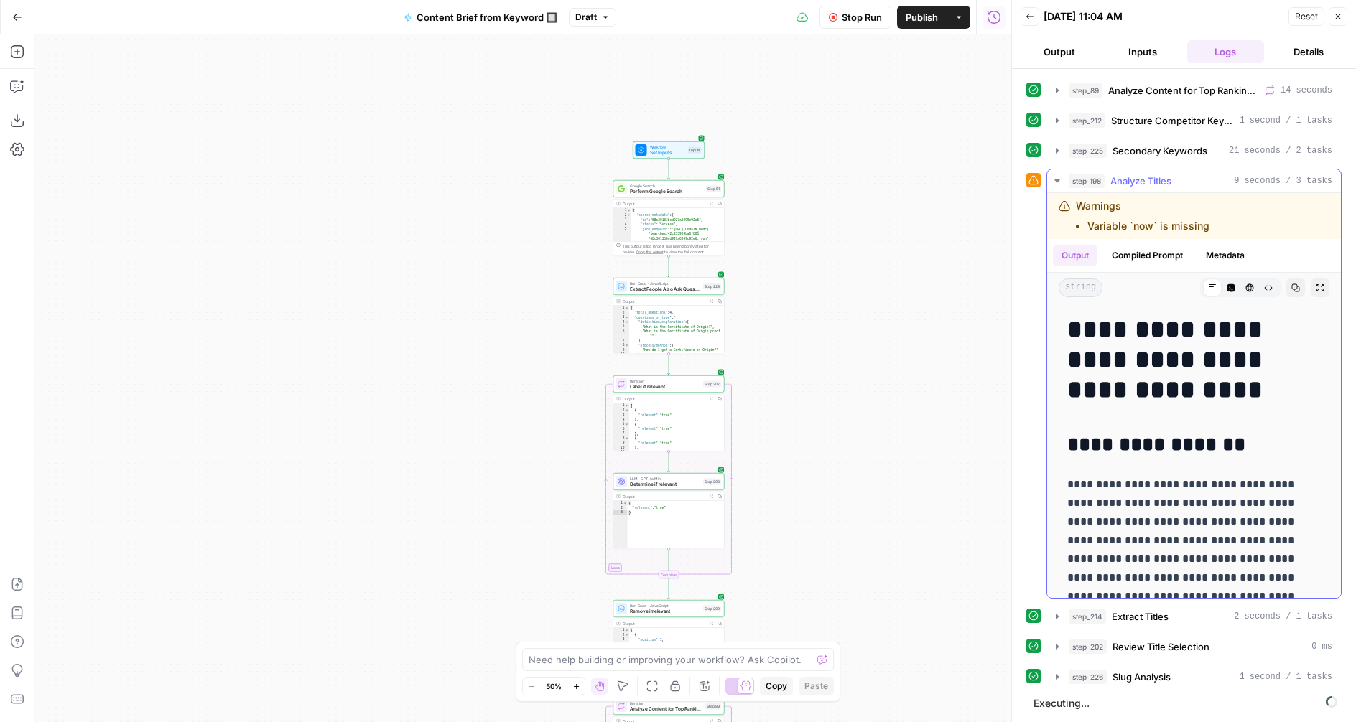
click at [1140, 254] on button "Compiled Prompt" at bounding box center [1147, 256] width 88 height 22
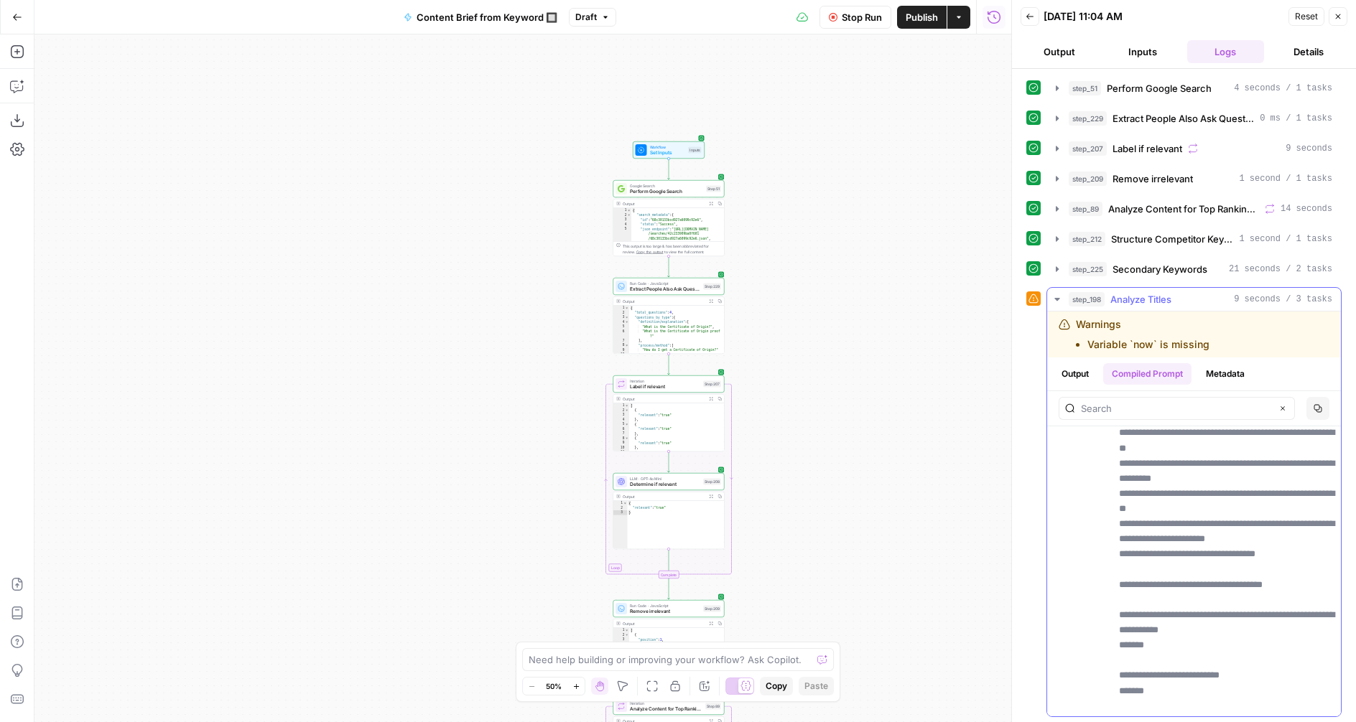
scroll to position [0, 0]
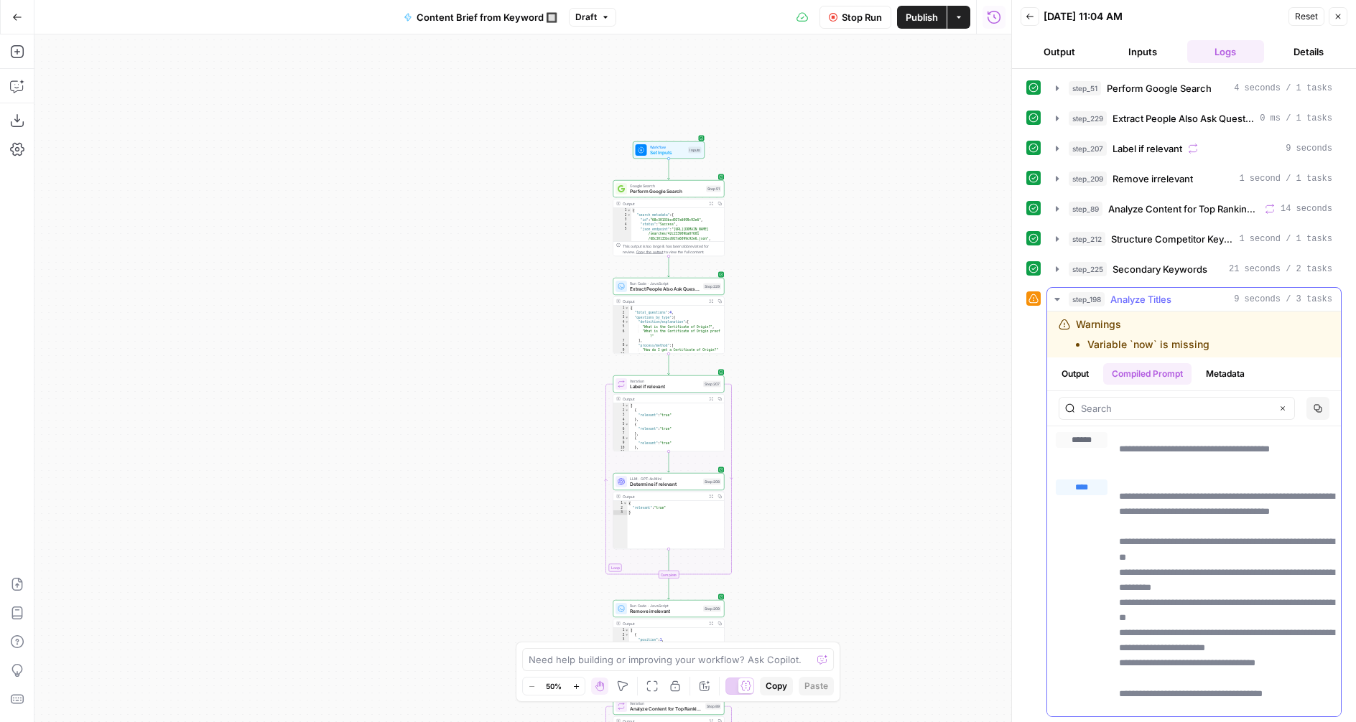
click at [1225, 371] on button "Metadata" at bounding box center [1225, 374] width 56 height 22
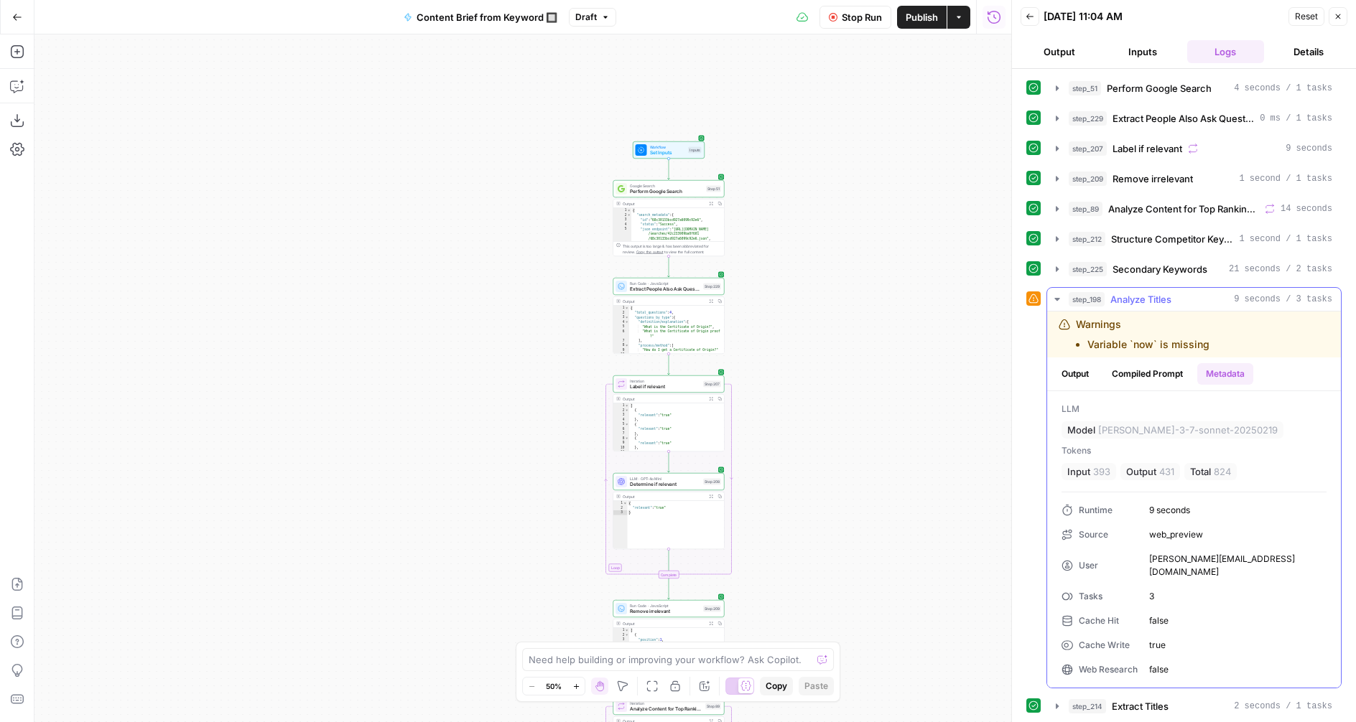
click at [1168, 375] on button "Compiled Prompt" at bounding box center [1147, 374] width 88 height 22
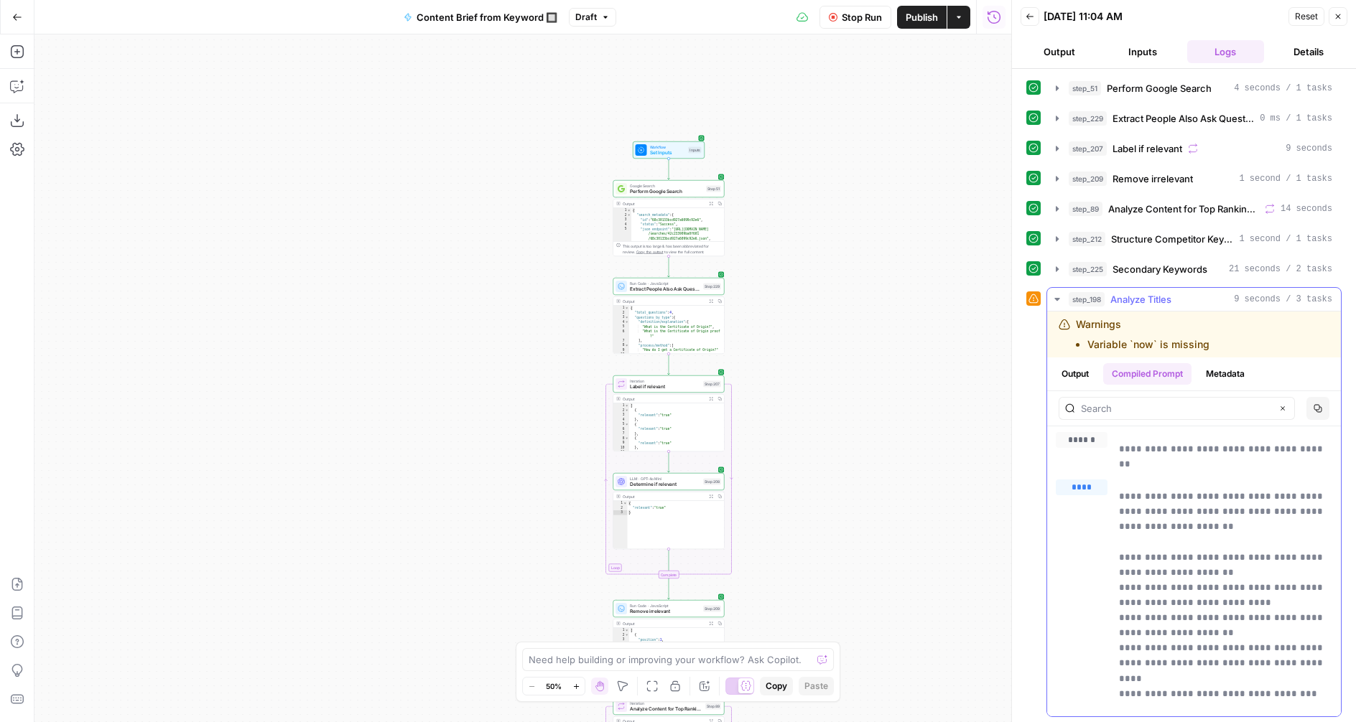
click at [1078, 377] on button "Output" at bounding box center [1075, 374] width 45 height 22
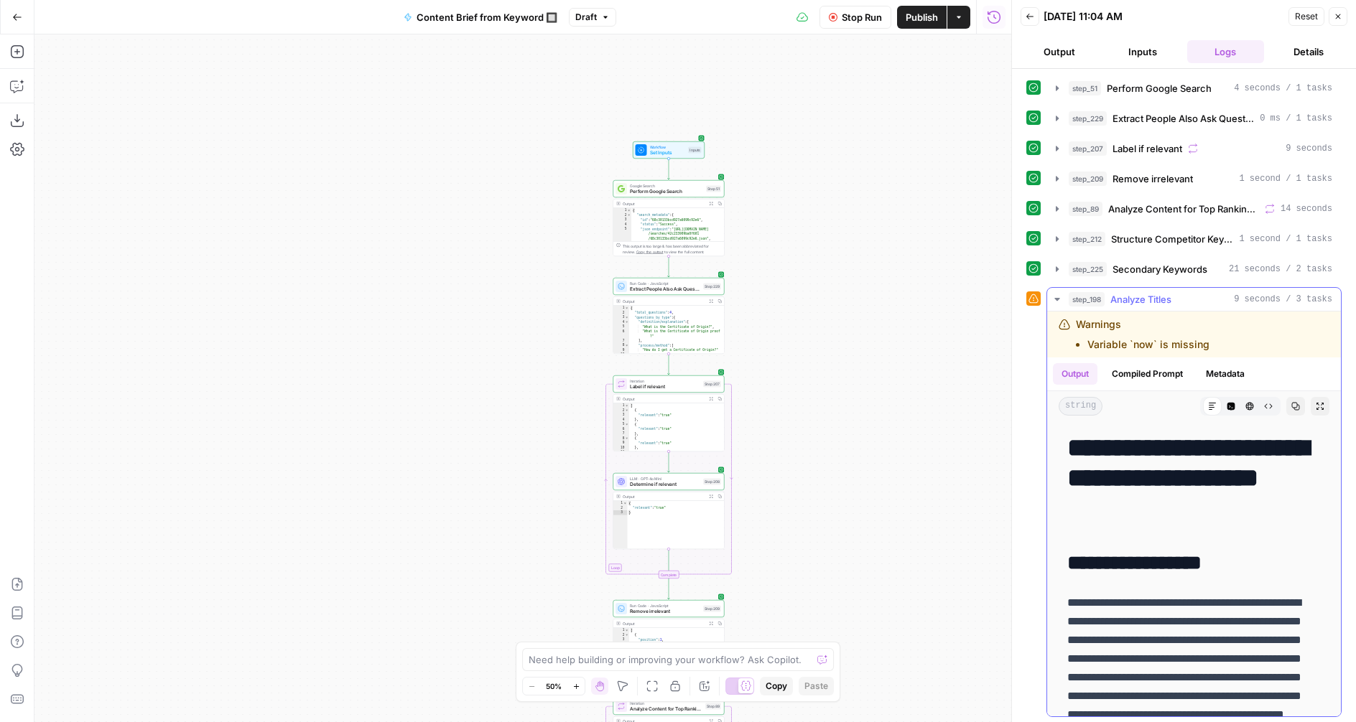
click at [1135, 373] on button "Compiled Prompt" at bounding box center [1147, 374] width 88 height 22
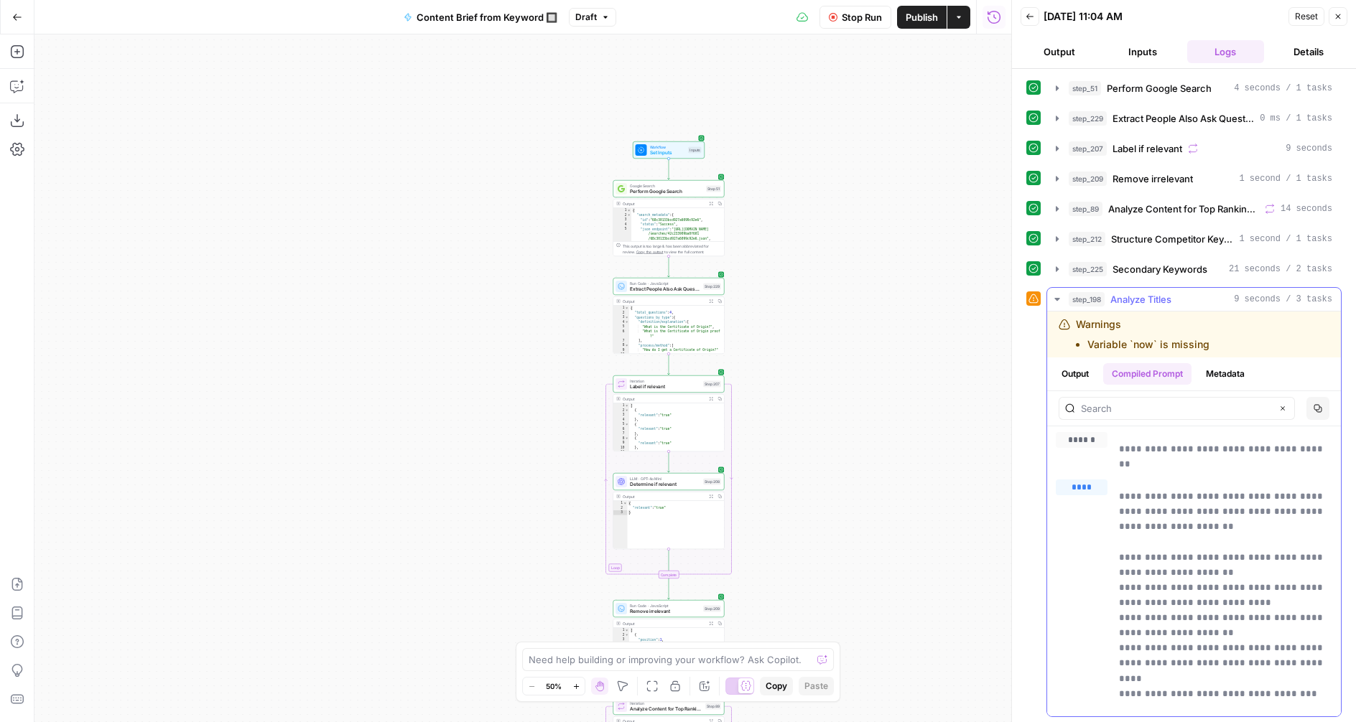
click at [1055, 299] on icon "button" at bounding box center [1056, 299] width 5 height 3
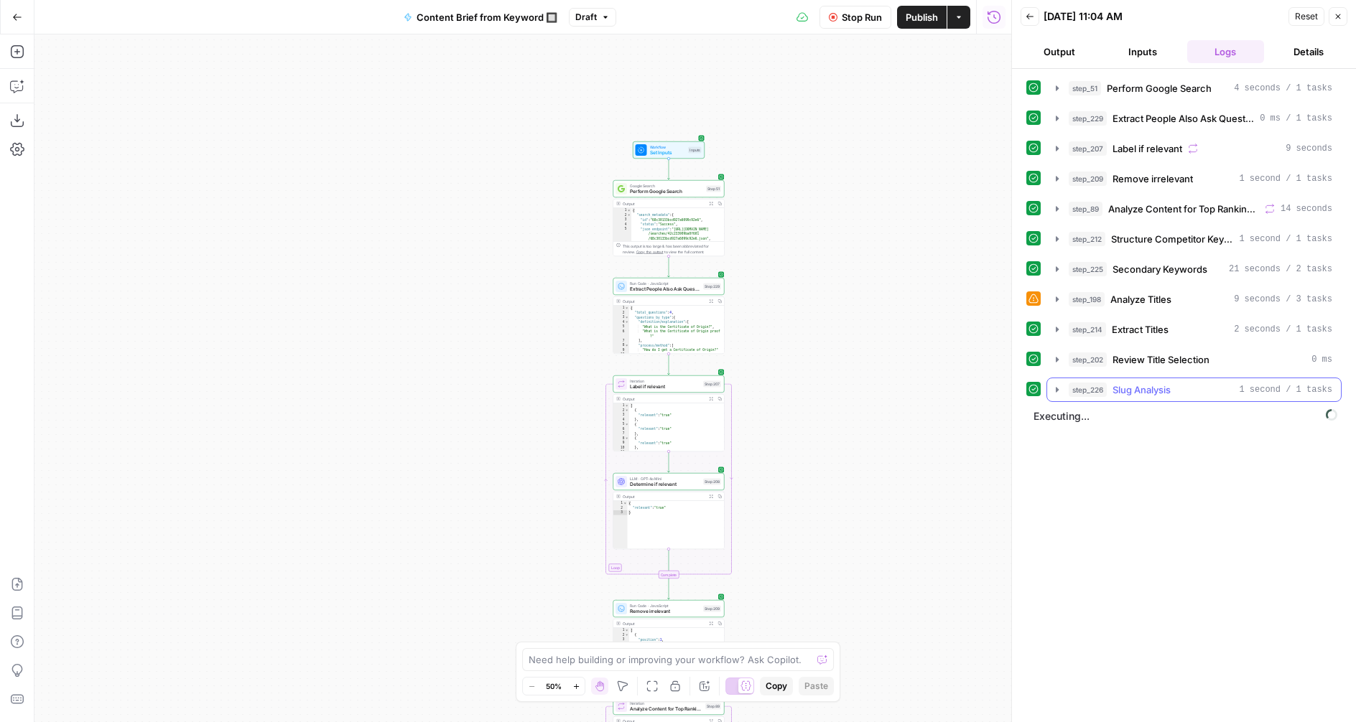
click at [1054, 390] on icon "button" at bounding box center [1056, 389] width 11 height 11
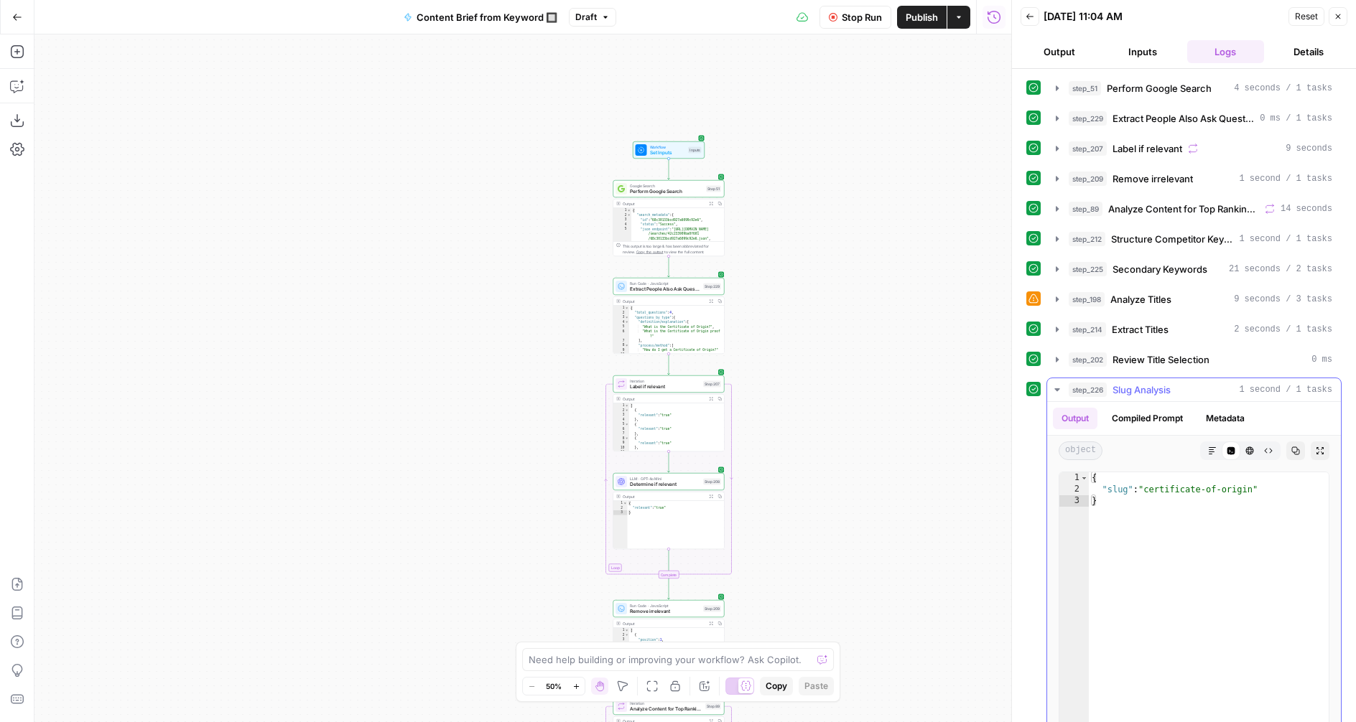
click at [1054, 389] on icon "button" at bounding box center [1056, 389] width 11 height 11
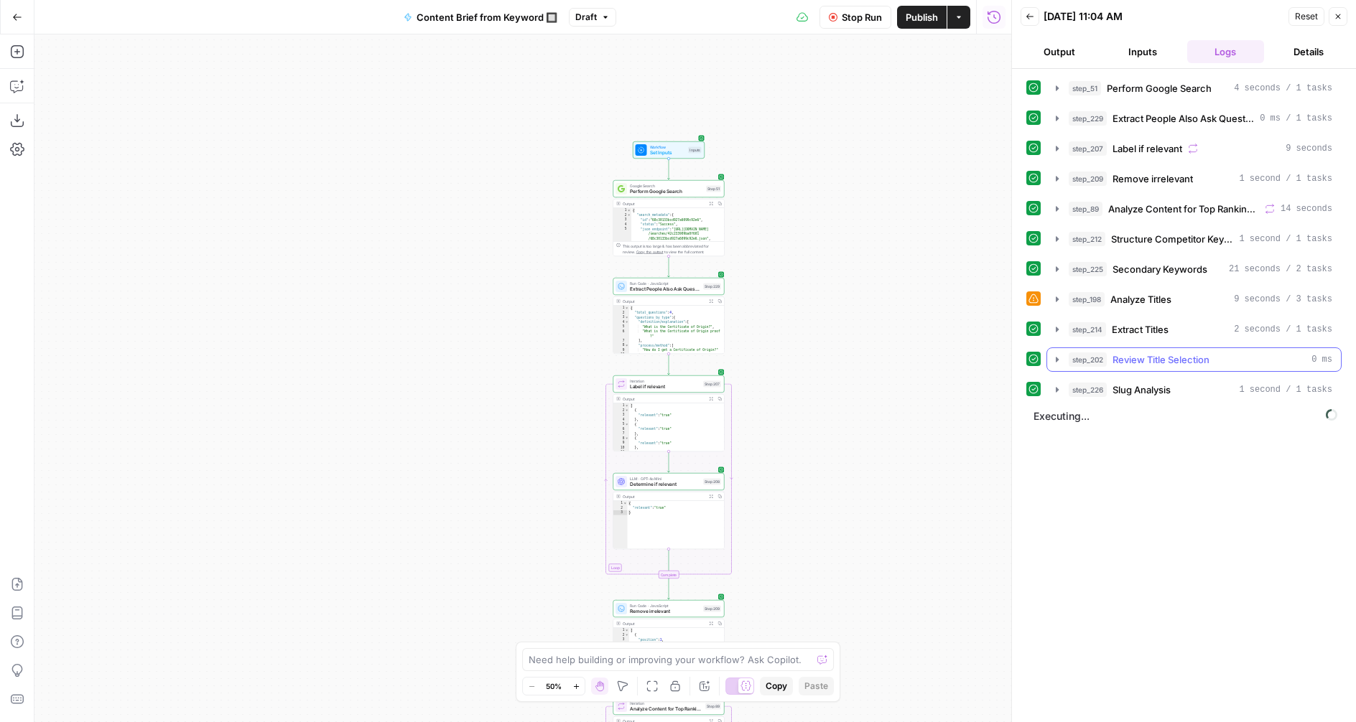
click at [1054, 356] on icon "button" at bounding box center [1056, 359] width 11 height 11
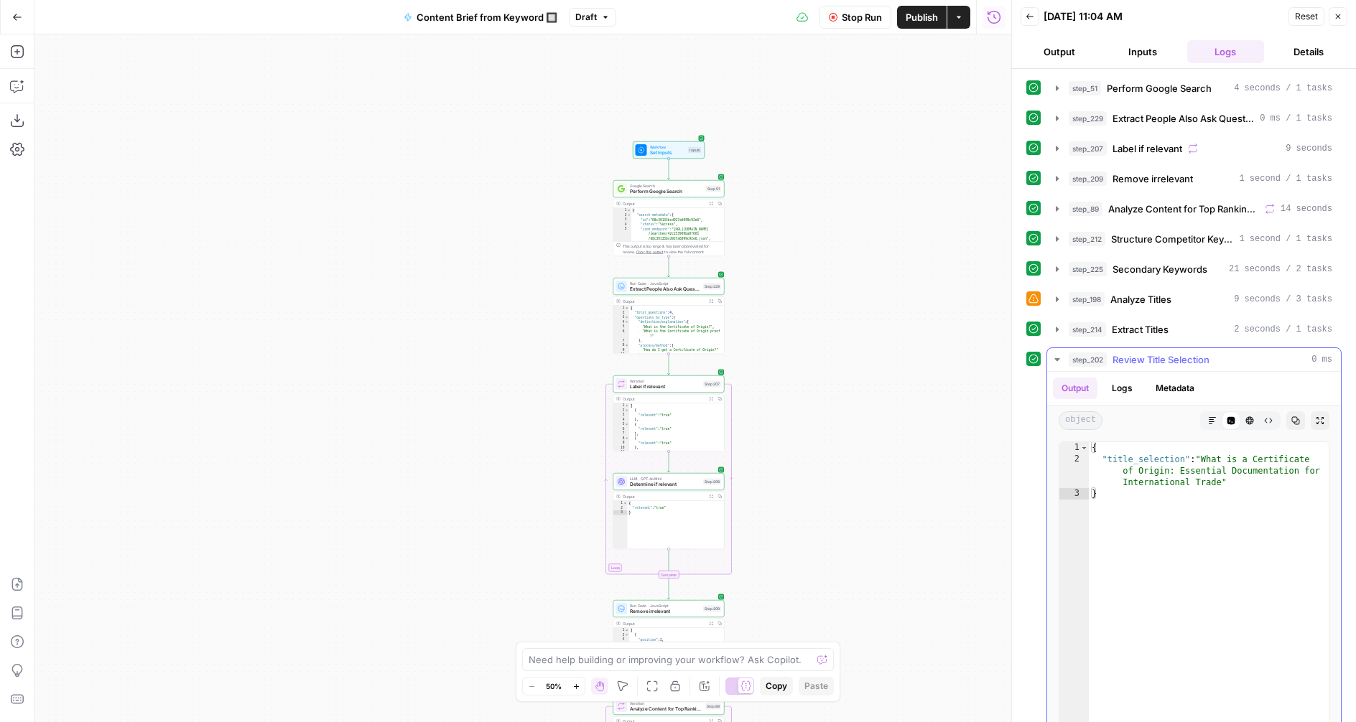
click at [1057, 358] on icon "button" at bounding box center [1056, 359] width 5 height 3
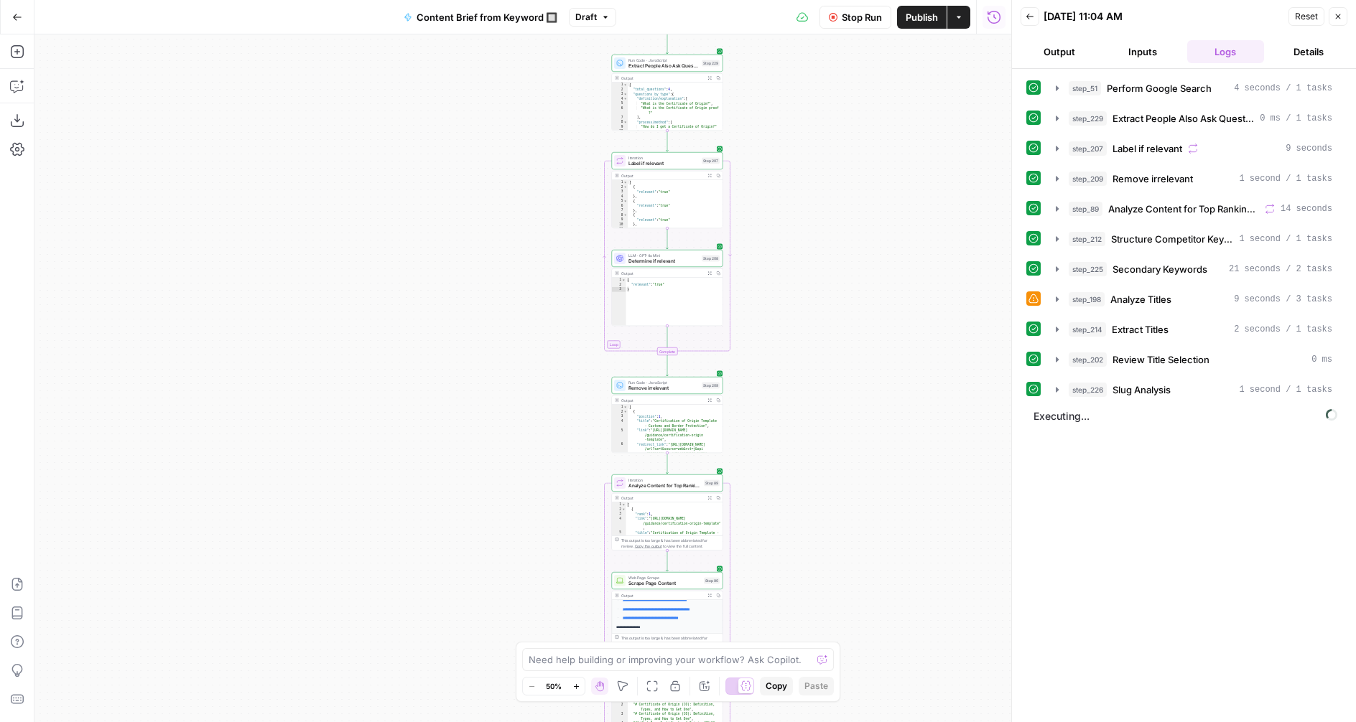
drag, startPoint x: 802, startPoint y: 528, endPoint x: 804, endPoint y: 215, distance: 313.1
click at [805, 213] on div "Workflow Set Inputs Inputs Google Search Perform Google Search Step 51 Output E…" at bounding box center [522, 378] width 977 height 688
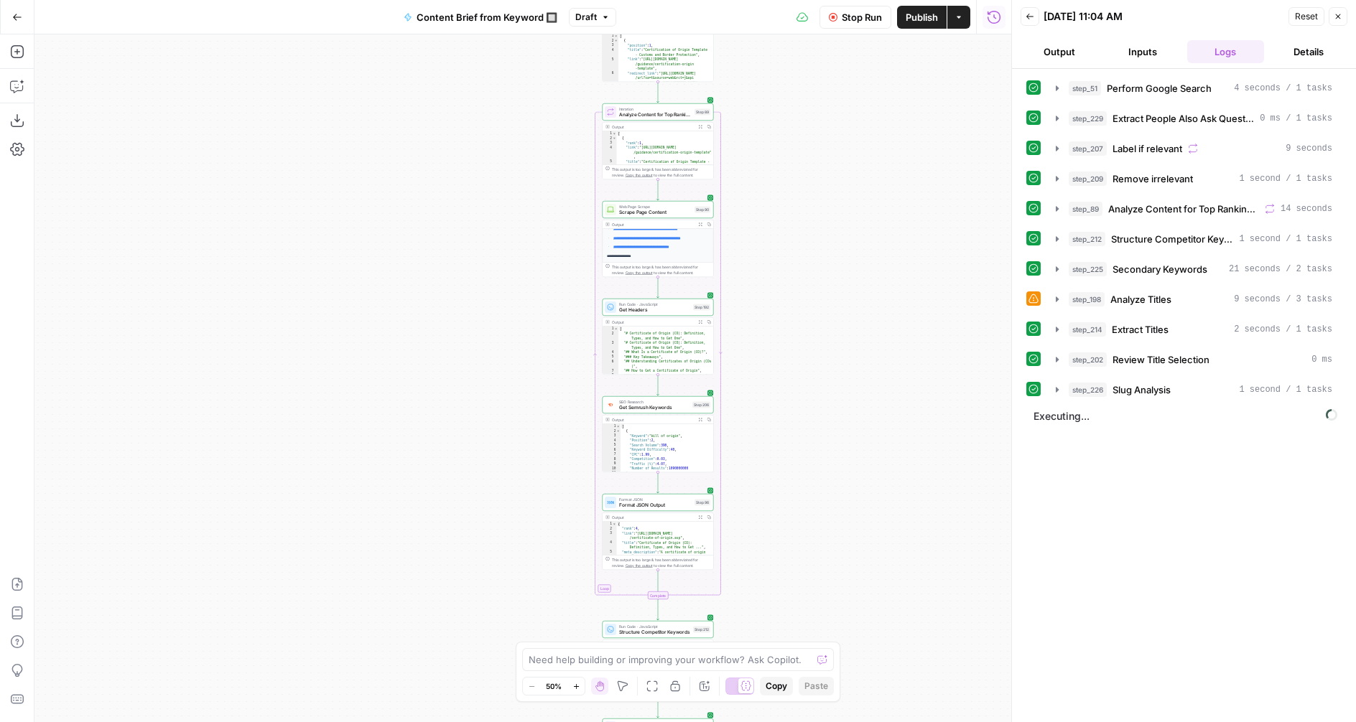
drag, startPoint x: 809, startPoint y: 378, endPoint x: 796, endPoint y: 261, distance: 118.5
click at [790, 238] on div "Workflow Set Inputs Inputs Google Search Perform Google Search Step 51 Output E…" at bounding box center [522, 378] width 977 height 688
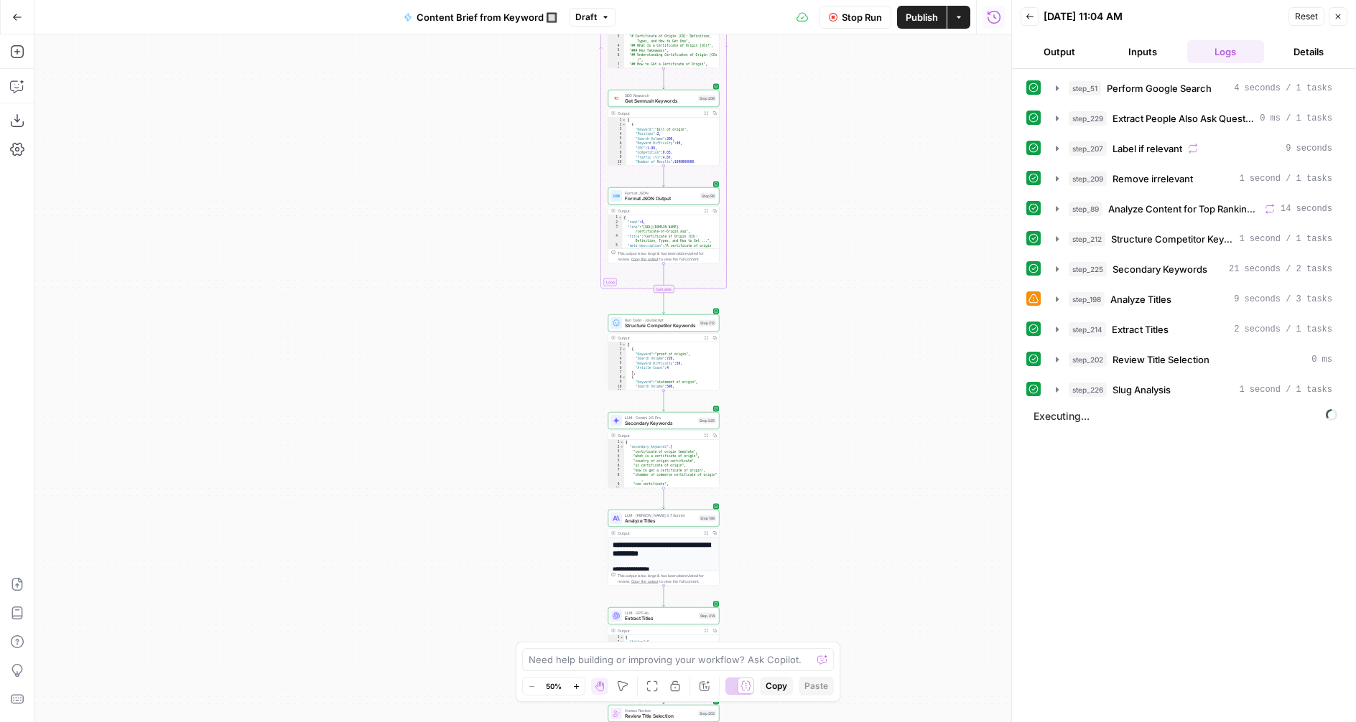
drag, startPoint x: 789, startPoint y: 572, endPoint x: 796, endPoint y: 274, distance: 298.1
click at [796, 274] on div "Workflow Set Inputs Inputs Google Search Perform Google Search Step 51 Output E…" at bounding box center [522, 378] width 977 height 688
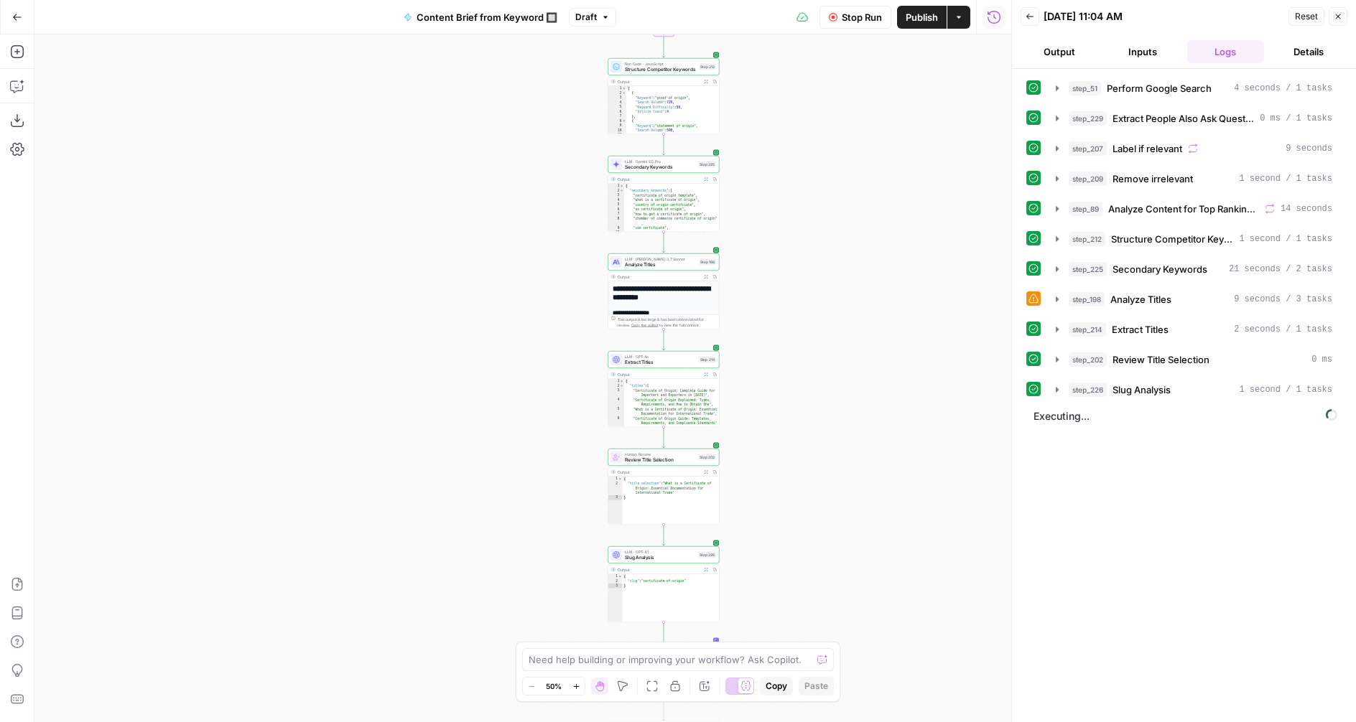
drag, startPoint x: 771, startPoint y: 540, endPoint x: 771, endPoint y: 276, distance: 264.3
click at [770, 274] on div "Workflow Set Inputs Inputs Google Search Perform Google Search Step 51 Output E…" at bounding box center [522, 378] width 977 height 688
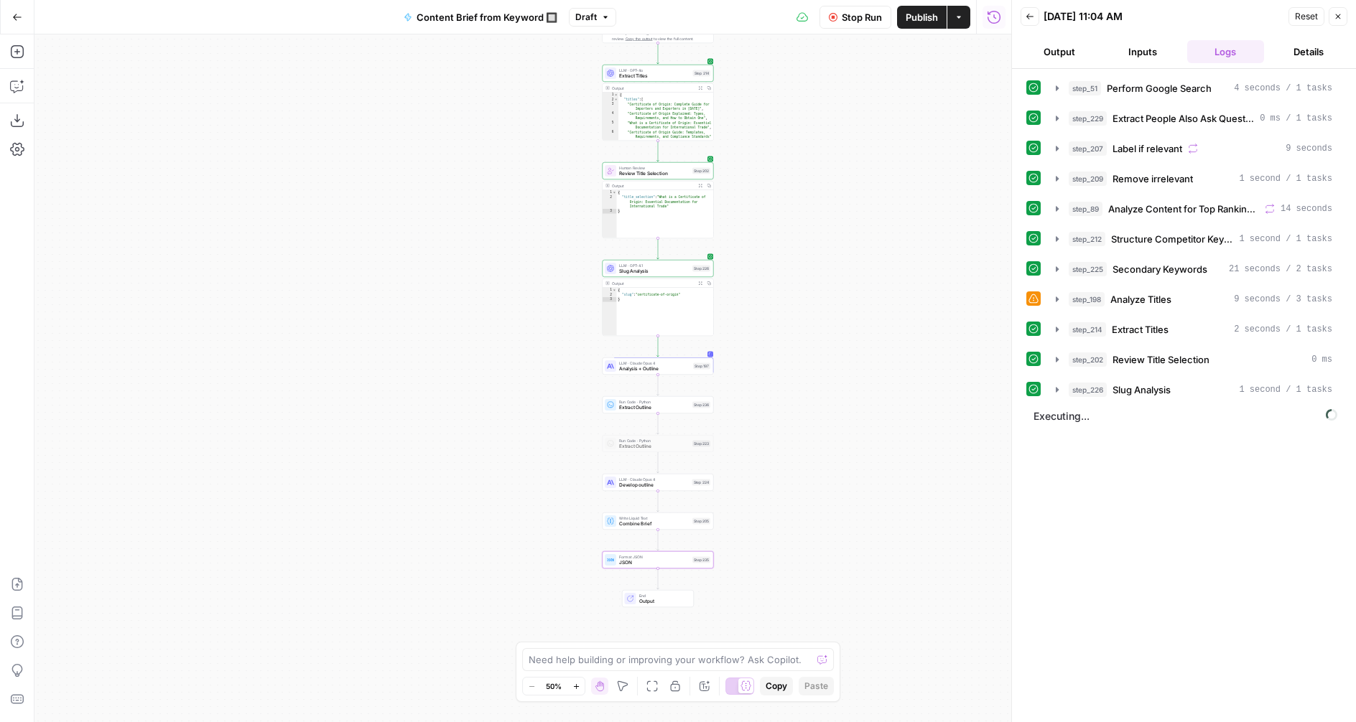
drag, startPoint x: 769, startPoint y: 544, endPoint x: 766, endPoint y: 281, distance: 263.6
click at [766, 281] on div "Workflow Set Inputs Inputs Google Search Perform Google Search Step 51 Output E…" at bounding box center [522, 378] width 977 height 688
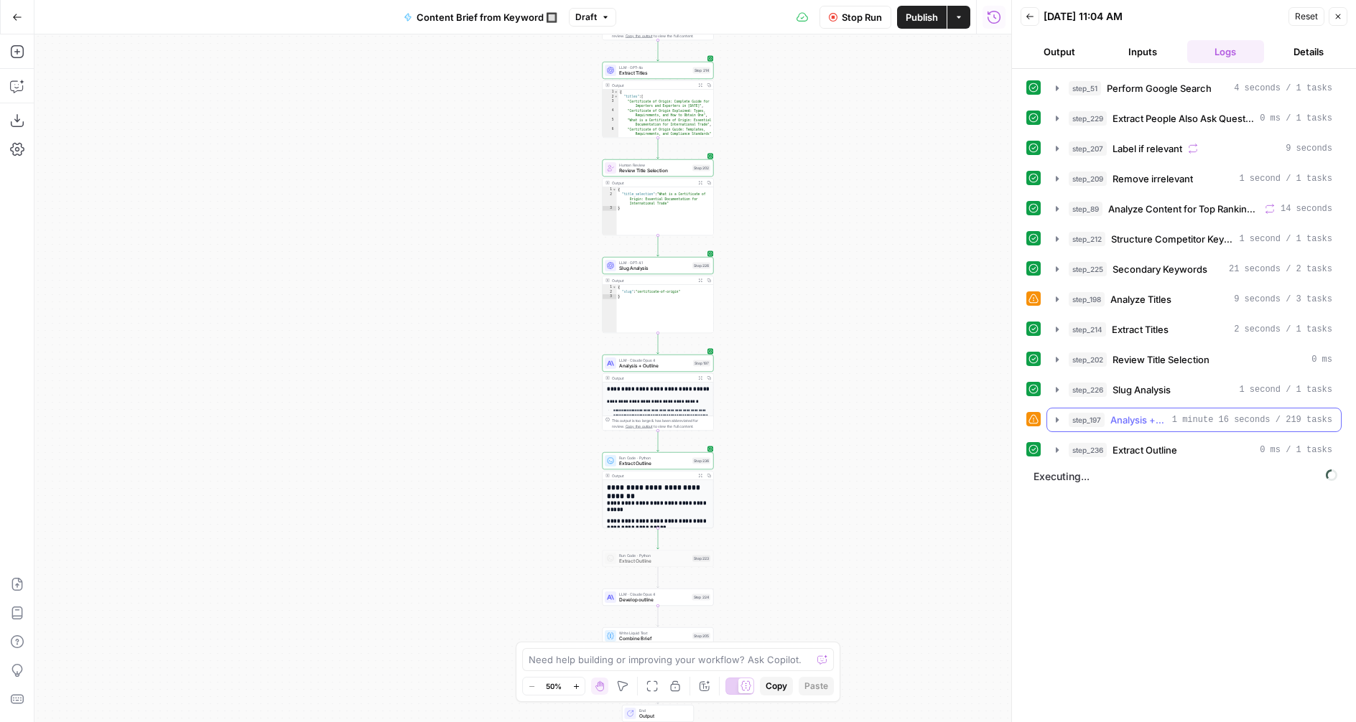
click at [1054, 419] on icon "button" at bounding box center [1056, 419] width 11 height 11
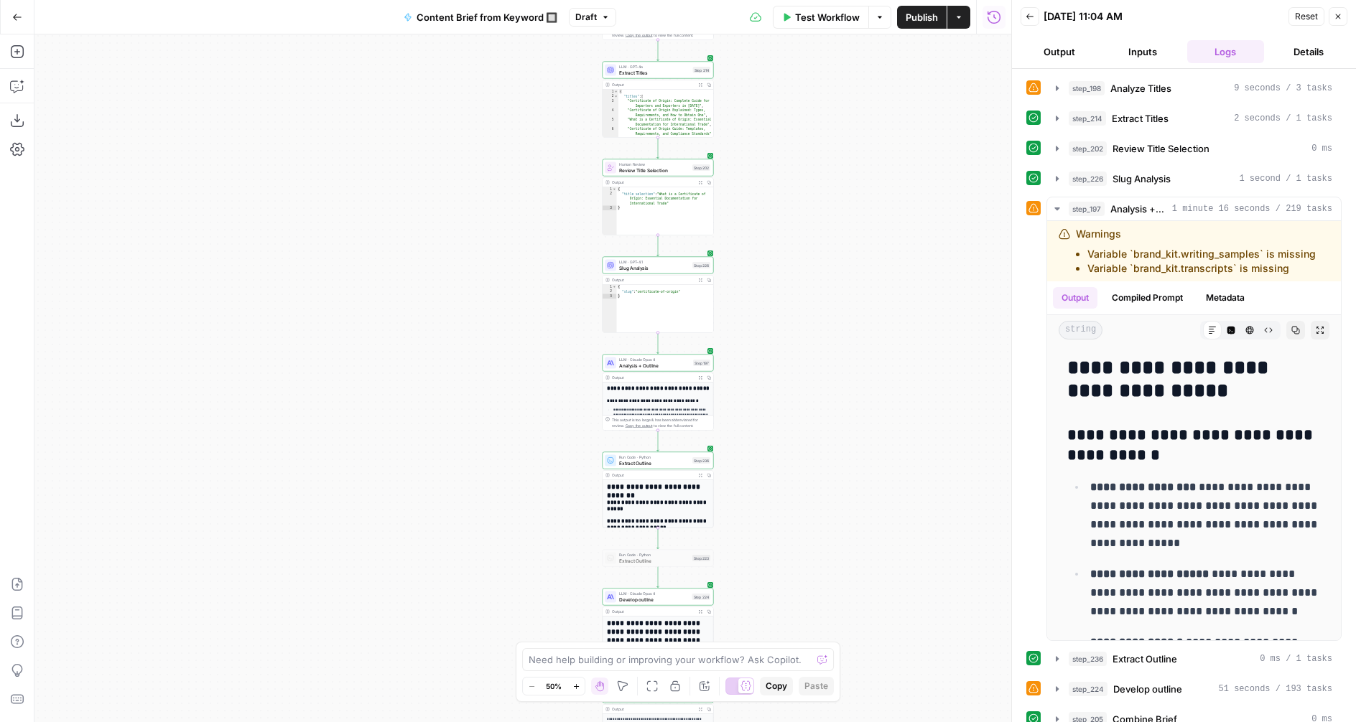
scroll to position [212, 0]
click at [1056, 201] on button "step_197 Analysis + Outline 1 minute 16 seconds / 219 tasks" at bounding box center [1194, 208] width 294 height 23
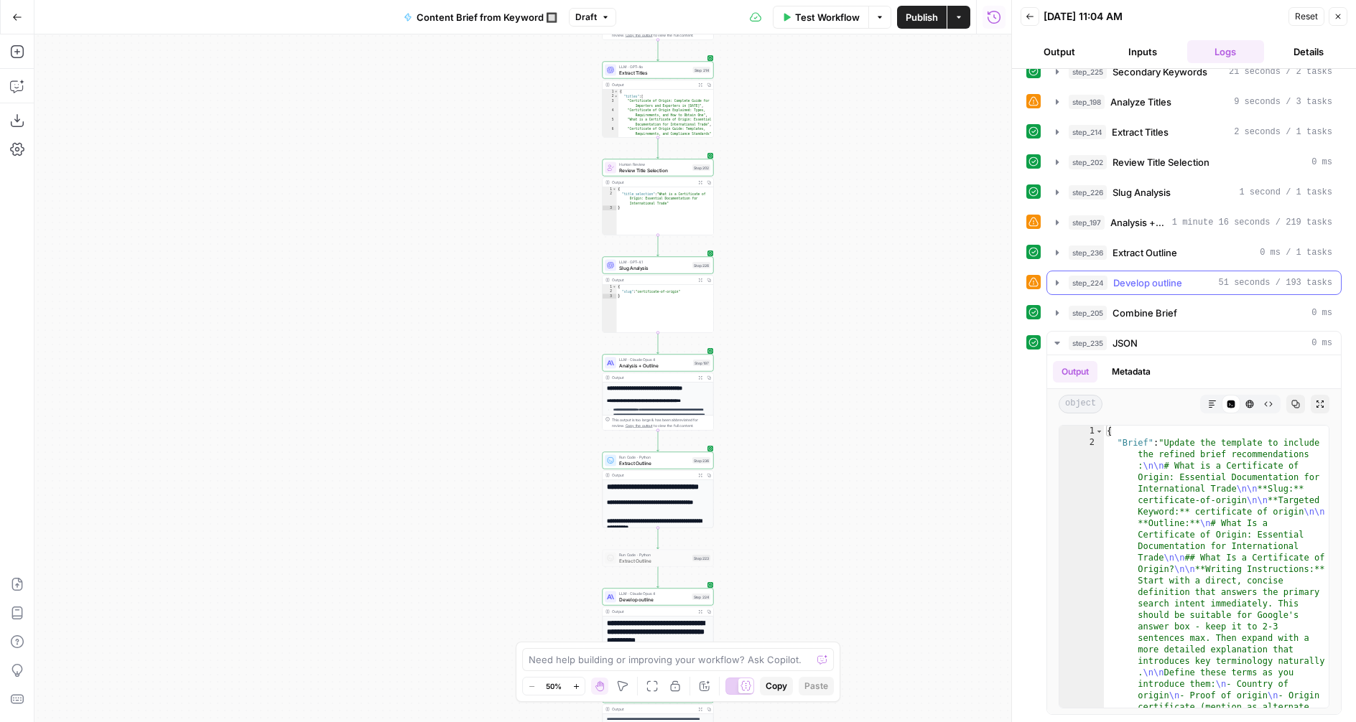
click at [1052, 279] on icon "button" at bounding box center [1056, 282] width 11 height 11
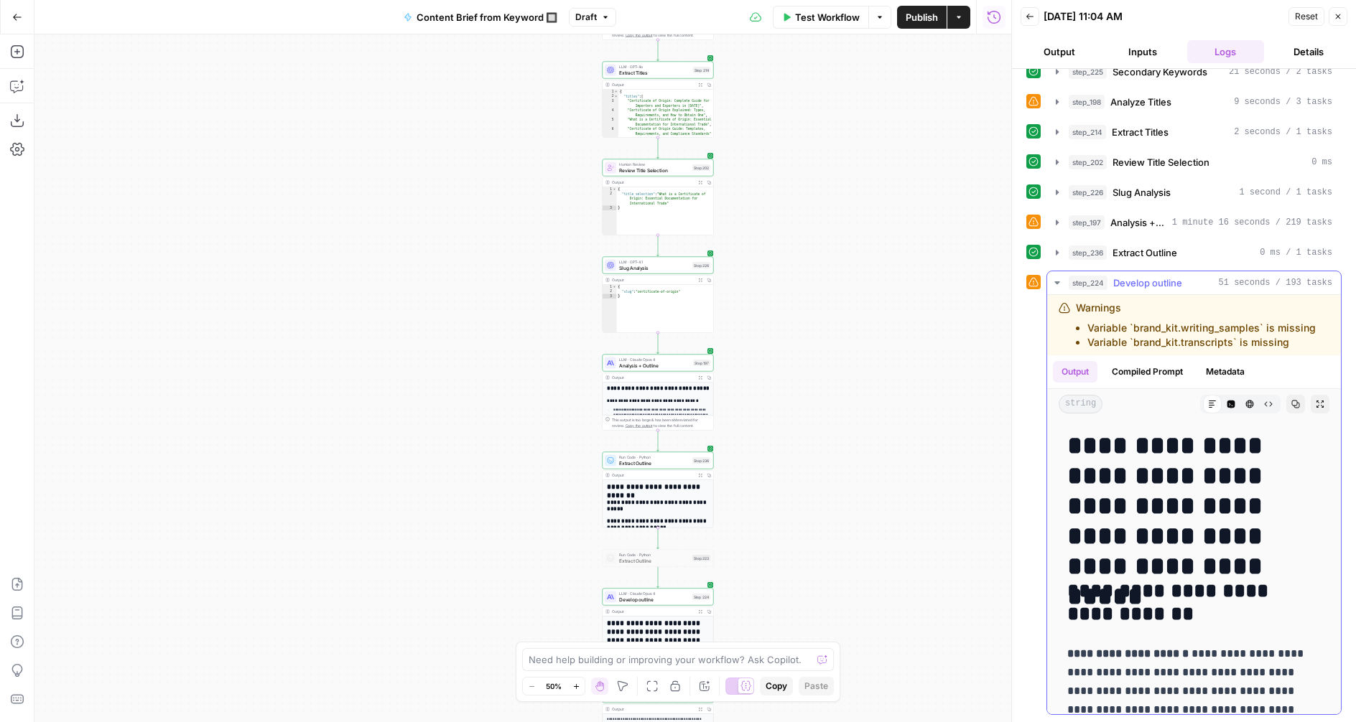
click at [1054, 281] on icon "button" at bounding box center [1056, 282] width 11 height 11
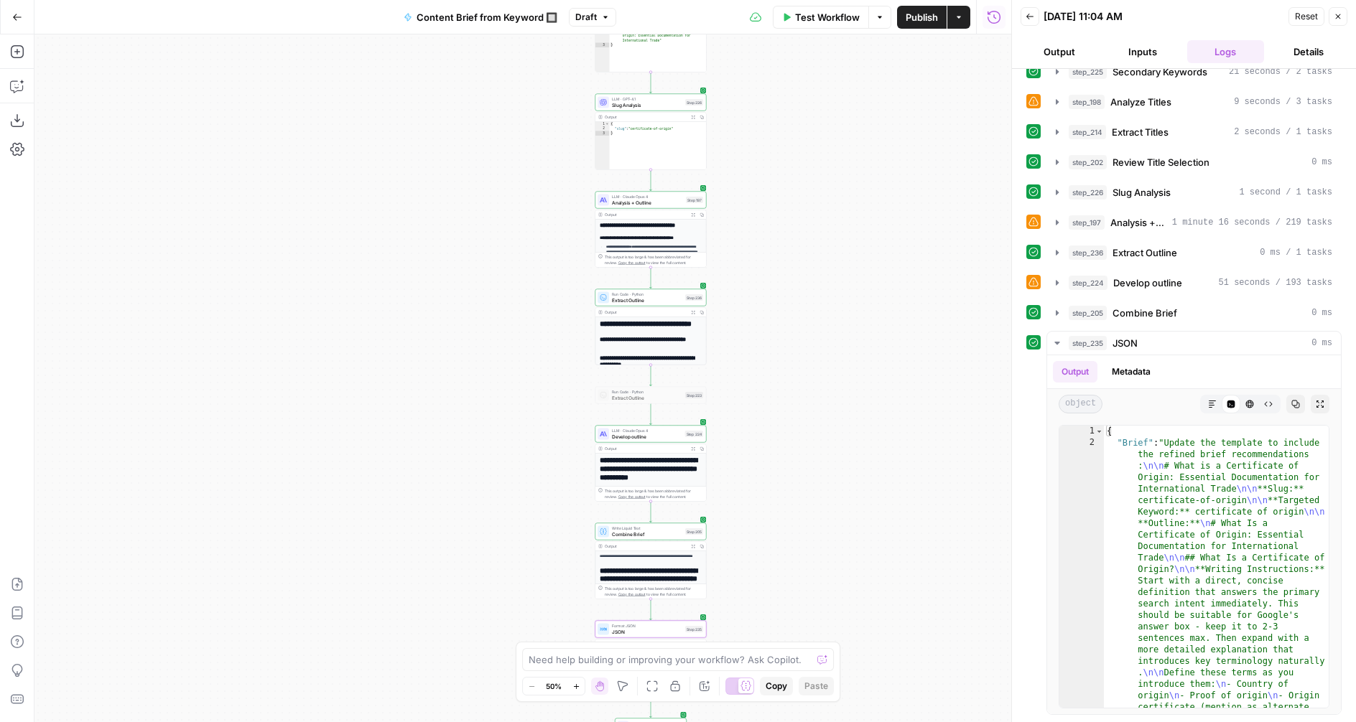
drag, startPoint x: 781, startPoint y: 422, endPoint x: 763, endPoint y: 348, distance: 76.7
click at [777, 332] on div "Workflow Set Inputs Inputs Google Search Perform Google Search Step 51 Output E…" at bounding box center [522, 378] width 977 height 688
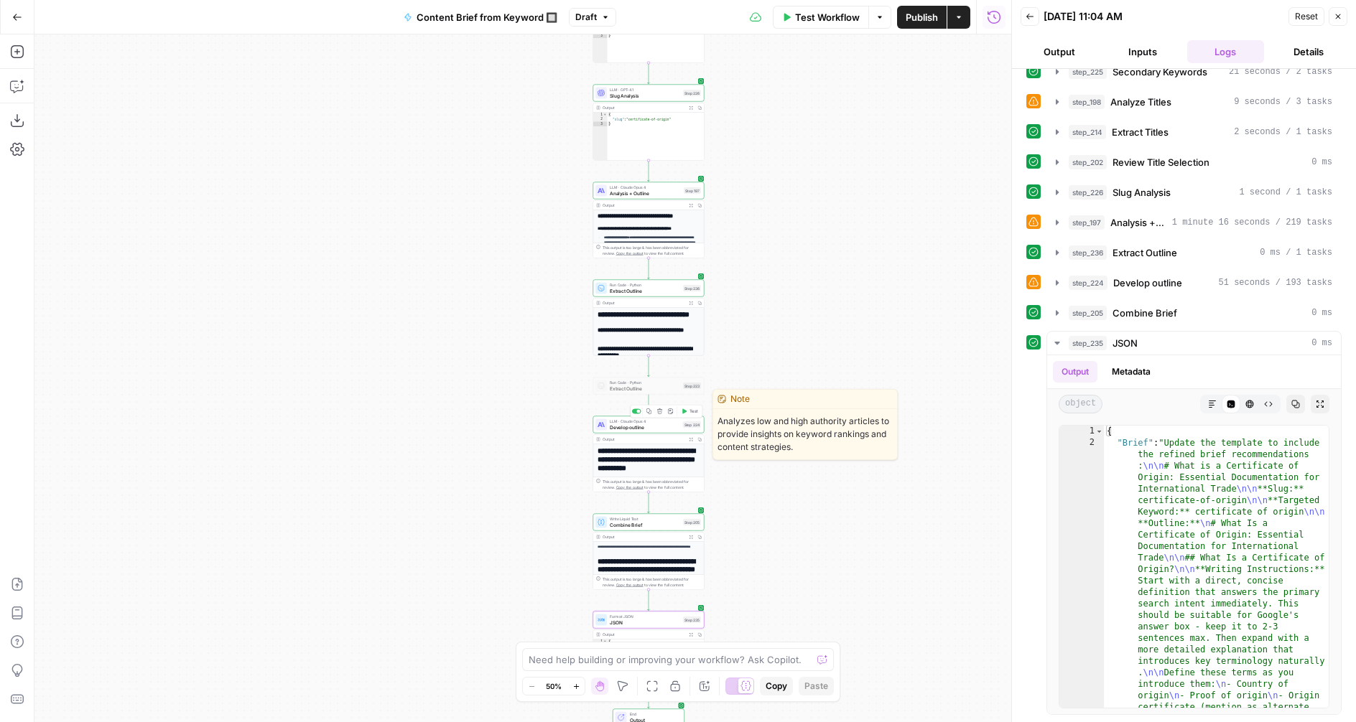
click at [651, 427] on span "Develop outline" at bounding box center [645, 427] width 70 height 7
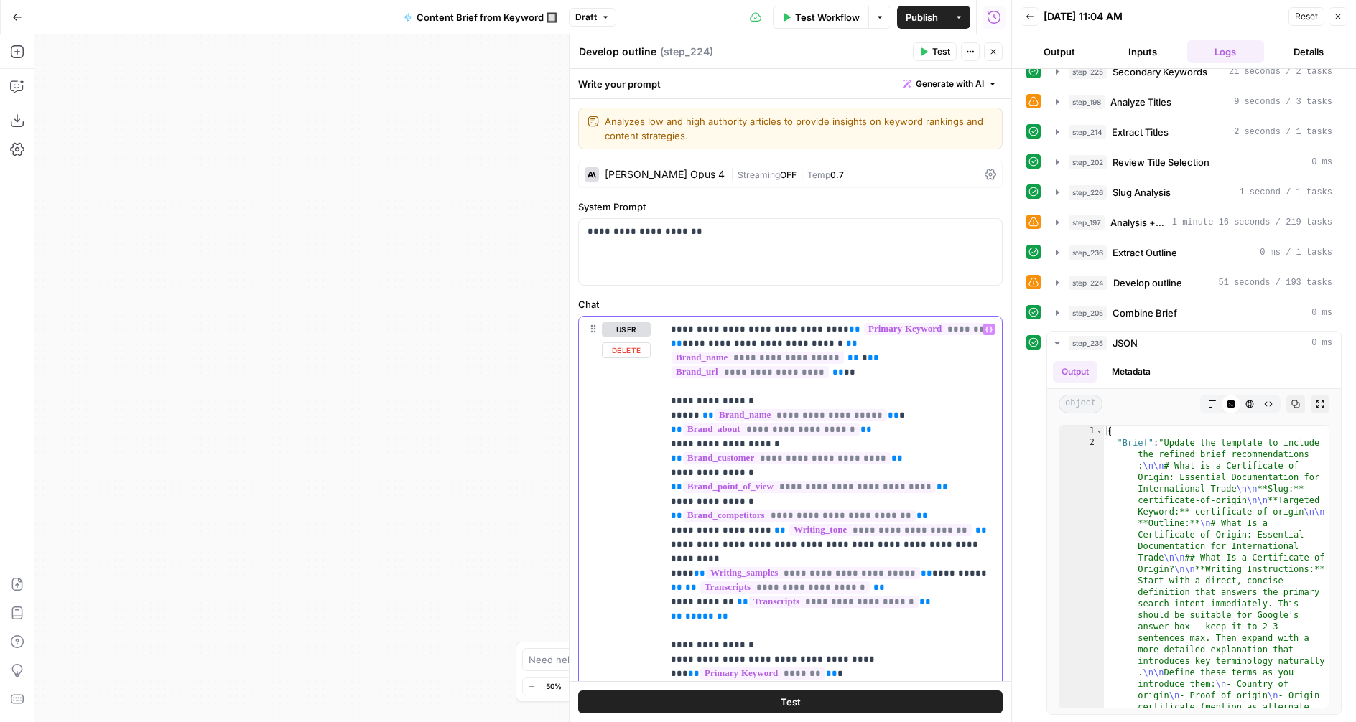
click at [832, 567] on span "**********" at bounding box center [813, 573] width 214 height 12
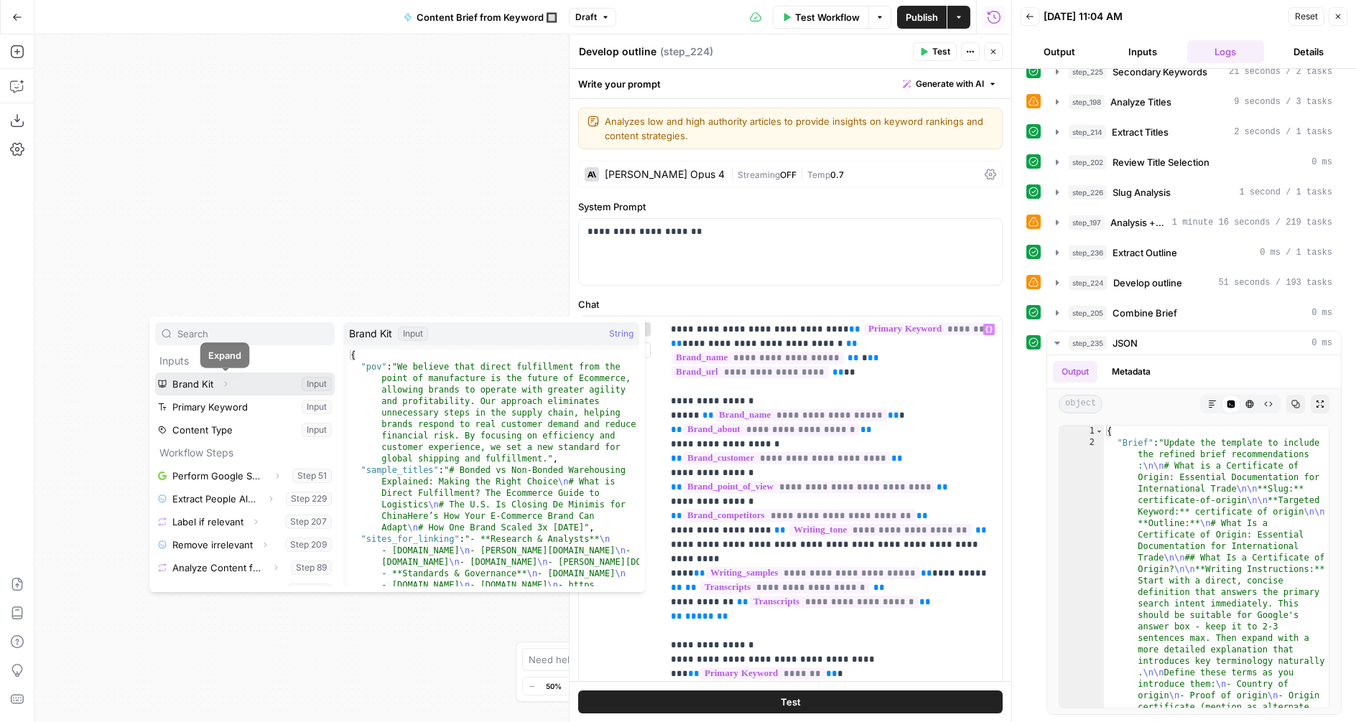
click at [228, 383] on icon "button" at bounding box center [225, 384] width 9 height 9
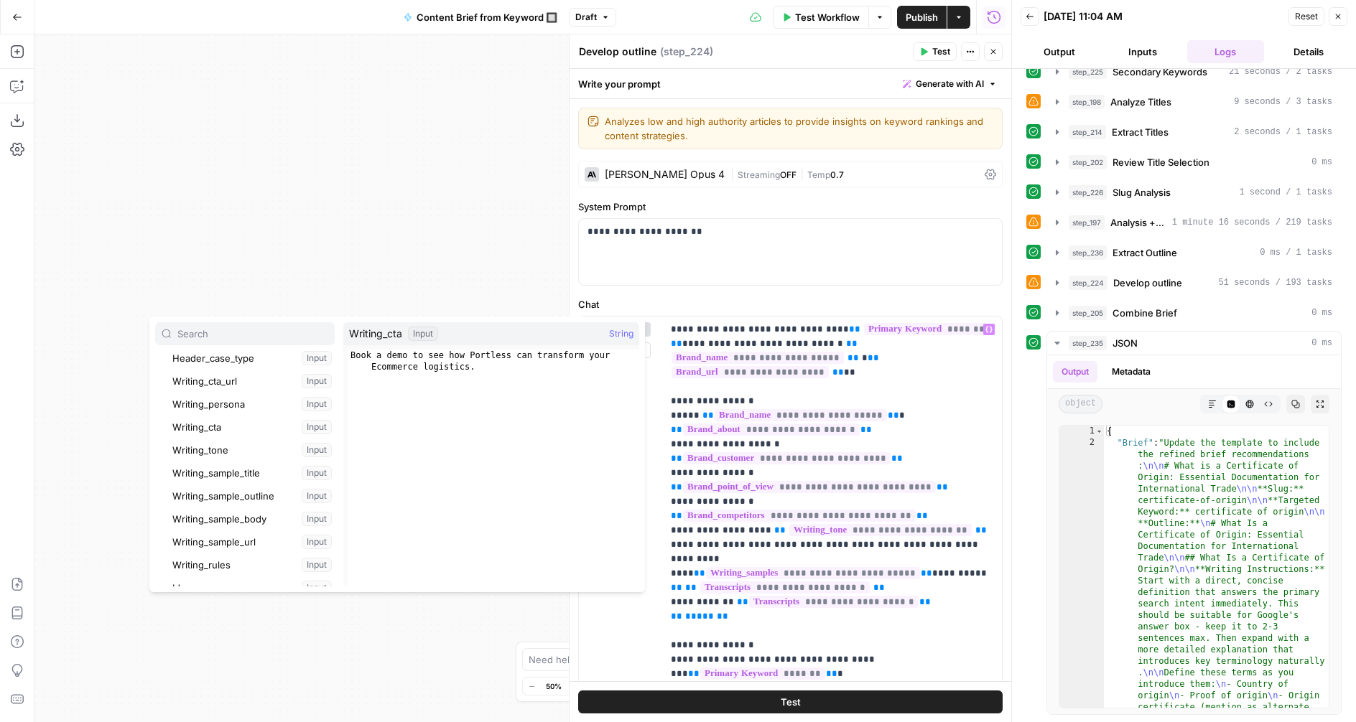
scroll to position [279, 0]
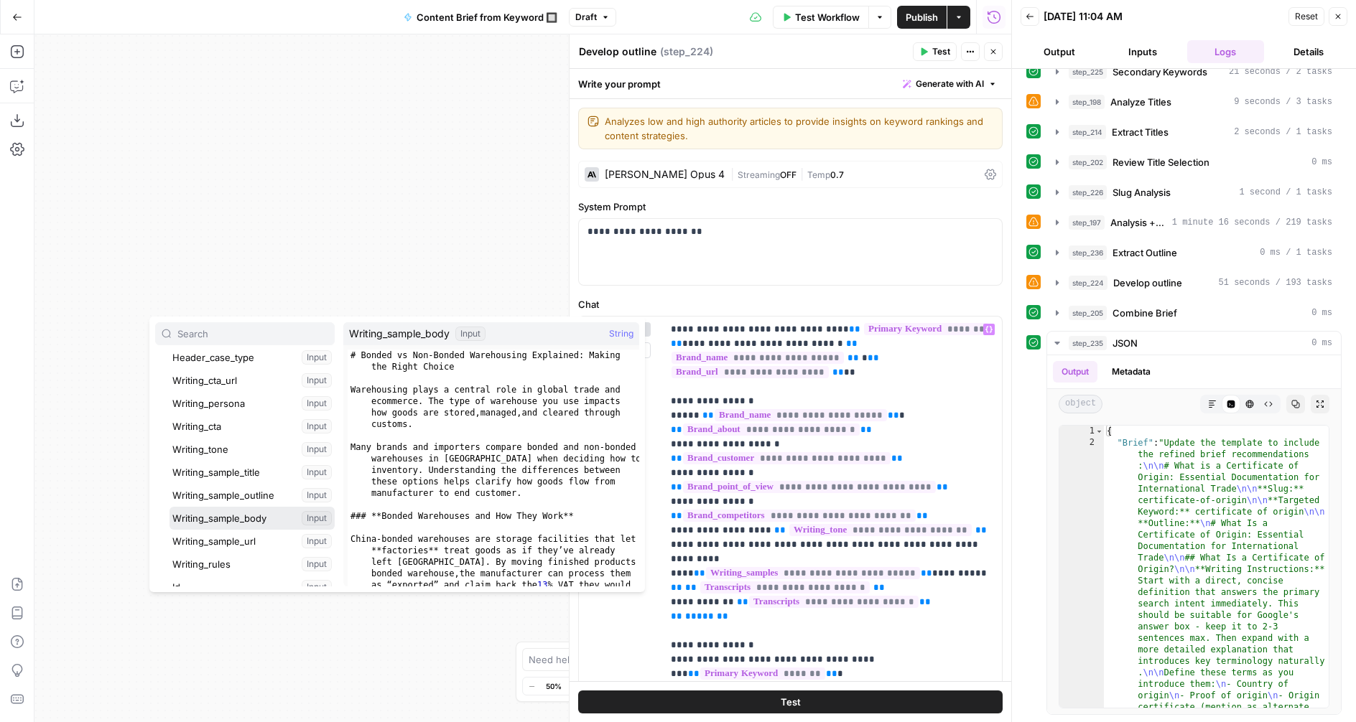
click at [231, 516] on button "Select variable Writing_sample_body" at bounding box center [251, 518] width 165 height 23
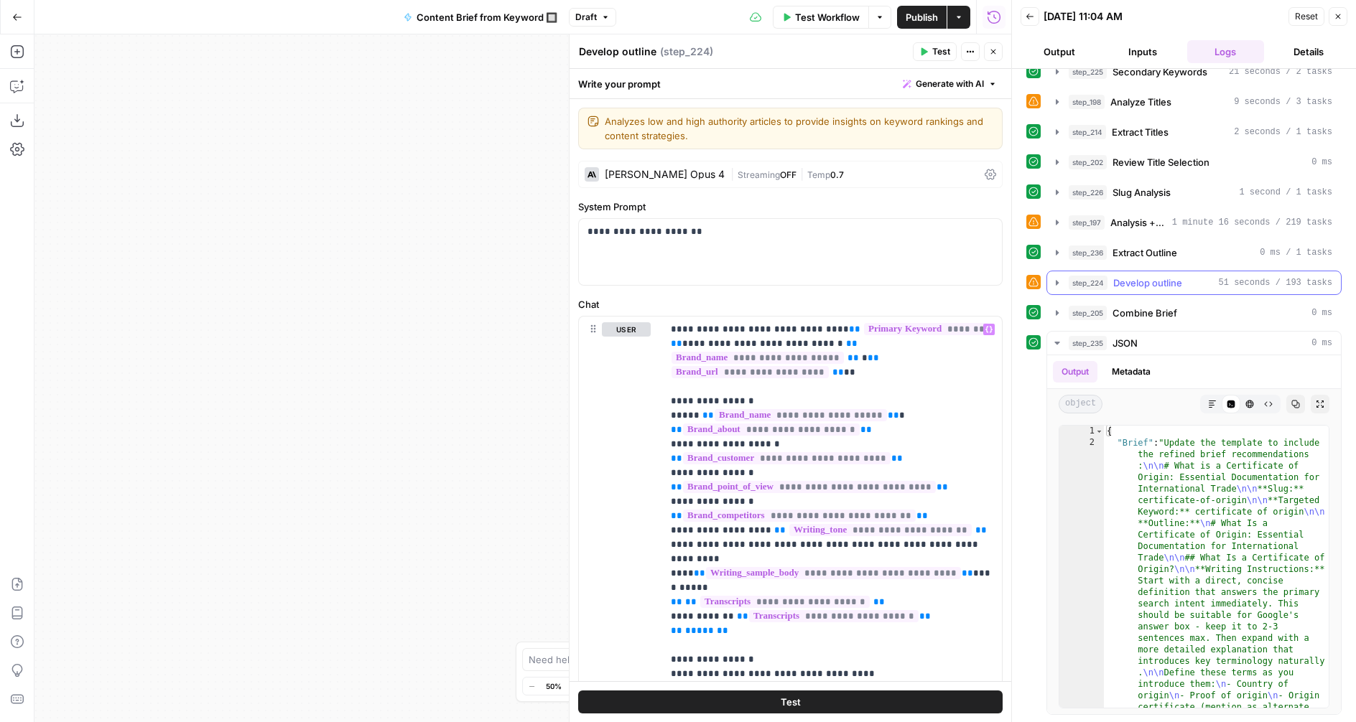
click at [1054, 287] on icon "button" at bounding box center [1056, 282] width 11 height 11
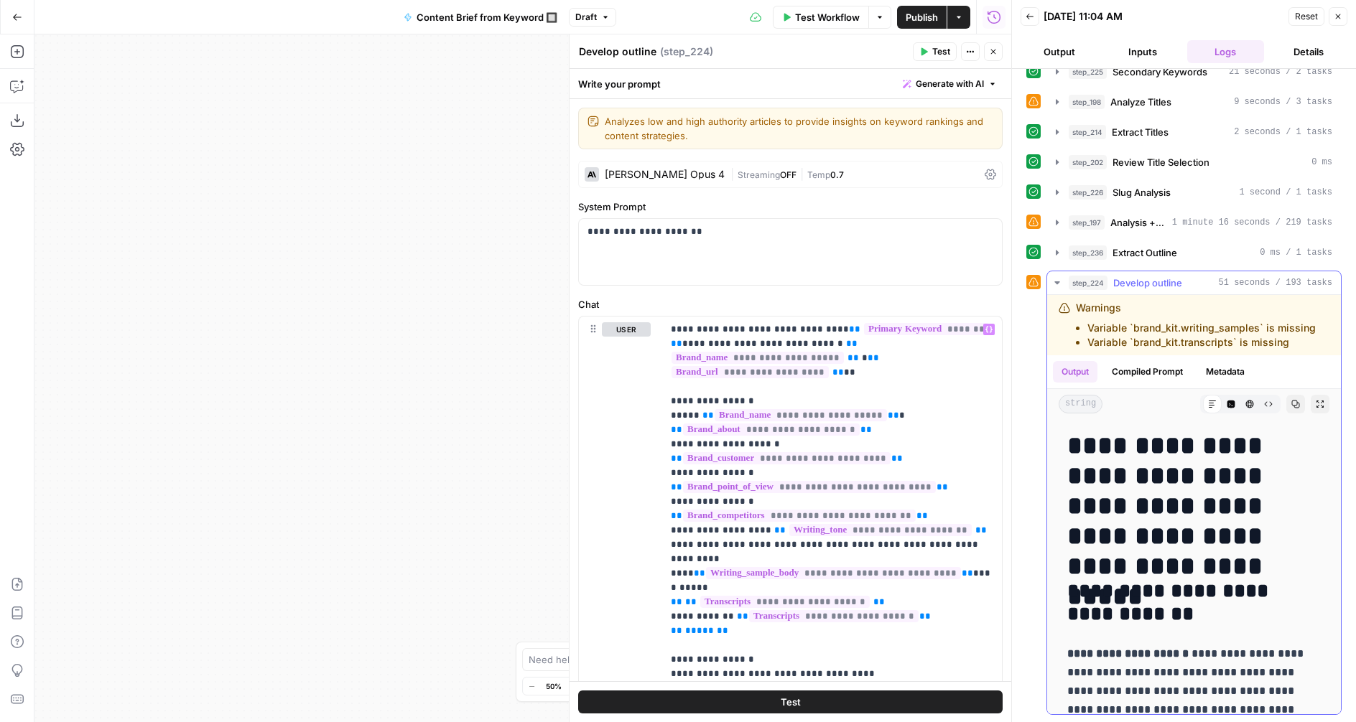
click at [1058, 281] on icon "button" at bounding box center [1056, 282] width 11 height 11
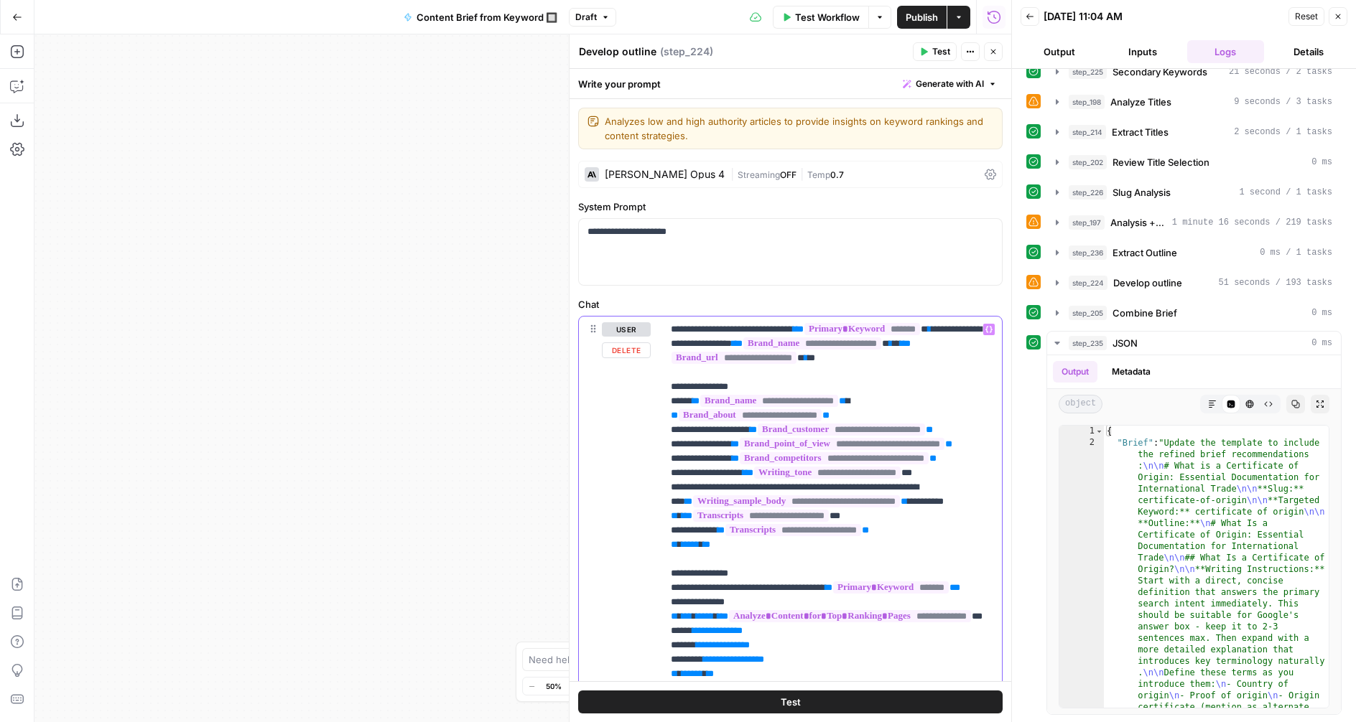
drag, startPoint x: 725, startPoint y: 575, endPoint x: 667, endPoint y: 545, distance: 65.2
click at [667, 545] on div "**********" at bounding box center [832, 609] width 340 height 585
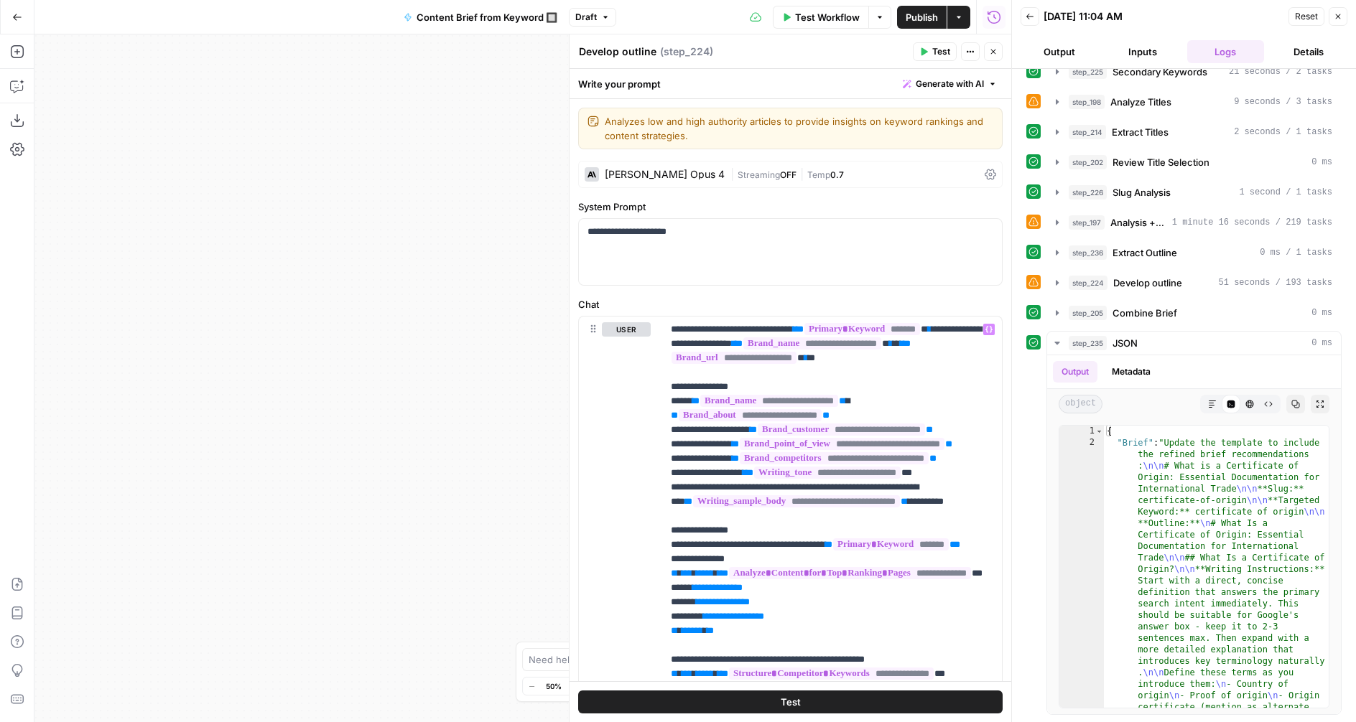
click at [789, 702] on span "Test" at bounding box center [791, 702] width 20 height 14
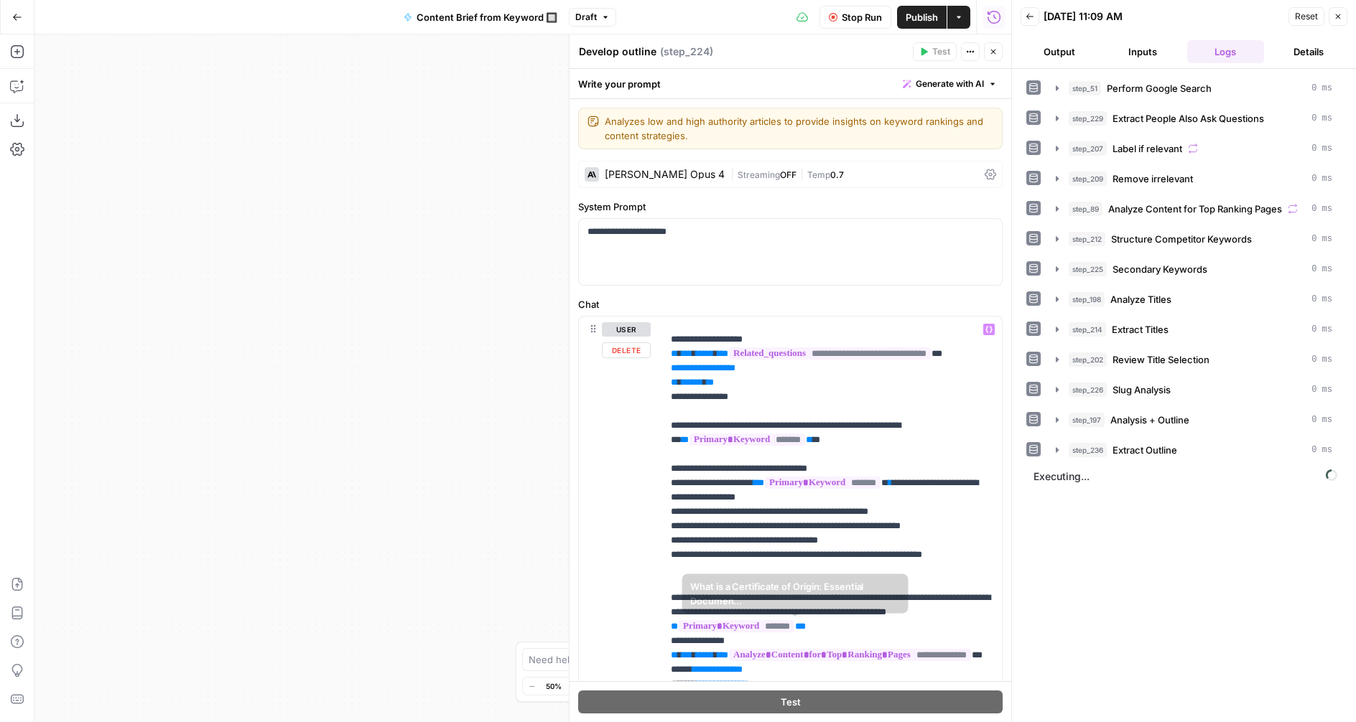
scroll to position [0, 0]
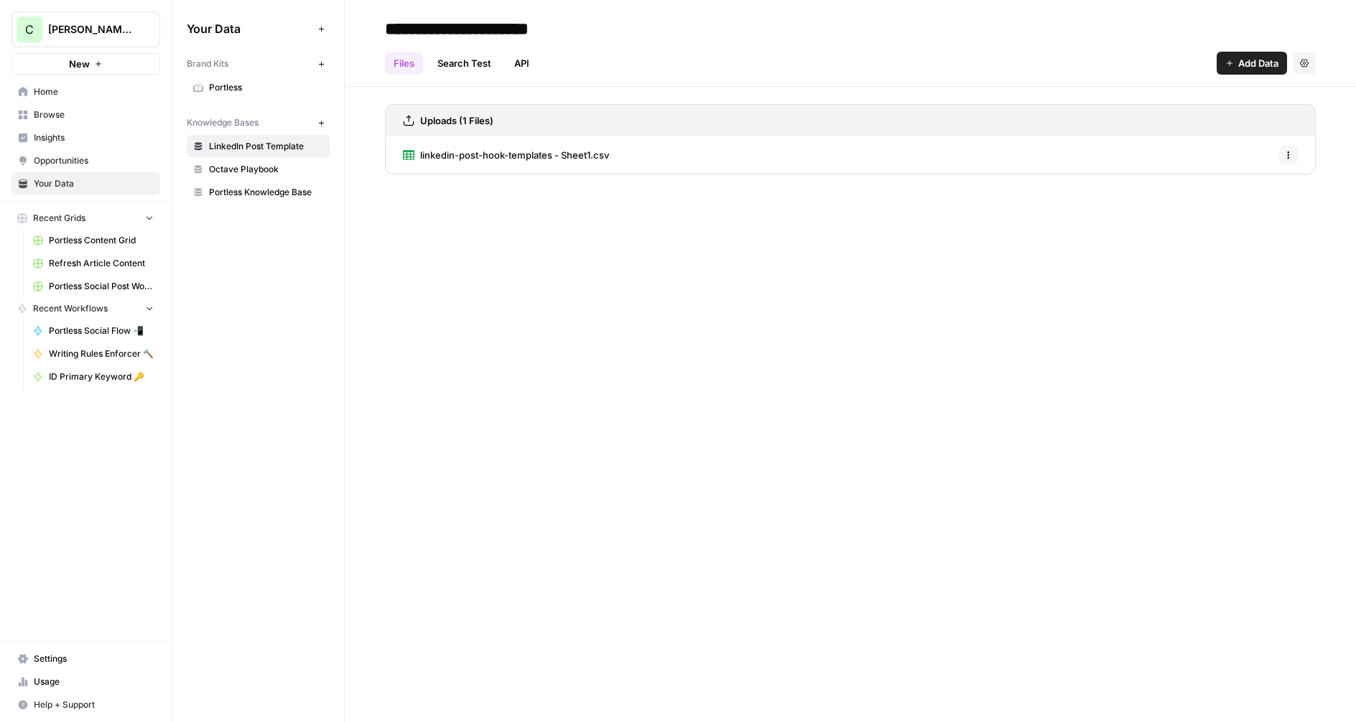
click at [257, 80] on link "Portless" at bounding box center [258, 87] width 143 height 23
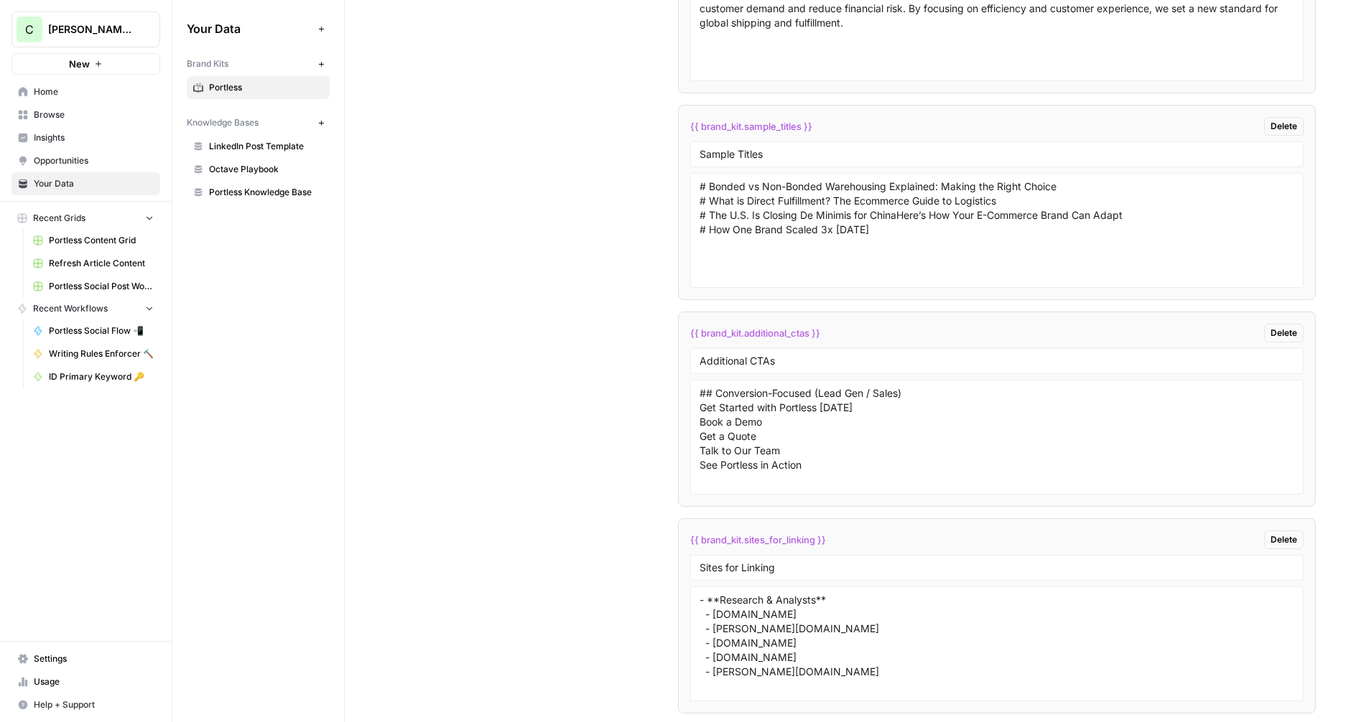
scroll to position [2590, 0]
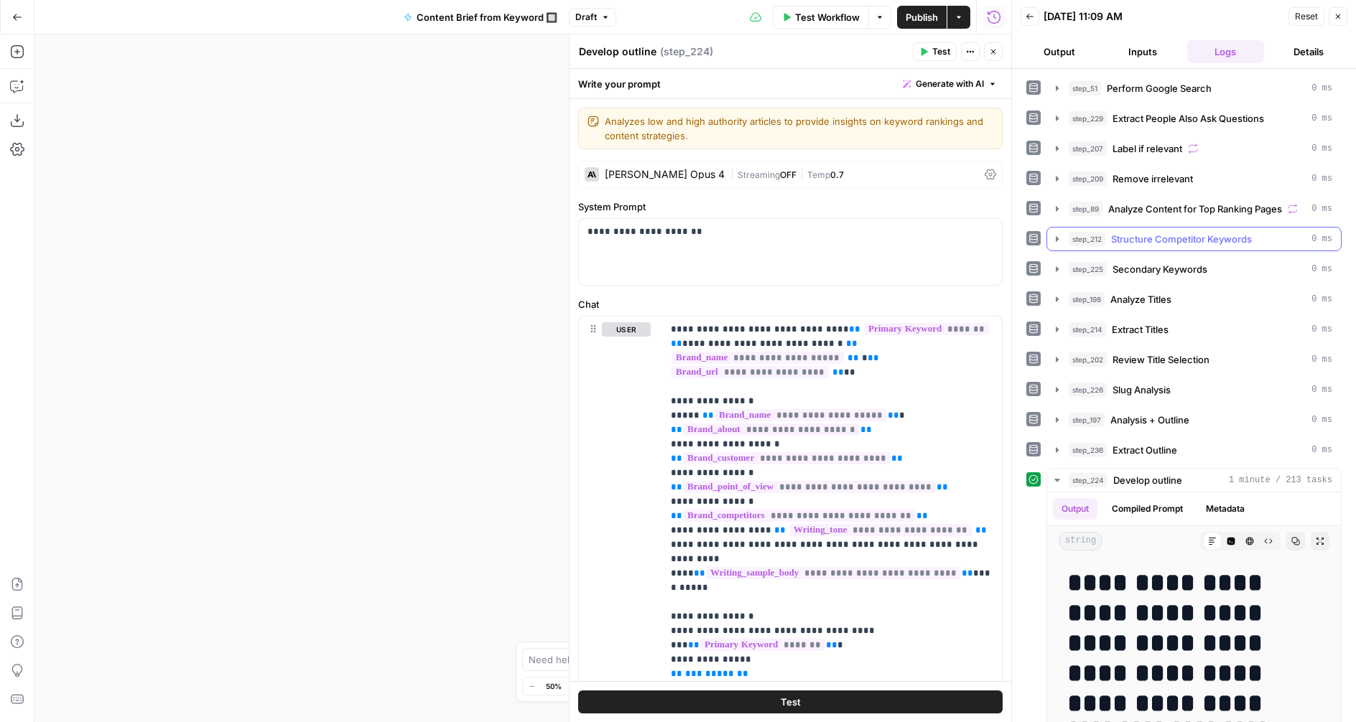
scroll to position [1, 0]
click at [1054, 477] on icon "button" at bounding box center [1056, 479] width 11 height 11
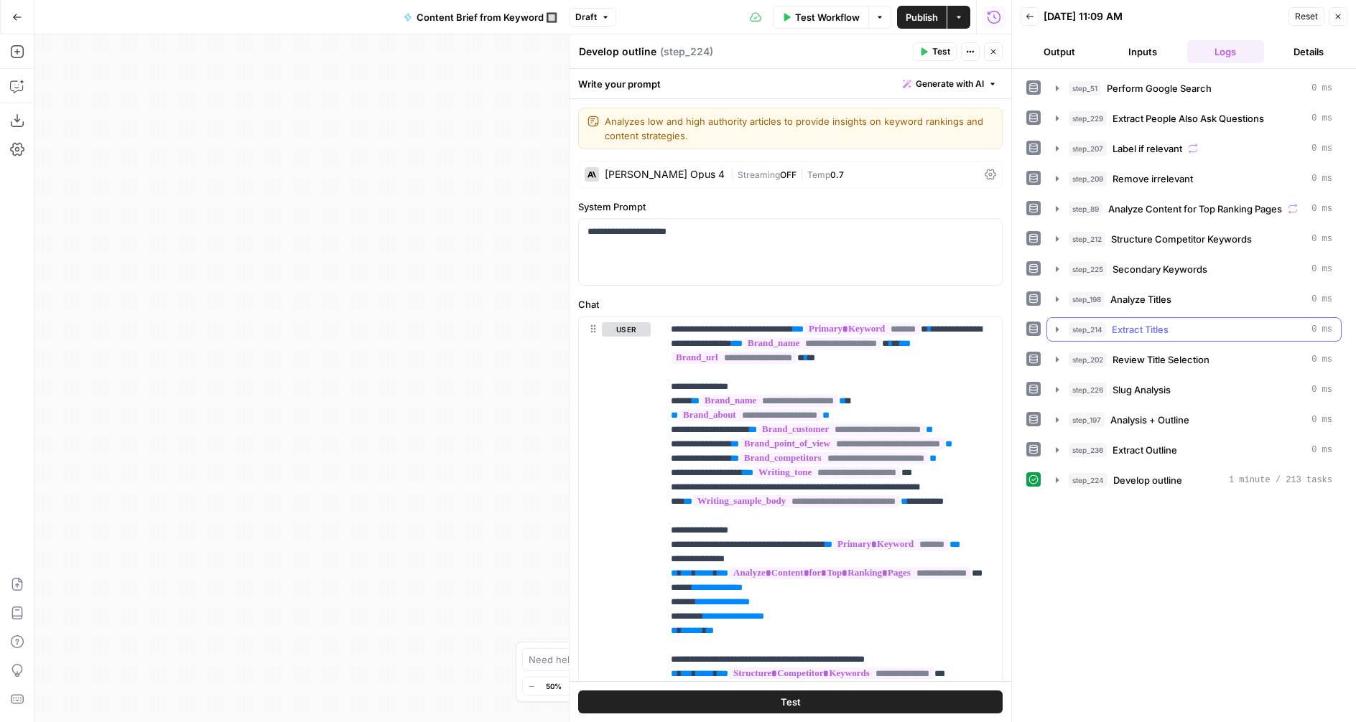
click at [1056, 330] on icon "button" at bounding box center [1057, 329] width 3 height 5
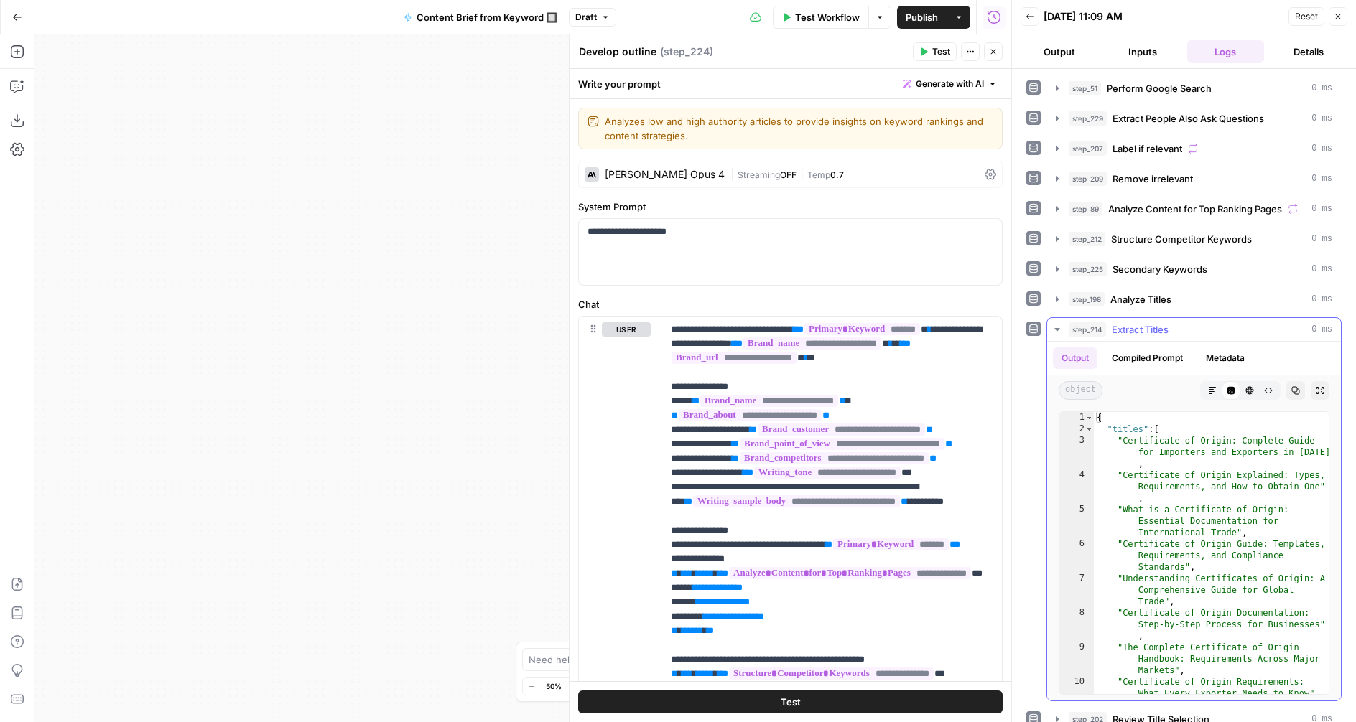
click at [1057, 330] on icon "button" at bounding box center [1056, 329] width 5 height 3
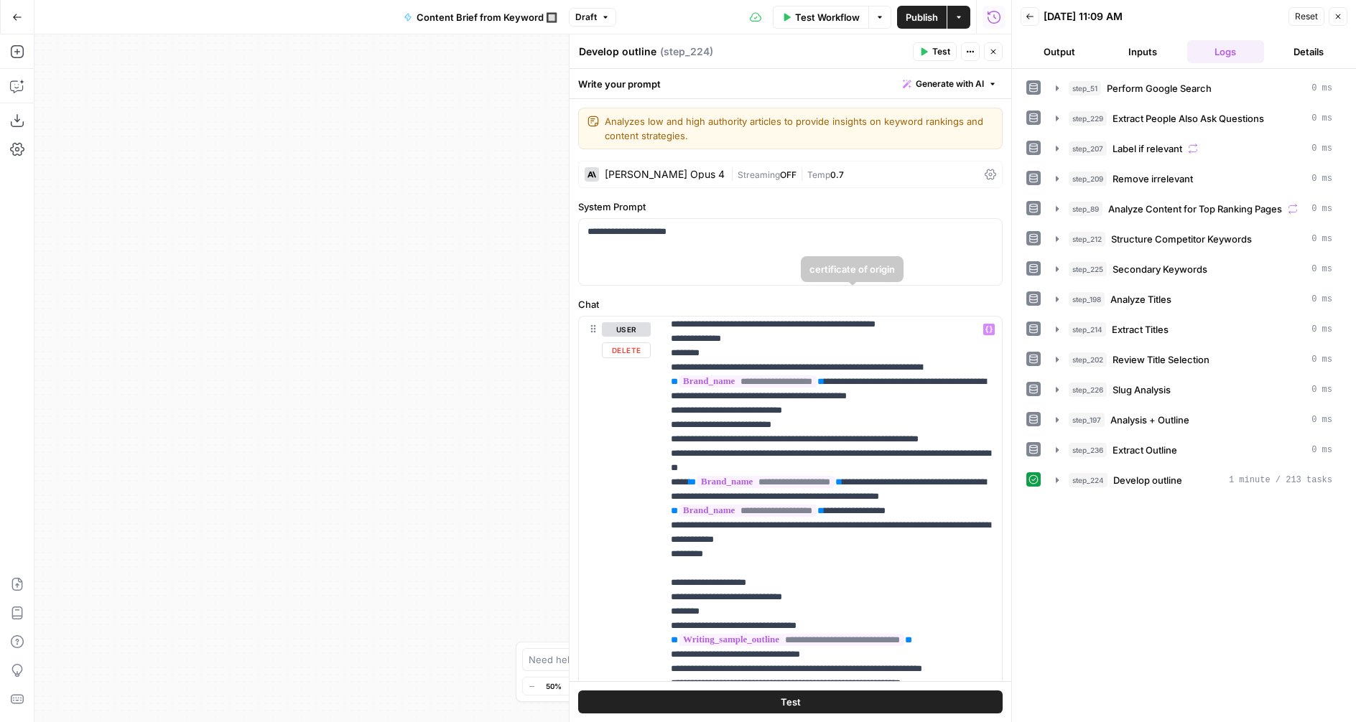
scroll to position [1796, 0]
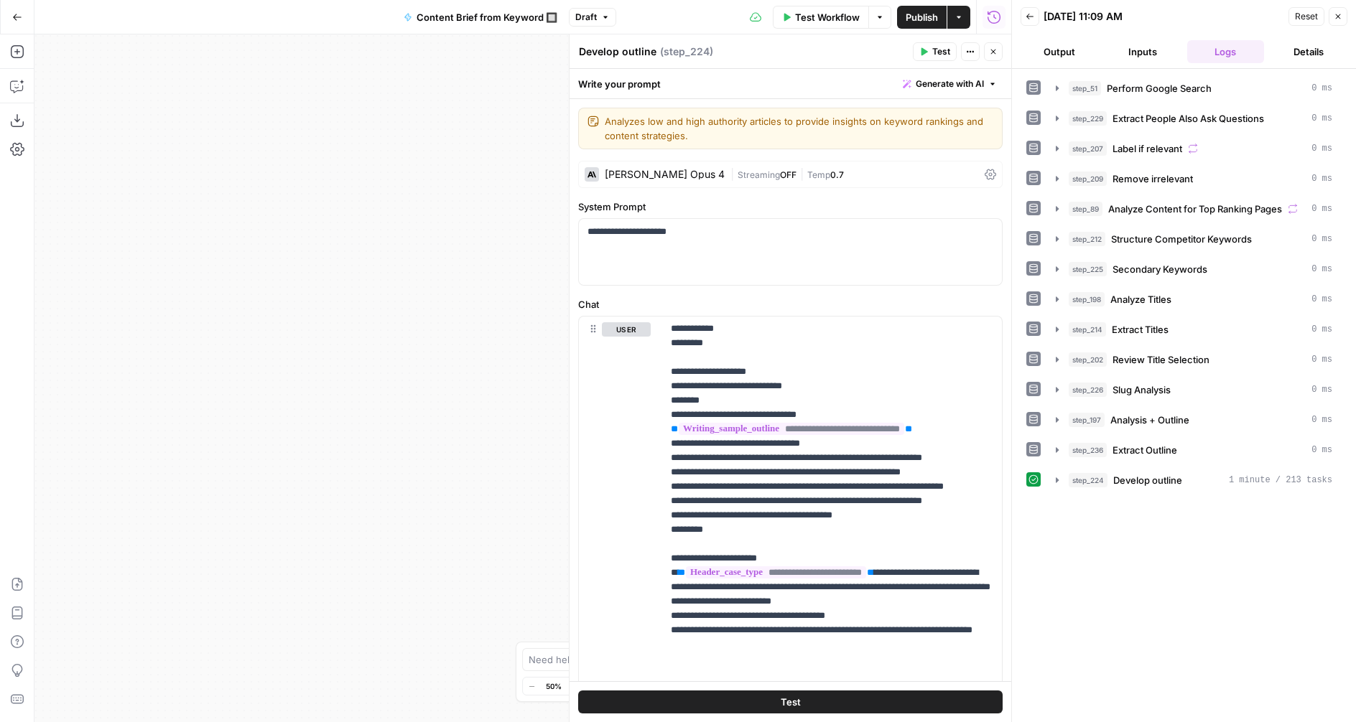
click at [991, 51] on icon "button" at bounding box center [993, 51] width 9 height 9
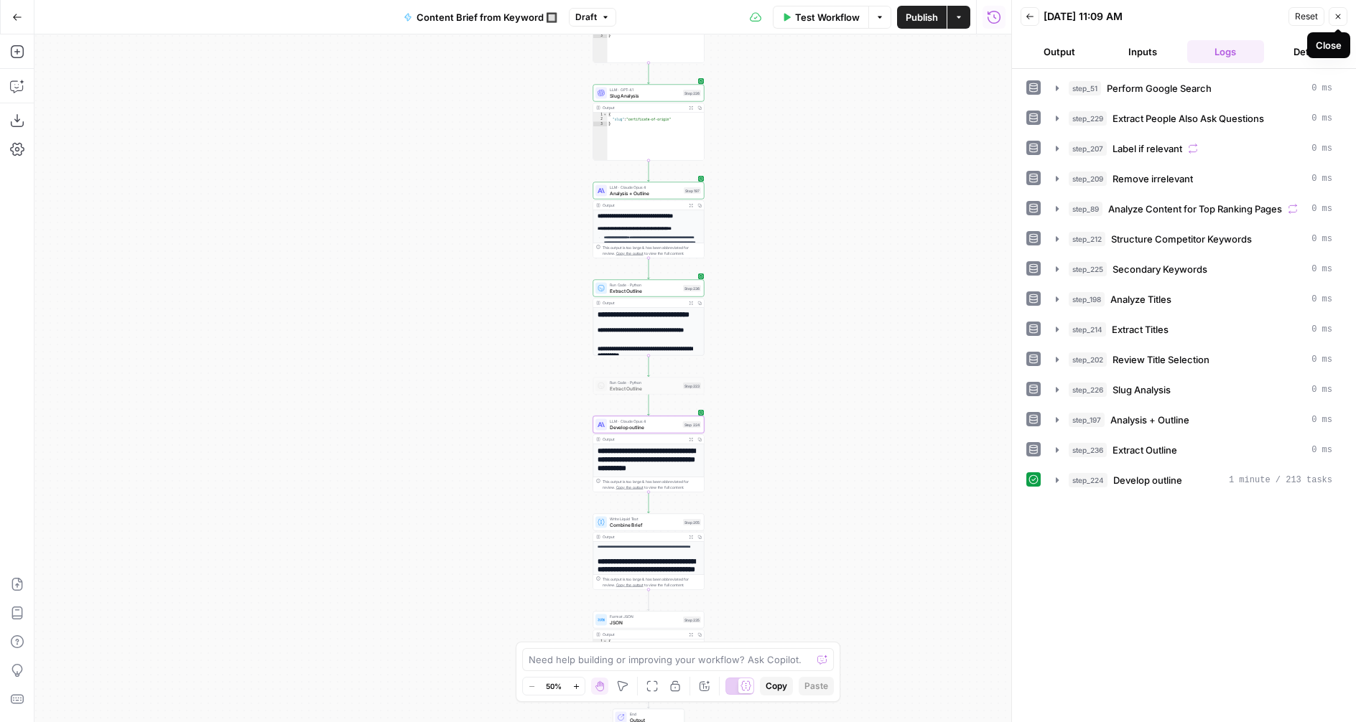
click at [1342, 14] on icon "button" at bounding box center [1338, 16] width 9 height 9
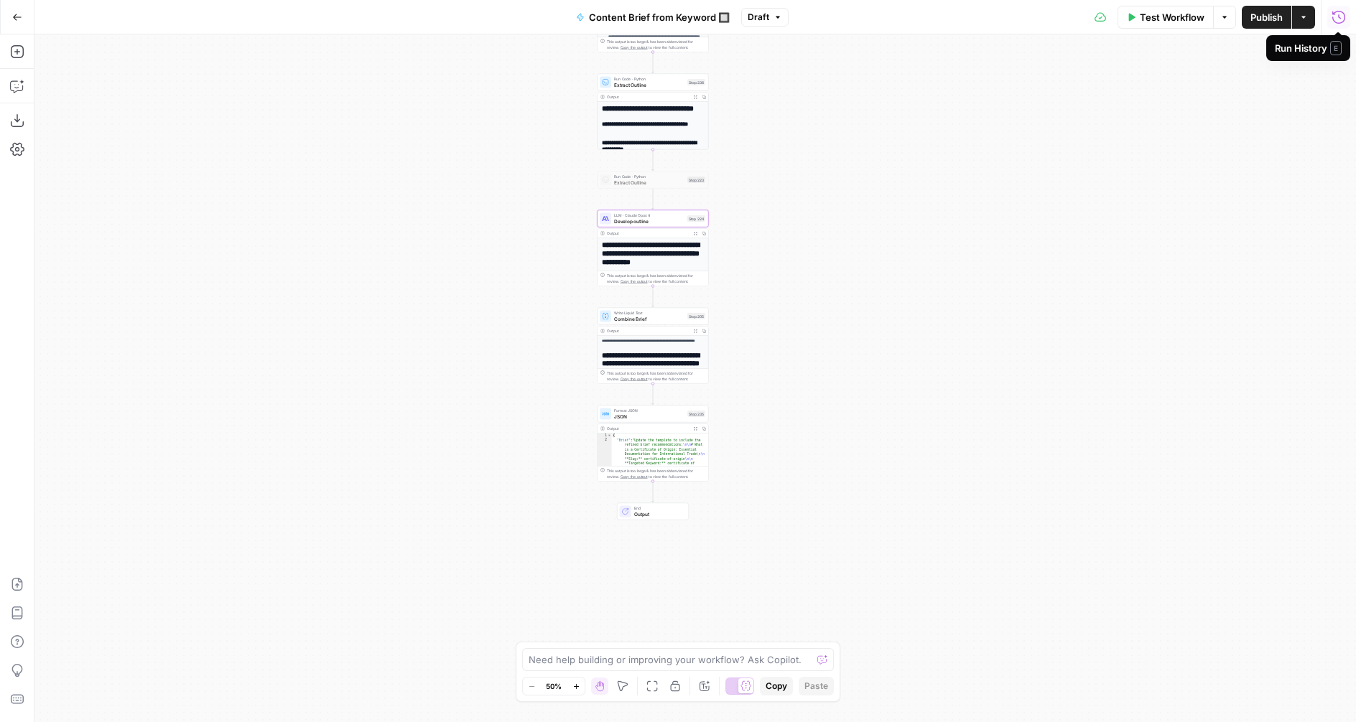
drag, startPoint x: 754, startPoint y: 238, endPoint x: 753, endPoint y: 211, distance: 27.3
click at [750, 199] on div "Workflow Set Inputs Inputs Google Search Perform Google Search Step 51 Output E…" at bounding box center [694, 378] width 1321 height 688
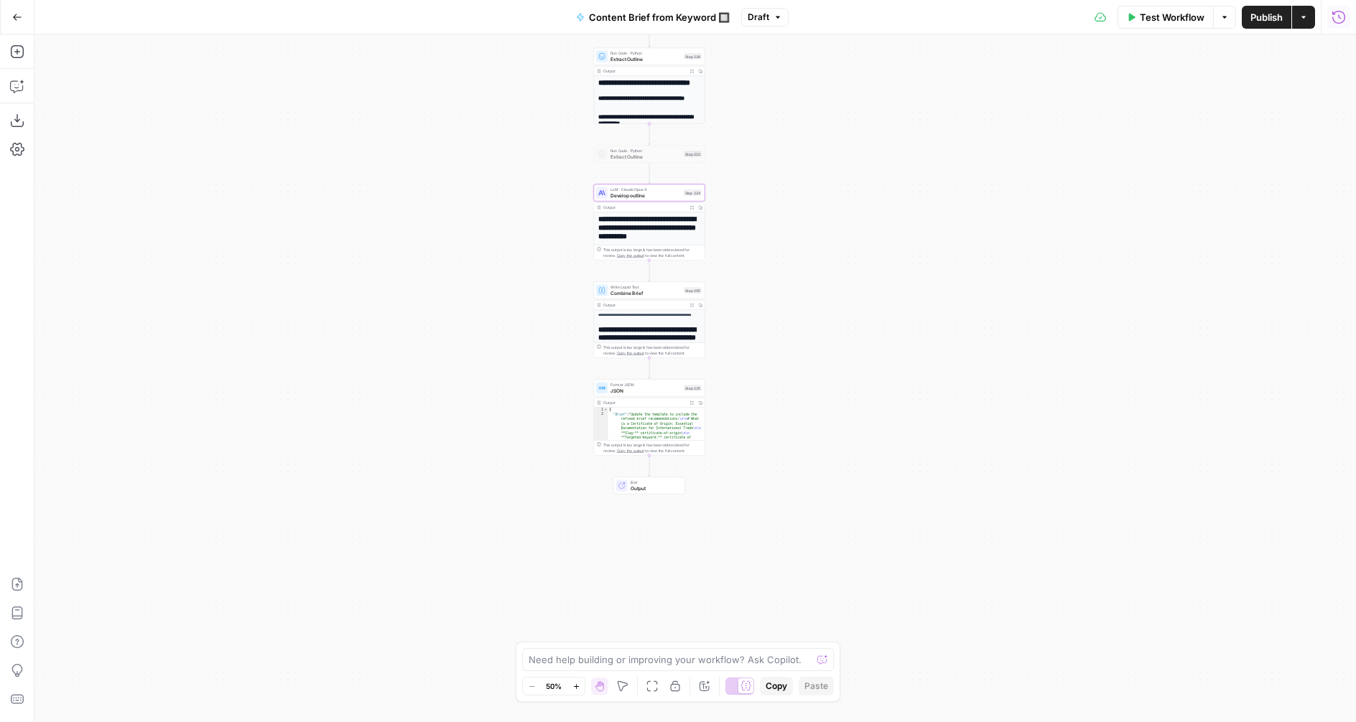
click at [748, 462] on div "Workflow Set Inputs Inputs Google Search Perform Google Search Step 51 Output E…" at bounding box center [694, 378] width 1321 height 688
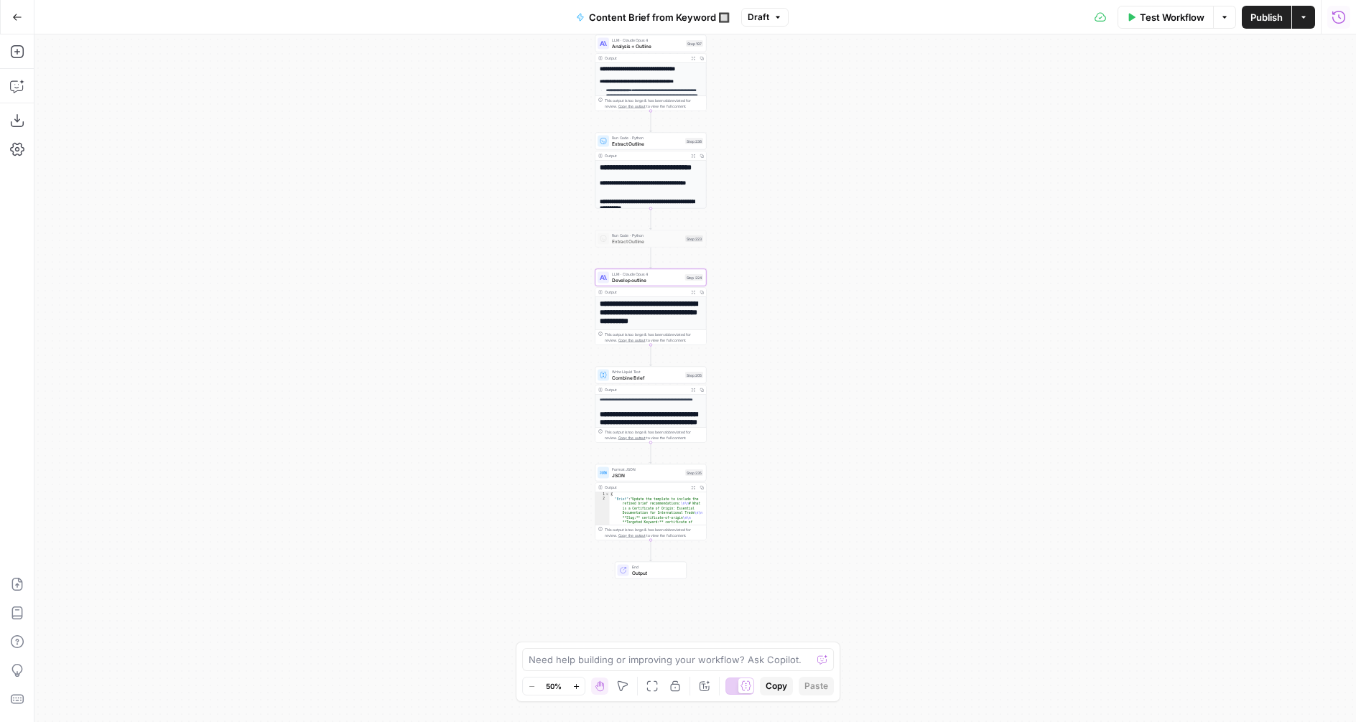
click at [1156, 22] on span "Test Workflow" at bounding box center [1172, 17] width 65 height 14
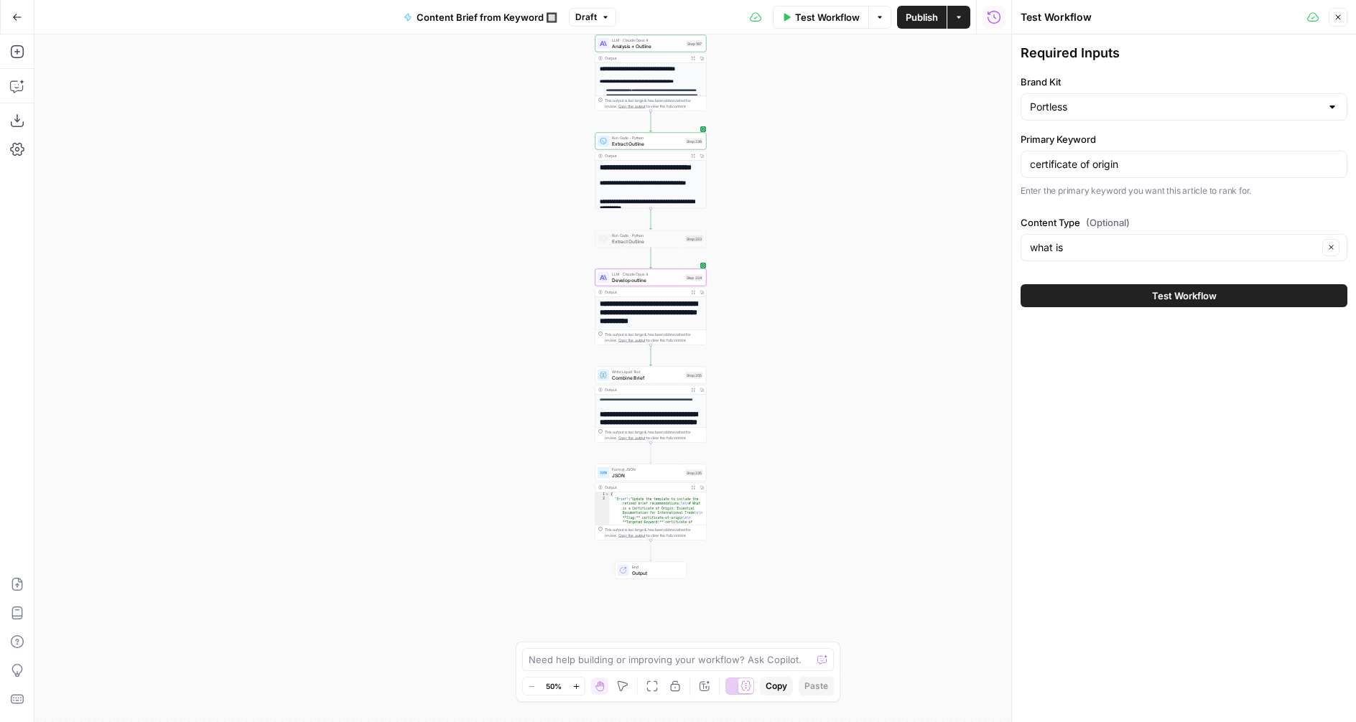
click at [1140, 294] on button "Test Workflow" at bounding box center [1184, 295] width 327 height 23
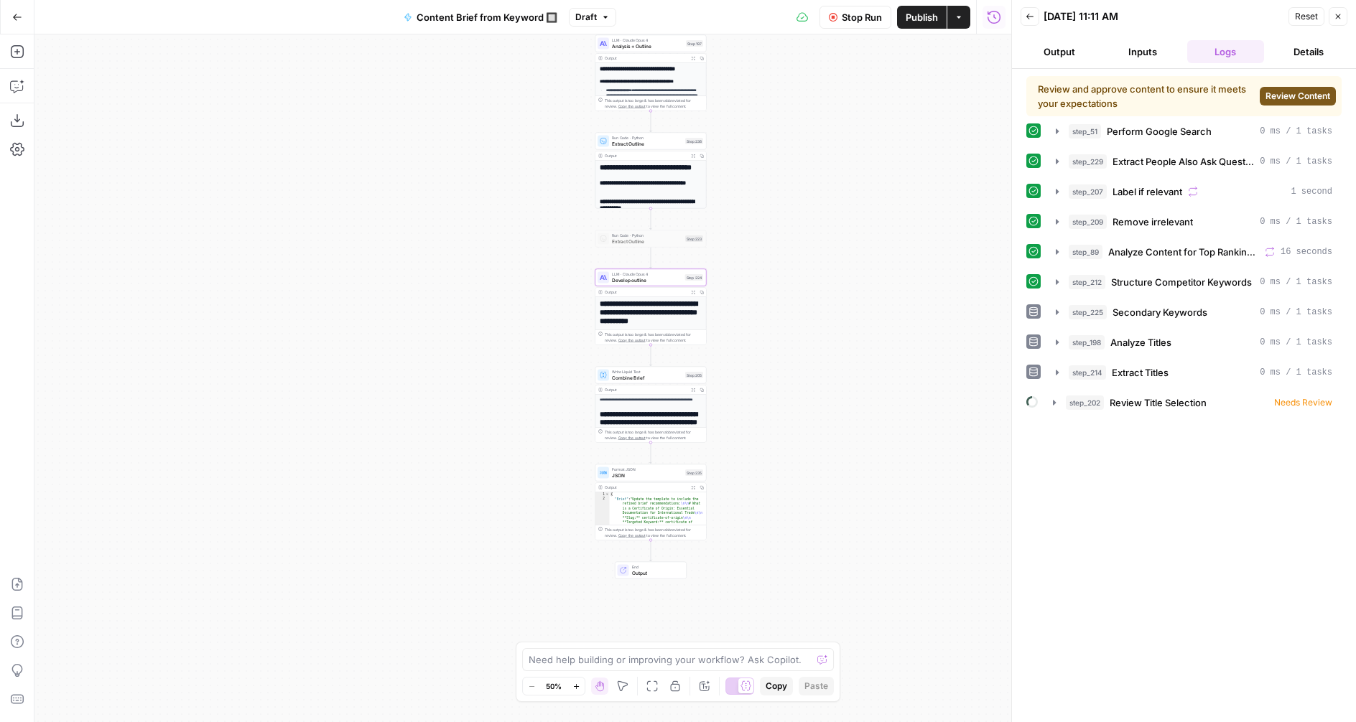
click at [1284, 96] on span "Review Content" at bounding box center [1297, 96] width 65 height 13
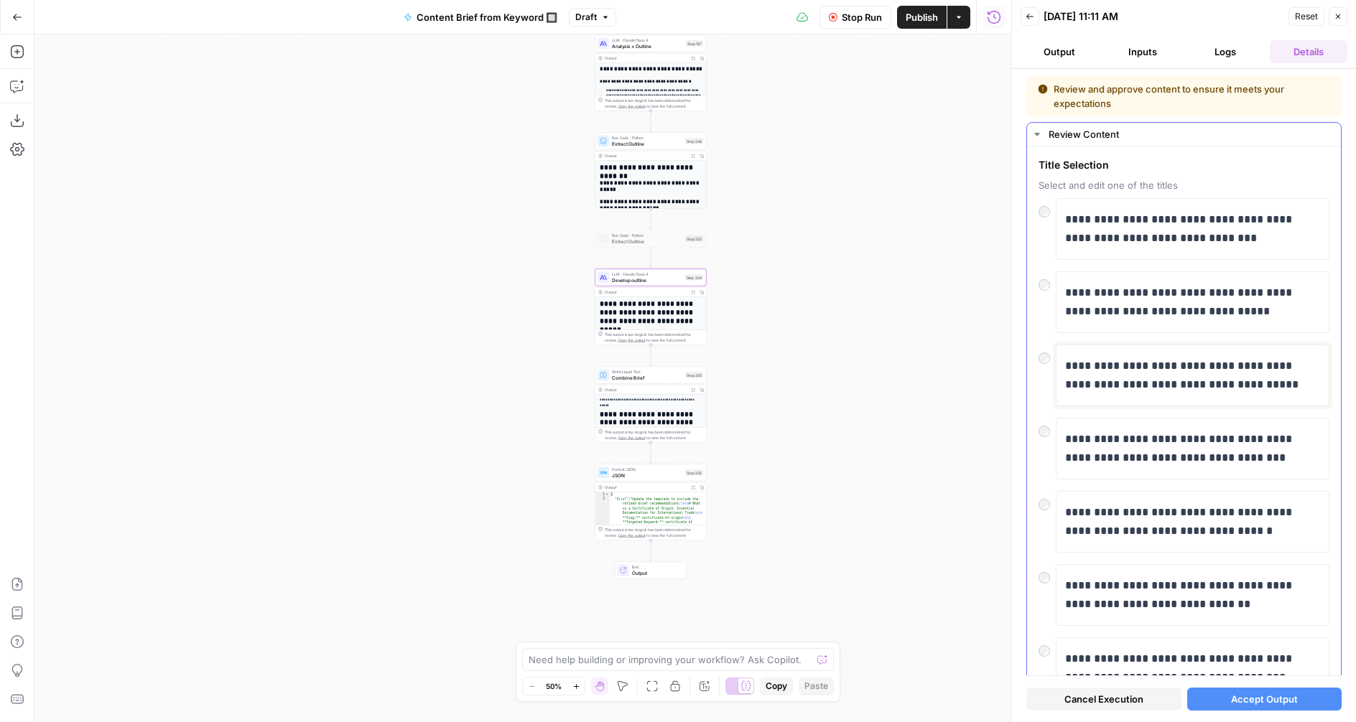
click at [1108, 365] on p "**********" at bounding box center [1192, 375] width 255 height 37
click at [1260, 696] on span "Accept Output" at bounding box center [1264, 699] width 67 height 14
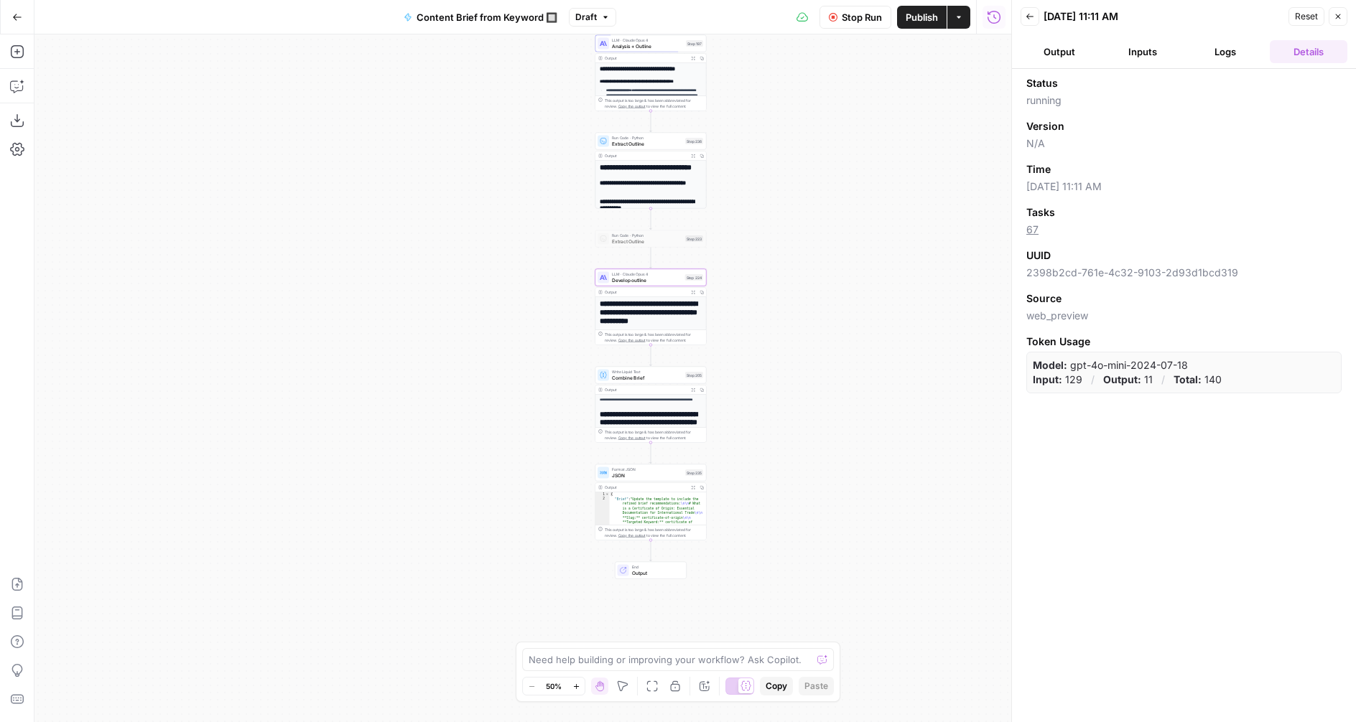
click at [1217, 47] on button "Logs" at bounding box center [1226, 51] width 78 height 23
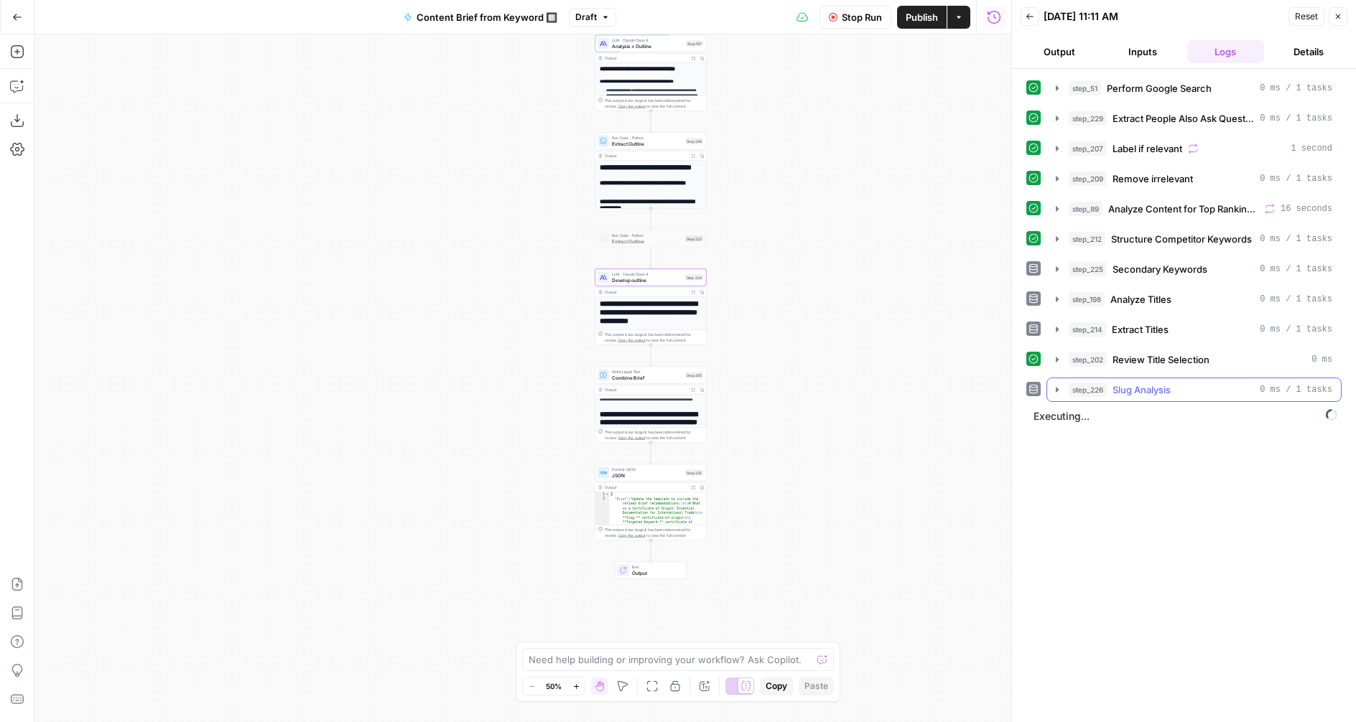
click at [1063, 389] on button "step_226 Slug Analysis 0 ms / 1 tasks" at bounding box center [1194, 389] width 294 height 23
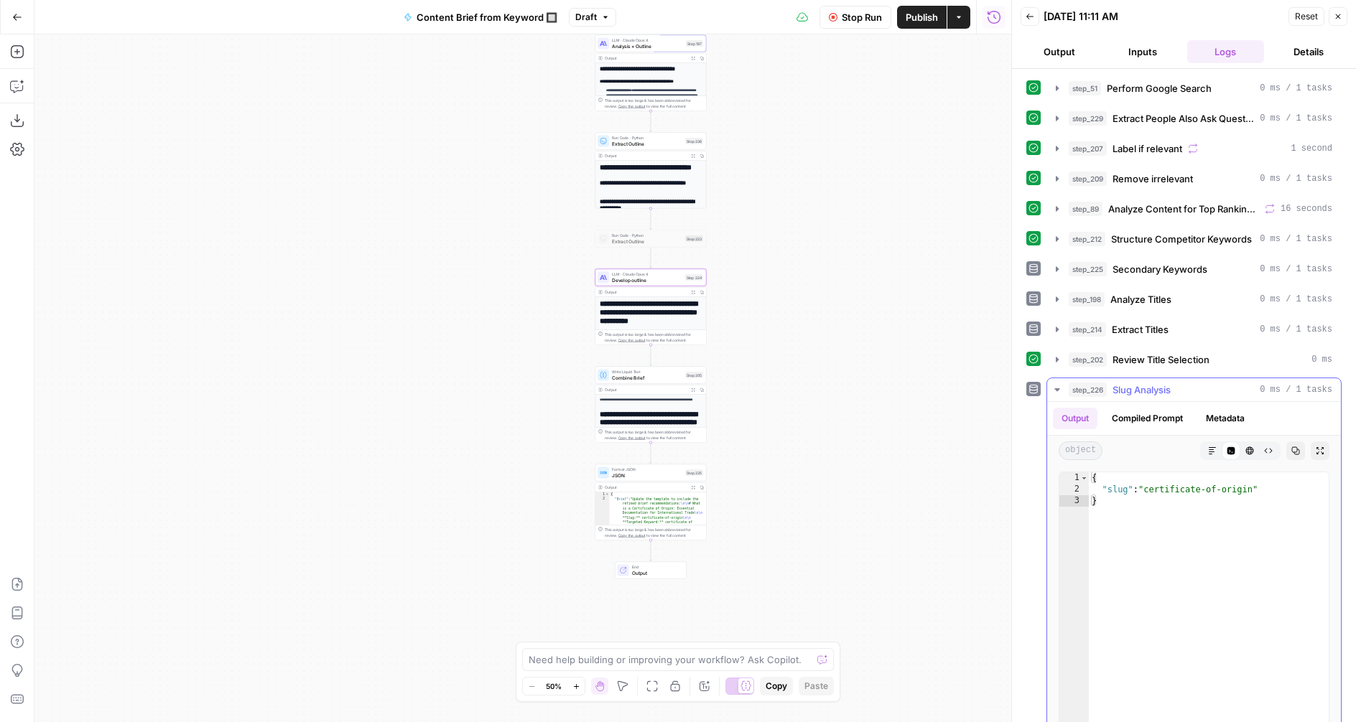
click at [1060, 389] on icon "button" at bounding box center [1056, 389] width 11 height 11
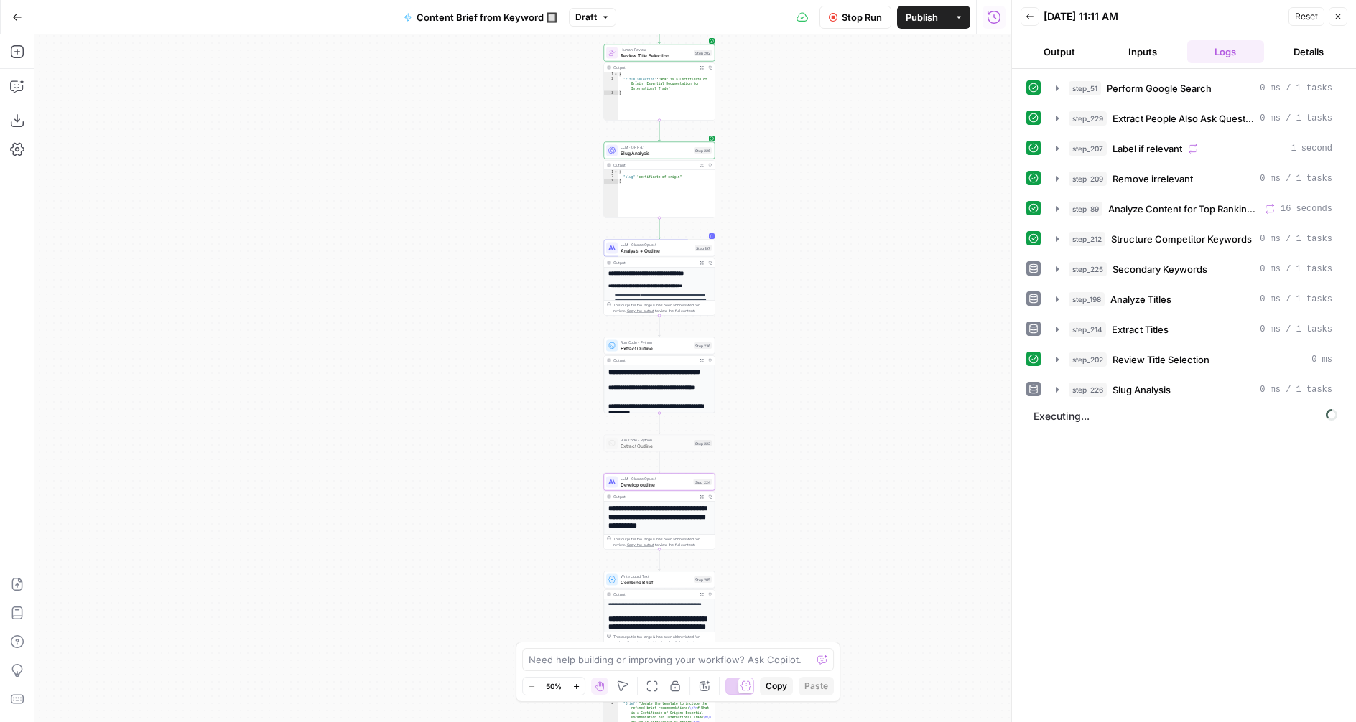
drag, startPoint x: 810, startPoint y: 327, endPoint x: 819, endPoint y: 532, distance: 204.9
click at [819, 532] on div "Workflow Set Inputs Inputs Google Search Perform Google Search Step 51 Output E…" at bounding box center [522, 378] width 977 height 688
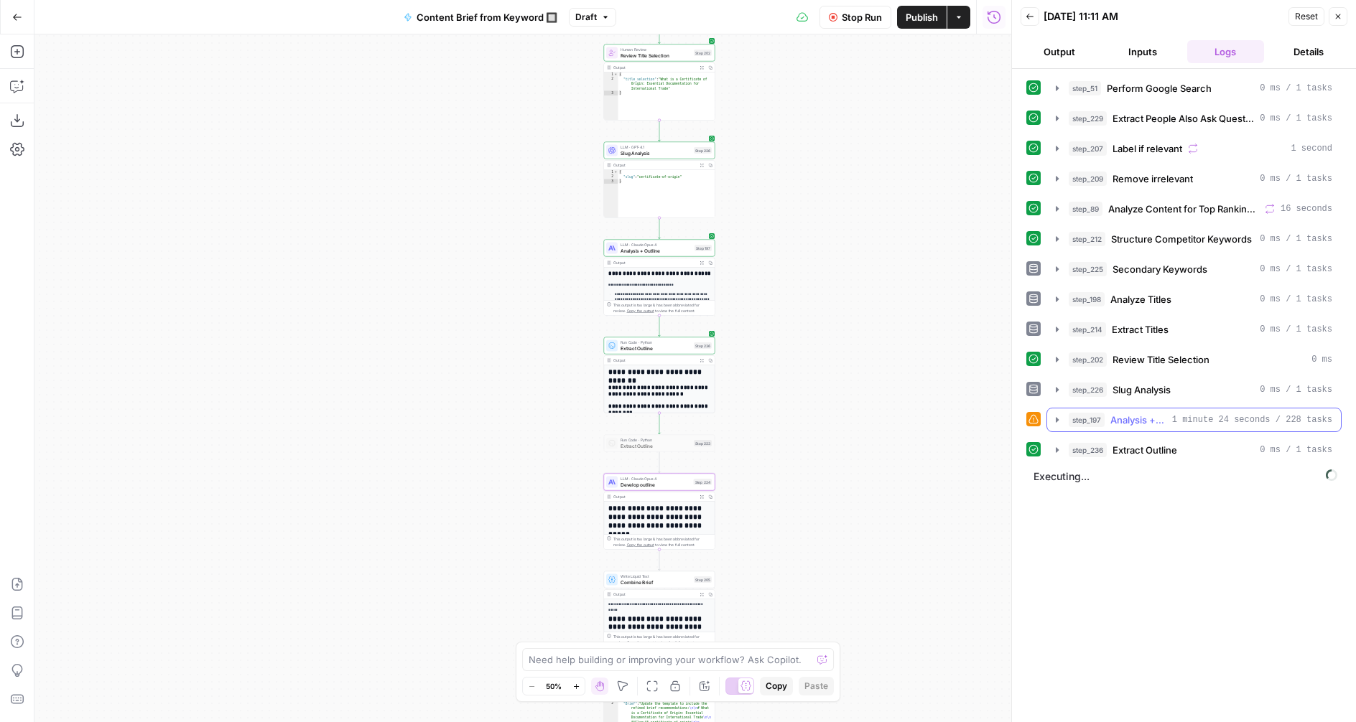
click at [1057, 417] on icon "button" at bounding box center [1056, 419] width 11 height 11
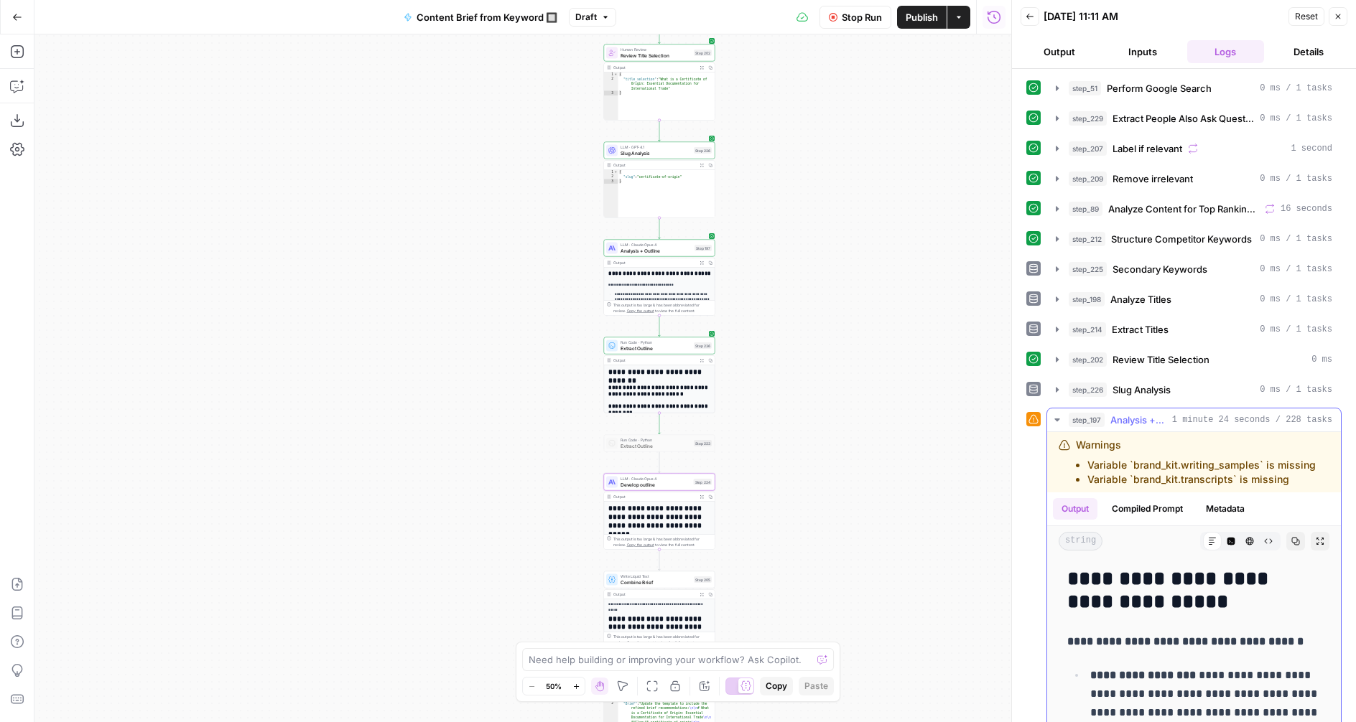
click at [1058, 419] on icon "button" at bounding box center [1056, 420] width 5 height 3
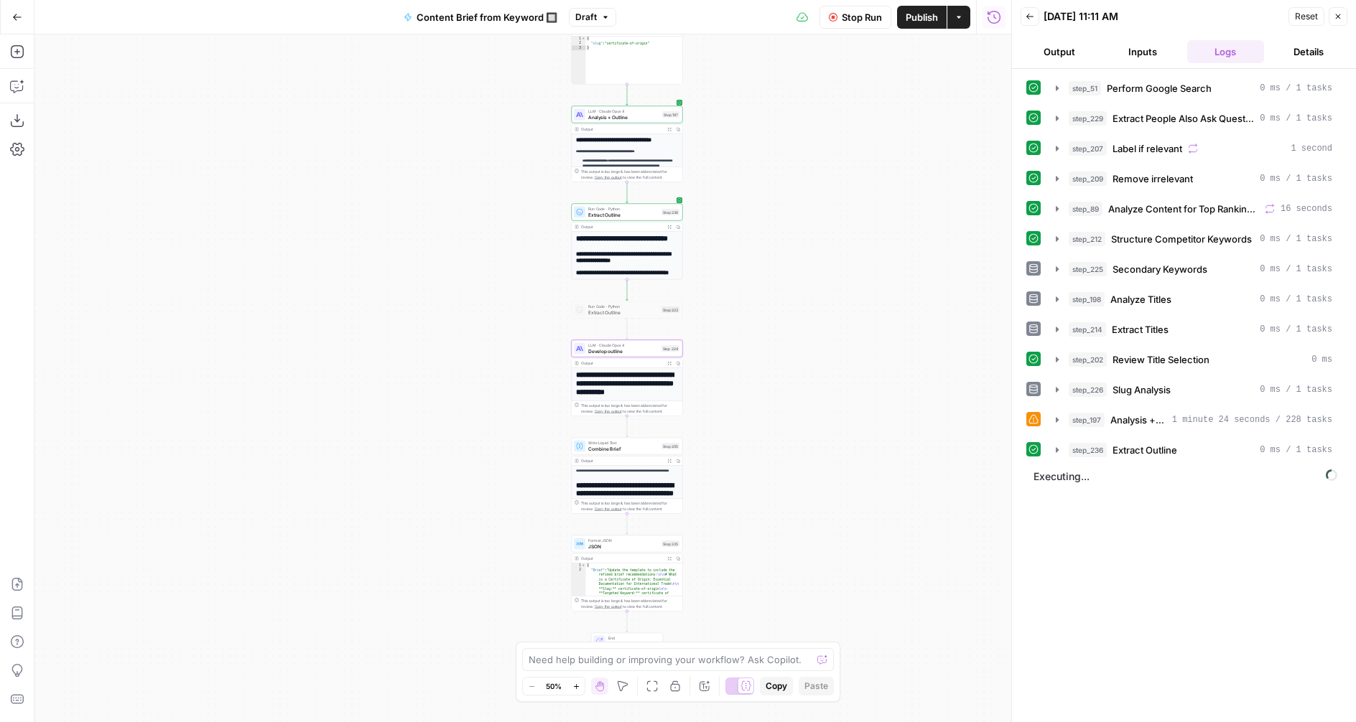
drag, startPoint x: 809, startPoint y: 470, endPoint x: 777, endPoint y: 336, distance: 137.4
click at [777, 336] on div "Workflow Set Inputs Inputs Google Search Perform Google Search Step 51 Output E…" at bounding box center [522, 378] width 977 height 688
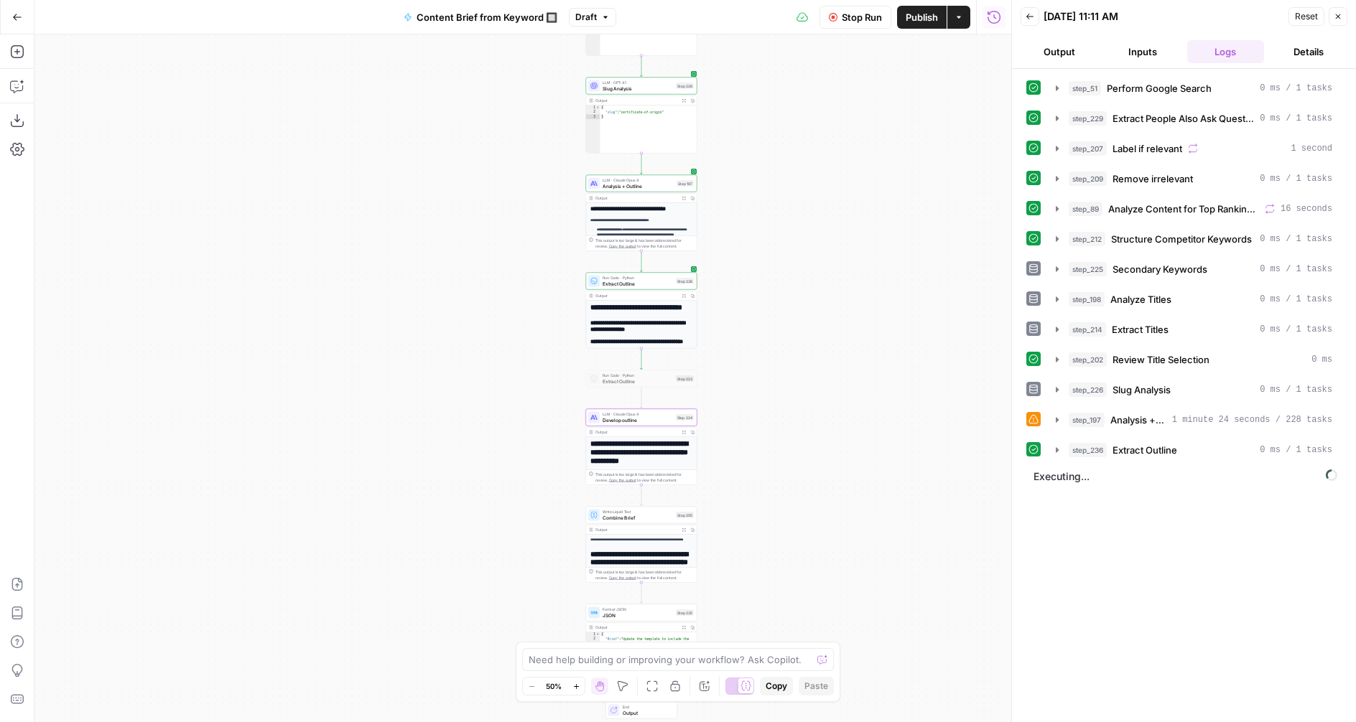
drag, startPoint x: 736, startPoint y: 305, endPoint x: 750, endPoint y: 374, distance: 70.4
click at [750, 374] on div "Workflow Set Inputs Inputs Google Search Perform Google Search Step 51 Output E…" at bounding box center [522, 378] width 977 height 688
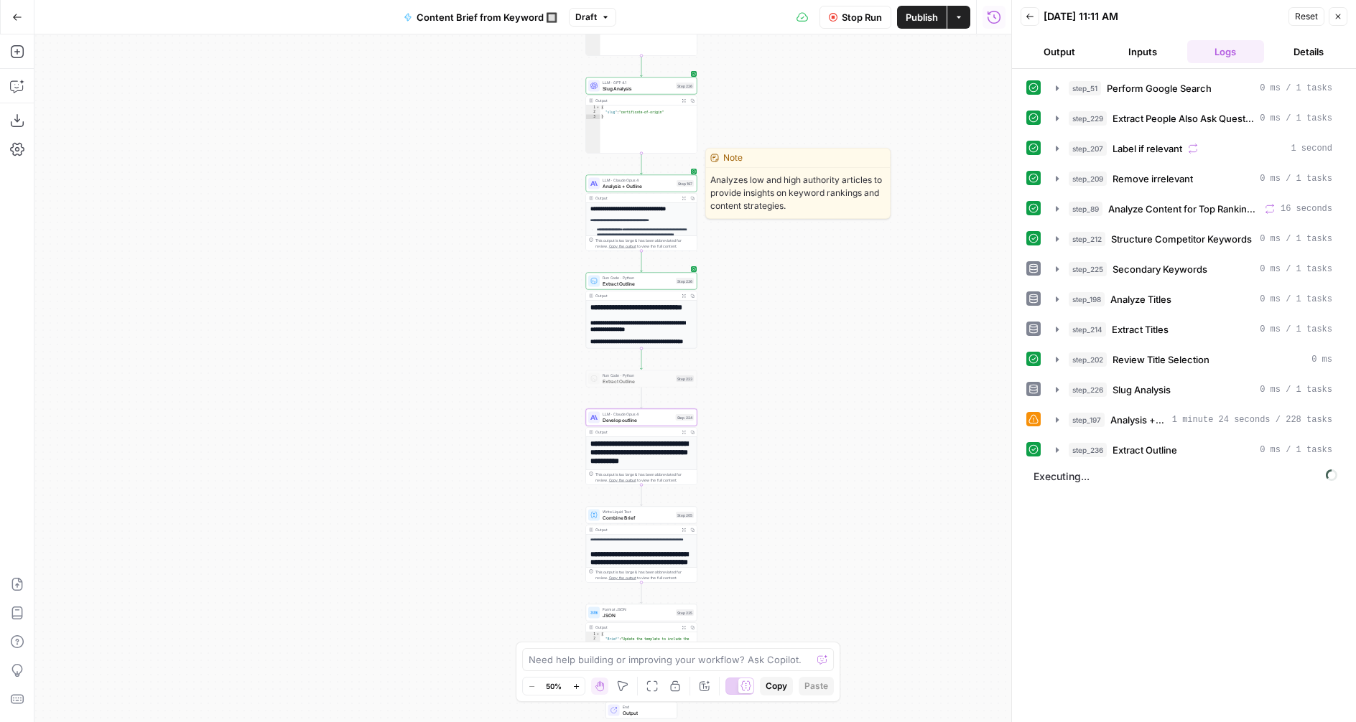
click at [626, 180] on span "LLM · Claude Opus 4" at bounding box center [638, 180] width 71 height 6
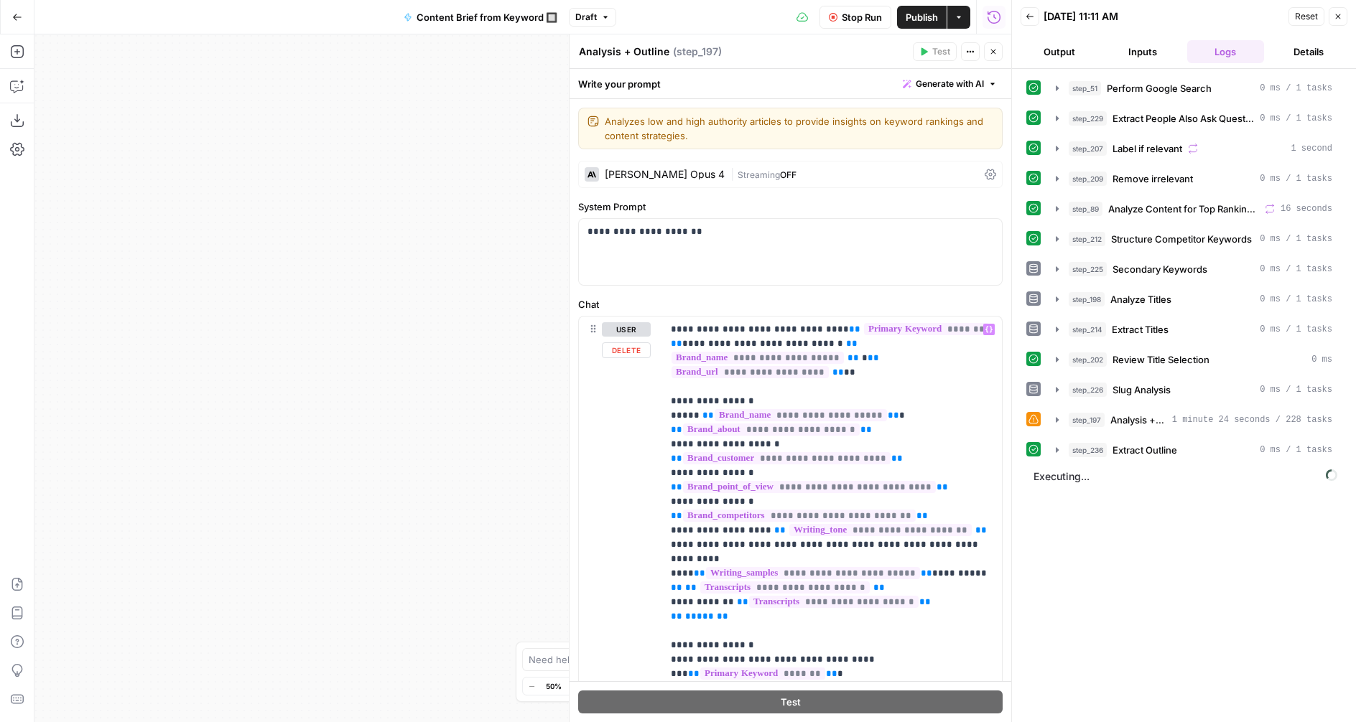
scroll to position [9, 0]
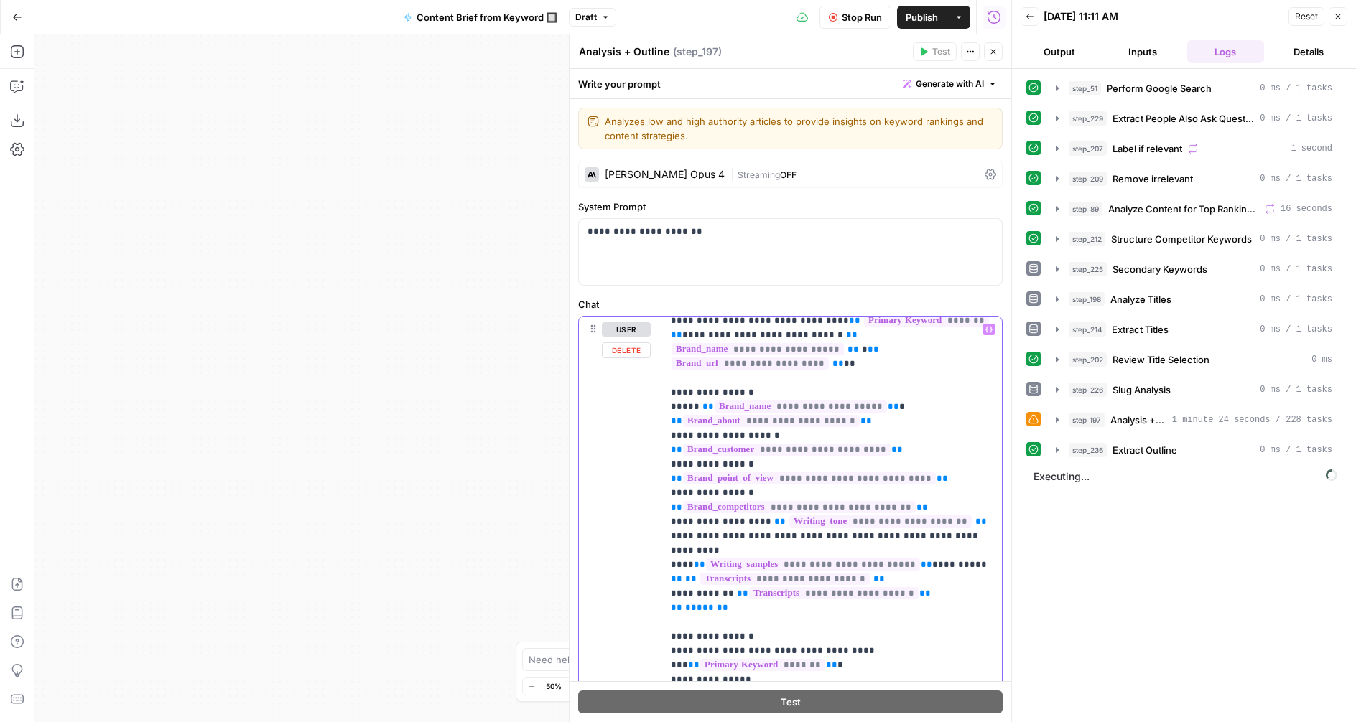
drag, startPoint x: 715, startPoint y: 565, endPoint x: 666, endPoint y: 539, distance: 55.6
click at [666, 539] on div "**********" at bounding box center [832, 609] width 340 height 585
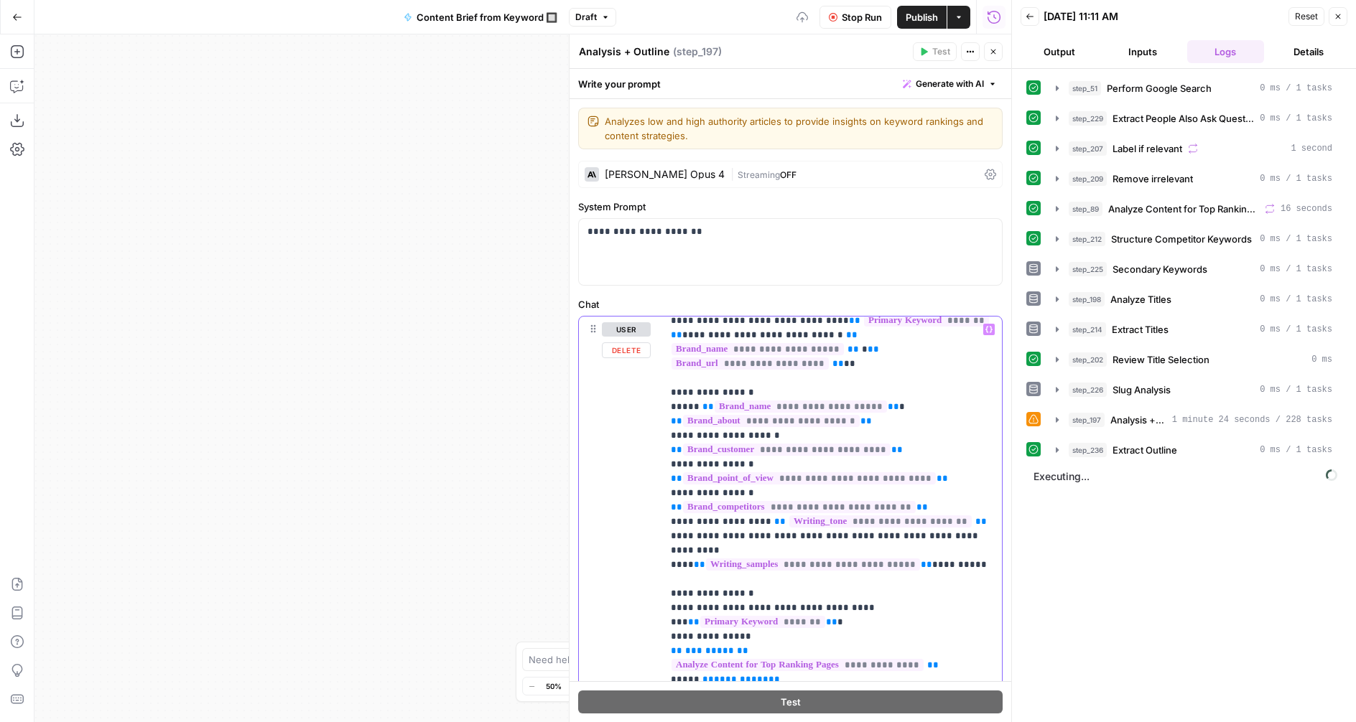
click at [822, 559] on span "**********" at bounding box center [813, 565] width 214 height 12
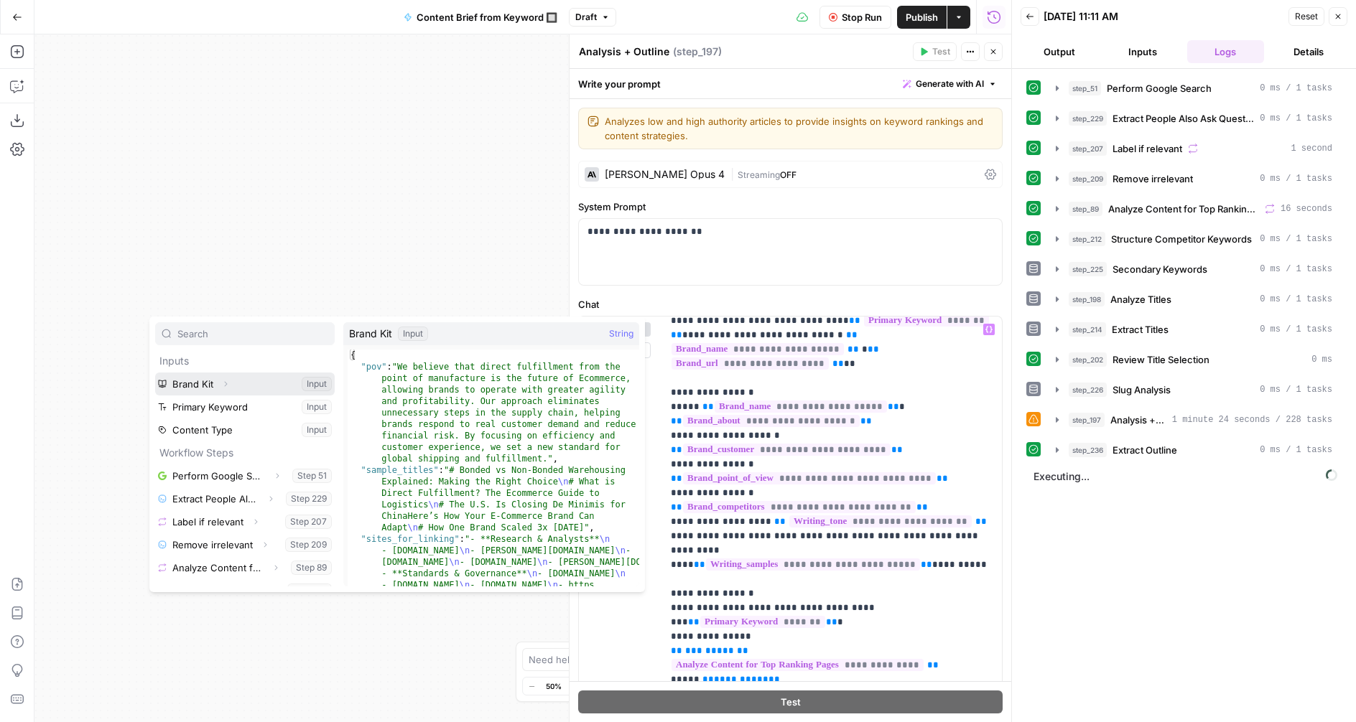
click at [224, 384] on icon "button" at bounding box center [225, 384] width 9 height 9
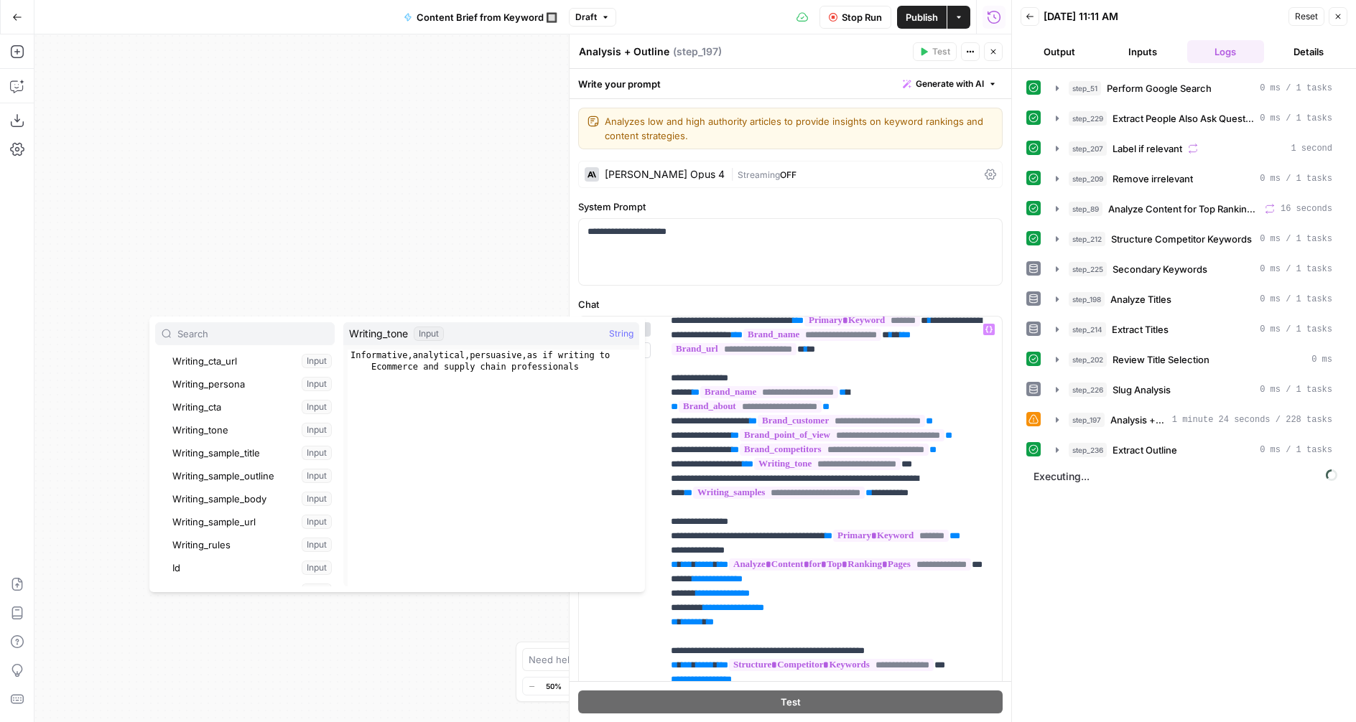
scroll to position [302, 0]
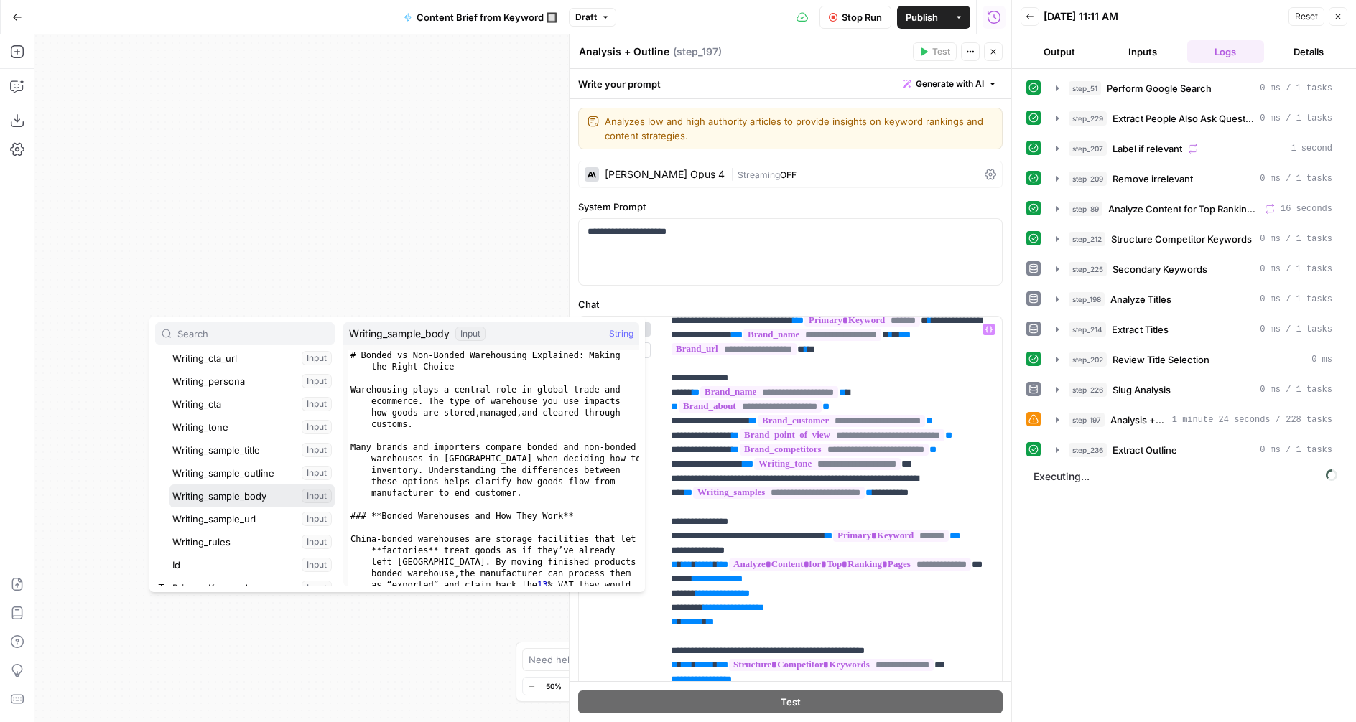
click at [241, 493] on button "Select variable Writing_sample_body" at bounding box center [251, 496] width 165 height 23
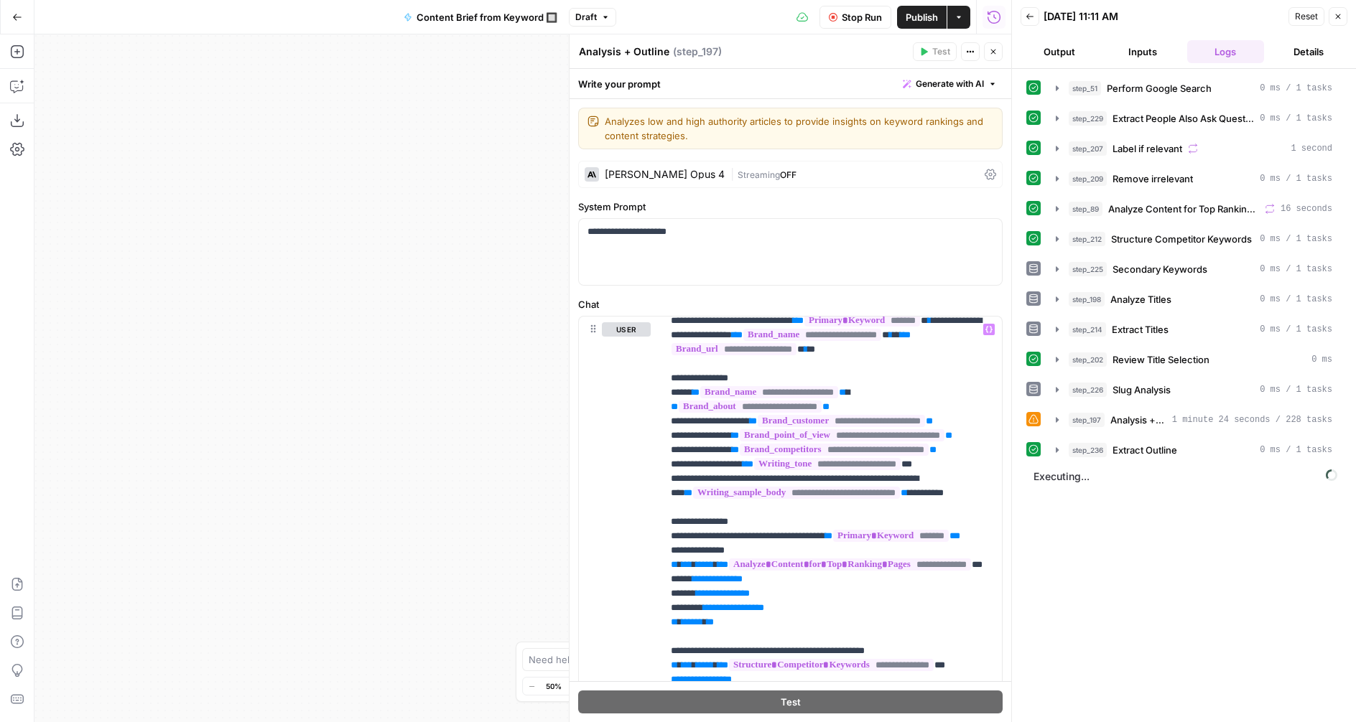
click at [852, 18] on span "Stop Run" at bounding box center [862, 17] width 40 height 14
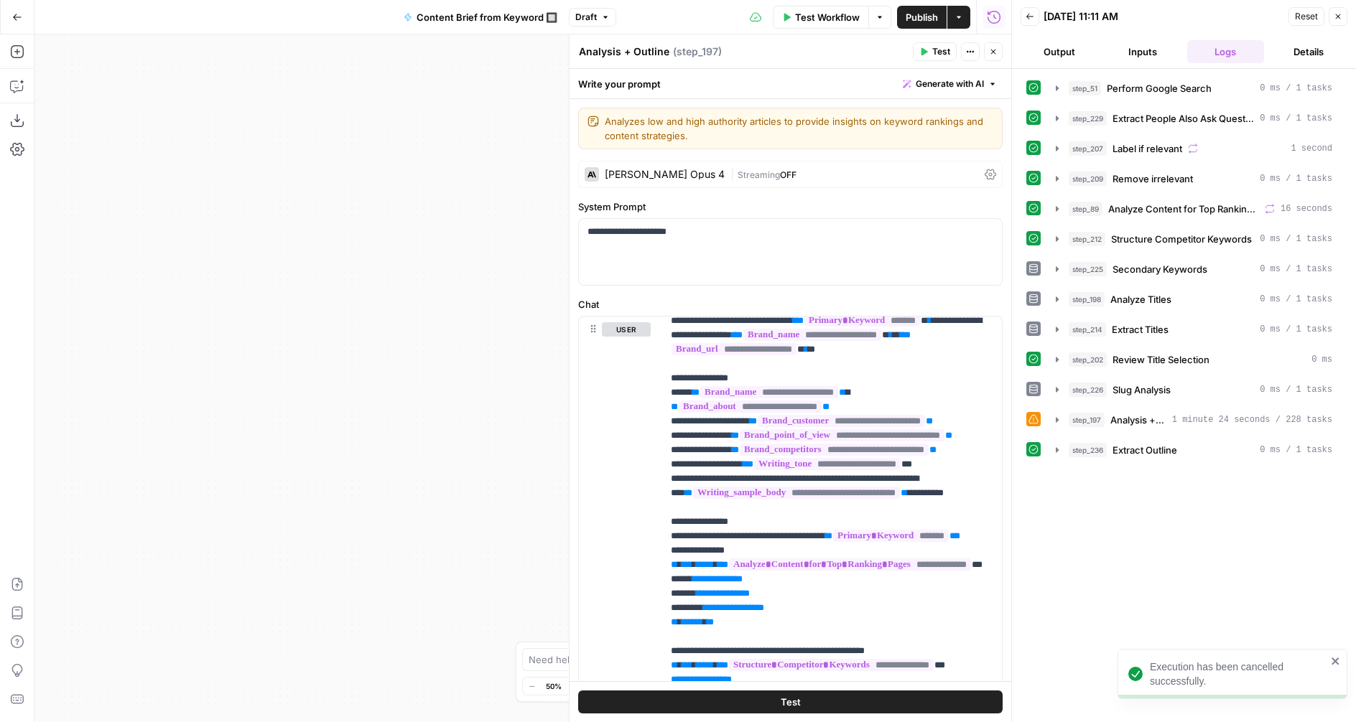
click at [916, 22] on span "Publish" at bounding box center [922, 17] width 32 height 14
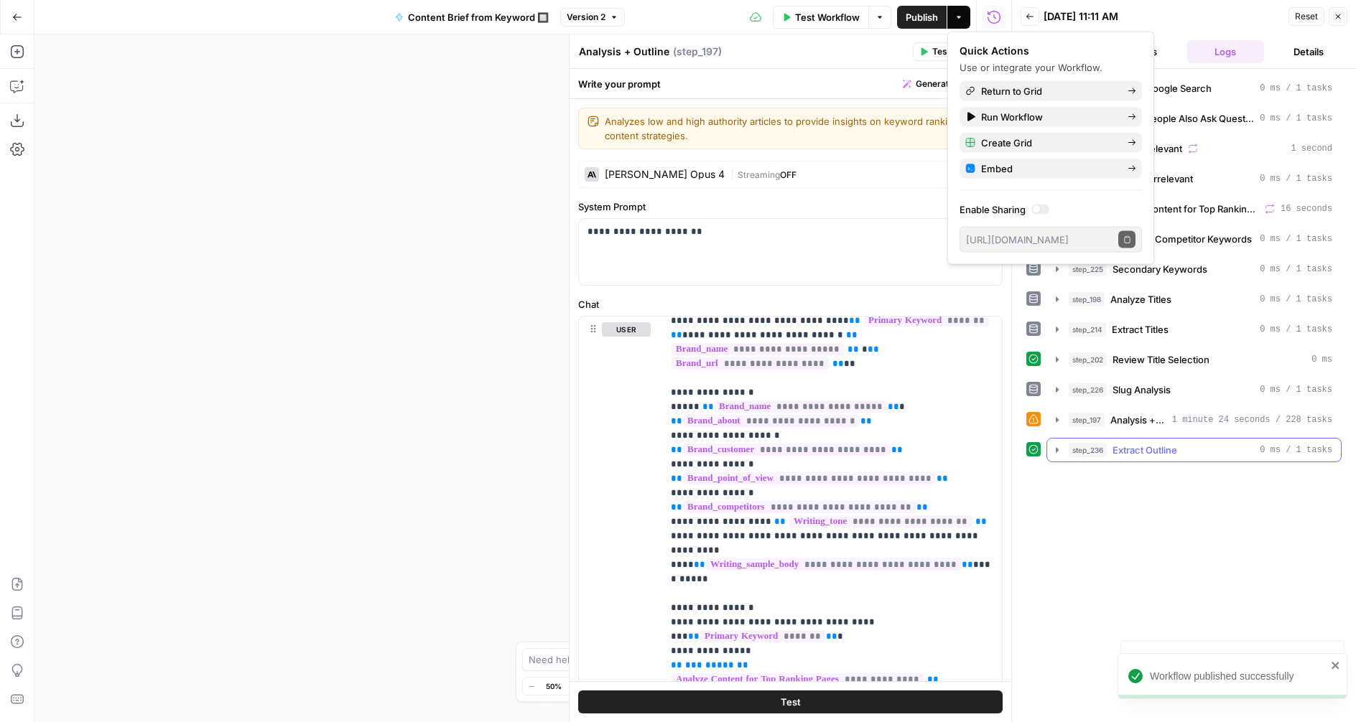
click at [1146, 452] on span "Extract Outline" at bounding box center [1144, 450] width 65 height 14
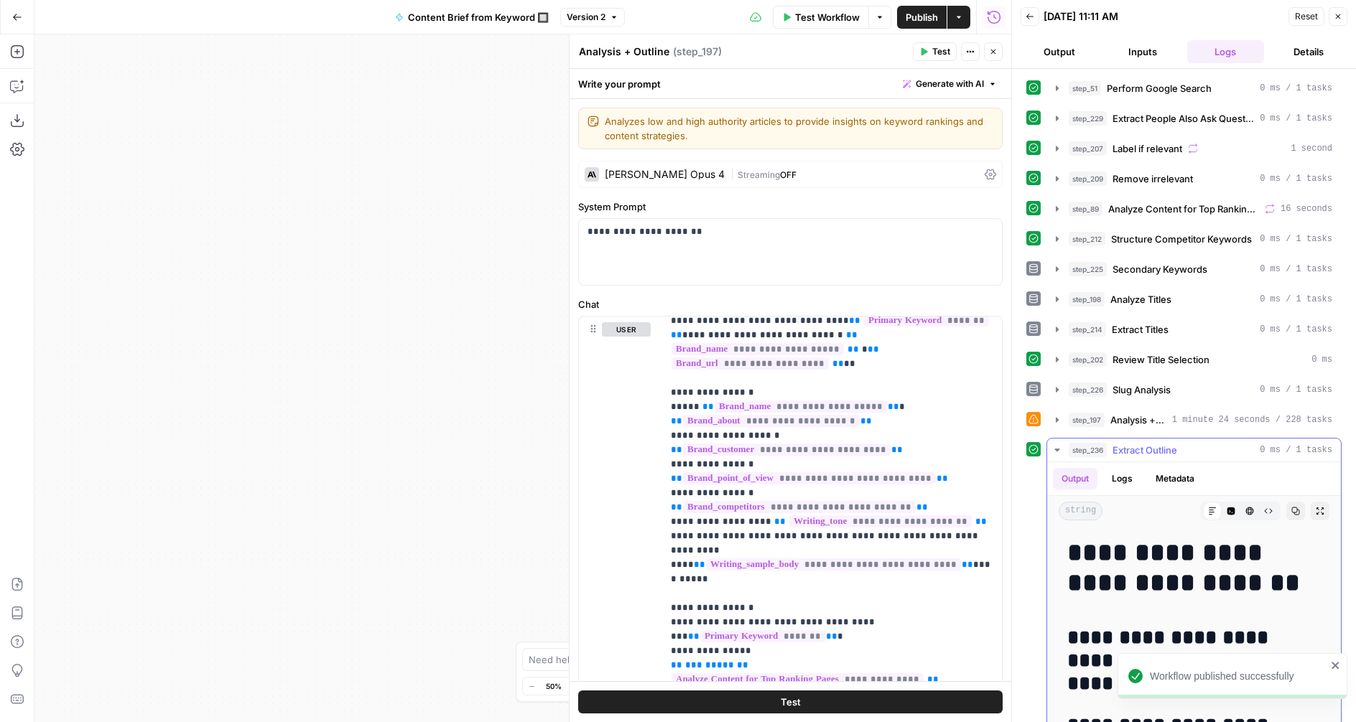
click at [1145, 452] on span "Extract Outline" at bounding box center [1144, 450] width 65 height 14
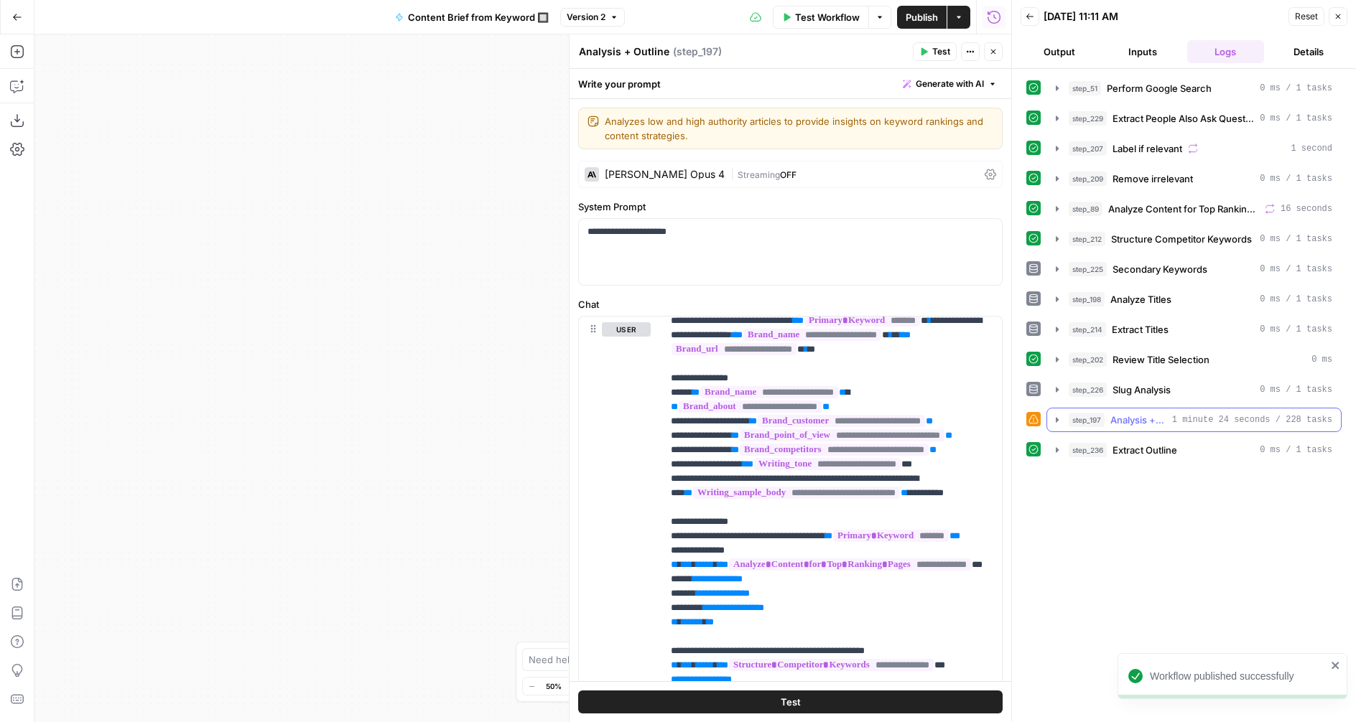
click at [1050, 417] on button "step_197 Analysis + Outline 1 minute 24 seconds / 228 tasks" at bounding box center [1194, 420] width 294 height 23
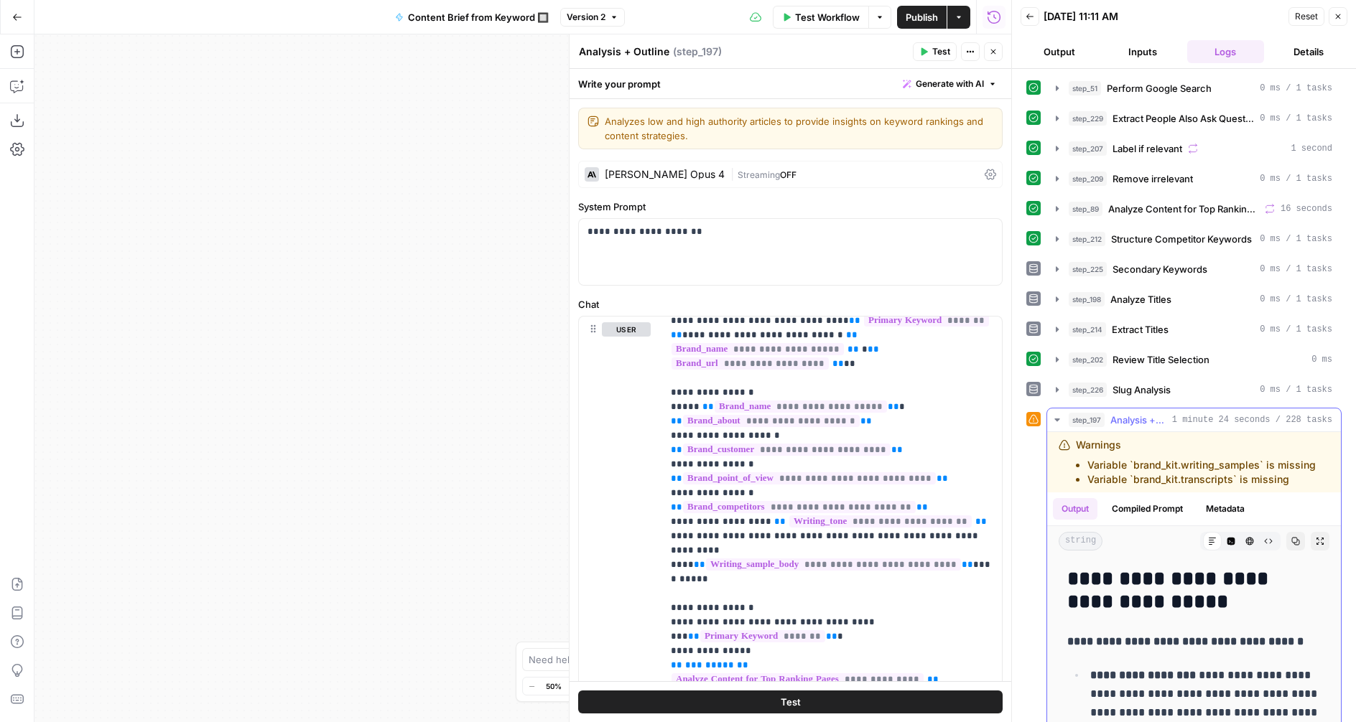
click at [1055, 417] on icon "button" at bounding box center [1056, 419] width 11 height 11
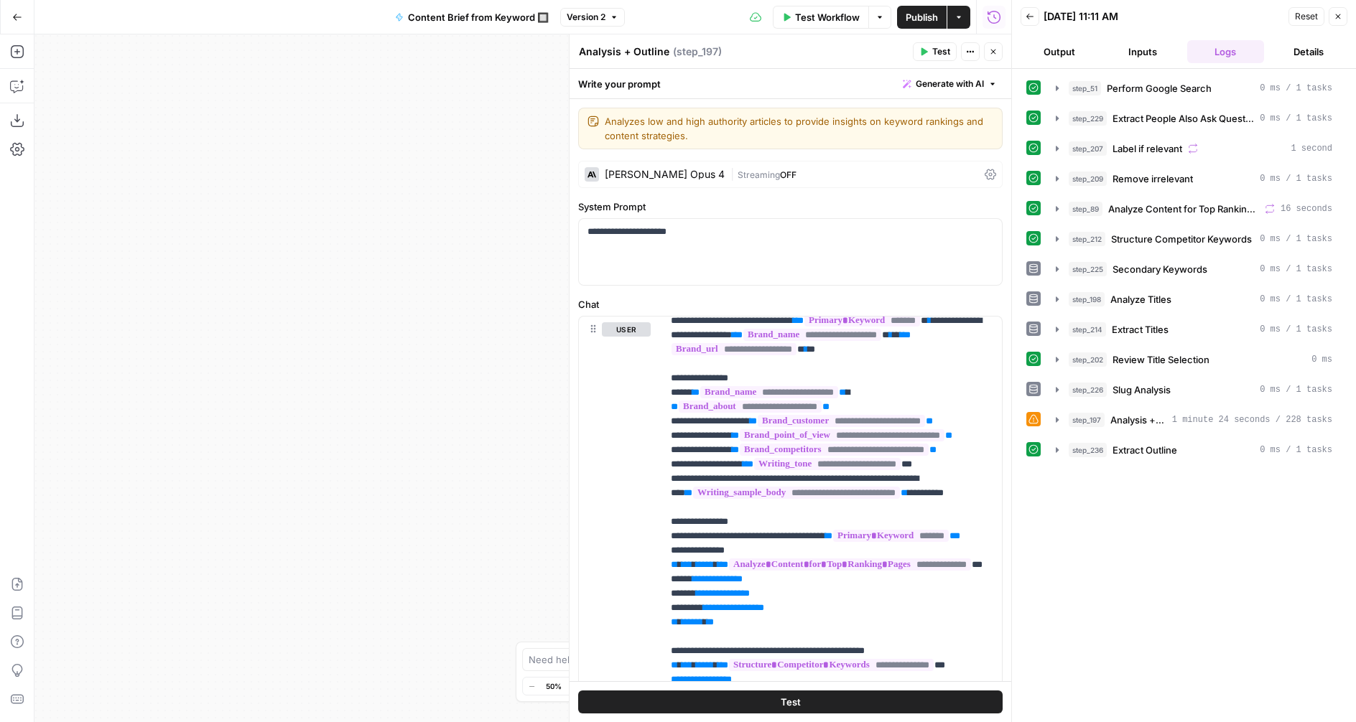
click at [985, 54] on button "Close" at bounding box center [993, 51] width 19 height 19
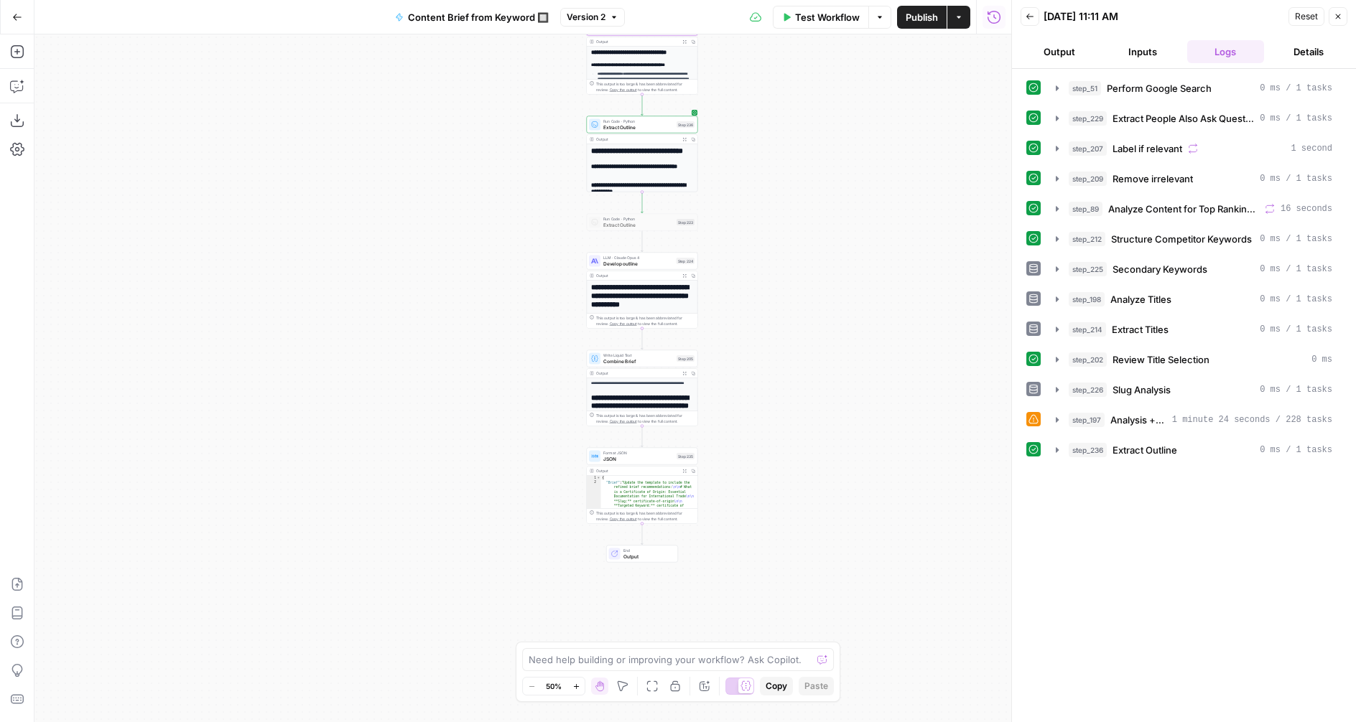
drag, startPoint x: 731, startPoint y: 446, endPoint x: 720, endPoint y: 291, distance: 155.5
click at [730, 282] on div "Workflow Set Inputs Inputs Google Search Perform Google Search Step 51 Output E…" at bounding box center [522, 378] width 977 height 688
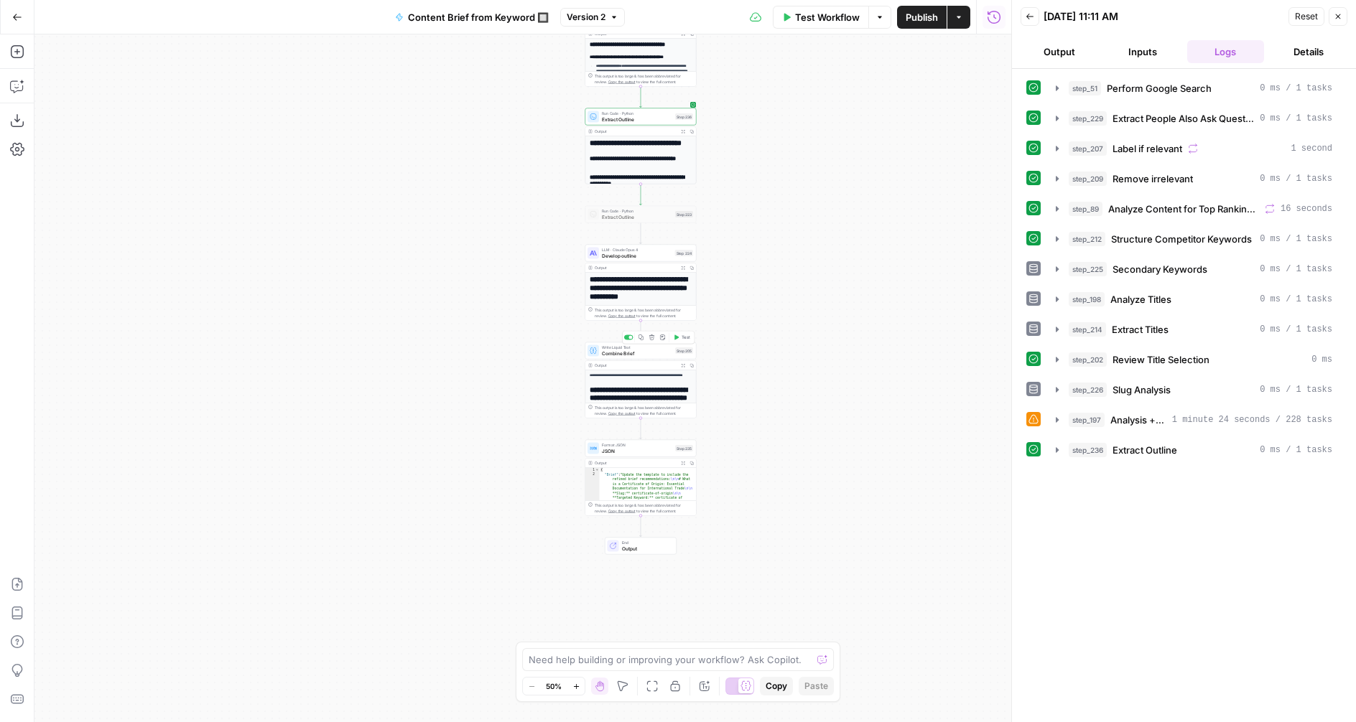
click at [621, 355] on span "Combine Brief" at bounding box center [637, 353] width 70 height 7
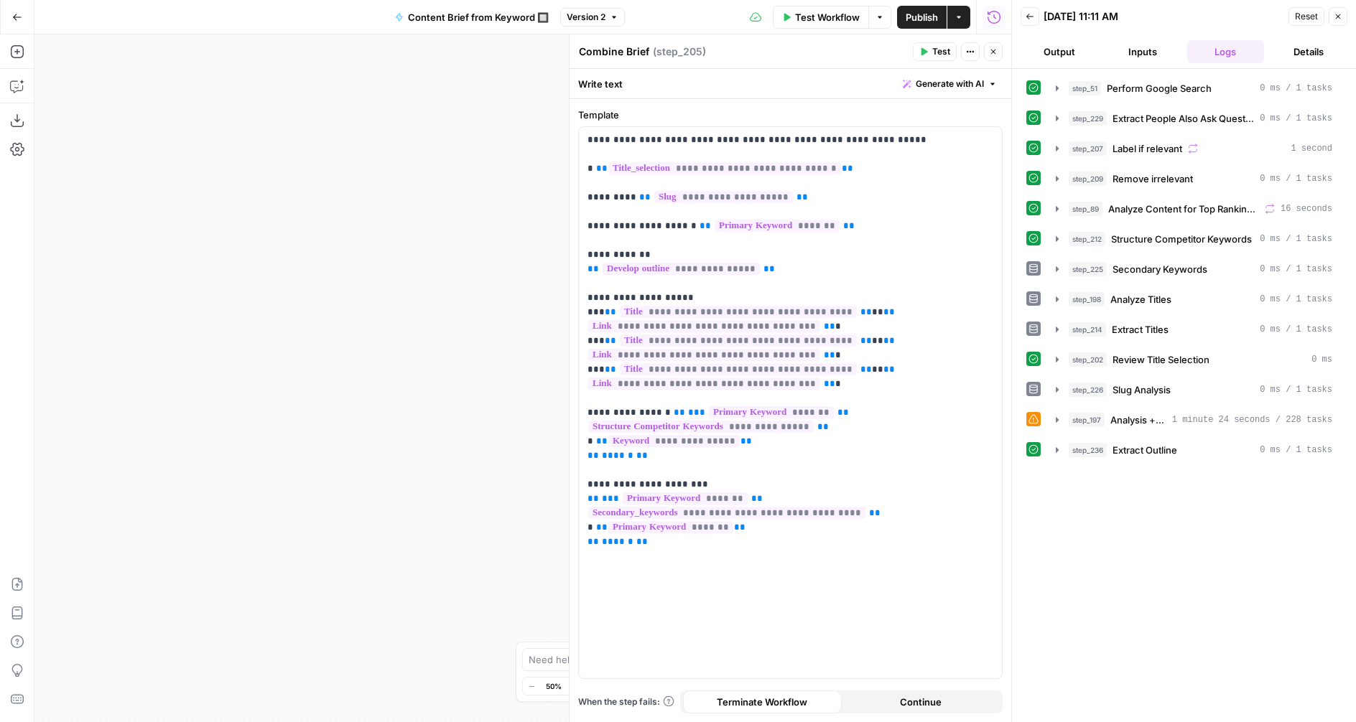
click at [995, 55] on icon "button" at bounding box center [993, 51] width 9 height 9
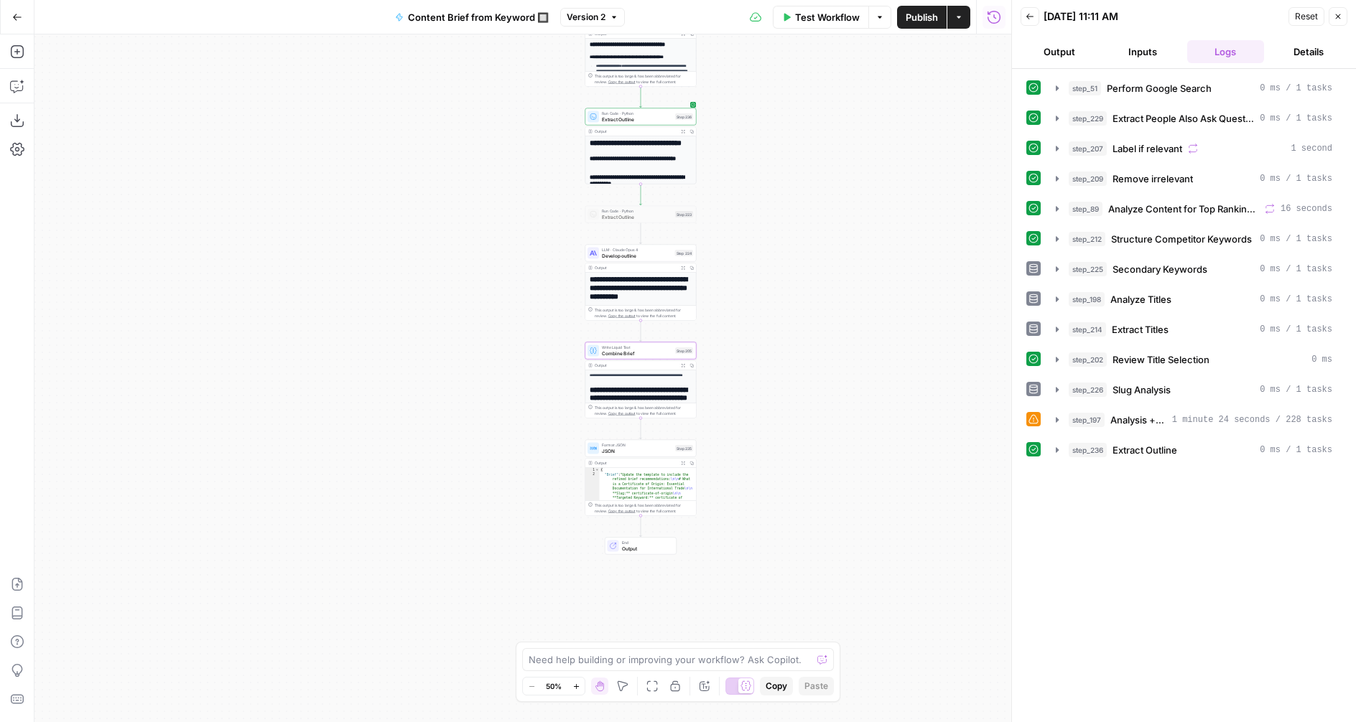
click at [635, 451] on span "JSON" at bounding box center [637, 450] width 70 height 7
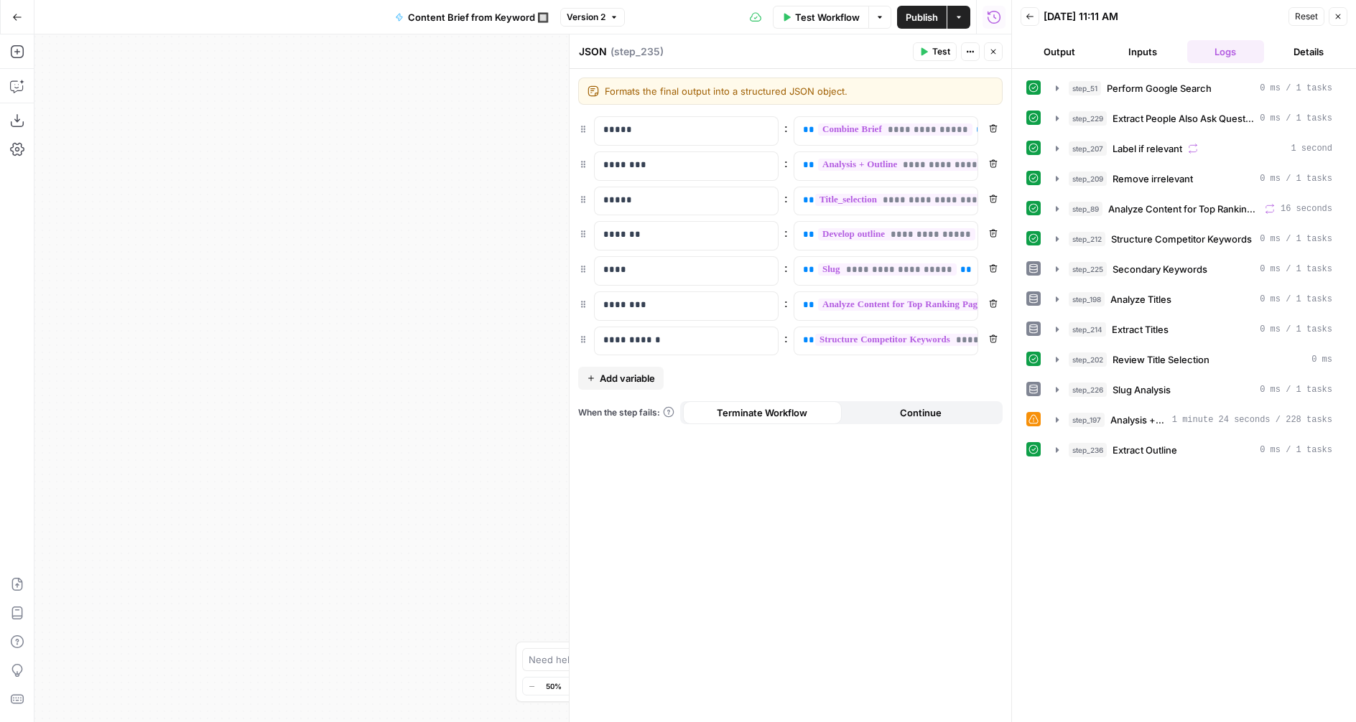
click at [990, 53] on icon "button" at bounding box center [993, 51] width 9 height 9
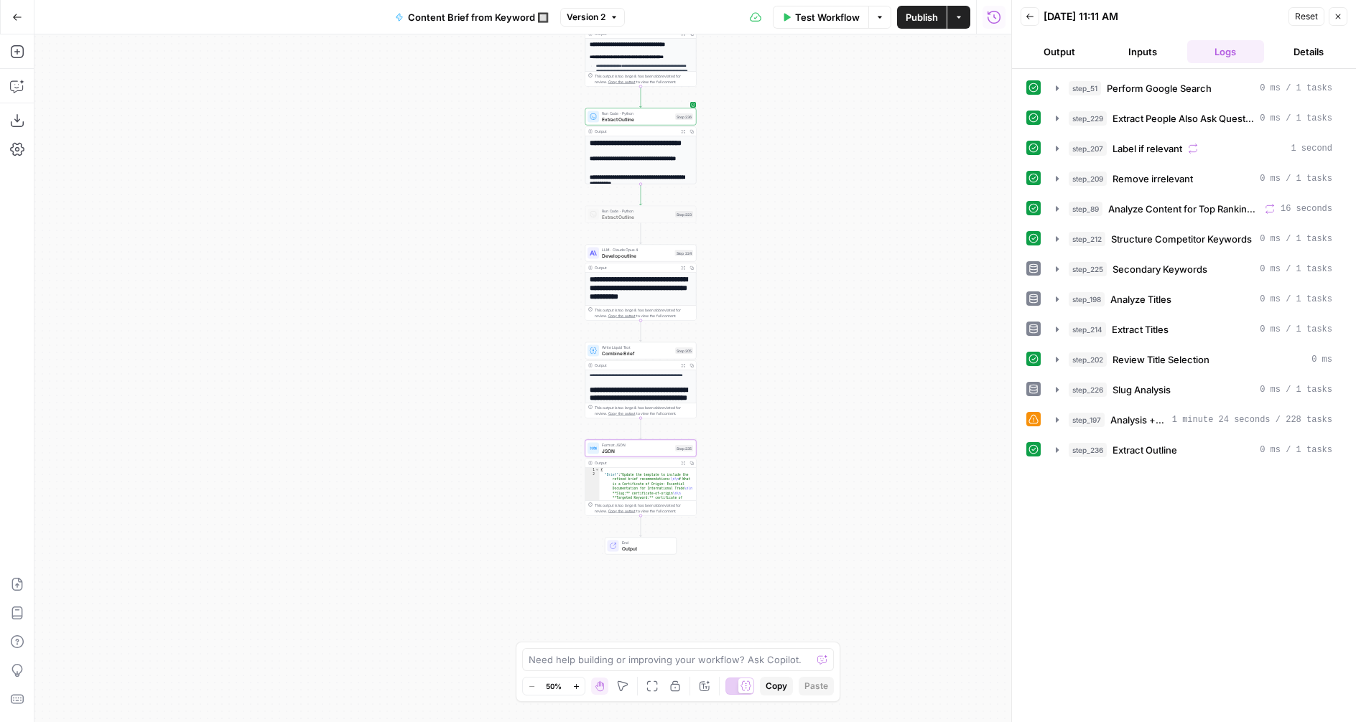
click at [632, 254] on span "Develop outline" at bounding box center [637, 255] width 70 height 7
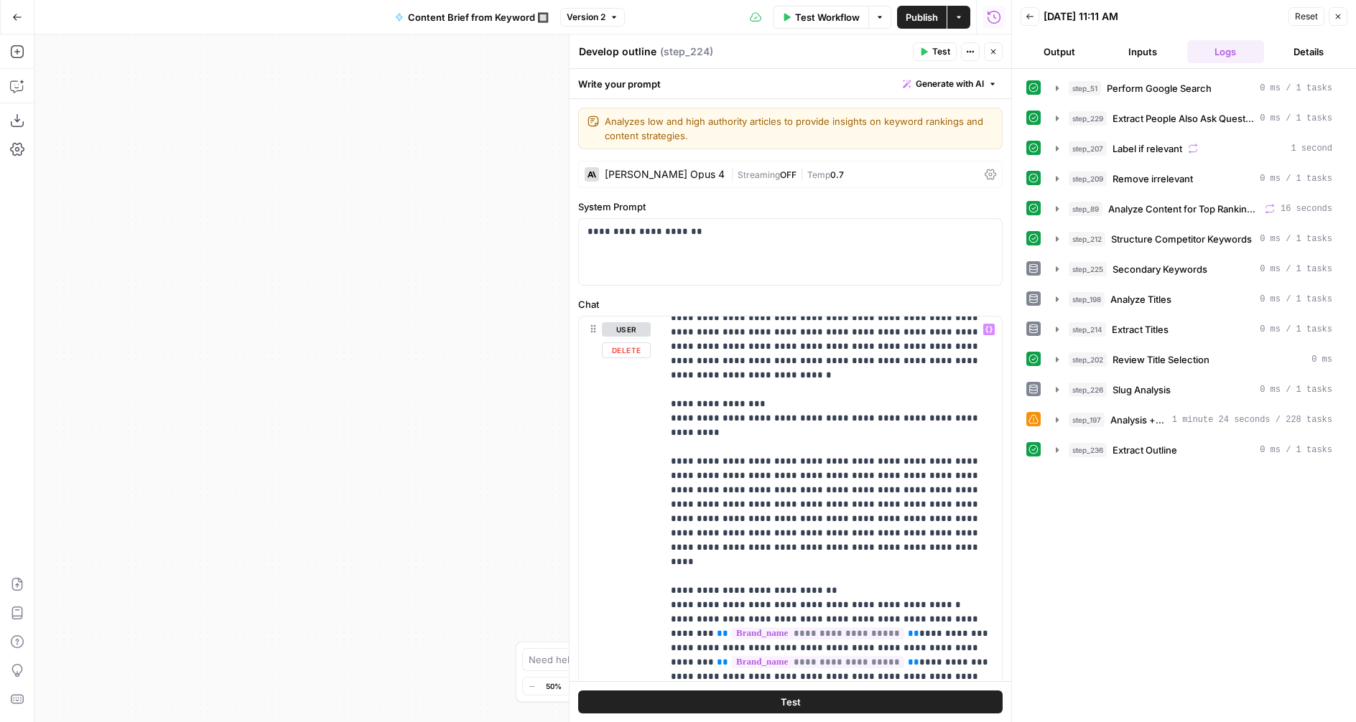
scroll to position [1591, 0]
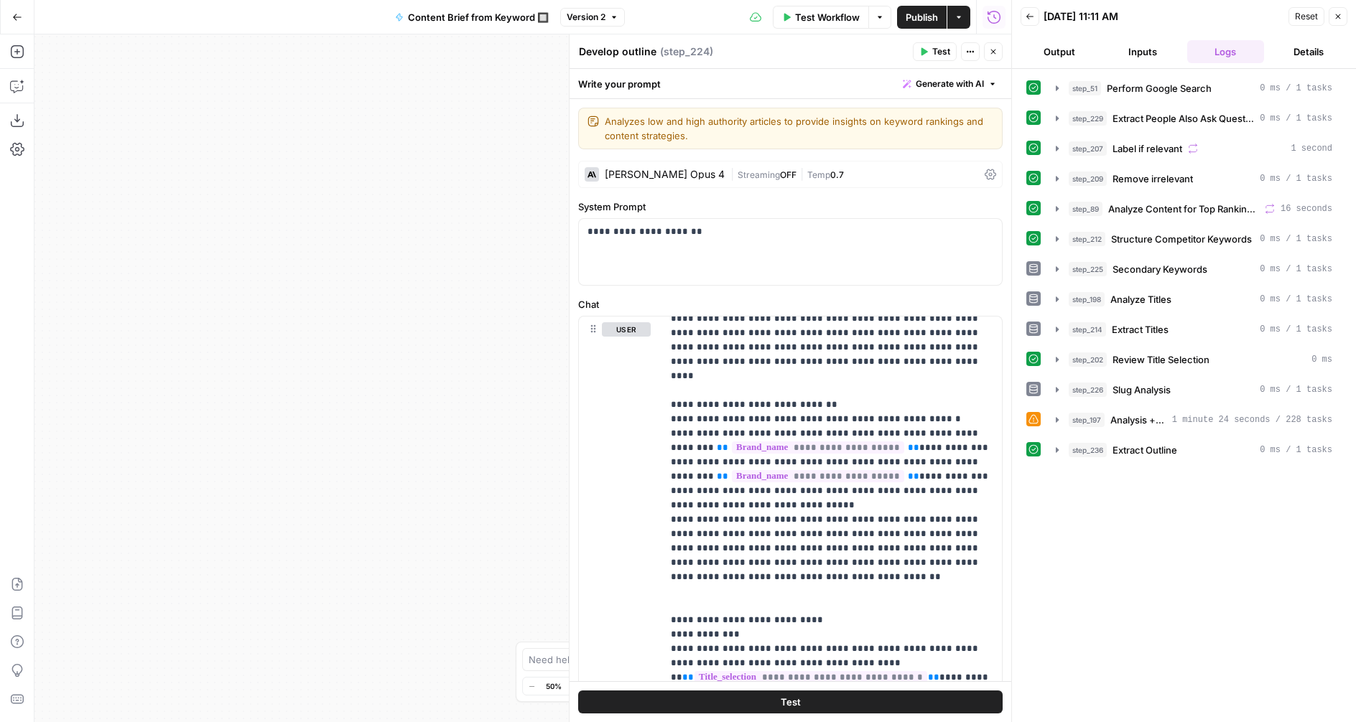
click at [995, 56] on button "Close" at bounding box center [993, 51] width 19 height 19
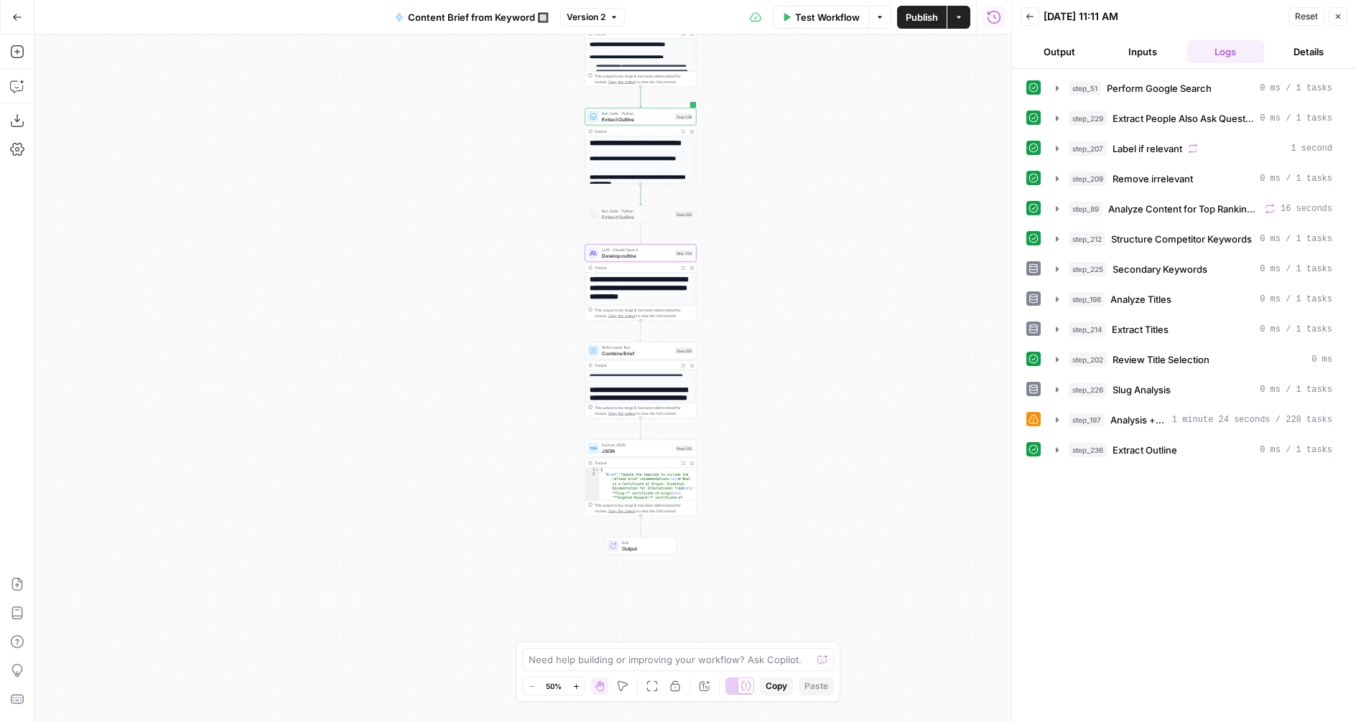
click at [1333, 15] on button "Close" at bounding box center [1338, 16] width 19 height 19
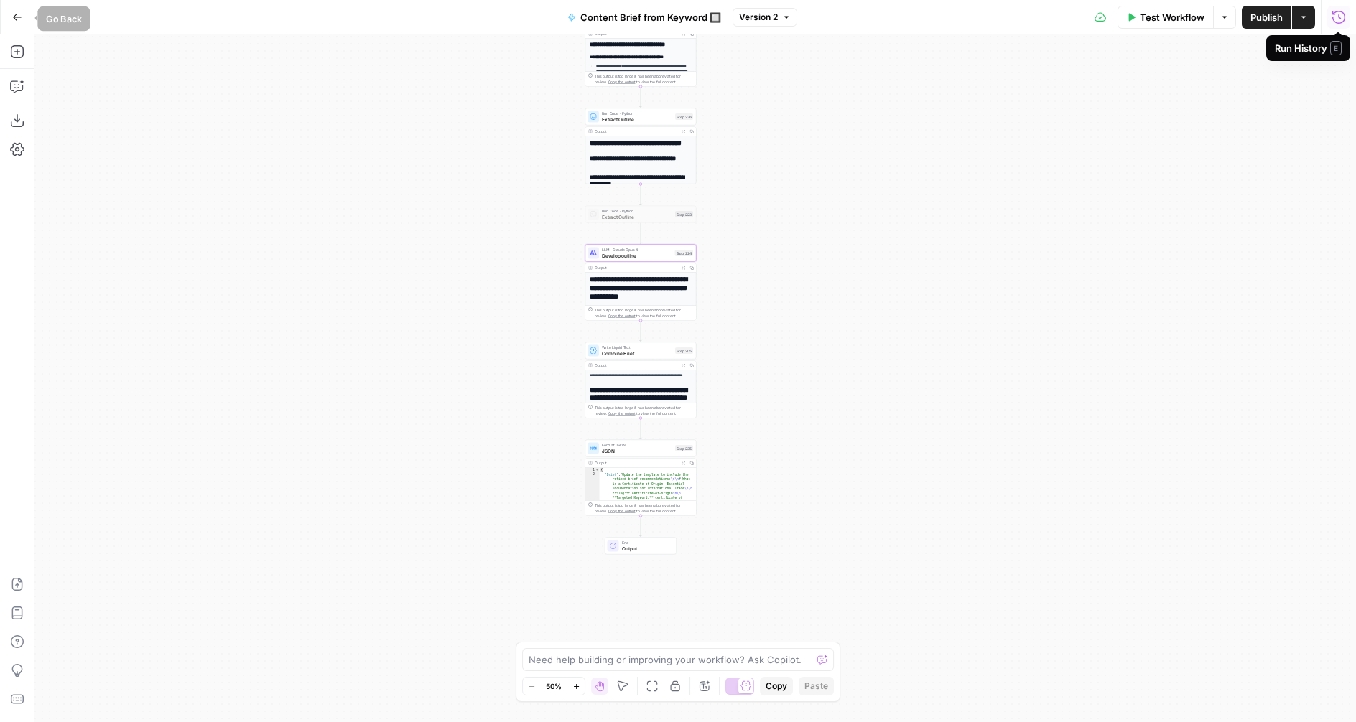
click at [16, 18] on icon "button" at bounding box center [17, 17] width 10 height 10
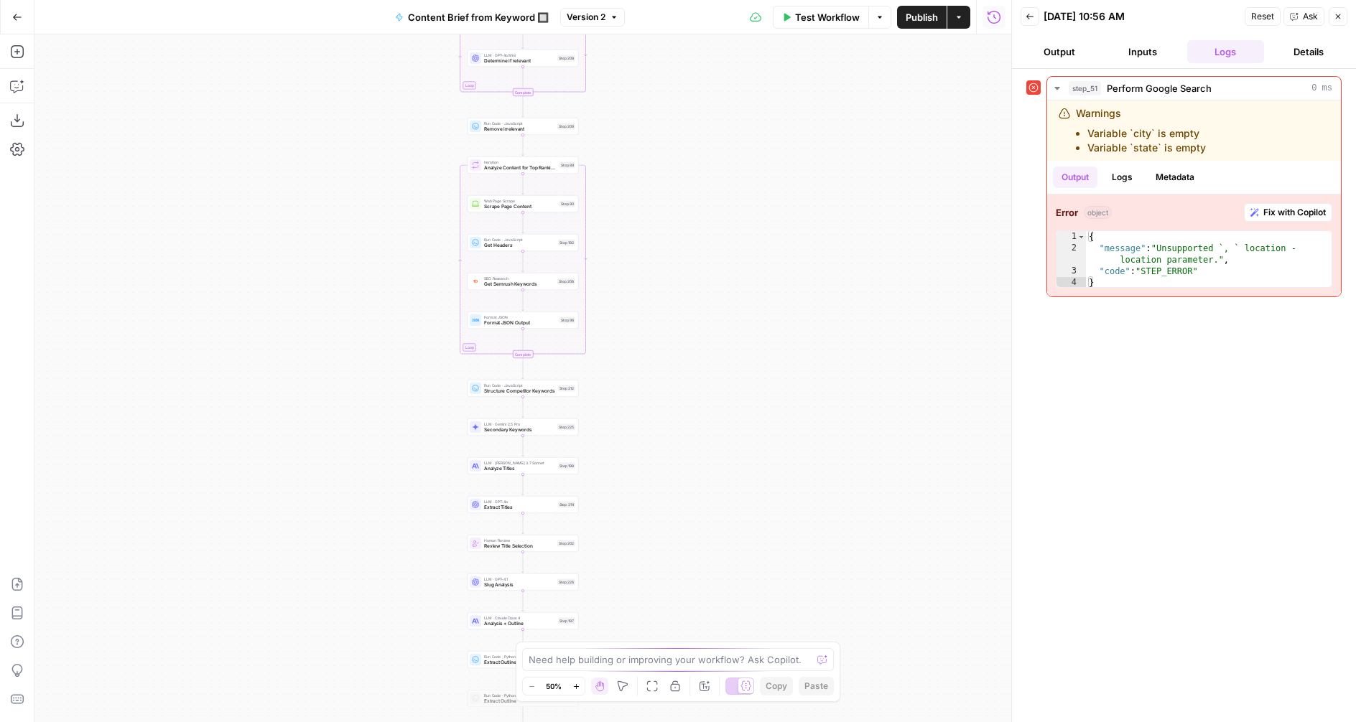
click at [1335, 11] on button "Close" at bounding box center [1338, 16] width 19 height 19
